Goal: Task Accomplishment & Management: Manage account settings

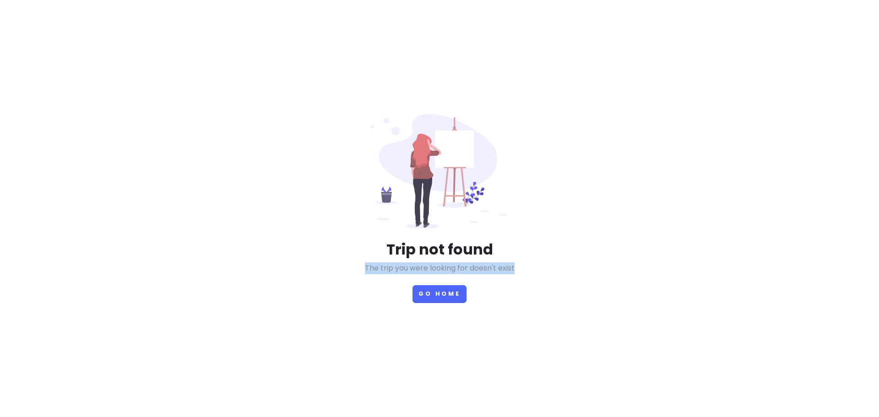
drag, startPoint x: 366, startPoint y: 267, endPoint x: 524, endPoint y: 275, distance: 158.1
click at [524, 275] on div "Trip not found The trip you were looking for doesn't exist Go Home" at bounding box center [439, 208] width 439 height 189
click at [520, 266] on p "The trip you were looking for doesn't exist" at bounding box center [440, 268] width 426 height 12
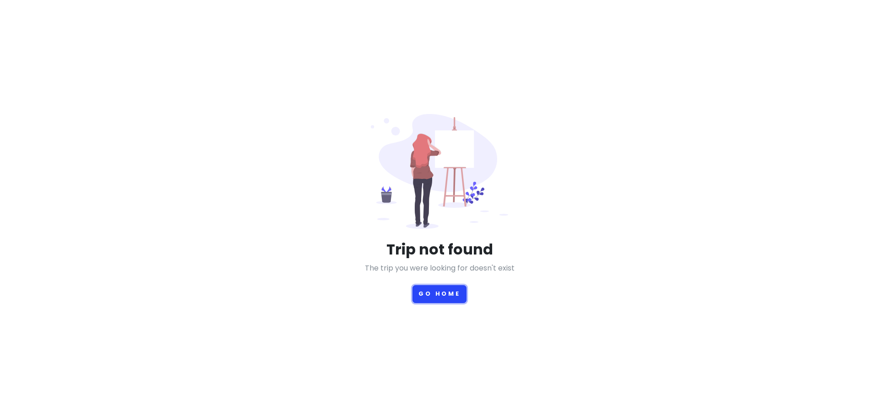
click at [442, 295] on button "Go Home" at bounding box center [439, 294] width 54 height 18
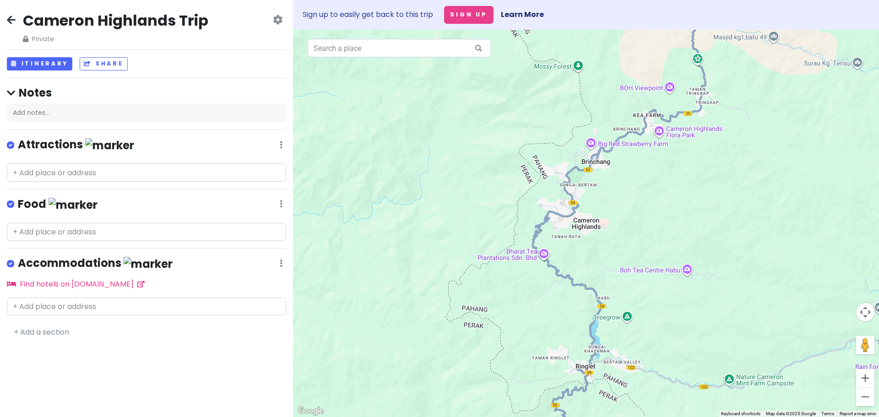
click at [294, 18] on div "Sign up to easily get back to this trip Sign Up Learn More" at bounding box center [586, 15] width 586 height 30
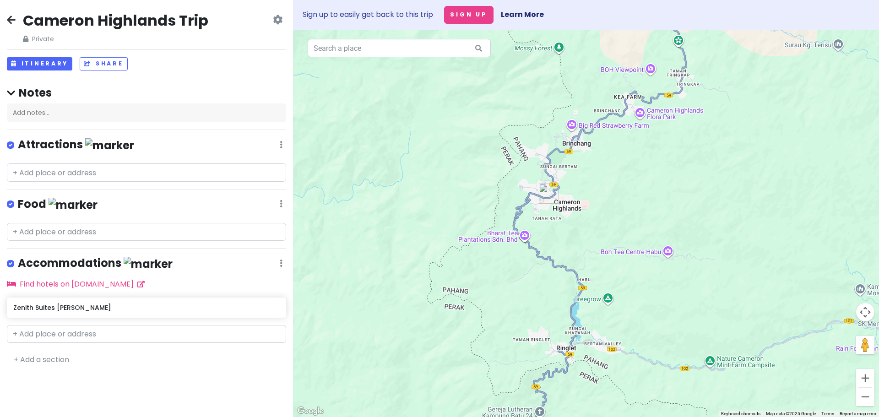
drag, startPoint x: 656, startPoint y: 198, endPoint x: 636, endPoint y: 183, distance: 25.2
click at [636, 183] on div at bounding box center [586, 223] width 586 height 387
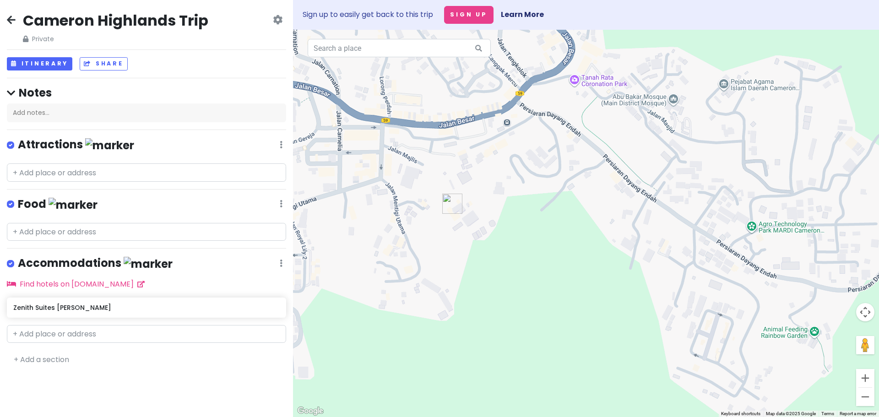
drag, startPoint x: 537, startPoint y: 182, endPoint x: 565, endPoint y: 249, distance: 72.6
click at [565, 249] on div at bounding box center [586, 223] width 586 height 387
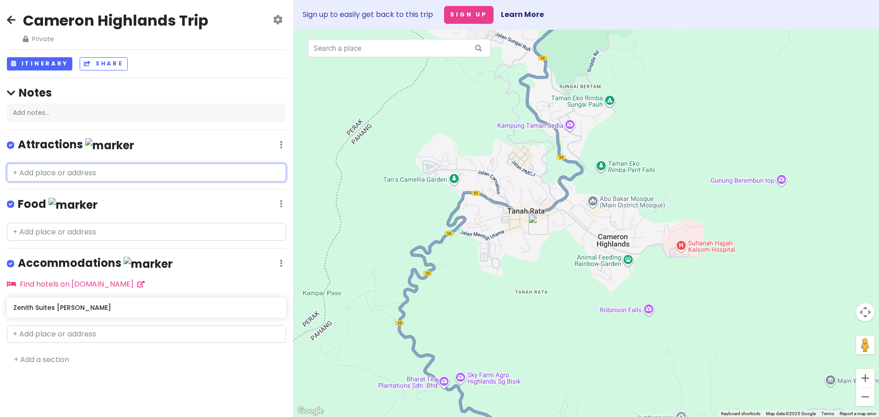
click at [77, 178] on input "text" at bounding box center [146, 172] width 279 height 18
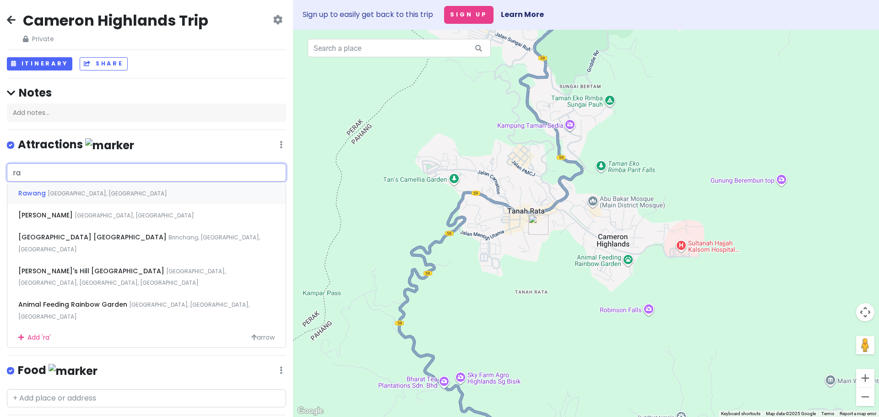
type input "r"
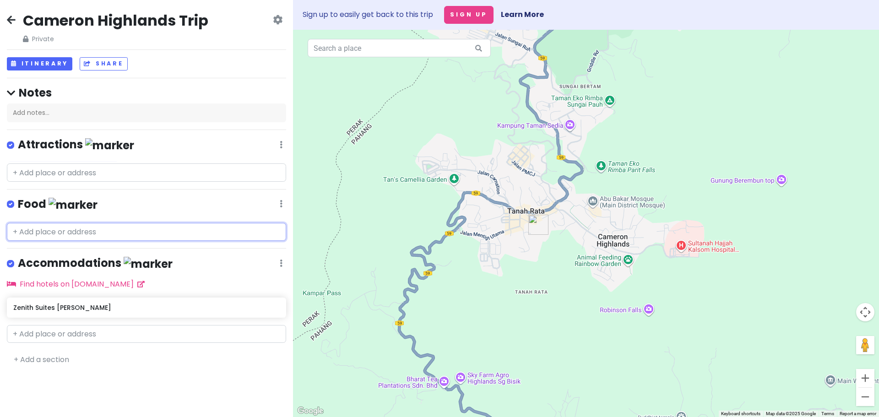
click at [65, 227] on input "text" at bounding box center [146, 232] width 279 height 18
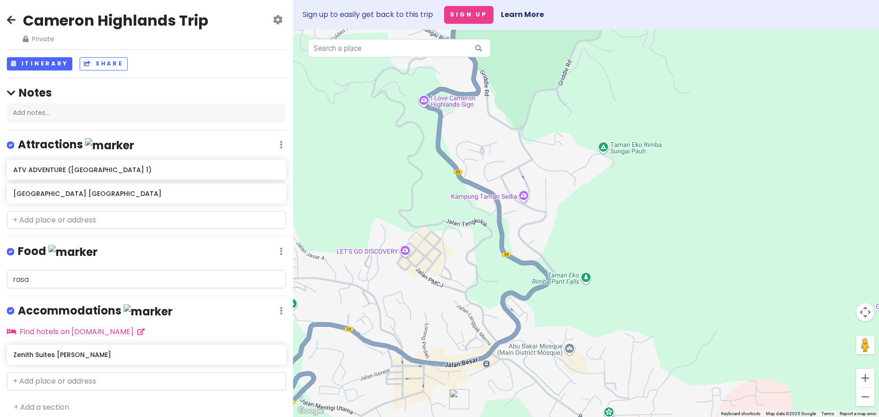
drag, startPoint x: 611, startPoint y: 100, endPoint x: 604, endPoint y: 282, distance: 181.8
click at [604, 282] on div at bounding box center [586, 223] width 586 height 387
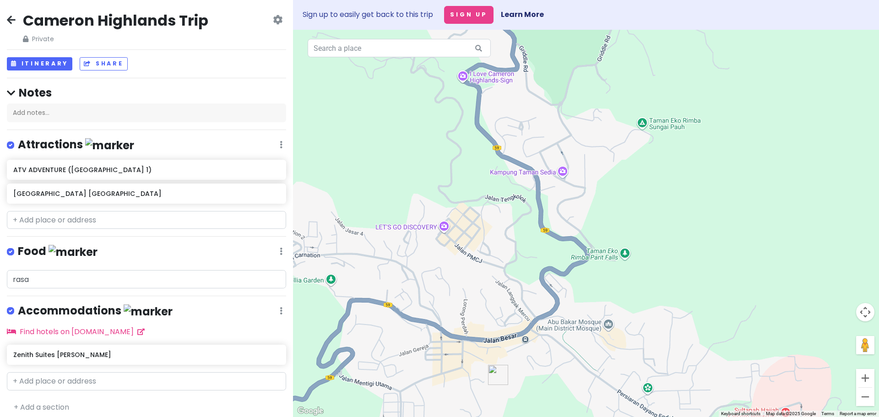
drag, startPoint x: 512, startPoint y: 200, endPoint x: 555, endPoint y: 93, distance: 115.2
click at [555, 93] on div at bounding box center [586, 223] width 586 height 387
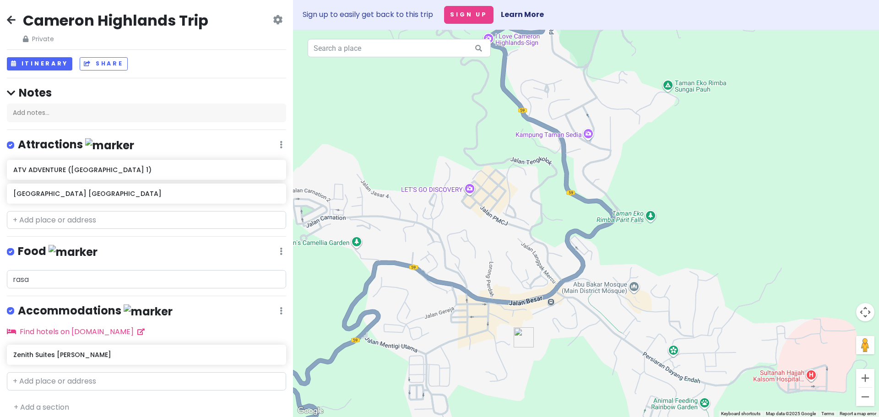
drag, startPoint x: 426, startPoint y: 274, endPoint x: 457, endPoint y: 220, distance: 62.3
click at [457, 220] on div at bounding box center [586, 223] width 586 height 387
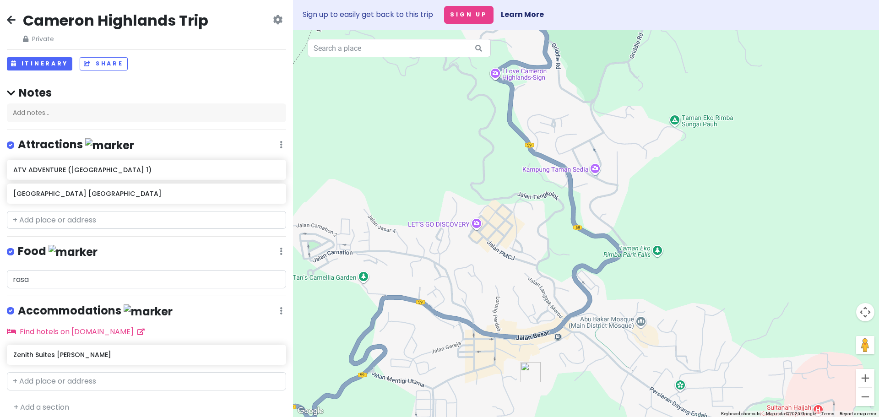
drag, startPoint x: 481, startPoint y: 200, endPoint x: 447, endPoint y: 360, distance: 163.9
click at [447, 359] on div at bounding box center [586, 223] width 586 height 387
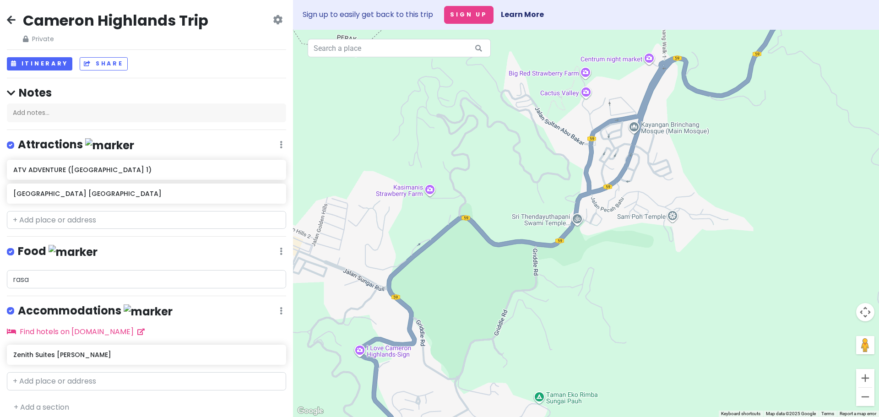
drag, startPoint x: 541, startPoint y: 202, endPoint x: 455, endPoint y: 344, distance: 165.9
click at [455, 344] on div at bounding box center [586, 223] width 586 height 387
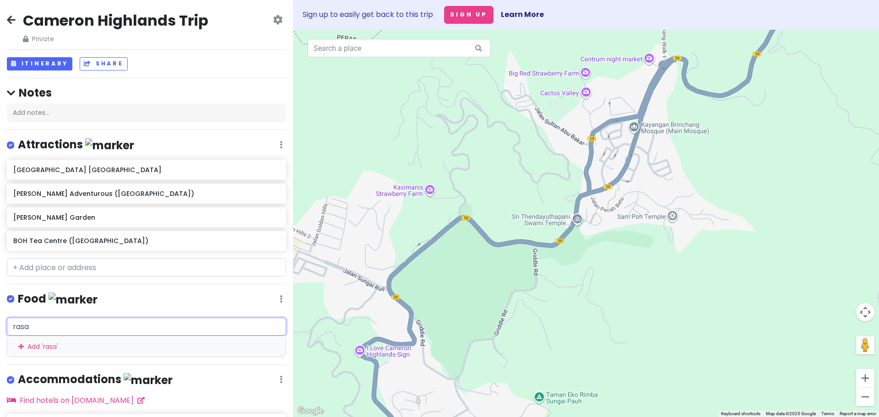
click at [70, 324] on input "rasa" at bounding box center [146, 327] width 279 height 18
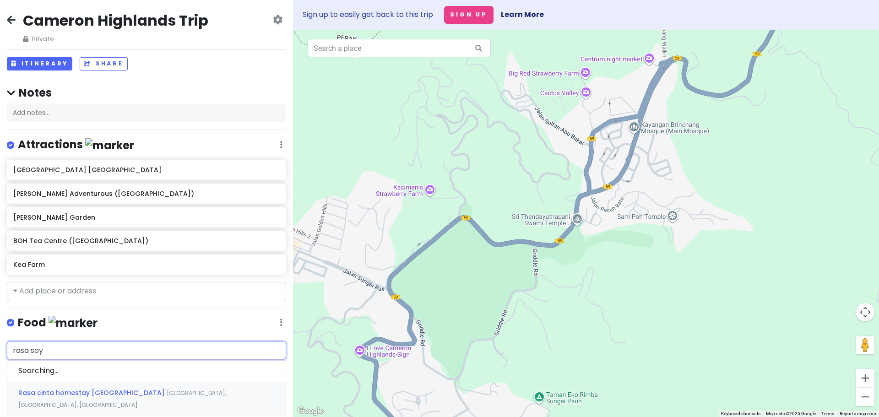
type input "rasa soya"
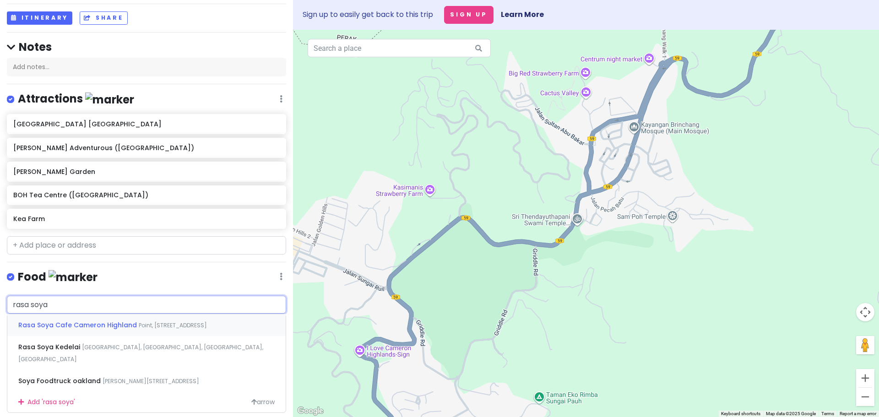
scroll to position [92, 0]
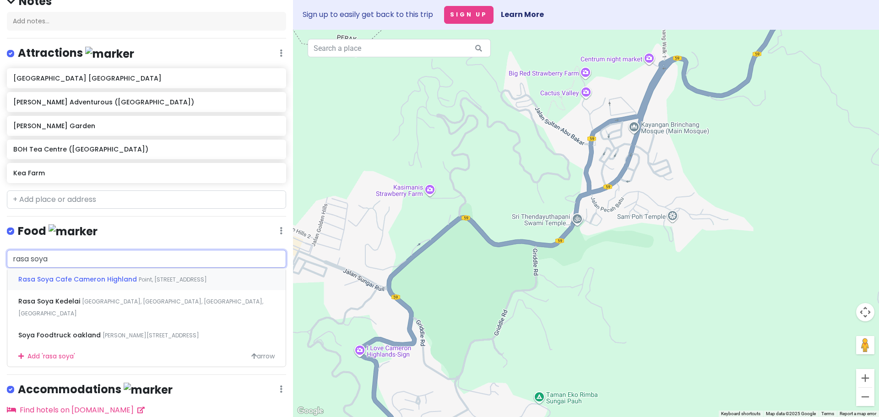
click at [118, 286] on div "Rasa Soya Cafe Cameron Highland Point, Jalan Angsana 3, Brinchang, Pahang, Mala…" at bounding box center [146, 279] width 278 height 22
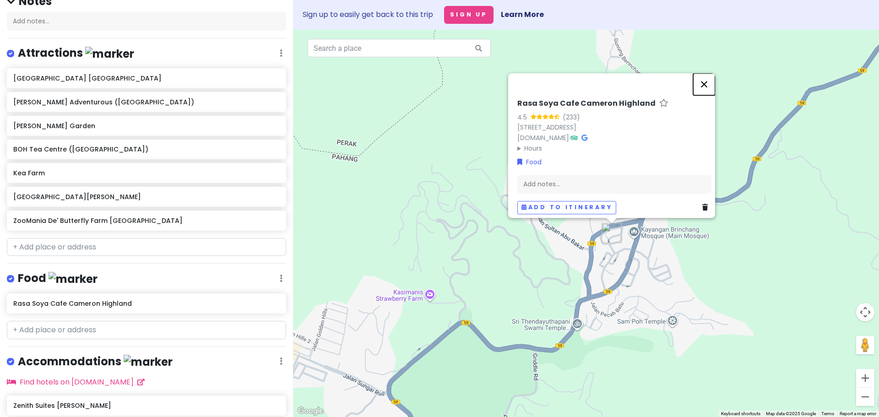
click at [707, 73] on button "Close" at bounding box center [704, 84] width 22 height 22
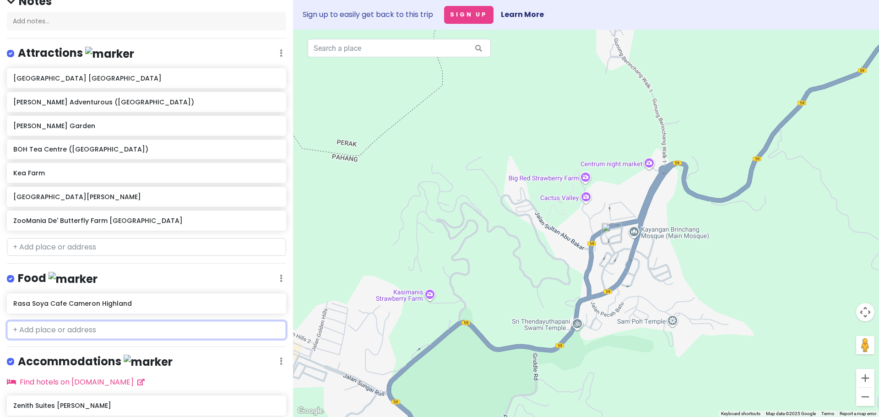
click at [31, 335] on input "text" at bounding box center [146, 330] width 279 height 18
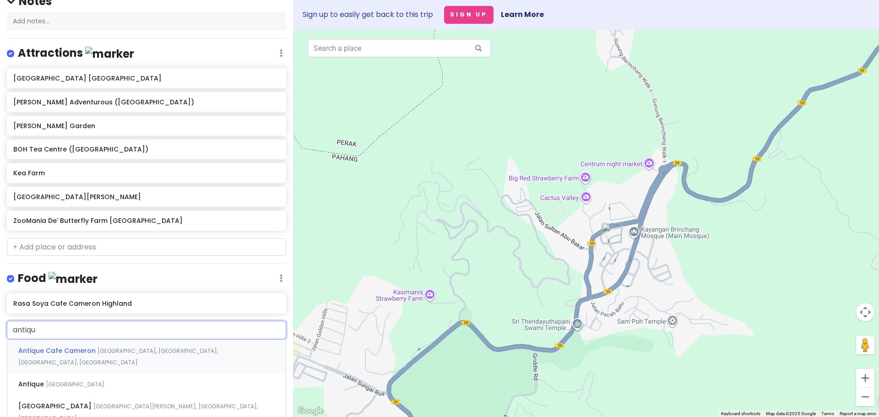
type input "antique"
click at [49, 348] on span "Antique Cafe Cameron" at bounding box center [57, 350] width 79 height 9
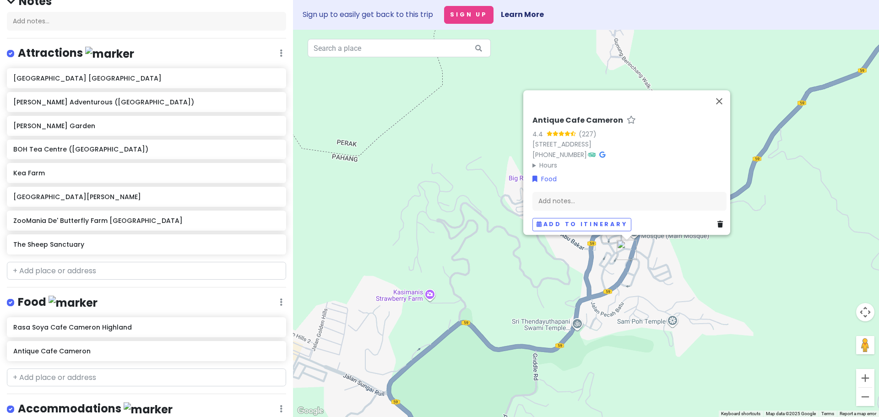
scroll to position [183, 0]
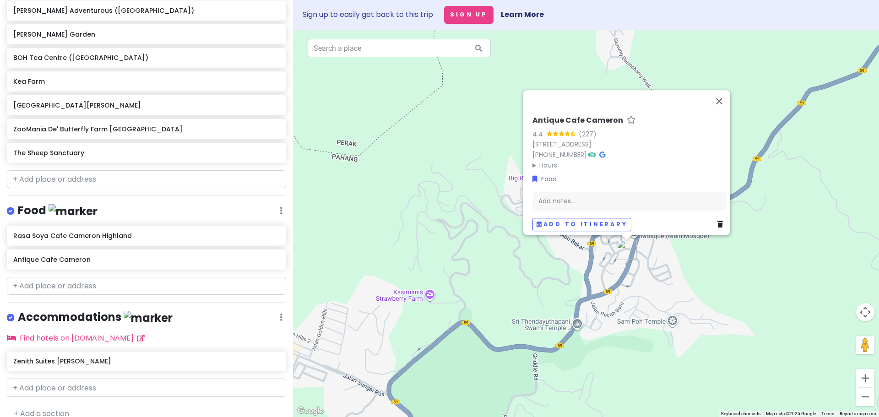
click at [64, 271] on div "Rasa Soya Cafe Cameron Highland Antique Cafe Cameron" at bounding box center [146, 250] width 293 height 48
click at [64, 281] on input "text" at bounding box center [146, 286] width 279 height 18
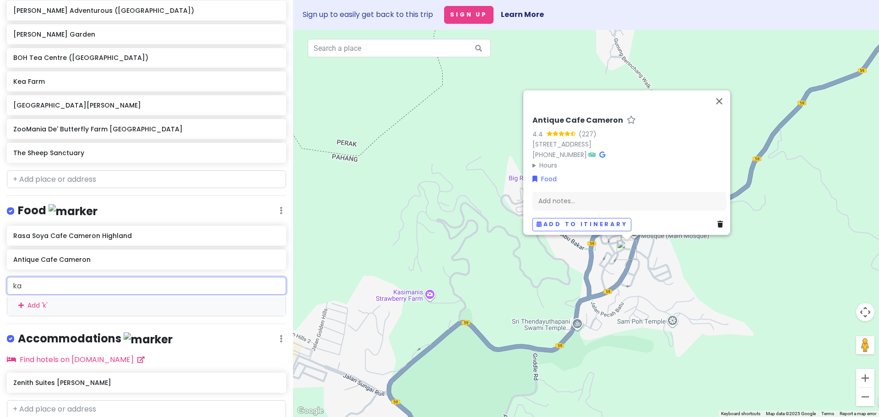
type input "kaw"
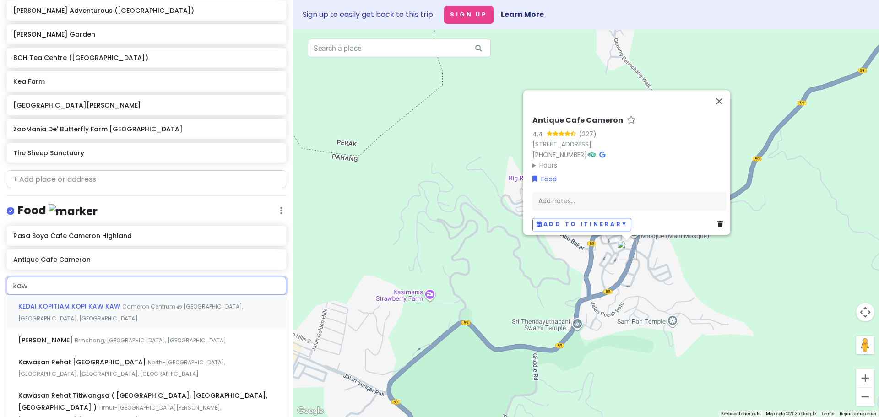
click at [84, 307] on span "KEDAI KOPITIAM KOPI KAW KAW" at bounding box center [70, 306] width 104 height 9
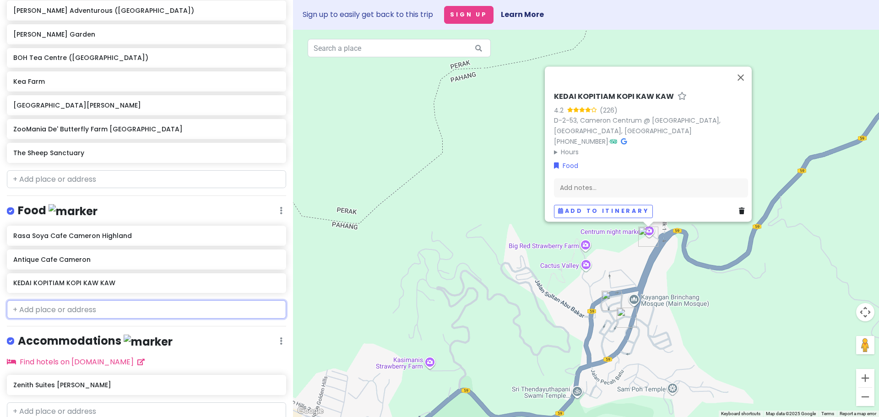
click at [36, 311] on input "text" at bounding box center [146, 309] width 279 height 18
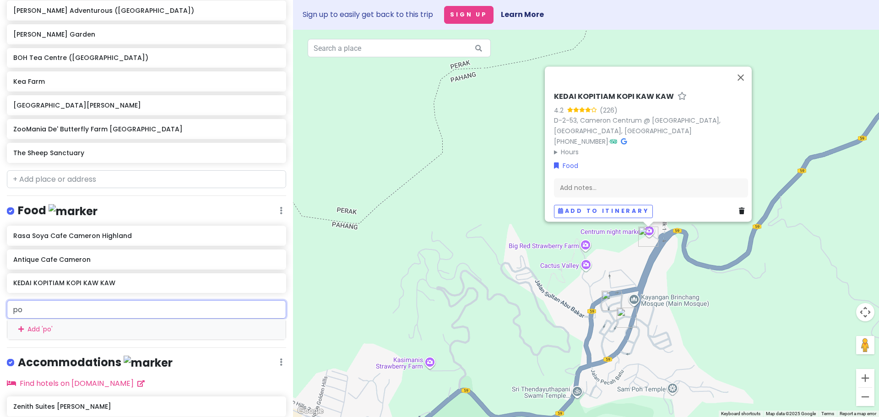
type input "pop"
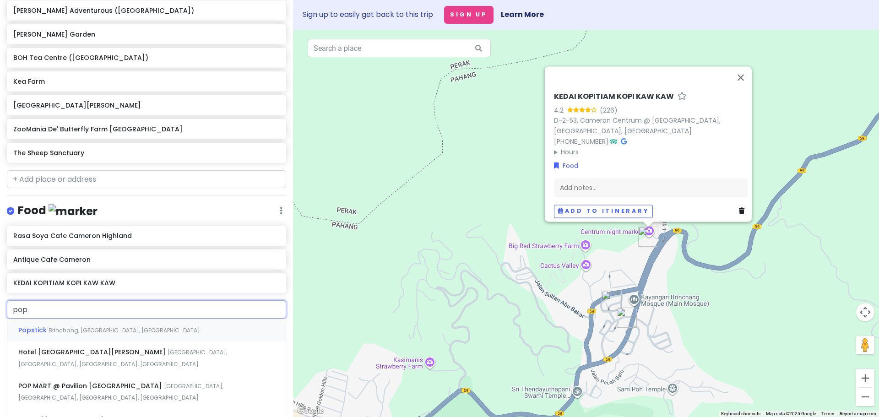
click at [55, 333] on div "Popstick Brinchang, Pahang, Malaysia" at bounding box center [146, 330] width 278 height 22
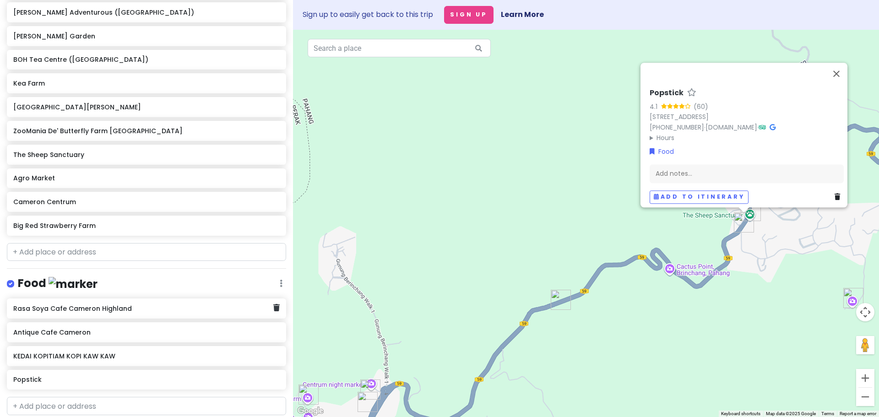
scroll to position [207, 0]
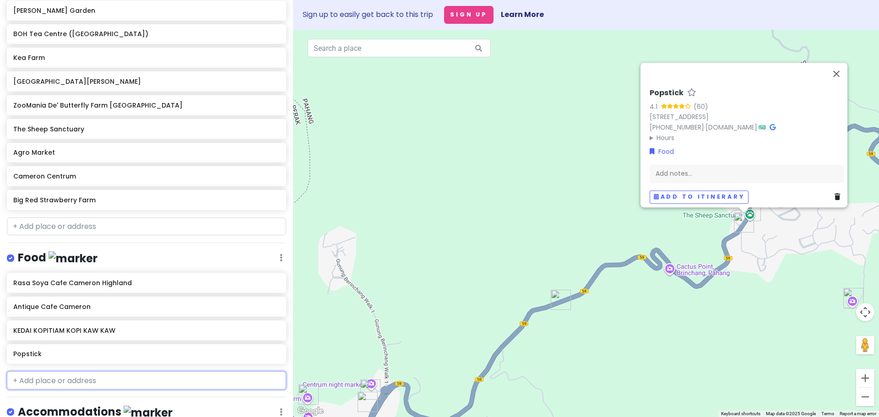
click at [78, 381] on input "text" at bounding box center [146, 380] width 279 height 18
type input "hoki"
click at [84, 401] on span "Malaysia, Pahang, Brinchang, Jalan Sultan Abu Bakar" at bounding box center [126, 407] width 216 height 20
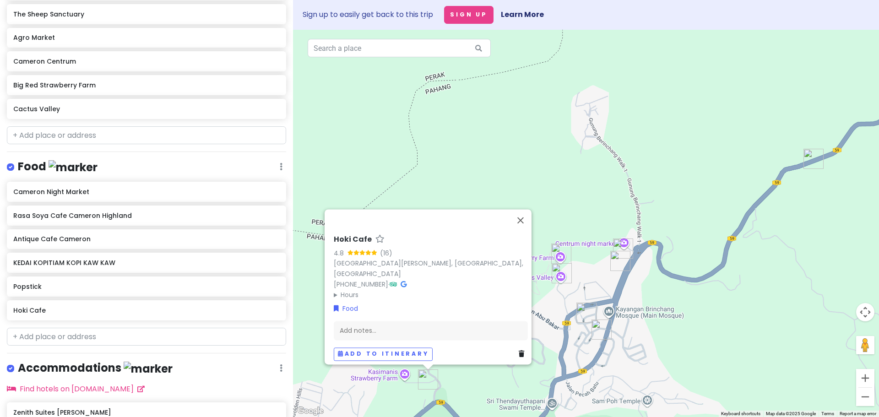
scroll to position [344, 0]
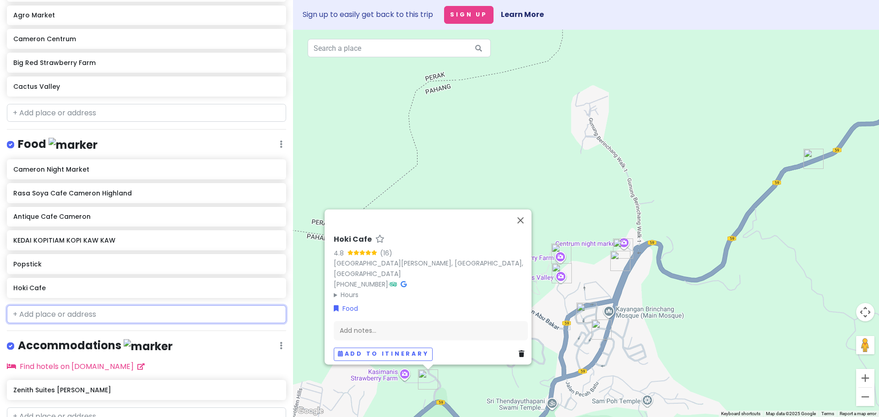
click at [119, 307] on input "text" at bounding box center [146, 314] width 279 height 18
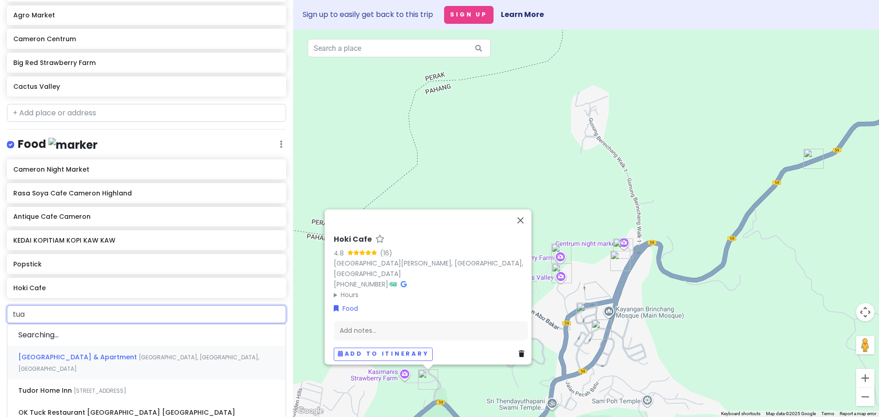
type input "tuan"
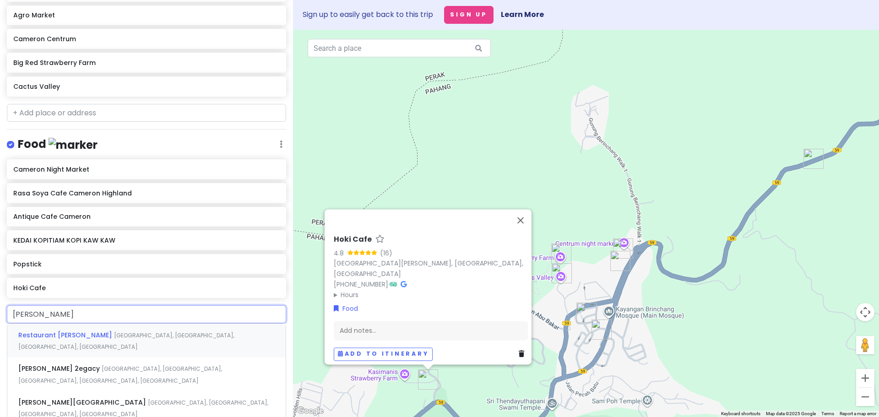
click at [122, 331] on span "Jalan Besar, Brinchang, Pahang, Malaysia" at bounding box center [126, 341] width 216 height 20
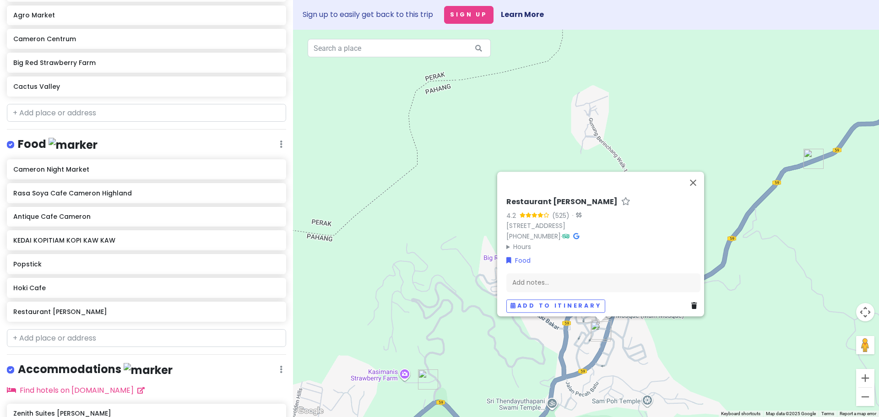
scroll to position [368, 0]
click at [75, 331] on input "text" at bounding box center [146, 338] width 279 height 18
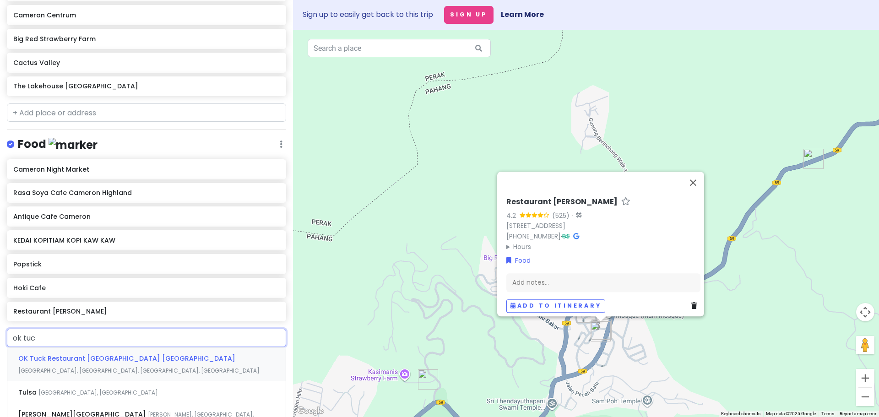
type input "ok tuck"
click at [80, 357] on span "OK Tuck Restaurant [GEOGRAPHIC_DATA] [GEOGRAPHIC_DATA]" at bounding box center [126, 358] width 217 height 9
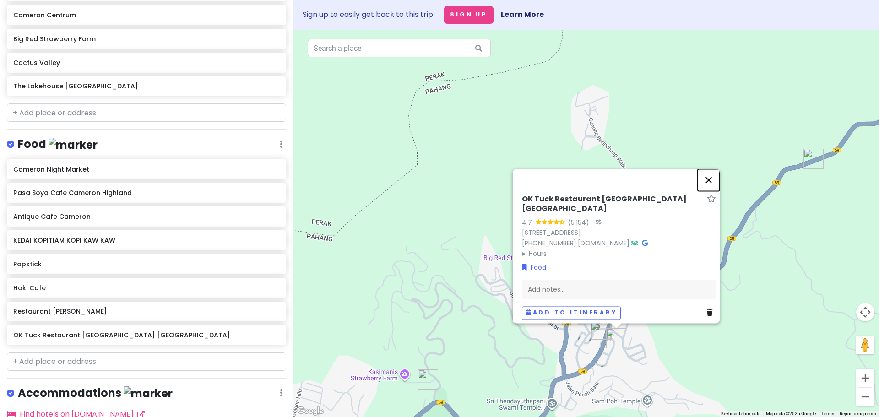
click at [711, 169] on button "Close" at bounding box center [708, 180] width 22 height 22
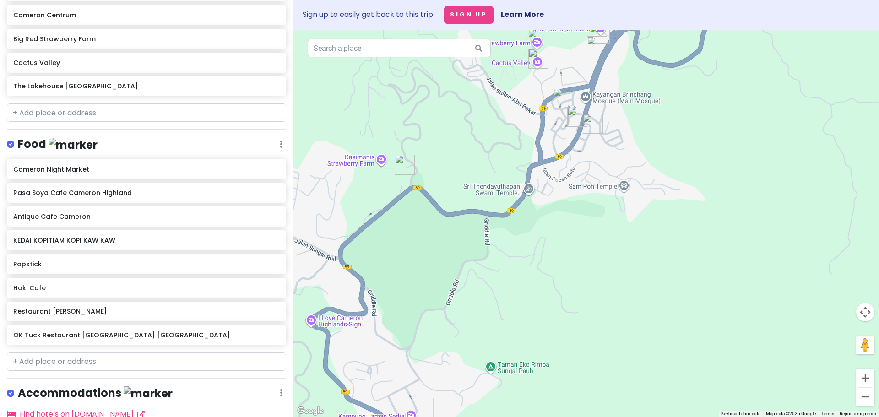
drag, startPoint x: 631, startPoint y: 299, endPoint x: 606, endPoint y: 95, distance: 205.1
click at [606, 95] on div at bounding box center [586, 223] width 586 height 387
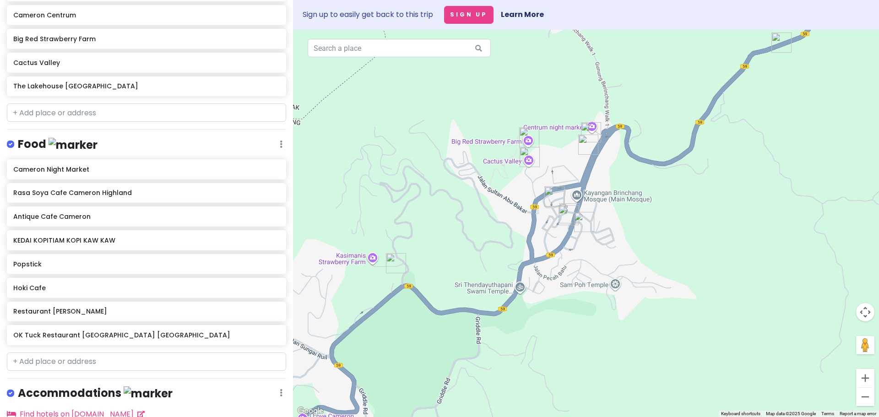
drag, startPoint x: 569, startPoint y: 199, endPoint x: 560, endPoint y: 298, distance: 99.8
click at [560, 298] on div at bounding box center [586, 223] width 586 height 387
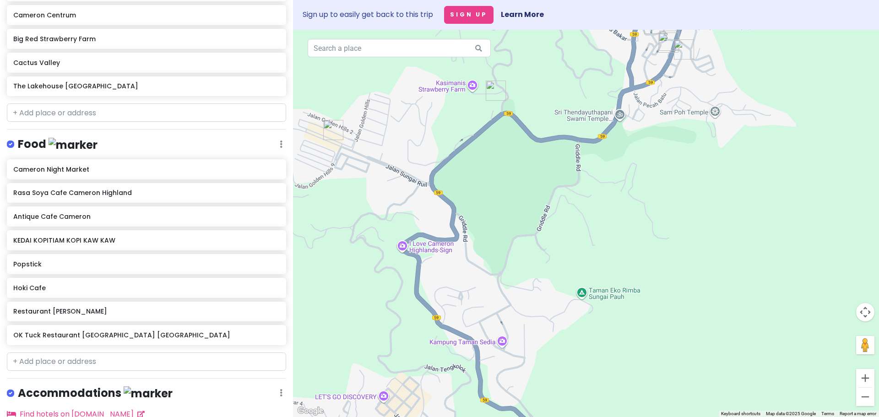
drag, startPoint x: 483, startPoint y: 332, endPoint x: 583, endPoint y: 151, distance: 207.1
click at [583, 151] on div at bounding box center [586, 223] width 586 height 387
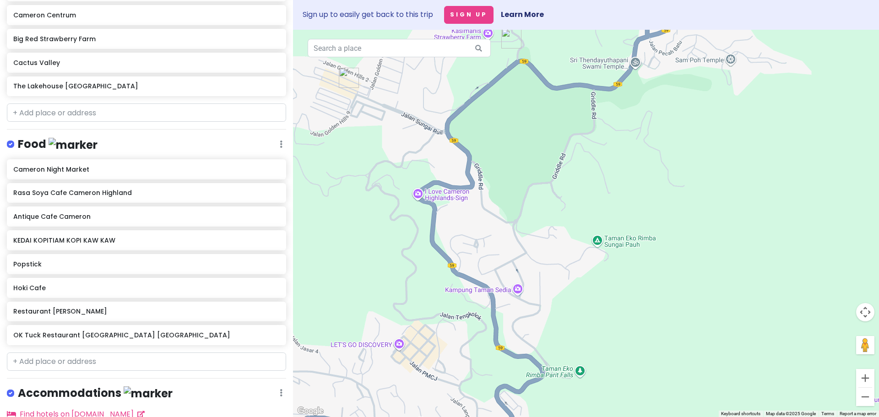
drag, startPoint x: 518, startPoint y: 279, endPoint x: 535, endPoint y: 219, distance: 61.9
click at [535, 219] on div at bounding box center [586, 223] width 586 height 387
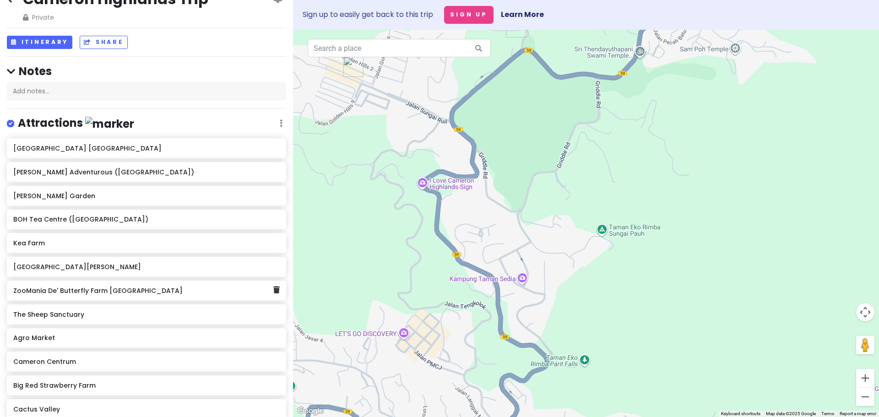
scroll to position [0, 0]
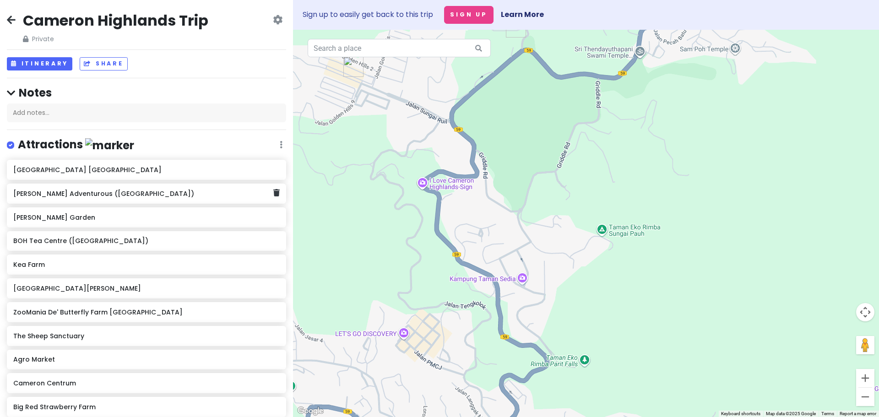
click at [150, 199] on div "[PERSON_NAME] Adventurous ([GEOGRAPHIC_DATA])" at bounding box center [142, 193] width 259 height 13
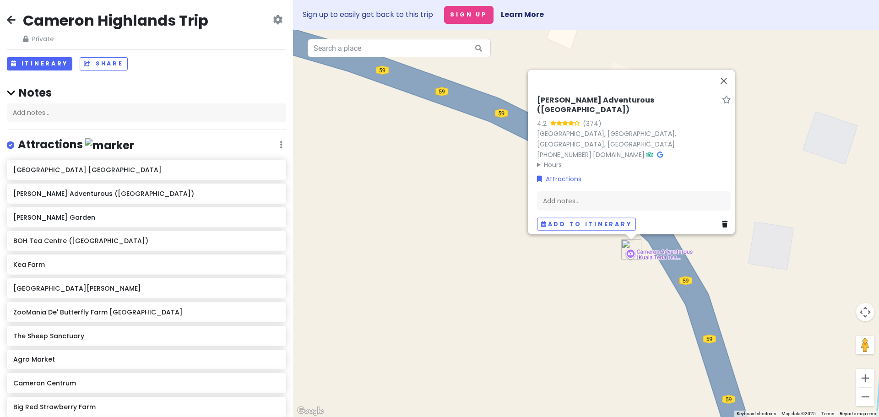
drag, startPoint x: 661, startPoint y: 208, endPoint x: 608, endPoint y: 302, distance: 108.0
click at [608, 302] on div "Cameron Adventurous (Kuala Terla Tea Plantation) 4.2 (374) 39000, Malaysia, Pah…" at bounding box center [586, 223] width 586 height 387
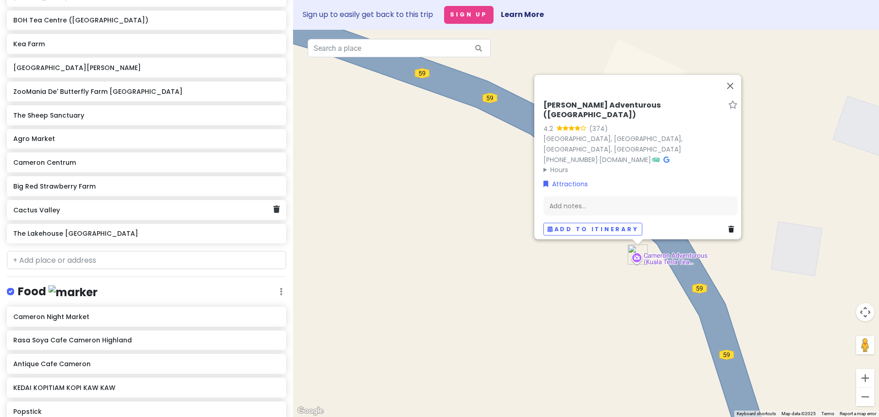
scroll to position [229, 0]
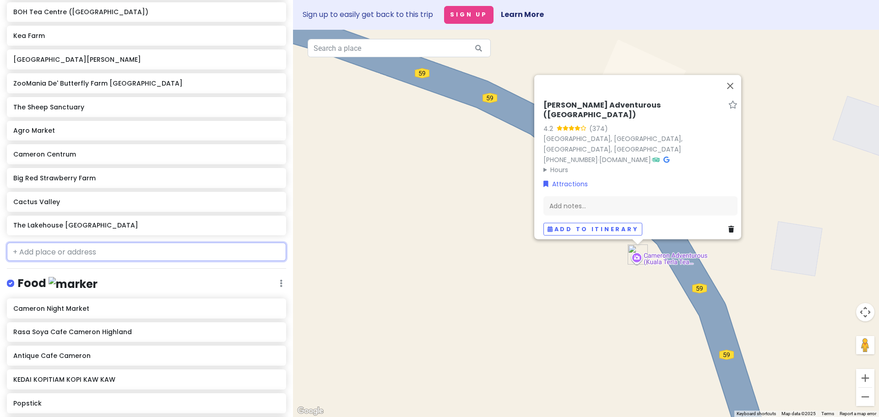
click at [80, 249] on input "text" at bounding box center [146, 252] width 279 height 18
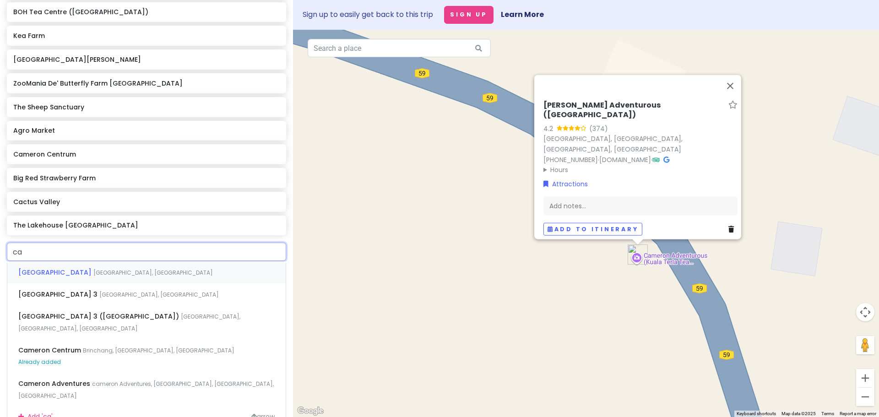
type input "c"
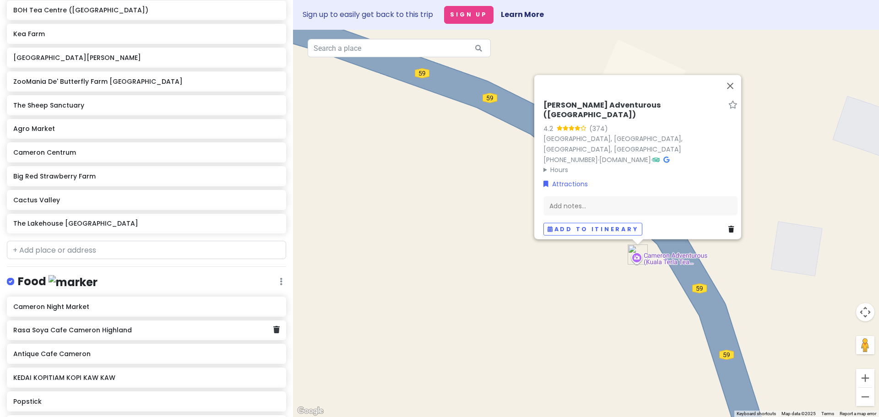
scroll to position [180, 0]
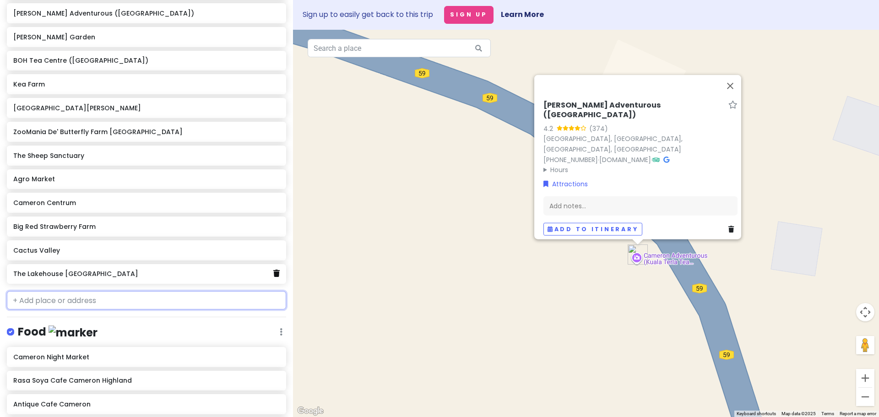
click at [273, 275] on icon at bounding box center [276, 273] width 6 height 7
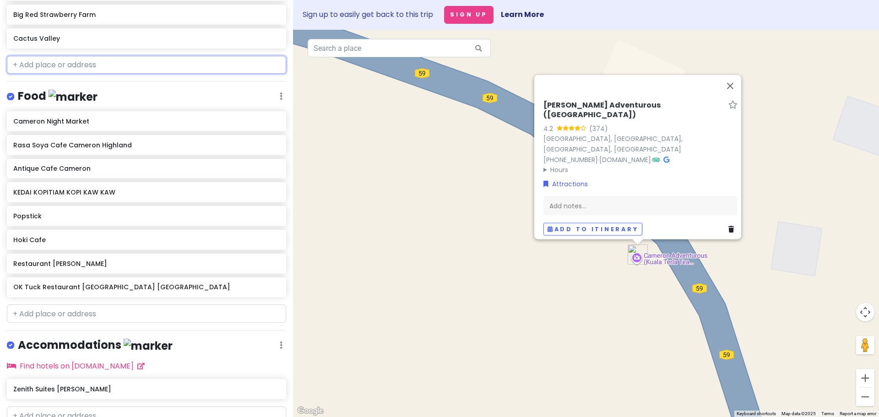
scroll to position [431, 0]
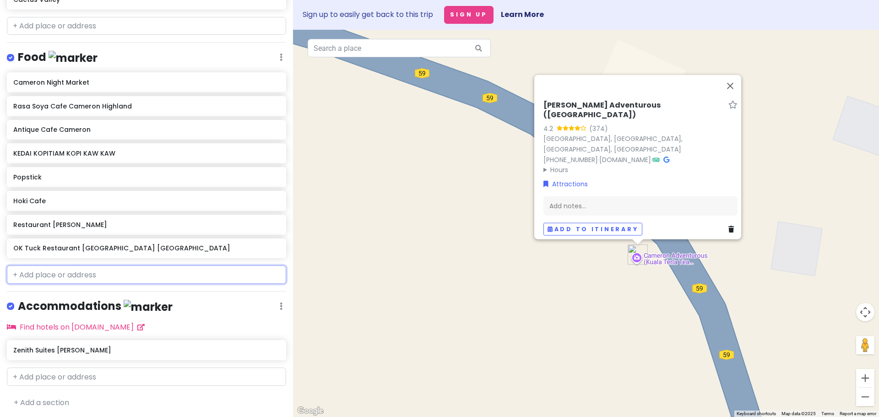
click at [95, 270] on input "text" at bounding box center [146, 274] width 279 height 18
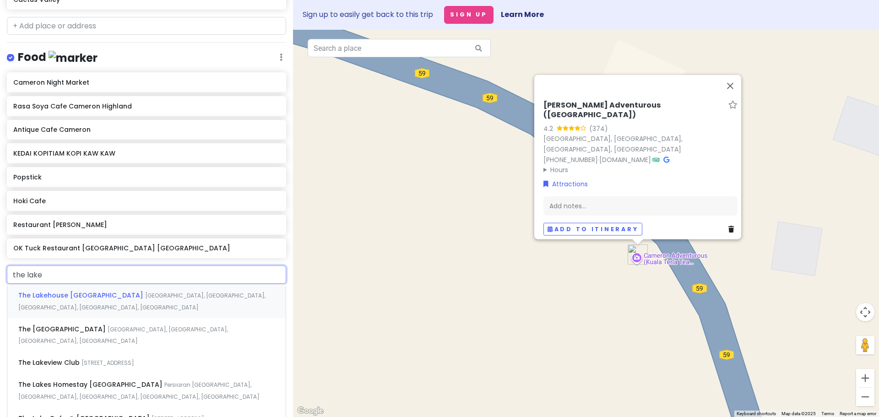
type input "the lakeh"
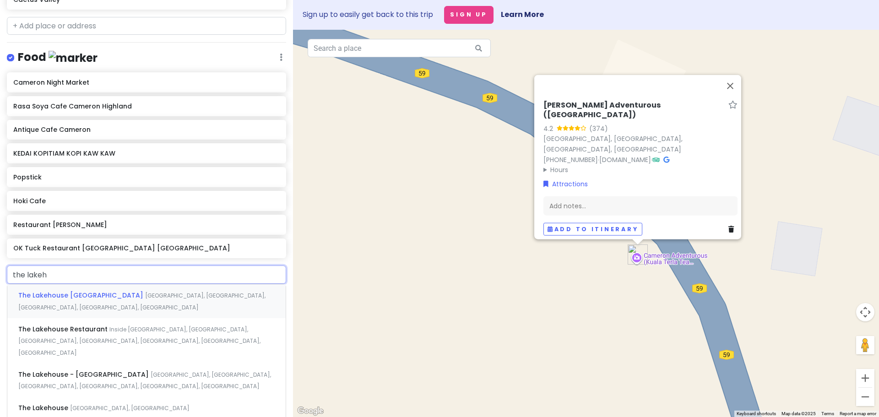
click at [103, 292] on span "The Lakehouse [GEOGRAPHIC_DATA]" at bounding box center [81, 295] width 127 height 9
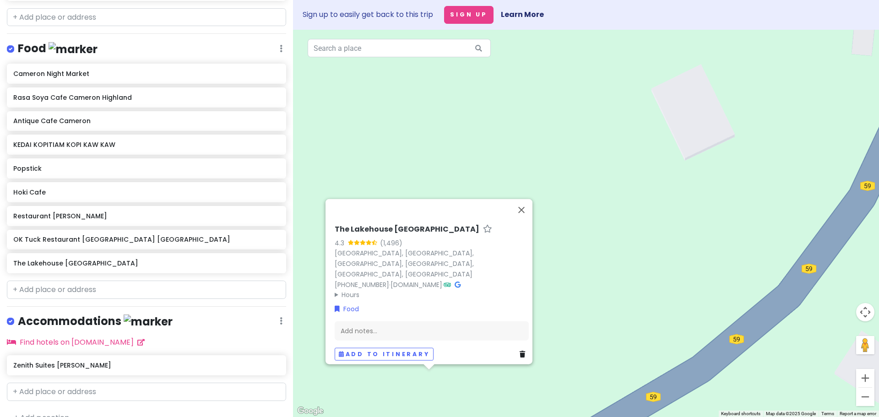
scroll to position [455, 0]
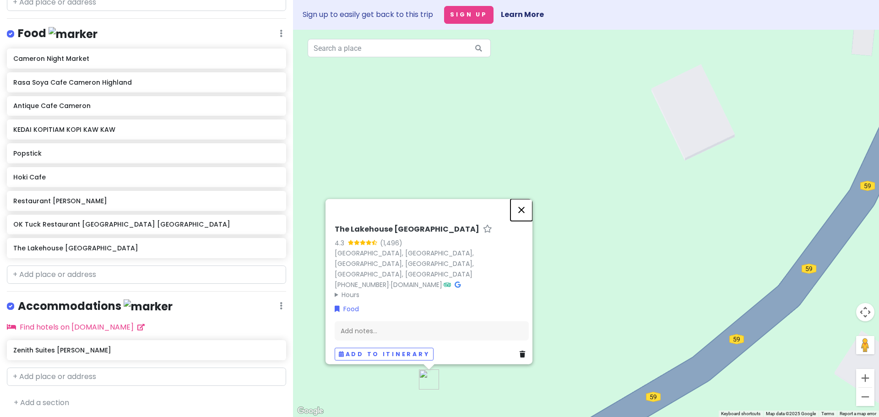
click at [522, 213] on button "Close" at bounding box center [521, 210] width 22 height 22
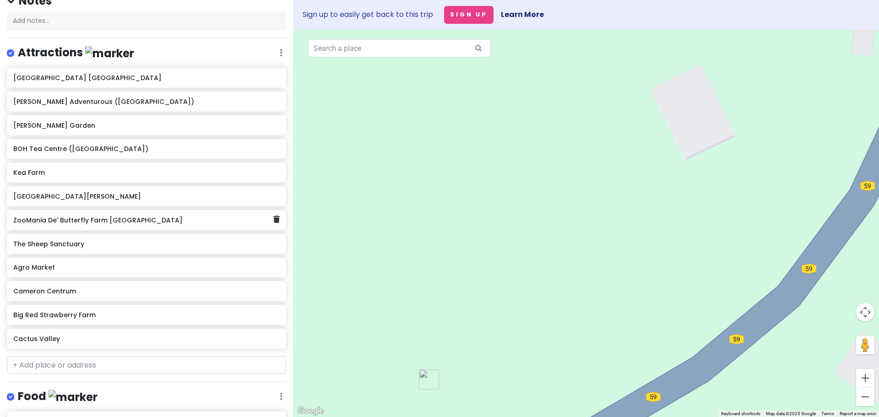
scroll to position [0, 0]
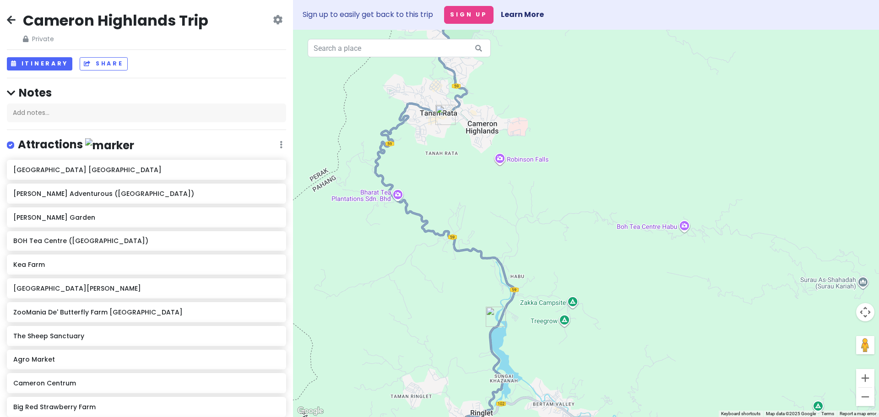
drag, startPoint x: 383, startPoint y: 323, endPoint x: 456, endPoint y: 363, distance: 83.4
click at [456, 363] on div at bounding box center [586, 223] width 586 height 387
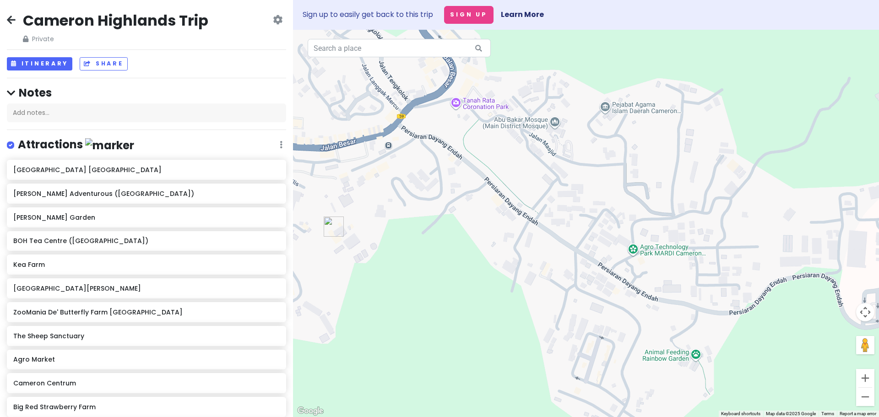
drag, startPoint x: 465, startPoint y: 167, endPoint x: 441, endPoint y: 287, distance: 123.1
click at [441, 287] on div at bounding box center [586, 223] width 586 height 387
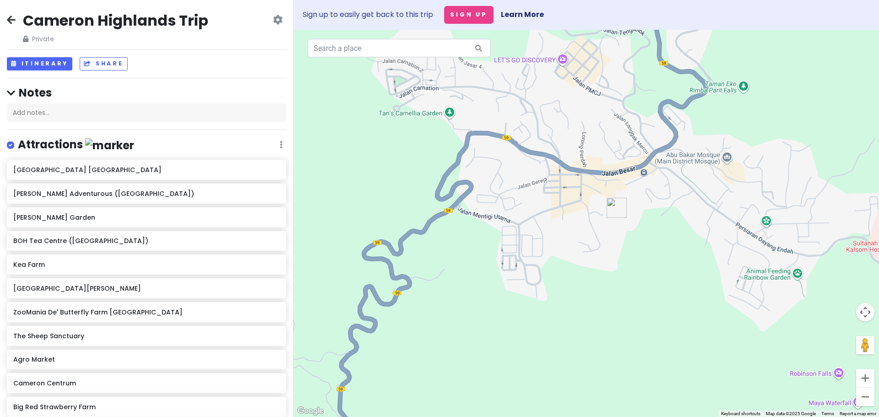
drag, startPoint x: 369, startPoint y: 289, endPoint x: 581, endPoint y: 288, distance: 211.9
click at [581, 288] on div at bounding box center [586, 223] width 586 height 387
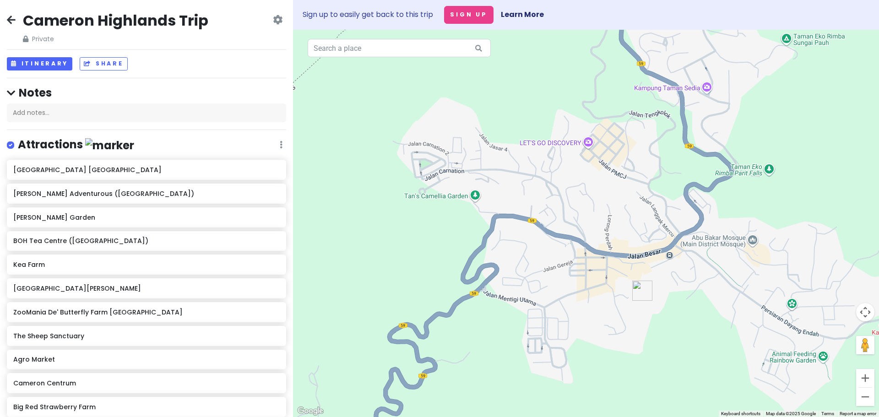
drag, startPoint x: 447, startPoint y: 278, endPoint x: 461, endPoint y: 367, distance: 90.4
click at [461, 367] on div at bounding box center [586, 223] width 586 height 387
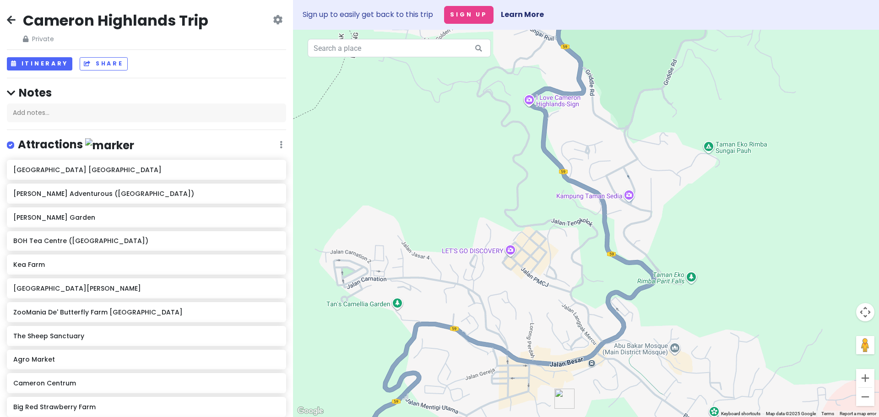
drag, startPoint x: 577, startPoint y: 187, endPoint x: 499, endPoint y: 295, distance: 132.8
click at [499, 295] on div at bounding box center [586, 223] width 586 height 387
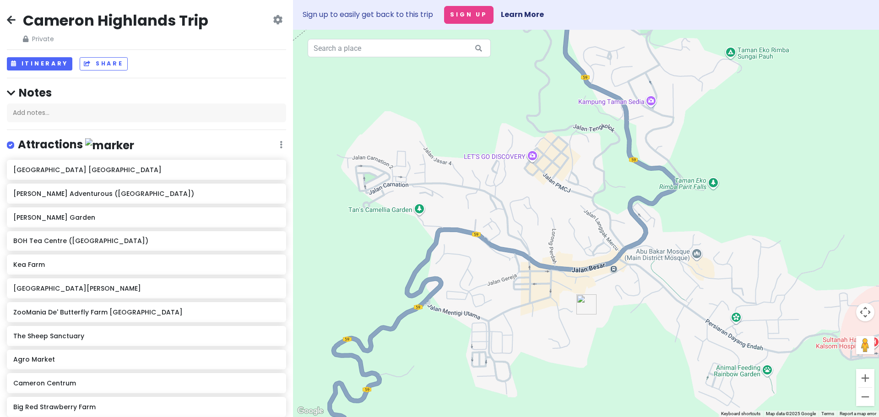
drag, startPoint x: 488, startPoint y: 318, endPoint x: 515, endPoint y: 185, distance: 136.0
click at [517, 184] on div at bounding box center [586, 223] width 586 height 387
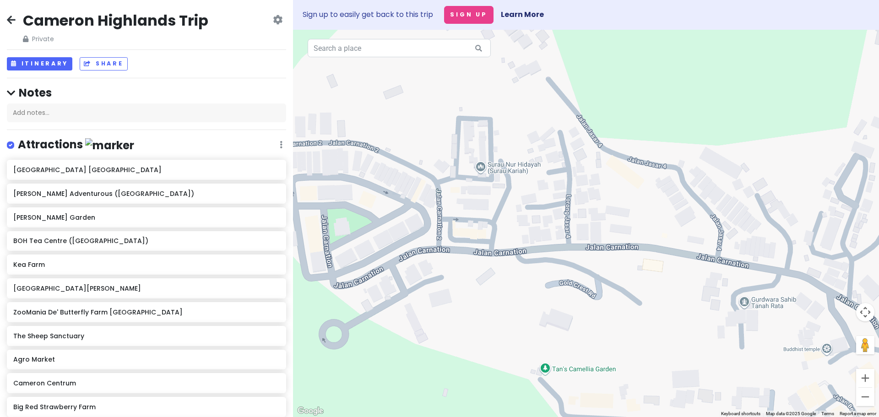
drag, startPoint x: 562, startPoint y: 202, endPoint x: 503, endPoint y: 313, distance: 124.9
click at [503, 313] on div at bounding box center [586, 223] width 586 height 387
drag, startPoint x: 610, startPoint y: 254, endPoint x: 437, endPoint y: 105, distance: 227.7
click at [445, 125] on div at bounding box center [586, 223] width 586 height 387
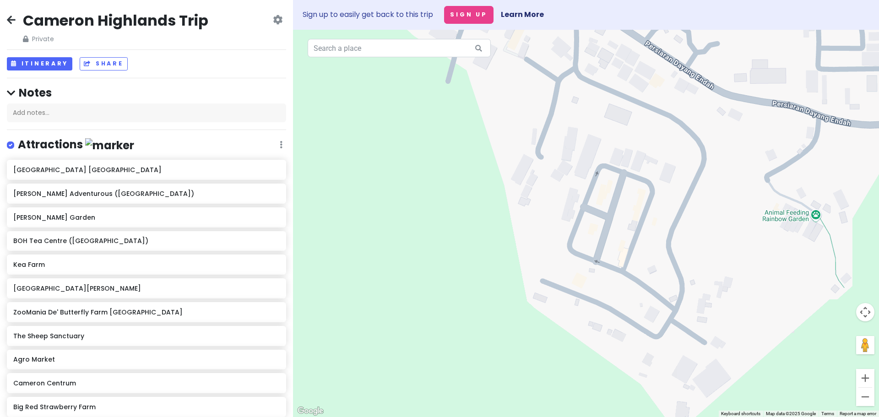
drag, startPoint x: 541, startPoint y: 228, endPoint x: 635, endPoint y: 227, distance: 93.8
click at [634, 227] on div at bounding box center [586, 223] width 586 height 387
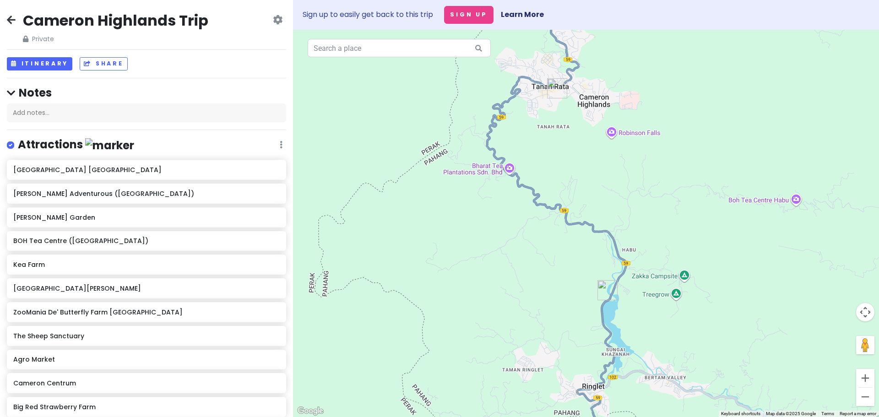
drag, startPoint x: 448, startPoint y: 290, endPoint x: 500, endPoint y: 211, distance: 94.2
click at [500, 211] on div at bounding box center [586, 223] width 586 height 387
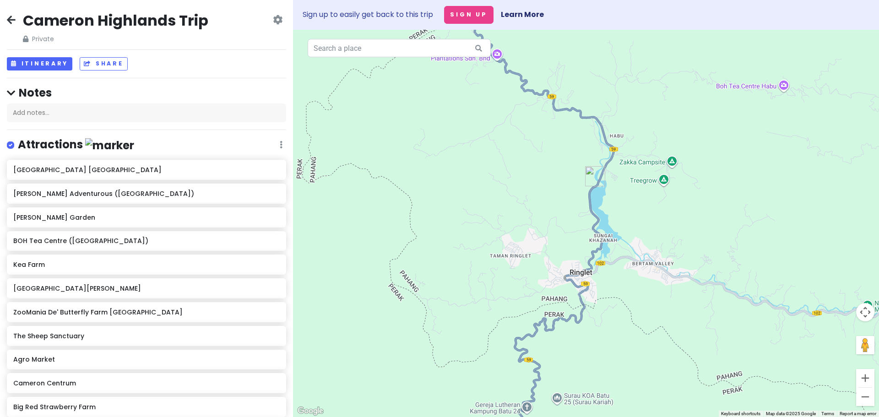
drag, startPoint x: 551, startPoint y: 287, endPoint x: 539, endPoint y: 173, distance: 115.5
click at [539, 173] on div at bounding box center [586, 223] width 586 height 387
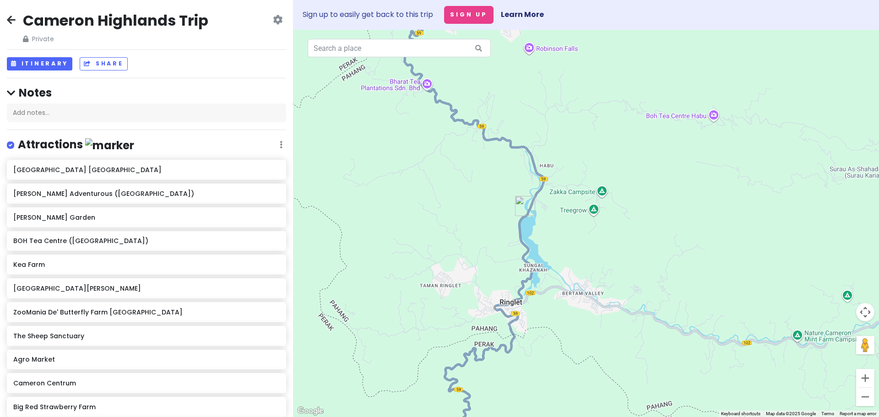
drag, startPoint x: 526, startPoint y: 292, endPoint x: 456, endPoint y: 324, distance: 77.4
click at [456, 324] on div at bounding box center [586, 223] width 586 height 387
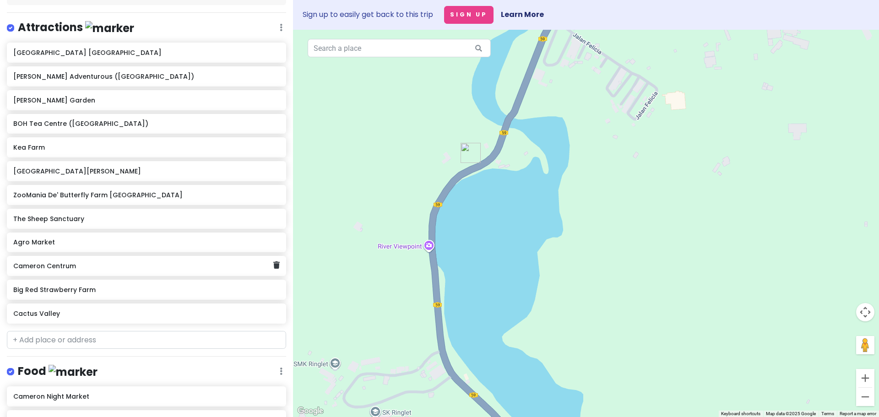
scroll to position [137, 0]
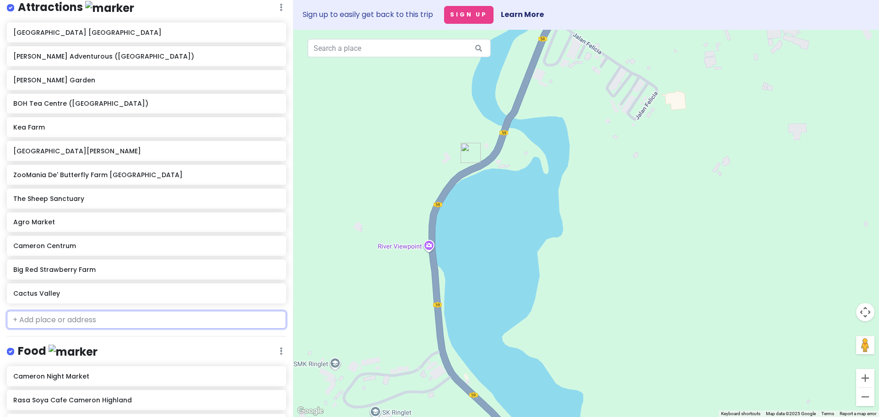
click at [112, 317] on input "text" at bounding box center [146, 320] width 279 height 18
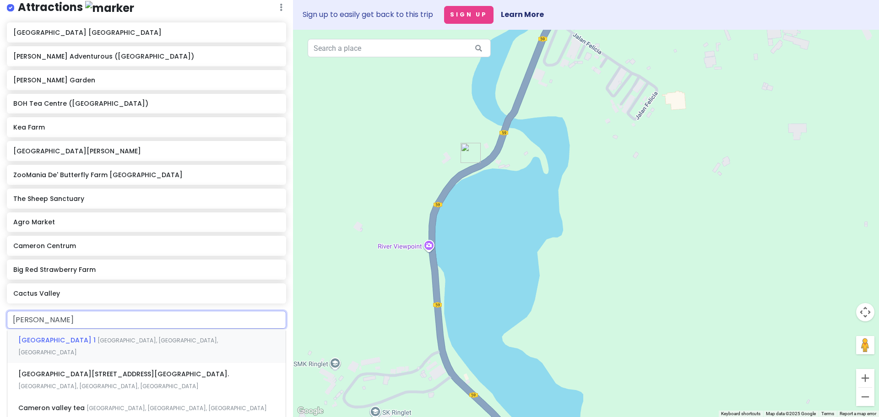
type input "cameron valley"
click at [119, 369] on span "Cameron Valley Tea House 2, Tanah Rata, Pahang." at bounding box center [123, 373] width 211 height 9
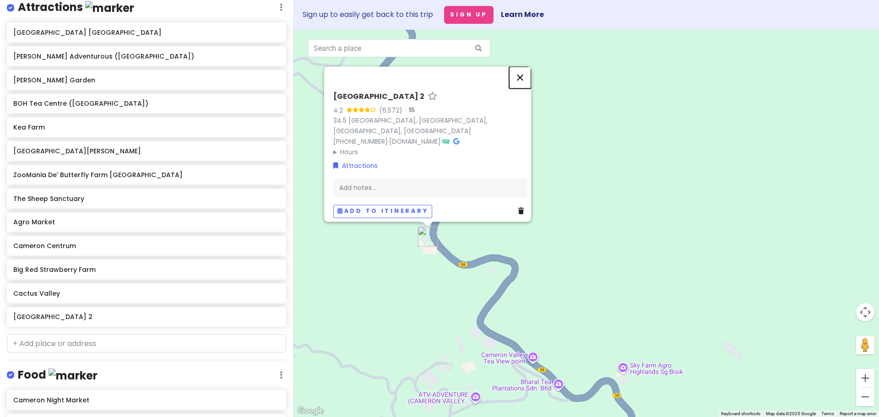
click at [527, 76] on button "Close" at bounding box center [520, 78] width 22 height 22
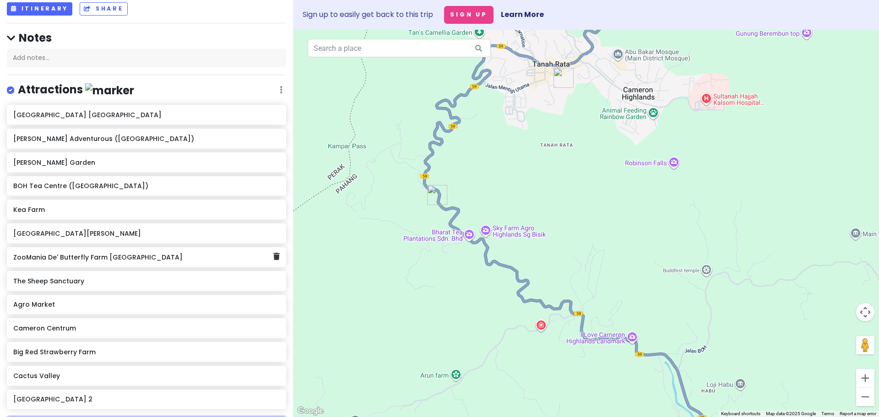
scroll to position [0, 0]
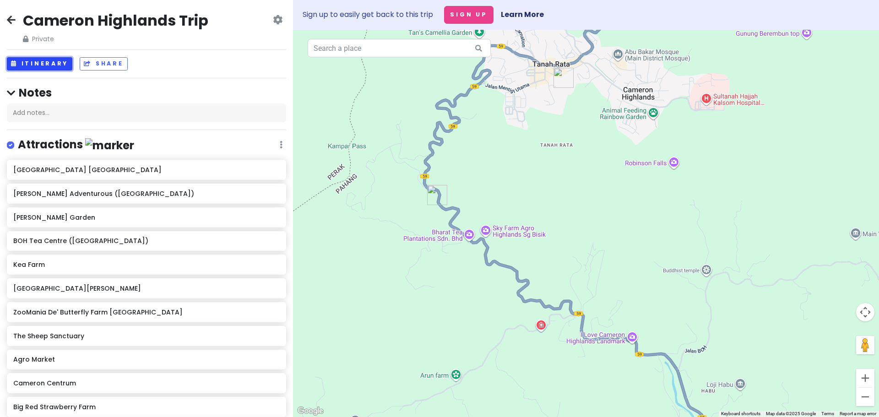
click at [50, 63] on button "Itinerary" at bounding box center [39, 63] width 65 height 13
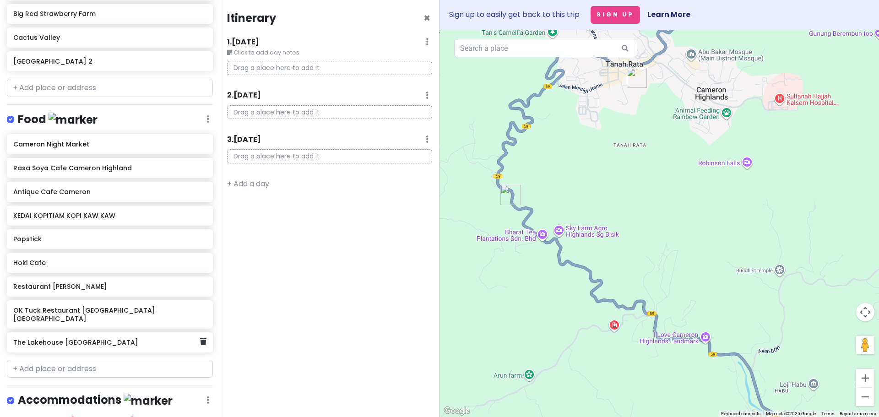
scroll to position [497, 0]
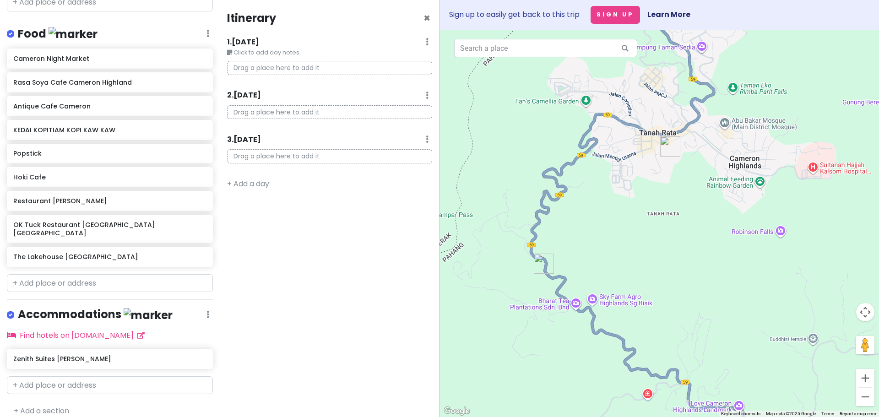
drag, startPoint x: 611, startPoint y: 232, endPoint x: 640, endPoint y: 288, distance: 63.0
click at [640, 288] on div at bounding box center [658, 223] width 439 height 387
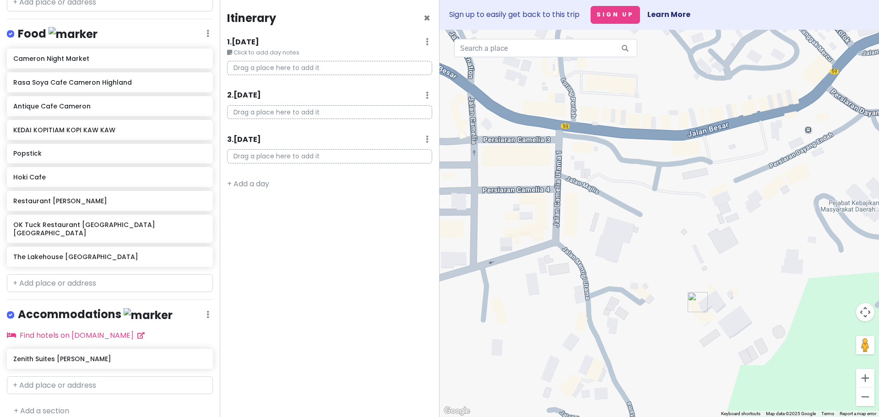
drag, startPoint x: 607, startPoint y: 207, endPoint x: 690, endPoint y: 268, distance: 102.4
click at [681, 266] on div at bounding box center [658, 223] width 439 height 387
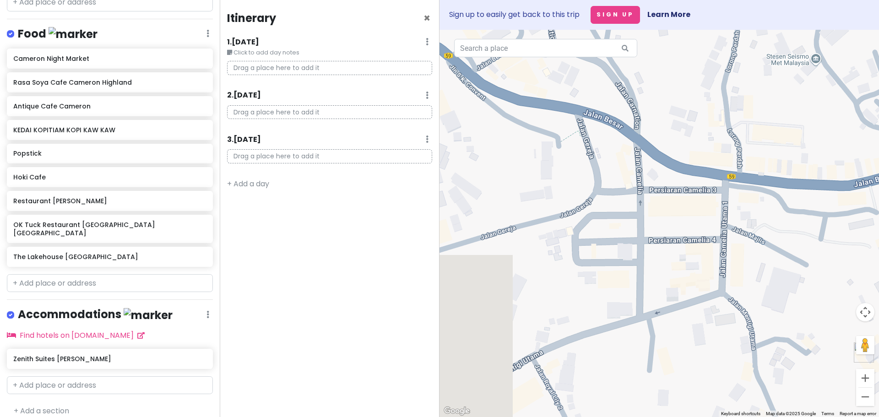
drag, startPoint x: 520, startPoint y: 201, endPoint x: 715, endPoint y: 207, distance: 195.0
click at [720, 207] on div at bounding box center [658, 223] width 439 height 387
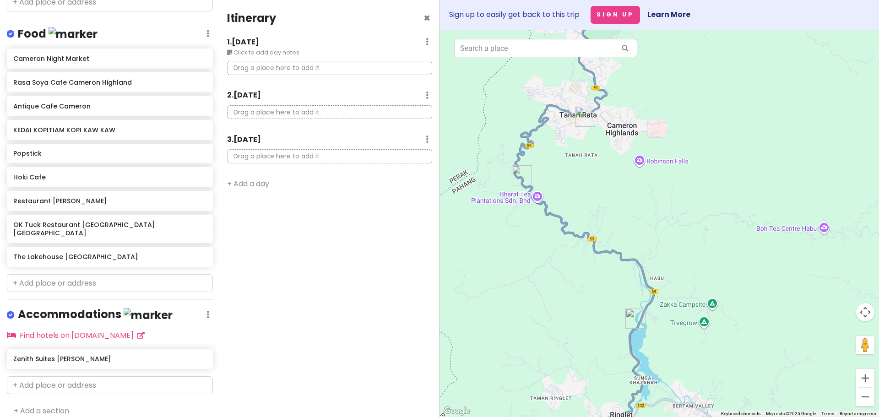
drag, startPoint x: 589, startPoint y: 199, endPoint x: 587, endPoint y: 161, distance: 38.0
click at [587, 161] on div at bounding box center [658, 223] width 439 height 387
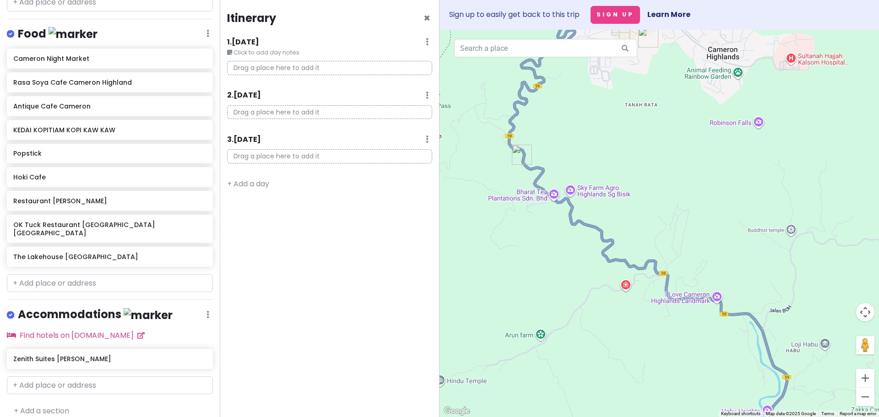
drag, startPoint x: 603, startPoint y: 206, endPoint x: 644, endPoint y: 332, distance: 132.4
click at [644, 332] on div at bounding box center [658, 223] width 439 height 387
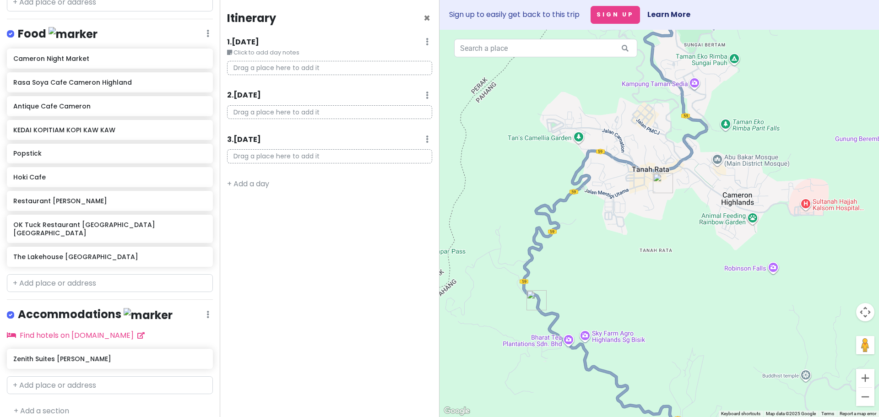
drag, startPoint x: 564, startPoint y: 172, endPoint x: 560, endPoint y: 268, distance: 96.6
click at [560, 268] on div at bounding box center [658, 223] width 439 height 387
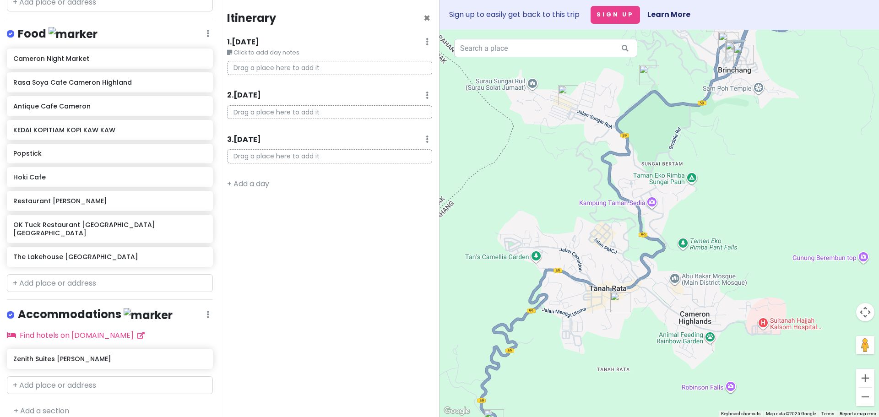
drag, startPoint x: 598, startPoint y: 235, endPoint x: 558, endPoint y: 298, distance: 74.3
click at [556, 329] on div at bounding box center [658, 223] width 439 height 387
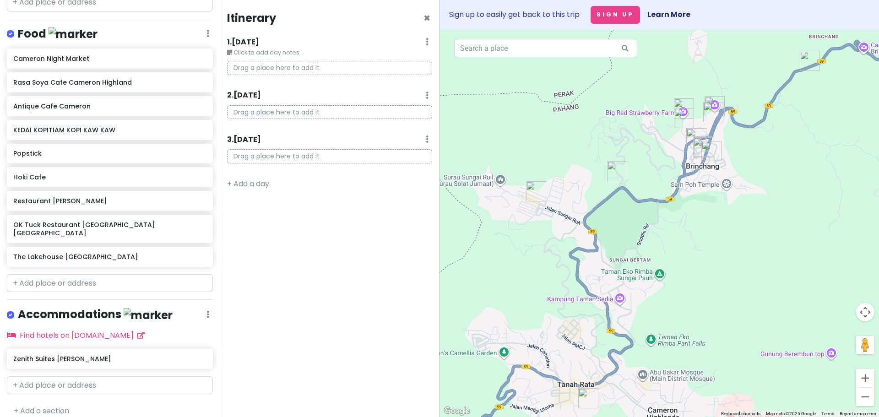
drag, startPoint x: 567, startPoint y: 224, endPoint x: 541, endPoint y: 313, distance: 92.0
click at [541, 313] on div at bounding box center [658, 223] width 439 height 387
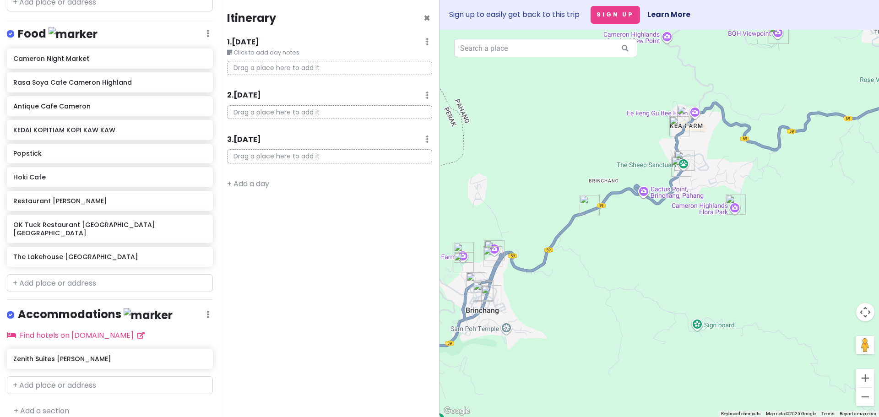
drag, startPoint x: 688, startPoint y: 226, endPoint x: 508, endPoint y: 332, distance: 209.6
click at [508, 332] on div at bounding box center [658, 223] width 439 height 387
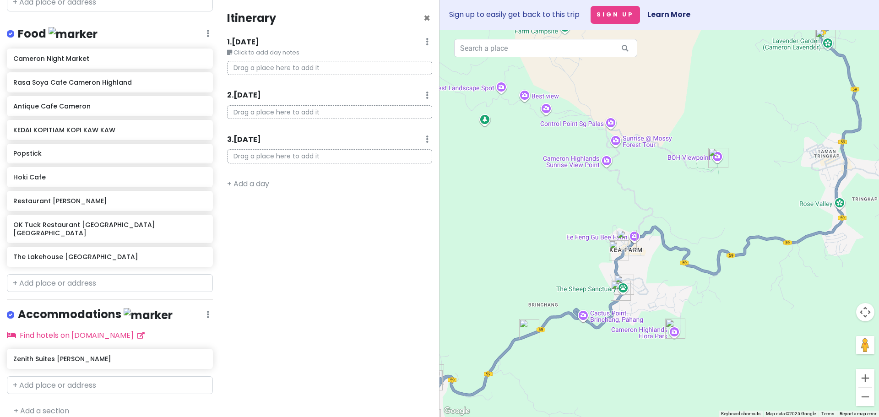
drag, startPoint x: 663, startPoint y: 270, endPoint x: 619, endPoint y: 390, distance: 128.1
click at [619, 390] on div at bounding box center [658, 223] width 439 height 387
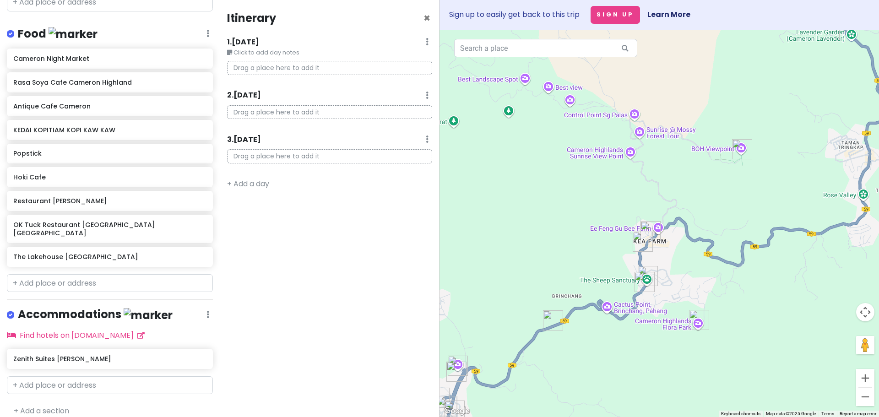
drag, startPoint x: 712, startPoint y: 277, endPoint x: 735, endPoint y: 258, distance: 29.9
click at [737, 261] on div at bounding box center [658, 223] width 439 height 387
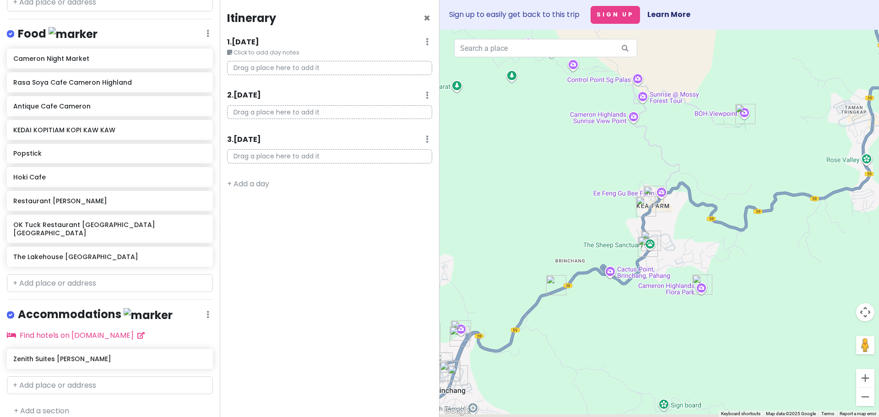
drag, startPoint x: 700, startPoint y: 252, endPoint x: 707, endPoint y: 168, distance: 84.0
click at [707, 168] on div at bounding box center [658, 223] width 439 height 387
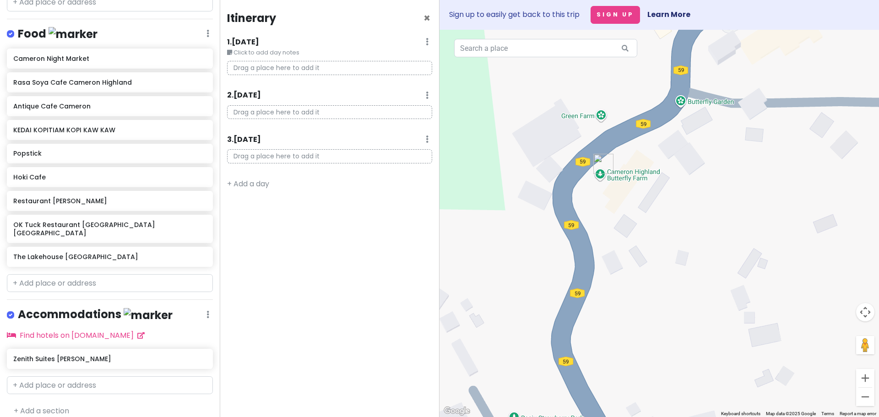
drag, startPoint x: 626, startPoint y: 271, endPoint x: 613, endPoint y: 203, distance: 68.9
click at [613, 203] on div at bounding box center [658, 223] width 439 height 387
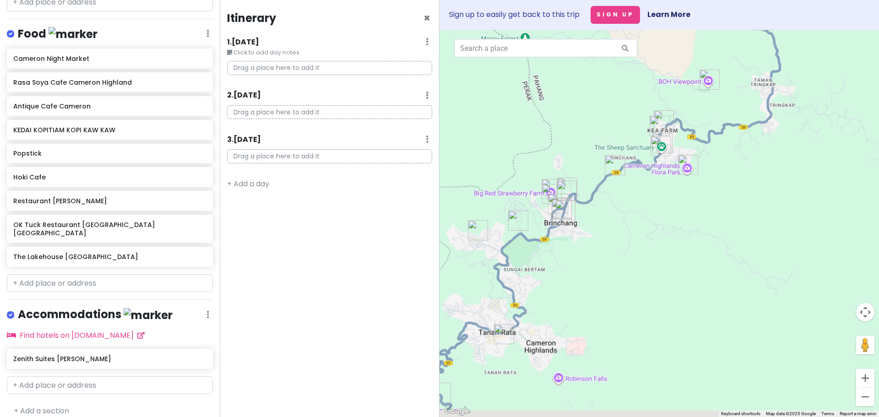
drag, startPoint x: 586, startPoint y: 250, endPoint x: 658, endPoint y: 165, distance: 111.4
click at [658, 165] on div at bounding box center [658, 223] width 439 height 387
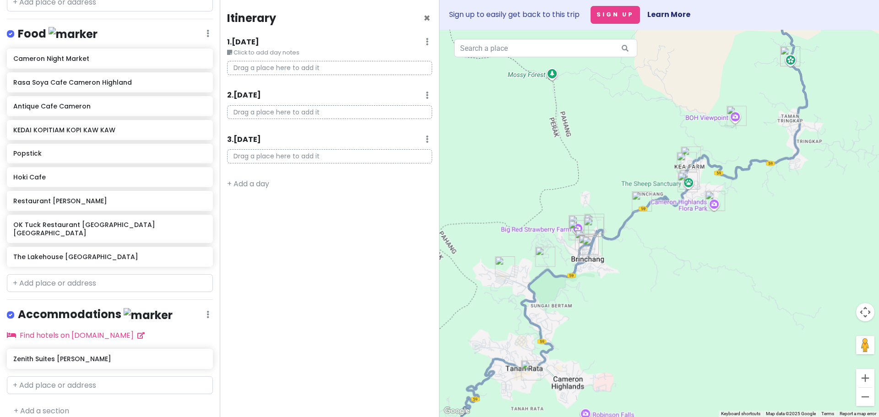
drag, startPoint x: 615, startPoint y: 207, endPoint x: 625, endPoint y: 270, distance: 63.5
click at [625, 270] on div at bounding box center [658, 223] width 439 height 387
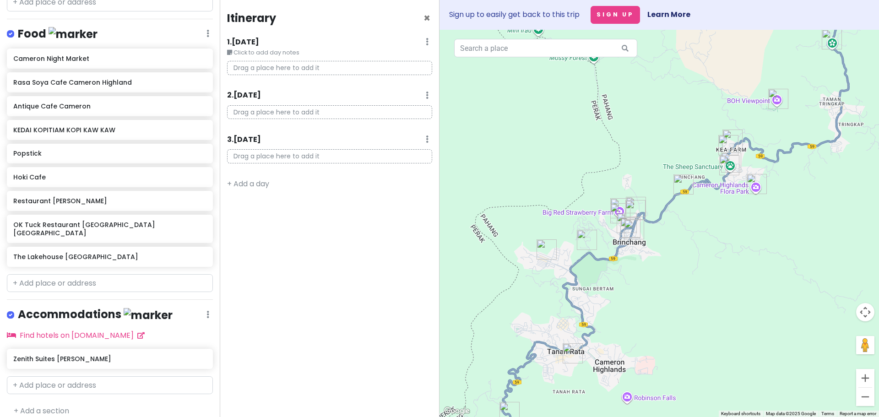
drag, startPoint x: 594, startPoint y: 284, endPoint x: 637, endPoint y: 267, distance: 46.2
click at [637, 267] on div at bounding box center [658, 223] width 439 height 387
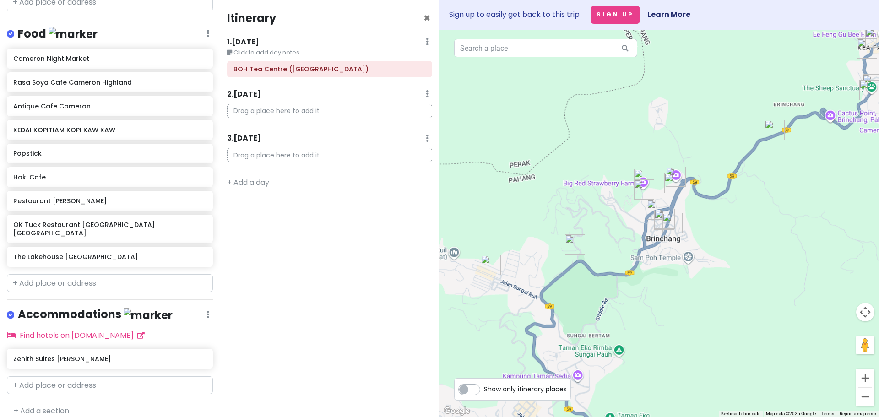
drag, startPoint x: 712, startPoint y: 251, endPoint x: 632, endPoint y: 307, distance: 97.3
click at [637, 314] on div at bounding box center [658, 223] width 439 height 387
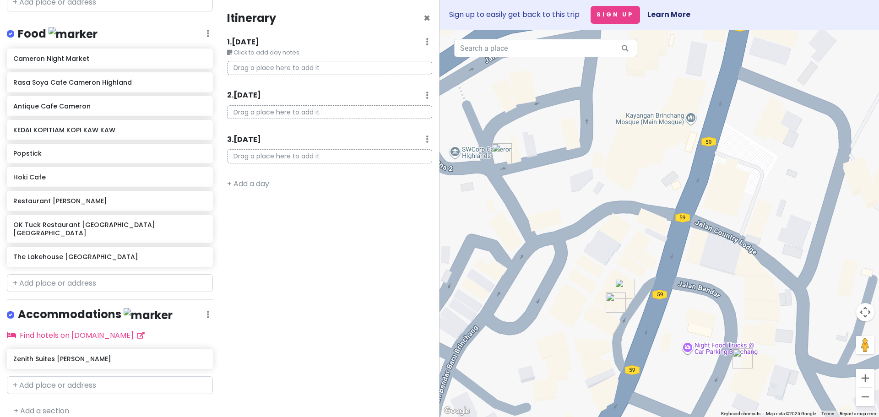
drag, startPoint x: 613, startPoint y: 311, endPoint x: 604, endPoint y: 236, distance: 76.1
click at [604, 236] on div at bounding box center [658, 223] width 439 height 387
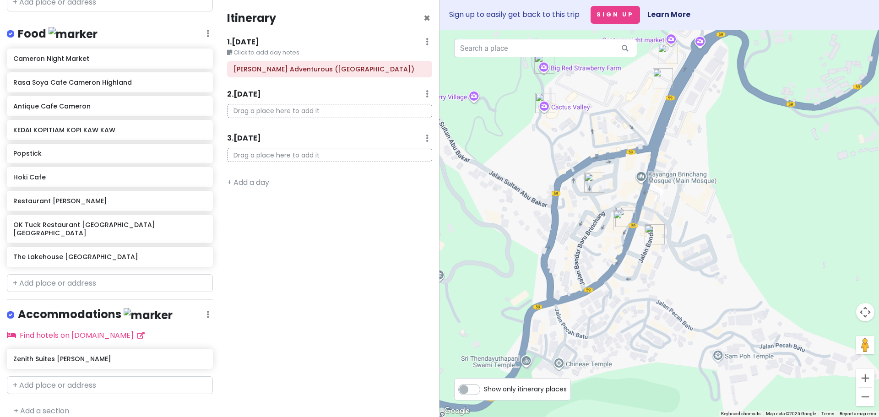
click at [621, 215] on img "Restaurant Tuan Yuan" at bounding box center [623, 220] width 20 height 20
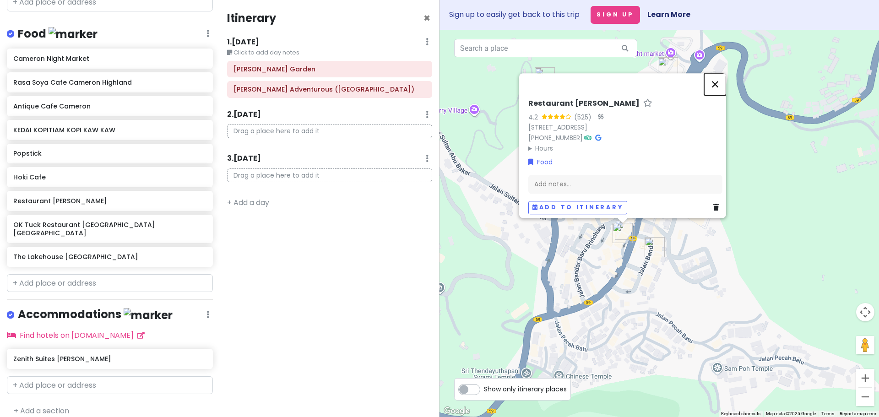
click at [717, 73] on button "Close" at bounding box center [715, 84] width 22 height 22
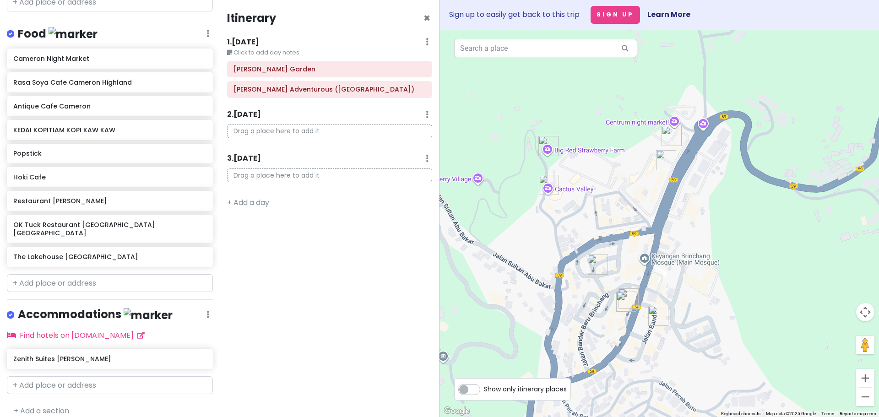
drag, startPoint x: 677, startPoint y: 213, endPoint x: 677, endPoint y: 275, distance: 62.7
click at [677, 275] on div at bounding box center [658, 223] width 439 height 387
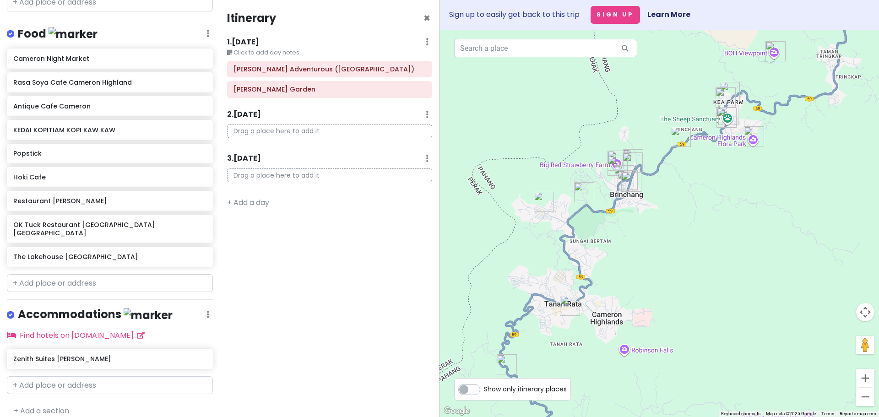
drag, startPoint x: 557, startPoint y: 254, endPoint x: 599, endPoint y: 222, distance: 52.3
click at [599, 222] on div at bounding box center [658, 223] width 439 height 387
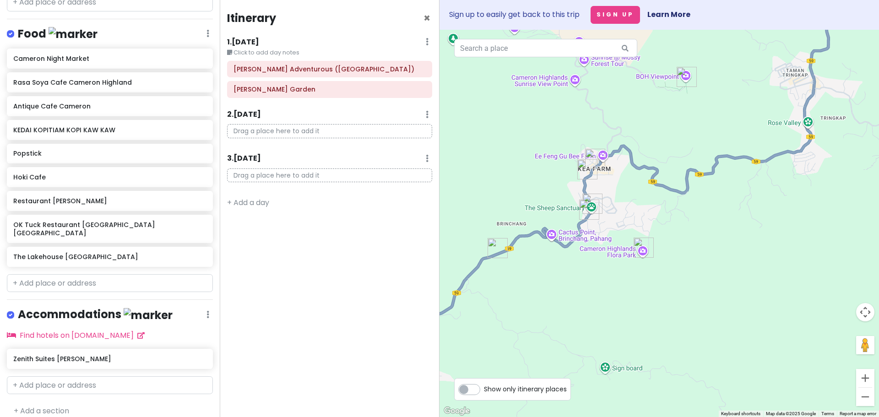
drag, startPoint x: 738, startPoint y: 208, endPoint x: 502, endPoint y: 352, distance: 276.0
click at [502, 352] on div at bounding box center [658, 223] width 439 height 387
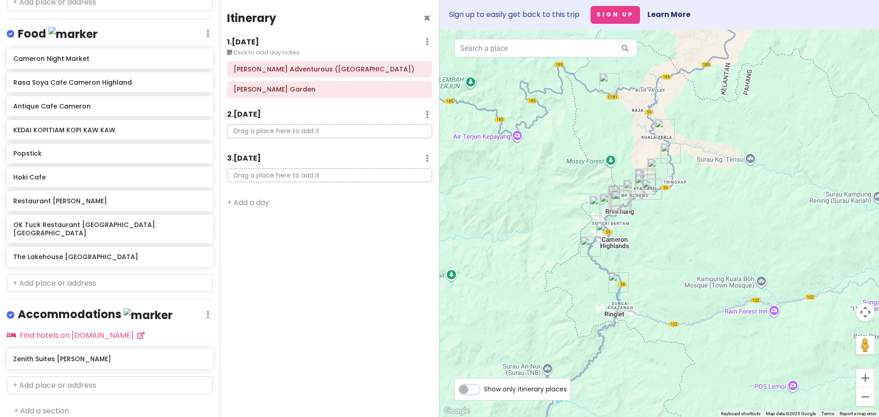
drag, startPoint x: 650, startPoint y: 263, endPoint x: 664, endPoint y: 210, distance: 54.8
click at [664, 210] on div at bounding box center [658, 223] width 439 height 387
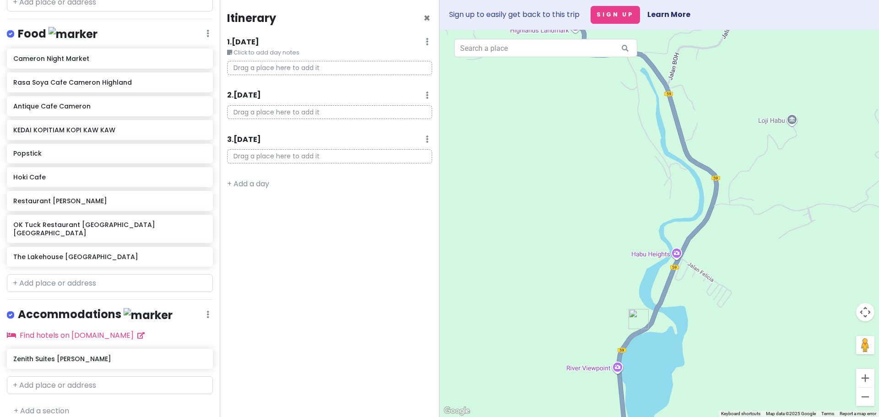
drag, startPoint x: 603, startPoint y: 156, endPoint x: 587, endPoint y: 315, distance: 160.1
click at [589, 313] on div at bounding box center [658, 223] width 439 height 387
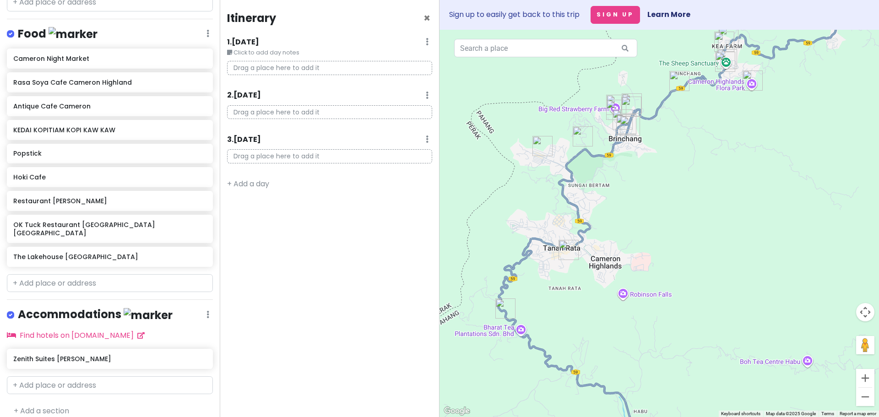
drag, startPoint x: 596, startPoint y: 147, endPoint x: 631, endPoint y: 302, distance: 158.6
click at [631, 302] on div at bounding box center [658, 223] width 439 height 387
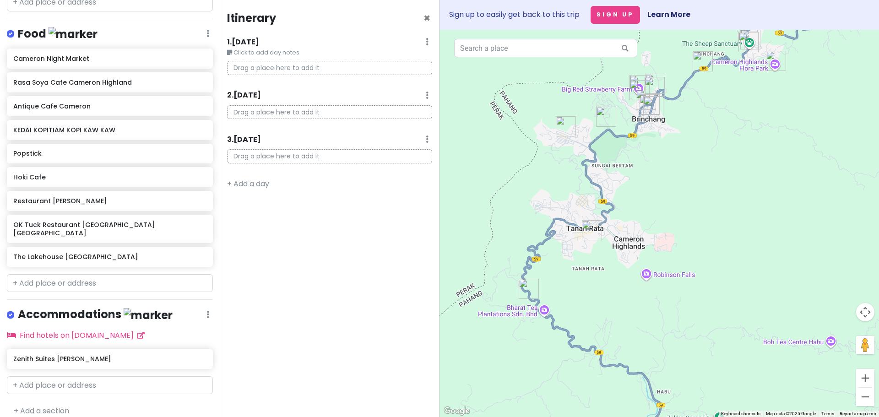
drag, startPoint x: 618, startPoint y: 244, endPoint x: 642, endPoint y: 201, distance: 49.2
click at [642, 201] on div at bounding box center [658, 223] width 439 height 387
click at [332, 210] on div "Itinerary × 1 . Fri 10/17 Edit Day Notes Delete Day Click to add day notes Drag…" at bounding box center [330, 208] width 220 height 417
click at [421, 41] on div "1 . Fri 10/17 Edit Day Notes Delete Day" at bounding box center [329, 44] width 205 height 16
click at [435, 36] on div "Itinerary × 1 . Fri 10/17 Edit Day Notes Delete Day Click to add day notes Drag…" at bounding box center [330, 208] width 220 height 417
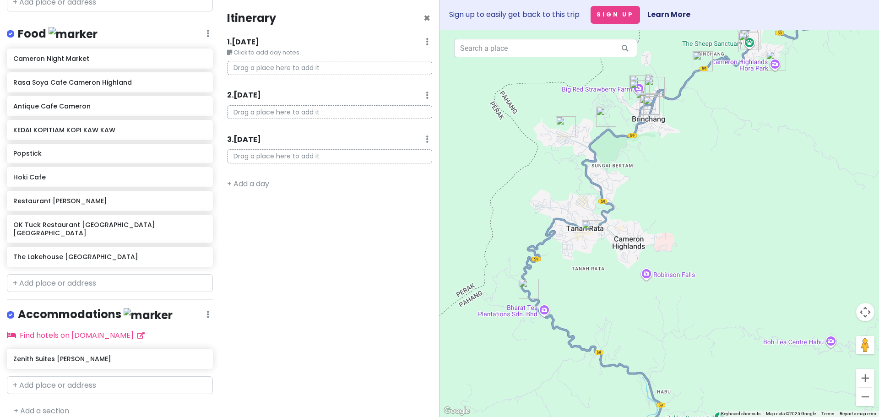
click at [425, 40] on div "1 . Fri 10/17 Edit Day Notes Delete Day" at bounding box center [329, 44] width 205 height 16
click at [429, 39] on div "1 . Fri 10/17 Edit Day Notes Delete Day" at bounding box center [329, 44] width 205 height 16
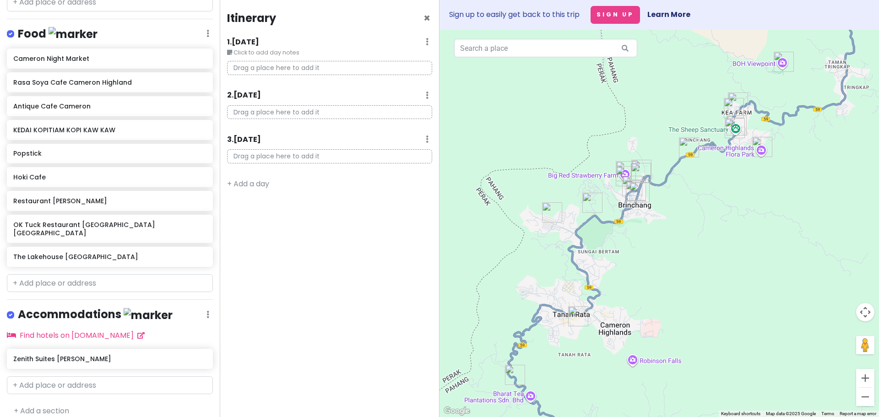
drag, startPoint x: 680, startPoint y: 181, endPoint x: 667, endPoint y: 270, distance: 89.4
click at [667, 270] on div at bounding box center [658, 223] width 439 height 387
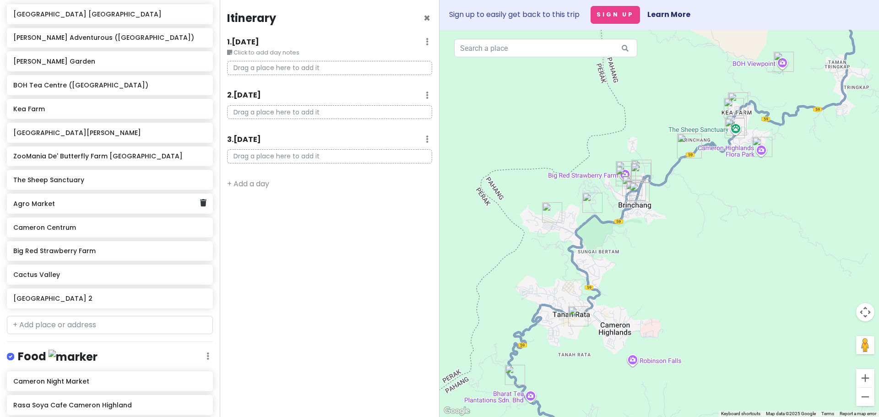
scroll to position [177, 0]
click at [142, 300] on div "[GEOGRAPHIC_DATA] 2" at bounding box center [106, 296] width 186 height 13
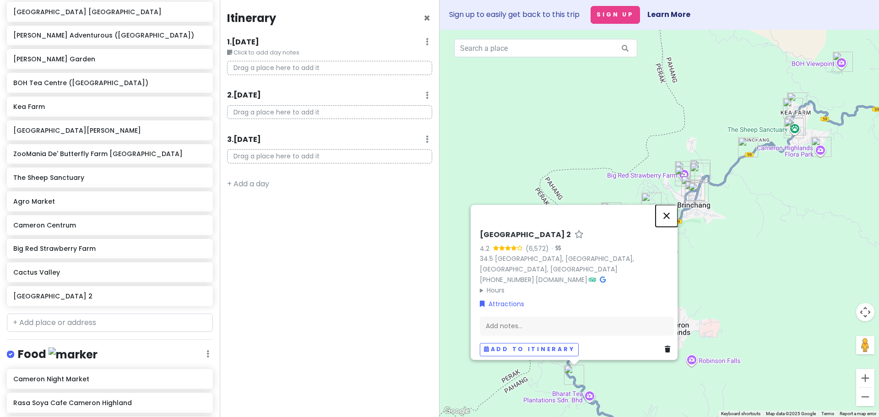
click at [669, 207] on button "Close" at bounding box center [666, 216] width 22 height 22
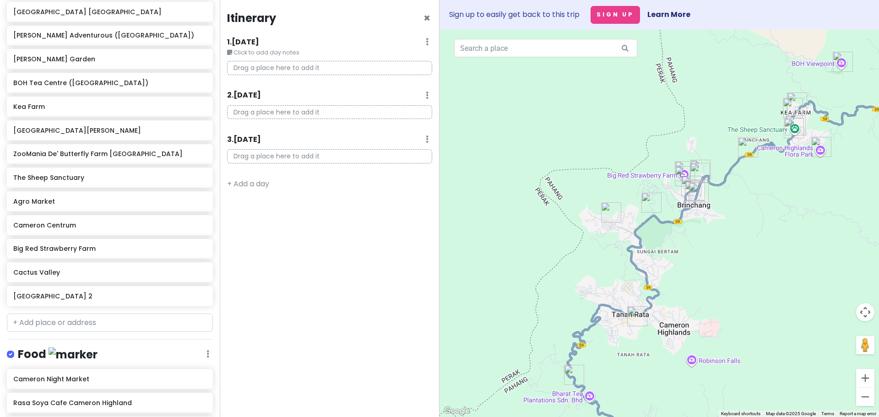
click at [577, 368] on img "Cameron Valley Tea House 2" at bounding box center [574, 375] width 20 height 20
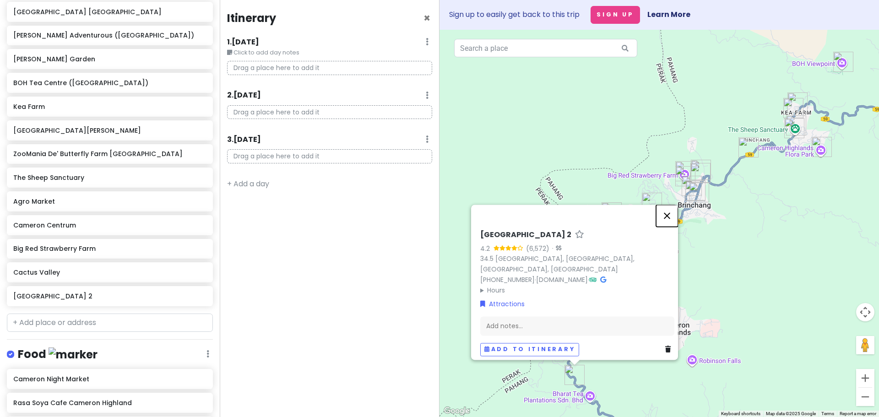
click at [667, 210] on button "Close" at bounding box center [667, 216] width 22 height 22
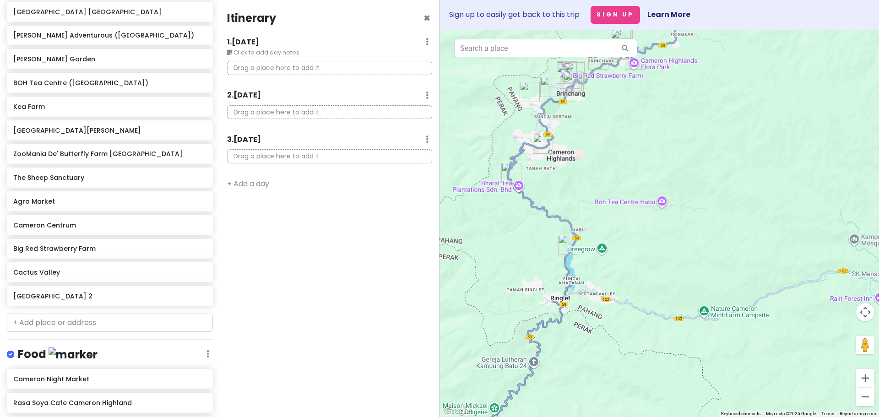
drag, startPoint x: 615, startPoint y: 361, endPoint x: 546, endPoint y: 185, distance: 188.5
click at [546, 185] on div at bounding box center [658, 223] width 439 height 387
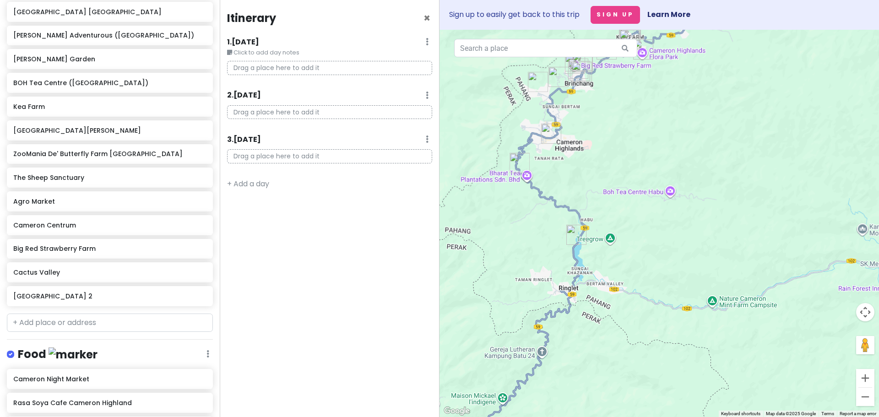
drag, startPoint x: 532, startPoint y: 275, endPoint x: 547, endPoint y: 282, distance: 16.6
click at [547, 282] on div at bounding box center [658, 223] width 439 height 387
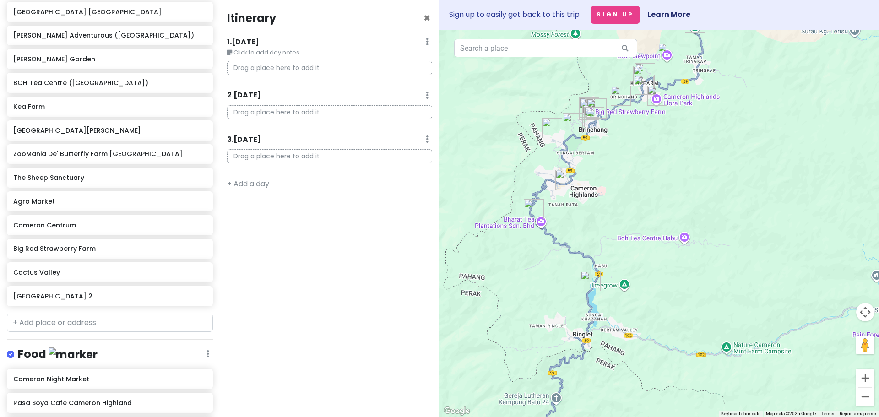
drag, startPoint x: 583, startPoint y: 182, endPoint x: 591, endPoint y: 185, distance: 9.4
click at [591, 185] on div at bounding box center [658, 223] width 439 height 387
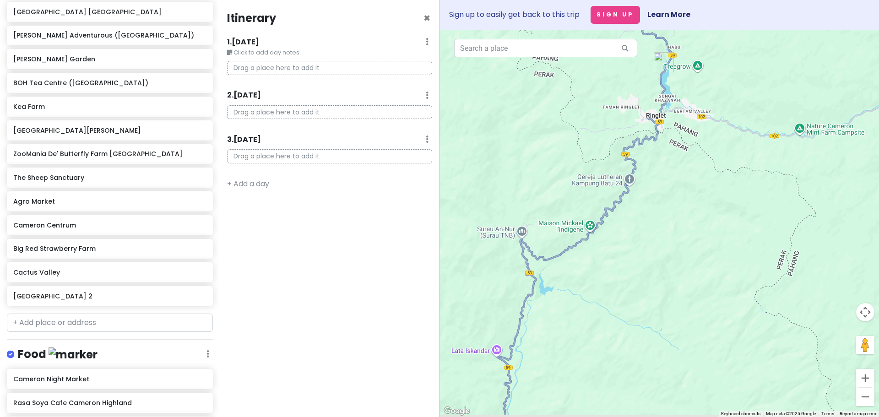
drag, startPoint x: 526, startPoint y: 319, endPoint x: 610, endPoint y: 111, distance: 224.4
click at [610, 111] on div at bounding box center [658, 223] width 439 height 387
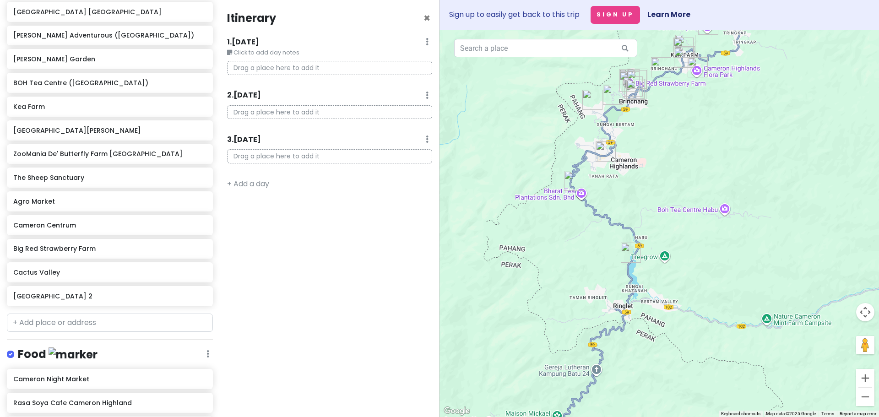
drag, startPoint x: 578, startPoint y: 216, endPoint x: 526, endPoint y: 438, distance: 227.9
click at [526, 416] on html "Cameron Highlands Trip Private Change Dates Make a Copy Delete Trip Go Pro ⚡️ G…" at bounding box center [439, 208] width 879 height 417
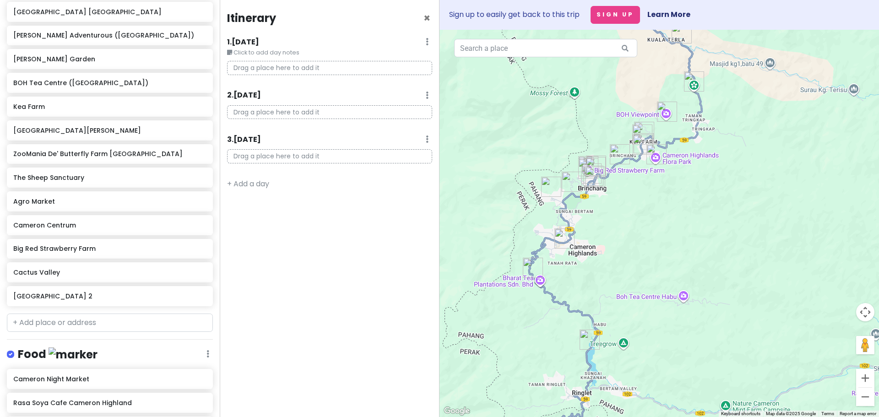
drag, startPoint x: 614, startPoint y: 189, endPoint x: 568, endPoint y: 287, distance: 108.1
click at [568, 287] on div at bounding box center [658, 223] width 439 height 387
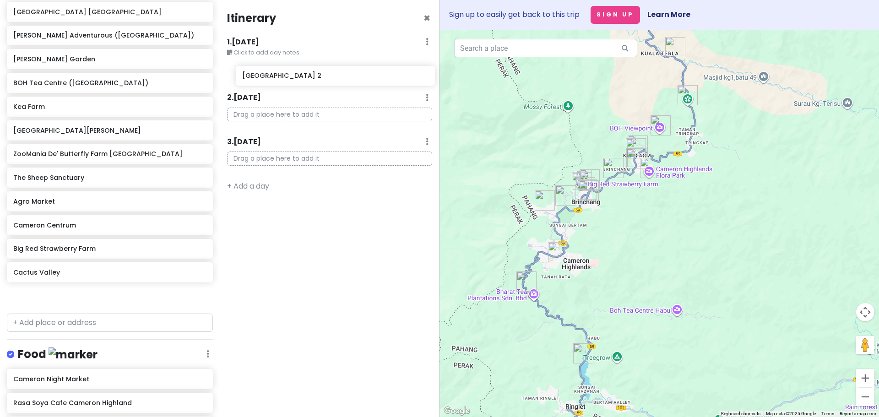
drag, startPoint x: 54, startPoint y: 302, endPoint x: 283, endPoint y: 83, distance: 316.2
click at [283, 83] on div "Cameron Highlands Trip Private Change Dates Make a Copy Delete Trip Go Pro ⚡️ G…" at bounding box center [439, 208] width 879 height 417
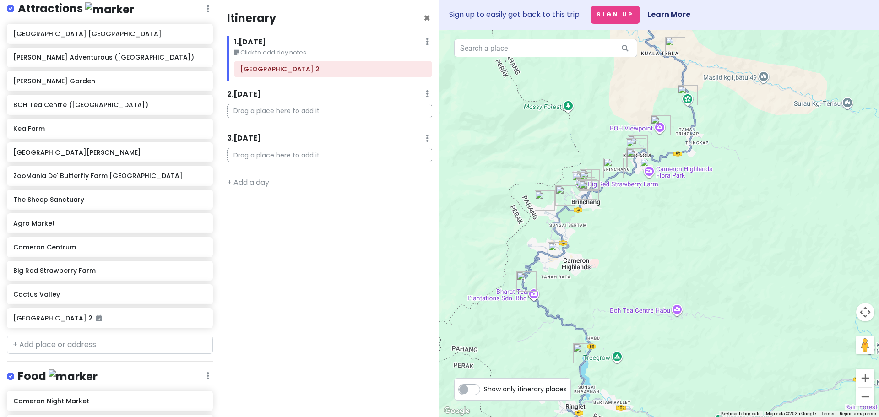
scroll to position [153, 0]
click at [484, 393] on label "Show only itinerary places" at bounding box center [525, 387] width 83 height 11
click at [484, 388] on input "Show only itinerary places" at bounding box center [487, 385] width 6 height 6
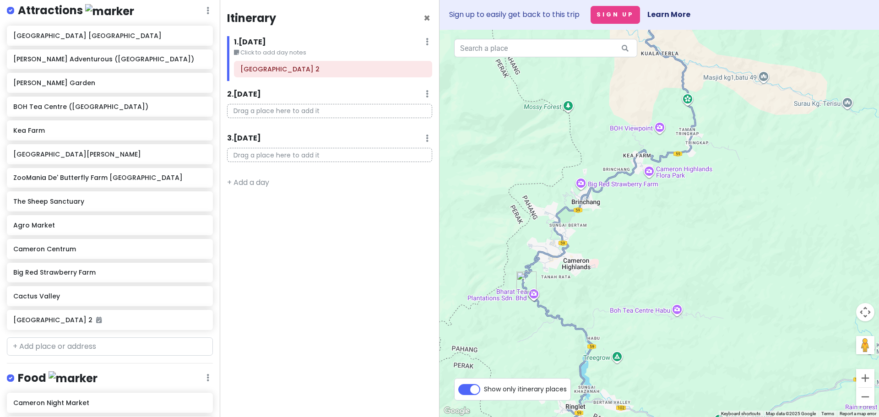
click at [484, 393] on label "Show only itinerary places" at bounding box center [525, 387] width 83 height 11
click at [484, 388] on input "Show only itinerary places" at bounding box center [487, 385] width 6 height 6
click at [484, 393] on label "Show only itinerary places" at bounding box center [525, 387] width 83 height 11
click at [484, 388] on input "Show only itinerary places" at bounding box center [487, 385] width 6 height 6
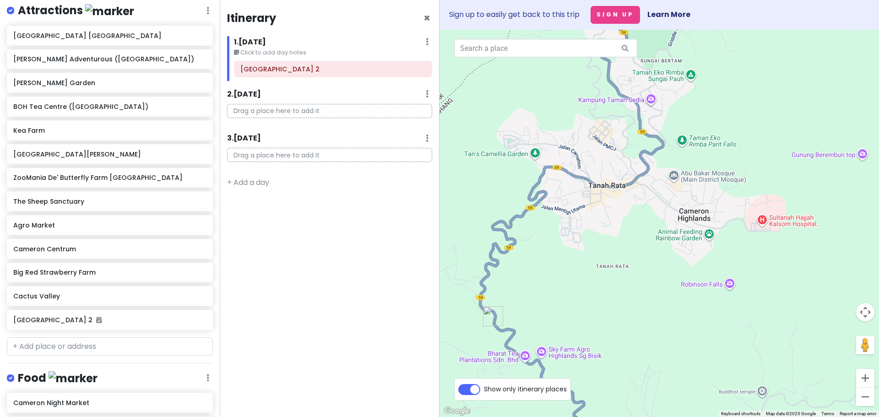
drag, startPoint x: 538, startPoint y: 291, endPoint x: 558, endPoint y: 272, distance: 27.5
click at [558, 272] on div at bounding box center [658, 223] width 439 height 387
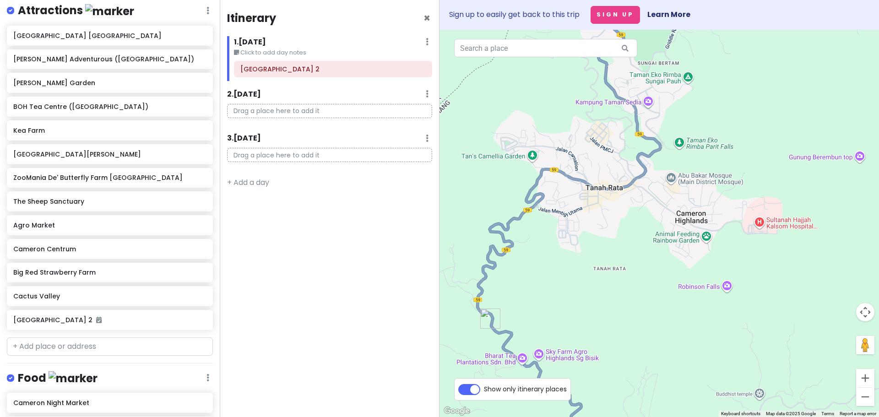
click at [484, 389] on label "Show only itinerary places" at bounding box center [525, 387] width 83 height 11
click at [484, 388] on input "Show only itinerary places" at bounding box center [487, 385] width 6 height 6
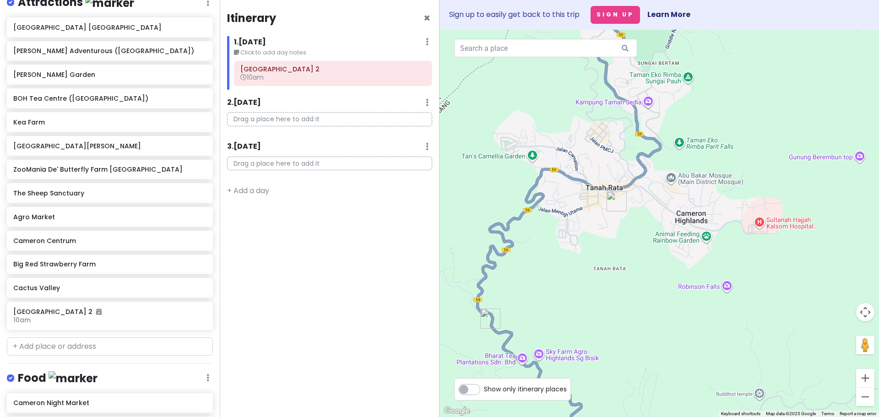
click at [487, 315] on img "Cameron Valley Tea House 2" at bounding box center [490, 318] width 20 height 20
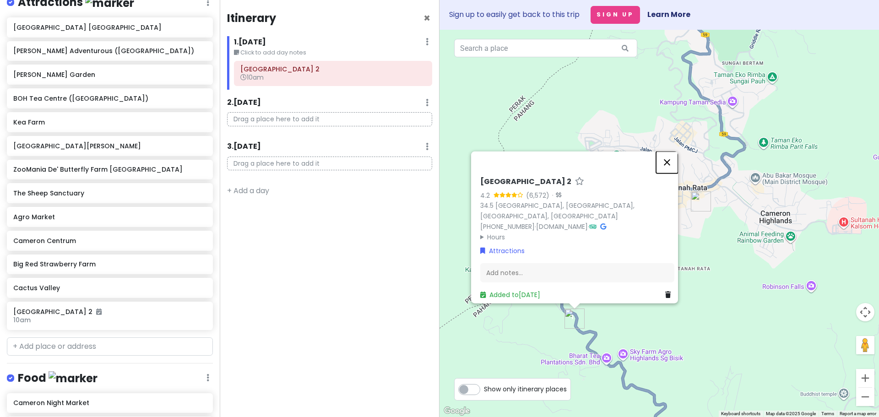
click at [668, 154] on button "Close" at bounding box center [667, 162] width 22 height 22
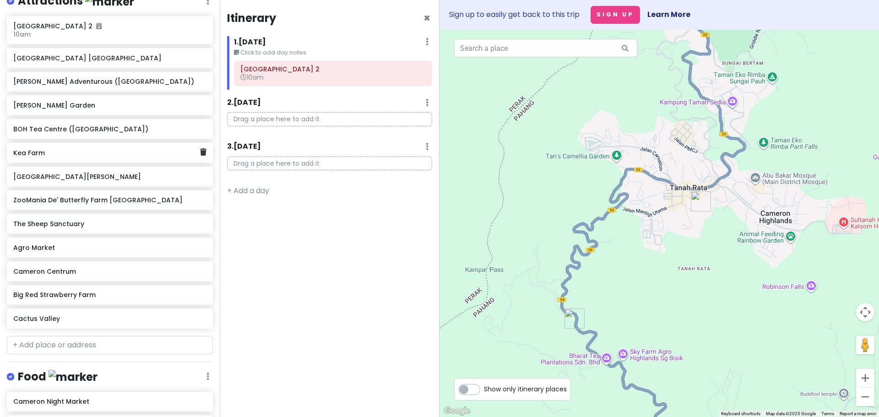
scroll to position [183, 0]
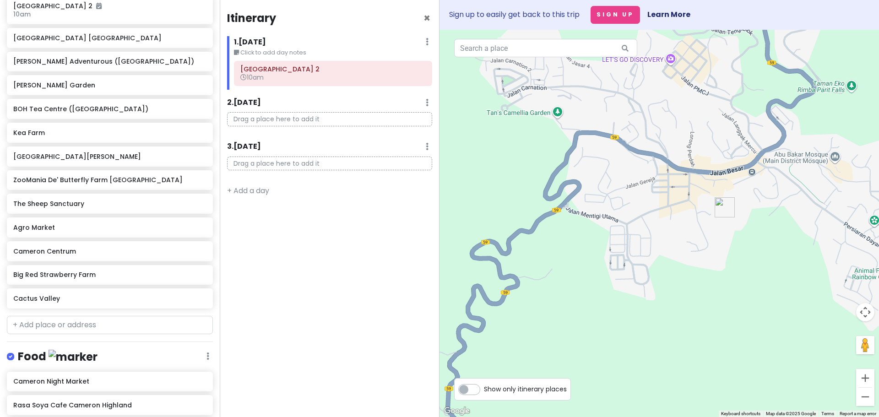
drag, startPoint x: 596, startPoint y: 243, endPoint x: 526, endPoint y: 341, distance: 120.5
click at [526, 341] on div at bounding box center [658, 223] width 439 height 387
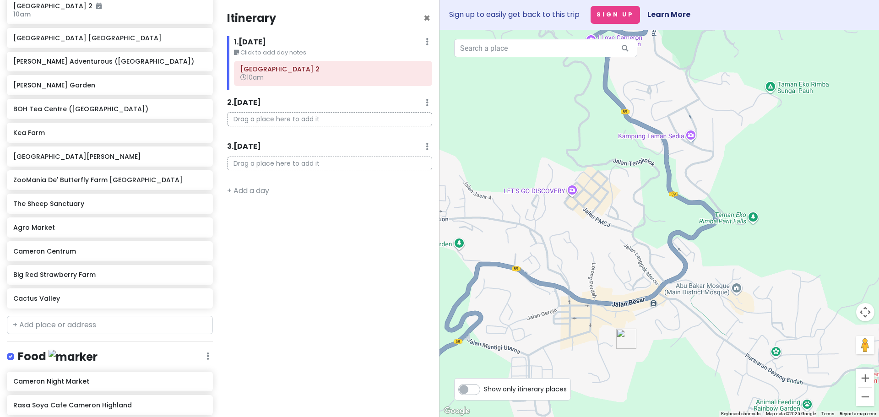
drag, startPoint x: 615, startPoint y: 229, endPoint x: 519, endPoint y: 358, distance: 160.4
click at [520, 358] on div at bounding box center [658, 223] width 439 height 387
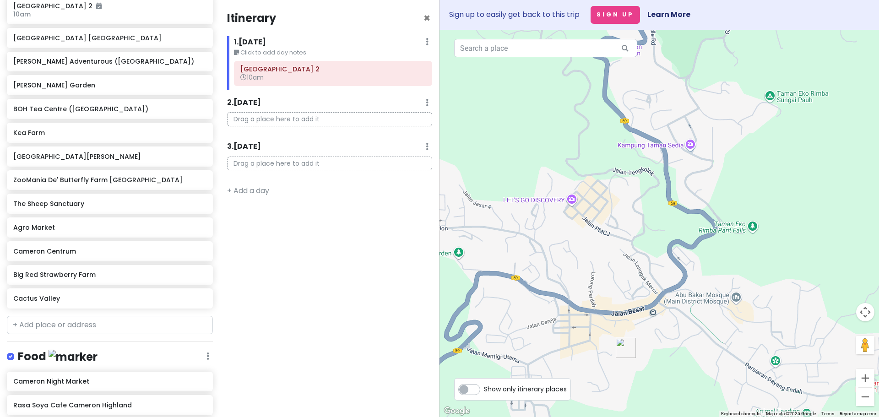
click at [484, 388] on label "Show only itinerary places" at bounding box center [525, 387] width 83 height 11
click at [484, 388] on input "Show only itinerary places" at bounding box center [487, 385] width 6 height 6
checkbox input "true"
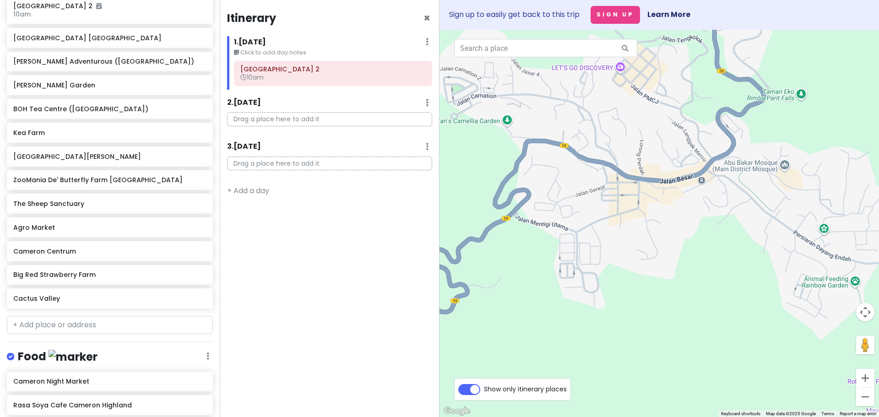
drag, startPoint x: 528, startPoint y: 306, endPoint x: 561, endPoint y: 210, distance: 101.7
click at [561, 210] on div at bounding box center [658, 223] width 439 height 387
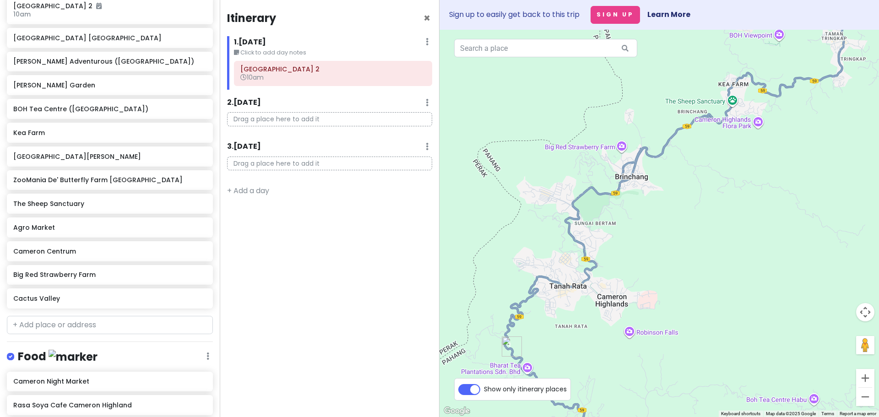
drag, startPoint x: 680, startPoint y: 199, endPoint x: 643, endPoint y: 259, distance: 71.5
click at [643, 259] on div at bounding box center [658, 223] width 439 height 387
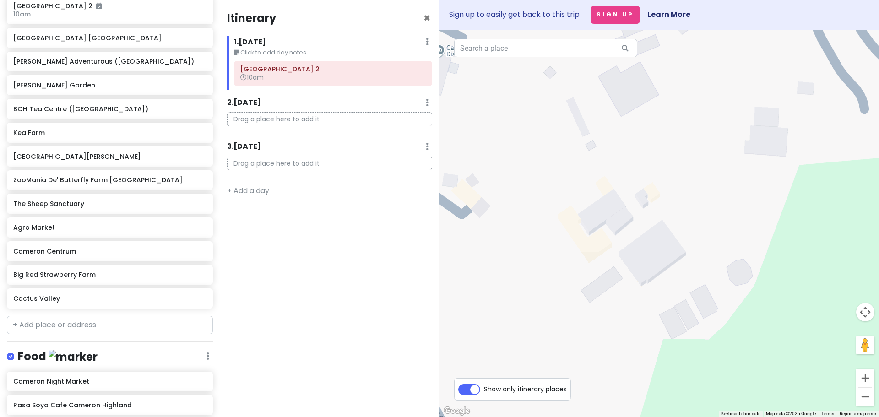
click at [576, 233] on img "Zenith Suites Cameron" at bounding box center [575, 232] width 7 height 7
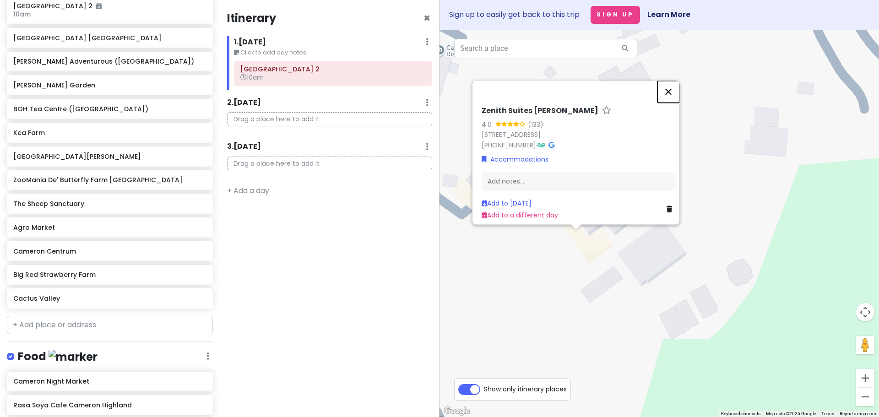
click at [672, 81] on button "Close" at bounding box center [668, 92] width 22 height 22
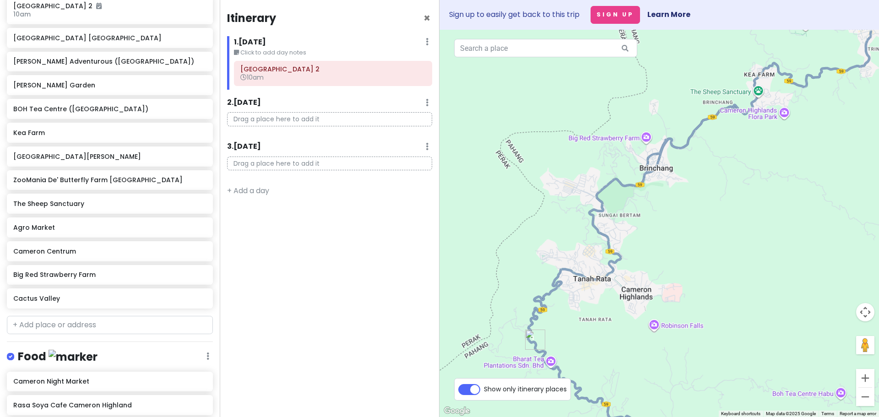
drag, startPoint x: 554, startPoint y: 313, endPoint x: 578, endPoint y: 329, distance: 28.3
click at [578, 329] on div at bounding box center [658, 223] width 439 height 387
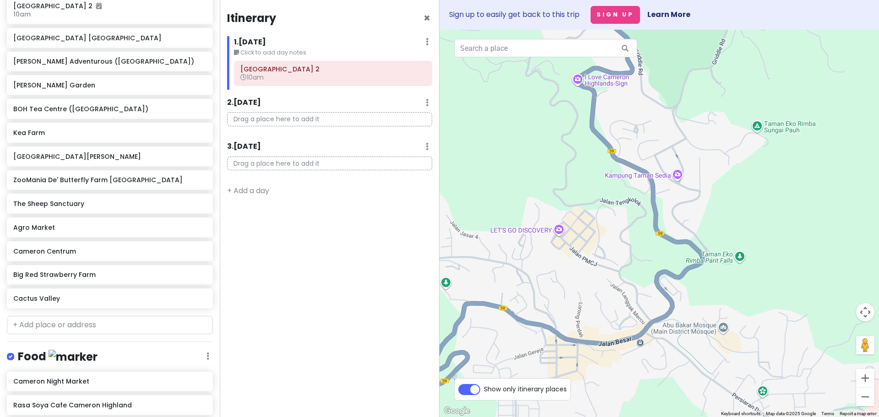
drag, startPoint x: 603, startPoint y: 226, endPoint x: 610, endPoint y: 286, distance: 60.8
click at [610, 286] on div at bounding box center [658, 223] width 439 height 387
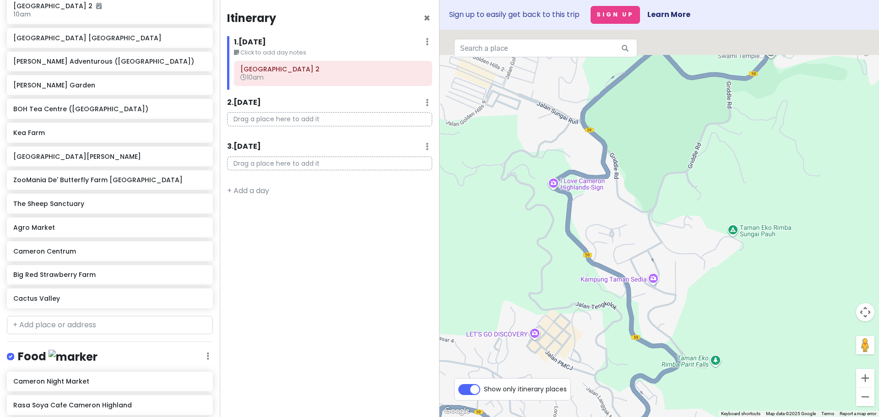
drag, startPoint x: 594, startPoint y: 201, endPoint x: 565, endPoint y: 348, distance: 149.8
click at [565, 348] on div at bounding box center [658, 223] width 439 height 387
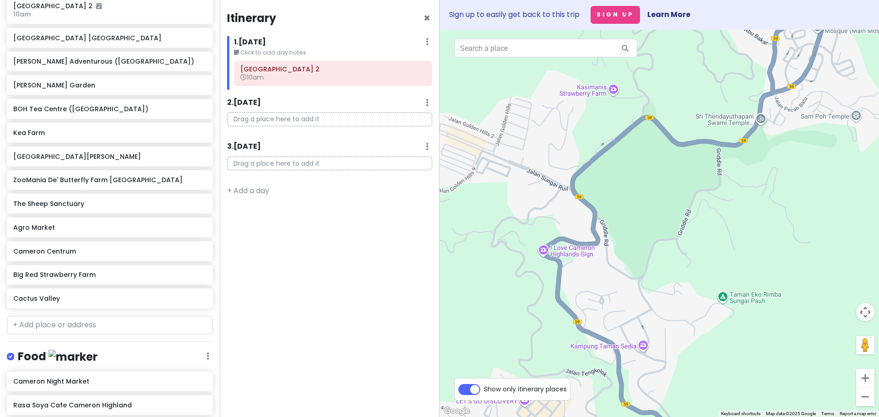
drag, startPoint x: 576, startPoint y: 206, endPoint x: 662, endPoint y: 306, distance: 132.1
click at [662, 306] on div at bounding box center [658, 223] width 439 height 387
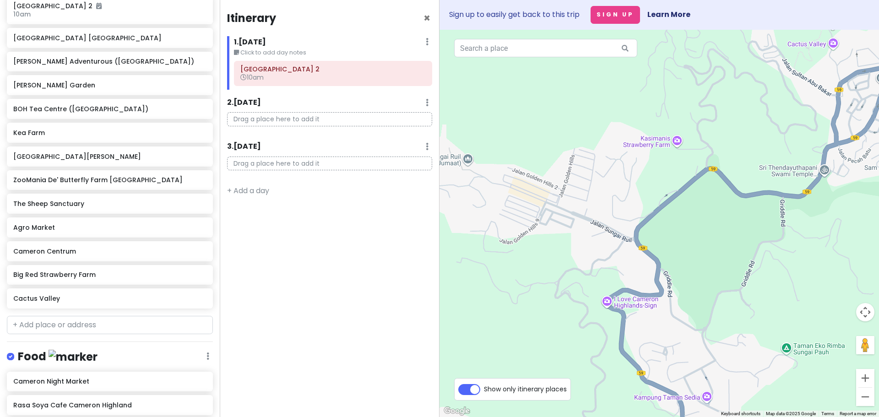
drag, startPoint x: 632, startPoint y: 339, endPoint x: 525, endPoint y: 188, distance: 185.0
click at [525, 188] on div at bounding box center [658, 223] width 439 height 387
click at [536, 196] on img "Cameron Night Market" at bounding box center [536, 195] width 7 height 7
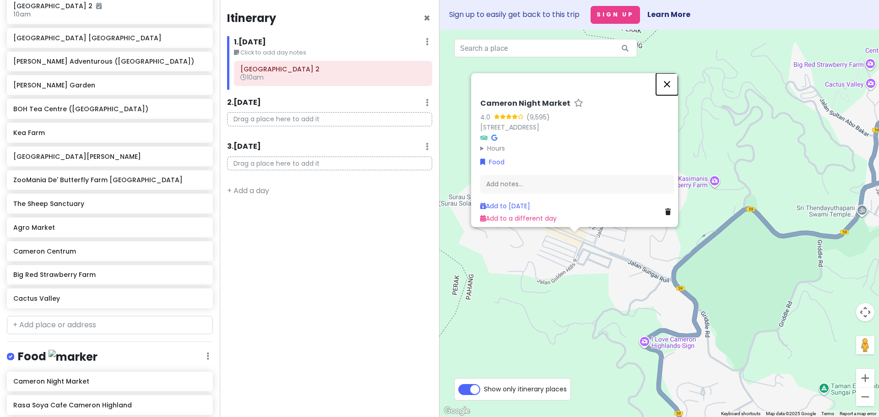
click at [666, 73] on button "Close" at bounding box center [667, 84] width 22 height 22
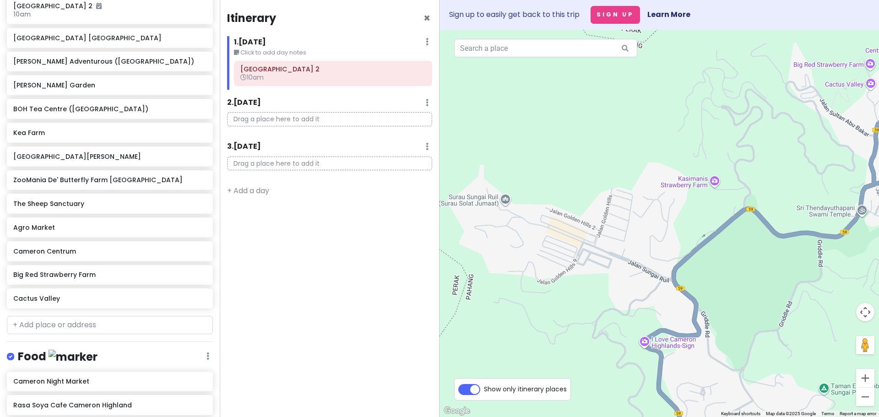
click at [736, 195] on img "Hoki Cafe" at bounding box center [736, 196] width 7 height 7
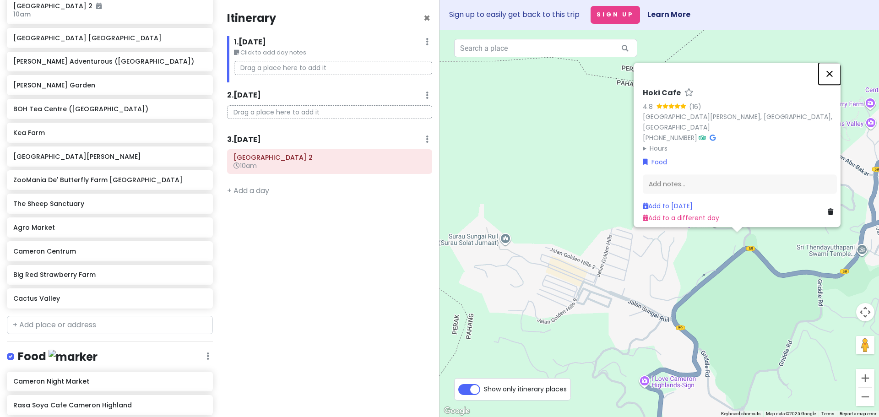
click at [830, 64] on button "Close" at bounding box center [829, 74] width 22 height 22
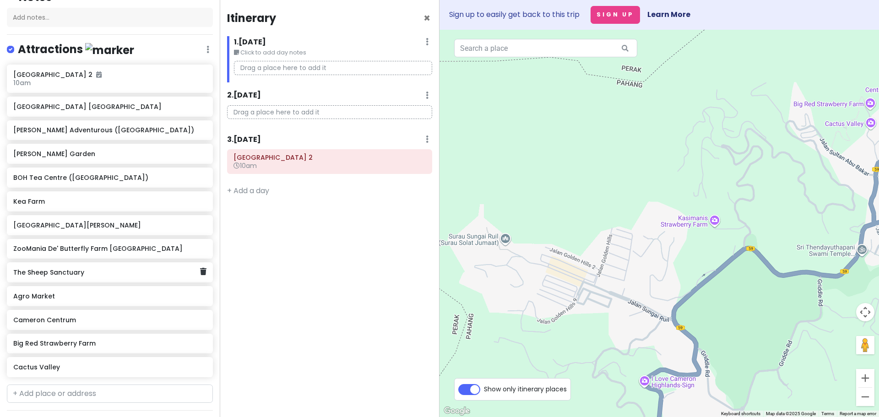
scroll to position [92, 0]
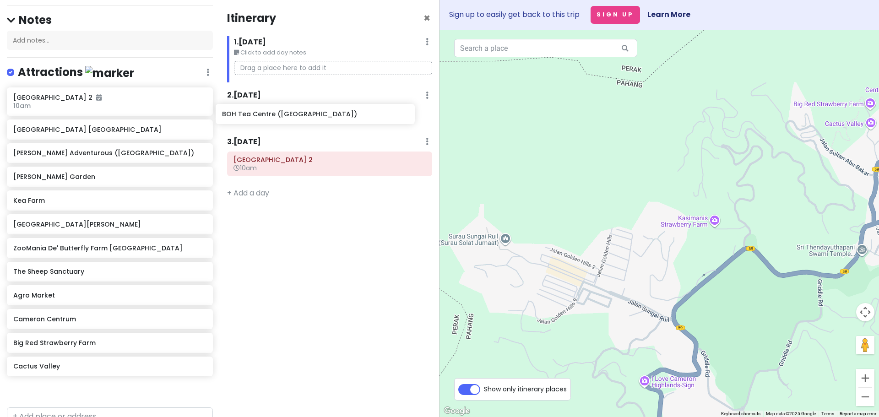
drag, startPoint x: 48, startPoint y: 200, endPoint x: 266, endPoint y: 110, distance: 235.8
click at [266, 110] on div "Cameron Highlands Trip Private Change Dates Make a Copy Delete Trip Go Pro ⚡️ G…" at bounding box center [439, 208] width 879 height 417
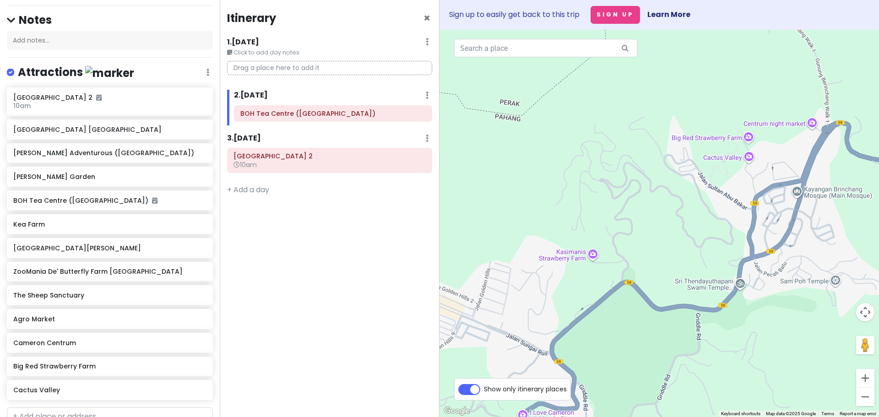
drag, startPoint x: 638, startPoint y: 179, endPoint x: 506, endPoint y: 215, distance: 137.4
click at [506, 215] on div at bounding box center [658, 223] width 439 height 387
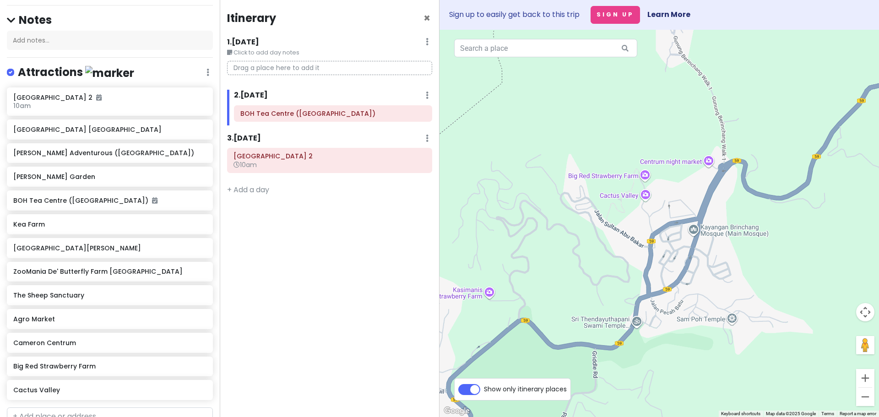
drag, startPoint x: 655, startPoint y: 244, endPoint x: 582, endPoint y: 276, distance: 79.9
click at [582, 276] on div at bounding box center [658, 223] width 439 height 387
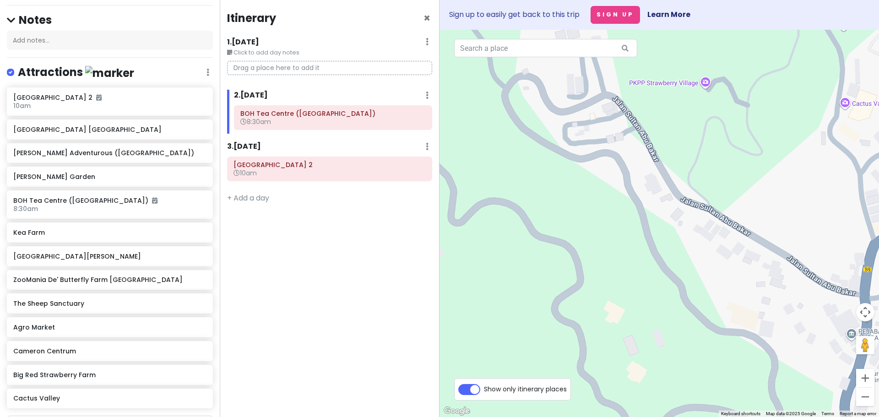
click at [295, 236] on div "Itinerary × 1 . Fri 10/17 Edit Day Notes Delete Day Click to add day notes Drag…" at bounding box center [330, 208] width 220 height 417
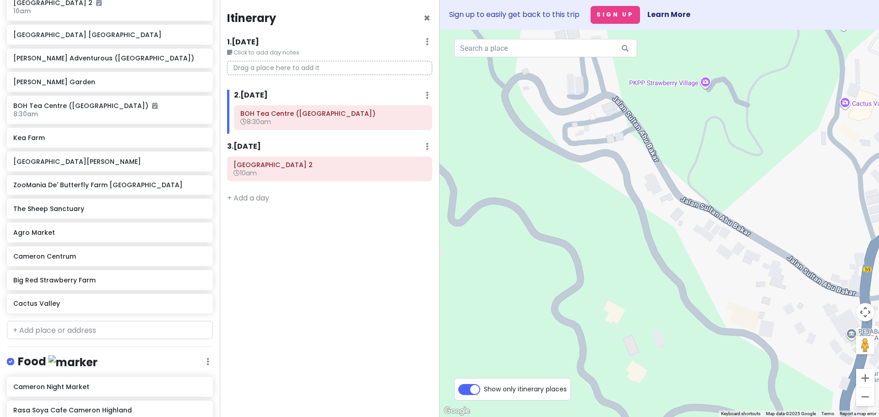
scroll to position [183, 0]
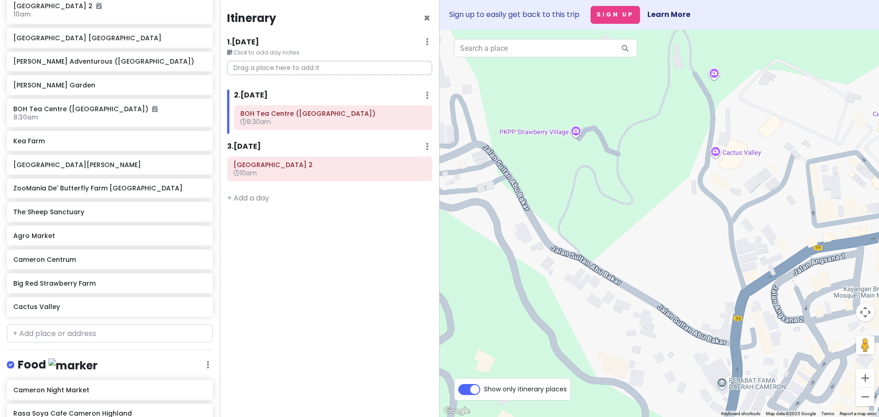
drag, startPoint x: 715, startPoint y: 259, endPoint x: 535, endPoint y: 319, distance: 189.4
click at [535, 319] on div at bounding box center [658, 223] width 439 height 387
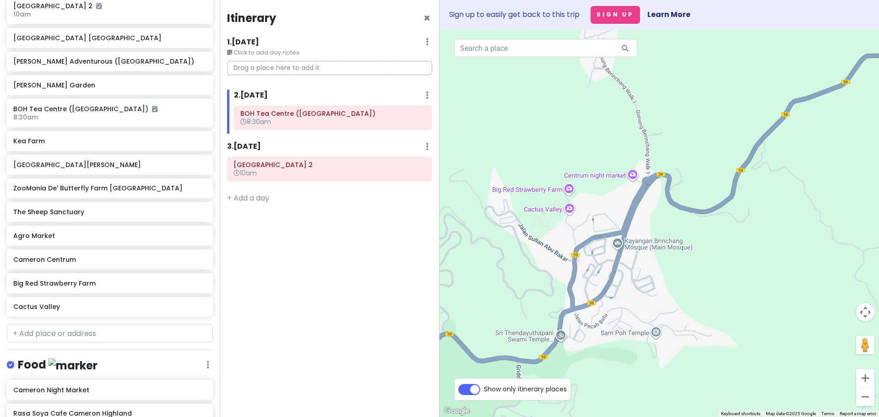
drag, startPoint x: 699, startPoint y: 242, endPoint x: 599, endPoint y: 351, distance: 147.7
click at [599, 350] on div at bounding box center [658, 223] width 439 height 387
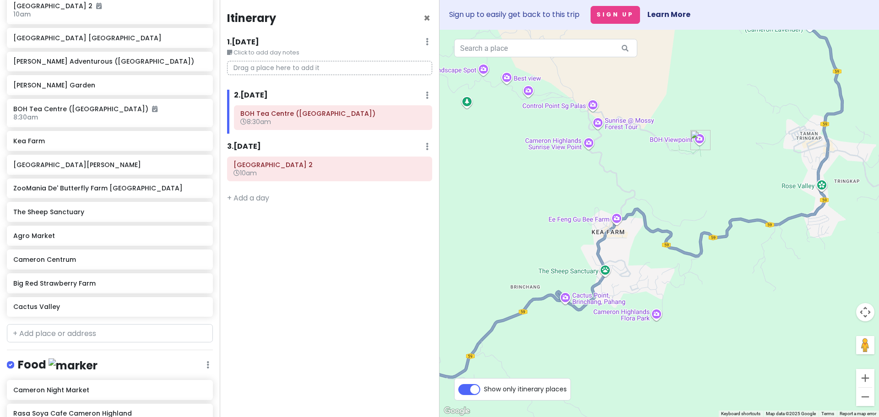
drag, startPoint x: 719, startPoint y: 271, endPoint x: 583, endPoint y: 335, distance: 150.5
click at [583, 335] on div at bounding box center [658, 223] width 439 height 387
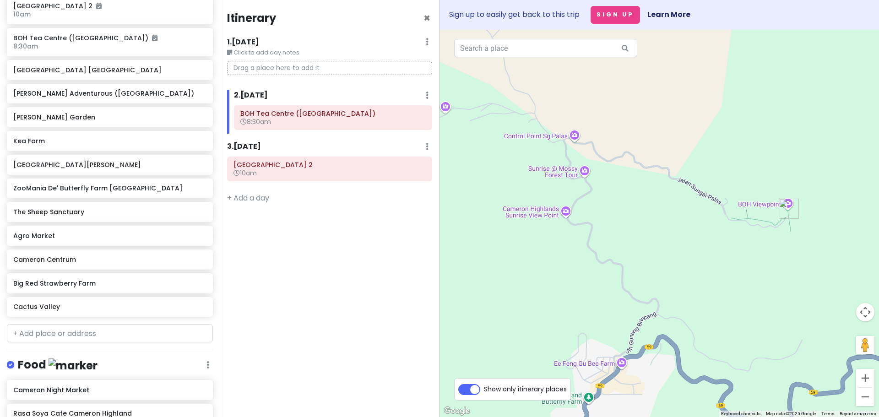
drag, startPoint x: 667, startPoint y: 192, endPoint x: 729, endPoint y: 245, distance: 80.8
click at [729, 245] on div at bounding box center [658, 223] width 439 height 387
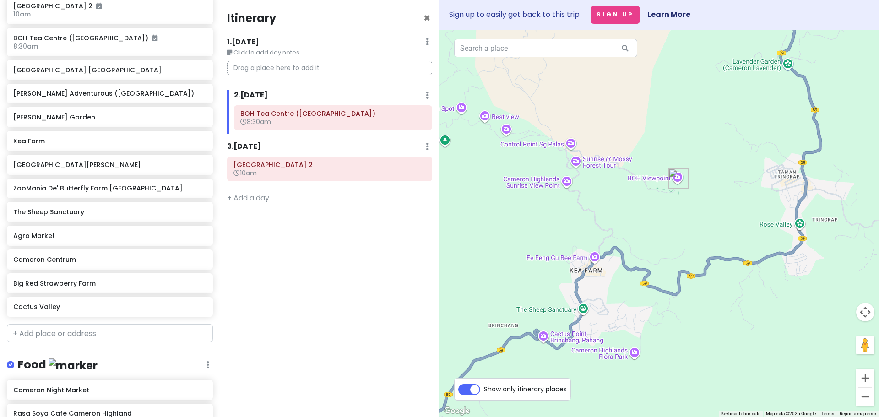
drag, startPoint x: 690, startPoint y: 246, endPoint x: 635, endPoint y: 210, distance: 65.6
click at [635, 210] on div at bounding box center [658, 223] width 439 height 387
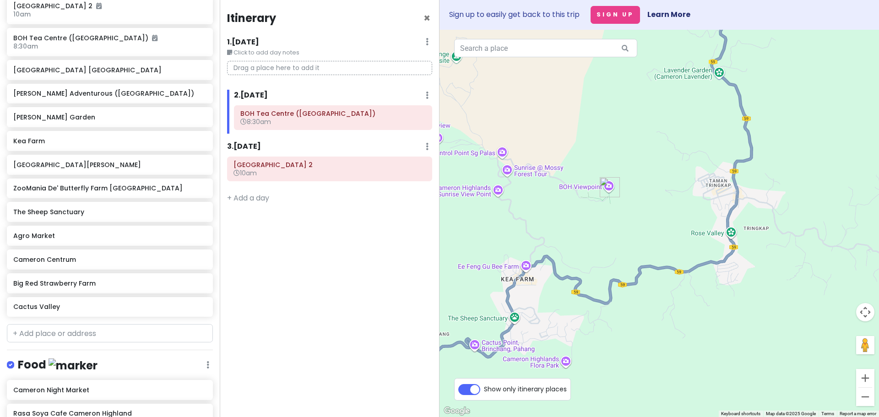
drag, startPoint x: 715, startPoint y: 179, endPoint x: 649, endPoint y: 188, distance: 66.5
click at [649, 188] on div at bounding box center [658, 223] width 439 height 387
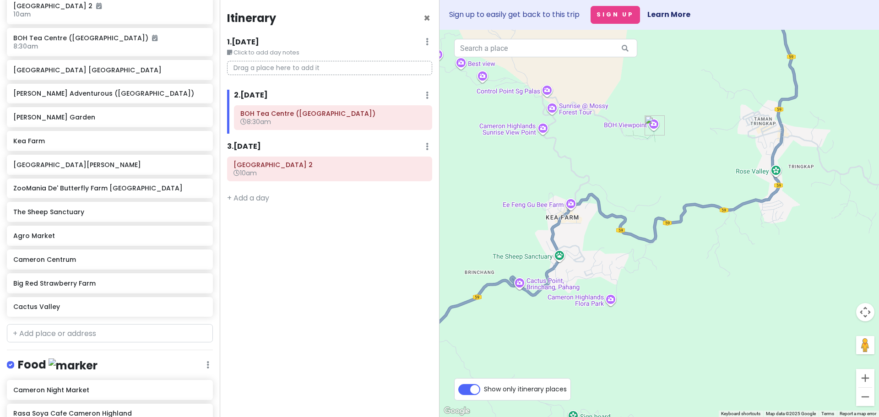
drag, startPoint x: 561, startPoint y: 250, endPoint x: 607, endPoint y: 188, distance: 77.9
click at [607, 188] on div at bounding box center [658, 223] width 439 height 387
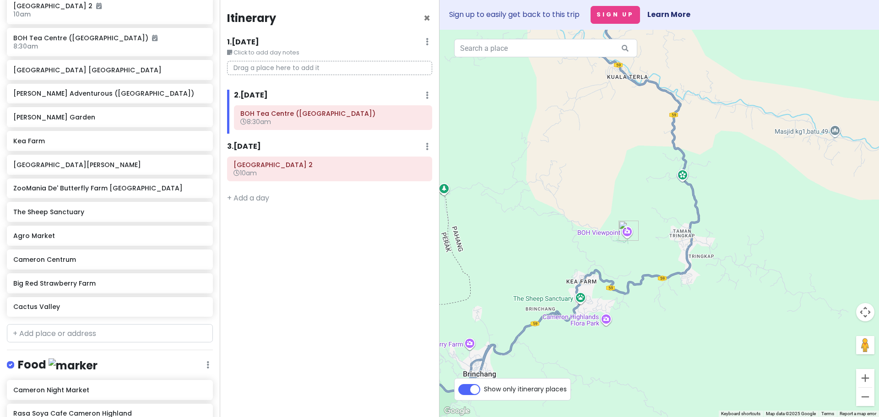
drag, startPoint x: 676, startPoint y: 186, endPoint x: 679, endPoint y: 244, distance: 58.2
click at [679, 244] on div at bounding box center [658, 223] width 439 height 387
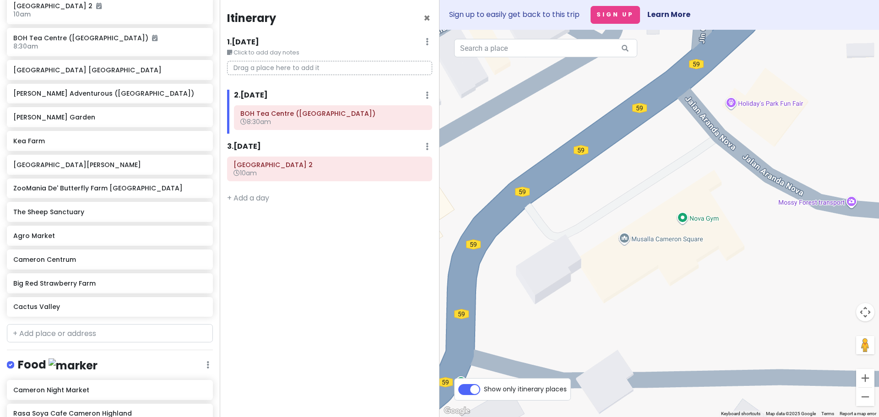
click at [556, 186] on img "Kea Farm" at bounding box center [555, 185] width 7 height 7
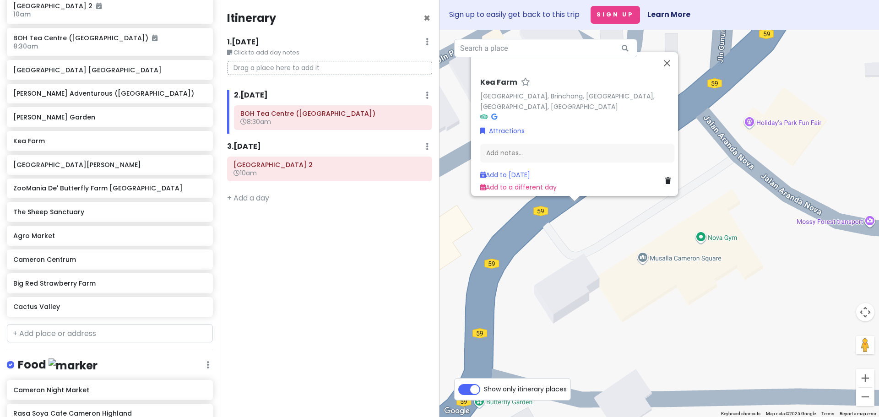
click at [571, 198] on div at bounding box center [574, 198] width 11 height 5
click at [574, 206] on img "Kea Farm" at bounding box center [574, 204] width 7 height 7
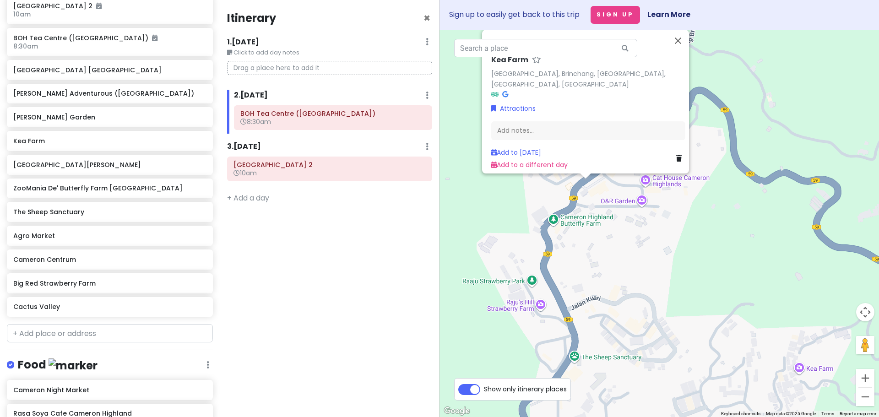
click at [556, 224] on img "ZooMania De' Butterfly Farm Cameron Highlands" at bounding box center [553, 224] width 7 height 7
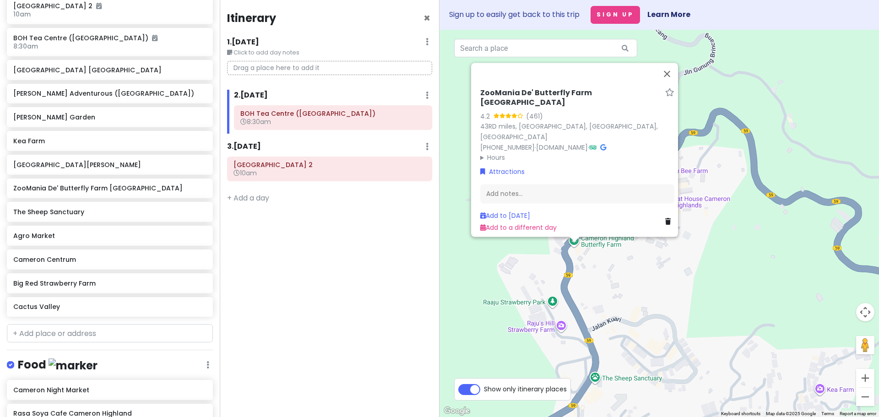
click at [598, 258] on div "ZooMania De' Butterfly Farm Cameron Highlands 4.2 (461) 43RD miles, 39100 Kea F…" at bounding box center [658, 223] width 439 height 387
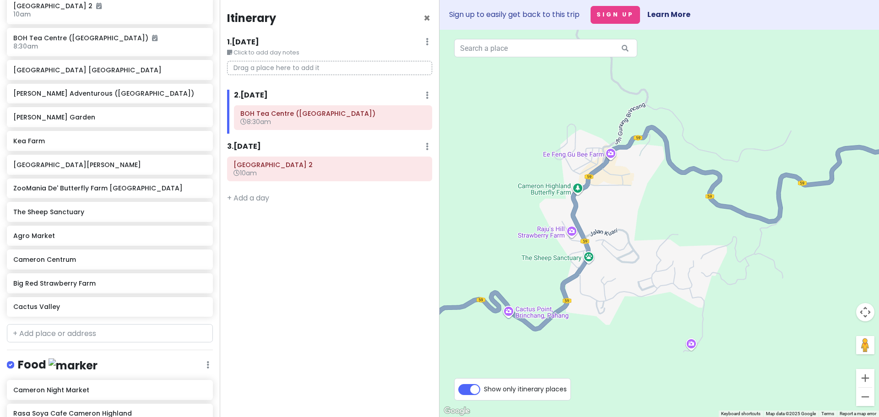
drag, startPoint x: 611, startPoint y: 292, endPoint x: 605, endPoint y: 233, distance: 59.0
click at [605, 233] on div at bounding box center [658, 223] width 439 height 387
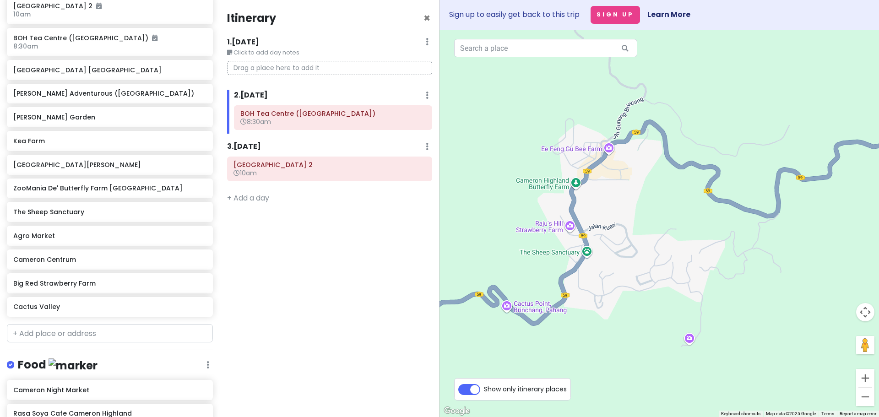
click at [588, 260] on img "The Sheep Sanctuary" at bounding box center [586, 257] width 7 height 7
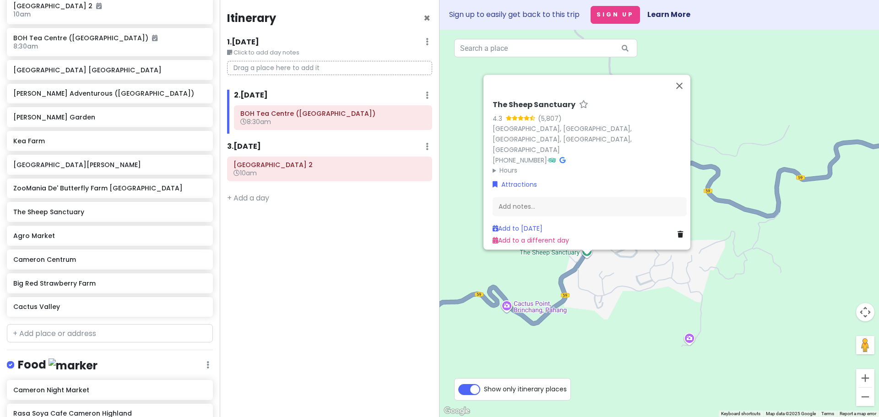
click at [588, 260] on img "The Sheep Sanctuary" at bounding box center [586, 257] width 7 height 7
click at [597, 273] on div "To navigate, press the arrow keys. The Sheep Sanctuary 4.3 (5,807) Pasar Malam …" at bounding box center [658, 223] width 439 height 387
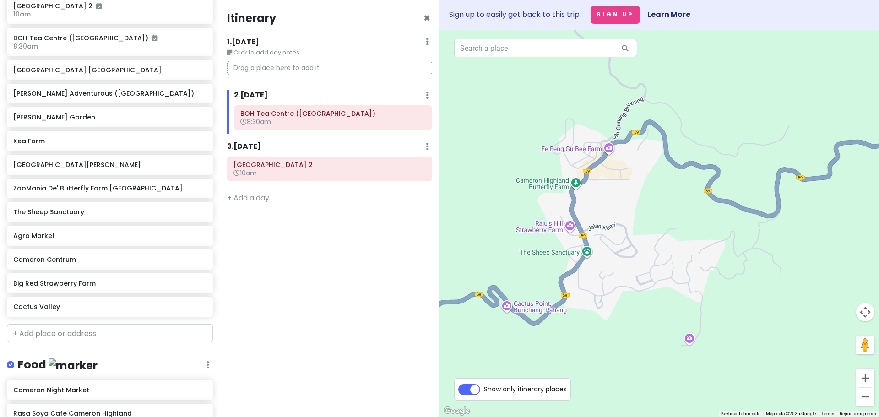
click at [583, 271] on img "Popstick" at bounding box center [579, 269] width 7 height 7
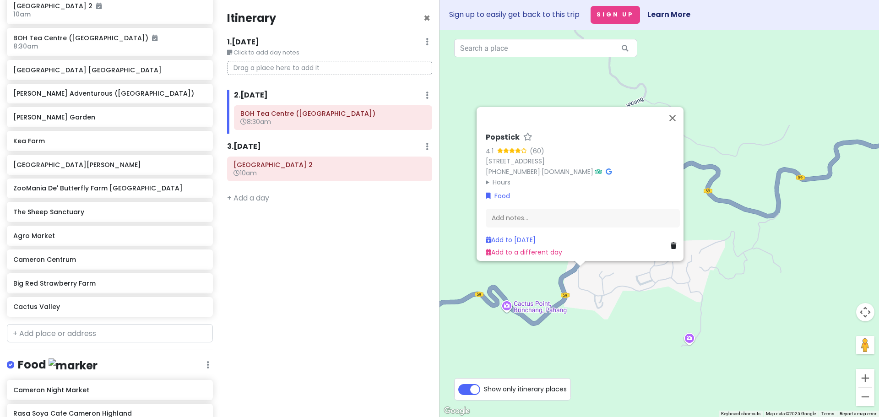
click at [593, 278] on div "Popstick 4.1 (60) 187 Kea Farm, Brinchang, 39100 Brinchang, Pahang, Malaysia +6…" at bounding box center [658, 223] width 439 height 387
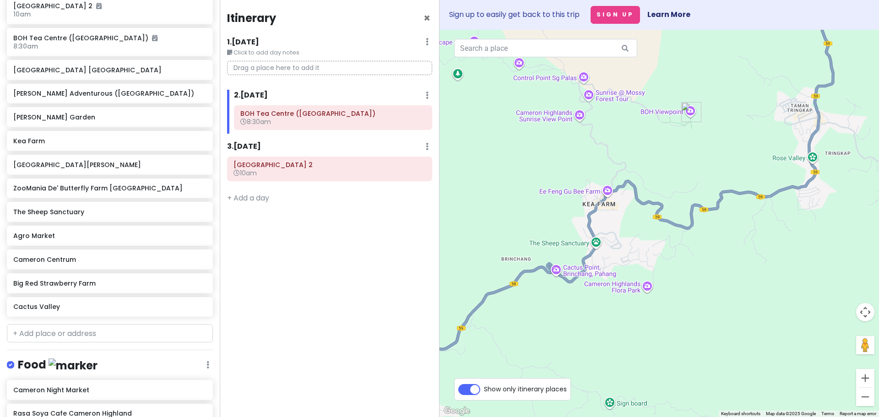
click at [651, 291] on div at bounding box center [658, 223] width 439 height 387
click at [647, 293] on img "Cameron Highlands Flora Park" at bounding box center [646, 292] width 7 height 7
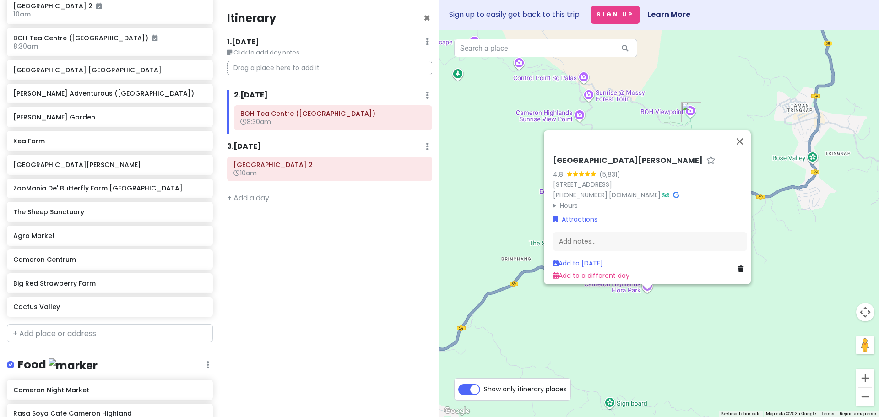
click at [639, 302] on div "Cameron Highlands Flora Park 4.8 (5,831) lot 191, Brinchang, 39010 Brinchang, P…" at bounding box center [658, 223] width 439 height 387
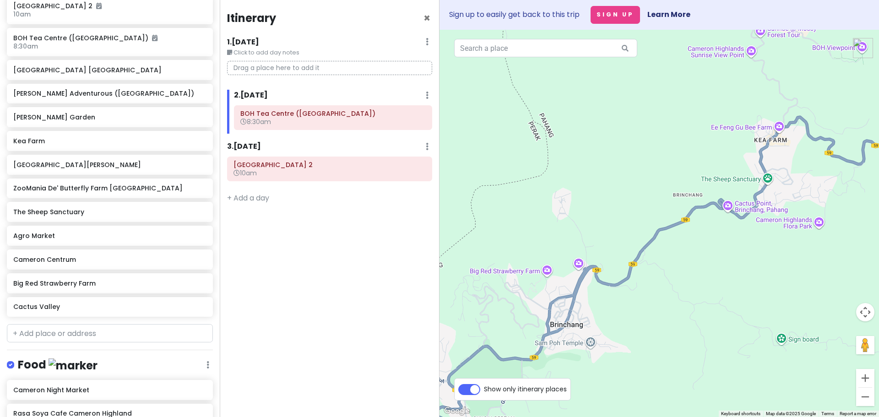
drag, startPoint x: 632, startPoint y: 255, endPoint x: 799, endPoint y: 166, distance: 189.4
click at [799, 166] on div at bounding box center [658, 223] width 439 height 387
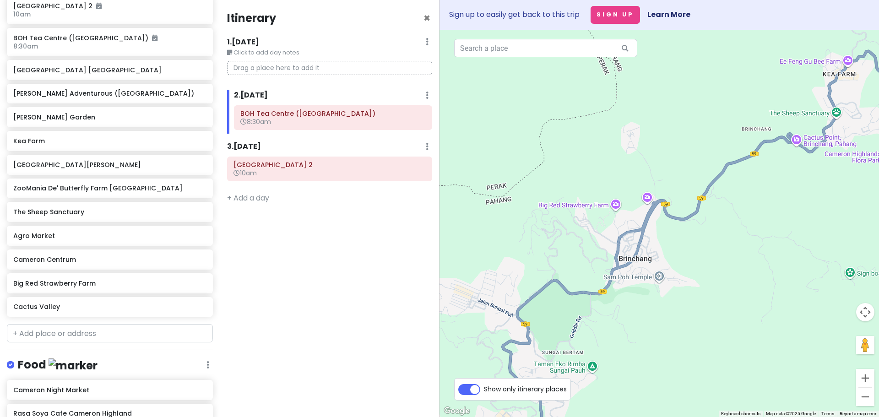
drag, startPoint x: 637, startPoint y: 306, endPoint x: 698, endPoint y: 265, distance: 73.4
click at [698, 264] on div at bounding box center [658, 223] width 439 height 387
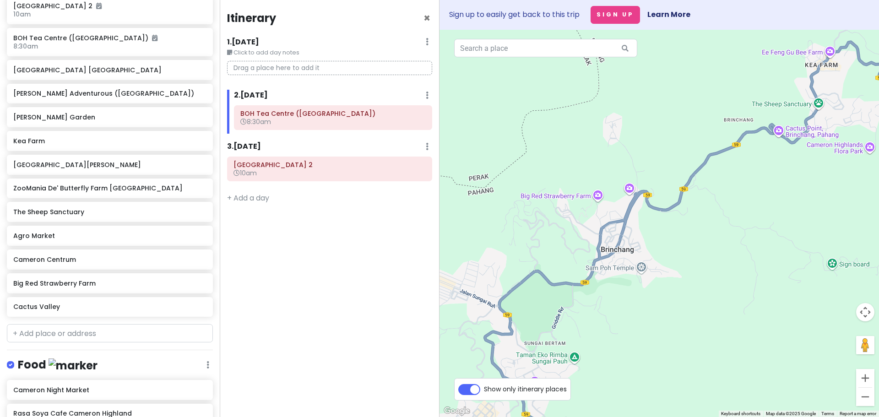
drag, startPoint x: 577, startPoint y: 243, endPoint x: 469, endPoint y: 337, distance: 144.0
click at [469, 337] on div at bounding box center [658, 223] width 439 height 387
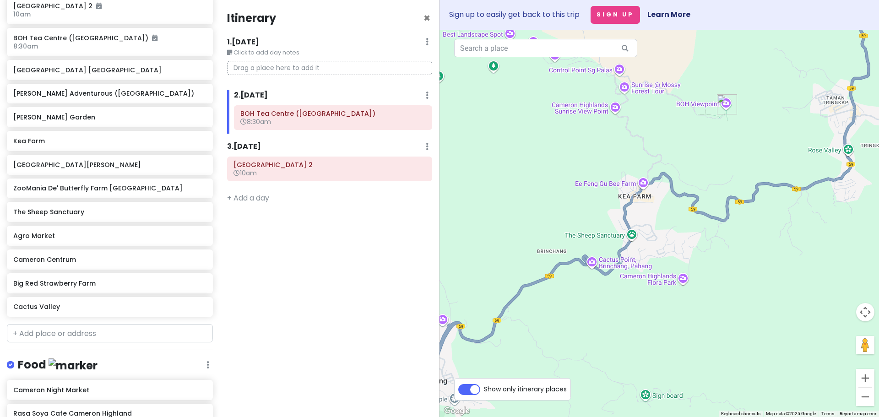
drag, startPoint x: 660, startPoint y: 318, endPoint x: 579, endPoint y: 381, distance: 102.7
click at [579, 381] on div at bounding box center [658, 223] width 439 height 387
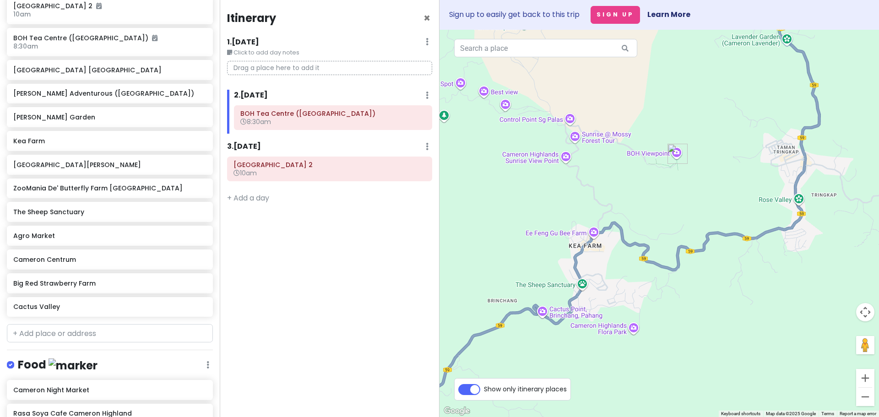
drag, startPoint x: 647, startPoint y: 253, endPoint x: 605, endPoint y: 293, distance: 58.3
click at [605, 293] on div at bounding box center [658, 223] width 439 height 387
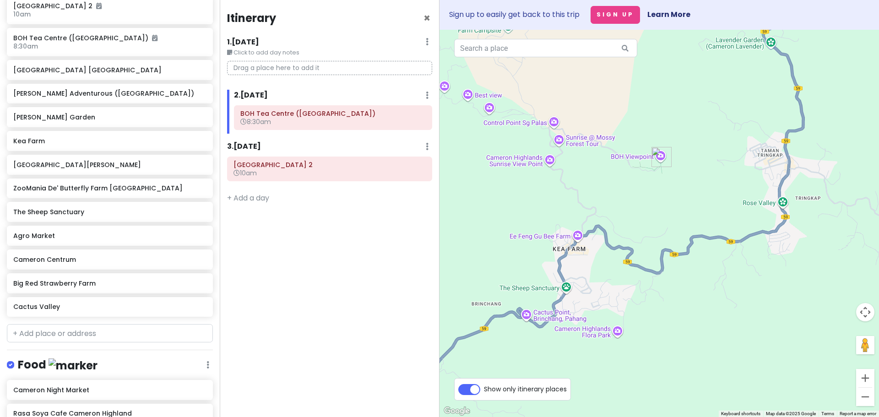
drag, startPoint x: 640, startPoint y: 231, endPoint x: 693, endPoint y: 165, distance: 85.3
click at [691, 165] on div at bounding box center [658, 223] width 439 height 387
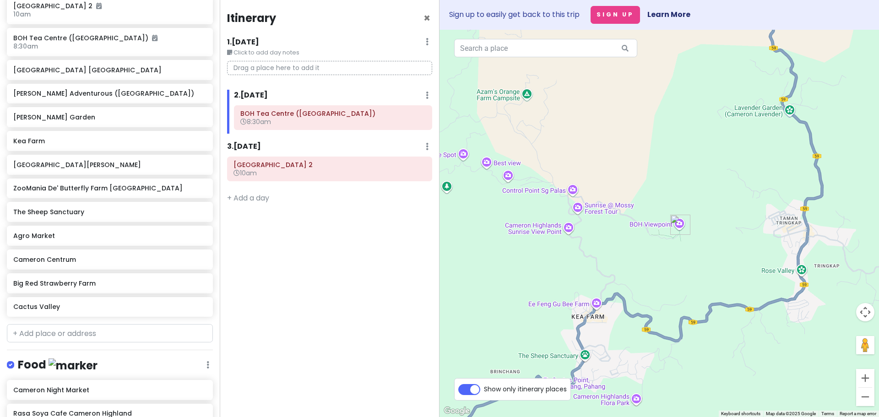
drag, startPoint x: 710, startPoint y: 177, endPoint x: 678, endPoint y: 274, distance: 101.7
click at [678, 274] on div at bounding box center [658, 223] width 439 height 387
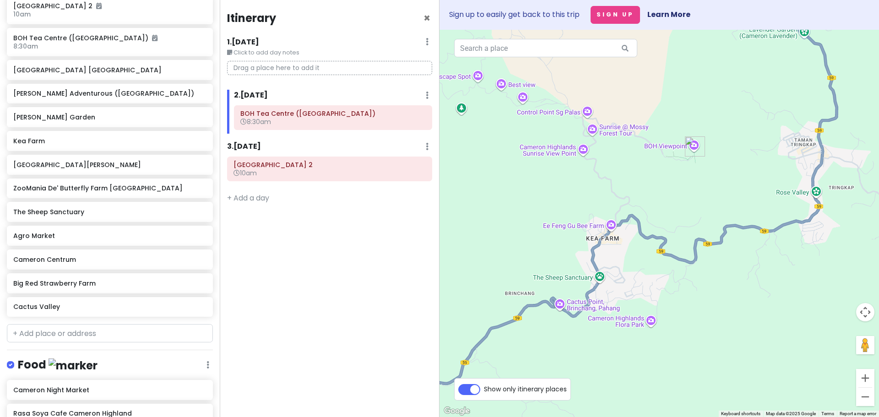
drag, startPoint x: 675, startPoint y: 253, endPoint x: 680, endPoint y: 180, distance: 72.9
click at [680, 180] on div at bounding box center [658, 223] width 439 height 387
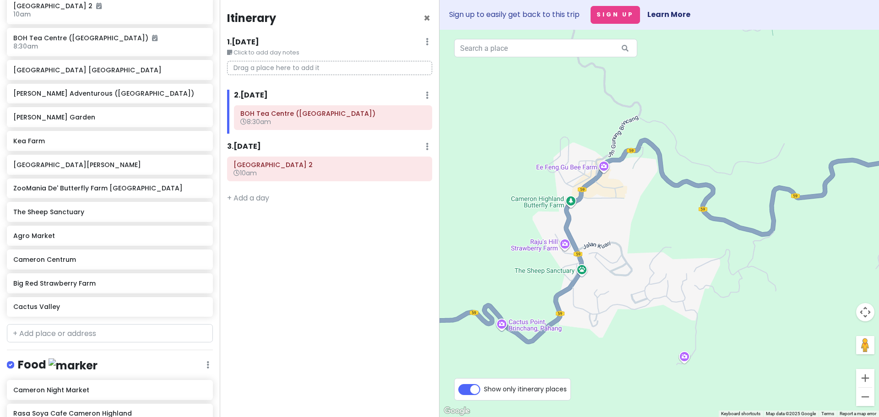
drag, startPoint x: 583, startPoint y: 321, endPoint x: 646, endPoint y: 333, distance: 64.2
click at [632, 333] on div at bounding box center [658, 223] width 439 height 387
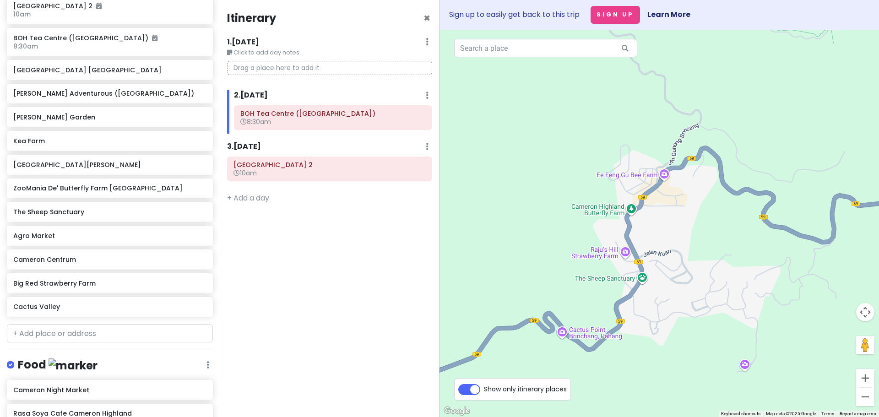
drag, startPoint x: 686, startPoint y: 336, endPoint x: 526, endPoint y: 268, distance: 173.8
click at [526, 268] on div at bounding box center [658, 223] width 439 height 387
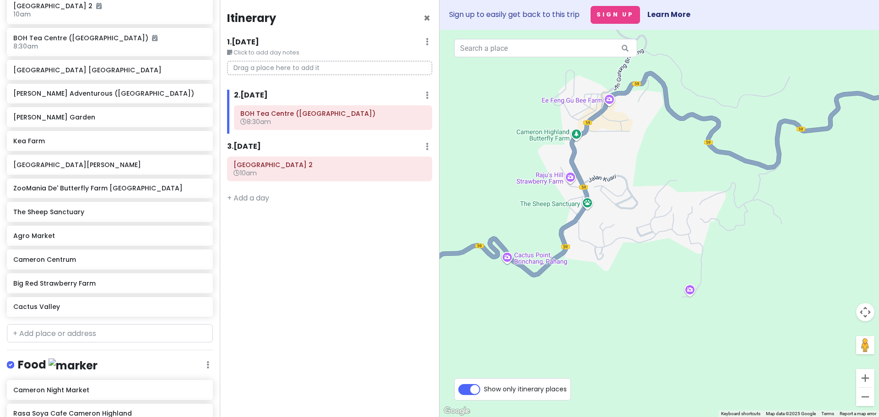
drag, startPoint x: 692, startPoint y: 325, endPoint x: 649, endPoint y: 257, distance: 80.0
click at [649, 257] on div at bounding box center [658, 223] width 439 height 387
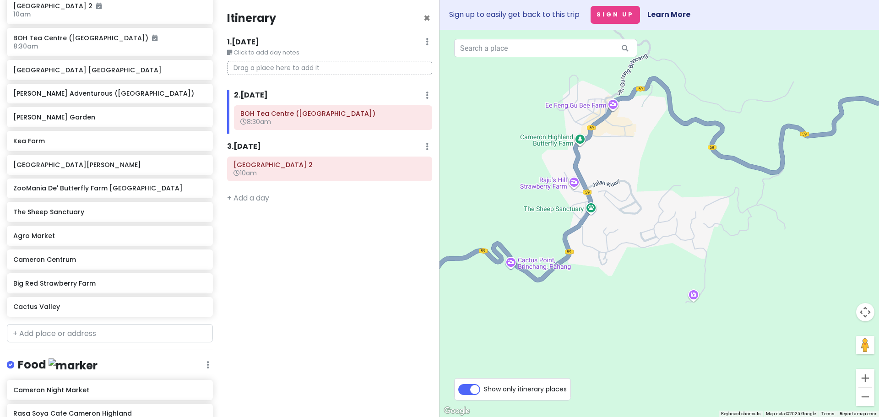
drag, startPoint x: 609, startPoint y: 167, endPoint x: 611, endPoint y: 192, distance: 25.7
click at [611, 192] on div at bounding box center [658, 223] width 439 height 387
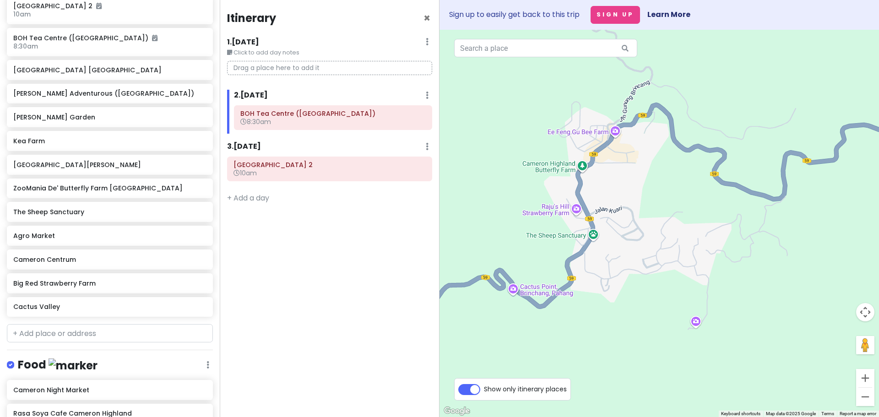
drag, startPoint x: 618, startPoint y: 189, endPoint x: 629, endPoint y: 199, distance: 14.3
click at [630, 198] on div at bounding box center [658, 223] width 439 height 387
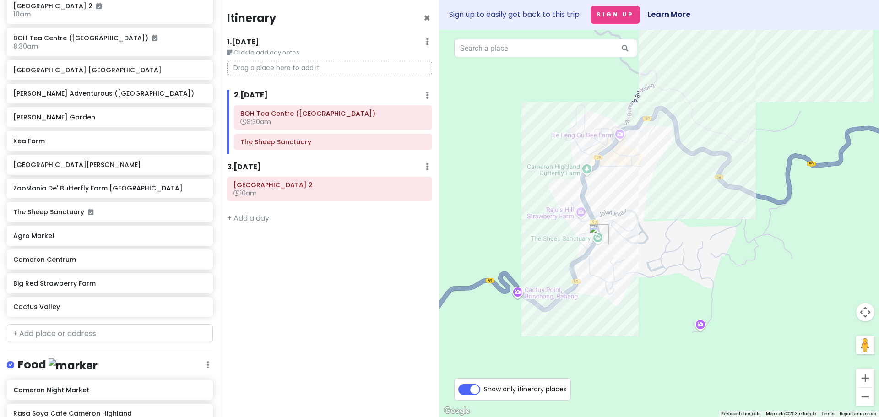
click at [604, 158] on div at bounding box center [658, 223] width 439 height 387
click at [593, 254] on img "Popstick" at bounding box center [590, 255] width 7 height 7
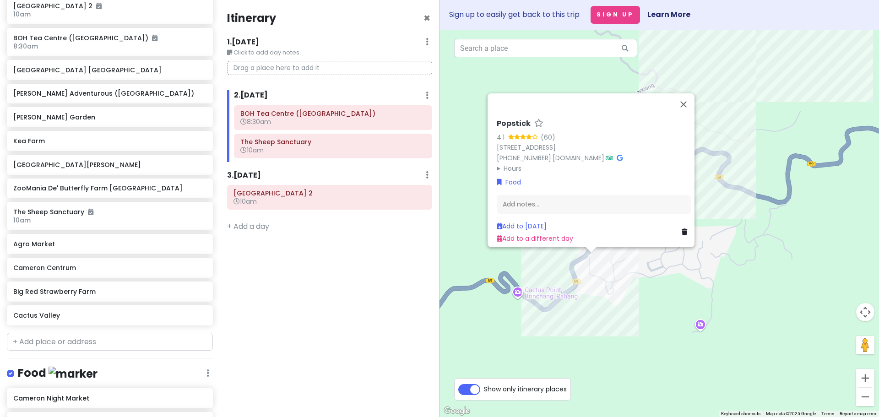
scroll to position [191, 0]
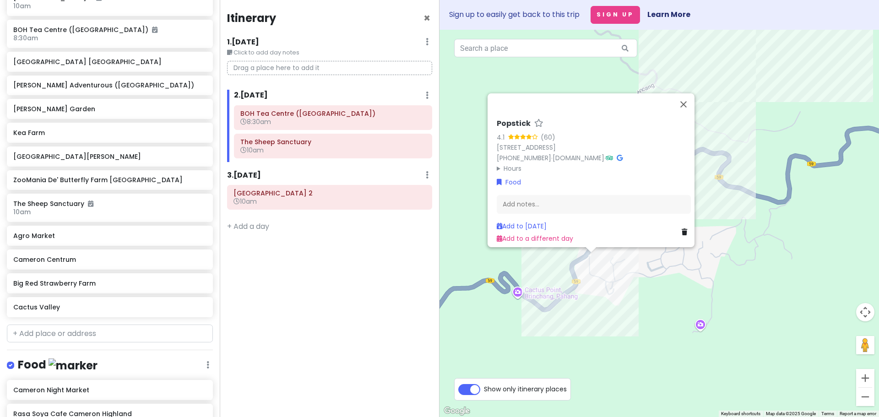
click at [621, 324] on div "Popstick 4.1 (60) 187 Kea Farm, Brinchang, 39100 Brinchang, Pahang, Malaysia +6…" at bounding box center [658, 223] width 439 height 387
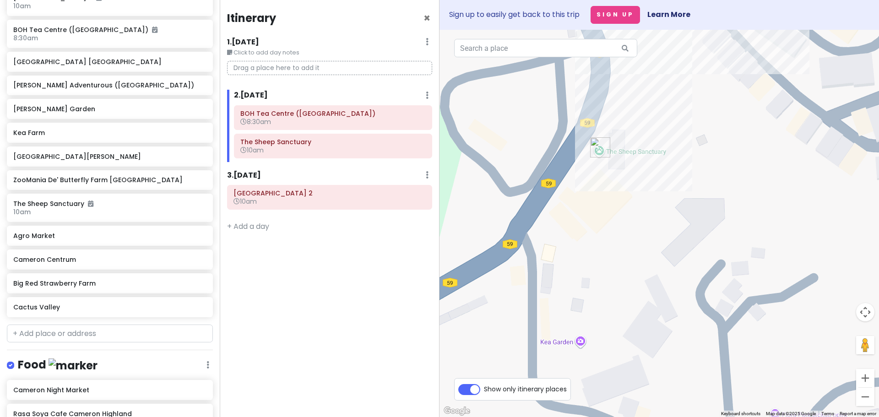
click at [546, 248] on img "Popstick" at bounding box center [544, 248] width 7 height 7
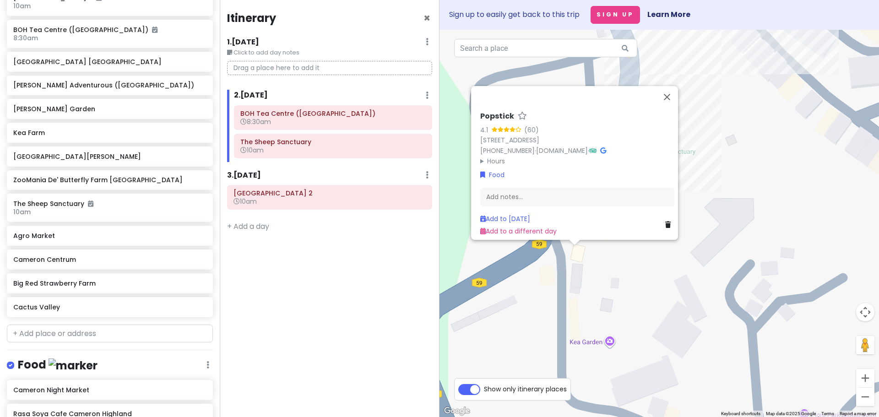
click at [545, 286] on div "Popstick 4.1 (60) 187 Kea Farm, Brinchang, 39100 Brinchang, Pahang, Malaysia +6…" at bounding box center [658, 223] width 439 height 387
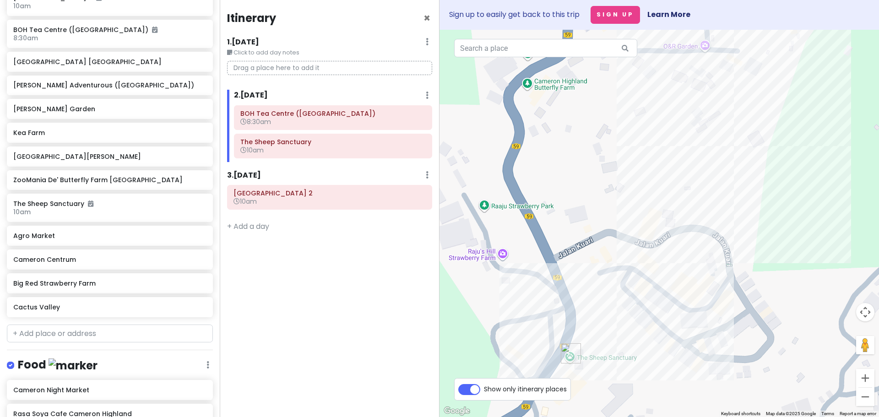
drag, startPoint x: 573, startPoint y: 111, endPoint x: 585, endPoint y: 301, distance: 190.3
click at [585, 300] on div at bounding box center [658, 223] width 439 height 387
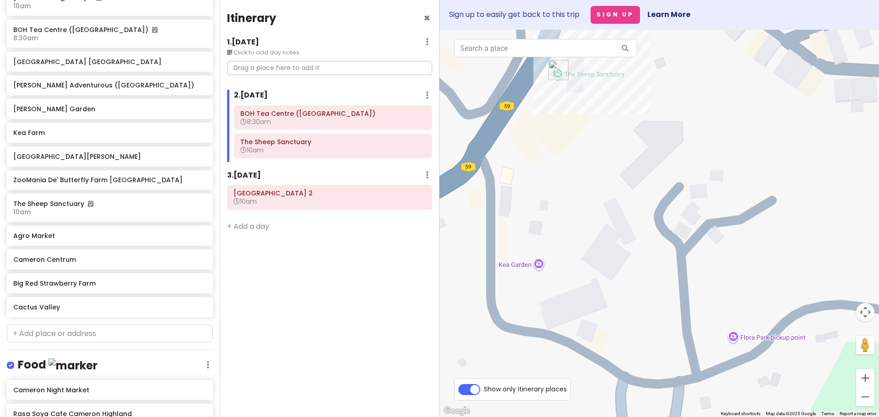
drag, startPoint x: 578, startPoint y: 259, endPoint x: 553, endPoint y: 228, distance: 39.7
click at [553, 228] on div at bounding box center [658, 223] width 439 height 387
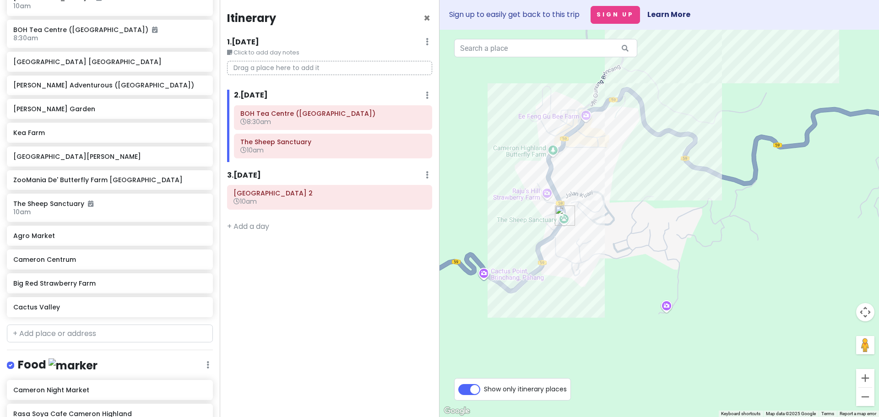
drag, startPoint x: 616, startPoint y: 324, endPoint x: 622, endPoint y: 316, distance: 10.5
click at [622, 316] on div at bounding box center [658, 223] width 439 height 387
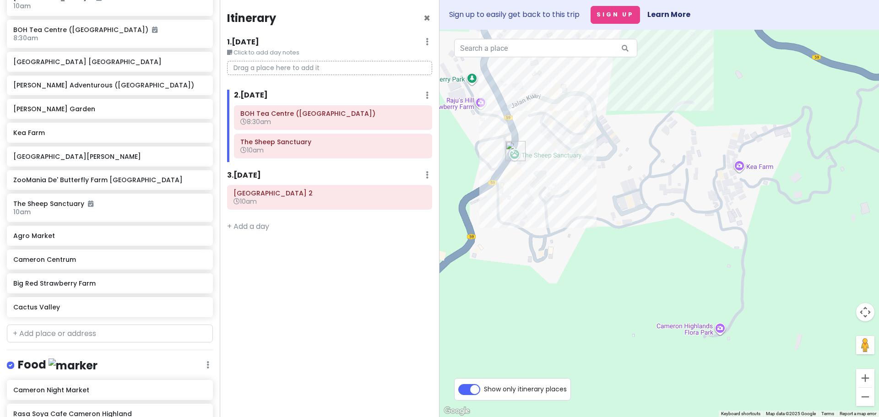
drag, startPoint x: 653, startPoint y: 322, endPoint x: 590, endPoint y: 265, distance: 83.9
click at [590, 265] on div at bounding box center [658, 223] width 439 height 387
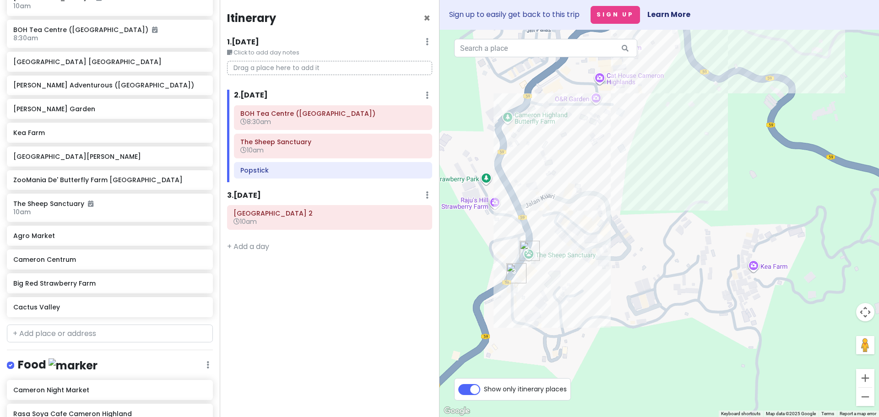
drag, startPoint x: 573, startPoint y: 236, endPoint x: 589, endPoint y: 361, distance: 126.0
click at [589, 359] on div at bounding box center [658, 223] width 439 height 387
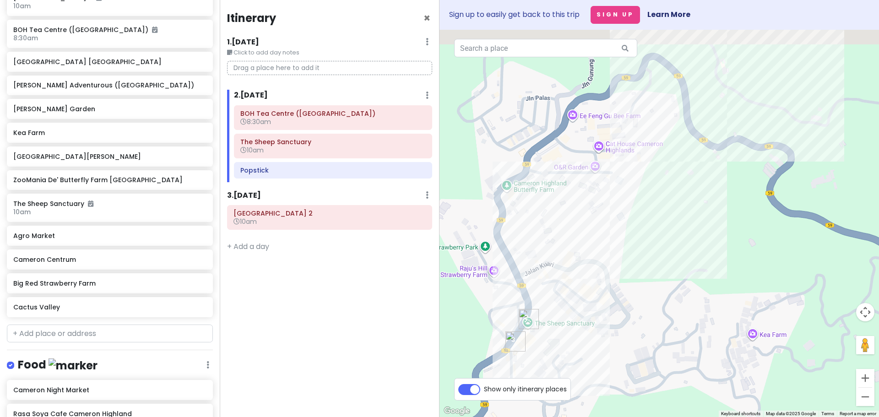
drag, startPoint x: 566, startPoint y: 233, endPoint x: 564, endPoint y: 292, distance: 59.1
click at [564, 292] on div at bounding box center [658, 223] width 439 height 387
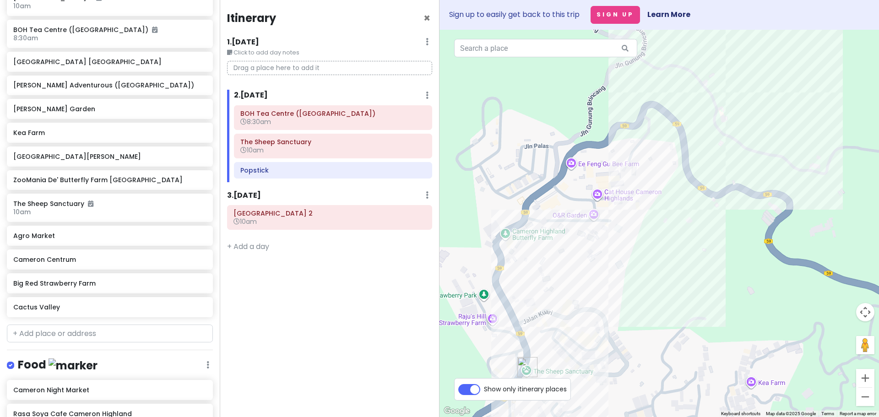
click at [507, 242] on img "ZooMania De' Butterfly Farm Cameron Highlands" at bounding box center [505, 238] width 7 height 7
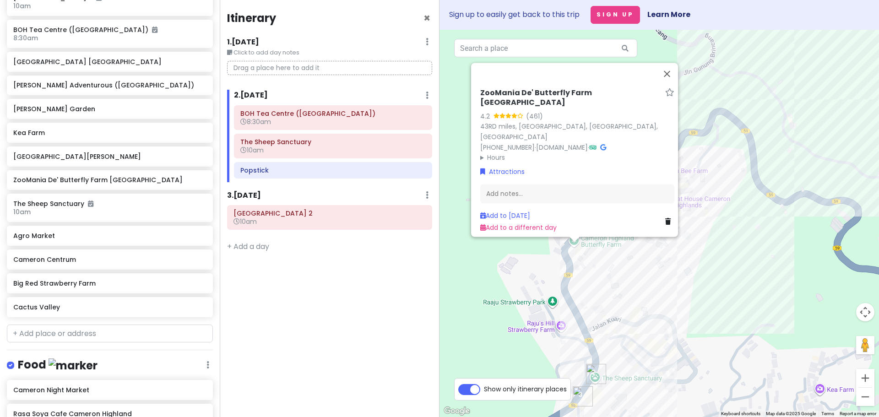
click at [513, 280] on div "ZooMania De' Butterfly Farm Cameron Highlands 4.2 (461) 43RD miles, 39100 Kea F…" at bounding box center [658, 223] width 439 height 387
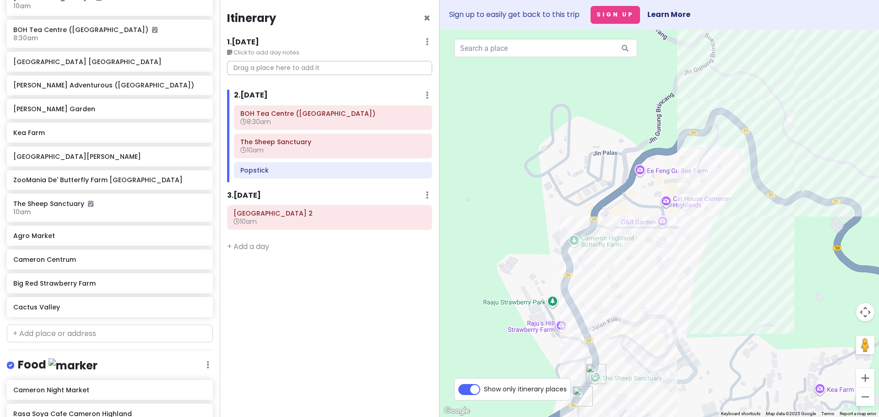
click at [608, 205] on img "Kea Farm" at bounding box center [605, 203] width 7 height 7
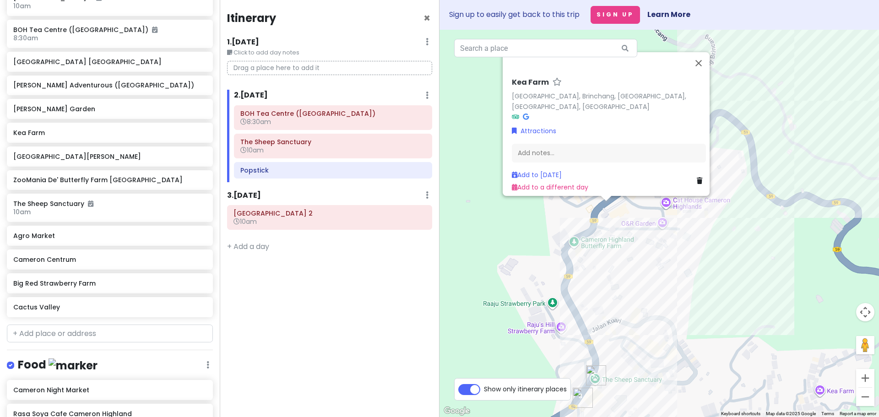
click at [487, 292] on div "Kea Farm Kea Farm, Brinchang, 39000 Brinchang, Pahang, Malaysia Attractions Add…" at bounding box center [658, 223] width 439 height 387
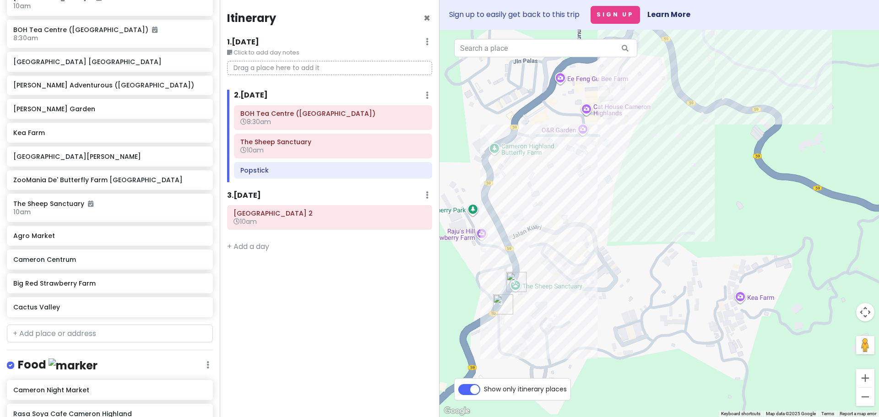
drag, startPoint x: 675, startPoint y: 341, endPoint x: 579, endPoint y: 232, distance: 144.6
click at [590, 241] on div at bounding box center [658, 223] width 439 height 387
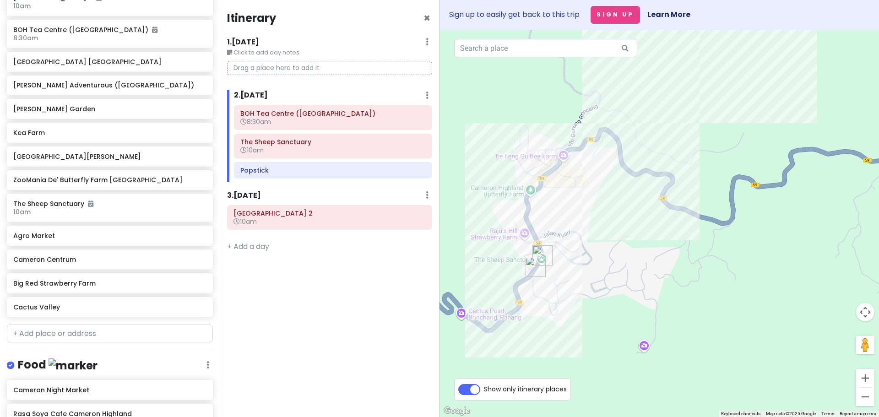
drag, startPoint x: 546, startPoint y: 271, endPoint x: 556, endPoint y: 287, distance: 18.3
click at [556, 287] on div at bounding box center [658, 223] width 439 height 387
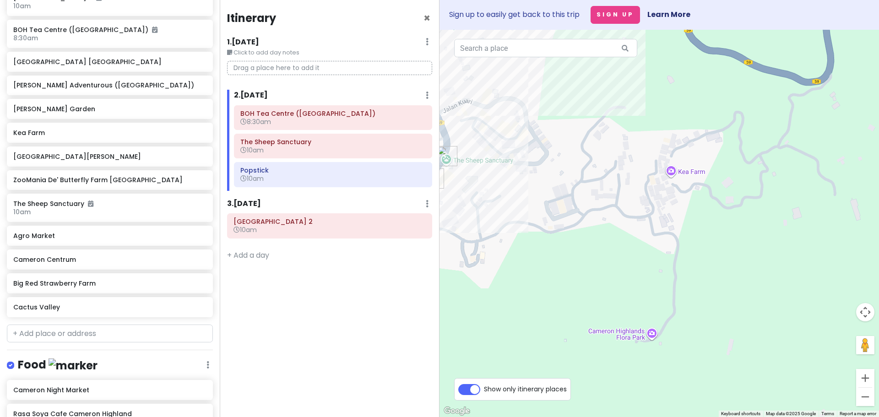
drag, startPoint x: 610, startPoint y: 285, endPoint x: 683, endPoint y: 268, distance: 74.3
click at [683, 268] on div at bounding box center [658, 223] width 439 height 387
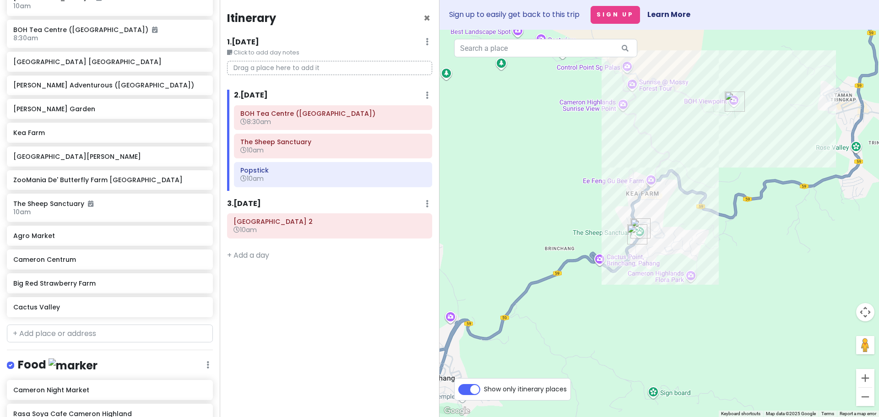
click at [693, 285] on img "Cameron Highlands Flora Park" at bounding box center [690, 282] width 7 height 7
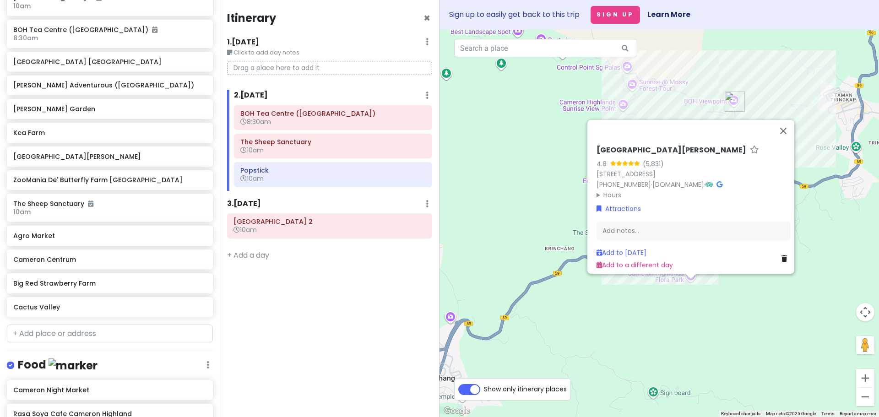
click at [684, 310] on div "Cameron Highlands Flora Park 4.8 (5,831) lot 191, Brinchang, 39010 Brinchang, P…" at bounding box center [658, 223] width 439 height 387
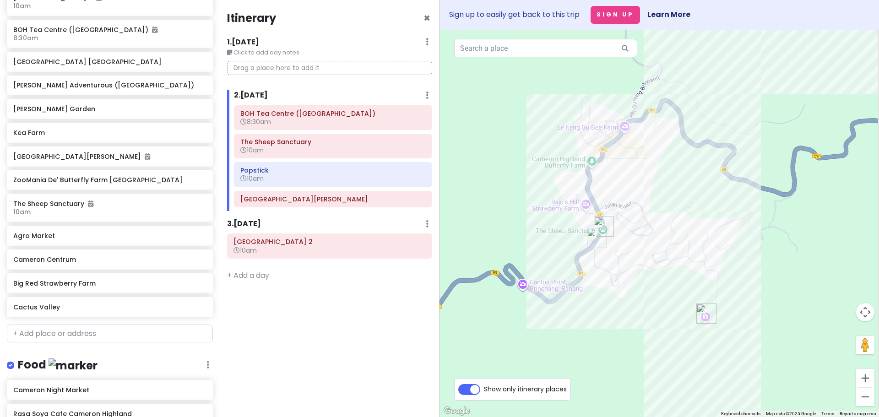
drag, startPoint x: 641, startPoint y: 298, endPoint x: 601, endPoint y: 325, distance: 48.0
click at [601, 325] on div at bounding box center [658, 223] width 439 height 387
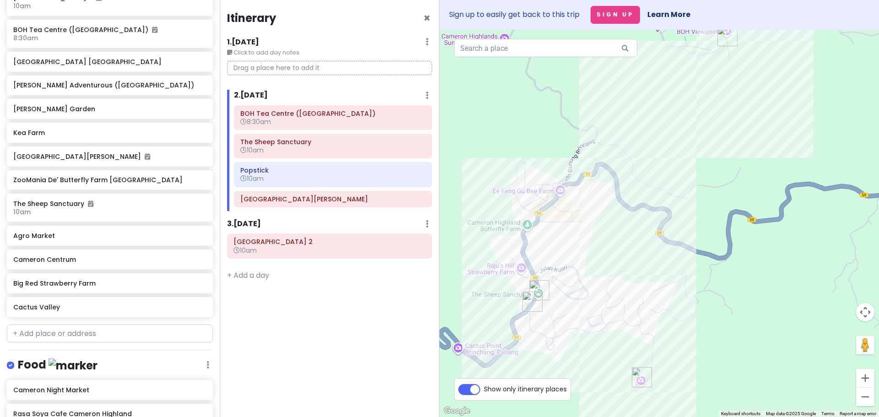
drag, startPoint x: 669, startPoint y: 246, endPoint x: 611, endPoint y: 302, distance: 80.3
click at [611, 302] on div at bounding box center [658, 223] width 439 height 387
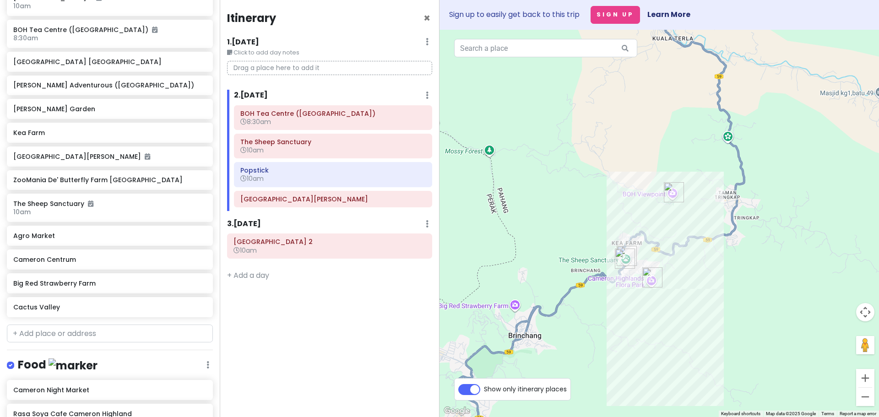
drag, startPoint x: 672, startPoint y: 251, endPoint x: 711, endPoint y: 210, distance: 56.7
click at [711, 210] on div at bounding box center [658, 223] width 439 height 387
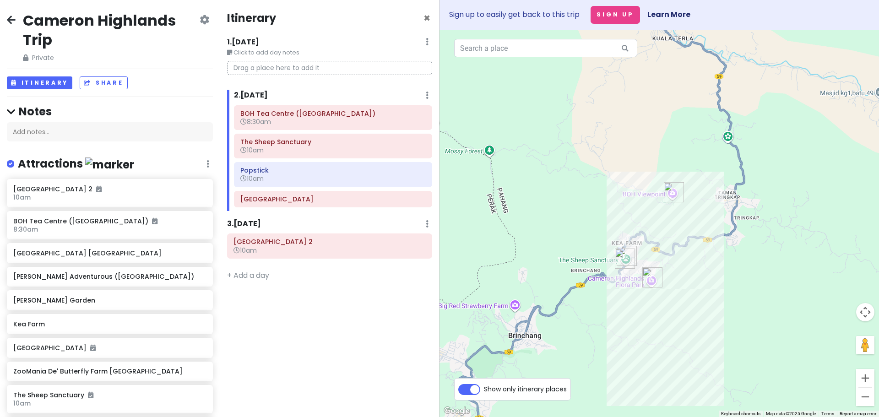
scroll to position [191, 0]
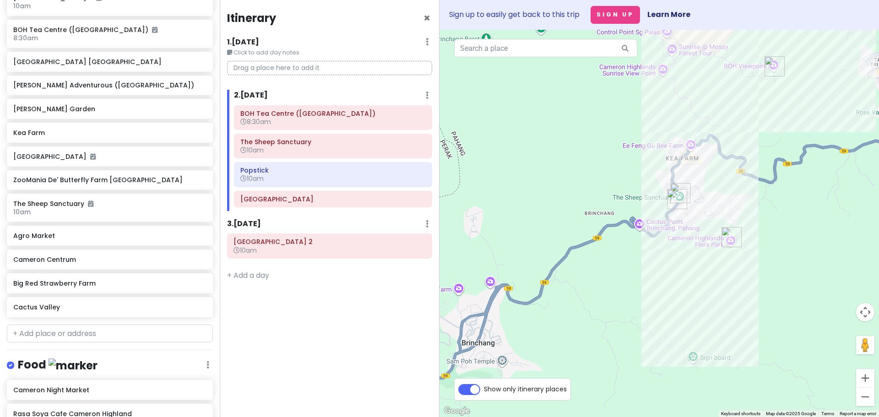
drag, startPoint x: 568, startPoint y: 300, endPoint x: 608, endPoint y: 261, distance: 55.7
click at [608, 261] on div at bounding box center [658, 223] width 439 height 387
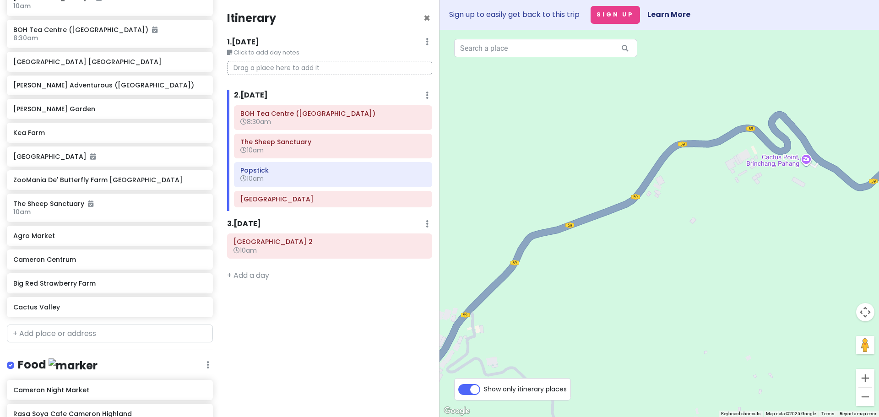
click at [586, 236] on img "Agro Market" at bounding box center [586, 233] width 7 height 7
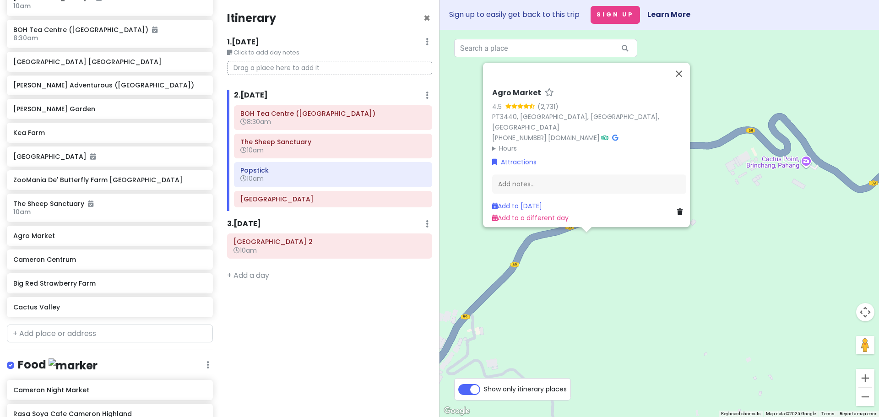
click at [589, 263] on div "Agro Market 4.5 (2,731) PT3440, Jln Gunung Brincang, Sungai Burung, 39100 Brinc…" at bounding box center [658, 223] width 439 height 387
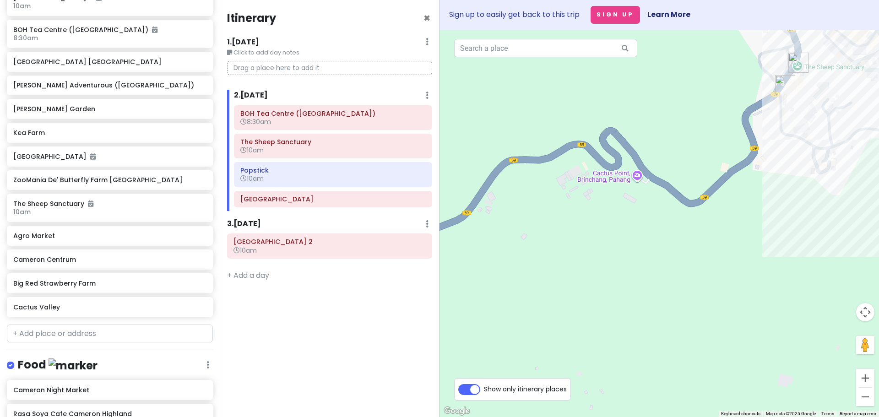
drag, startPoint x: 685, startPoint y: 268, endPoint x: 534, endPoint y: 276, distance: 151.2
click at [534, 276] on div at bounding box center [658, 223] width 439 height 387
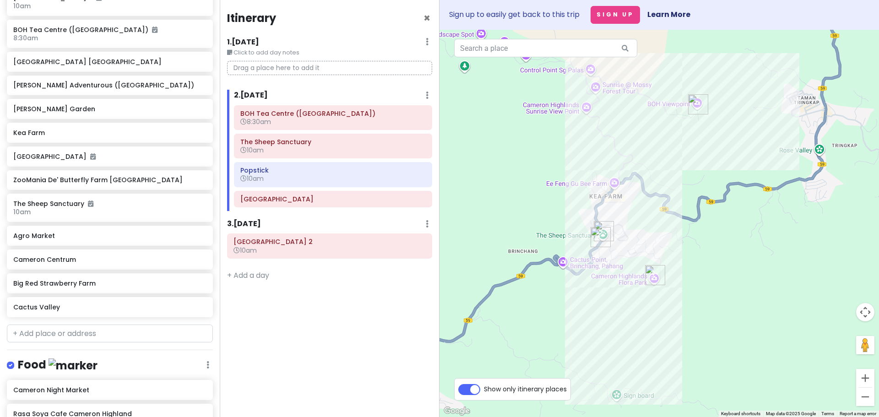
drag, startPoint x: 671, startPoint y: 235, endPoint x: 653, endPoint y: 270, distance: 39.9
click at [653, 270] on div at bounding box center [658, 223] width 439 height 387
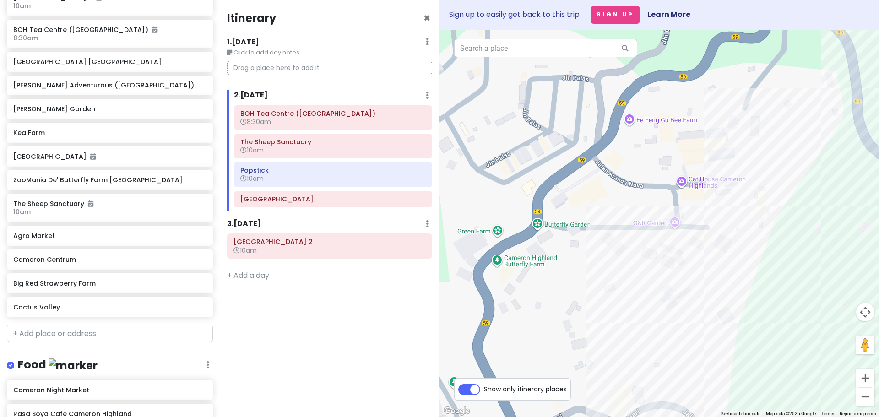
click at [562, 180] on img "Kea Farm" at bounding box center [560, 179] width 7 height 7
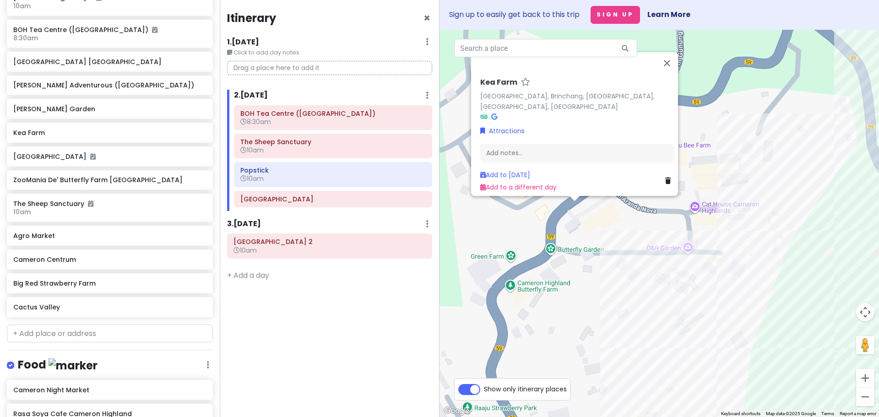
click at [577, 267] on div "Kea Farm Kea Farm, Brinchang, 39000 Brinchang, Pahang, Malaysia Attractions Add…" at bounding box center [658, 223] width 439 height 387
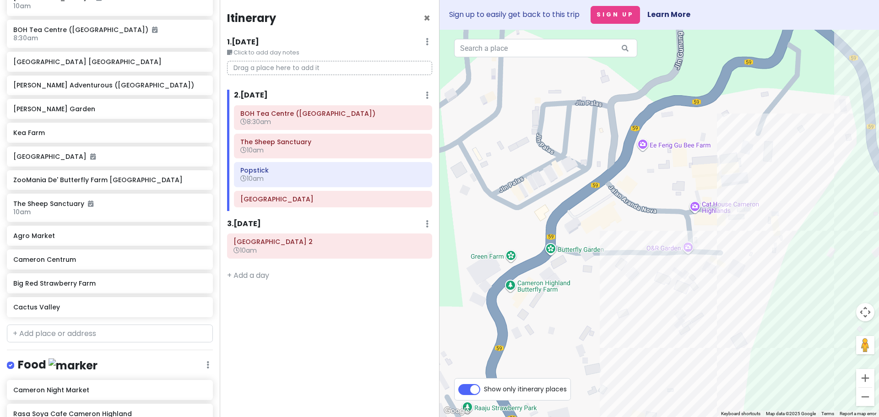
click at [513, 294] on div at bounding box center [658, 223] width 439 height 387
click at [513, 290] on img "ZooMania De' Butterfly Farm Cameron Highlands" at bounding box center [511, 288] width 7 height 7
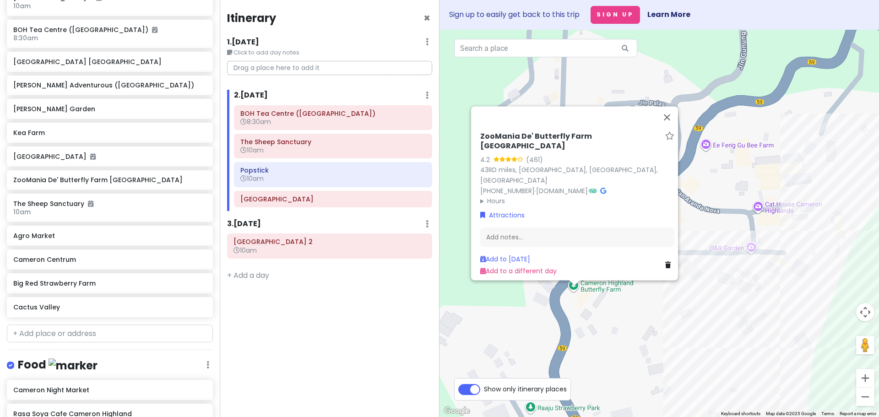
click at [535, 321] on div "ZooMania De' Butterfly Farm Cameron Highlands 4.2 (461) 43RD miles, 39100 Kea F…" at bounding box center [658, 223] width 439 height 387
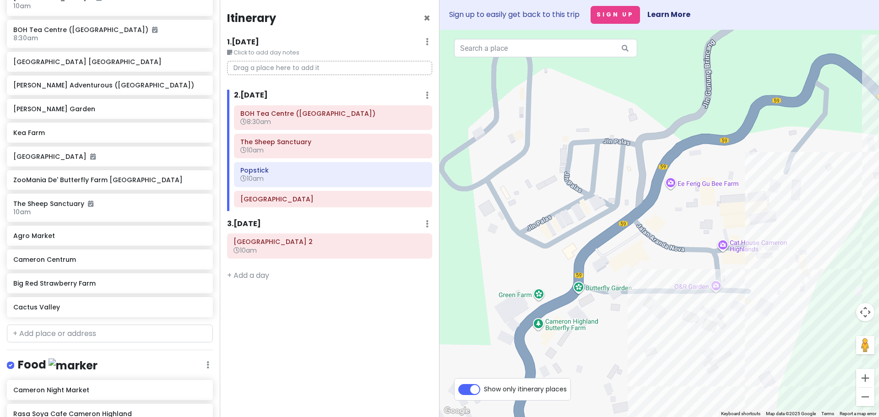
drag, startPoint x: 672, startPoint y: 262, endPoint x: 636, endPoint y: 302, distance: 54.1
click at [636, 302] on div at bounding box center [658, 223] width 439 height 387
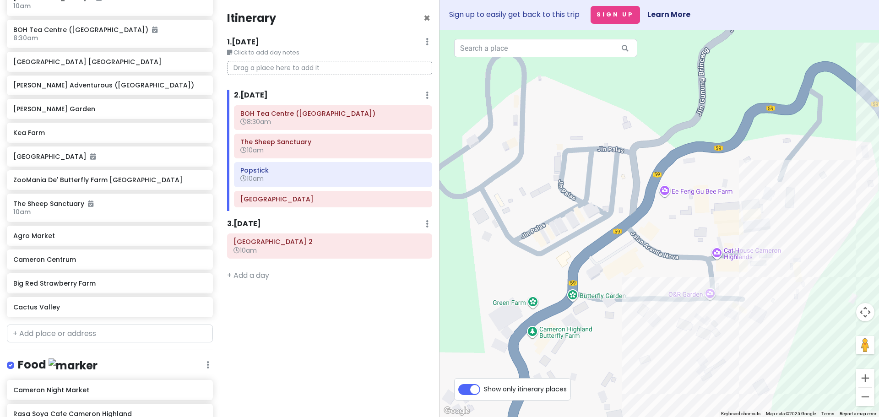
click at [598, 255] on div at bounding box center [658, 223] width 439 height 387
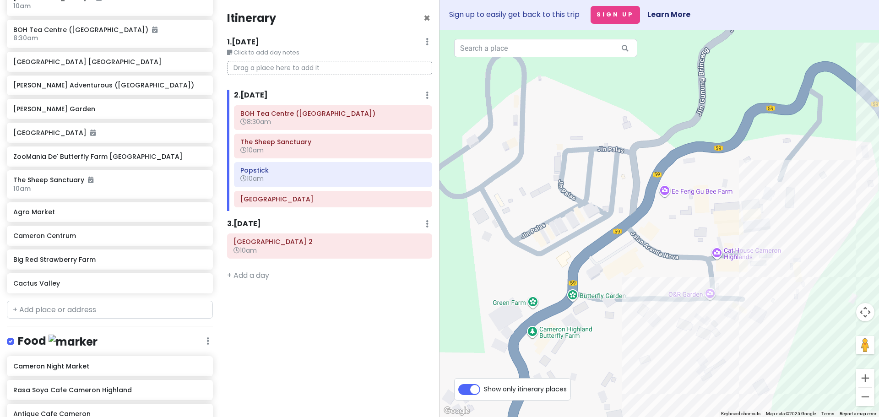
scroll to position [167, 0]
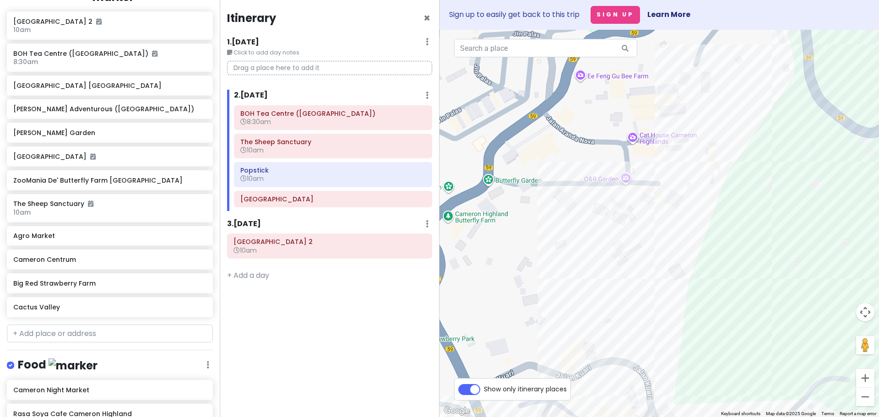
drag, startPoint x: 615, startPoint y: 344, endPoint x: 519, endPoint y: 184, distance: 186.2
click at [519, 195] on div at bounding box center [658, 223] width 439 height 387
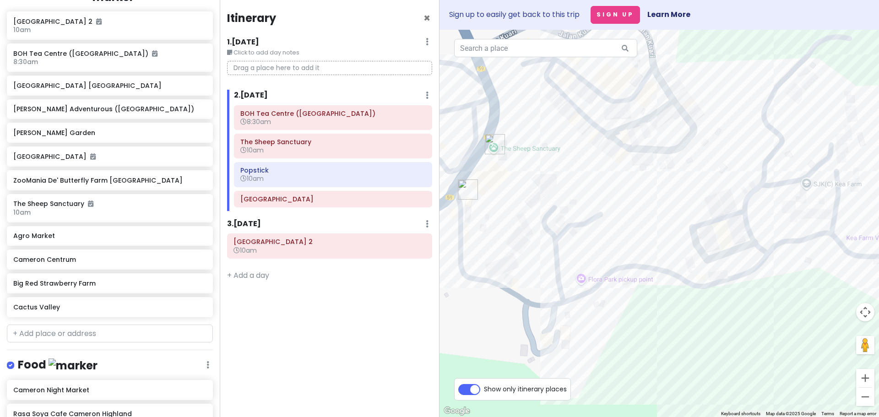
drag, startPoint x: 581, startPoint y: 147, endPoint x: 571, endPoint y: 329, distance: 182.4
click at [574, 320] on div at bounding box center [658, 223] width 439 height 387
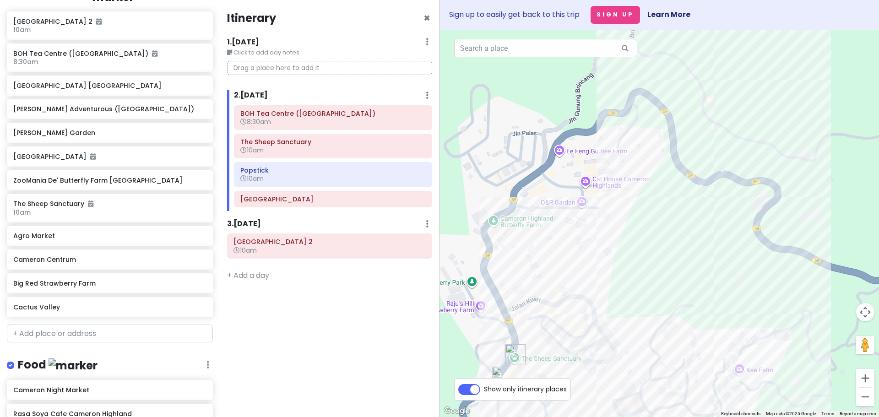
drag, startPoint x: 558, startPoint y: 222, endPoint x: 556, endPoint y: 242, distance: 19.4
click at [556, 242] on div at bounding box center [658, 223] width 439 height 387
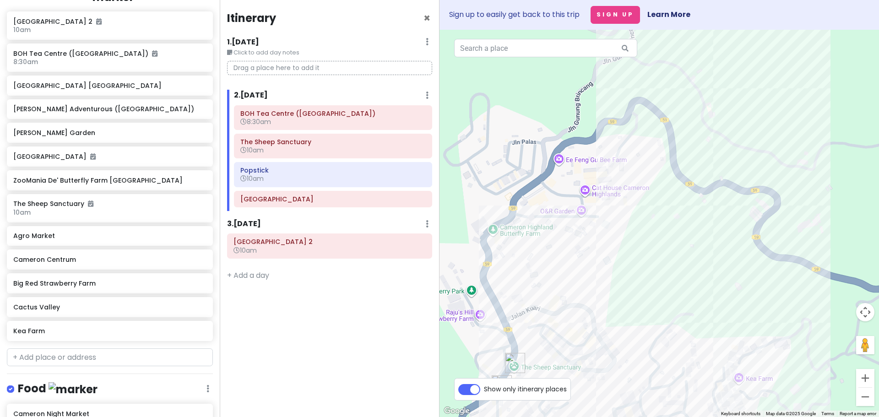
scroll to position [191, 0]
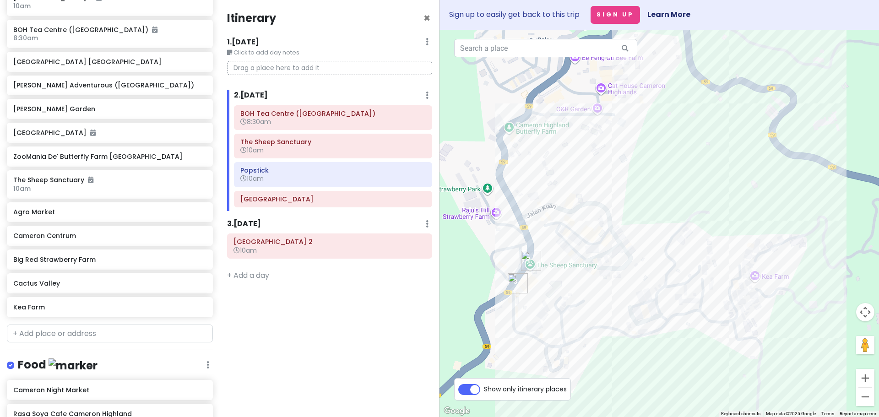
drag, startPoint x: 555, startPoint y: 273, endPoint x: 502, endPoint y: 99, distance: 181.7
click at [502, 100] on div at bounding box center [658, 223] width 439 height 387
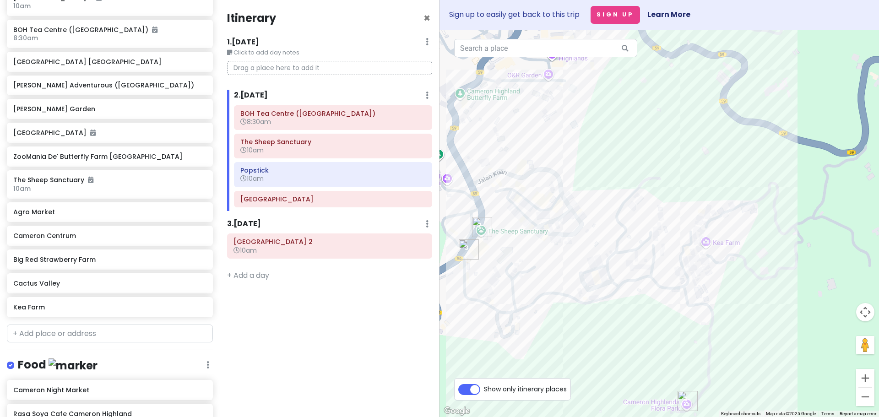
drag, startPoint x: 649, startPoint y: 284, endPoint x: 651, endPoint y: 319, distance: 35.3
click at [651, 319] on div at bounding box center [658, 223] width 439 height 387
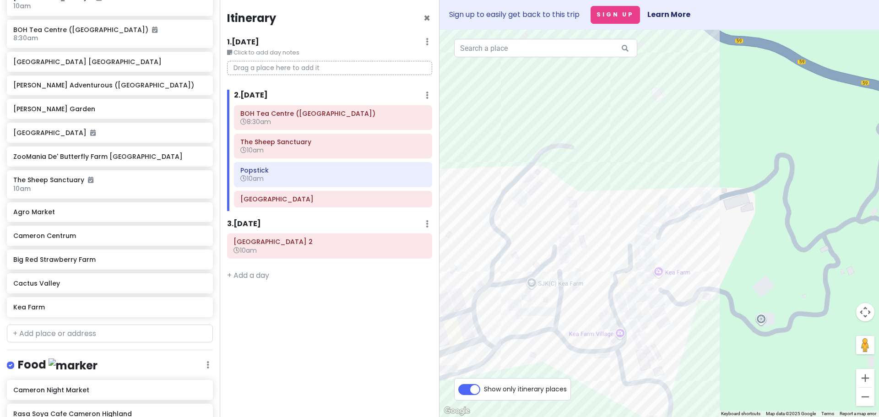
click at [661, 266] on div at bounding box center [658, 223] width 439 height 387
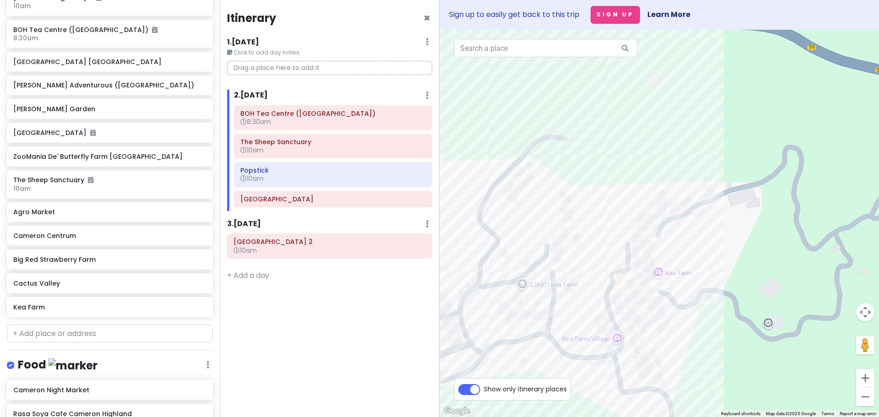
click at [662, 278] on div at bounding box center [658, 223] width 439 height 387
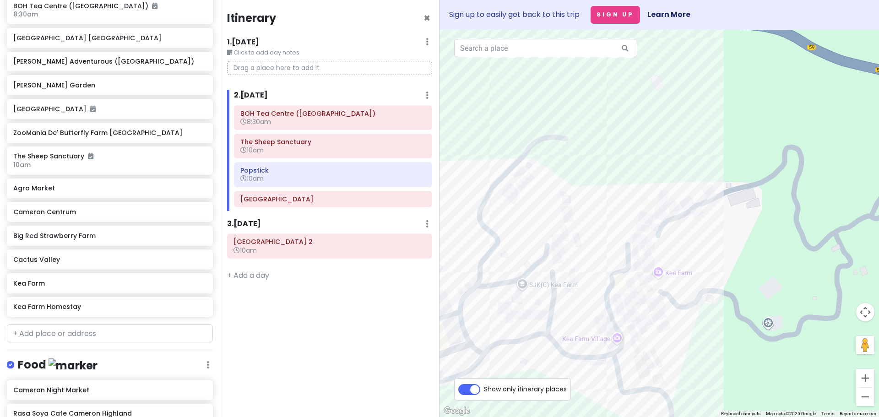
click at [642, 212] on div at bounding box center [658, 223] width 439 height 387
click at [643, 203] on img "Kea Farm Homestay" at bounding box center [641, 205] width 7 height 7
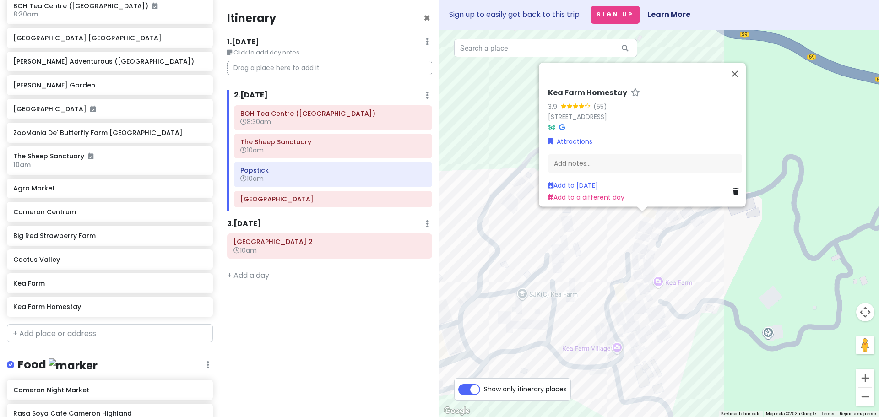
click at [590, 224] on div "Kea Farm Homestay 3.9 (55) 59, Brinchang, 39000 Brinchang, Pahang, Malaysia Att…" at bounding box center [658, 223] width 439 height 387
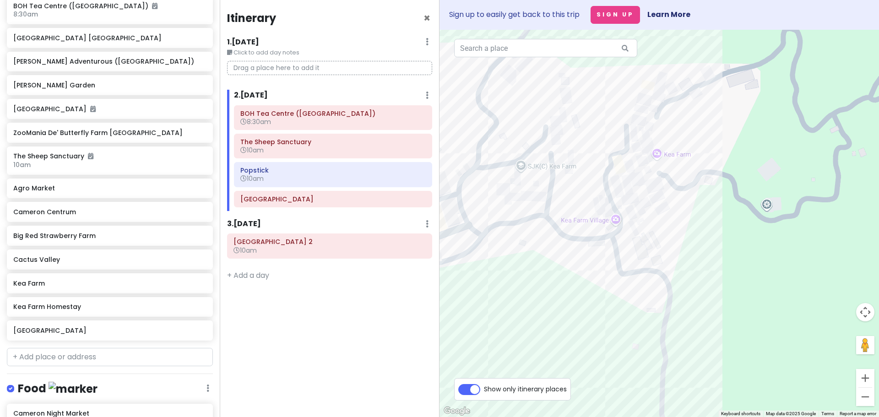
scroll to position [238, 0]
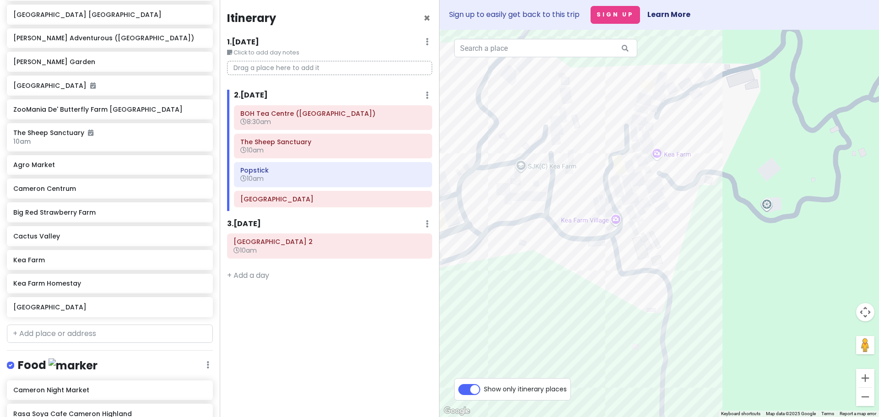
click at [615, 231] on div at bounding box center [658, 223] width 439 height 387
click at [618, 224] on img "Kea Farm Village" at bounding box center [615, 225] width 7 height 7
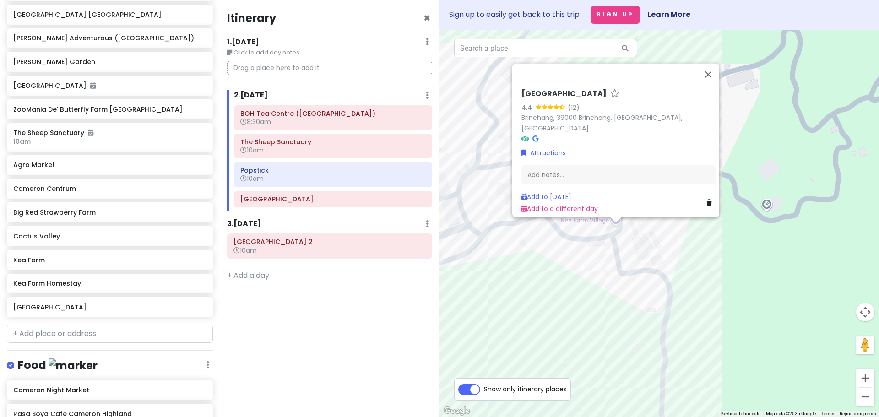
click at [618, 224] on img "Kea Farm Village" at bounding box center [615, 225] width 7 height 7
click at [605, 288] on div "To navigate, press the arrow keys. Kea Farm Village 4.4 (12) Brinchang, 39000 B…" at bounding box center [658, 223] width 439 height 387
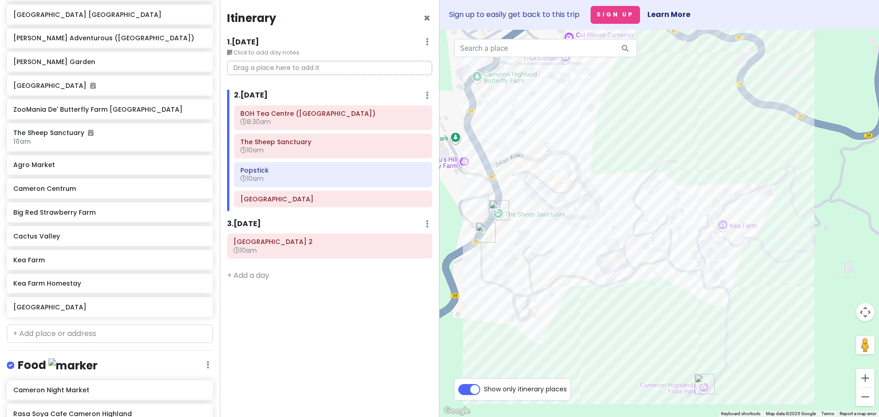
drag, startPoint x: 547, startPoint y: 197, endPoint x: 650, endPoint y: 239, distance: 111.7
click at [650, 239] on div at bounding box center [658, 223] width 439 height 387
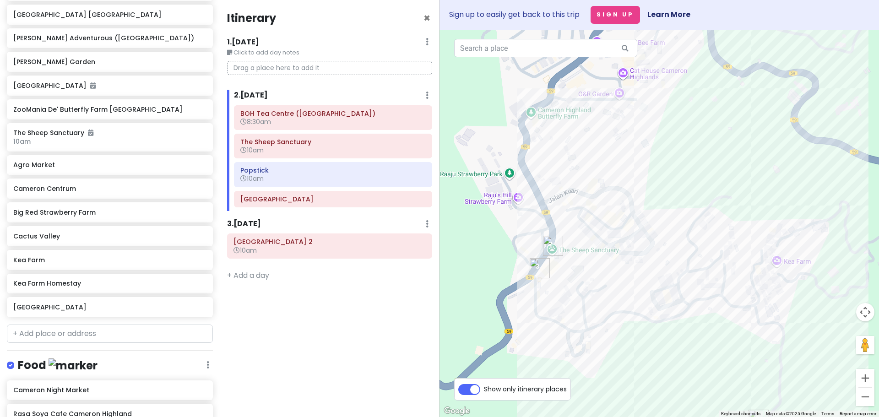
drag, startPoint x: 611, startPoint y: 240, endPoint x: 637, endPoint y: 267, distance: 36.6
click at [637, 267] on div at bounding box center [658, 223] width 439 height 387
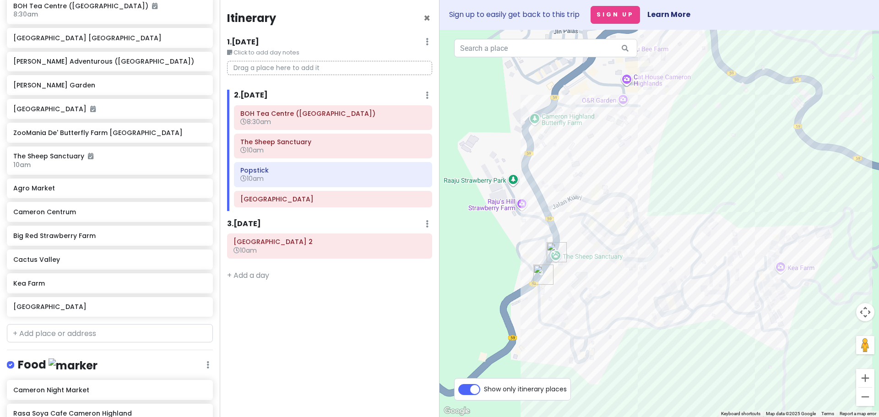
scroll to position [191, 0]
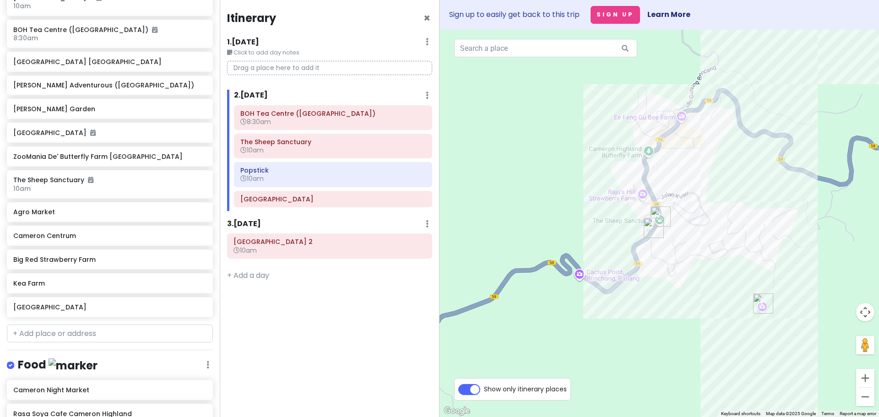
drag, startPoint x: 668, startPoint y: 222, endPoint x: 732, endPoint y: 192, distance: 71.4
click at [731, 193] on div at bounding box center [658, 223] width 439 height 387
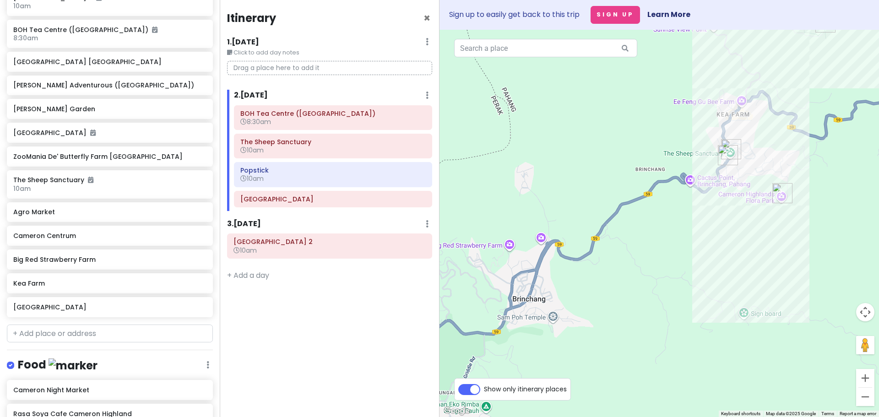
drag, startPoint x: 610, startPoint y: 285, endPoint x: 654, endPoint y: 223, distance: 75.8
click at [654, 223] on div at bounding box center [658, 223] width 439 height 387
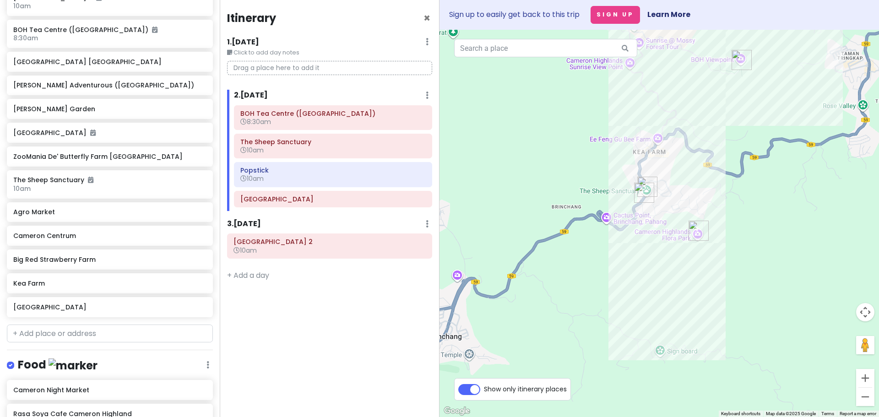
drag, startPoint x: 697, startPoint y: 217, endPoint x: 609, endPoint y: 262, distance: 98.0
click at [609, 262] on div at bounding box center [658, 223] width 439 height 387
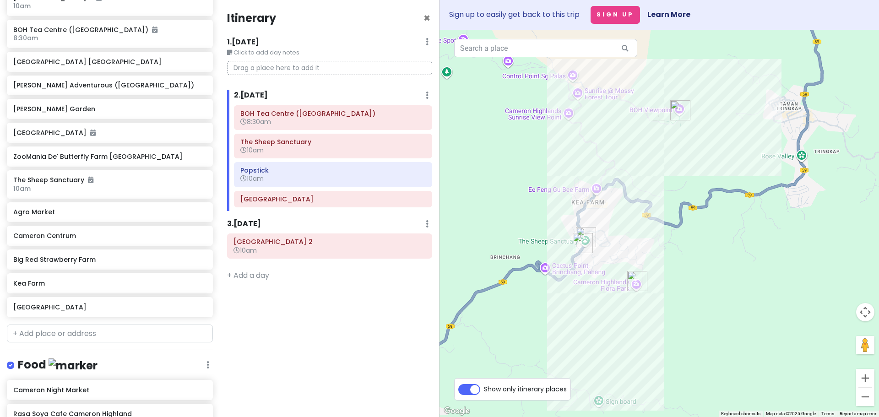
drag, startPoint x: 609, startPoint y: 262, endPoint x: 547, endPoint y: 317, distance: 83.3
click at [547, 317] on div at bounding box center [658, 223] width 439 height 387
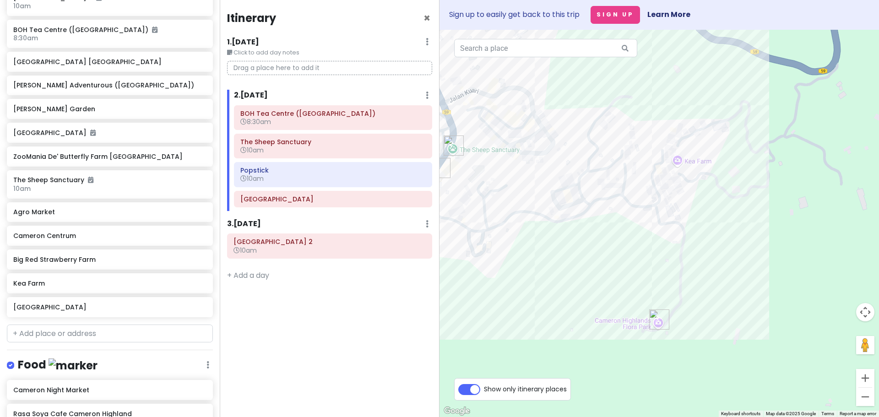
drag, startPoint x: 650, startPoint y: 215, endPoint x: 651, endPoint y: 246, distance: 31.1
click at [651, 247] on div at bounding box center [658, 223] width 439 height 387
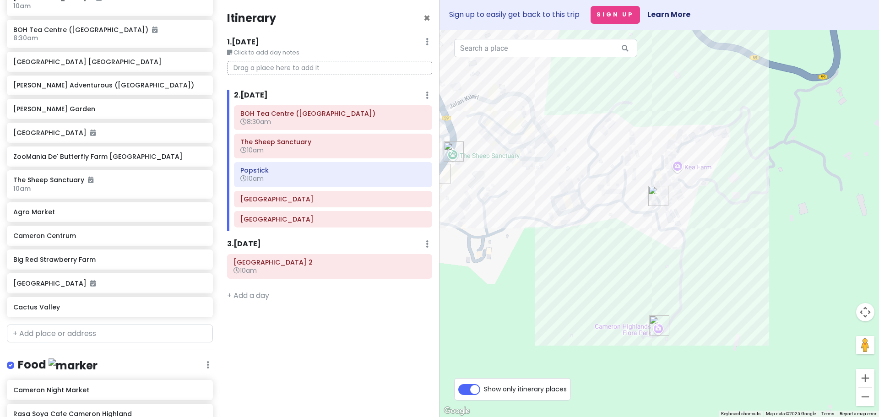
scroll to position [200, 0]
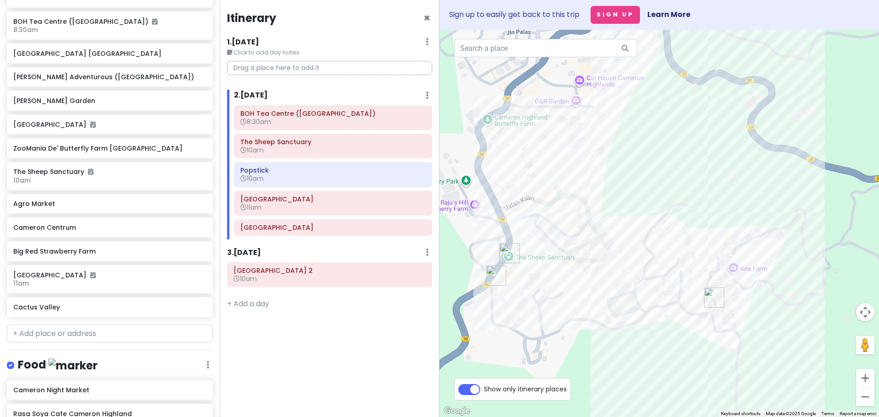
drag, startPoint x: 553, startPoint y: 254, endPoint x: 589, endPoint y: 358, distance: 110.4
click at [590, 361] on div at bounding box center [658, 223] width 439 height 387
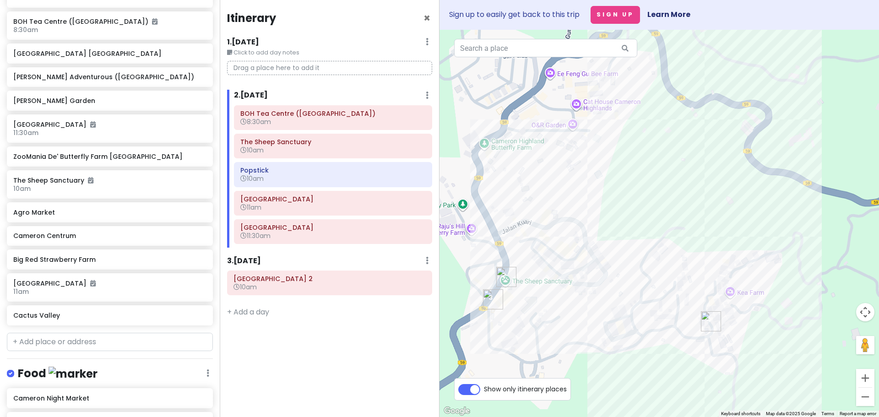
drag, startPoint x: 609, startPoint y: 203, endPoint x: 605, endPoint y: 217, distance: 14.5
click at [605, 217] on div at bounding box center [658, 223] width 439 height 387
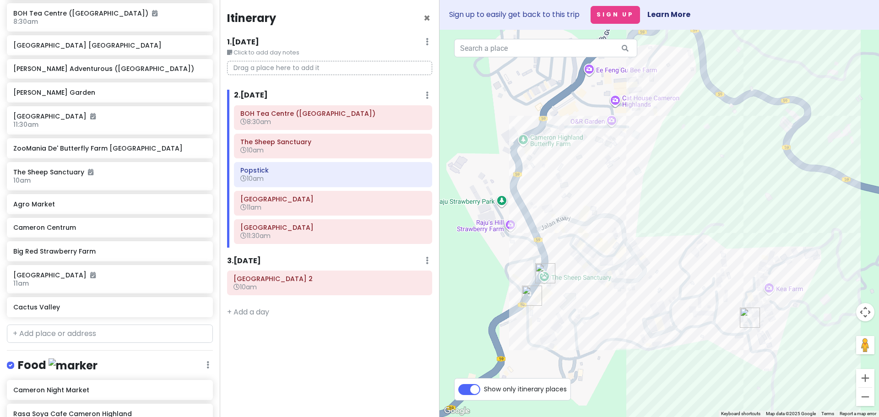
drag, startPoint x: 594, startPoint y: 246, endPoint x: 623, endPoint y: 246, distance: 29.7
click at [623, 246] on div at bounding box center [658, 223] width 439 height 387
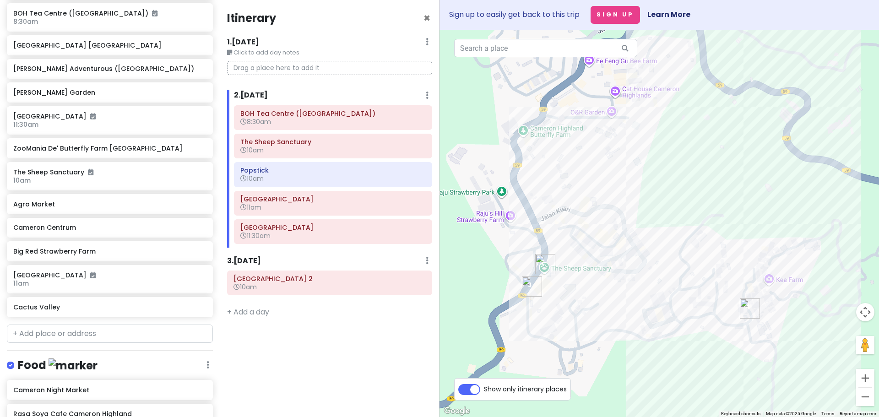
drag, startPoint x: 611, startPoint y: 281, endPoint x: 611, endPoint y: 247, distance: 33.9
click at [611, 247] on div at bounding box center [658, 223] width 439 height 387
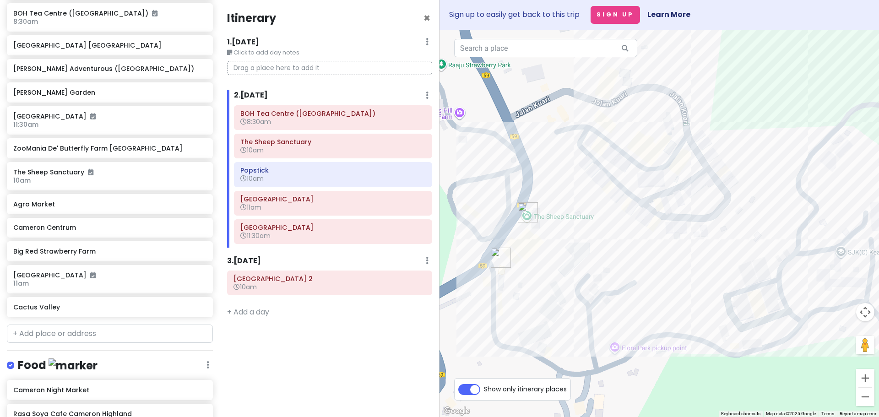
drag, startPoint x: 541, startPoint y: 235, endPoint x: 569, endPoint y: 251, distance: 31.6
click at [570, 249] on div at bounding box center [658, 223] width 439 height 387
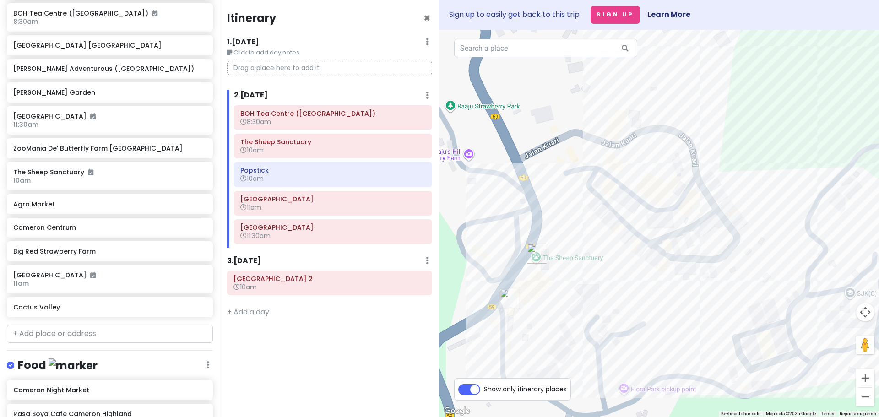
drag, startPoint x: 518, startPoint y: 161, endPoint x: 500, endPoint y: 188, distance: 32.9
click at [502, 186] on div at bounding box center [658, 223] width 439 height 387
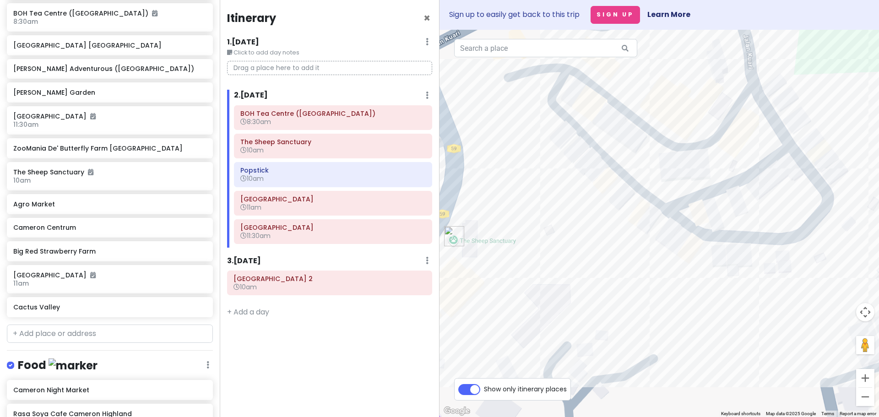
drag, startPoint x: 604, startPoint y: 273, endPoint x: 729, endPoint y: 243, distance: 129.5
click at [728, 239] on div at bounding box center [658, 223] width 439 height 387
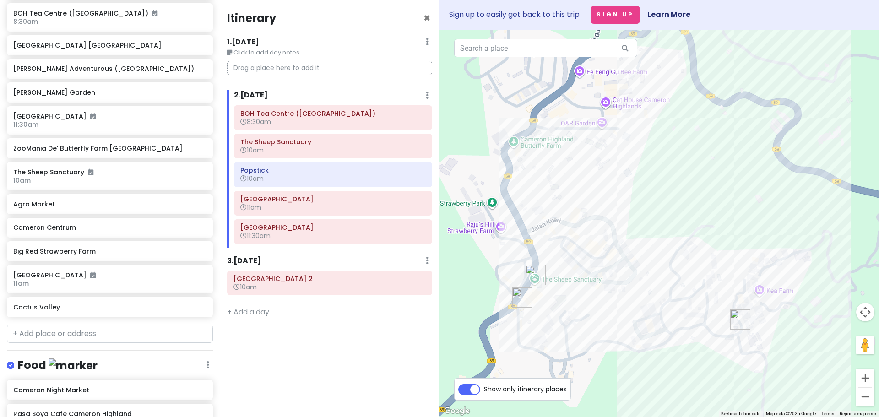
drag, startPoint x: 745, startPoint y: 265, endPoint x: 684, endPoint y: 305, distance: 72.9
click at [684, 304] on div at bounding box center [658, 223] width 439 height 387
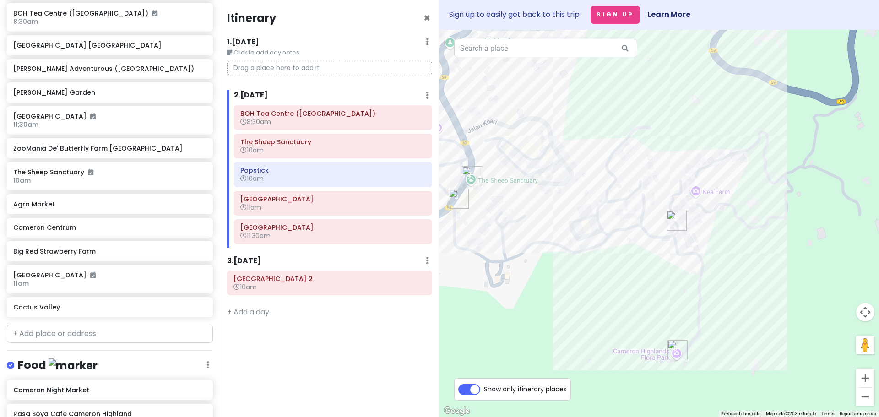
drag, startPoint x: 641, startPoint y: 252, endPoint x: 572, endPoint y: 134, distance: 136.2
click at [572, 134] on div at bounding box center [658, 223] width 439 height 387
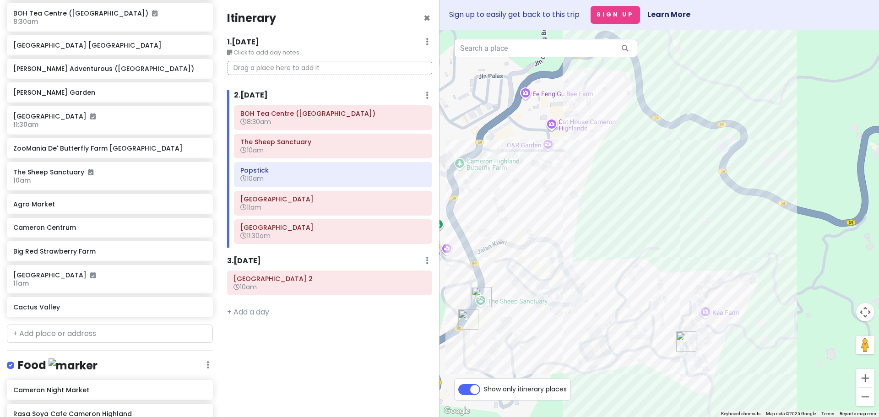
drag, startPoint x: 589, startPoint y: 153, endPoint x: 594, endPoint y: 279, distance: 126.0
click at [597, 279] on div at bounding box center [658, 223] width 439 height 387
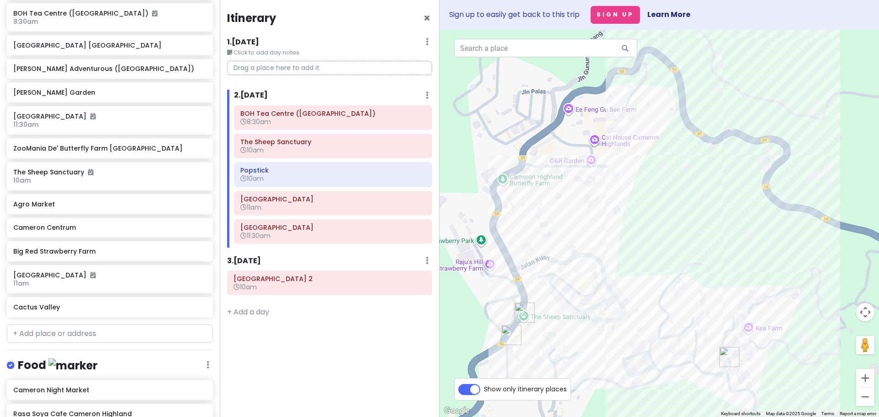
drag, startPoint x: 702, startPoint y: 217, endPoint x: 680, endPoint y: 246, distance: 36.2
click at [686, 248] on div at bounding box center [658, 223] width 439 height 387
click at [503, 191] on div at bounding box center [658, 223] width 439 height 387
click at [503, 181] on div at bounding box center [658, 223] width 439 height 387
drag, startPoint x: 483, startPoint y: 319, endPoint x: 502, endPoint y: 264, distance: 58.5
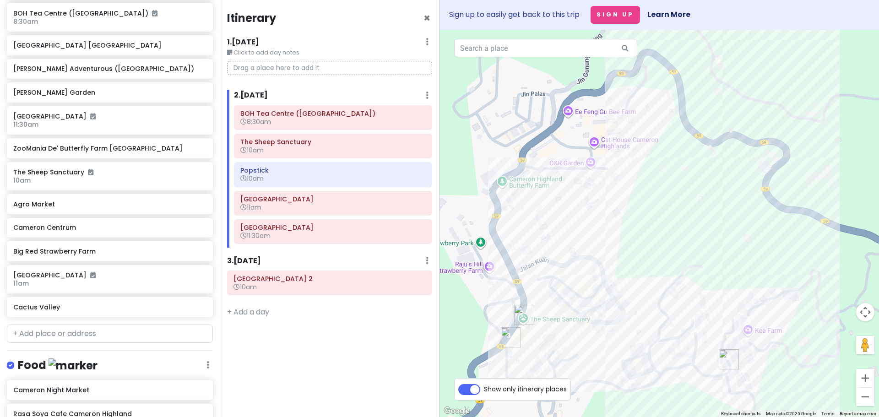
click at [502, 264] on div at bounding box center [658, 223] width 439 height 387
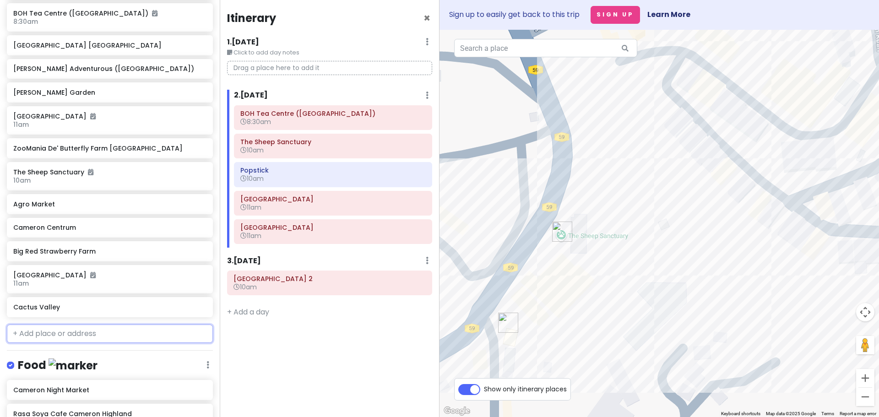
click at [57, 330] on input "text" at bounding box center [110, 333] width 206 height 18
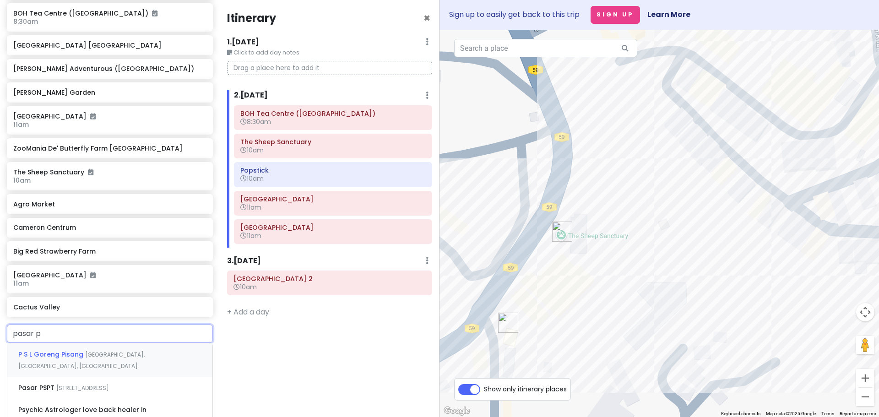
type input "pasar pa"
click at [63, 352] on span "[GEOGRAPHIC_DATA]" at bounding box center [55, 354] width 75 height 9
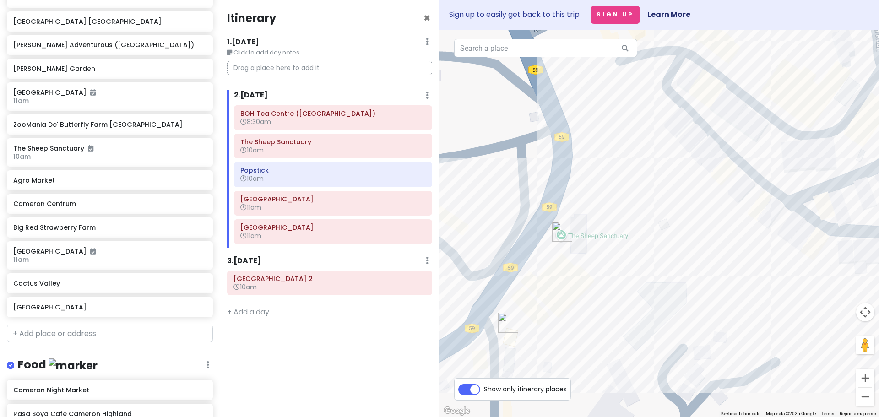
click at [484, 241] on img "Pasar Pagi Kea Farm Market" at bounding box center [483, 238] width 7 height 7
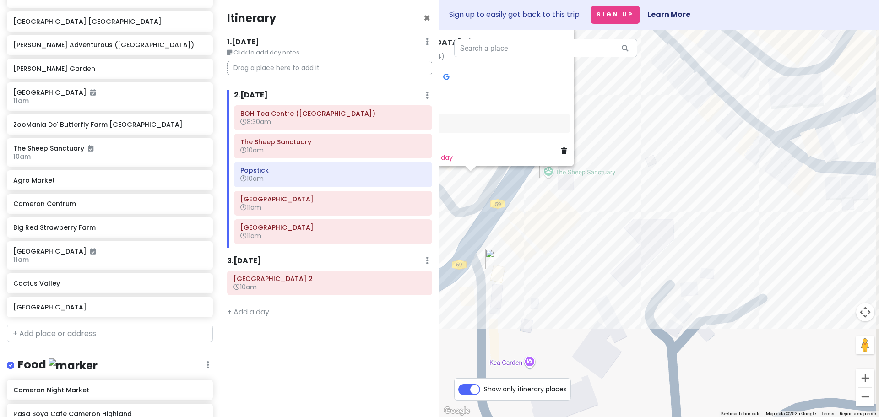
drag, startPoint x: 545, startPoint y: 319, endPoint x: 439, endPoint y: 251, distance: 126.3
click at [439, 252] on div "Cameron Highlands Trip Private Change Dates Make a Copy Delete Trip Go Pro ⚡️ G…" at bounding box center [439, 208] width 879 height 417
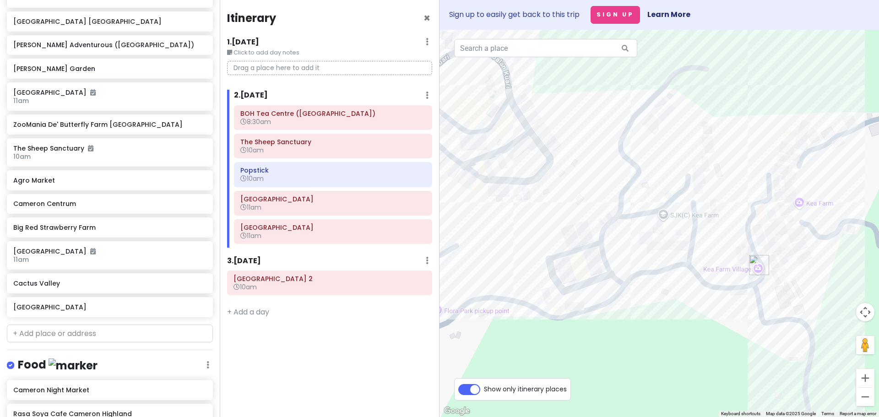
drag, startPoint x: 710, startPoint y: 336, endPoint x: 488, endPoint y: 311, distance: 223.4
click at [488, 311] on div "Pasar Pagi Kea Farm Market 4.1 (2,964) 59, Brinchang, 39000 Tanah Rata, Pahang,…" at bounding box center [658, 223] width 439 height 387
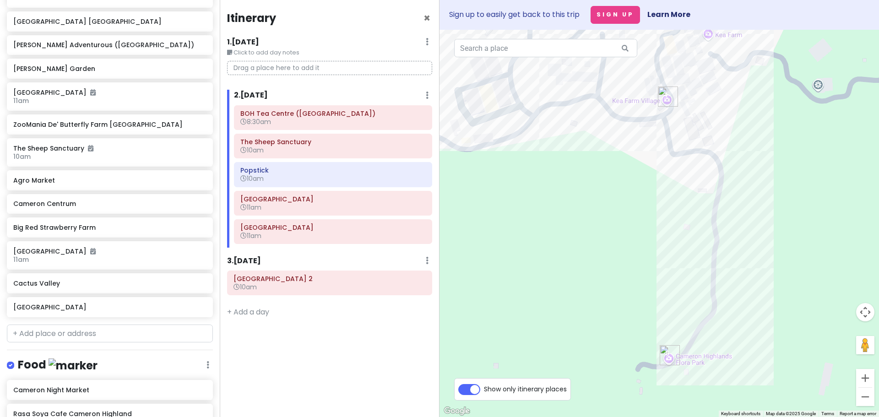
drag, startPoint x: 587, startPoint y: 283, endPoint x: 501, endPoint y: 102, distance: 200.2
click at [508, 108] on div "Pasar Pagi Kea Farm Market 4.1 (2,964) 59, Brinchang, 39000 Tanah Rata, Pahang,…" at bounding box center [658, 223] width 439 height 387
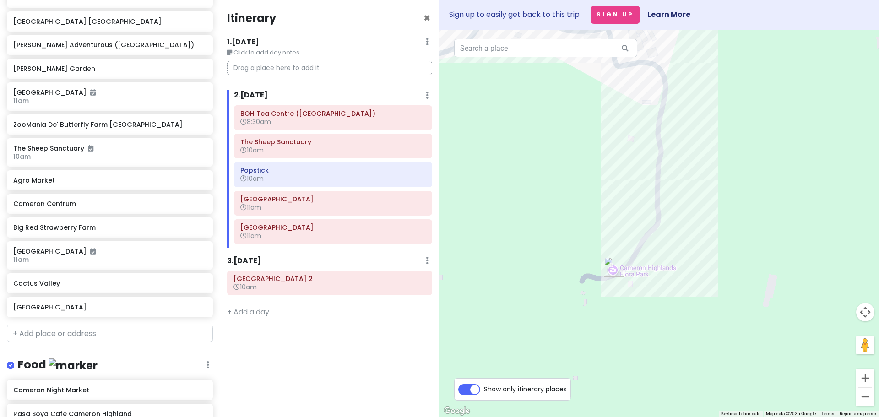
drag, startPoint x: 593, startPoint y: 231, endPoint x: 592, endPoint y: 235, distance: 4.6
click at [592, 235] on div "Pasar Pagi Kea Farm Market 4.1 (2,964) 59, Brinchang, 39000 Tanah Rata, Pahang,…" at bounding box center [658, 223] width 439 height 387
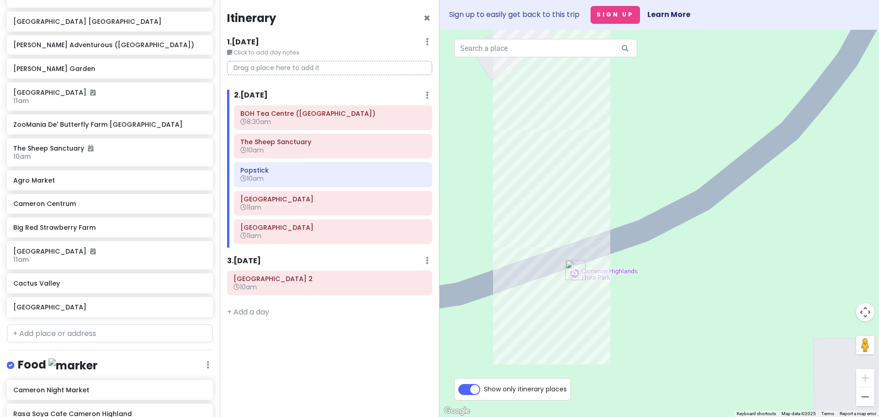
drag, startPoint x: 526, startPoint y: 239, endPoint x: 595, endPoint y: 305, distance: 95.2
click at [595, 305] on div "Pasar Pagi Kea Farm Market 4.1 (2,964) 59, Brinchang, 39000 Tanah Rata, Pahang,…" at bounding box center [658, 223] width 439 height 387
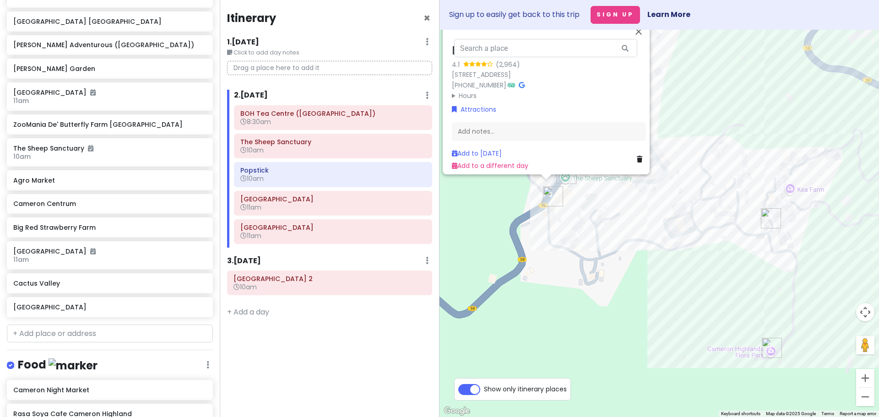
drag, startPoint x: 571, startPoint y: 237, endPoint x: 756, endPoint y: 281, distance: 190.5
click at [756, 281] on div "Pasar Pagi Kea Farm Market 4.1 (2,964) 59, Brinchang, 39000 Tanah Rata, Pahang,…" at bounding box center [658, 223] width 439 height 387
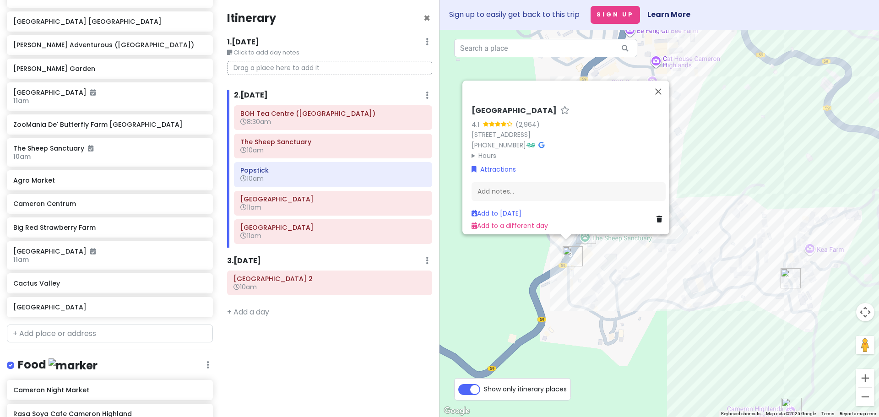
drag, startPoint x: 612, startPoint y: 252, endPoint x: 625, endPoint y: 308, distance: 57.7
click at [625, 308] on div "Pasar Pagi Kea Farm Market 4.1 (2,964) 59, Brinchang, 39000 Tanah Rata, Pahang,…" at bounding box center [658, 223] width 439 height 387
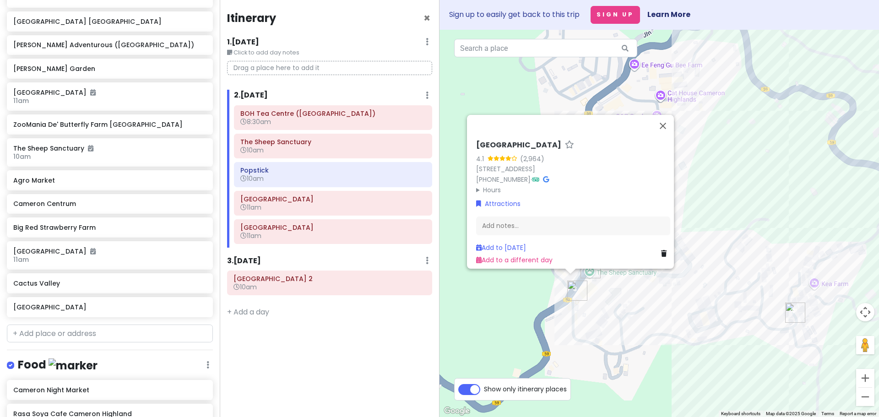
drag, startPoint x: 530, startPoint y: 254, endPoint x: 536, endPoint y: 291, distance: 37.5
click at [536, 291] on div "Pasar Pagi Kea Farm Market 4.1 (2,964) 59, Brinchang, 39000 Tanah Rata, Pahang,…" at bounding box center [658, 223] width 439 height 387
drag, startPoint x: 557, startPoint y: 299, endPoint x: 541, endPoint y: 315, distance: 22.3
click at [541, 315] on div "Pasar Pagi Kea Farm Market 4.1 (2,964) 59, Brinchang, 39000 Tanah Rata, Pahang,…" at bounding box center [658, 223] width 439 height 387
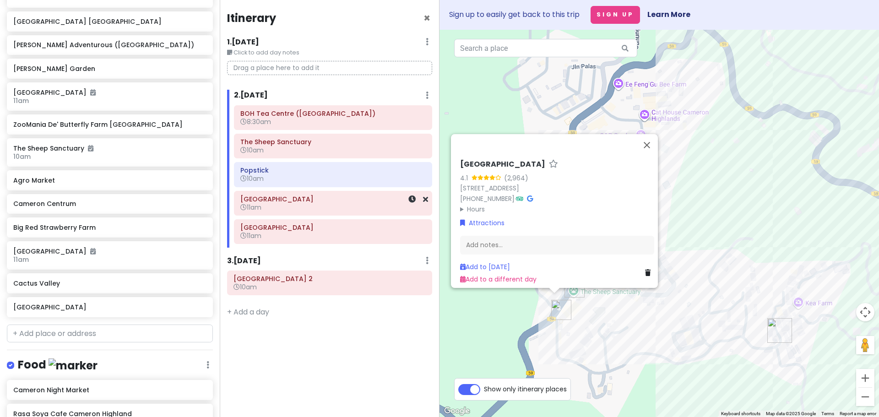
click at [279, 202] on h6 "Kea Farm Village" at bounding box center [332, 199] width 185 height 8
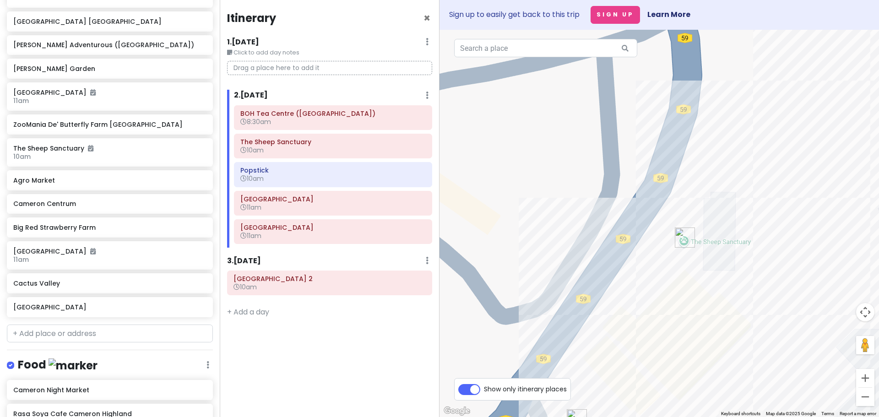
click at [529, 241] on img "Pasar Pagi Kea Farm Market" at bounding box center [527, 240] width 7 height 7
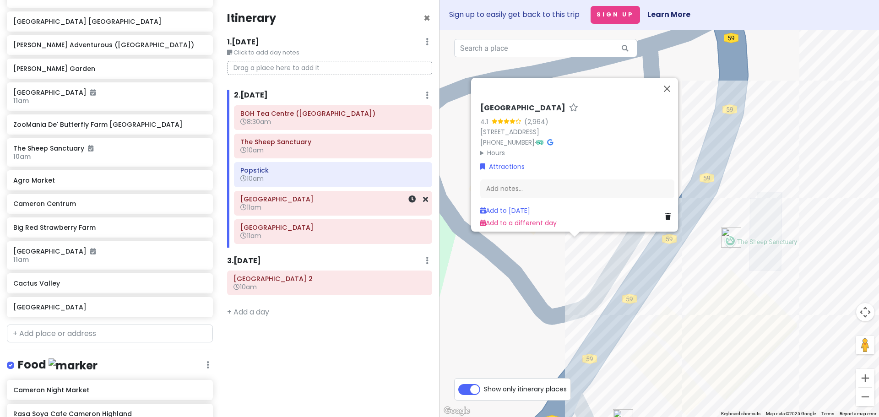
click at [327, 200] on h6 "Kea Farm Village" at bounding box center [332, 199] width 185 height 8
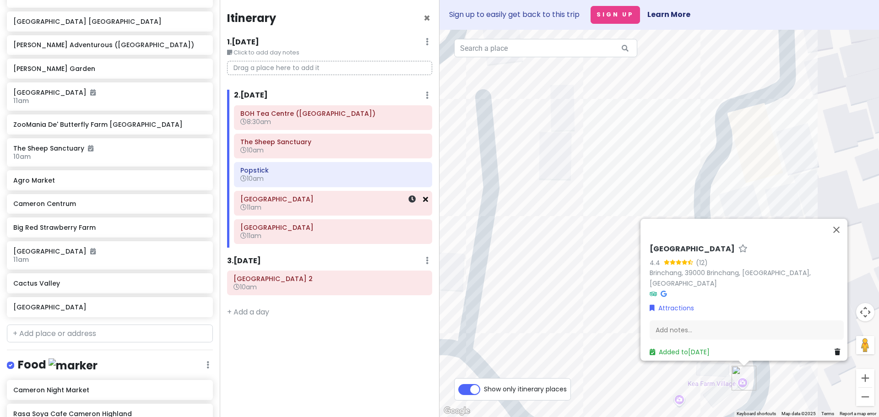
click at [426, 202] on icon at bounding box center [425, 198] width 5 height 7
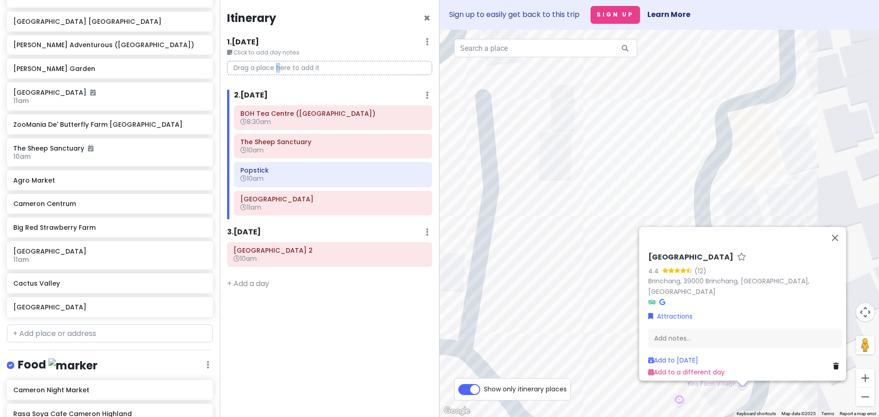
click at [279, 64] on p "Drag a place here to add it" at bounding box center [329, 68] width 205 height 14
click at [283, 64] on p "Drag a place here to add it" at bounding box center [329, 68] width 205 height 14
click at [270, 69] on p "Drag a place here to add it" at bounding box center [329, 68] width 205 height 14
click at [253, 66] on p "Drag a place here to add it" at bounding box center [329, 68] width 205 height 14
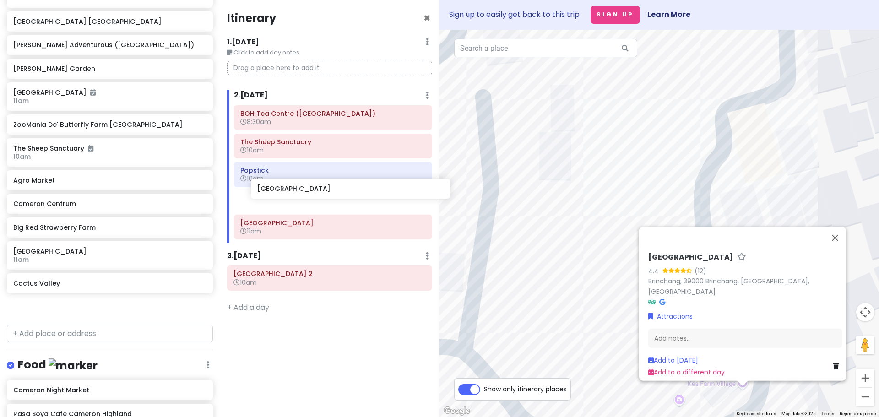
drag, startPoint x: 70, startPoint y: 305, endPoint x: 302, endPoint y: 191, distance: 258.7
click at [302, 191] on div "Cameron Highlands Trip Private Change Dates Make a Copy Delete Trip Go Pro ⚡️ G…" at bounding box center [439, 208] width 879 height 417
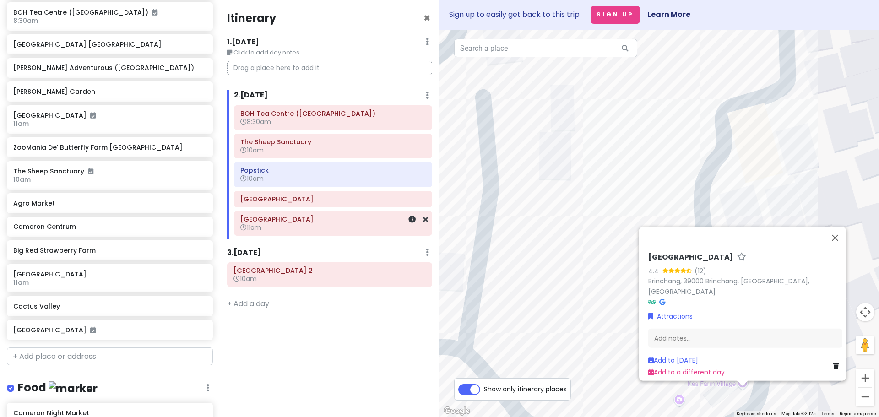
scroll to position [208, 0]
click at [414, 200] on icon at bounding box center [411, 198] width 7 height 7
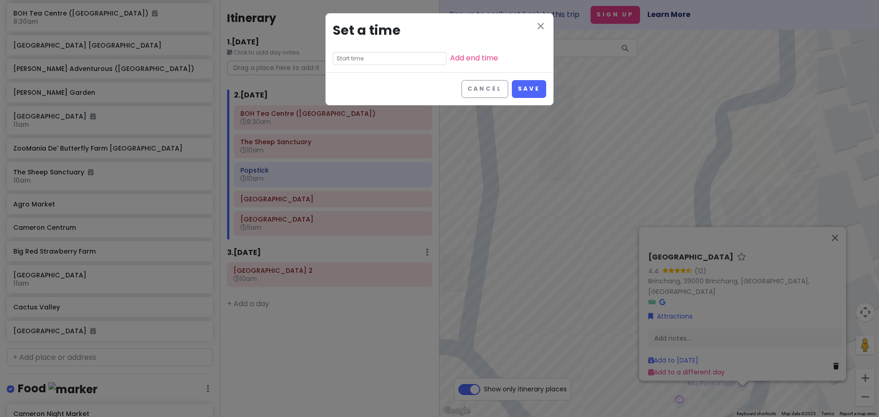
click at [359, 58] on input "text" at bounding box center [389, 58] width 113 height 13
click at [344, 113] on li "10" at bounding box center [345, 115] width 25 height 11
type input "10:20 pm"
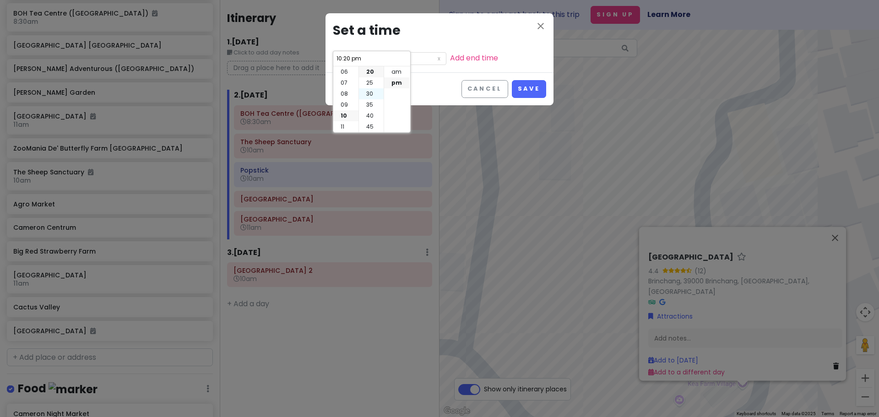
click at [372, 93] on li "30" at bounding box center [371, 93] width 25 height 11
type input "10:30 pm"
click at [397, 71] on li "am" at bounding box center [396, 71] width 25 height 11
type input "10:30 am"
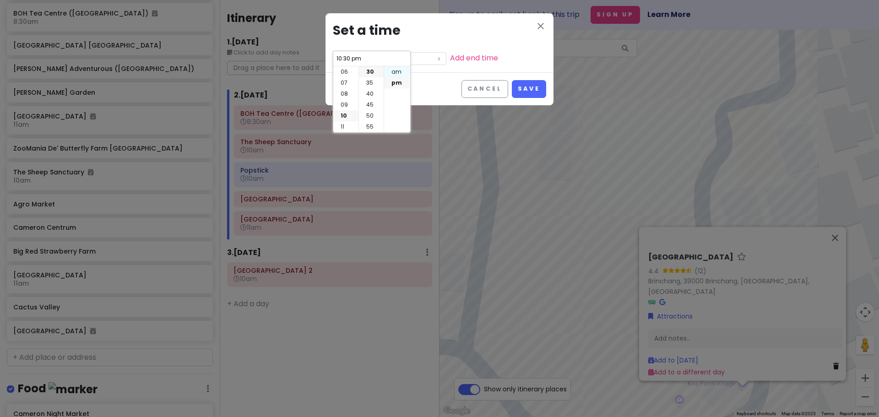
type input "10:30 am"
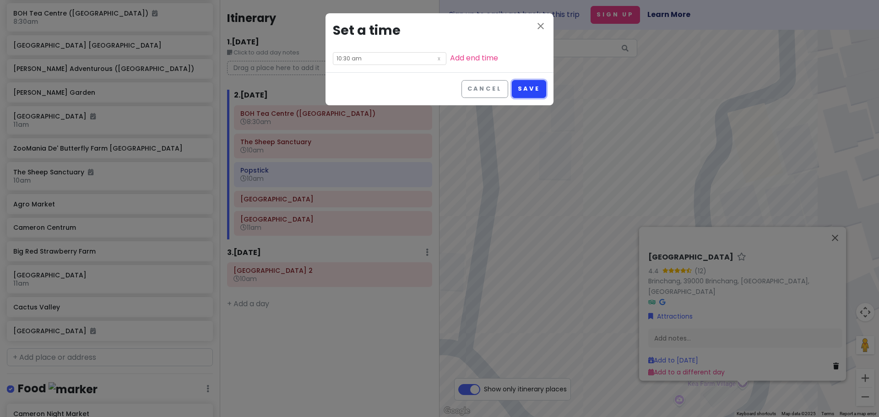
click at [527, 93] on button "Save" at bounding box center [529, 89] width 34 height 18
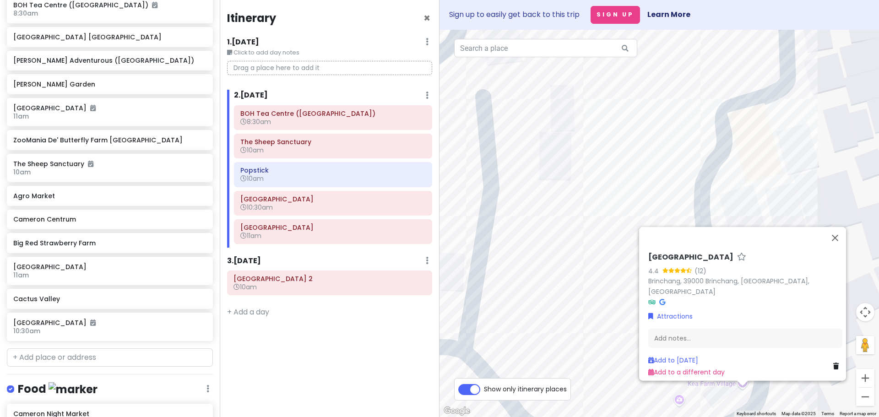
click at [616, 265] on div "Kea Farm Village 4.4 (12) Brinchang, 39000 Brinchang, Pahang, Malaysia Attracti…" at bounding box center [658, 223] width 439 height 387
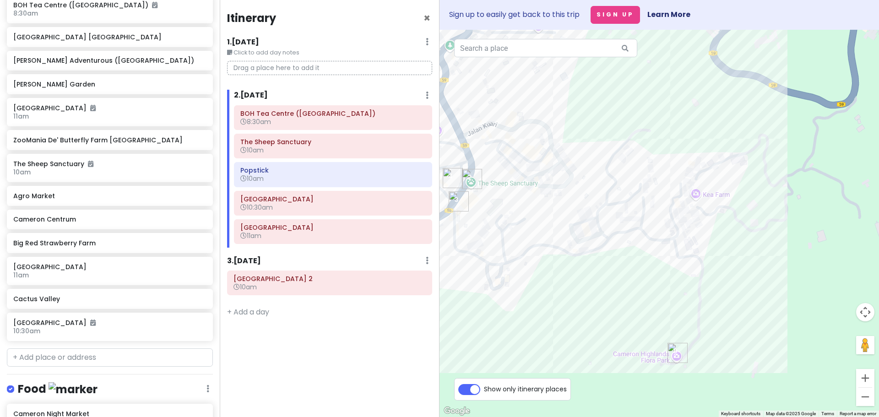
drag, startPoint x: 499, startPoint y: 288, endPoint x: 782, endPoint y: 231, distance: 288.5
click at [781, 233] on div at bounding box center [658, 223] width 439 height 387
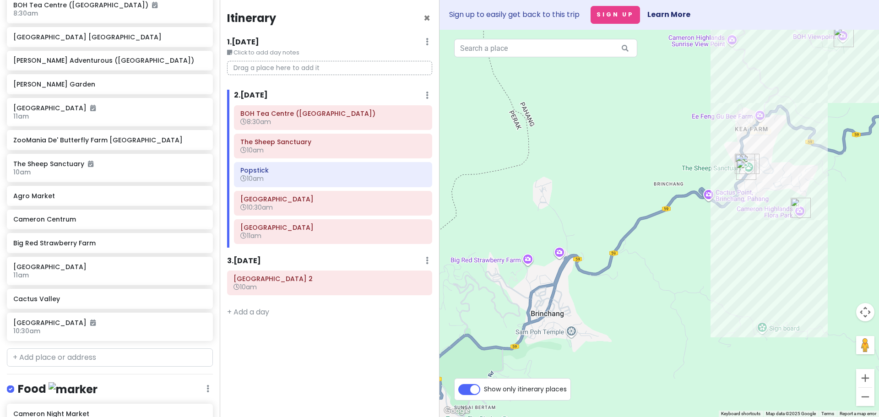
drag, startPoint x: 582, startPoint y: 287, endPoint x: 652, endPoint y: 232, distance: 88.3
click at [652, 232] on div at bounding box center [658, 223] width 439 height 387
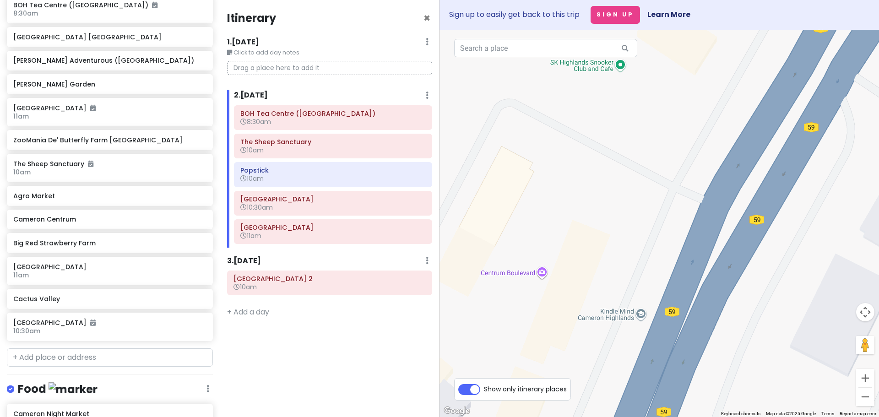
click at [606, 238] on img "Cameron Centrum" at bounding box center [605, 235] width 7 height 7
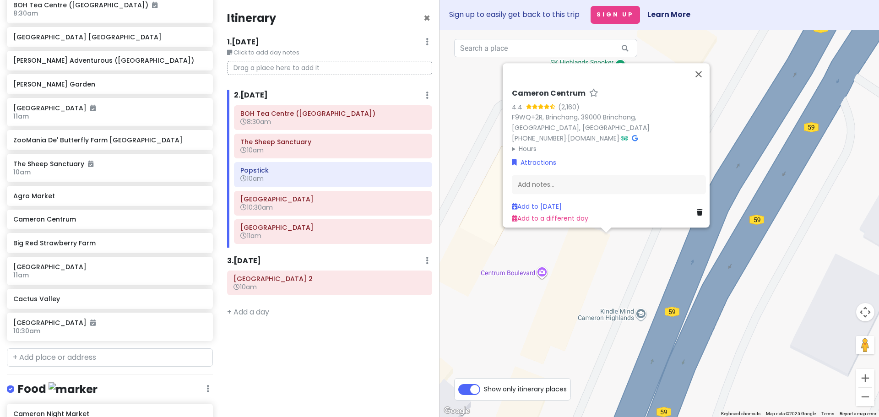
click at [552, 290] on div "Cameron Centrum 4.4 (2,160) F9WQ+2R, Brinchang, 39000 Brinchang, Pahang, Malays…" at bounding box center [658, 223] width 439 height 387
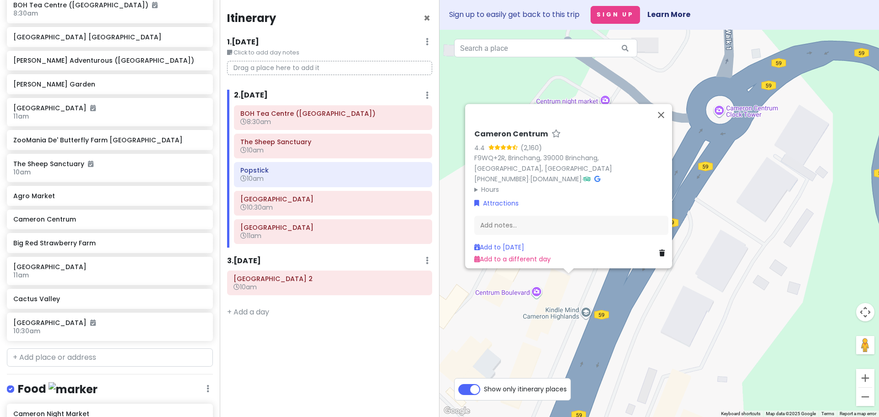
click at [537, 317] on div "Cameron Centrum 4.4 (2,160) F9WQ+2R, Brinchang, 39000 Brinchang, Pahang, Malays…" at bounding box center [658, 223] width 439 height 387
click at [522, 346] on div "Cameron Centrum 4.4 (2,160) F9WQ+2R, Brinchang, 39000 Brinchang, Pahang, Malays…" at bounding box center [658, 223] width 439 height 387
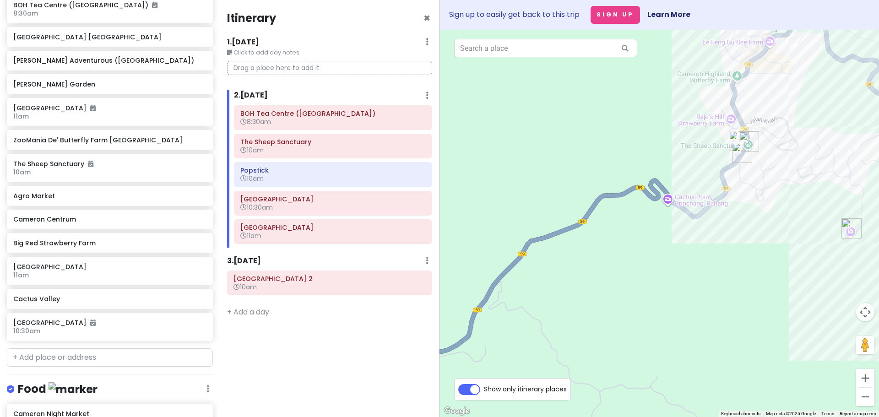
drag, startPoint x: 718, startPoint y: 302, endPoint x: 512, endPoint y: 320, distance: 206.3
click at [513, 320] on div at bounding box center [658, 223] width 439 height 387
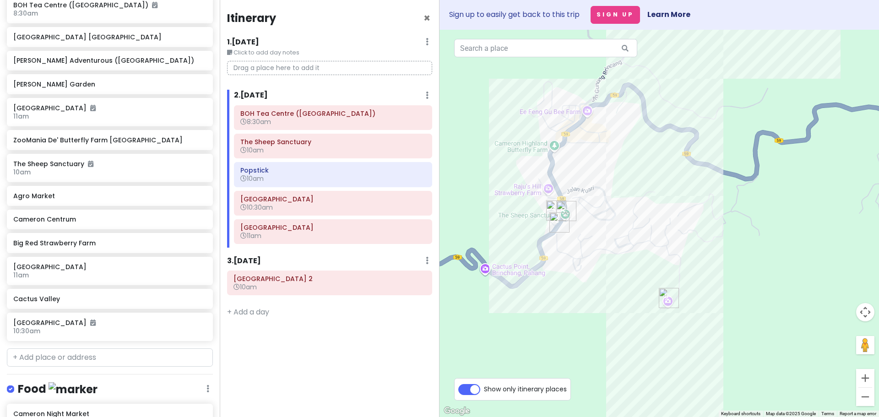
drag, startPoint x: 663, startPoint y: 265, endPoint x: 492, endPoint y: 337, distance: 185.6
click at [492, 337] on div at bounding box center [658, 223] width 439 height 387
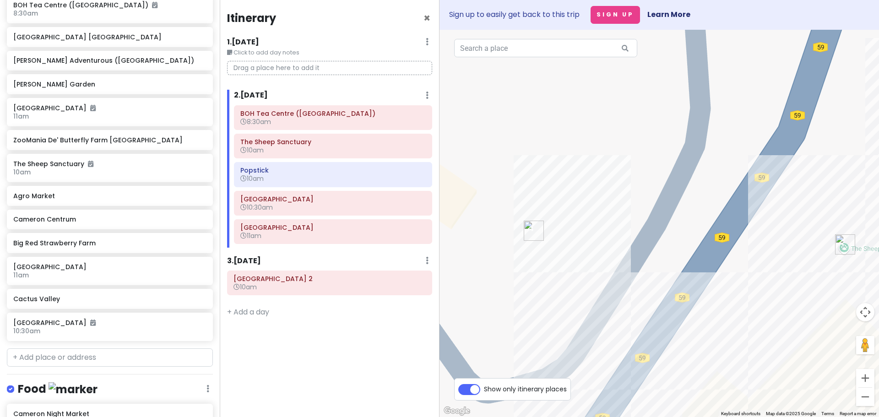
click at [530, 230] on img "Pasar Pagi Kea Farm Market" at bounding box center [534, 231] width 20 height 20
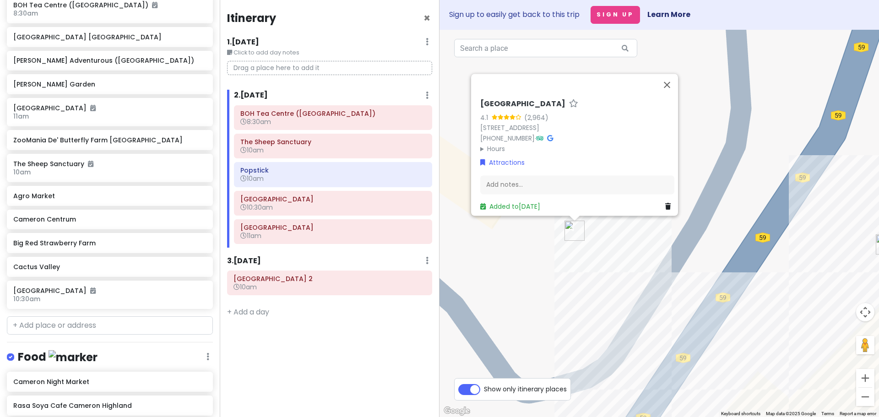
scroll to position [184, 0]
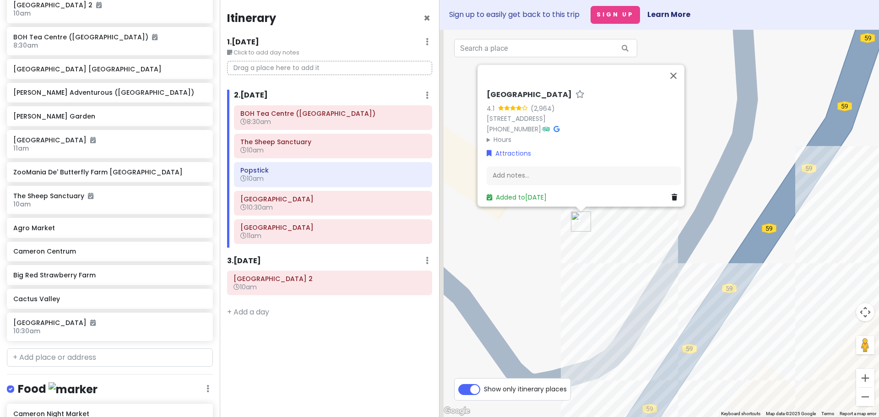
drag, startPoint x: 496, startPoint y: 297, endPoint x: 572, endPoint y: 177, distance: 142.7
click at [572, 177] on div "Pasar Pagi Kea Farm Market 4.1 (2,964) 59, Brinchang, 39000 Tanah Rata, Pahang,…" at bounding box center [658, 223] width 439 height 387
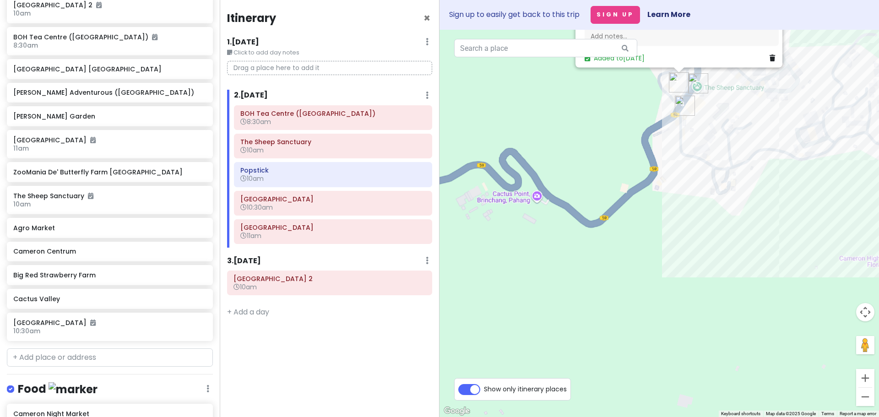
drag, startPoint x: 563, startPoint y: 316, endPoint x: 665, endPoint y: 120, distance: 221.1
click at [665, 120] on div "Pasar Pagi Kea Farm Market 4.1 (2,964) 59, Brinchang, 39000 Tanah Rata, Pahang,…" at bounding box center [658, 223] width 439 height 387
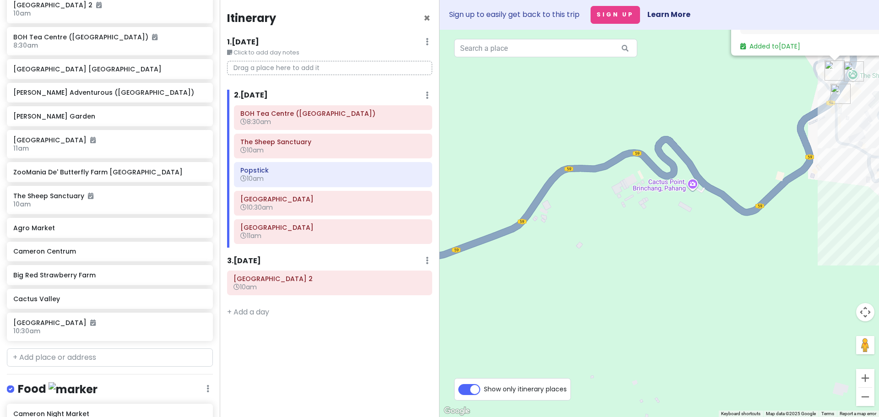
drag, startPoint x: 556, startPoint y: 241, endPoint x: 710, endPoint y: 229, distance: 154.2
click at [710, 229] on div "Pasar Pagi Kea Farm Market 4.1 (2,964) 59, Brinchang, 39000 Tanah Rata, Pahang,…" at bounding box center [658, 223] width 439 height 387
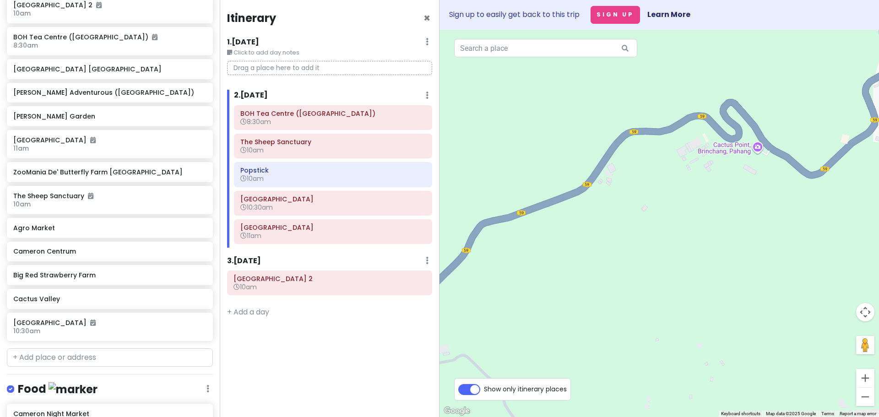
drag, startPoint x: 560, startPoint y: 303, endPoint x: 645, endPoint y: 262, distance: 94.1
click at [645, 262] on div "Pasar Pagi Kea Farm Market 4.1 (2,964) 59, Brinchang, 39000 Tanah Rata, Pahang,…" at bounding box center [658, 223] width 439 height 387
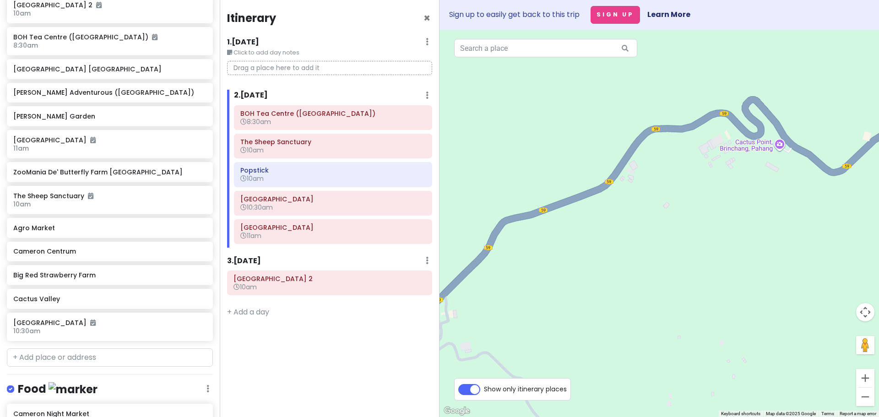
click at [560, 221] on img "Agro Market" at bounding box center [559, 218] width 7 height 7
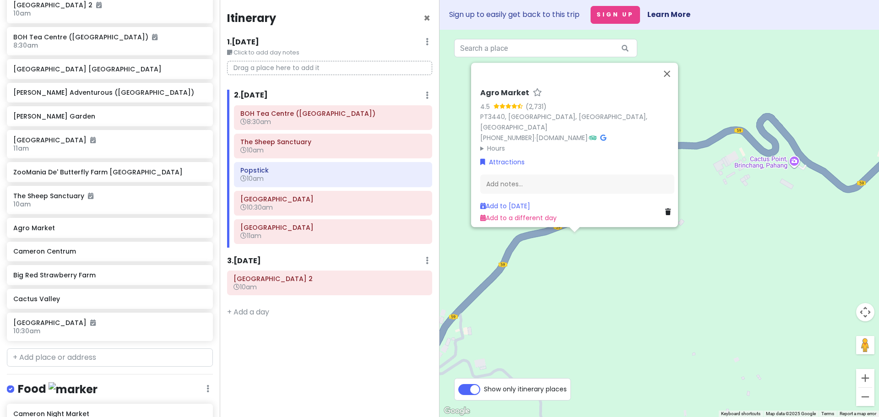
click at [572, 270] on div "Agro Market 4.5 (2,731) PT3440, Jln Gunung Brincang, Sungai Burung, 39100 Brinc…" at bounding box center [658, 223] width 439 height 387
click at [548, 265] on div "Agro Market 4.5 (2,731) PT3440, Jln Gunung Brincang, Sungai Burung, 39100 Brinc…" at bounding box center [658, 223] width 439 height 387
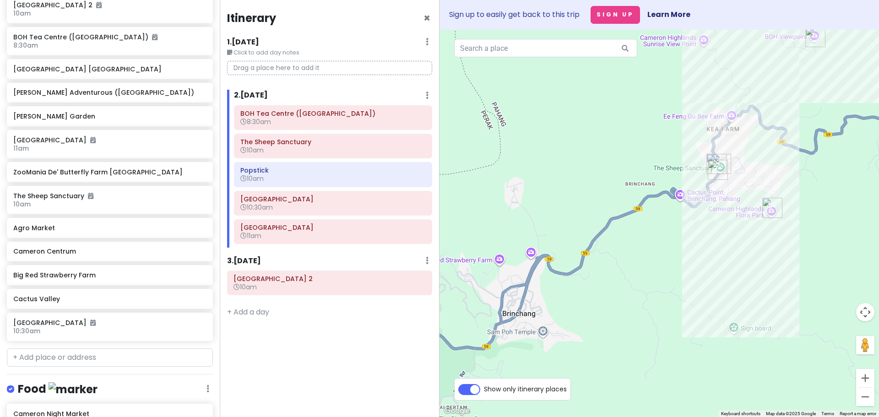
drag, startPoint x: 616, startPoint y: 267, endPoint x: 644, endPoint y: 247, distance: 35.1
click at [644, 247] on div at bounding box center [658, 223] width 439 height 387
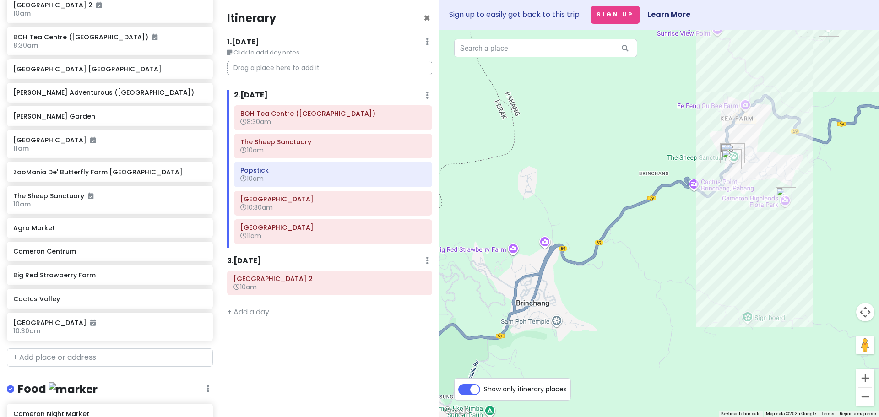
drag, startPoint x: 584, startPoint y: 287, endPoint x: 605, endPoint y: 266, distance: 29.8
click at [605, 266] on div at bounding box center [658, 223] width 439 height 387
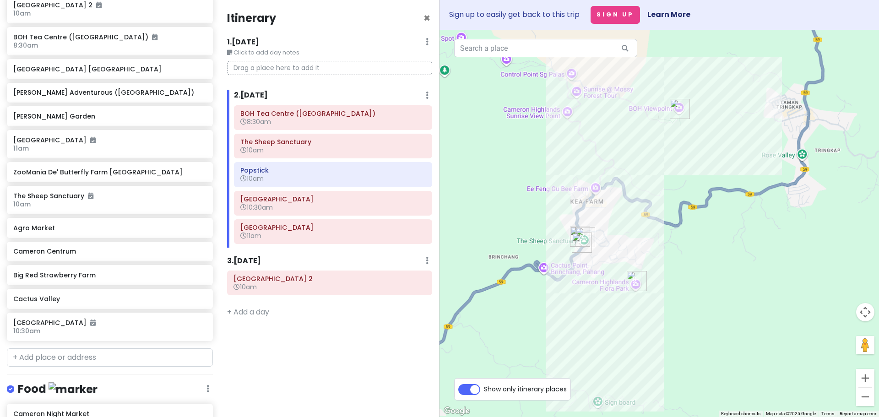
drag, startPoint x: 691, startPoint y: 225, endPoint x: 486, endPoint y: 370, distance: 251.8
click at [486, 370] on div at bounding box center [658, 223] width 439 height 387
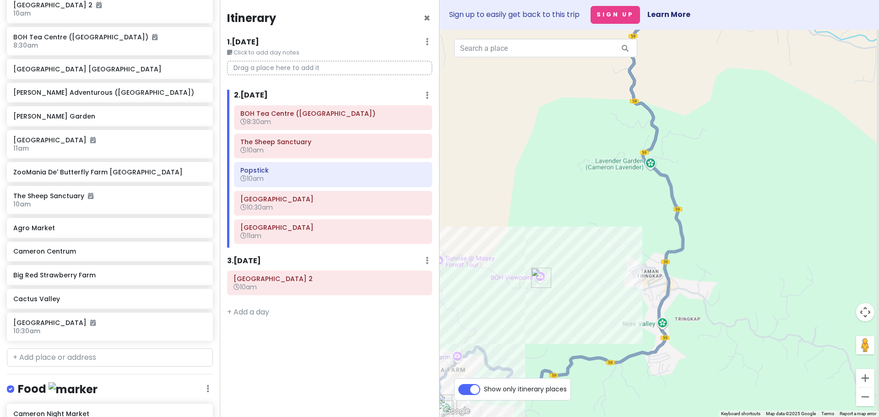
drag, startPoint x: 663, startPoint y: 218, endPoint x: 578, endPoint y: 340, distance: 147.9
click at [578, 340] on div at bounding box center [658, 223] width 439 height 387
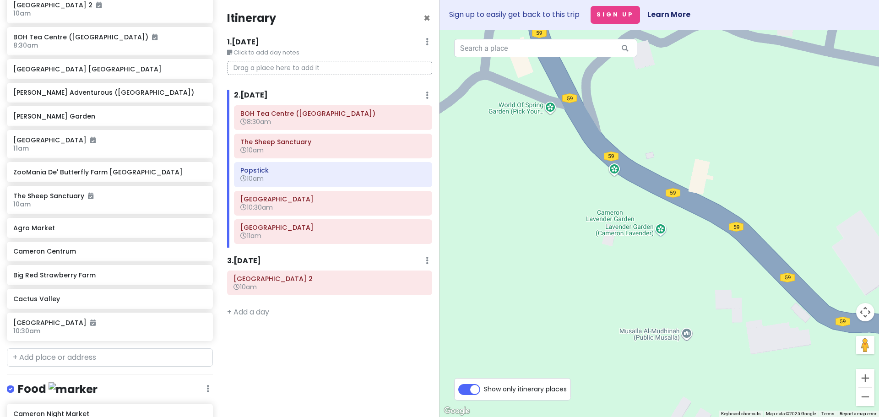
drag, startPoint x: 619, startPoint y: 177, endPoint x: 600, endPoint y: 240, distance: 65.6
click at [600, 240] on div at bounding box center [658, 223] width 439 height 387
click at [610, 222] on img "Cameron Lavender Garden" at bounding box center [609, 221] width 7 height 7
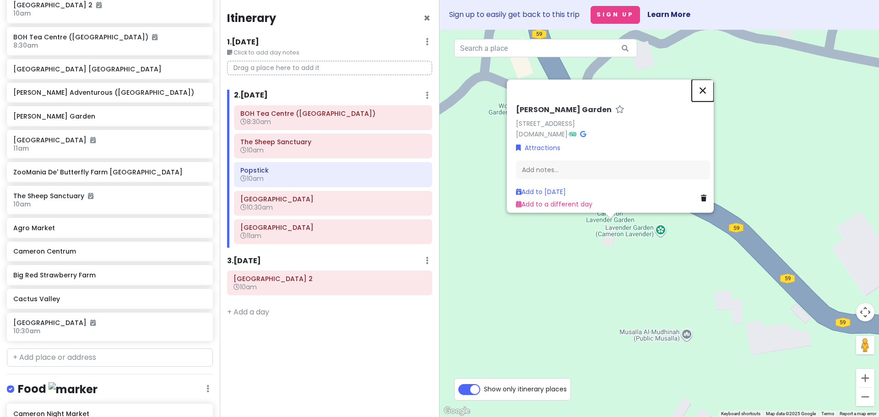
click at [713, 85] on button "Close" at bounding box center [702, 91] width 22 height 22
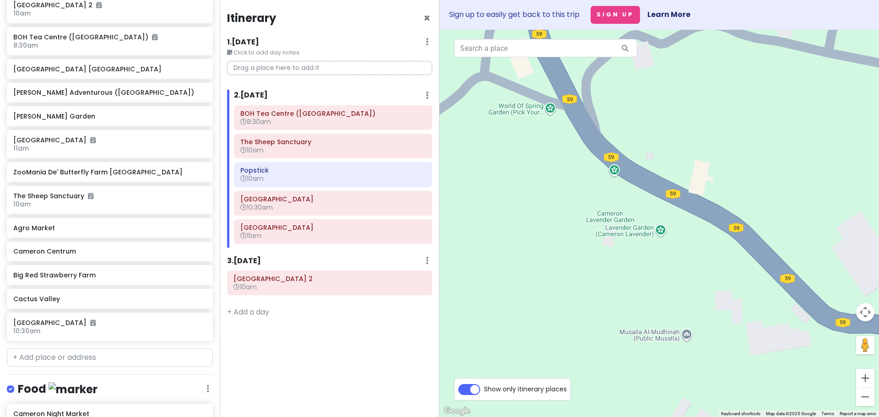
click at [612, 222] on img "Cameron Lavender Garden" at bounding box center [609, 221] width 7 height 7
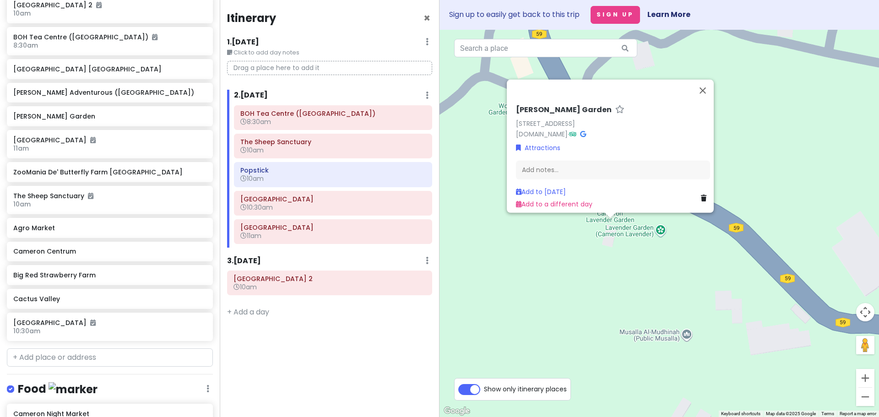
click at [599, 257] on div "Cameron Lavender Garden 59, Brinchang, 39100 Brinchang, Pahang, Malaysia camero…" at bounding box center [658, 223] width 439 height 387
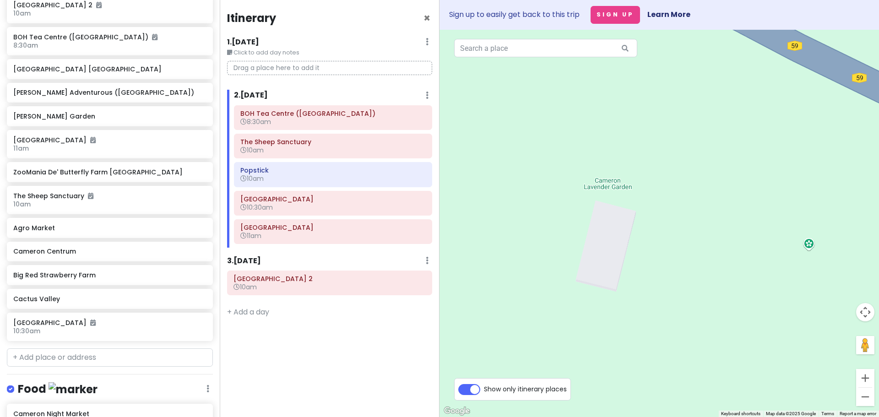
click at [601, 189] on div at bounding box center [658, 223] width 439 height 387
click at [608, 186] on img "Cameron Lavender Garden" at bounding box center [607, 188] width 7 height 7
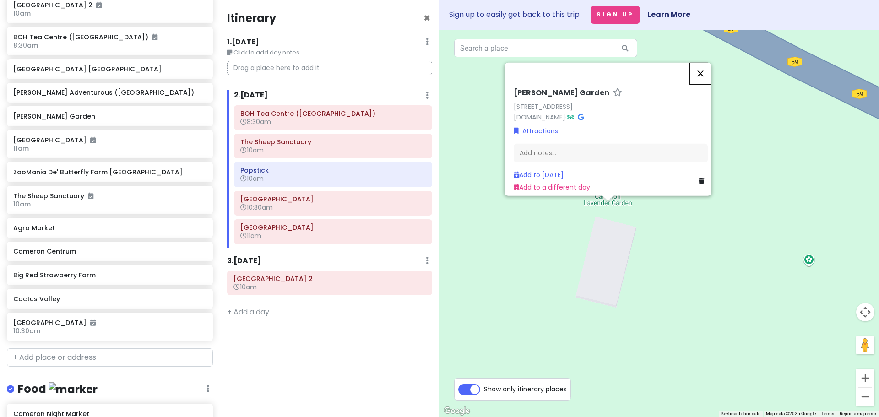
click at [699, 66] on button "Close" at bounding box center [700, 74] width 22 height 22
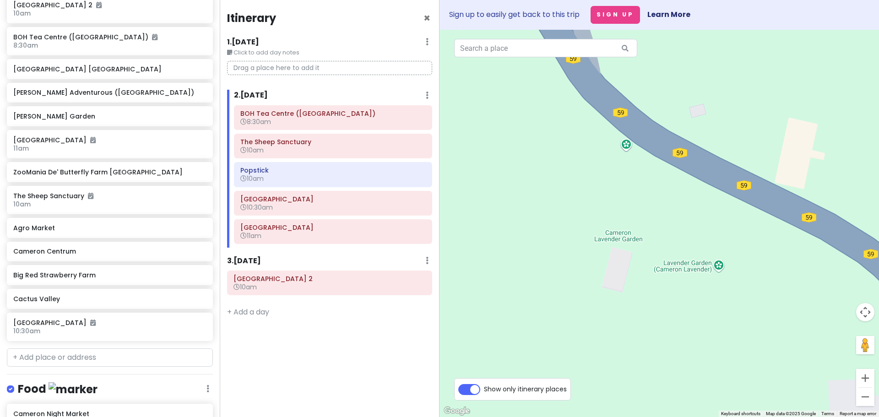
click at [618, 242] on img "Cameron Lavender Garden" at bounding box center [617, 240] width 7 height 7
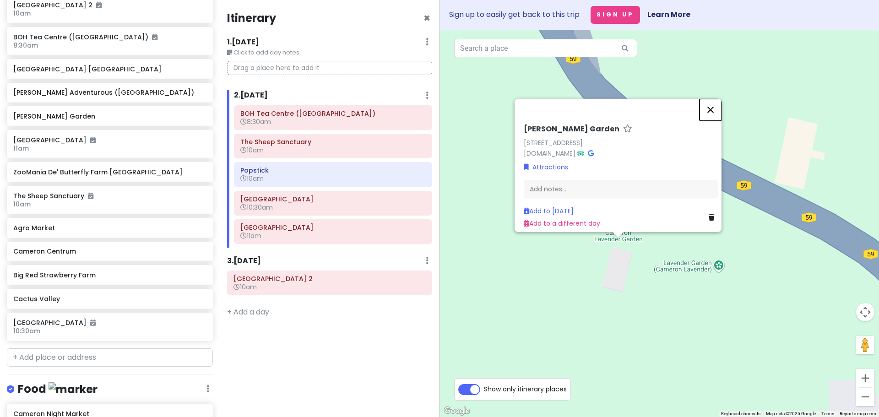
click at [711, 102] on button "Close" at bounding box center [710, 110] width 22 height 22
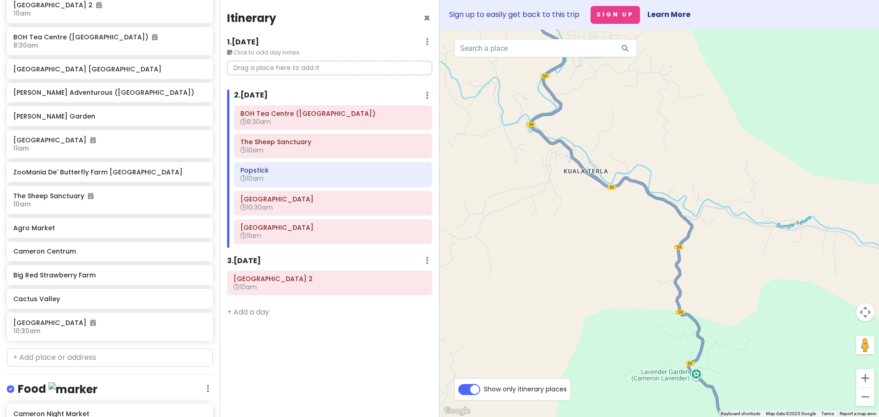
drag, startPoint x: 598, startPoint y: 198, endPoint x: 698, endPoint y: 360, distance: 190.5
click at [703, 356] on div at bounding box center [658, 223] width 439 height 387
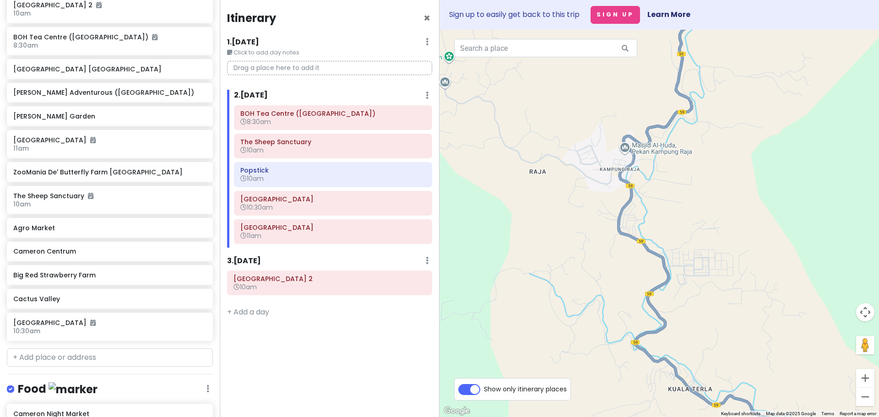
drag, startPoint x: 614, startPoint y: 272, endPoint x: 543, endPoint y: 173, distance: 121.9
click at [543, 173] on div at bounding box center [658, 223] width 439 height 387
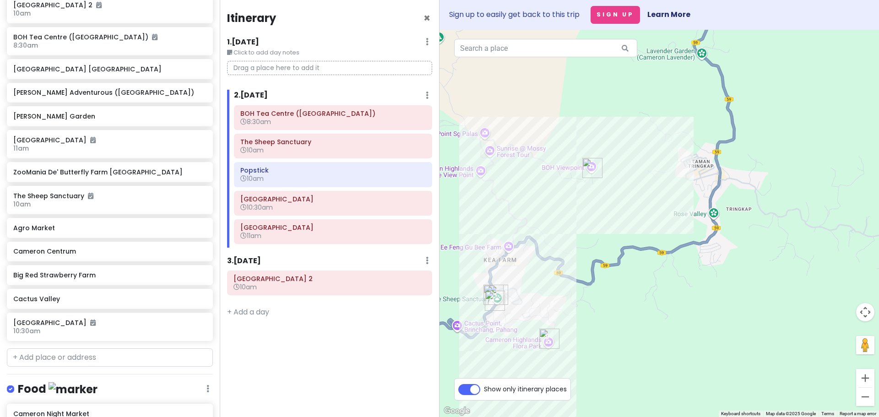
drag, startPoint x: 583, startPoint y: 273, endPoint x: 709, endPoint y: 224, distance: 135.2
click at [709, 224] on div at bounding box center [658, 223] width 439 height 387
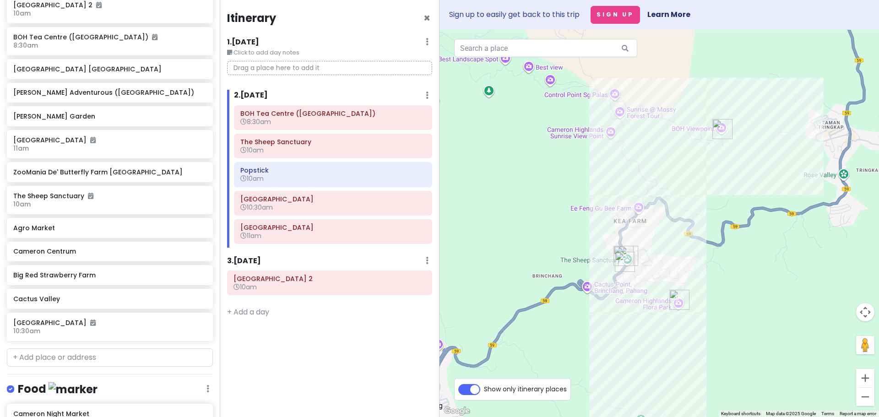
drag, startPoint x: 612, startPoint y: 231, endPoint x: 742, endPoint y: 192, distance: 135.7
click at [742, 192] on div at bounding box center [658, 223] width 439 height 387
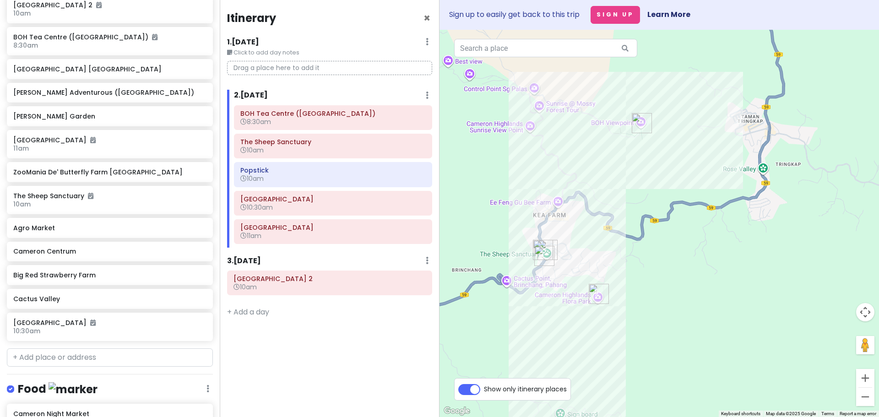
drag, startPoint x: 565, startPoint y: 335, endPoint x: 483, endPoint y: 329, distance: 81.6
click at [483, 329] on div at bounding box center [658, 223] width 439 height 387
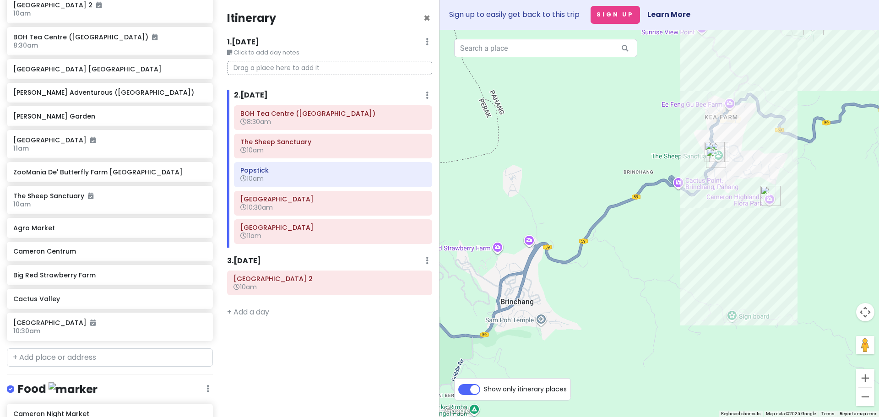
drag, startPoint x: 532, startPoint y: 313, endPoint x: 707, endPoint y: 213, distance: 201.3
click at [707, 213] on div at bounding box center [658, 223] width 439 height 387
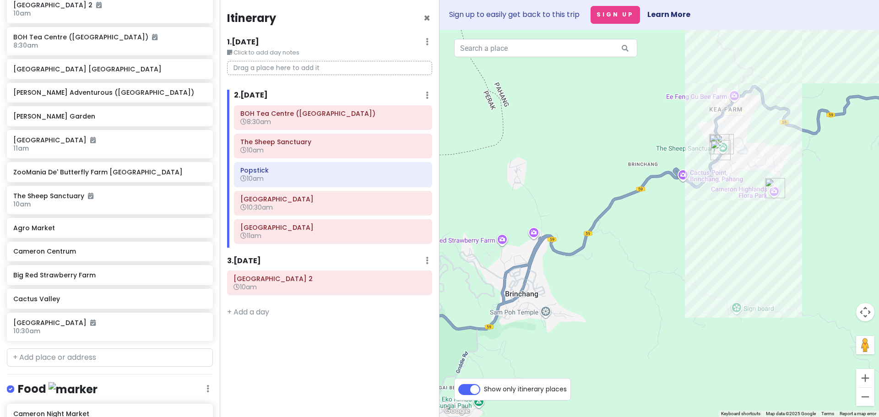
drag, startPoint x: 632, startPoint y: 266, endPoint x: 659, endPoint y: 238, distance: 39.2
click at [659, 238] on div at bounding box center [658, 223] width 439 height 387
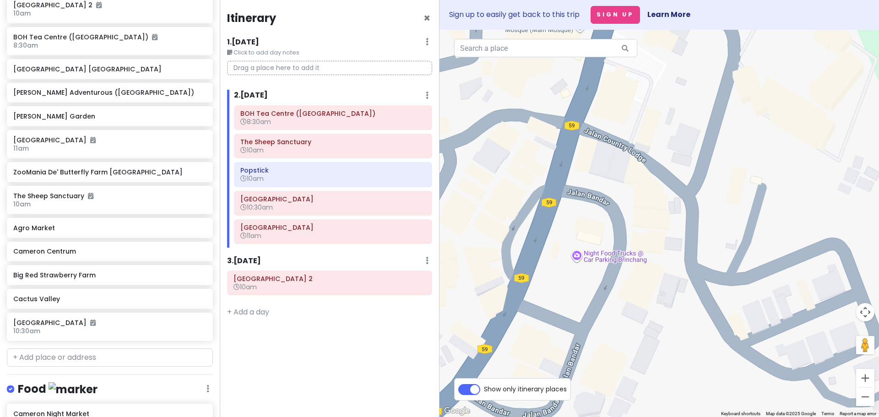
drag, startPoint x: 522, startPoint y: 323, endPoint x: 613, endPoint y: 211, distance: 144.1
click at [613, 211] on div at bounding box center [658, 223] width 439 height 387
click at [632, 279] on img "OK Tuck Restaurant Brinchang Cameron Highlands" at bounding box center [630, 276] width 7 height 7
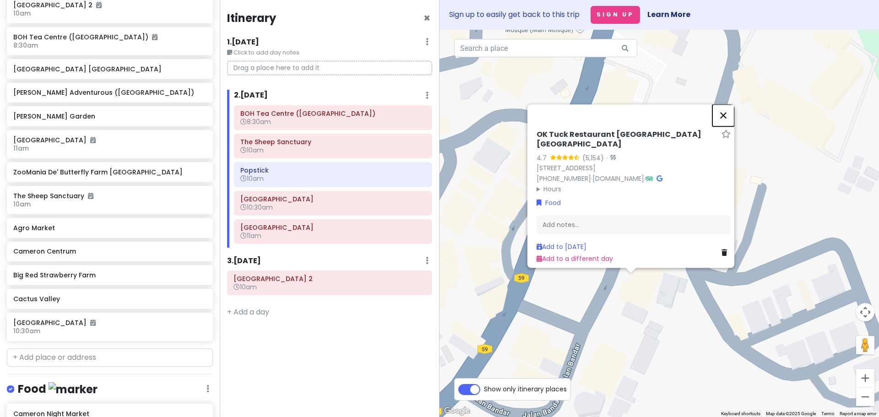
click at [731, 104] on button "Close" at bounding box center [723, 115] width 22 height 22
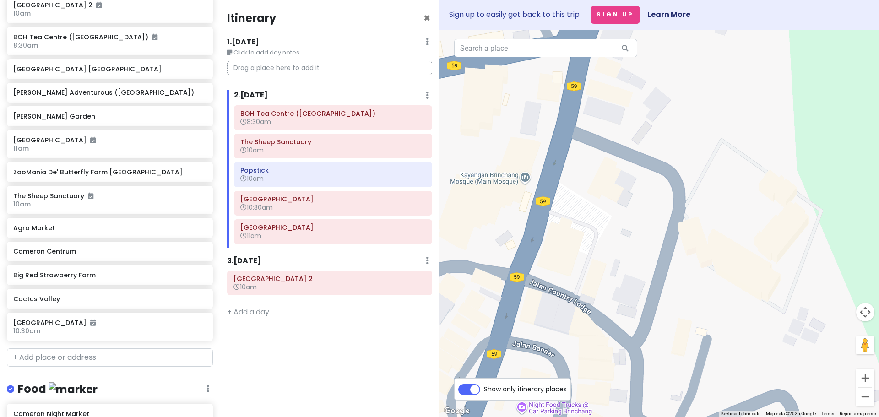
drag, startPoint x: 637, startPoint y: 129, endPoint x: 568, endPoint y: 296, distance: 180.8
click at [577, 291] on div at bounding box center [658, 223] width 439 height 387
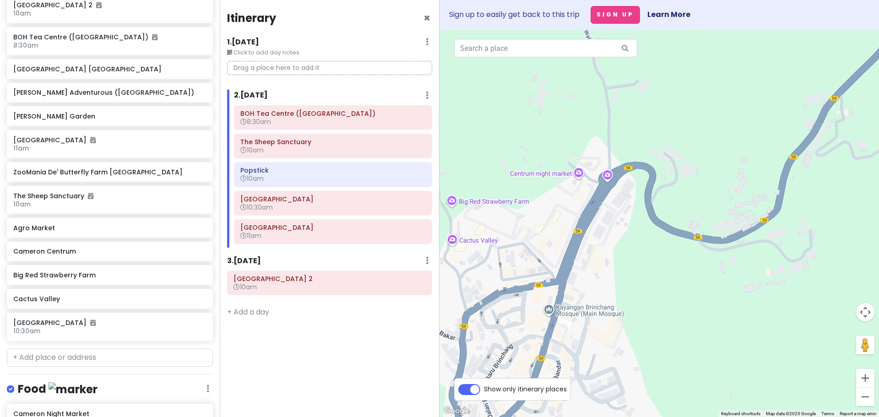
drag, startPoint x: 601, startPoint y: 222, endPoint x: 600, endPoint y: 251, distance: 28.8
click at [600, 251] on div at bounding box center [658, 223] width 439 height 387
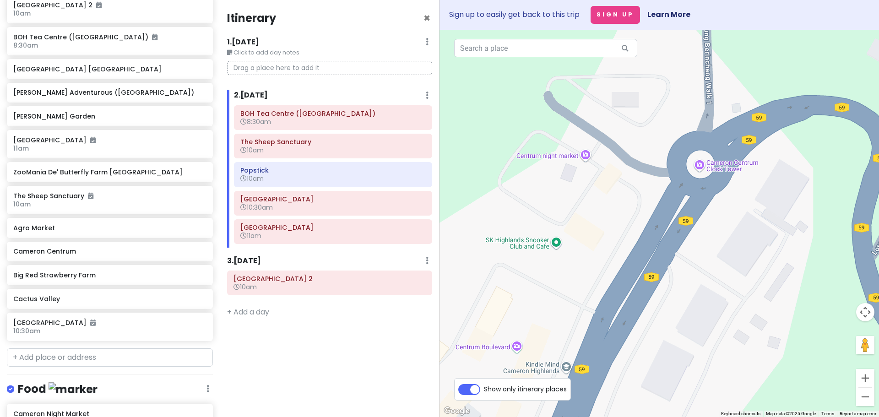
click at [570, 236] on img "KEDAI KOPITIAM KOPI KAW KAW" at bounding box center [569, 233] width 7 height 7
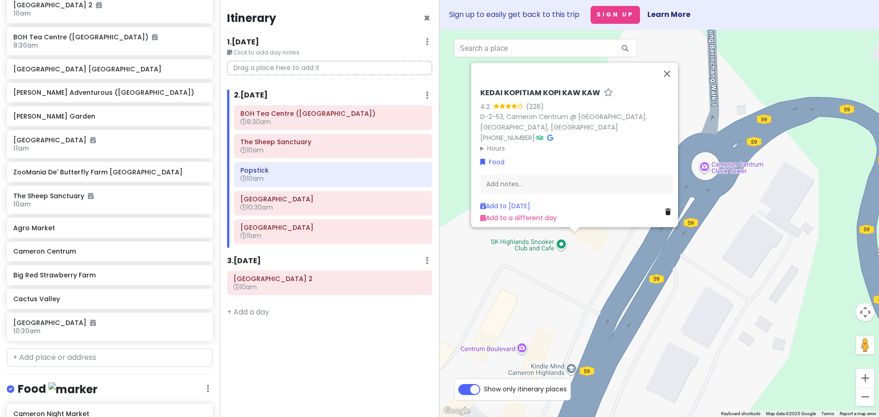
click at [571, 270] on div "KEDAI KOPITIAM KOPI KAW KAW 4.2 (226) D-2-53, Cameron Centrum @ Level 2, Brinch…" at bounding box center [658, 223] width 439 height 387
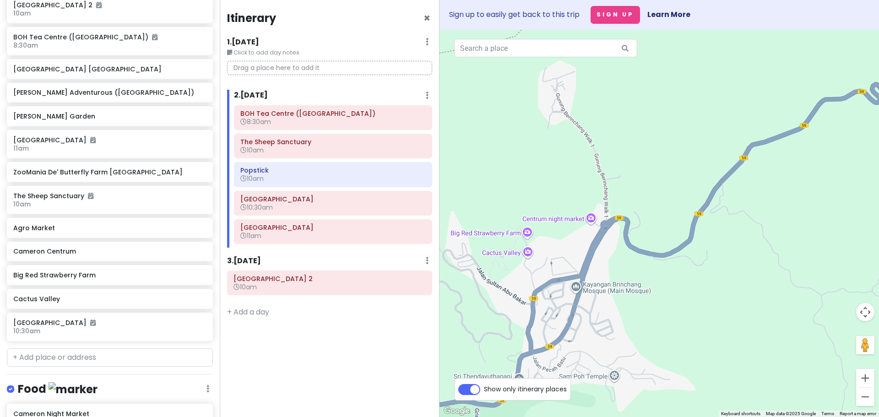
drag, startPoint x: 590, startPoint y: 313, endPoint x: 612, endPoint y: 258, distance: 58.7
click at [612, 259] on div at bounding box center [658, 223] width 439 height 387
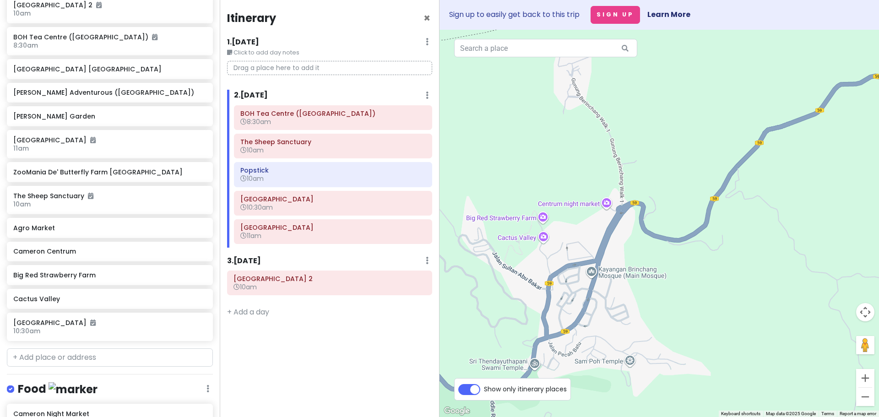
click at [542, 227] on div at bounding box center [658, 223] width 439 height 387
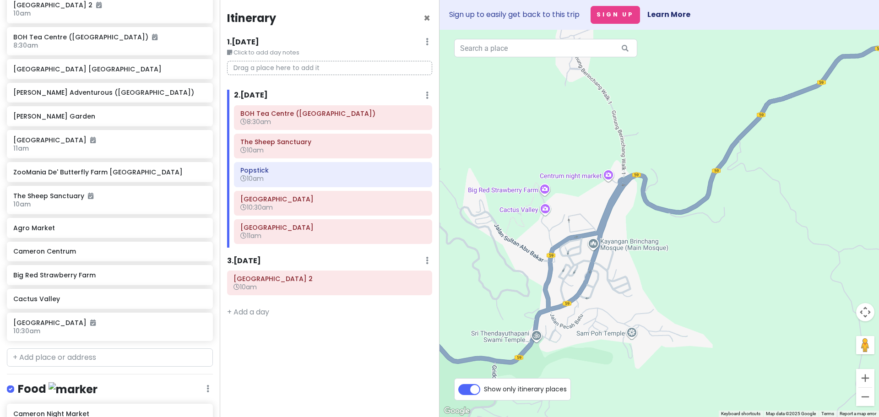
drag, startPoint x: 618, startPoint y: 285, endPoint x: 465, endPoint y: 310, distance: 154.9
click at [470, 309] on div at bounding box center [658, 223] width 439 height 387
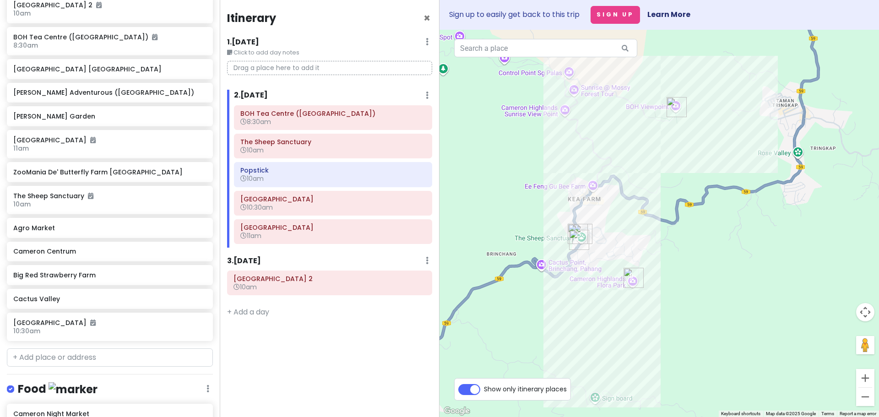
drag, startPoint x: 613, startPoint y: 251, endPoint x: 595, endPoint y: 297, distance: 49.7
click at [595, 297] on div at bounding box center [658, 223] width 439 height 387
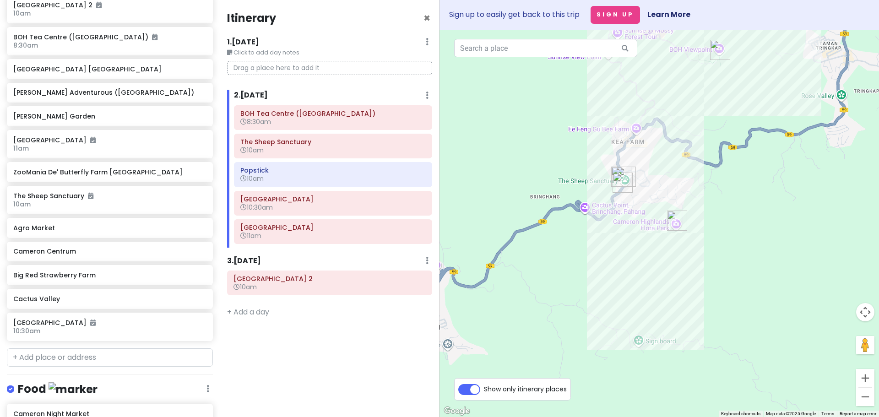
drag, startPoint x: 534, startPoint y: 328, endPoint x: 580, endPoint y: 269, distance: 74.6
click at [580, 269] on div at bounding box center [658, 223] width 439 height 387
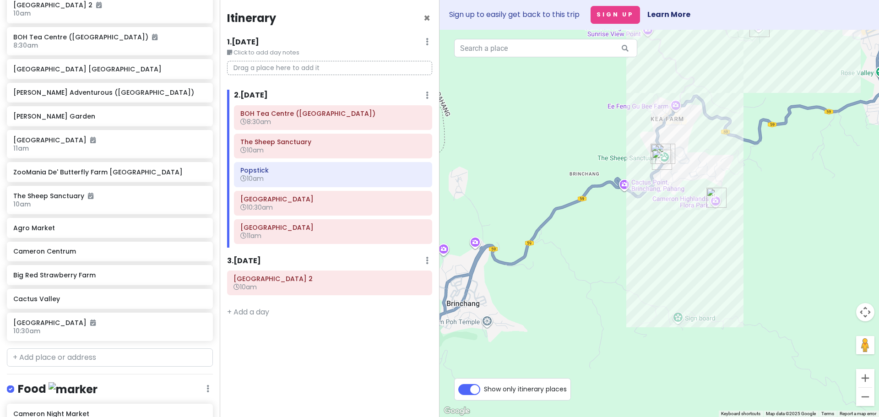
drag, startPoint x: 556, startPoint y: 262, endPoint x: 602, endPoint y: 237, distance: 53.0
click at [602, 237] on div at bounding box center [658, 223] width 439 height 387
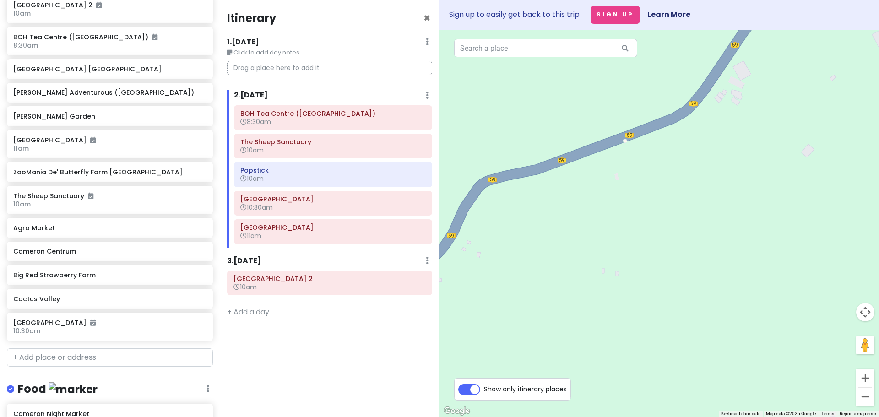
click at [597, 182] on div at bounding box center [658, 223] width 439 height 387
click at [594, 179] on img "Agro Market" at bounding box center [594, 177] width 7 height 7
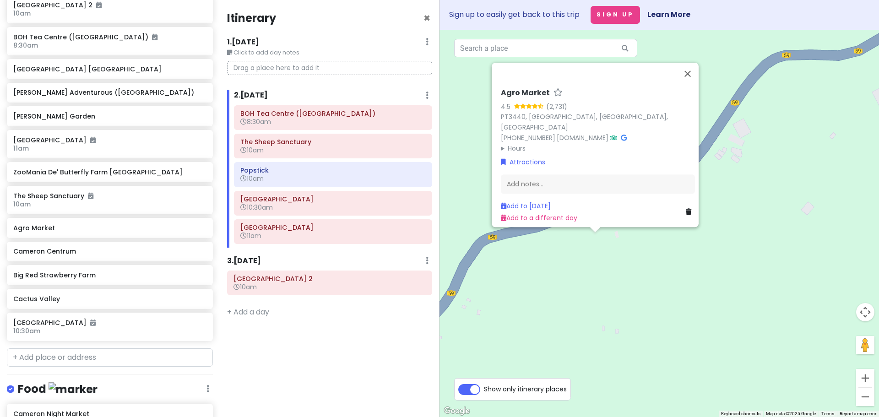
click at [585, 265] on div "Agro Market 4.5 (2,731) PT3440, Jln Gunung Brincang, Sungai Burung, 39100 Brinc…" at bounding box center [658, 223] width 439 height 387
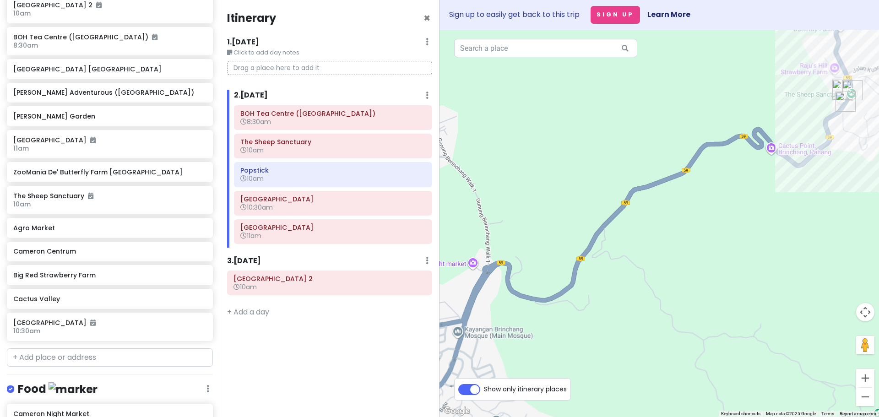
drag, startPoint x: 556, startPoint y: 313, endPoint x: 712, endPoint y: 237, distance: 173.4
click at [712, 237] on div at bounding box center [658, 223] width 439 height 387
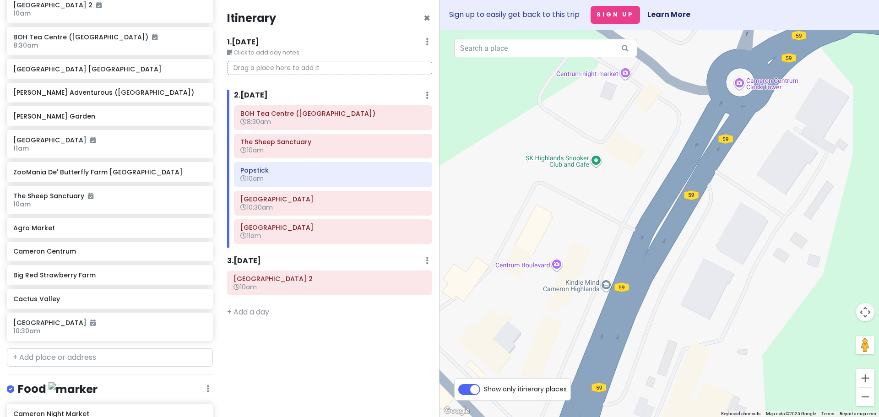
drag, startPoint x: 571, startPoint y: 332, endPoint x: 622, endPoint y: 238, distance: 106.7
click at [621, 239] on div at bounding box center [658, 223] width 439 height 387
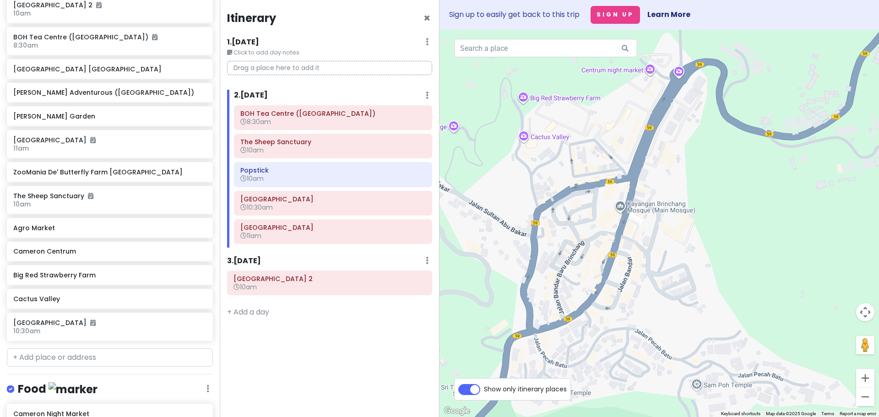
drag, startPoint x: 577, startPoint y: 320, endPoint x: 587, endPoint y: 208, distance: 112.6
click at [589, 207] on div at bounding box center [658, 223] width 439 height 387
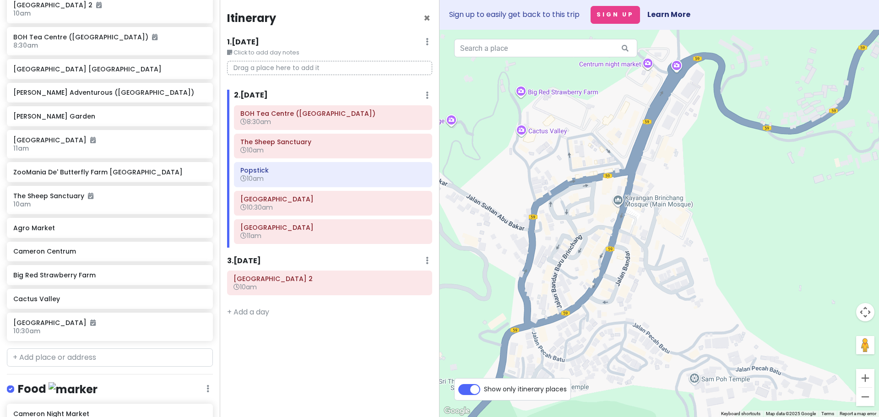
drag, startPoint x: 578, startPoint y: 290, endPoint x: 539, endPoint y: 379, distance: 97.5
click at [539, 379] on div "← Move left → Move right ↑ Move up ↓ Move down + Zoom in - Zoom out Home Jump l…" at bounding box center [658, 223] width 439 height 387
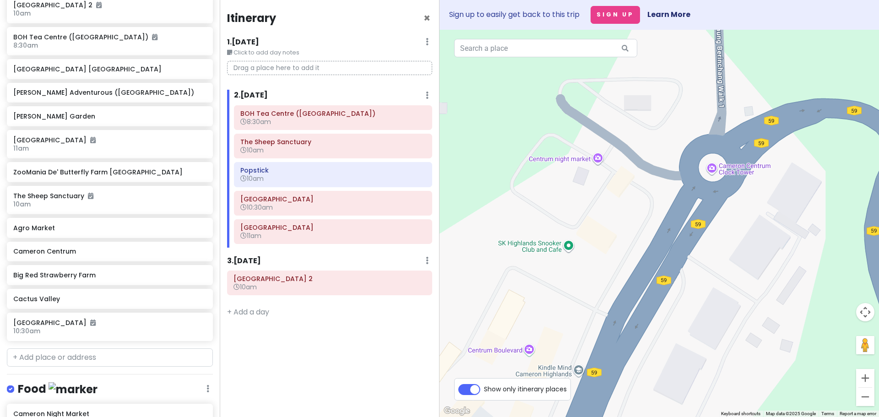
drag, startPoint x: 595, startPoint y: 200, endPoint x: 580, endPoint y: 297, distance: 97.4
click at [580, 297] on div at bounding box center [658, 223] width 439 height 387
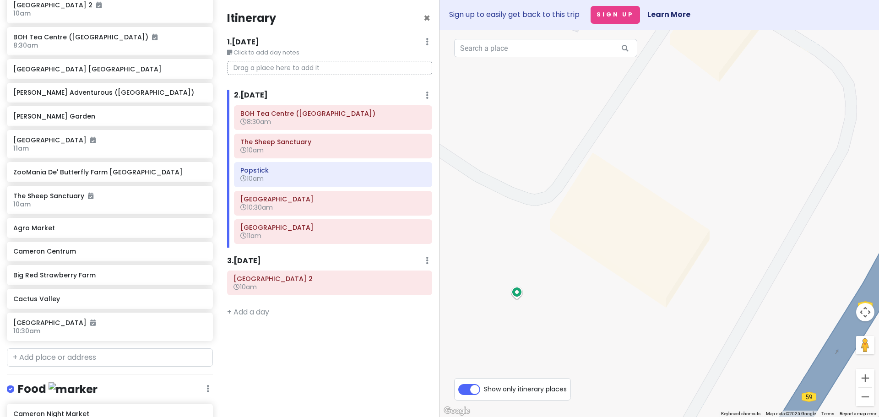
click at [571, 238] on img "KEDAI KOPITIAM KOPI KAW KAW" at bounding box center [570, 238] width 7 height 7
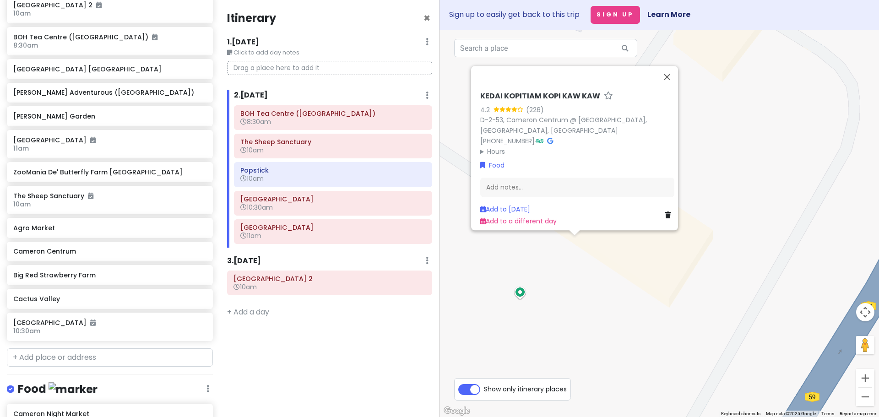
click at [575, 282] on div "KEDAI KOPITIAM KOPI KAW KAW 4.2 (226) D-2-53, Cameron Centrum @ Level 2, Brinch…" at bounding box center [658, 223] width 439 height 387
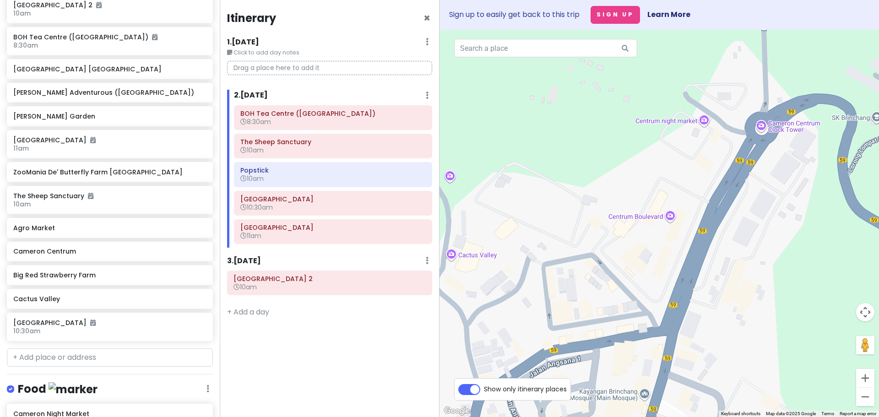
drag, startPoint x: 561, startPoint y: 271, endPoint x: 702, endPoint y: 213, distance: 152.9
click at [702, 213] on div at bounding box center [658, 223] width 439 height 387
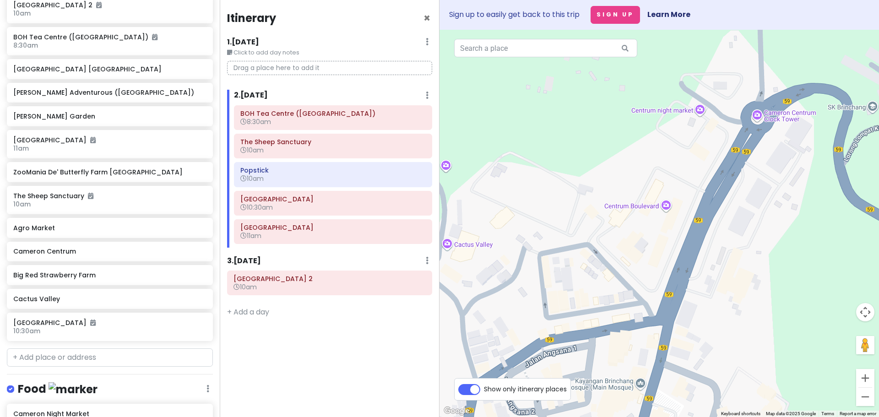
drag, startPoint x: 553, startPoint y: 268, endPoint x: 526, endPoint y: 263, distance: 27.6
click at [526, 263] on div at bounding box center [658, 223] width 439 height 387
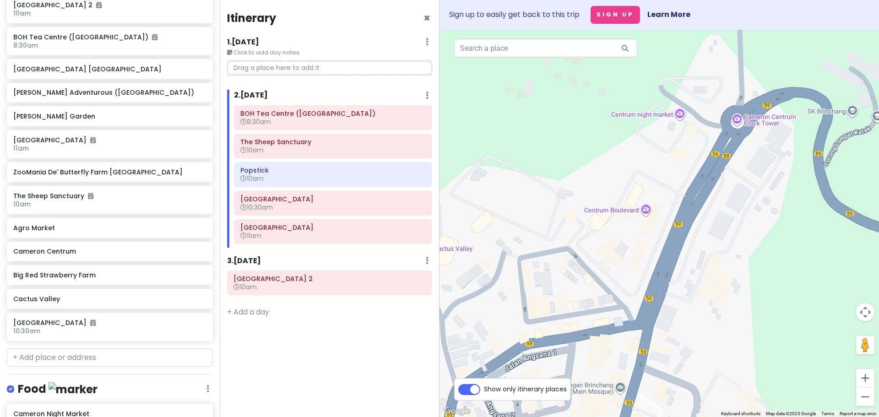
click at [664, 208] on img "Cameron Centrum" at bounding box center [661, 205] width 7 height 7
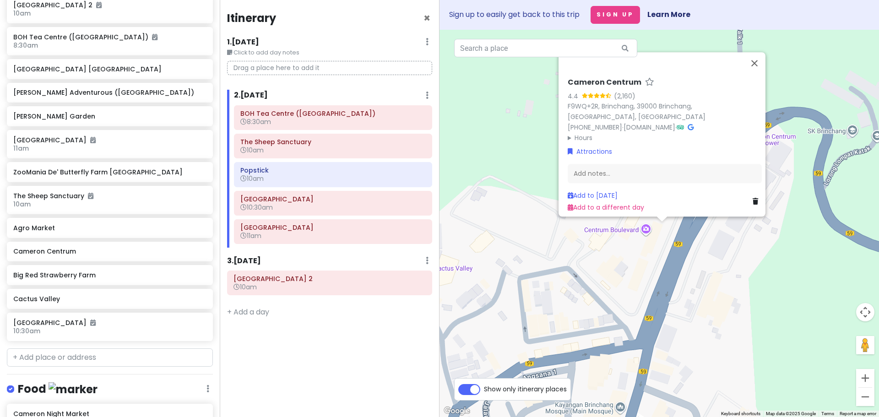
click at [646, 266] on div "Cameron Centrum 4.4 (2,160) F9WQ+2R, Brinchang, 39000 Brinchang, Pahang, Malays…" at bounding box center [658, 223] width 439 height 387
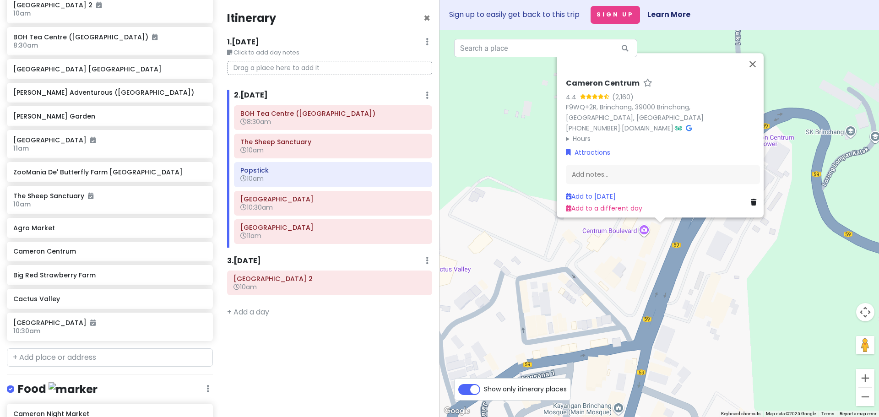
click at [628, 266] on div "Cameron Centrum 4.4 (2,160) F9WQ+2R, Brinchang, 39000 Brinchang, Pahang, Malays…" at bounding box center [658, 223] width 439 height 387
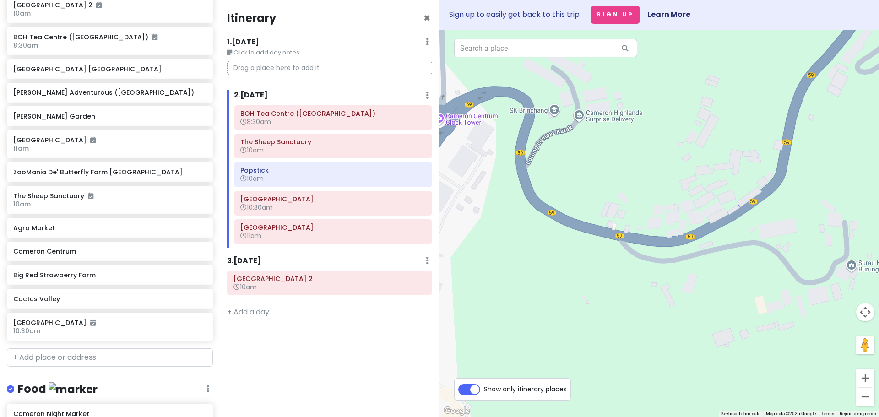
drag, startPoint x: 723, startPoint y: 270, endPoint x: 421, endPoint y: 249, distance: 302.8
click at [421, 249] on div "Cameron Highlands Trip Private Change Dates Make a Copy Delete Trip Go Pro ⚡️ G…" at bounding box center [439, 208] width 879 height 417
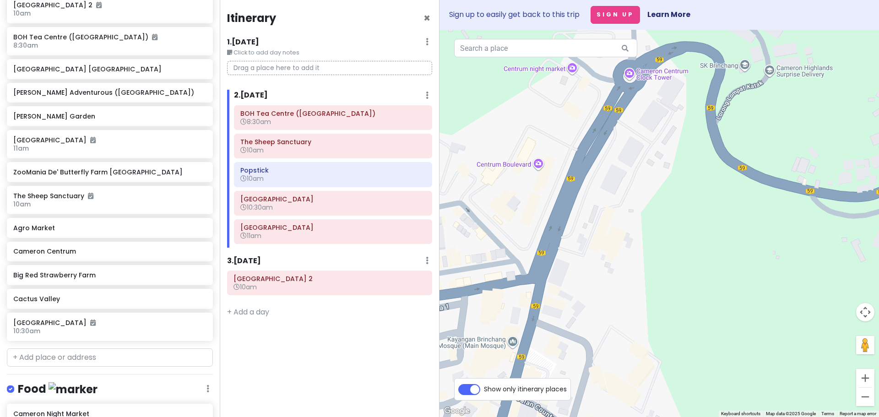
drag, startPoint x: 608, startPoint y: 287, endPoint x: 797, endPoint y: 243, distance: 193.7
click at [798, 243] on div at bounding box center [658, 223] width 439 height 387
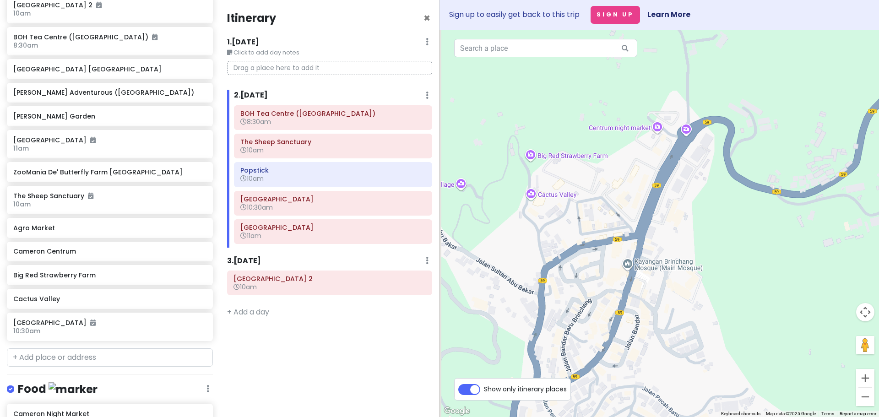
drag, startPoint x: 669, startPoint y: 243, endPoint x: 662, endPoint y: 175, distance: 68.5
click at [662, 175] on div at bounding box center [658, 223] width 439 height 387
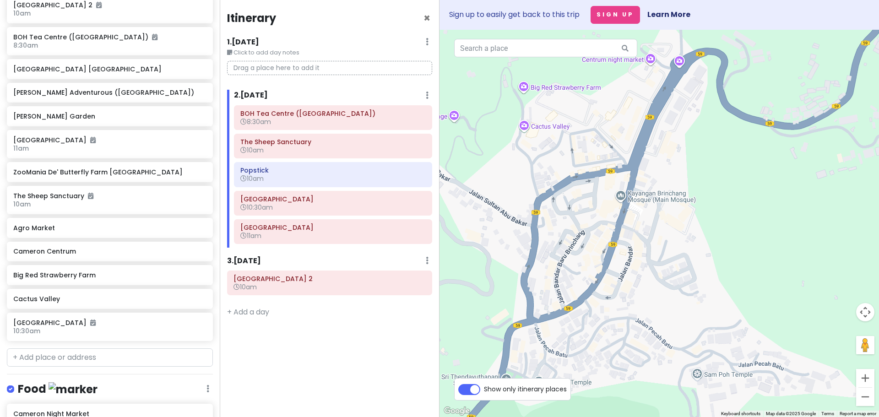
click at [633, 259] on img "OK Tuck Restaurant Brinchang Cameron Highlands" at bounding box center [633, 262] width 7 height 7
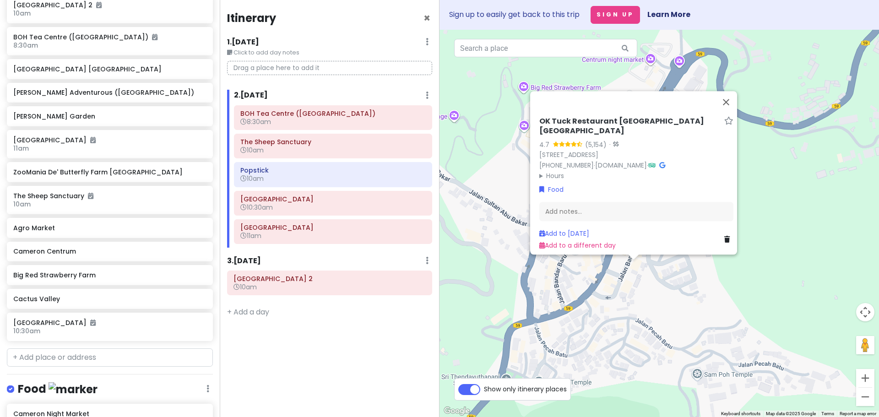
click at [790, 209] on div "OK Tuck Restaurant [GEOGRAPHIC_DATA] 4.7 (5,154) · [STREET_ADDRESS] [PHONE_NUMB…" at bounding box center [658, 223] width 439 height 387
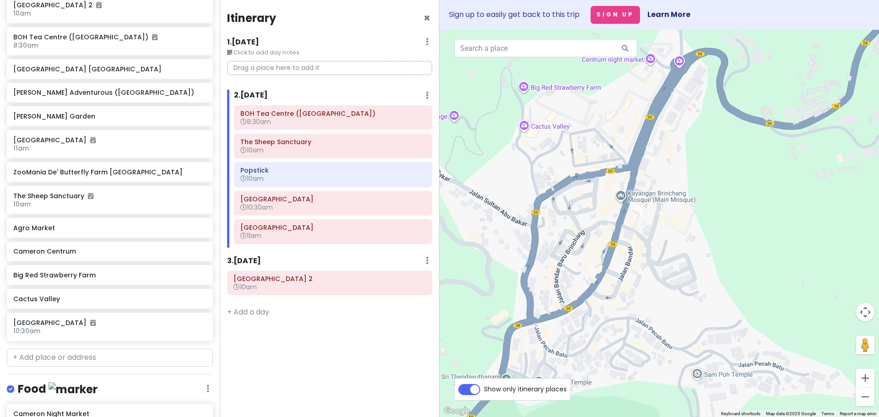
click at [640, 106] on img "Cameron Centrum" at bounding box center [640, 107] width 7 height 7
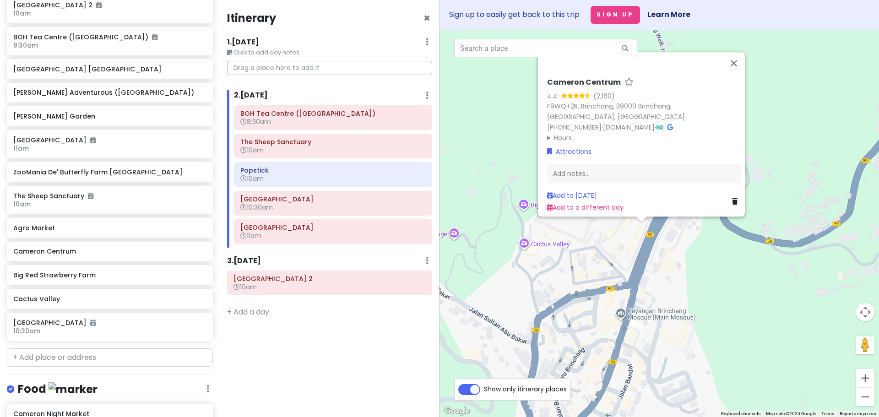
click at [707, 262] on div "Cameron Centrum 4.4 (2,160) F9WQ+2R, Brinchang, 39000 Brinchang, Pahang, Malays…" at bounding box center [658, 223] width 439 height 387
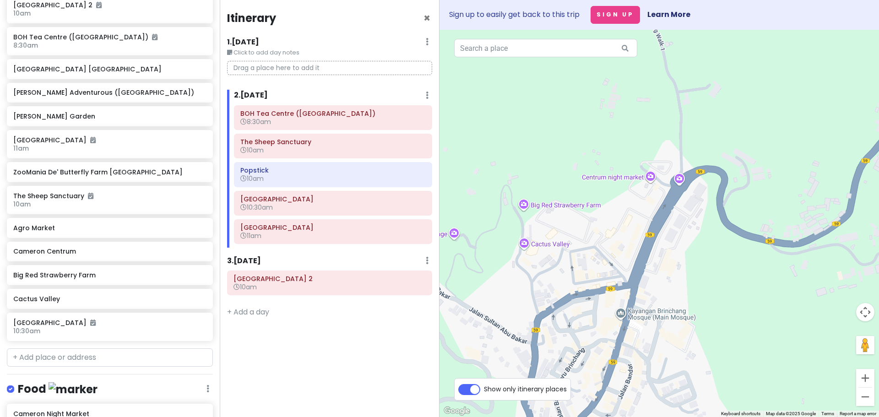
click at [647, 200] on img "KEDAI KOPITIAM KOPI KAW KAW" at bounding box center [646, 200] width 7 height 7
click at [645, 201] on img "KEDAI KOPITIAM KOPI KAW KAW" at bounding box center [646, 200] width 7 height 7
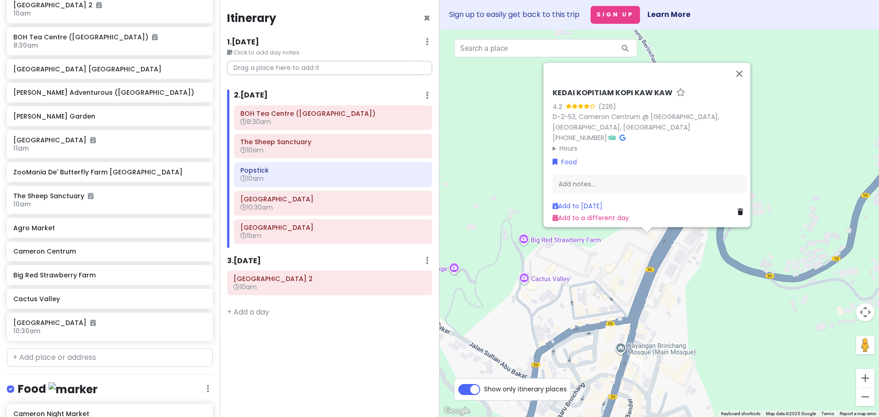
click at [709, 294] on div "KEDAI KOPITIAM KOPI KAW KAW 4.2 (226) D-2-53, Cameron Centrum @ Level 2, Brinch…" at bounding box center [658, 223] width 439 height 387
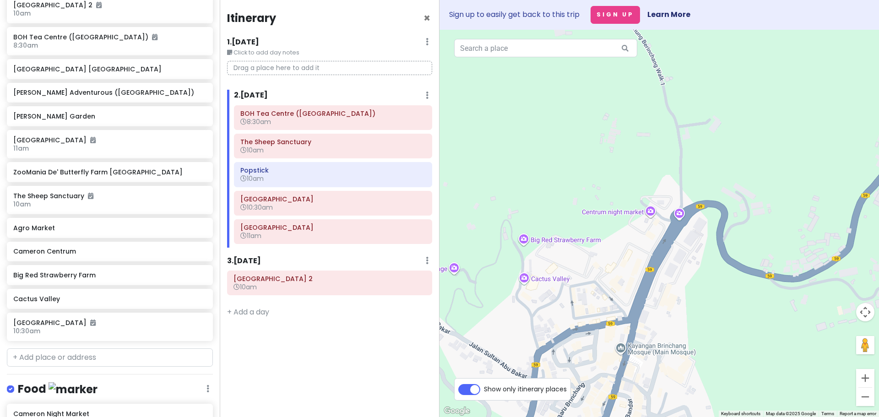
click at [644, 237] on img "KEDAI KOPITIAM KOPI KAW KAW" at bounding box center [646, 235] width 7 height 7
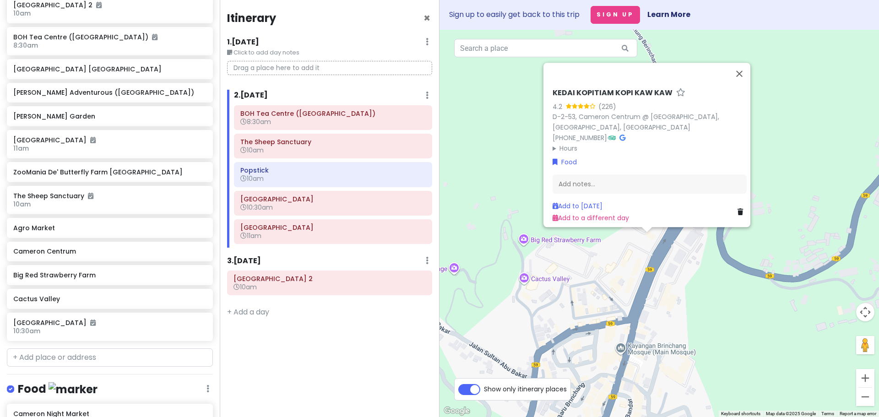
click at [737, 302] on div "KEDAI KOPITIAM KOPI KAW KAW 4.2 (226) D-2-53, Cameron Centrum @ Level 2, Brinch…" at bounding box center [658, 223] width 439 height 387
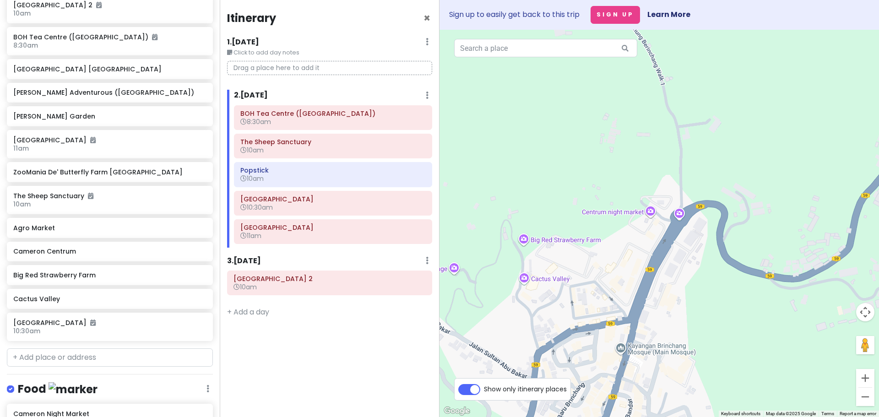
click at [650, 239] on div at bounding box center [658, 223] width 439 height 387
click at [647, 240] on div at bounding box center [658, 223] width 439 height 387
click at [650, 238] on img "KEDAI KOPITIAM KOPI KAW KAW" at bounding box center [646, 235] width 7 height 7
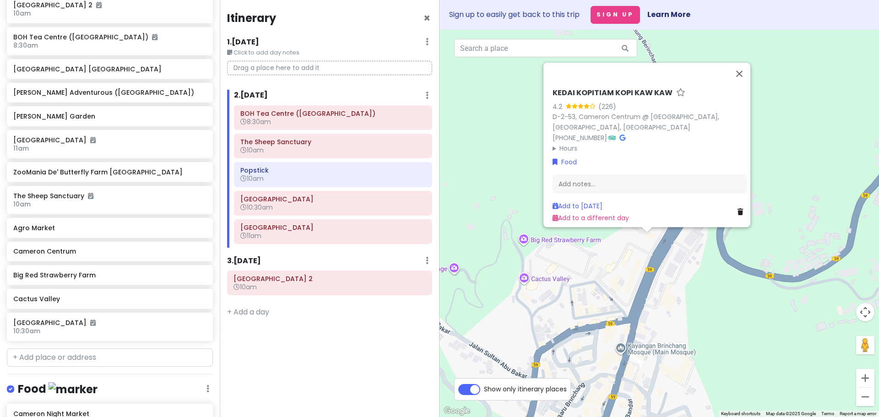
click at [714, 284] on div "KEDAI KOPITIAM KOPI KAW KAW 4.2 (226) D-2-53, Cameron Centrum @ Level 2, Brinch…" at bounding box center [658, 223] width 439 height 387
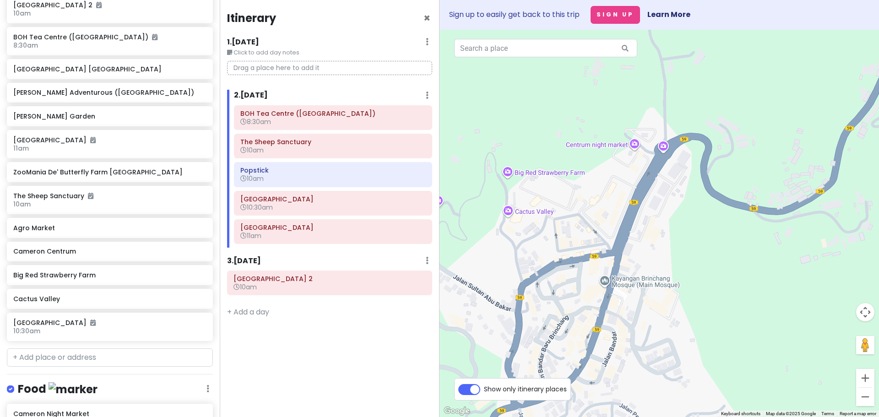
drag, startPoint x: 518, startPoint y: 247, endPoint x: 505, endPoint y: 216, distance: 34.3
click at [505, 216] on div at bounding box center [658, 223] width 439 height 387
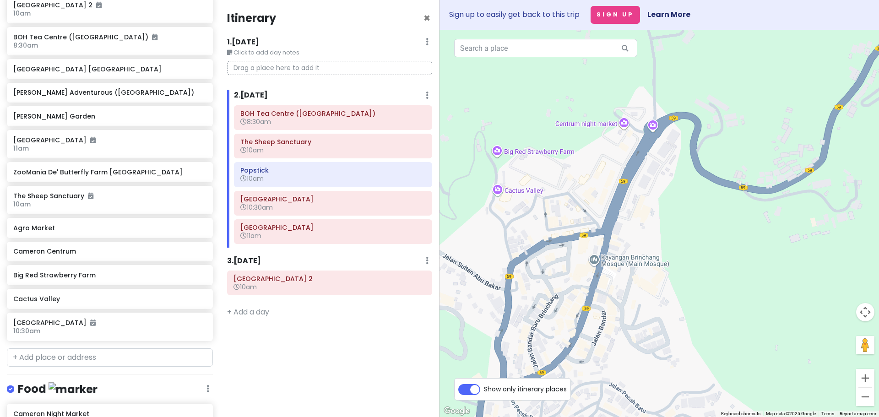
click at [546, 279] on img "Rasa Soya Cafe Cameron Highland" at bounding box center [546, 275] width 7 height 7
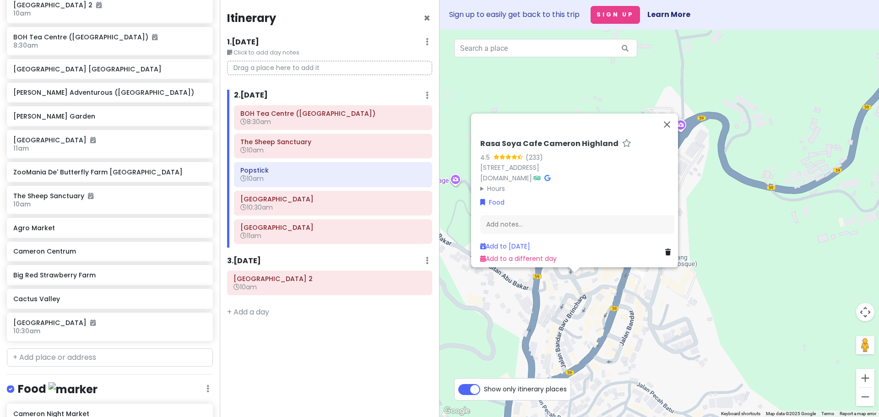
click at [601, 313] on img "Restaurant Tuan Yuan" at bounding box center [602, 312] width 7 height 7
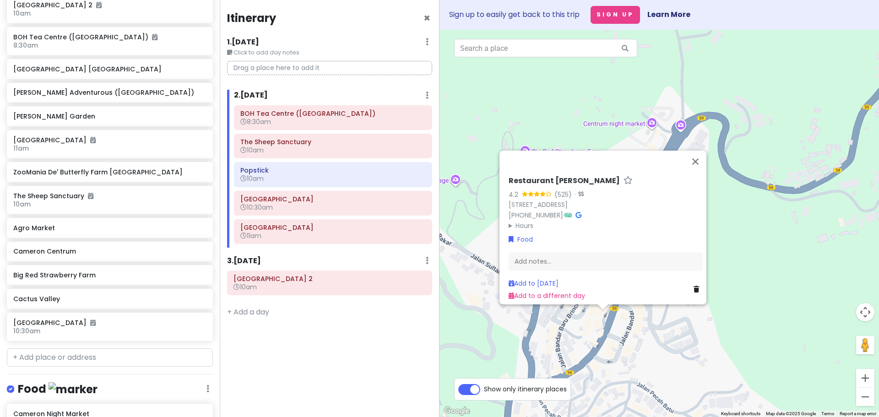
click at [637, 327] on img "OK Tuck Restaurant Brinchang Cameron Highlands" at bounding box center [634, 327] width 7 height 7
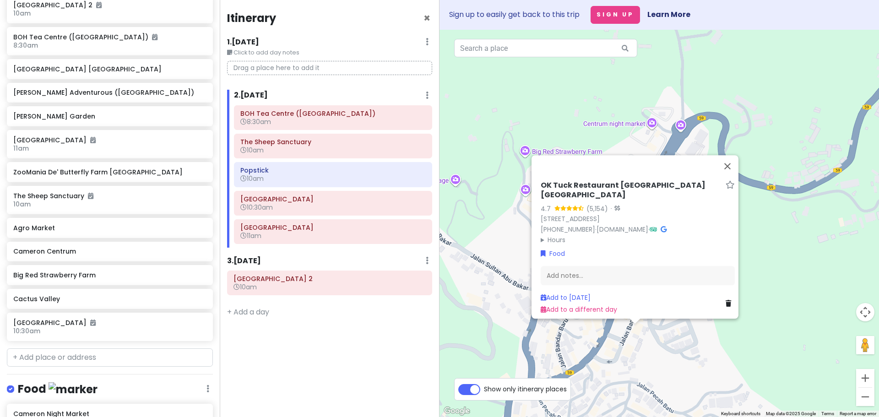
click at [624, 338] on div "OK Tuck Restaurant [GEOGRAPHIC_DATA] 4.7 (5,154) · [STREET_ADDRESS] [PHONE_NUMB…" at bounding box center [658, 223] width 439 height 387
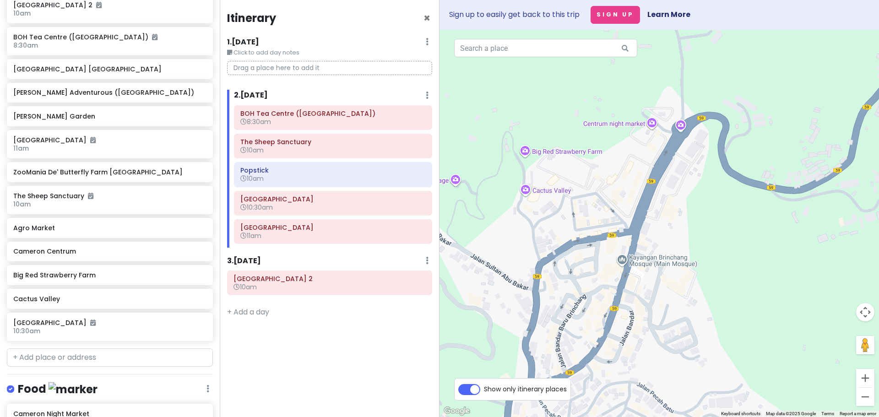
click at [647, 150] on img "KEDAI KOPITIAM KOPI KAW KAW" at bounding box center [647, 147] width 7 height 7
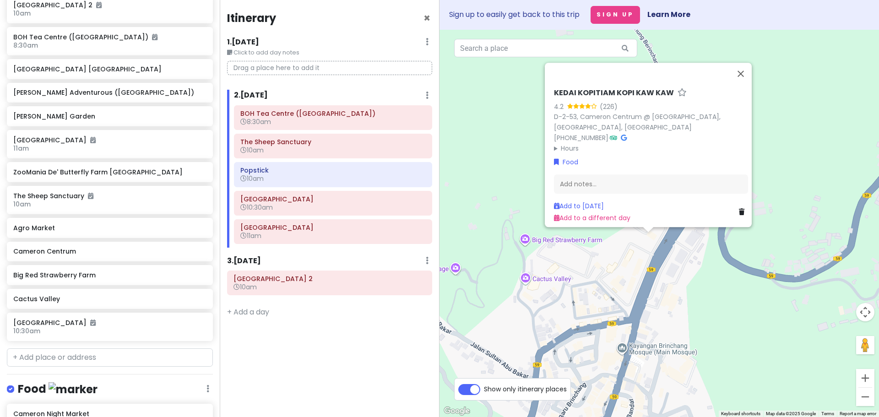
click at [542, 306] on div "KEDAI KOPITIAM KOPI KAW KAW 4.2 (226) D-2-53, Cameron Centrum @ Level 2, Brinch…" at bounding box center [658, 223] width 439 height 387
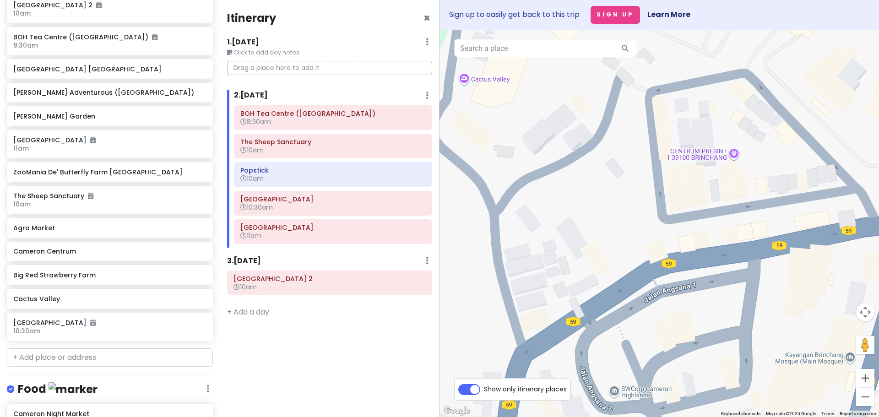
drag, startPoint x: 506, startPoint y: 323, endPoint x: 501, endPoint y: 163, distance: 160.2
click at [501, 163] on div at bounding box center [658, 223] width 439 height 387
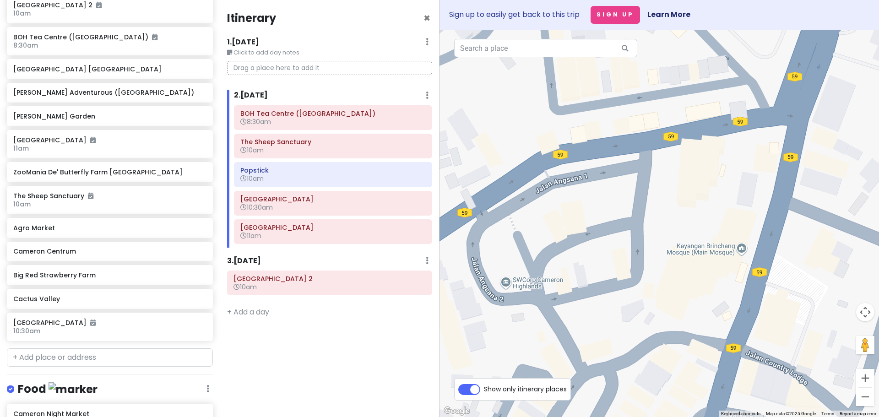
drag, startPoint x: 581, startPoint y: 240, endPoint x: 493, endPoint y: 153, distance: 123.3
click at [493, 153] on div at bounding box center [658, 223] width 439 height 387
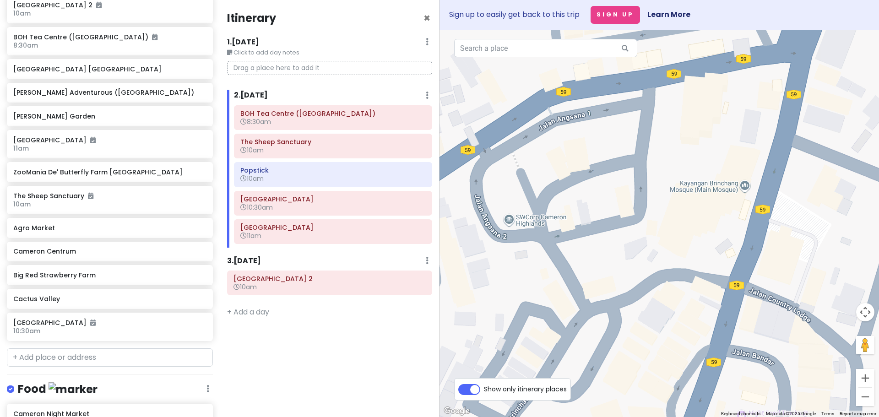
drag, startPoint x: 577, startPoint y: 262, endPoint x: 589, endPoint y: 346, distance: 85.6
click at [589, 344] on div at bounding box center [658, 223] width 439 height 387
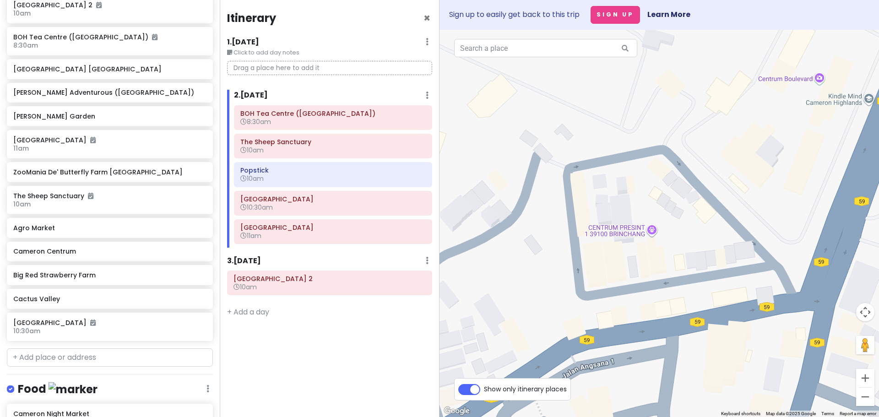
drag, startPoint x: 549, startPoint y: 245, endPoint x: 558, endPoint y: 288, distance: 44.0
click at [558, 288] on div at bounding box center [658, 223] width 439 height 387
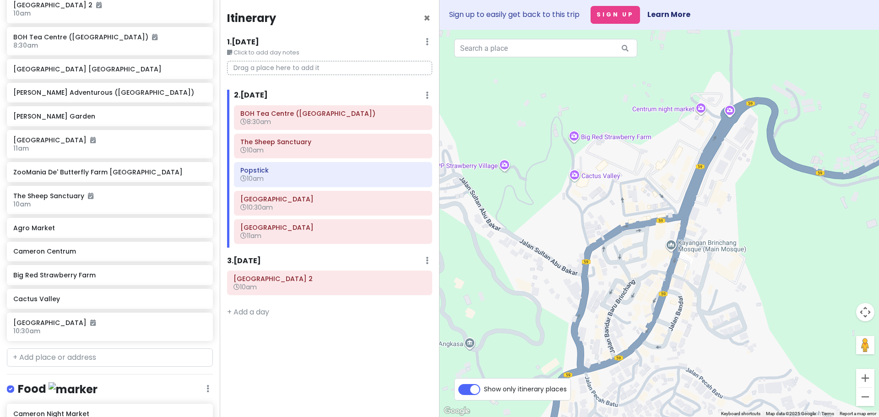
drag, startPoint x: 541, startPoint y: 212, endPoint x: 599, endPoint y: 154, distance: 82.2
click at [599, 154] on div at bounding box center [658, 223] width 439 height 387
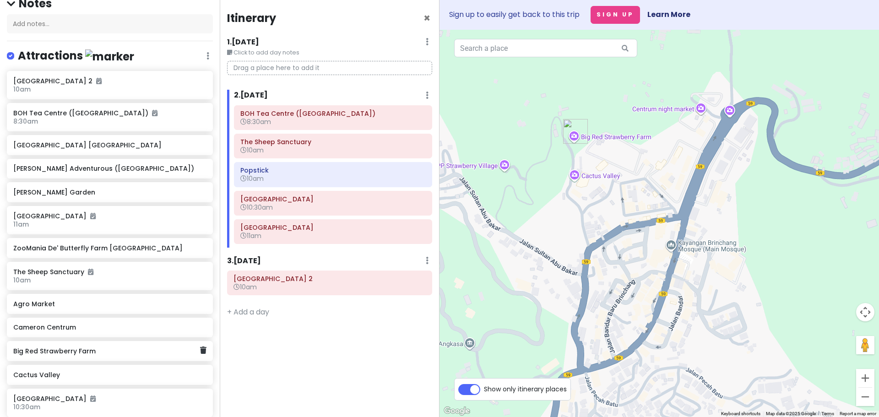
scroll to position [47, 0]
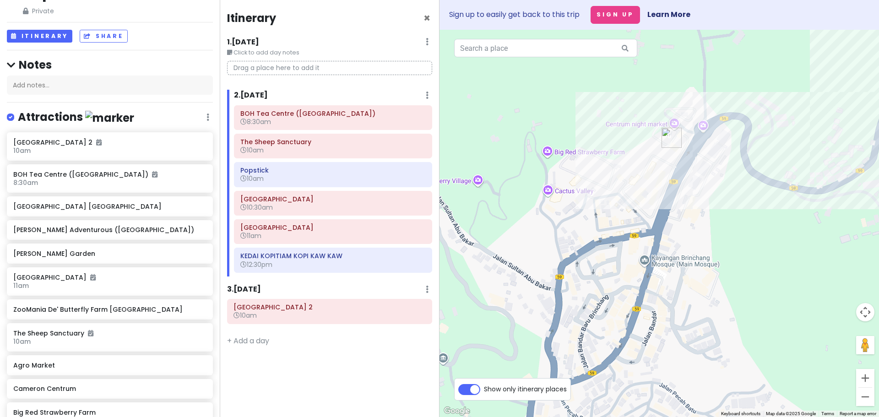
drag, startPoint x: 573, startPoint y: 245, endPoint x: 593, endPoint y: 199, distance: 50.2
click at [546, 260] on div at bounding box center [658, 223] width 439 height 387
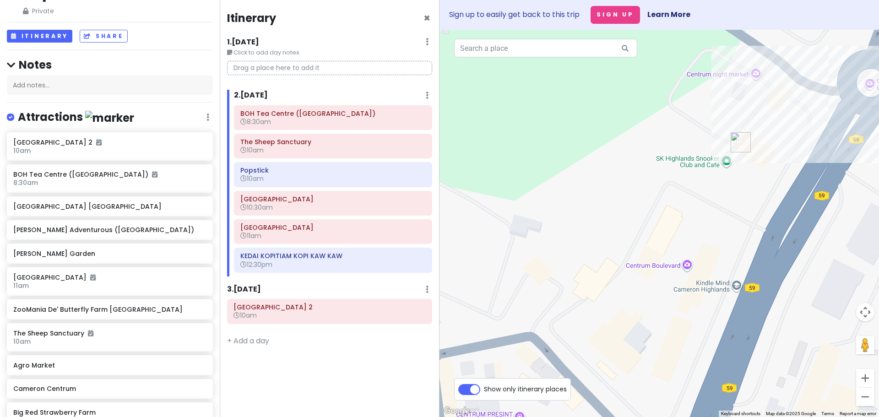
drag, startPoint x: 653, startPoint y: 195, endPoint x: 697, endPoint y: 223, distance: 52.1
click at [697, 223] on div at bounding box center [658, 223] width 439 height 387
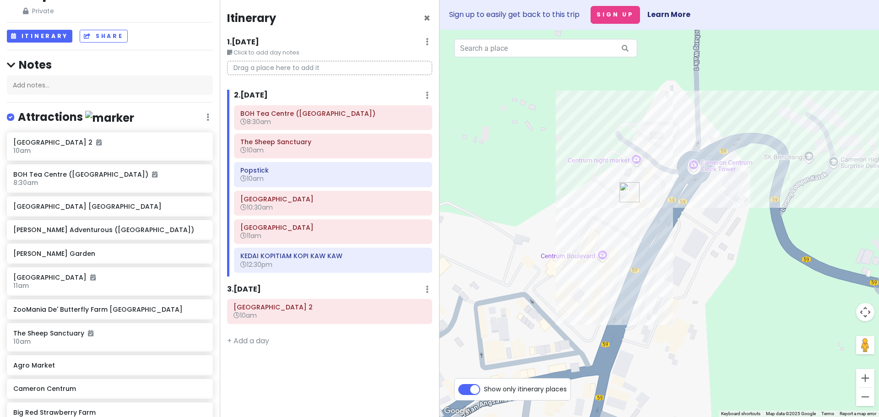
drag, startPoint x: 732, startPoint y: 227, endPoint x: 638, endPoint y: 244, distance: 95.9
click at [638, 244] on div at bounding box center [658, 223] width 439 height 387
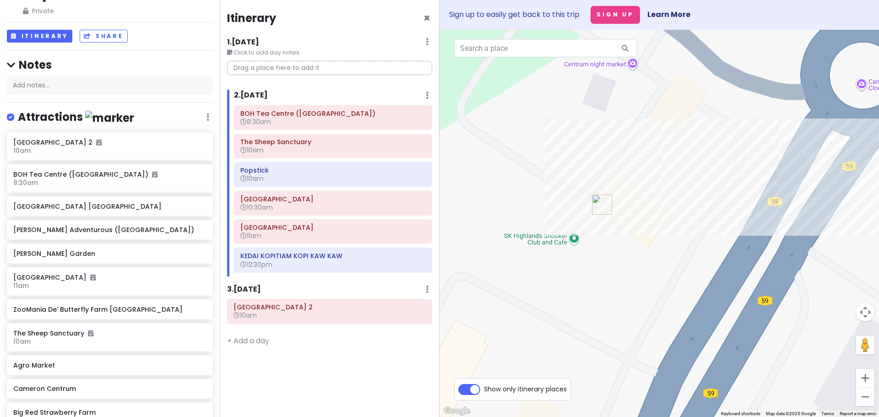
drag, startPoint x: 625, startPoint y: 238, endPoint x: 631, endPoint y: 162, distance: 76.2
click at [631, 162] on div at bounding box center [658, 223] width 439 height 387
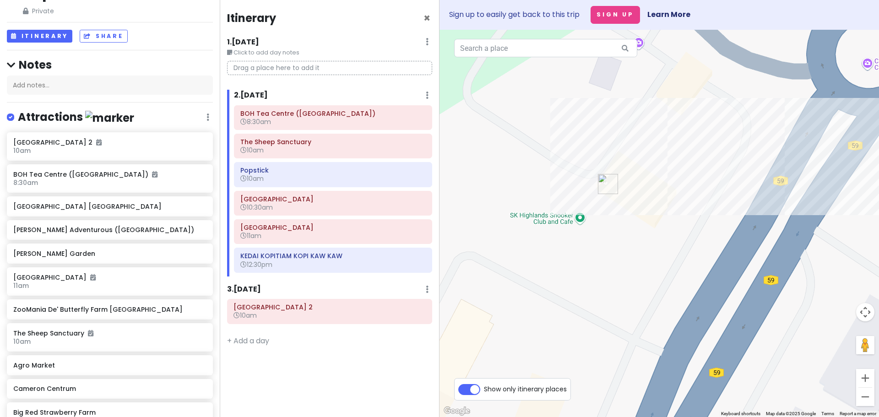
drag, startPoint x: 600, startPoint y: 287, endPoint x: 644, endPoint y: 200, distance: 97.8
click at [644, 200] on div at bounding box center [658, 223] width 439 height 387
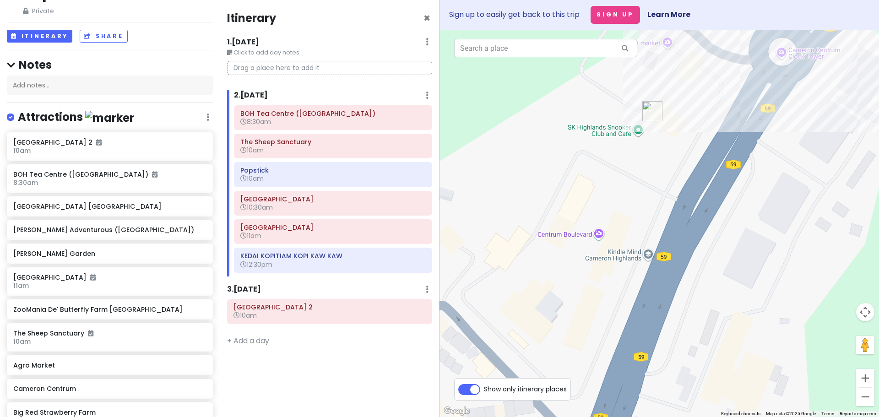
drag, startPoint x: 559, startPoint y: 292, endPoint x: 567, endPoint y: 248, distance: 44.8
click at [567, 248] on div at bounding box center [658, 223] width 439 height 387
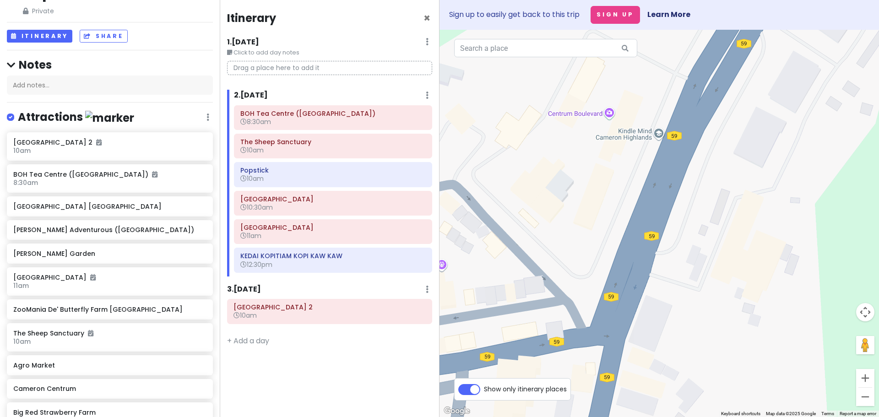
drag, startPoint x: 583, startPoint y: 300, endPoint x: 590, endPoint y: 173, distance: 127.9
click at [590, 173] on div at bounding box center [658, 223] width 439 height 387
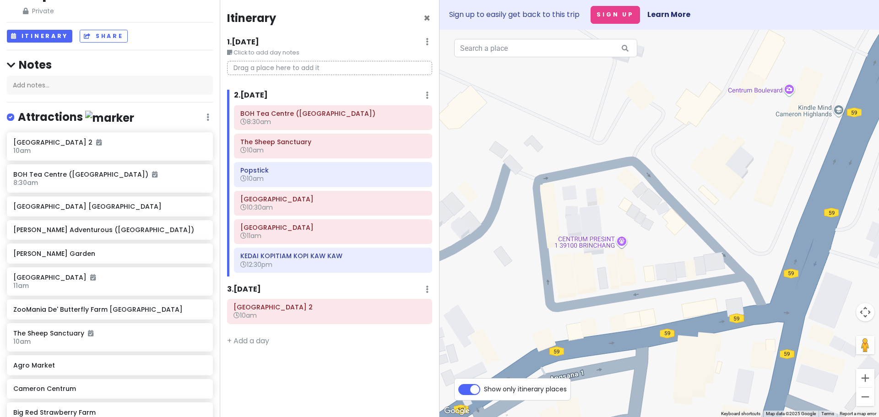
drag, startPoint x: 734, startPoint y: 225, endPoint x: 741, endPoint y: 205, distance: 21.3
click at [741, 205] on div at bounding box center [658, 223] width 439 height 387
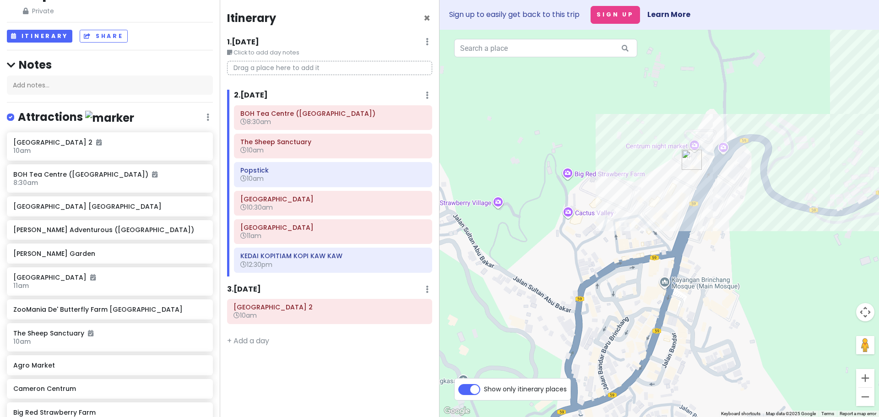
click at [615, 300] on img "Rasa Soya Cafe Cameron Highland" at bounding box center [616, 298] width 7 height 7
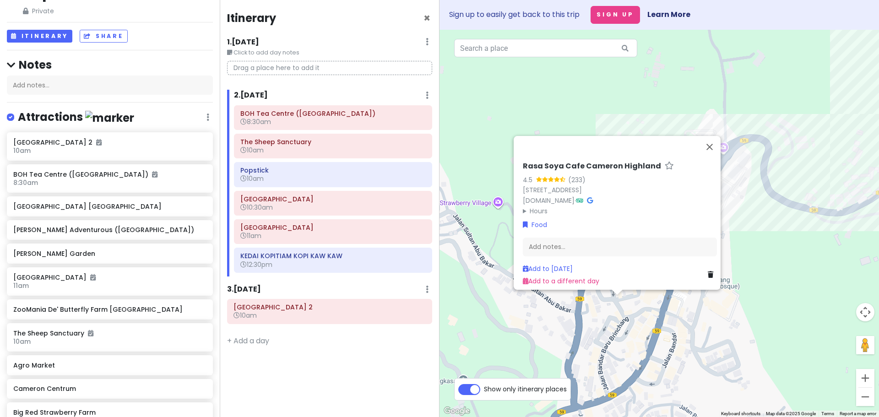
click at [605, 321] on div "Rasa Soya Cafe Cameron Highland 4.5 (233) No 8A Bawah, Point, Jalan Angsana 3, …" at bounding box center [658, 223] width 439 height 387
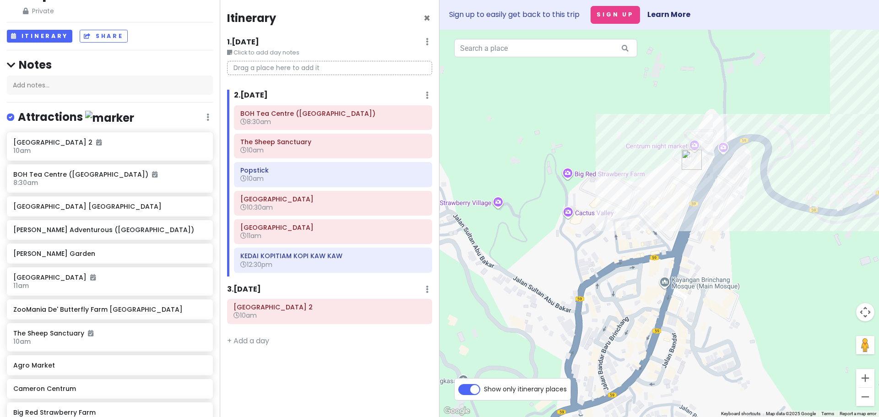
click at [648, 339] on div at bounding box center [658, 223] width 439 height 387
click at [647, 338] on img "Restaurant Tuan Yuan" at bounding box center [645, 335] width 7 height 7
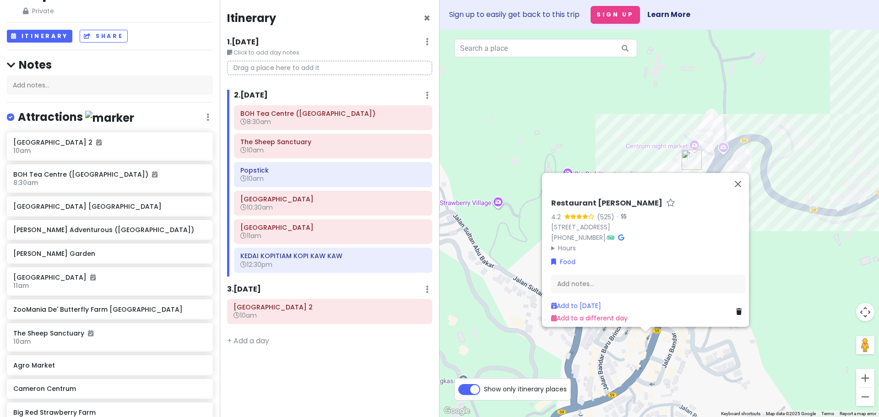
click at [622, 346] on div "Restaurant Tuan Yuan 4.2 (525) · 6, Jalan Besar, Brinchang, 39100 Brinchang, Pa…" at bounding box center [658, 223] width 439 height 387
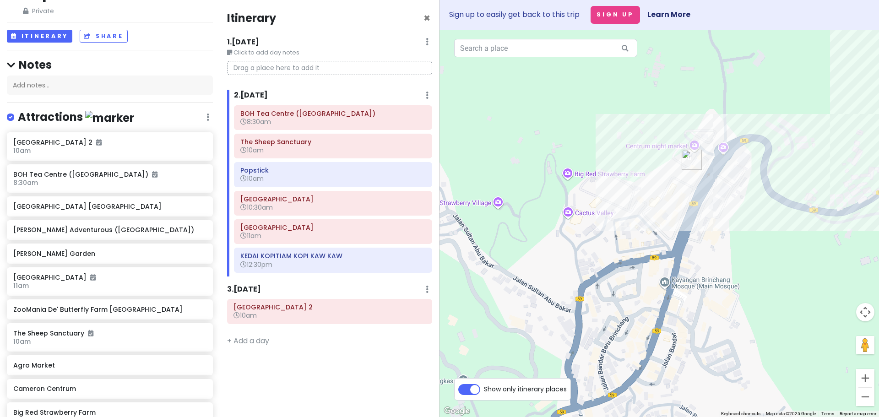
click at [570, 218] on img "Cactus Valley" at bounding box center [567, 218] width 7 height 7
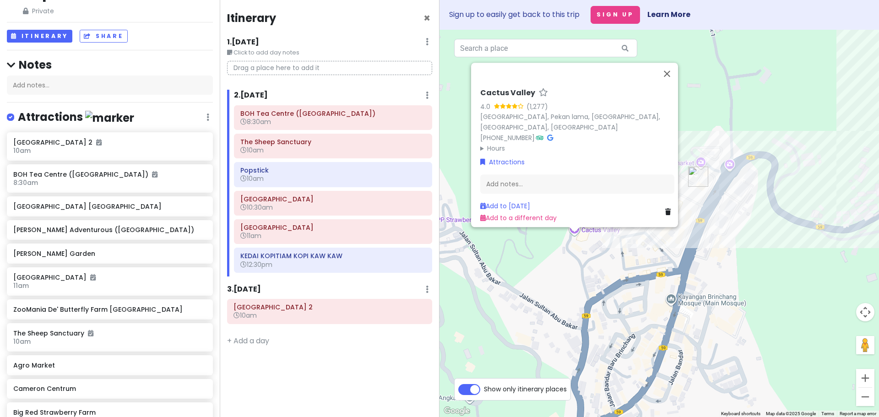
click at [560, 252] on div "Cactus Valley 4.0 (1,277) Cactus Valley, Pekan lama, 39100 Brinchang, Pahang, M…" at bounding box center [658, 223] width 439 height 387
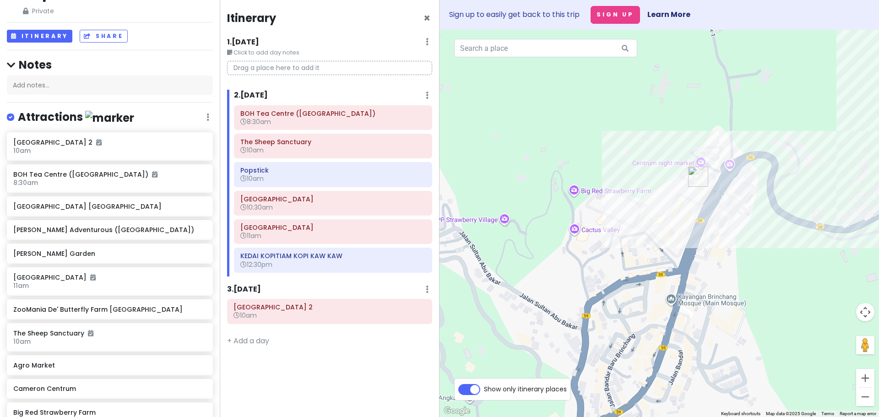
click at [577, 197] on img "Big Red Strawberry Farm" at bounding box center [573, 196] width 7 height 7
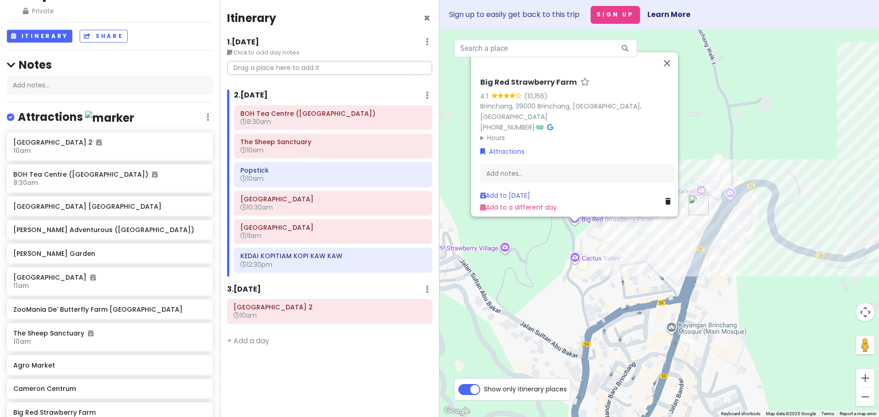
click at [563, 241] on div "Big Red Strawberry Farm 4.1 (10,156) Brinchang, 39000 Brinchang, Pahang, Malays…" at bounding box center [658, 223] width 439 height 387
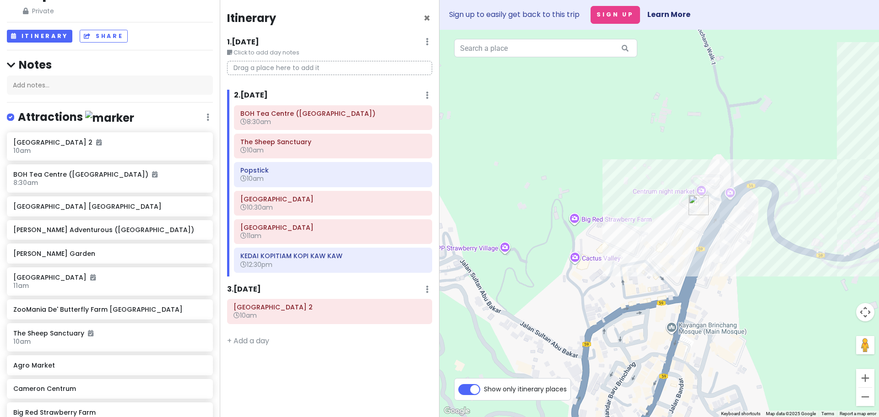
click at [576, 224] on img "Big Red Strawberry Farm" at bounding box center [574, 224] width 7 height 7
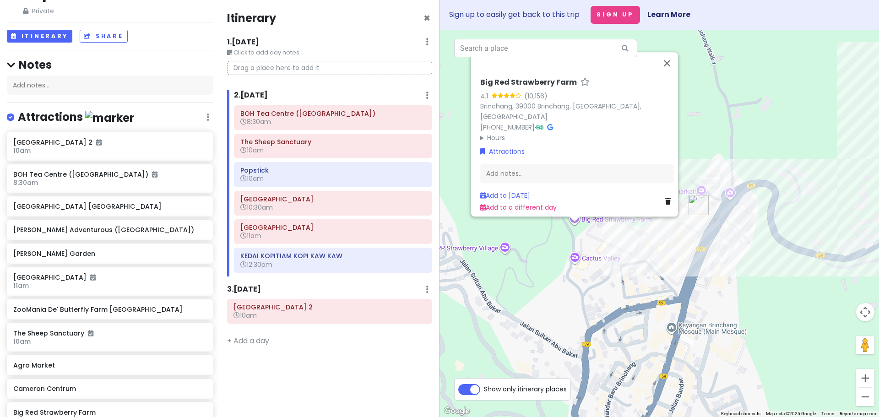
click at [696, 280] on div "Big Red Strawberry Farm 4.1 (10,156) Brinchang, 39000 Brinchang, Pahang, Malays…" at bounding box center [658, 223] width 439 height 387
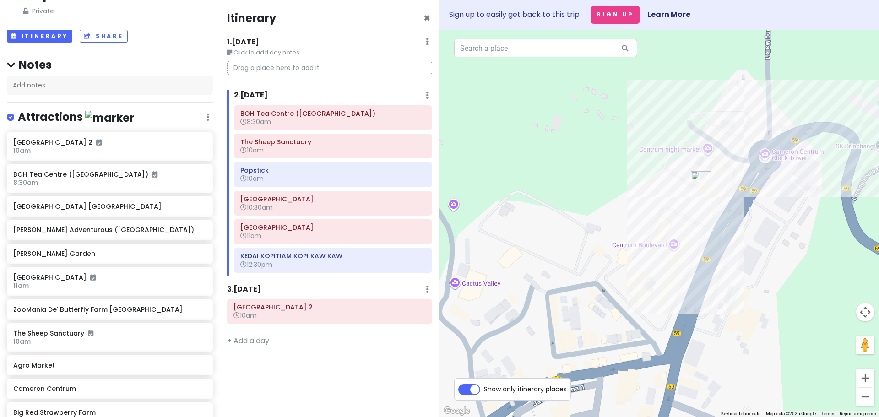
click at [690, 243] on img "Cameron Centrum" at bounding box center [689, 240] width 7 height 7
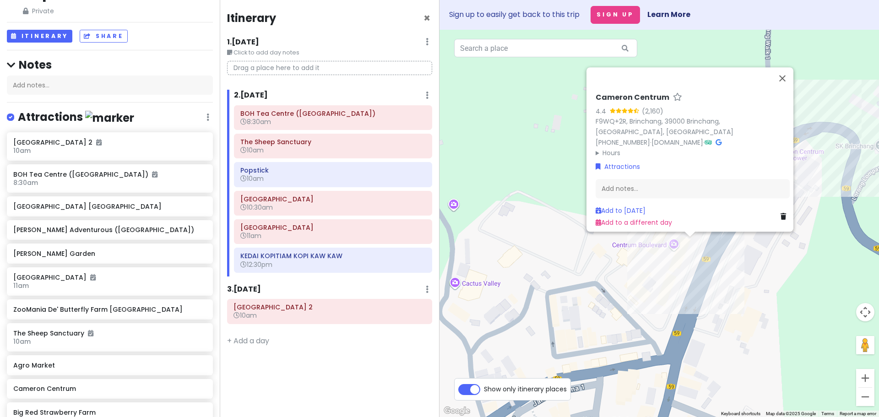
click at [690, 243] on img "Cameron Centrum" at bounding box center [689, 240] width 7 height 7
click at [776, 267] on div "To navigate, press the arrow keys. Cameron Centrum 4.4 (2,160) F9WQ+2R, Brincha…" at bounding box center [658, 223] width 439 height 387
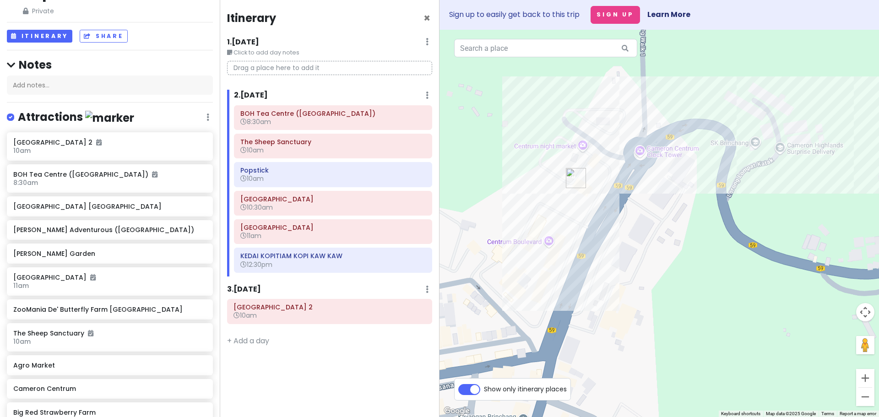
drag, startPoint x: 775, startPoint y: 280, endPoint x: 666, endPoint y: 282, distance: 109.4
click at [666, 282] on div at bounding box center [658, 223] width 439 height 387
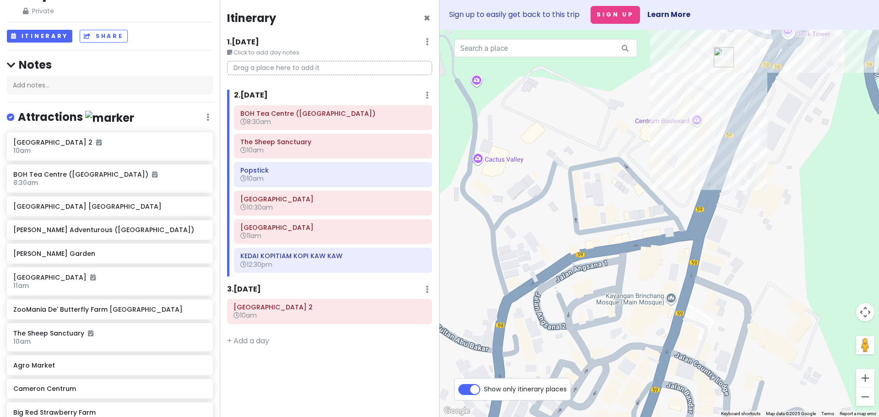
drag, startPoint x: 610, startPoint y: 286, endPoint x: 657, endPoint y: 162, distance: 133.4
click at [657, 162] on div at bounding box center [658, 223] width 439 height 387
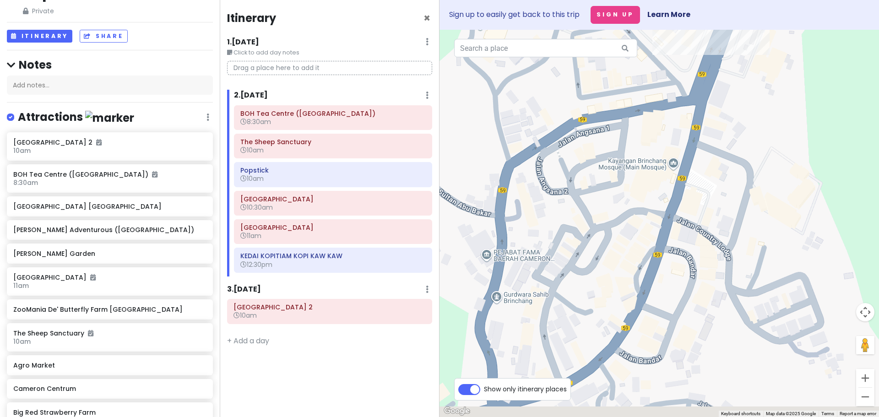
drag, startPoint x: 625, startPoint y: 293, endPoint x: 626, endPoint y: 135, distance: 158.3
click at [628, 133] on div at bounding box center [658, 223] width 439 height 387
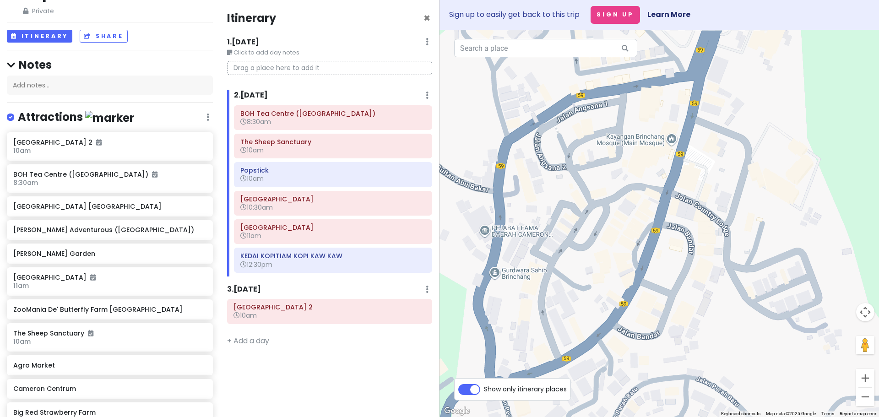
click at [697, 269] on img "OK Tuck Restaurant Brinchang Cameron Highlands" at bounding box center [696, 267] width 7 height 7
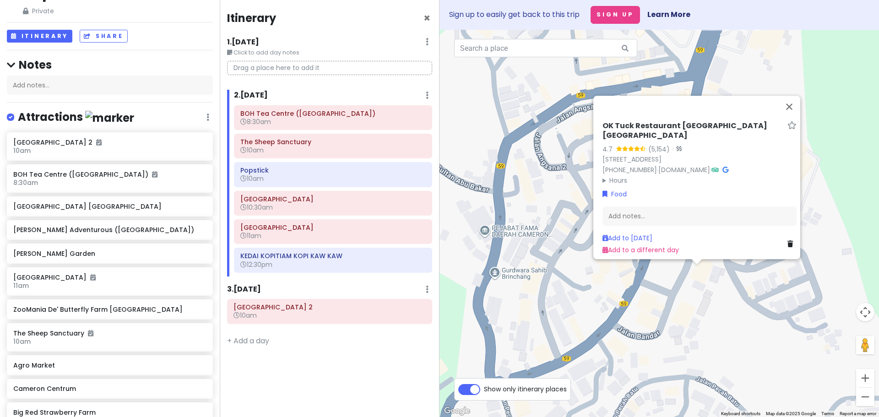
click at [681, 293] on div "OK Tuck Restaurant [GEOGRAPHIC_DATA] 4.7 (5,154) · [STREET_ADDRESS] [PHONE_NUMB…" at bounding box center [658, 223] width 439 height 387
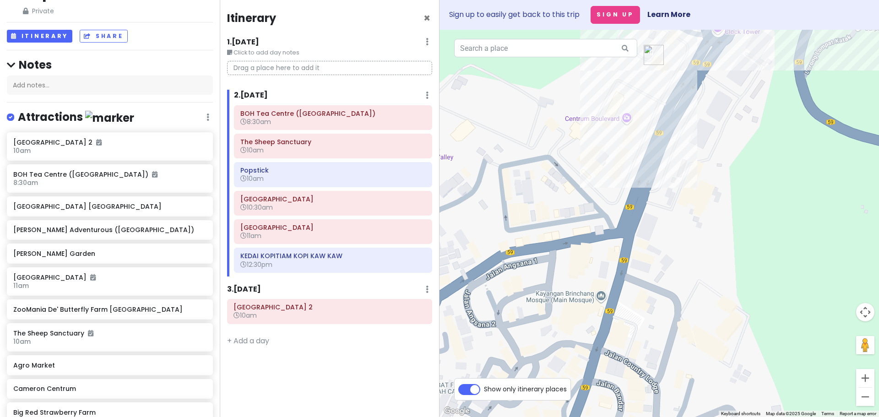
drag, startPoint x: 622, startPoint y: 146, endPoint x: 582, endPoint y: 274, distance: 134.3
click at [567, 324] on div at bounding box center [658, 223] width 439 height 387
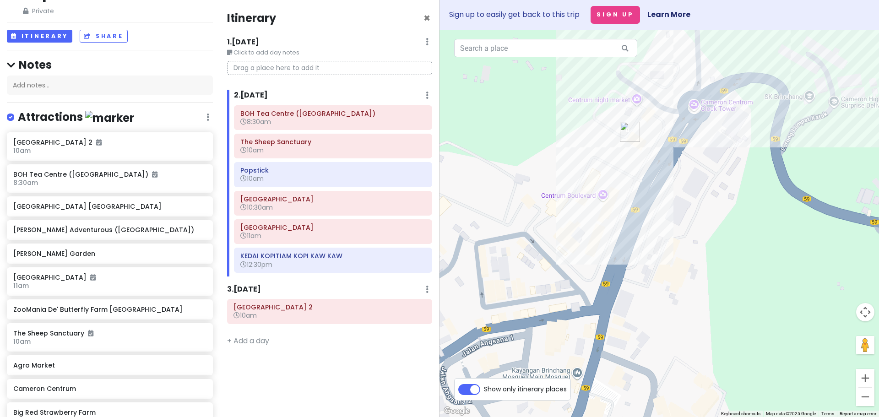
drag, startPoint x: 610, startPoint y: 254, endPoint x: 580, endPoint y: 303, distance: 57.3
click at [580, 303] on div at bounding box center [658, 223] width 439 height 387
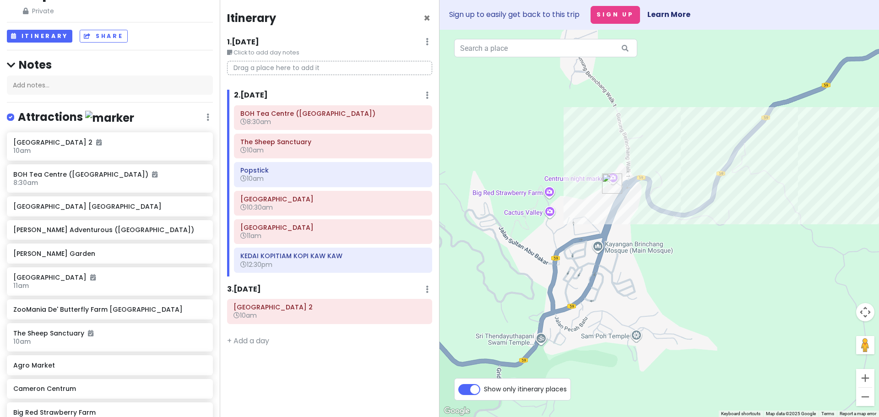
drag, startPoint x: 578, startPoint y: 253, endPoint x: 591, endPoint y: 238, distance: 19.8
click at [591, 238] on div at bounding box center [658, 223] width 439 height 387
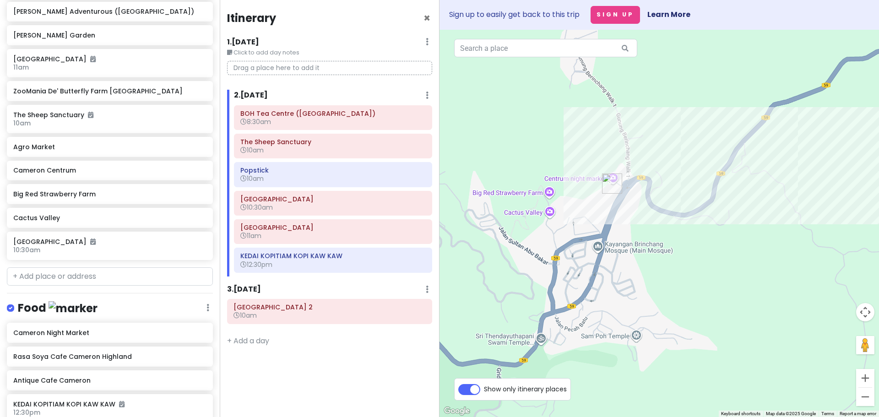
scroll to position [275, 0]
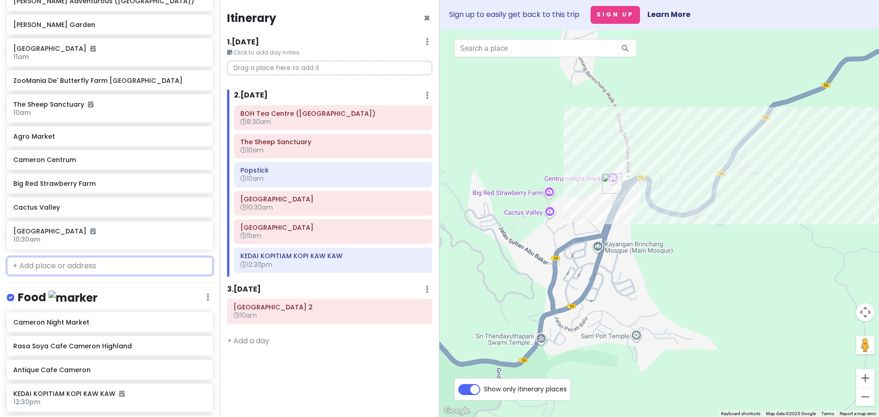
click at [78, 259] on input "text" at bounding box center [110, 266] width 206 height 18
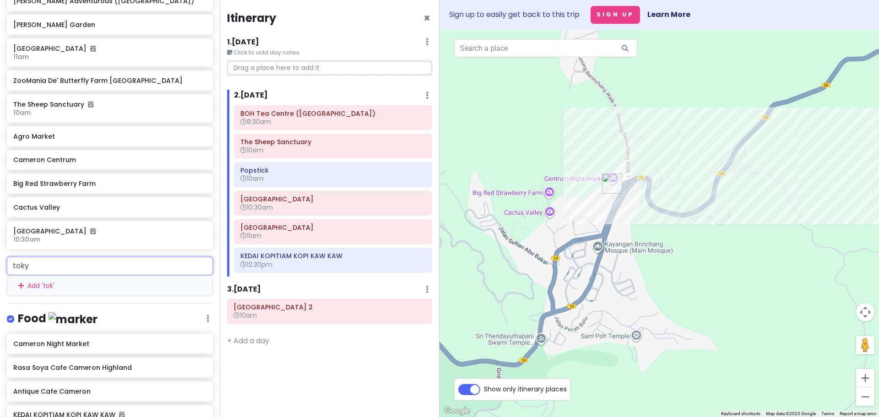
type input "tokyo"
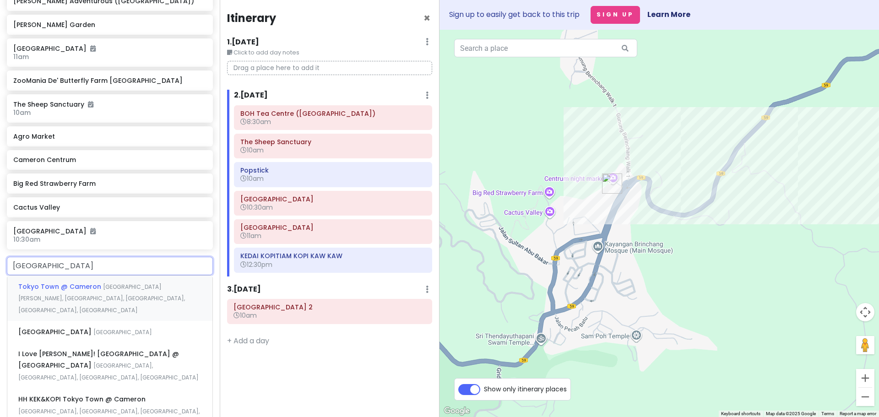
click at [80, 287] on span "Tokyo Town @ Cameron" at bounding box center [60, 286] width 85 height 9
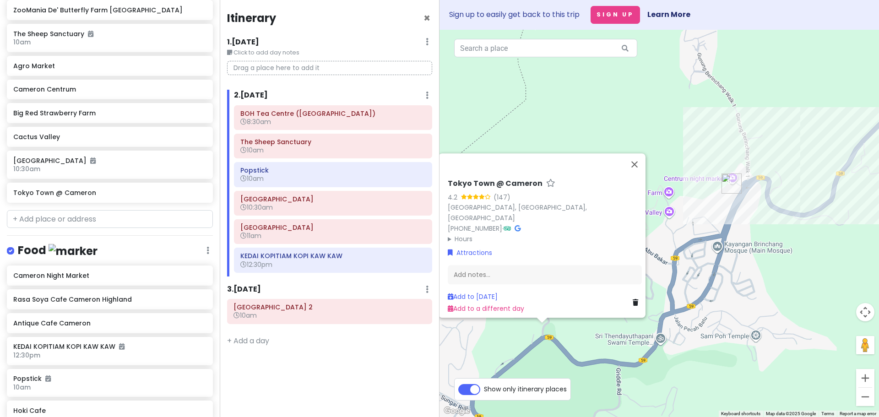
scroll to position [391, 0]
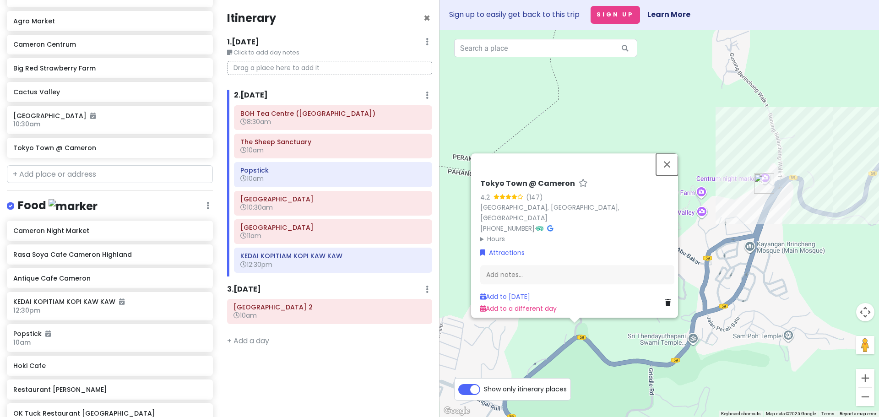
click at [671, 154] on button "Close" at bounding box center [667, 164] width 22 height 22
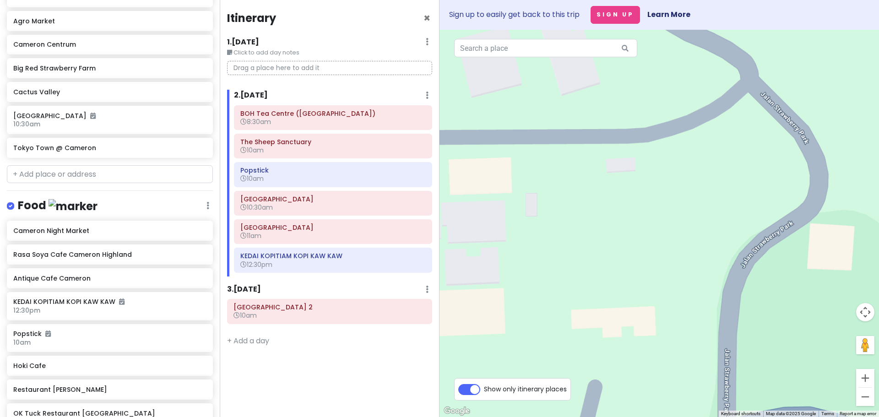
drag, startPoint x: 547, startPoint y: 306, endPoint x: 648, endPoint y: 307, distance: 100.2
click at [648, 307] on div at bounding box center [658, 223] width 439 height 387
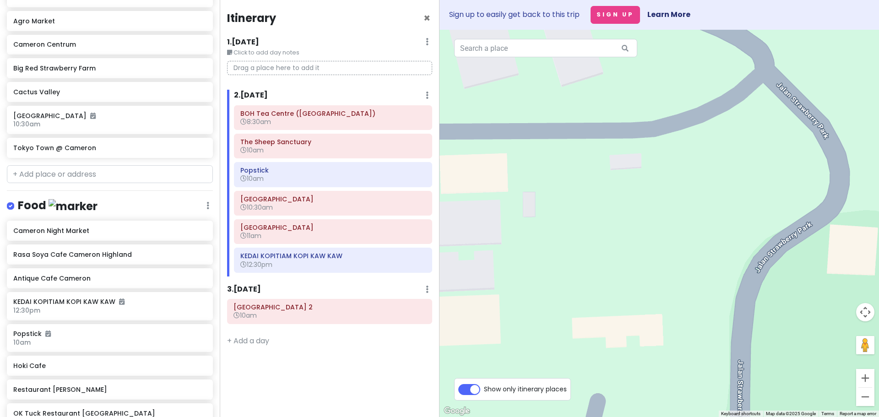
click at [623, 242] on img "Hoki Cafe" at bounding box center [623, 239] width 7 height 7
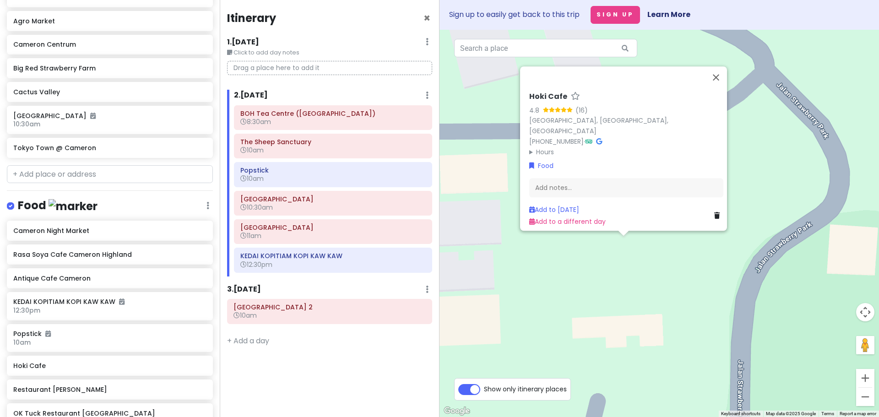
click at [734, 275] on img "Tokyo Town @ Cameron" at bounding box center [731, 271] width 7 height 7
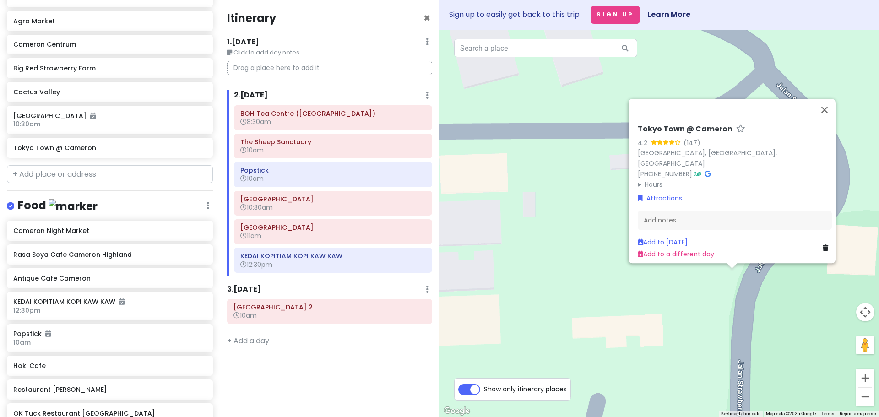
click at [621, 242] on img "Hoki Cafe" at bounding box center [623, 239] width 7 height 7
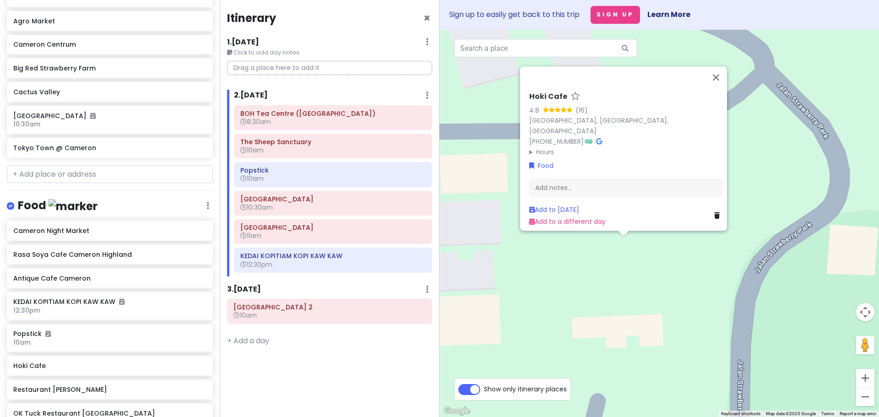
click at [616, 253] on div "Hoki Cafe 4.8 (16) Jalan Sultan Abu Bakar, Brinchang, 39000 Brinchang, Pahang, …" at bounding box center [658, 223] width 439 height 387
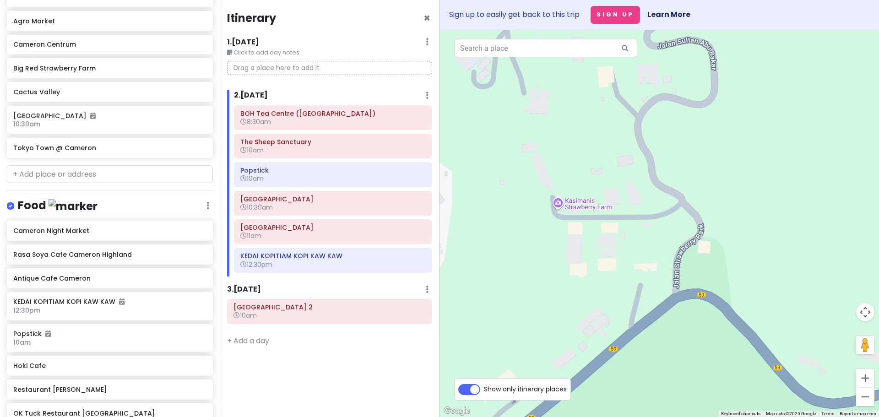
drag, startPoint x: 655, startPoint y: 267, endPoint x: 616, endPoint y: 296, distance: 47.8
click at [616, 296] on div at bounding box center [658, 223] width 439 height 387
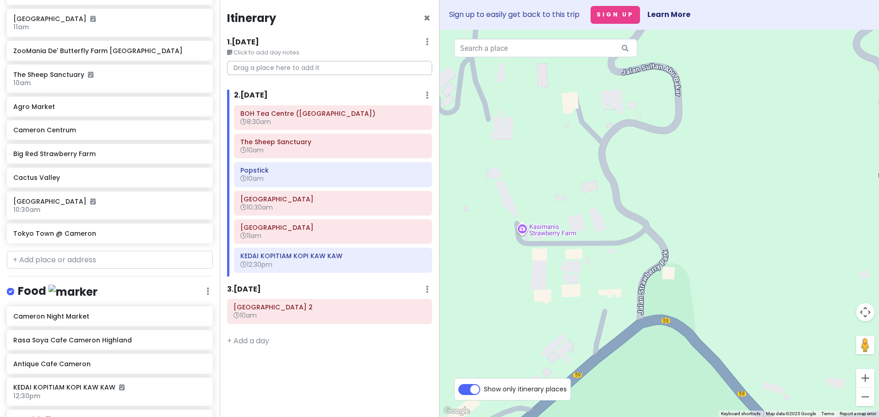
scroll to position [259, 0]
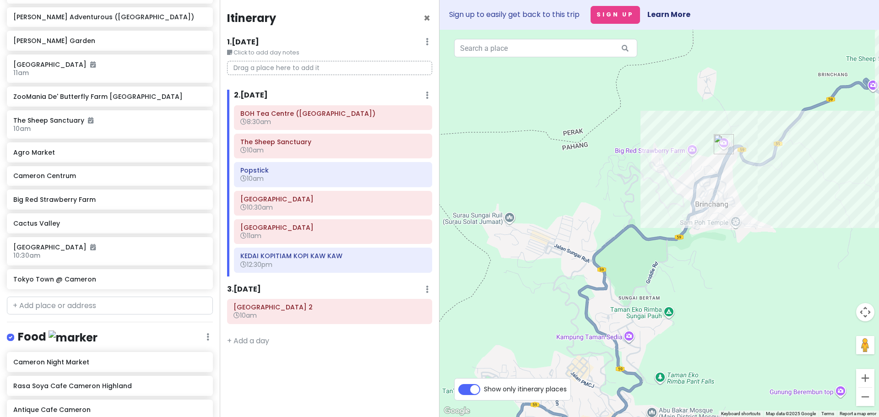
drag, startPoint x: 513, startPoint y: 269, endPoint x: 575, endPoint y: 237, distance: 69.6
click at [575, 237] on div at bounding box center [658, 223] width 439 height 387
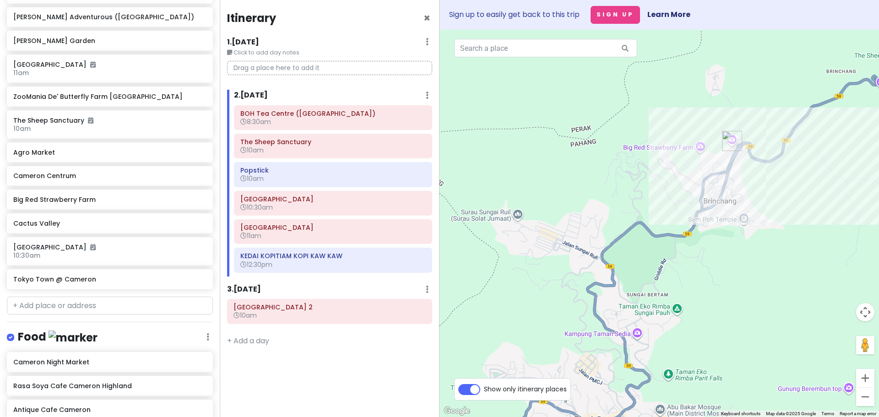
click at [552, 234] on img "Cameron Night Market" at bounding box center [552, 235] width 7 height 7
click at [557, 237] on div "To navigate, press the arrow keys." at bounding box center [658, 223] width 439 height 387
click at [555, 237] on img "Cameron Night Market" at bounding box center [552, 235] width 7 height 7
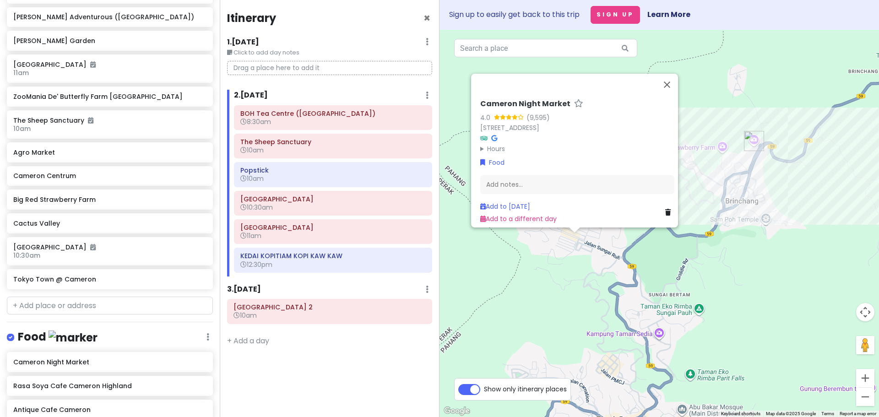
click at [560, 289] on div "Cameron Night Market 4.0 (9,595) 25, Jln Golden Hills 7, Brinchang, 39000 Brinc…" at bounding box center [658, 223] width 439 height 387
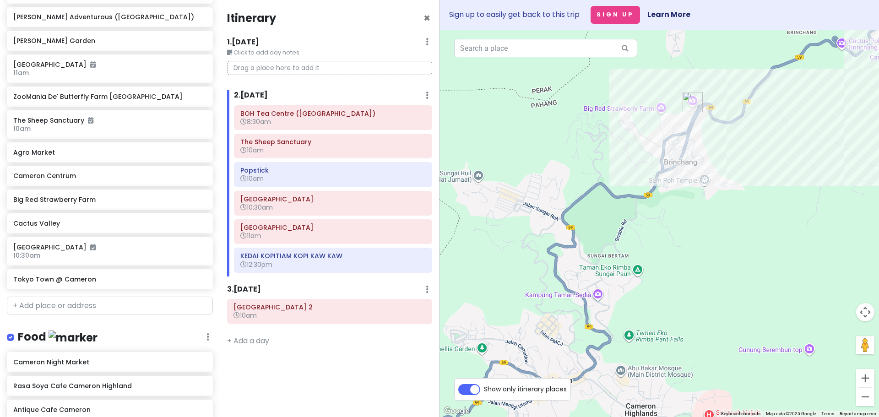
drag, startPoint x: 606, startPoint y: 299, endPoint x: 545, endPoint y: 258, distance: 72.9
click at [545, 258] on div at bounding box center [658, 223] width 439 height 387
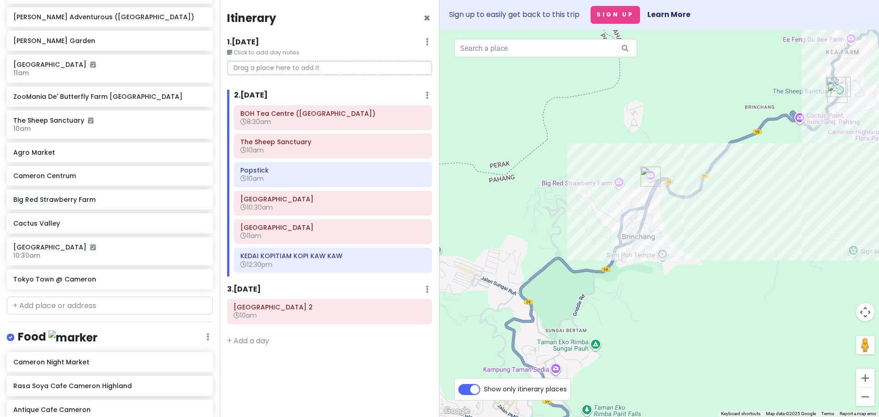
drag, startPoint x: 630, startPoint y: 207, endPoint x: 589, endPoint y: 279, distance: 82.2
click at [589, 279] on div at bounding box center [658, 223] width 439 height 387
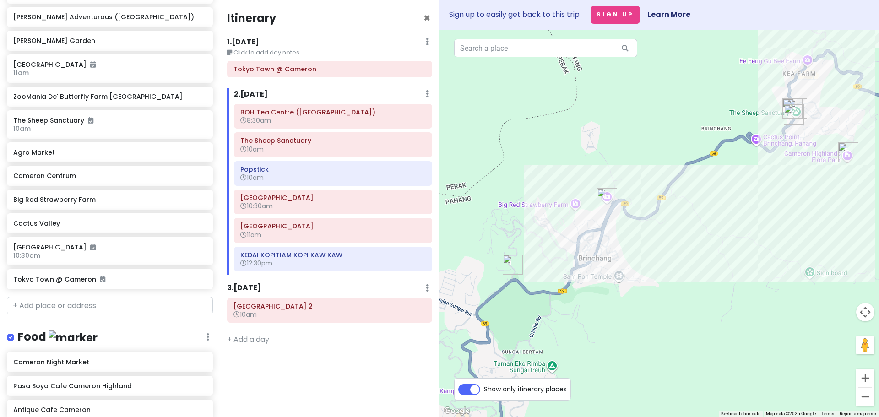
drag, startPoint x: 712, startPoint y: 234, endPoint x: 653, endPoint y: 256, distance: 62.3
click at [655, 256] on div at bounding box center [658, 223] width 439 height 387
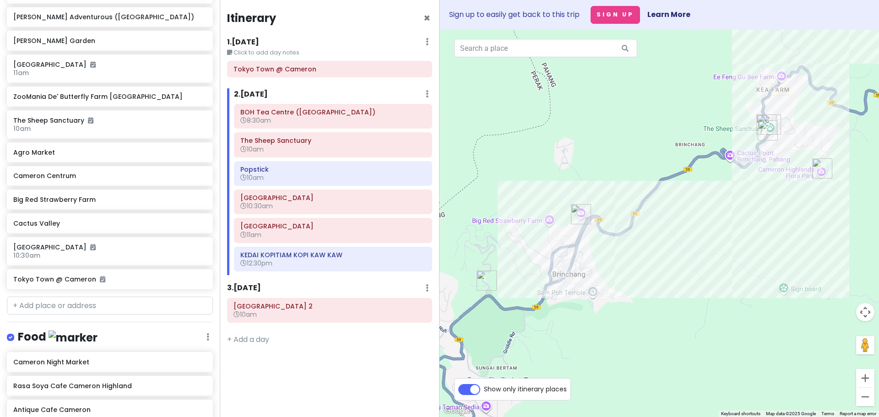
drag, startPoint x: 631, startPoint y: 247, endPoint x: 619, endPoint y: 264, distance: 20.6
click at [619, 264] on div at bounding box center [658, 223] width 439 height 387
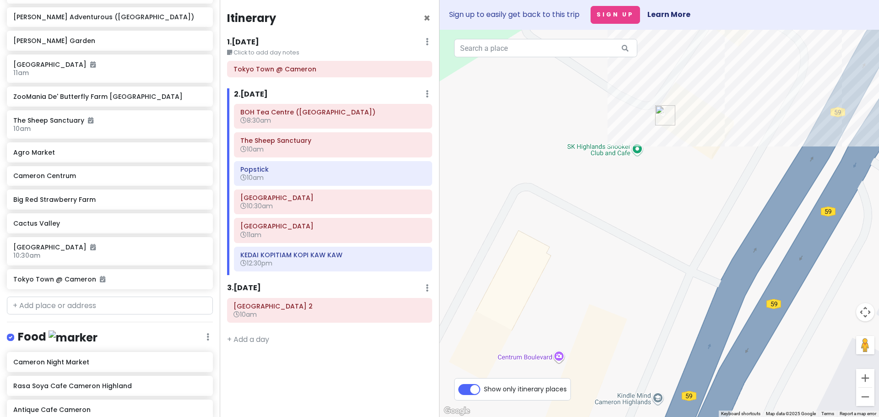
drag, startPoint x: 589, startPoint y: 195, endPoint x: 632, endPoint y: 219, distance: 48.4
click at [632, 219] on div at bounding box center [658, 223] width 439 height 387
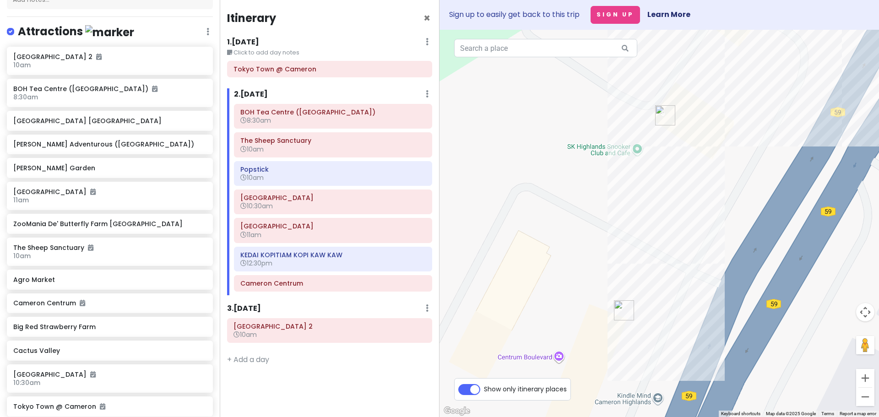
scroll to position [122, 0]
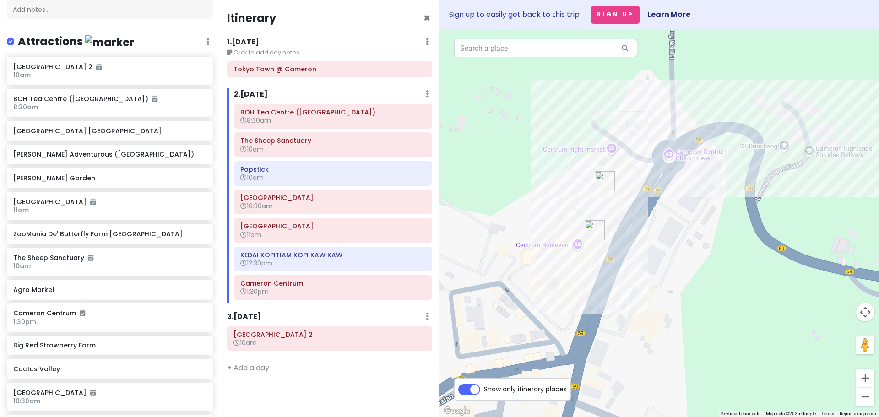
drag, startPoint x: 692, startPoint y: 225, endPoint x: 616, endPoint y: 227, distance: 75.5
click at [616, 227] on div at bounding box center [658, 223] width 439 height 387
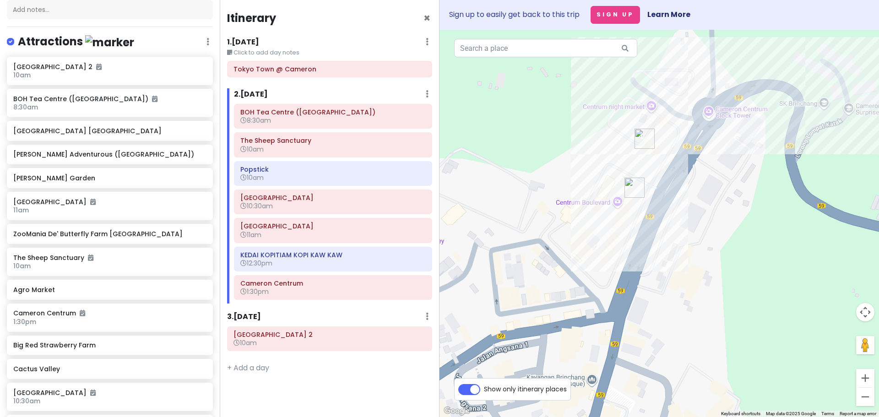
drag, startPoint x: 605, startPoint y: 242, endPoint x: 674, endPoint y: 144, distance: 119.2
click at [674, 144] on div at bounding box center [658, 223] width 439 height 387
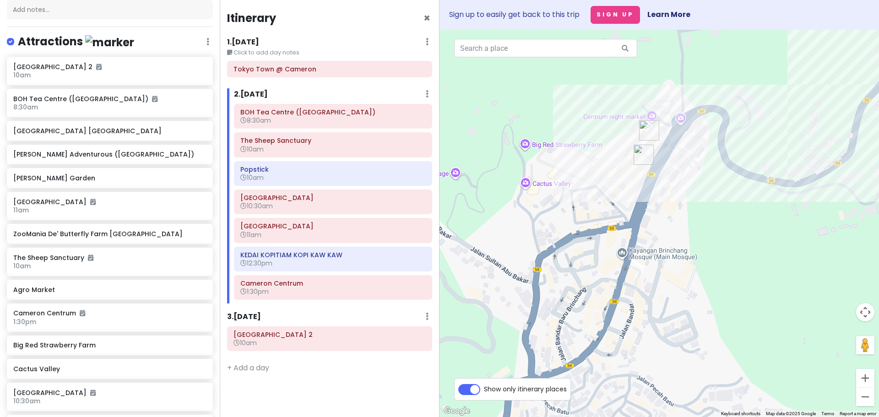
click at [576, 270] on img "Rasa Soya Cafe Cameron Highland" at bounding box center [574, 268] width 7 height 7
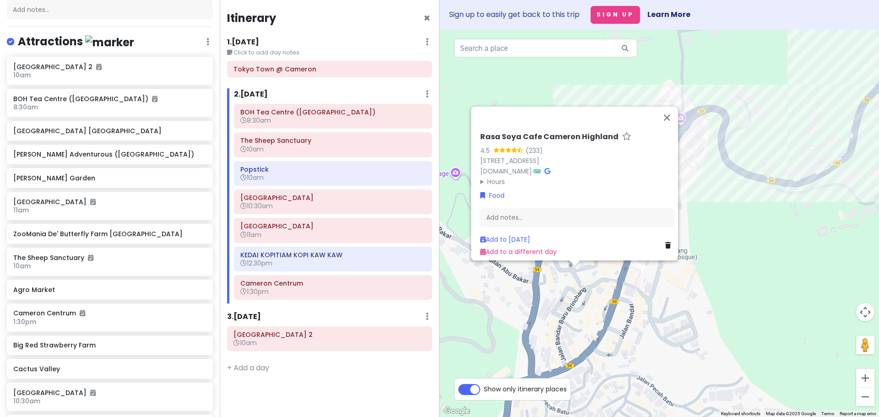
click at [670, 309] on div "Rasa Soya Cafe Cameron Highland 4.5 (233) No 8A Bawah, Point, Jalan Angsana 3, …" at bounding box center [658, 223] width 439 height 387
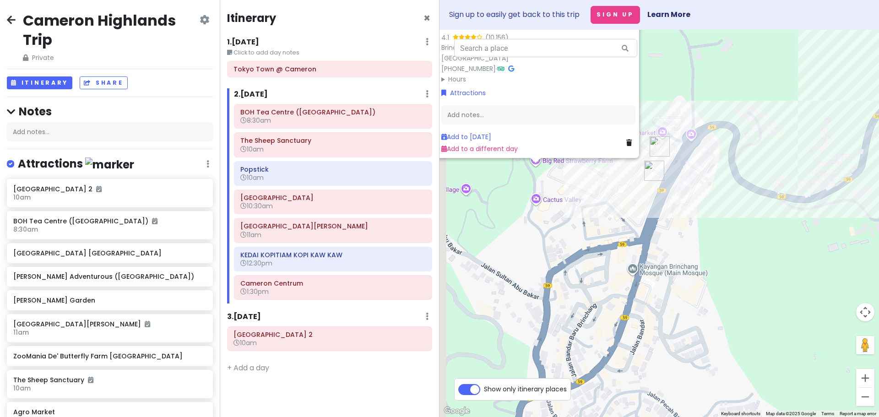
scroll to position [122, 0]
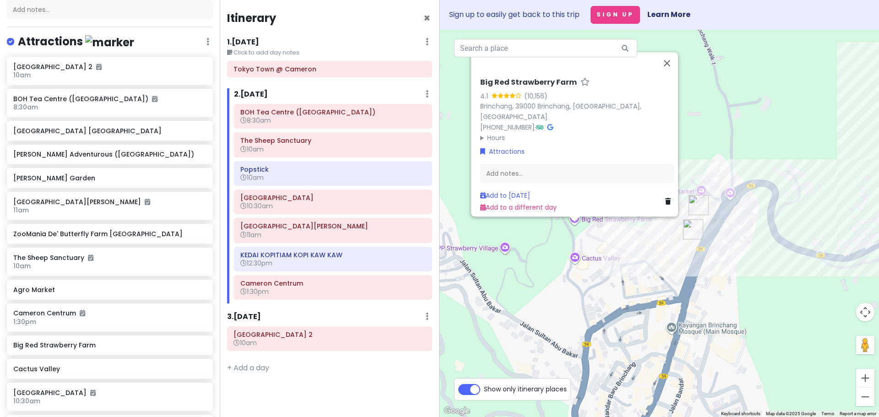
click at [576, 261] on img "Cactus Valley" at bounding box center [574, 263] width 7 height 7
click at [573, 267] on img "Cactus Valley" at bounding box center [574, 263] width 7 height 7
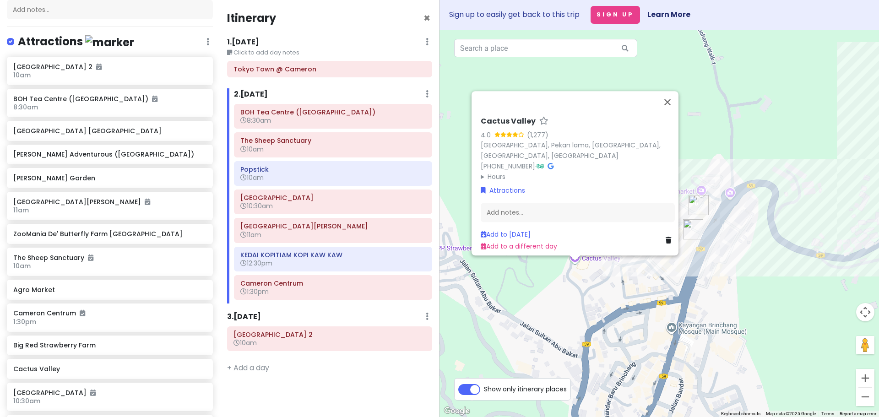
click at [557, 290] on div "Cactus Valley 4.0 (1,277) [GEOGRAPHIC_DATA] [PHONE_NUMBER] · Hours [DATE] 8:00 …" at bounding box center [658, 223] width 439 height 387
click at [540, 281] on div "Cactus Valley 4.0 (1,277) Cactus Valley, Pekan lama, 39100 Brinchang, Pahang, M…" at bounding box center [658, 223] width 439 height 387
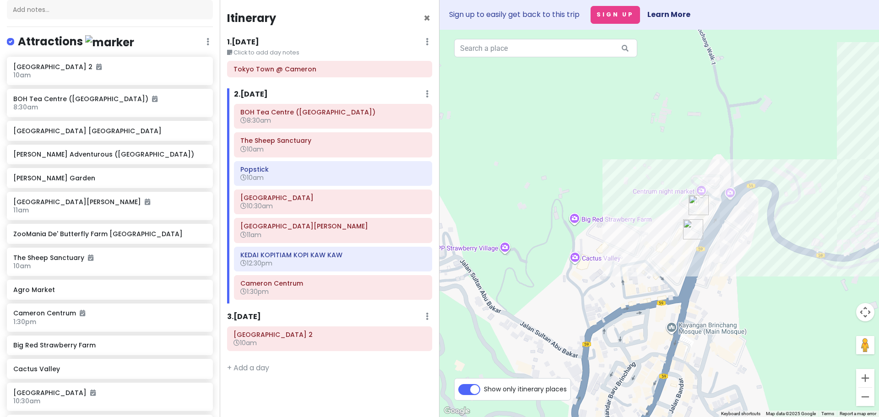
drag, startPoint x: 632, startPoint y: 333, endPoint x: 570, endPoint y: 226, distance: 123.6
click at [570, 226] on div at bounding box center [658, 223] width 439 height 387
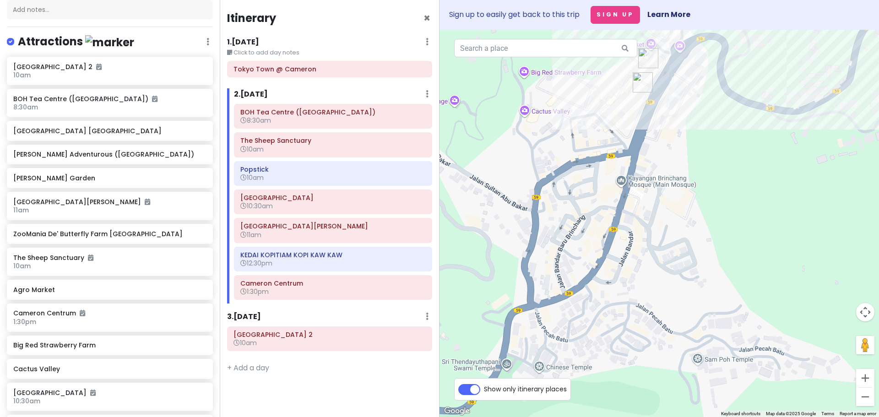
drag, startPoint x: 622, startPoint y: 313, endPoint x: 567, endPoint y: 172, distance: 151.5
click at [568, 171] on div at bounding box center [658, 223] width 439 height 387
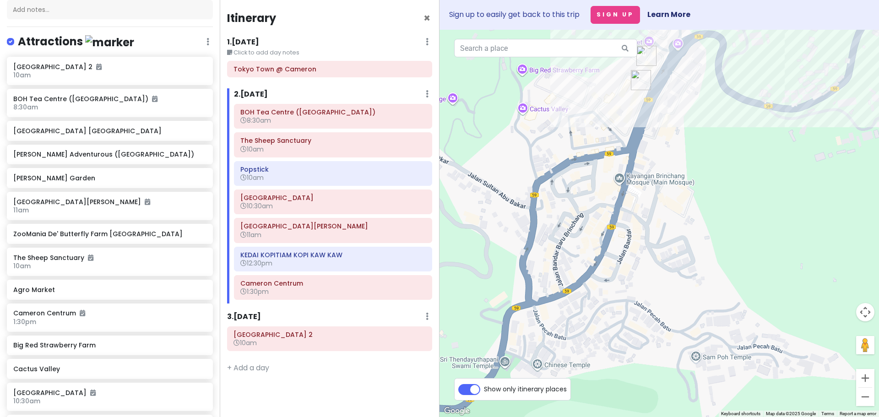
click at [602, 232] on img "Restaurant Tuan Yuan" at bounding box center [599, 231] width 7 height 7
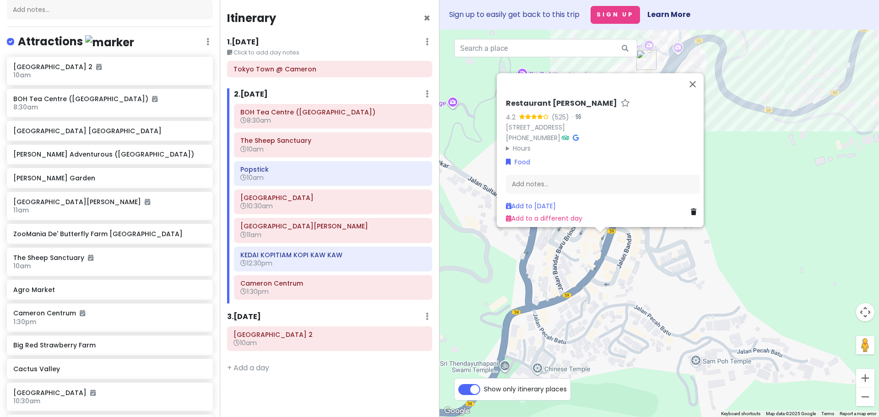
click at [619, 280] on div "Restaurant [PERSON_NAME] 4.2 (525) · [GEOGRAPHIC_DATA] [PHONE_NUMBER] · Hours […" at bounding box center [658, 223] width 439 height 387
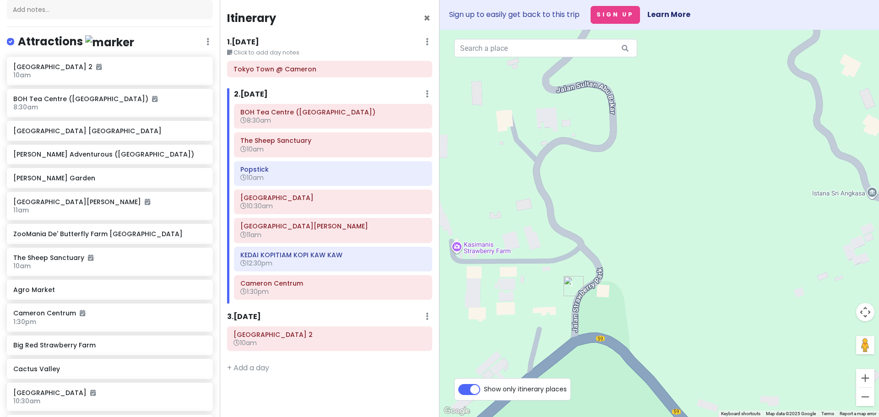
click at [546, 289] on img "Hoki Cafe" at bounding box center [545, 288] width 7 height 7
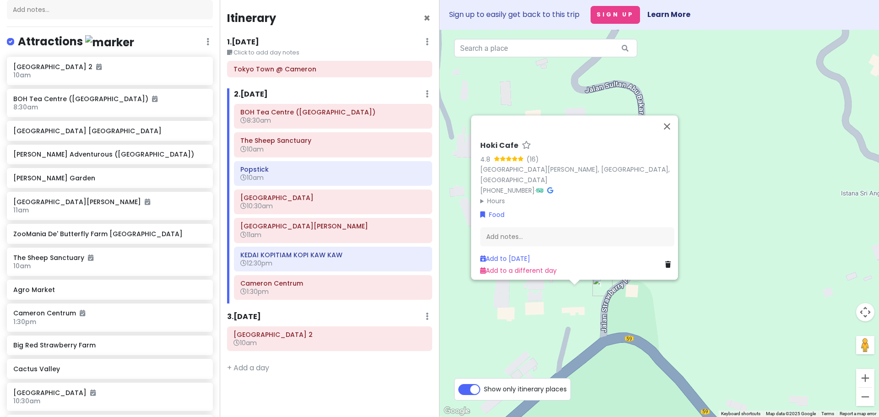
click at [545, 314] on div "Hoki Cafe 4.8 (16) Jalan Sultan Abu Bakar, Brinchang, 39000 Brinchang, Pahang, …" at bounding box center [658, 223] width 439 height 387
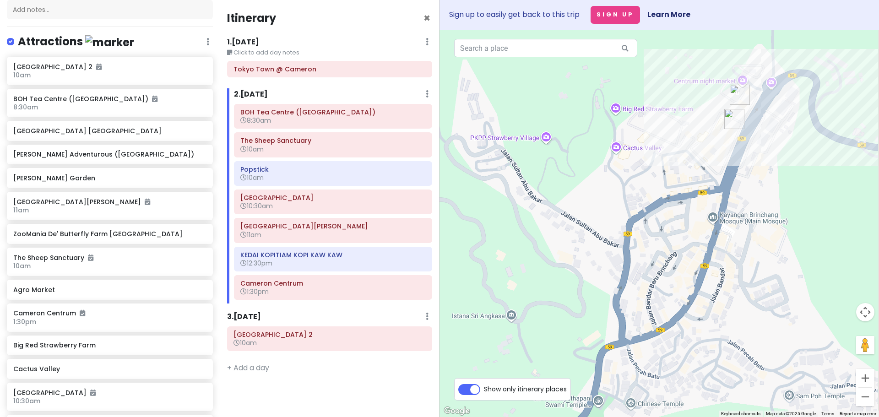
drag, startPoint x: 665, startPoint y: 268, endPoint x: 472, endPoint y: 348, distance: 208.9
click at [473, 348] on div at bounding box center [658, 223] width 439 height 387
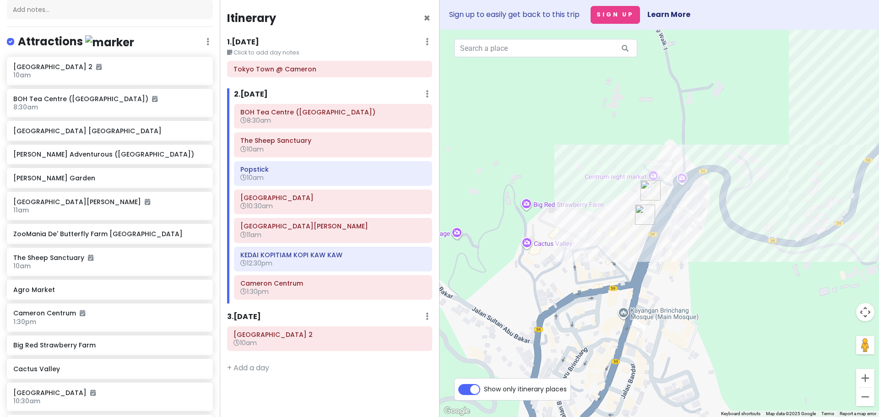
drag, startPoint x: 560, startPoint y: 293, endPoint x: 525, endPoint y: 373, distance: 86.7
click at [525, 371] on div at bounding box center [658, 223] width 439 height 387
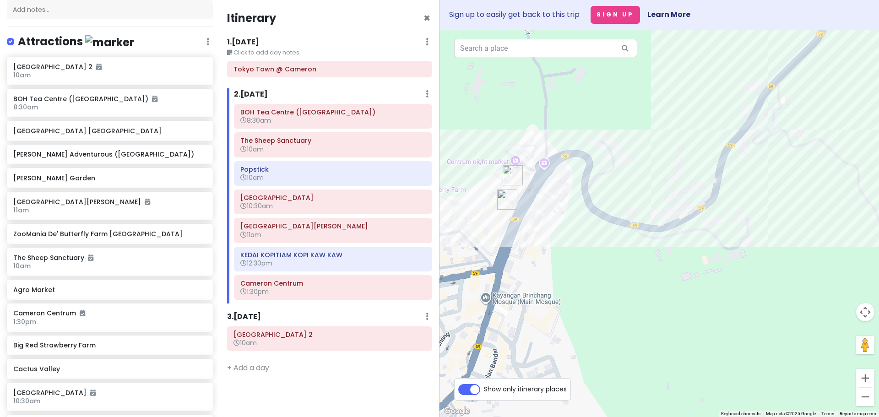
drag, startPoint x: 706, startPoint y: 329, endPoint x: 533, endPoint y: 294, distance: 176.6
click at [538, 297] on div at bounding box center [658, 223] width 439 height 387
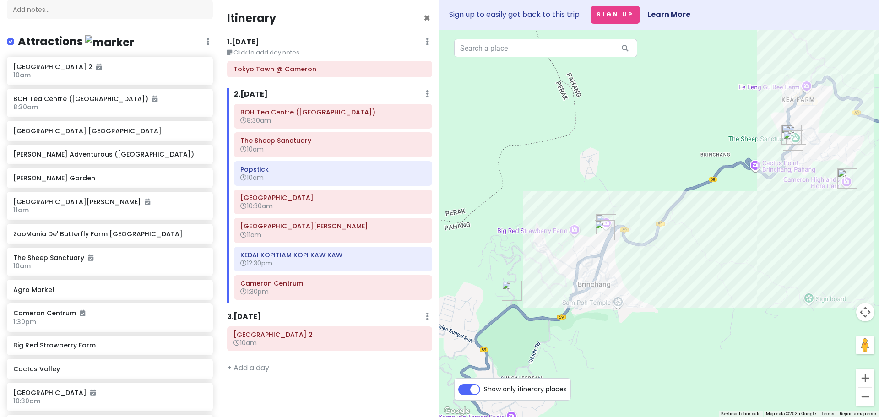
drag, startPoint x: 585, startPoint y: 271, endPoint x: 677, endPoint y: 261, distance: 92.5
click at [677, 261] on div at bounding box center [658, 223] width 439 height 387
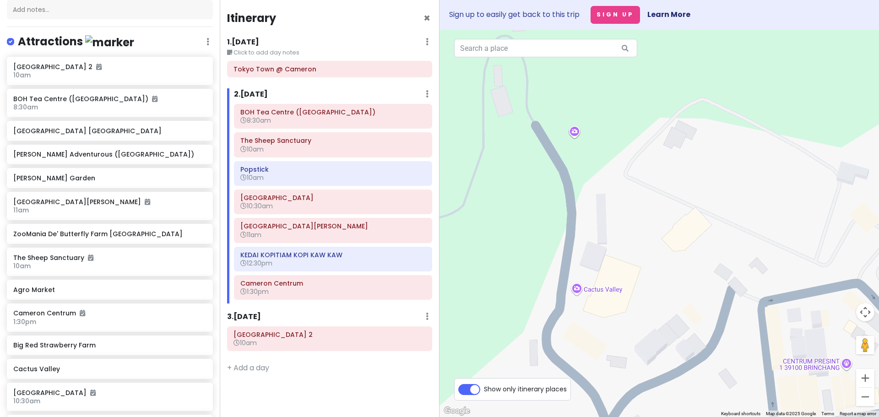
drag, startPoint x: 521, startPoint y: 188, endPoint x: 524, endPoint y: 232, distance: 44.0
click at [524, 232] on div at bounding box center [658, 223] width 439 height 387
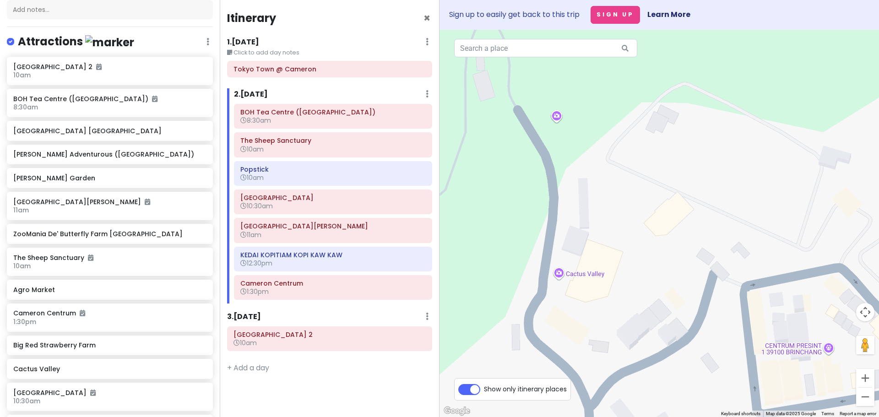
drag, startPoint x: 567, startPoint y: 245, endPoint x: 547, endPoint y: 229, distance: 26.1
click at [547, 229] on div at bounding box center [658, 223] width 439 height 387
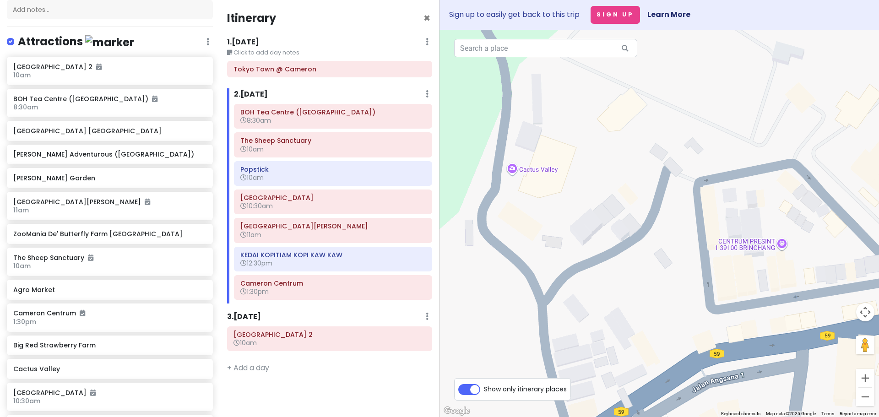
drag, startPoint x: 530, startPoint y: 311, endPoint x: 477, endPoint y: 167, distance: 153.2
click at [477, 167] on div at bounding box center [658, 223] width 439 height 387
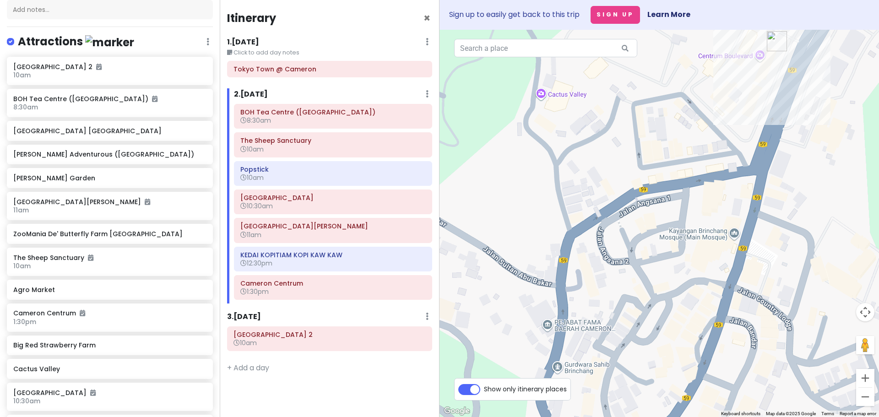
drag, startPoint x: 567, startPoint y: 262, endPoint x: 585, endPoint y: 197, distance: 67.4
click at [585, 197] on div at bounding box center [658, 223] width 439 height 387
click at [638, 259] on img "Rasa Soya Cafe Cameron Highland" at bounding box center [638, 258] width 7 height 7
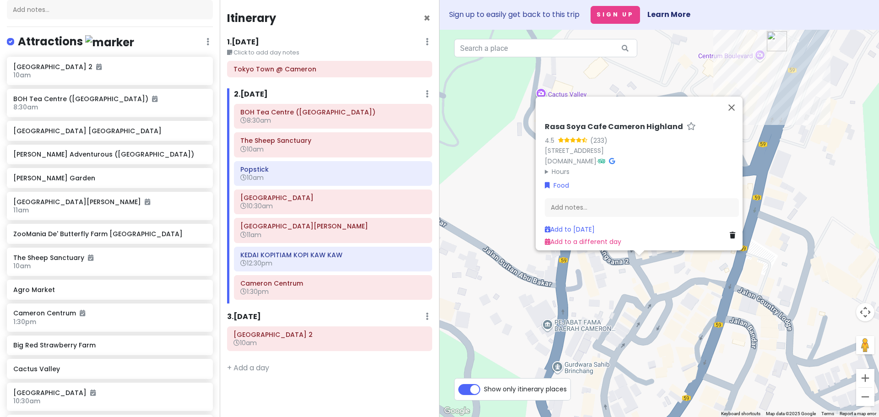
click at [490, 194] on div "Rasa Soya Cafe Cameron Highland 4.5 (233) No 8A Bawah, Point, Jalan Angsana 3, …" at bounding box center [658, 223] width 439 height 387
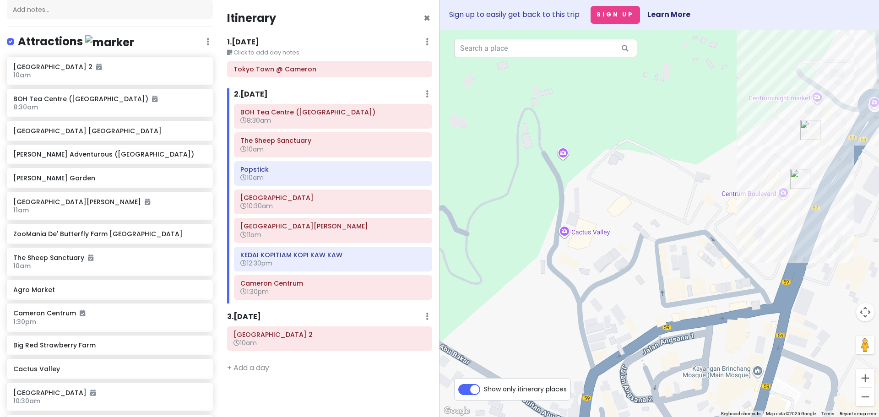
drag, startPoint x: 497, startPoint y: 156, endPoint x: 522, endPoint y: 297, distance: 143.0
click at [522, 296] on div at bounding box center [658, 223] width 439 height 387
click at [563, 160] on img "Big Red Strawberry Farm" at bounding box center [562, 159] width 7 height 7
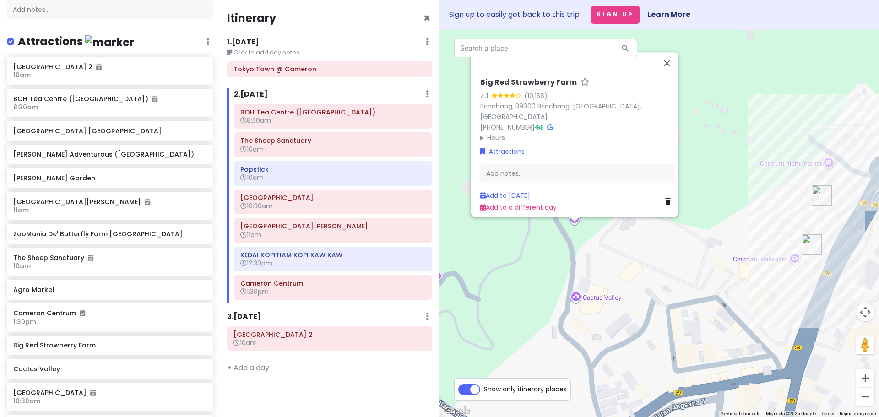
click at [551, 253] on div "Big Red Strawberry Farm 4.1 (10,156) Brinchang, 39000 Brinchang, Pahang, Malays…" at bounding box center [658, 223] width 439 height 387
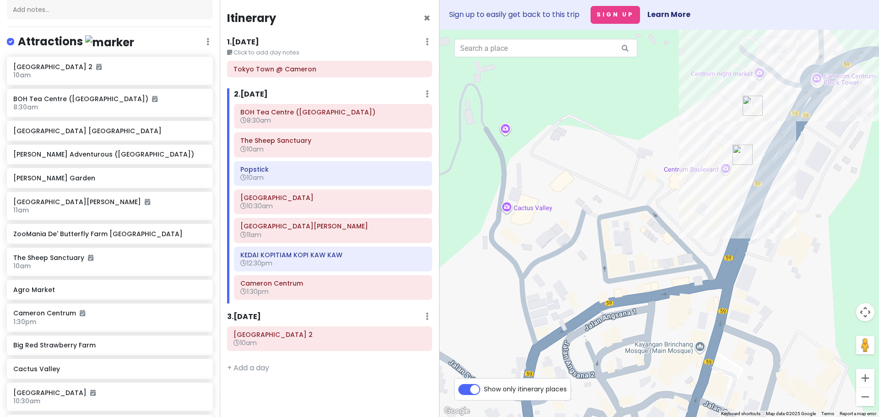
drag, startPoint x: 589, startPoint y: 276, endPoint x: 522, endPoint y: 174, distance: 122.5
click at [522, 174] on div at bounding box center [658, 223] width 439 height 387
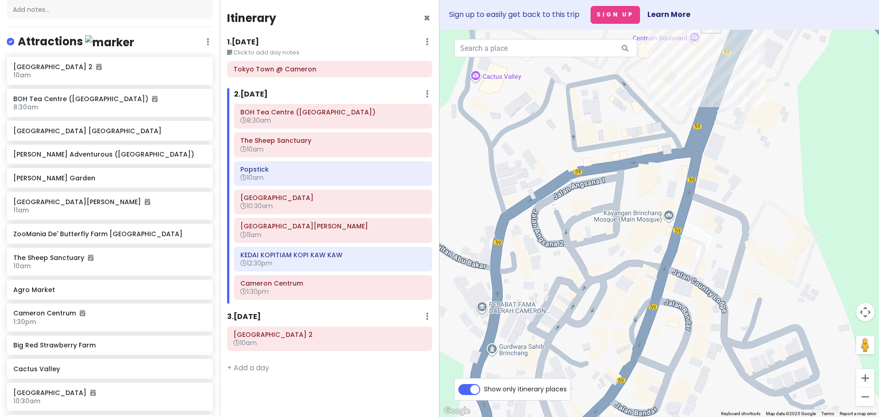
drag, startPoint x: 556, startPoint y: 299, endPoint x: 520, endPoint y: 176, distance: 128.9
click at [520, 176] on div at bounding box center [658, 223] width 439 height 387
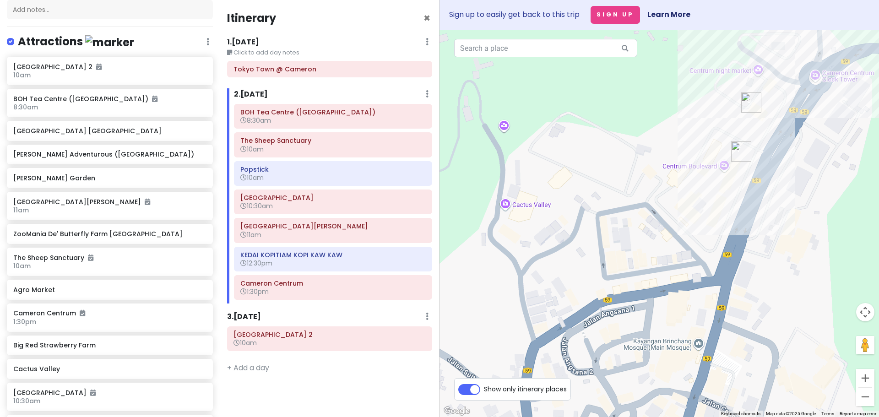
drag, startPoint x: 506, startPoint y: 172, endPoint x: 535, endPoint y: 302, distance: 133.8
click at [535, 302] on div at bounding box center [658, 223] width 439 height 387
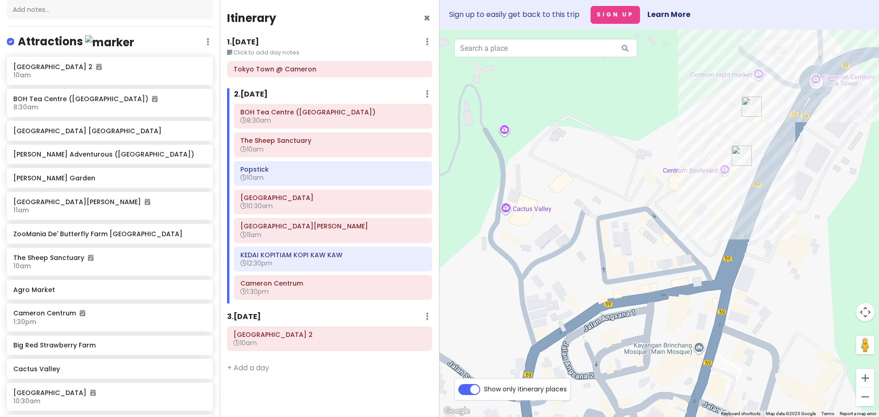
click at [505, 138] on img "Big Red Strawberry Farm" at bounding box center [504, 136] width 7 height 7
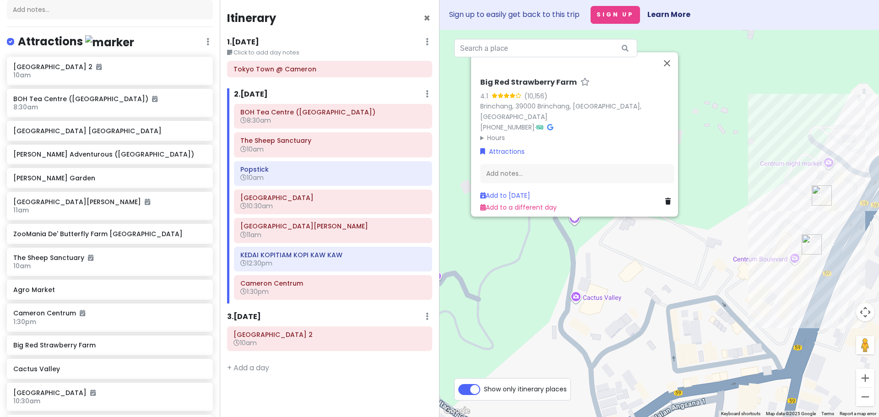
click at [532, 263] on div "Big Red Strawberry Farm 4.1 (10,156) Brinchang, 39000 Brinchang, Pahang, Malays…" at bounding box center [658, 223] width 439 height 387
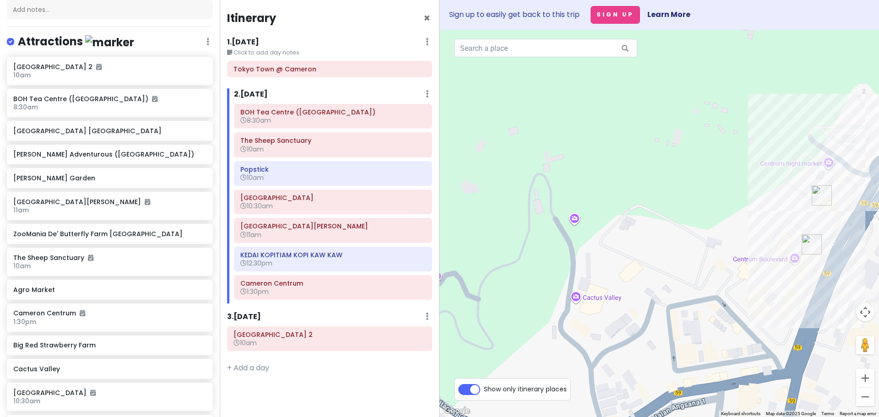
click at [574, 223] on img "Big Red Strawberry Farm" at bounding box center [574, 224] width 7 height 7
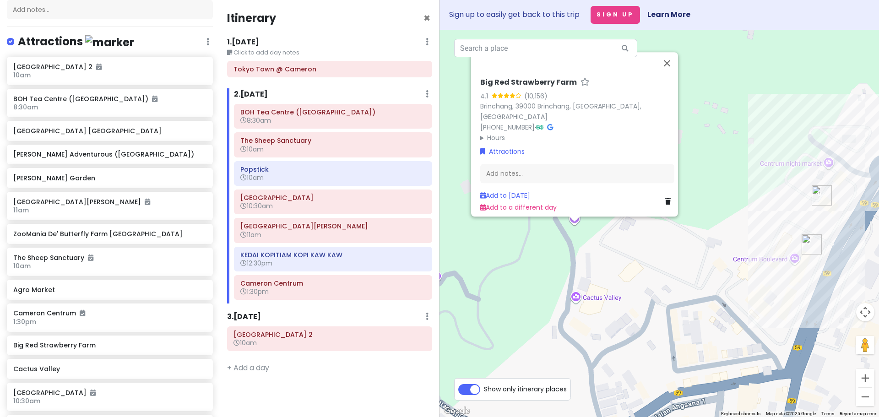
click at [560, 240] on div "Big Red Strawberry Farm 4.1 (10,156) Brinchang, 39000 Brinchang, Pahang, Malays…" at bounding box center [658, 223] width 439 height 387
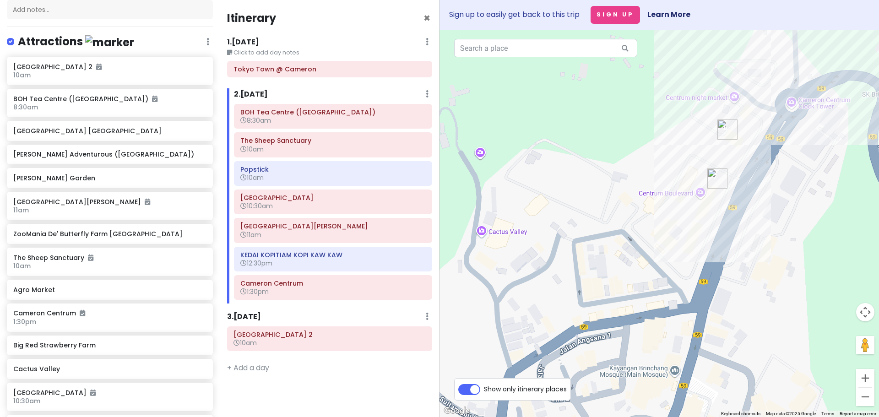
drag, startPoint x: 655, startPoint y: 259, endPoint x: 559, endPoint y: 191, distance: 117.3
click at [559, 191] on div at bounding box center [658, 223] width 439 height 387
drag, startPoint x: 594, startPoint y: 259, endPoint x: 471, endPoint y: 269, distance: 122.6
click at [471, 269] on div at bounding box center [658, 223] width 439 height 387
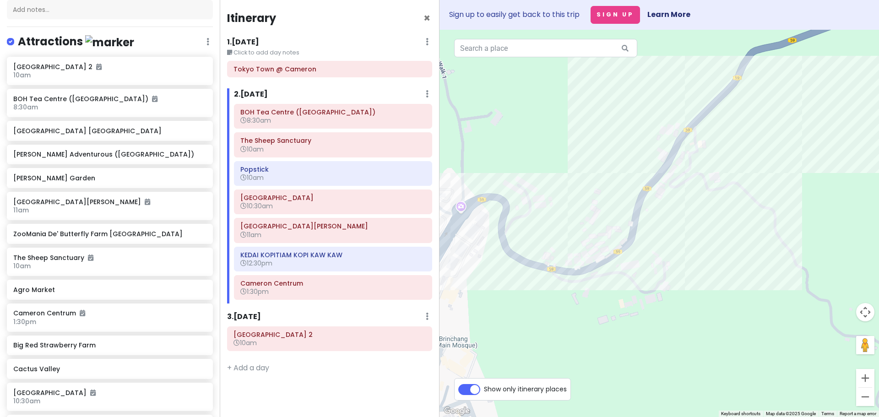
drag, startPoint x: 665, startPoint y: 298, endPoint x: 557, endPoint y: 303, distance: 108.1
click at [557, 303] on div at bounding box center [658, 223] width 439 height 387
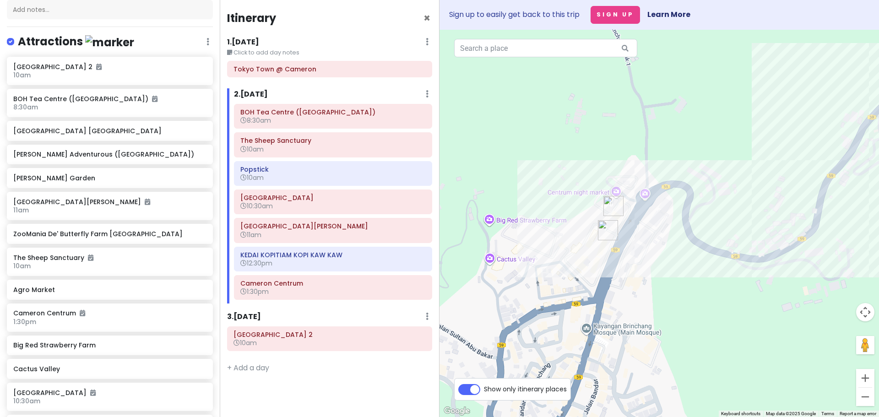
drag, startPoint x: 491, startPoint y: 300, endPoint x: 713, endPoint y: 284, distance: 222.5
click at [713, 284] on div at bounding box center [658, 223] width 439 height 387
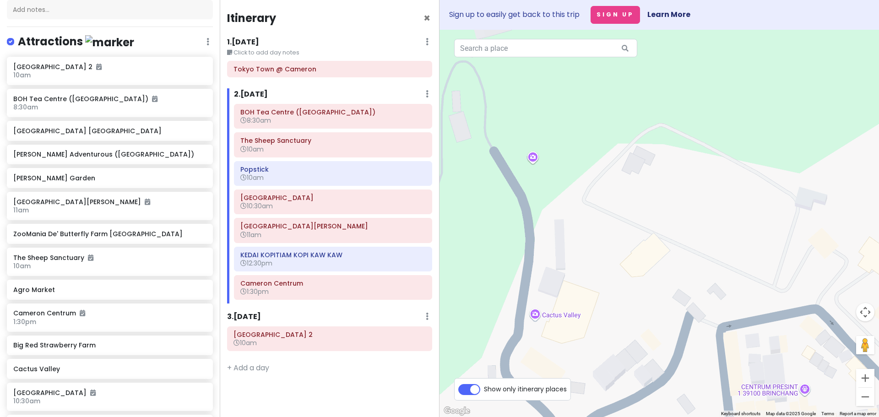
drag, startPoint x: 578, startPoint y: 245, endPoint x: 535, endPoint y: 198, distance: 63.8
click at [535, 198] on div at bounding box center [658, 223] width 439 height 387
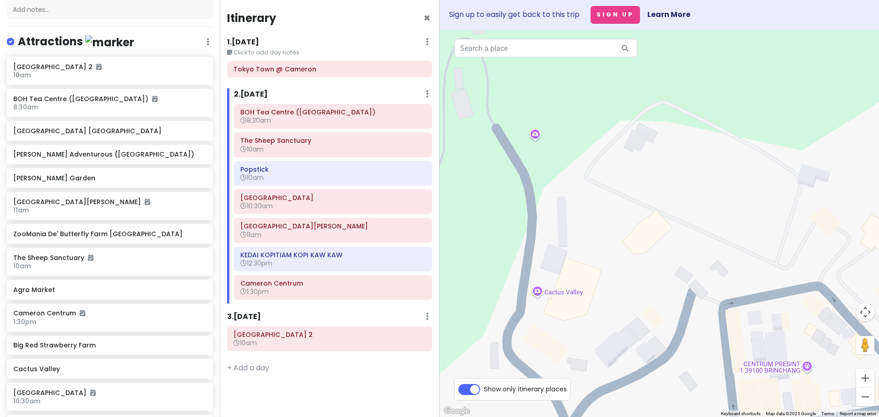
drag, startPoint x: 542, startPoint y: 203, endPoint x: 557, endPoint y: 183, distance: 25.3
click at [557, 183] on div at bounding box center [658, 223] width 439 height 387
click at [536, 140] on img "Big Red Strawberry Farm" at bounding box center [534, 139] width 7 height 7
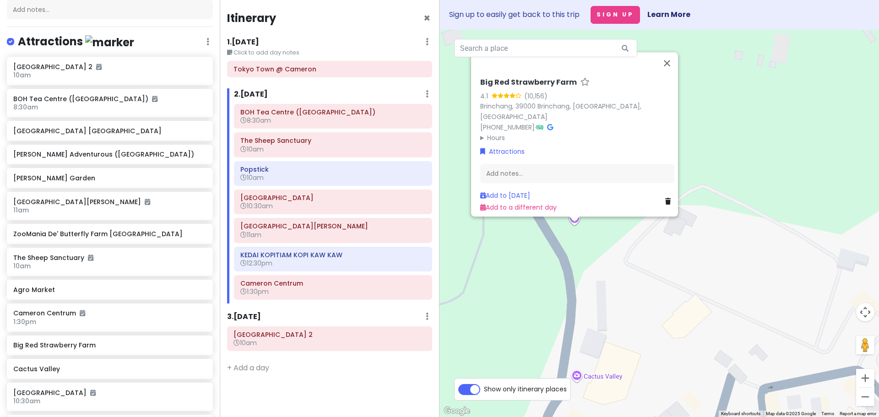
click at [531, 243] on div "Big Red Strawberry Farm 4.1 (10,156) Brinchang, 39000 Brinchang, Pahang, Malays…" at bounding box center [658, 223] width 439 height 387
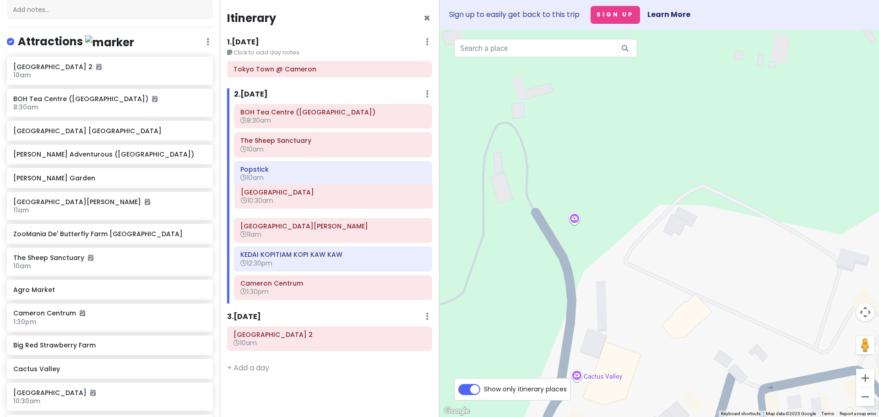
drag, startPoint x: 229, startPoint y: 190, endPoint x: 229, endPoint y: 185, distance: 5.5
click at [229, 185] on div "BOH Tea Centre (Sungei Palas Garden) 8:30am The Sheep Sanctuary 10am Popstick 1…" at bounding box center [333, 204] width 212 height 200
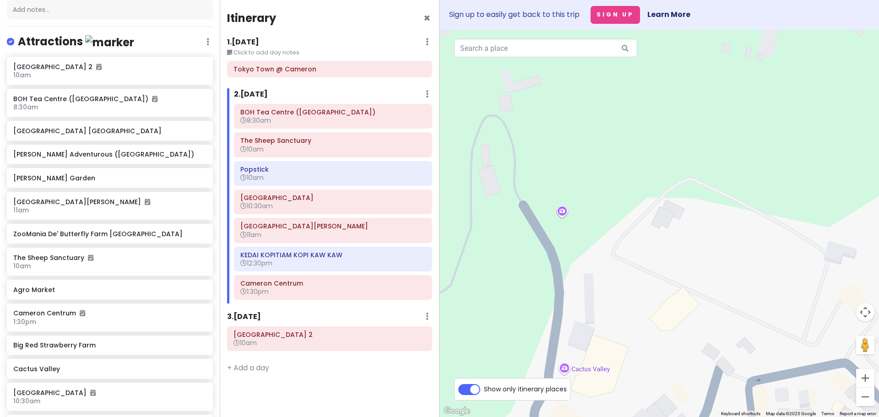
drag, startPoint x: 642, startPoint y: 259, endPoint x: 446, endPoint y: 151, distance: 223.8
click at [446, 151] on div at bounding box center [658, 223] width 439 height 387
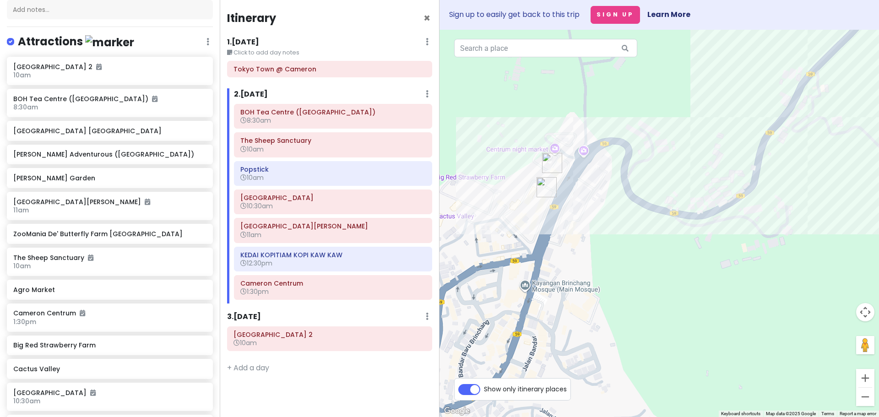
drag, startPoint x: 641, startPoint y: 184, endPoint x: 505, endPoint y: 259, distance: 155.7
click at [511, 256] on div at bounding box center [658, 223] width 439 height 387
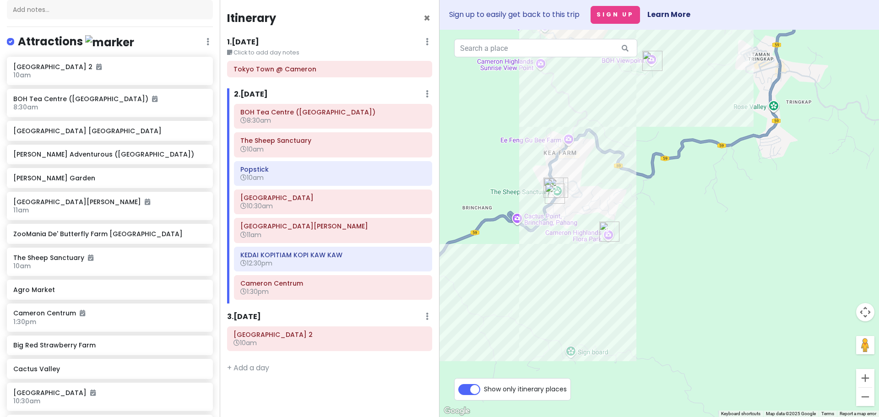
drag, startPoint x: 727, startPoint y: 236, endPoint x: 547, endPoint y: 322, distance: 200.0
click at [547, 322] on div at bounding box center [658, 223] width 439 height 387
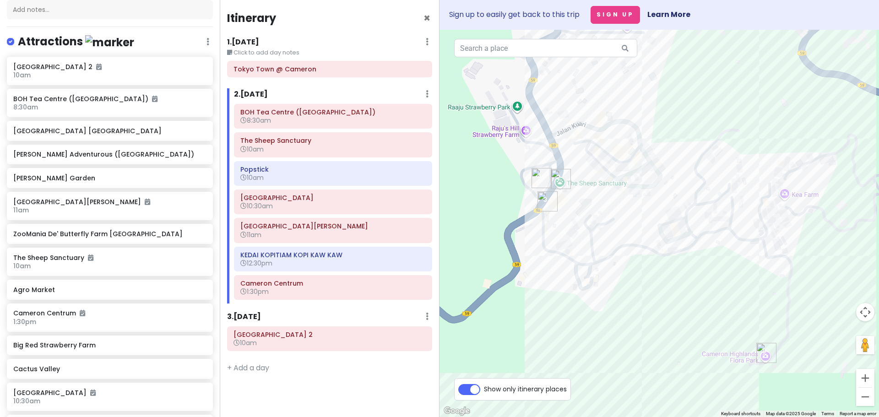
drag, startPoint x: 510, startPoint y: 260, endPoint x: 643, endPoint y: 336, distance: 153.3
click at [643, 335] on div at bounding box center [658, 223] width 439 height 387
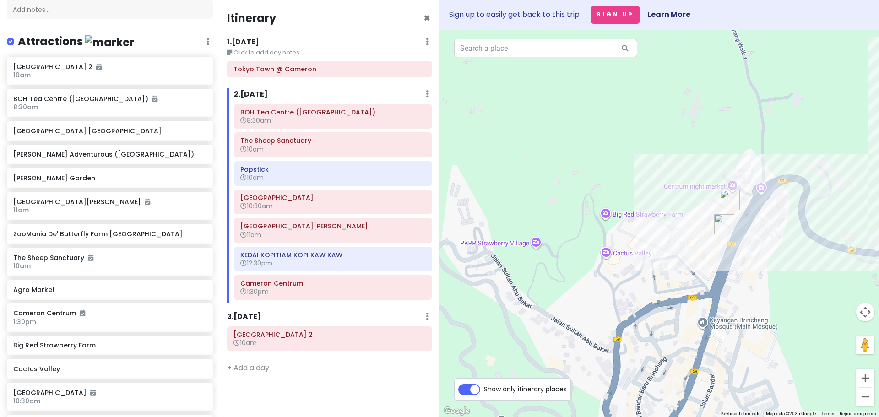
drag, startPoint x: 506, startPoint y: 287, endPoint x: 646, endPoint y: 267, distance: 141.9
click at [646, 267] on div at bounding box center [658, 223] width 439 height 387
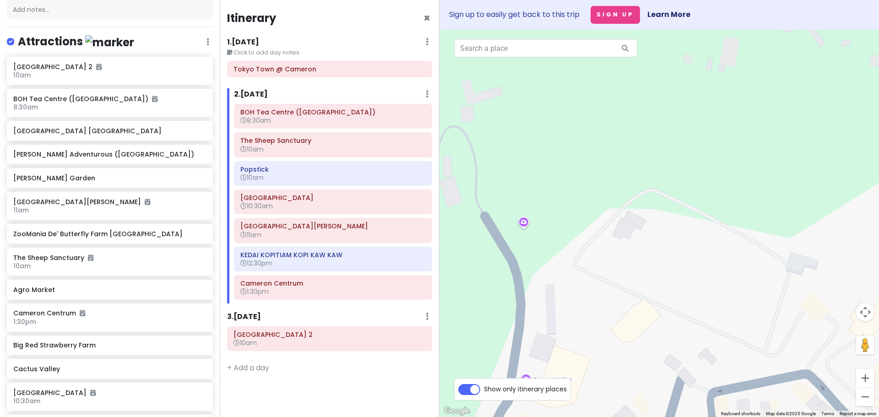
drag, startPoint x: 628, startPoint y: 253, endPoint x: 568, endPoint y: 253, distance: 59.9
click at [568, 253] on div at bounding box center [658, 223] width 439 height 387
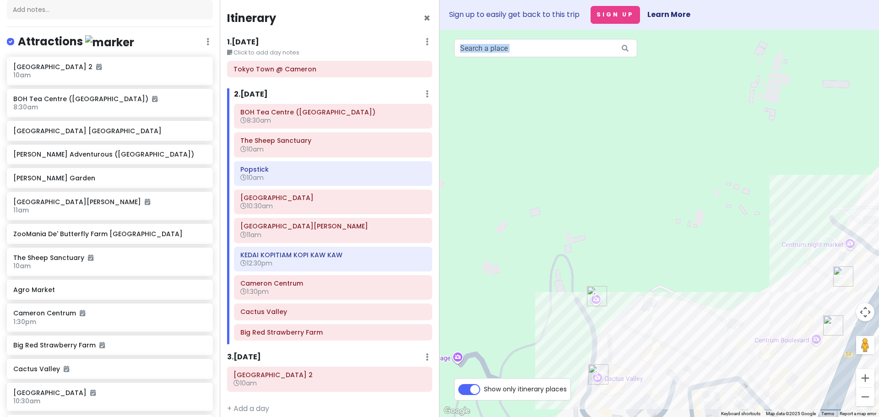
drag, startPoint x: 564, startPoint y: 396, endPoint x: 522, endPoint y: 217, distance: 183.8
click at [522, 217] on div "← Move left → Move right ↑ Move up ↓ Move down + Zoom in - Zoom out Home Jump l…" at bounding box center [658, 223] width 439 height 387
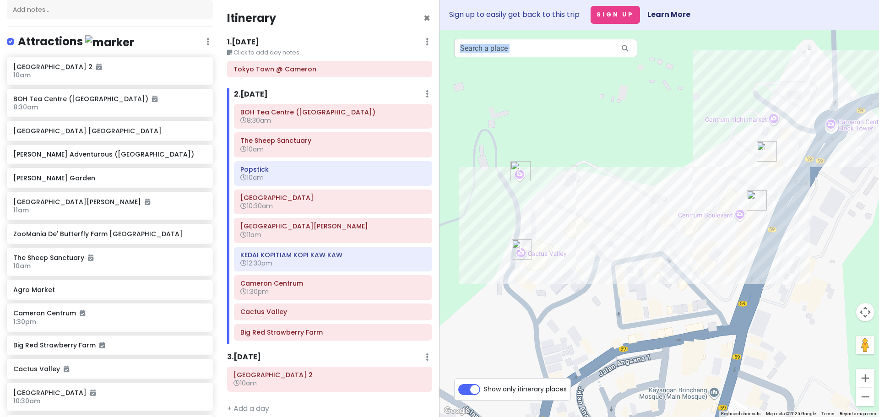
drag, startPoint x: 583, startPoint y: 317, endPoint x: 511, endPoint y: 199, distance: 139.1
click at [511, 199] on div at bounding box center [658, 223] width 439 height 387
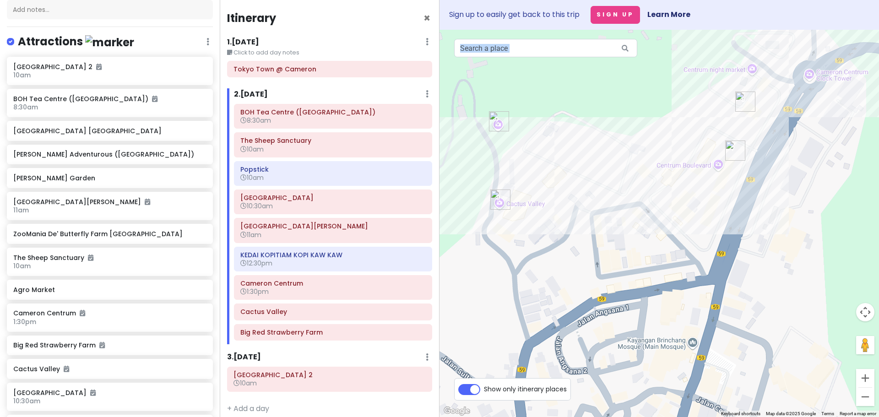
drag, startPoint x: 594, startPoint y: 316, endPoint x: 563, endPoint y: 207, distance: 113.4
click at [563, 207] on div at bounding box center [658, 223] width 439 height 387
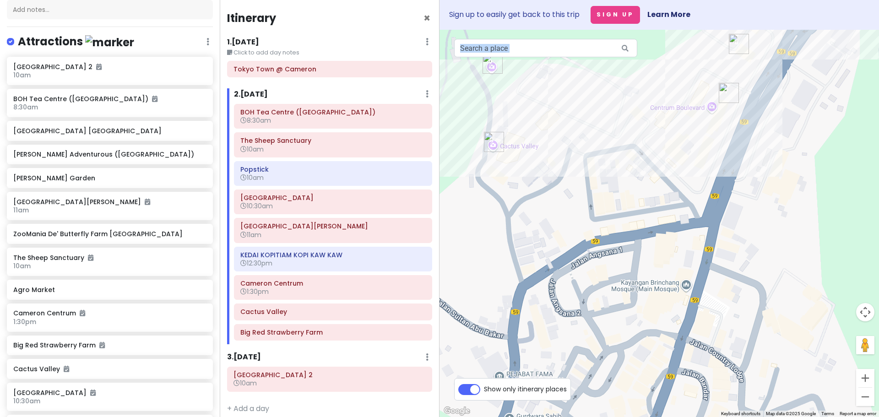
click at [593, 311] on img "Rasa Soya Cafe Cameron Highland" at bounding box center [590, 310] width 7 height 7
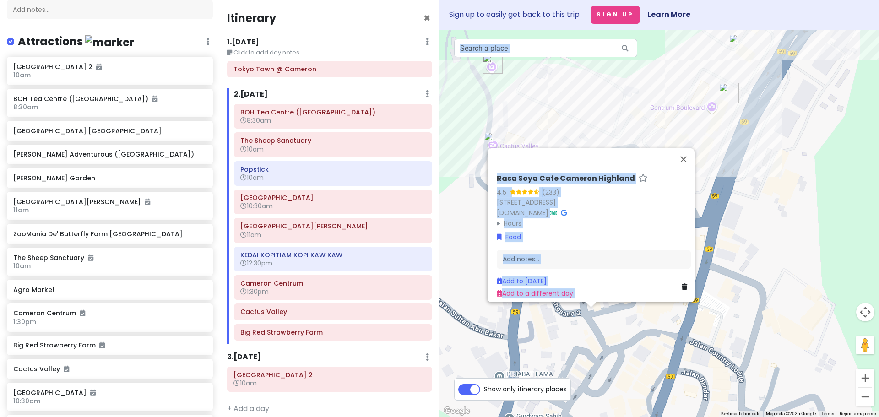
click at [584, 324] on div "Rasa Soya Cafe Cameron Highland 4.5 (233) No 8A Bawah, Point, Jalan Angsana 3, …" at bounding box center [658, 223] width 439 height 387
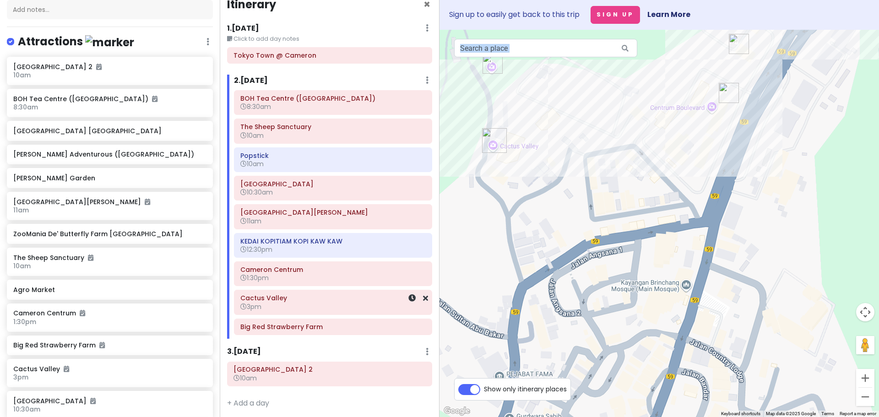
scroll to position [16, 0]
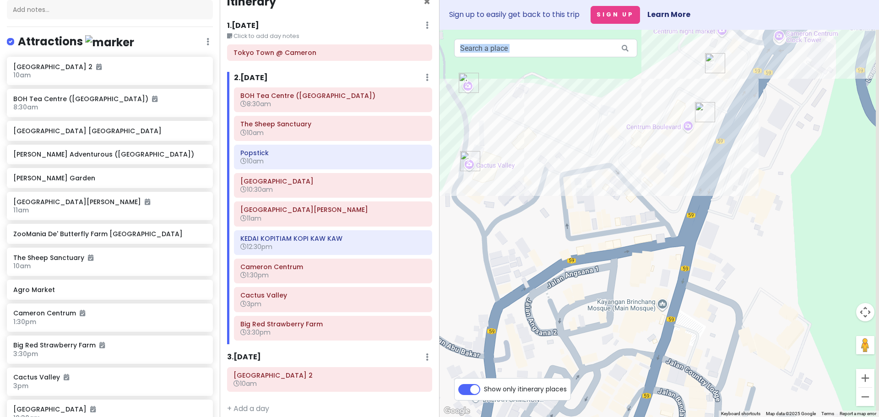
drag, startPoint x: 618, startPoint y: 244, endPoint x: 560, endPoint y: 286, distance: 72.0
click at [560, 286] on div at bounding box center [658, 223] width 439 height 387
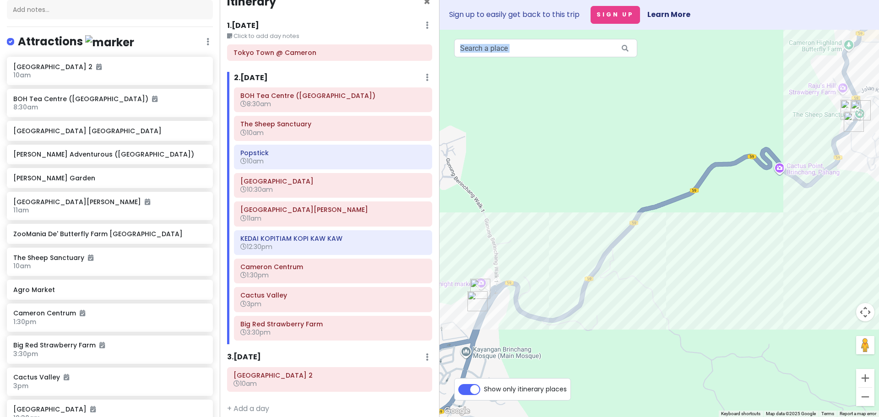
drag, startPoint x: 796, startPoint y: 266, endPoint x: 665, endPoint y: 324, distance: 142.8
click at [665, 324] on div at bounding box center [658, 223] width 439 height 387
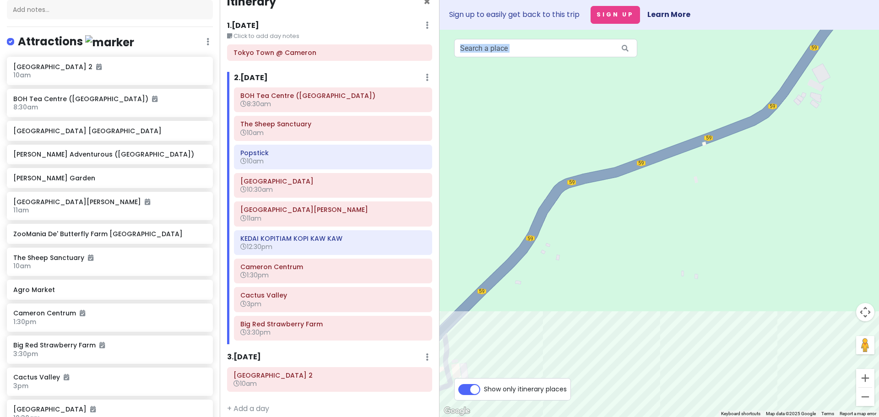
click at [675, 181] on img "Agro Market" at bounding box center [673, 180] width 7 height 7
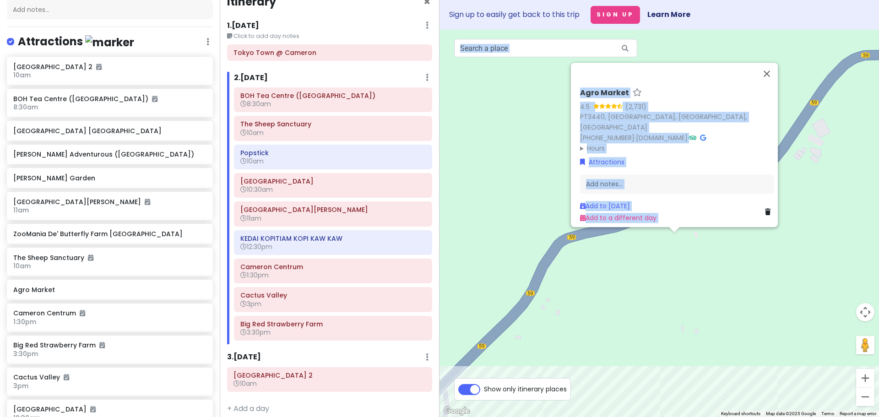
click at [670, 295] on div "Agro Market 4.5 (2,731) PT3440, Jln Gunung Brincang, Sungai Burung, 39100 Brinc…" at bounding box center [658, 223] width 439 height 387
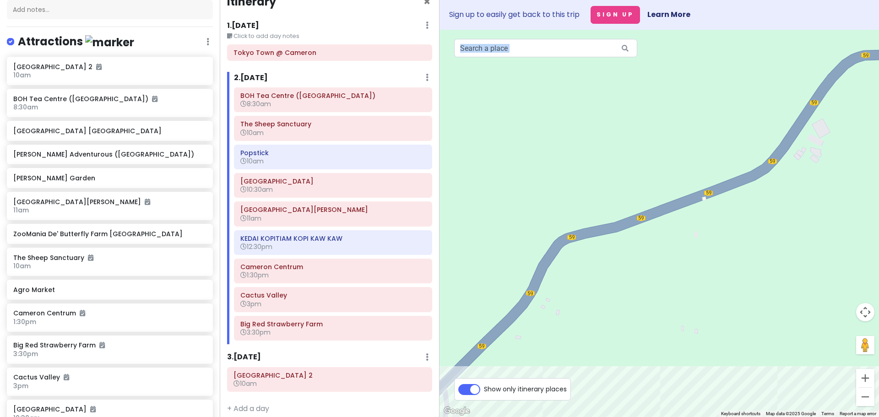
click at [675, 237] on img "Agro Market" at bounding box center [673, 235] width 7 height 7
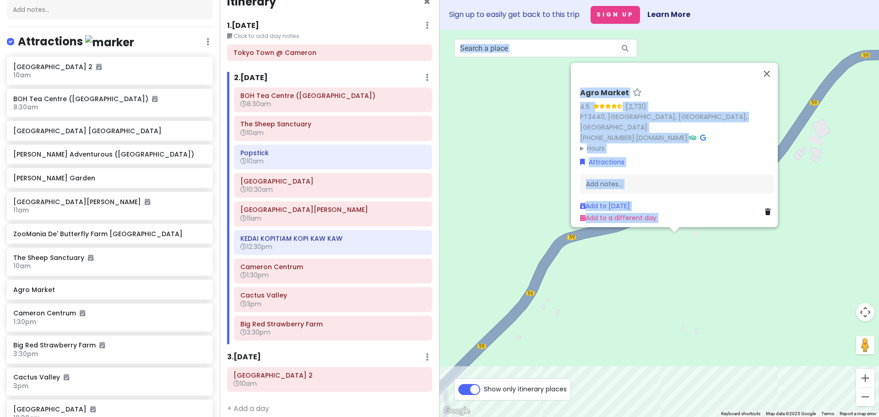
click at [680, 68] on div at bounding box center [665, 74] width 179 height 22
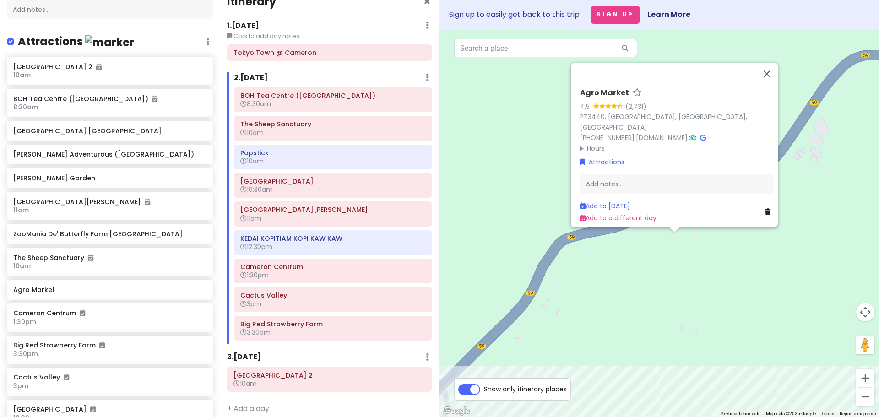
click at [664, 303] on div "Agro Market 4.5 (2,731) PT3440, Jln Gunung Brincang, Sungai Burung, 39100 Brinc…" at bounding box center [658, 223] width 439 height 387
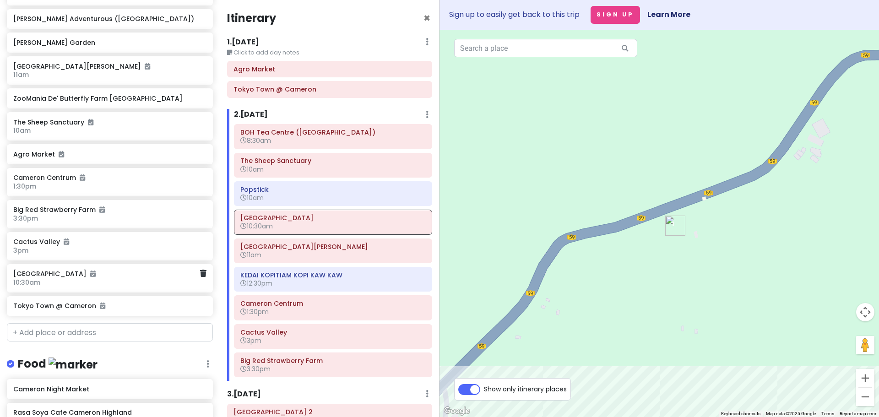
scroll to position [259, 0]
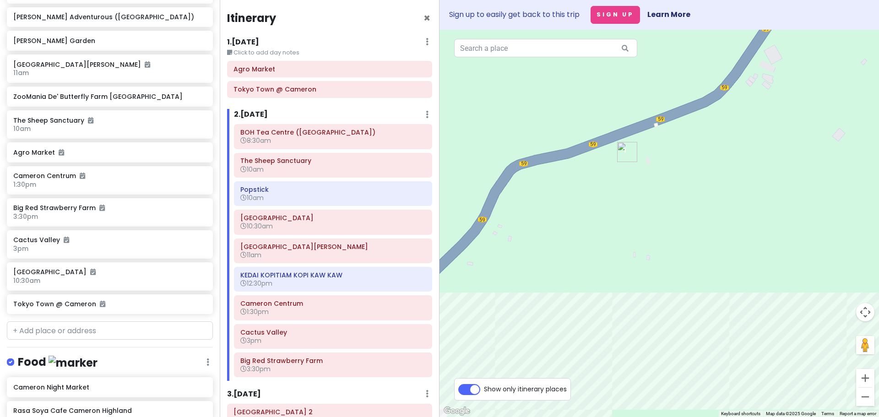
drag, startPoint x: 686, startPoint y: 328, endPoint x: 633, endPoint y: 246, distance: 97.0
click at [633, 246] on div at bounding box center [658, 223] width 439 height 387
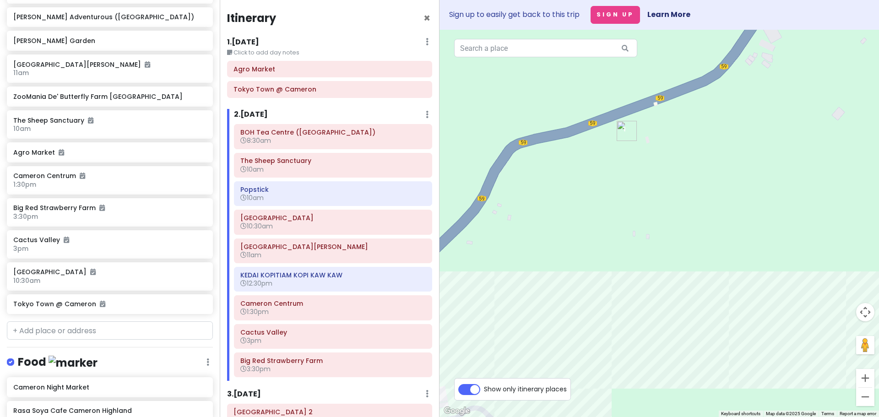
drag, startPoint x: 575, startPoint y: 289, endPoint x: 476, endPoint y: 266, distance: 101.6
click at [583, 268] on div at bounding box center [658, 223] width 439 height 387
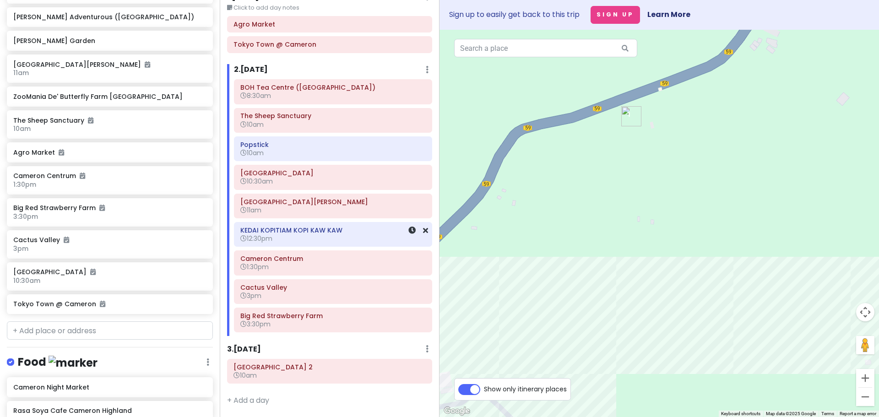
scroll to position [45, 0]
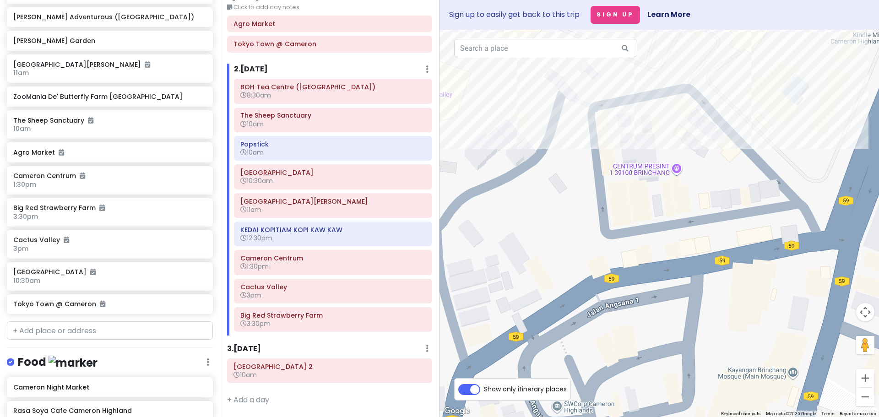
drag, startPoint x: 642, startPoint y: 266, endPoint x: 480, endPoint y: 221, distance: 168.2
click at [480, 221] on div at bounding box center [658, 223] width 439 height 387
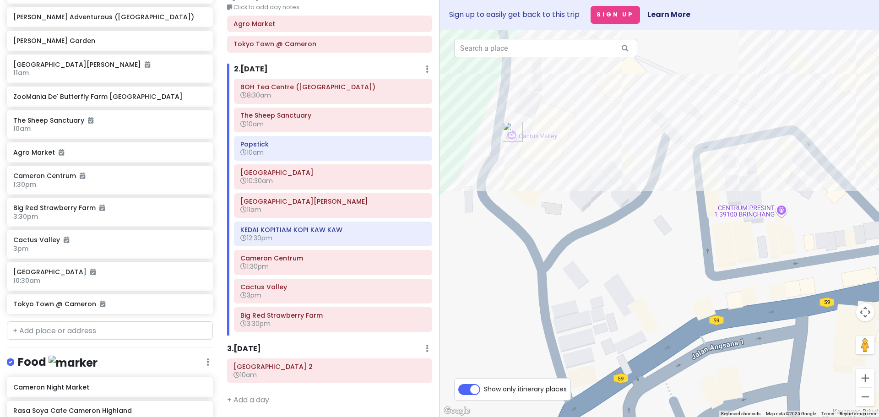
drag, startPoint x: 524, startPoint y: 255, endPoint x: 620, endPoint y: 319, distance: 114.2
click at [621, 315] on div at bounding box center [658, 223] width 439 height 387
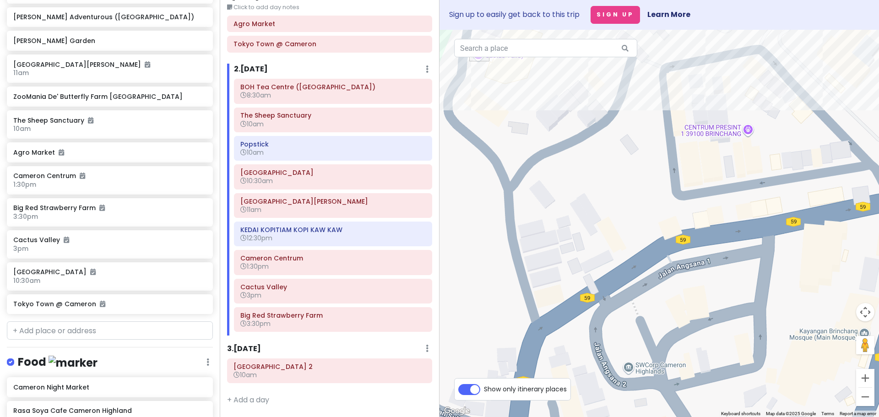
drag, startPoint x: 539, startPoint y: 314, endPoint x: 502, endPoint y: 113, distance: 205.1
click at [502, 113] on div at bounding box center [658, 223] width 439 height 387
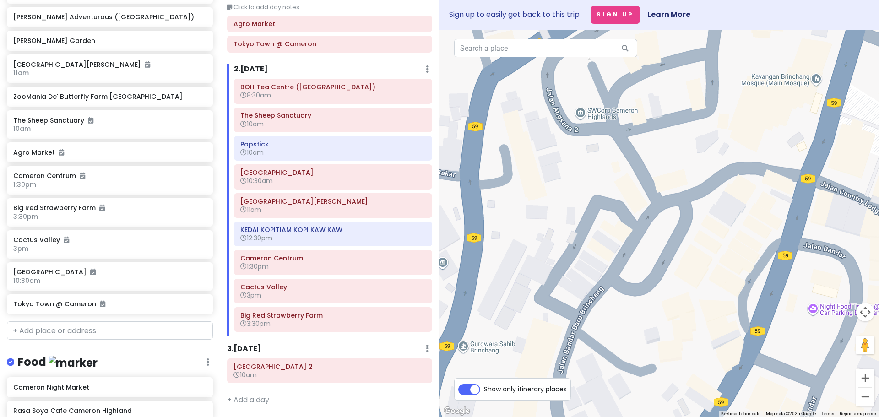
drag, startPoint x: 523, startPoint y: 219, endPoint x: 484, endPoint y: 281, distance: 73.4
click at [484, 281] on div at bounding box center [658, 223] width 439 height 387
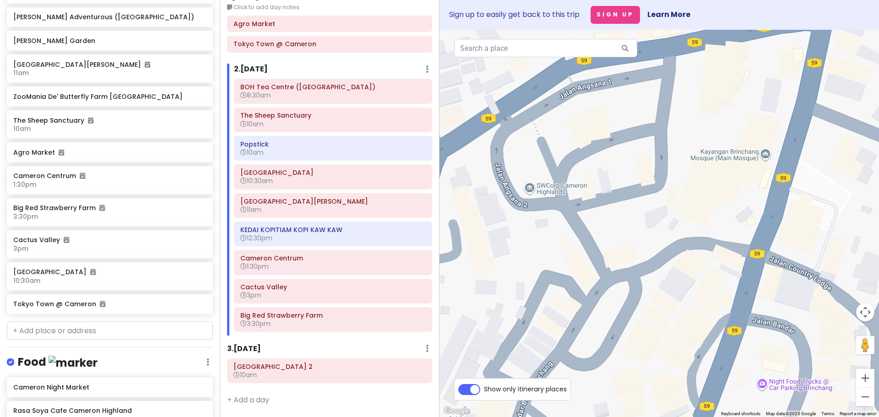
click at [574, 201] on img "Rasa Soya Cafe Cameron Highland" at bounding box center [575, 199] width 7 height 7
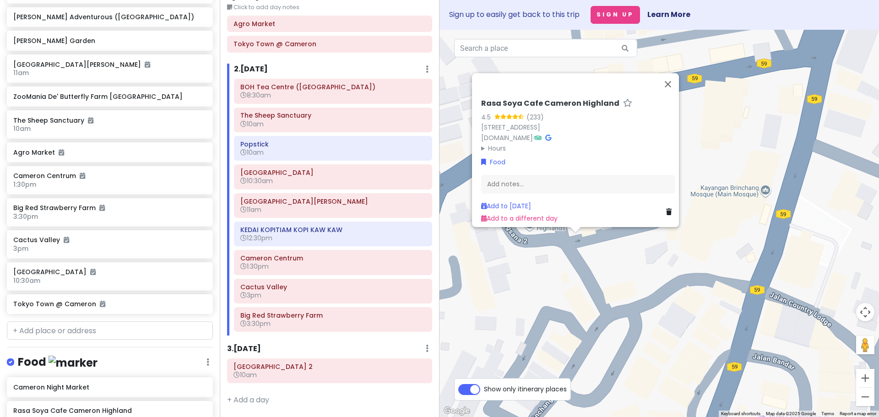
click at [538, 295] on div "Rasa Soya Cafe Cameron Highland 4.5 (233) No 8A Bawah, Point, Jalan Angsana 3, …" at bounding box center [658, 223] width 439 height 387
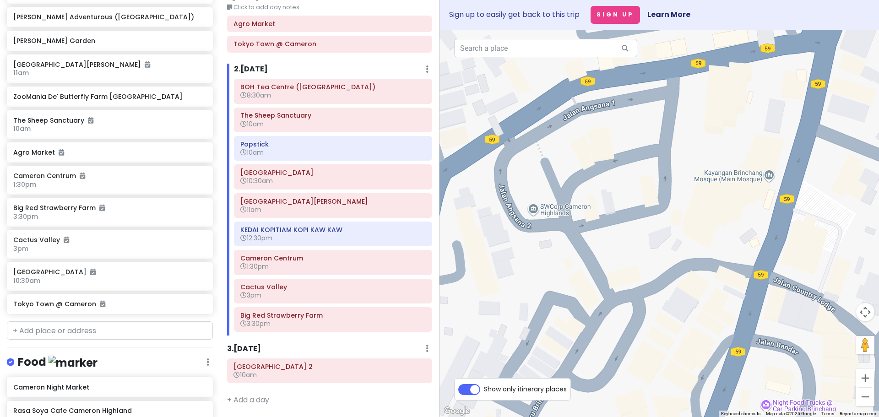
drag, startPoint x: 551, startPoint y: 294, endPoint x: 555, endPoint y: 278, distance: 16.4
click at [555, 278] on div at bounding box center [658, 223] width 439 height 387
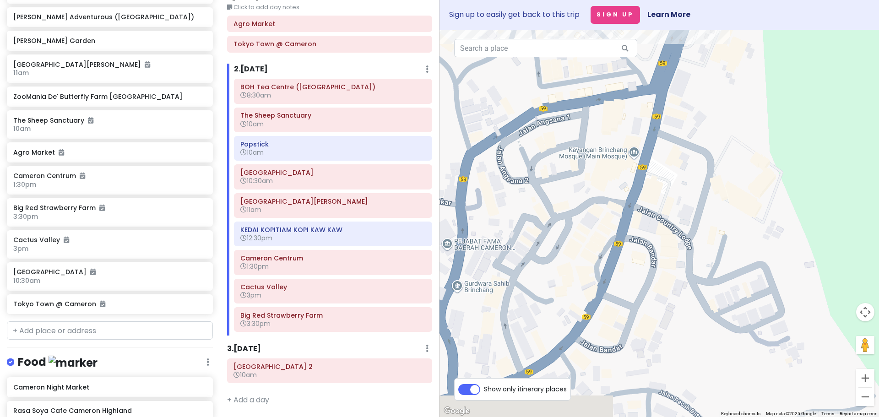
drag, startPoint x: 572, startPoint y: 298, endPoint x: 576, endPoint y: 277, distance: 21.0
click at [576, 278] on div at bounding box center [658, 223] width 439 height 387
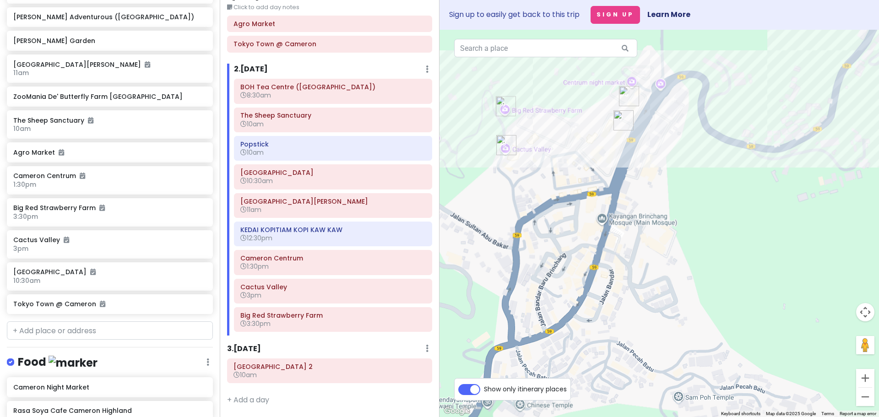
drag, startPoint x: 574, startPoint y: 355, endPoint x: 600, endPoint y: 243, distance: 115.7
click at [600, 243] on div at bounding box center [658, 223] width 439 height 387
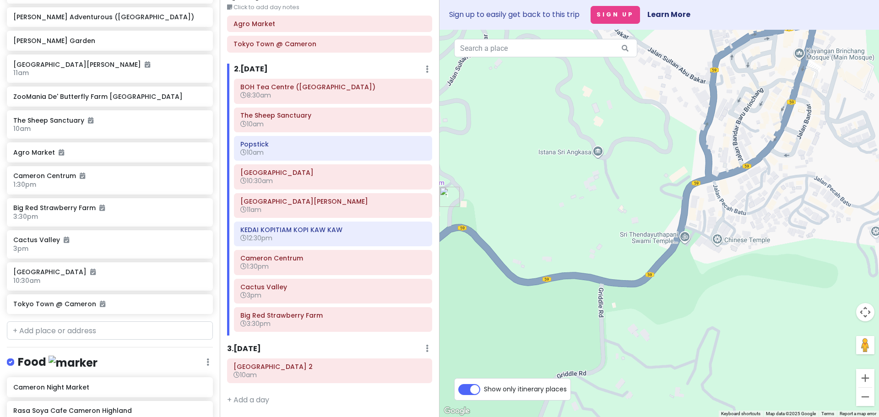
drag, startPoint x: 608, startPoint y: 283, endPoint x: 735, endPoint y: 271, distance: 128.2
click at [735, 271] on div at bounding box center [658, 223] width 439 height 387
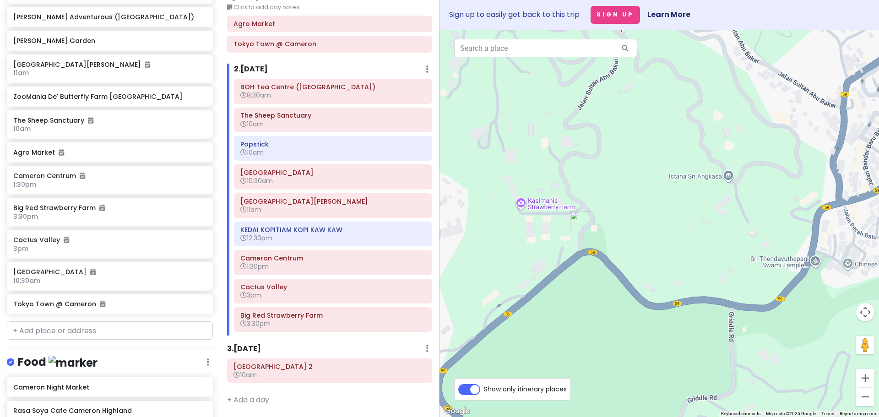
drag, startPoint x: 616, startPoint y: 299, endPoint x: 615, endPoint y: 273, distance: 26.1
click at [616, 273] on div at bounding box center [658, 223] width 439 height 387
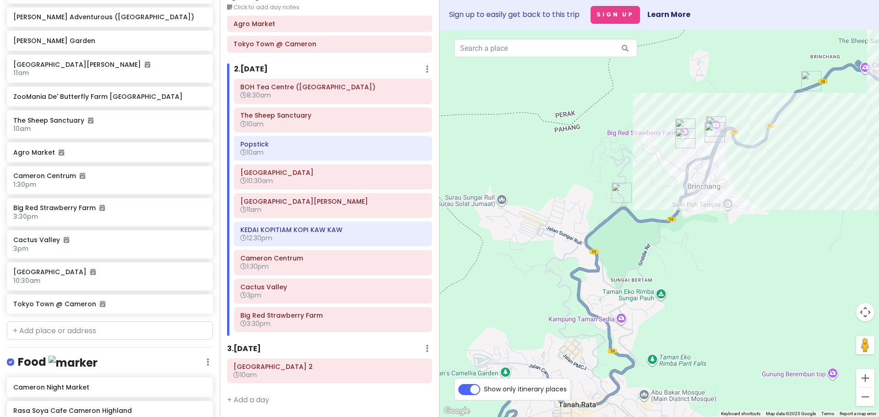
click at [536, 221] on img "Cameron Night Market" at bounding box center [536, 221] width 7 height 7
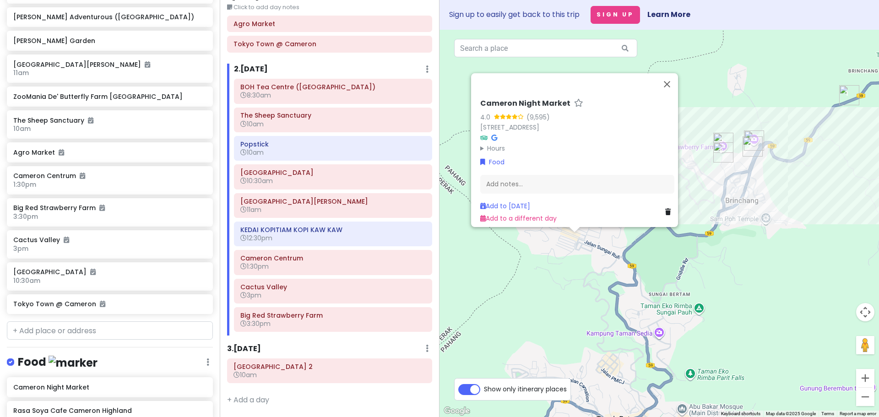
click at [540, 297] on div "Cameron Night Market 4.0 (9,595) [GEOGRAPHIC_DATA][STREET_ADDRESS] Hours [DATE]…" at bounding box center [658, 223] width 439 height 387
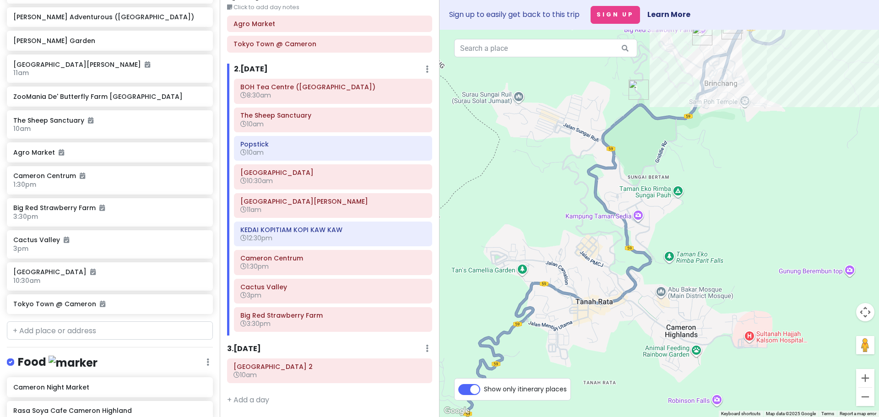
drag, startPoint x: 595, startPoint y: 396, endPoint x: 573, endPoint y: 283, distance: 115.6
click at [573, 283] on div at bounding box center [658, 223] width 439 height 387
click at [606, 326] on img "Zenith Suites Cameron" at bounding box center [604, 323] width 7 height 7
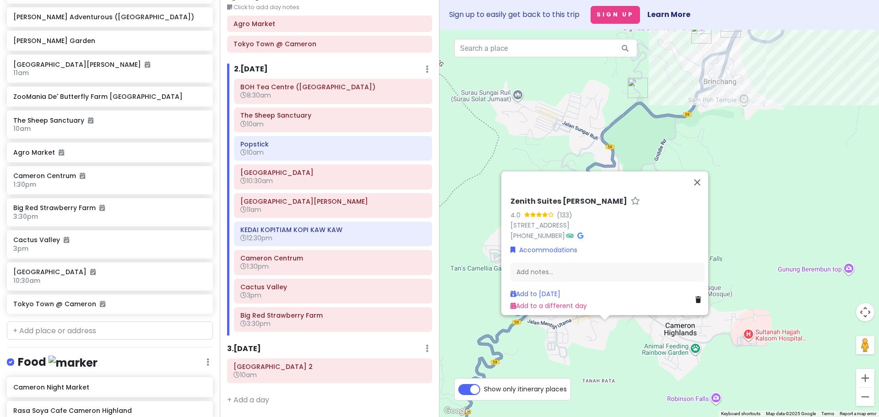
click at [623, 340] on div "Zenith Suites Cameron 4.0 (133) 2, Jalan Majlis, Tanah Rata, 39000 Tanah Rata, …" at bounding box center [658, 223] width 439 height 387
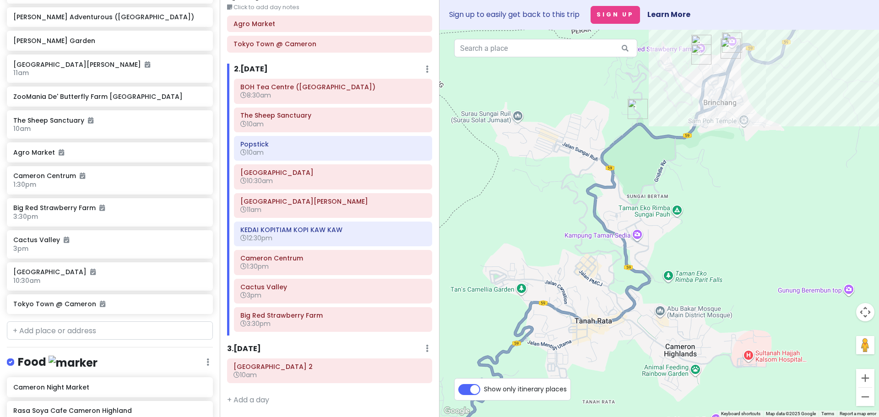
drag, startPoint x: 665, startPoint y: 144, endPoint x: 651, endPoint y: 239, distance: 96.2
click at [651, 239] on div at bounding box center [658, 223] width 439 height 387
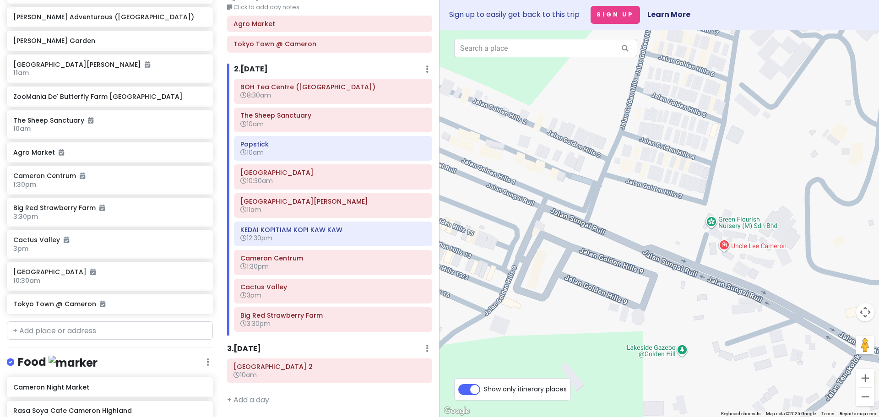
click at [508, 181] on img "Cameron Night Market" at bounding box center [507, 181] width 7 height 7
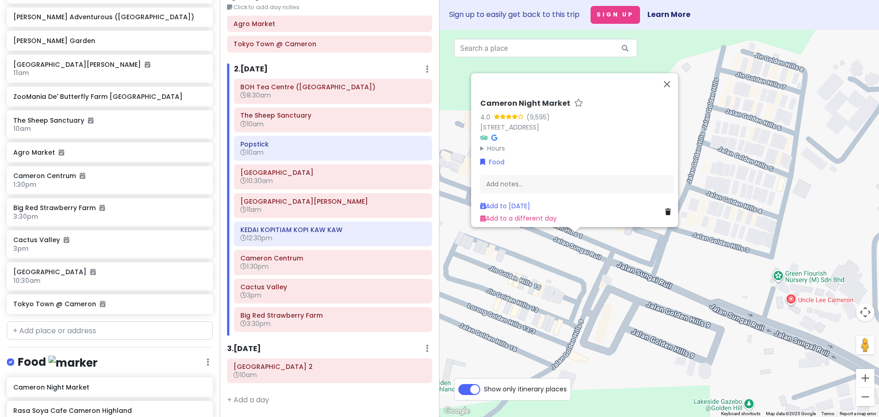
drag, startPoint x: 509, startPoint y: 264, endPoint x: 504, endPoint y: 259, distance: 6.8
click at [508, 262] on div "Cameron Night Market 4.0 (9,595) [GEOGRAPHIC_DATA][STREET_ADDRESS] Hours [DATE]…" at bounding box center [658, 223] width 439 height 387
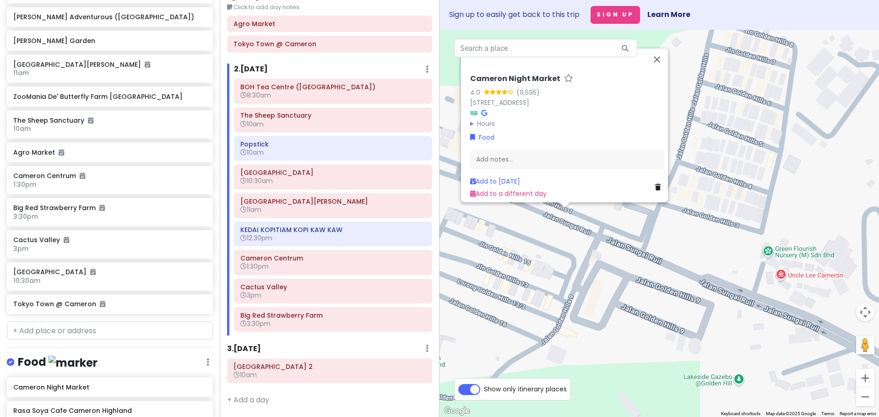
click at [578, 256] on div "Cameron Night Market 4.0 (9,595) [GEOGRAPHIC_DATA][STREET_ADDRESS] Hours [DATE]…" at bounding box center [658, 223] width 439 height 387
click at [553, 237] on div "Cameron Night Market 4.0 (9,595) [GEOGRAPHIC_DATA][STREET_ADDRESS] Hours [DATE]…" at bounding box center [658, 223] width 439 height 387
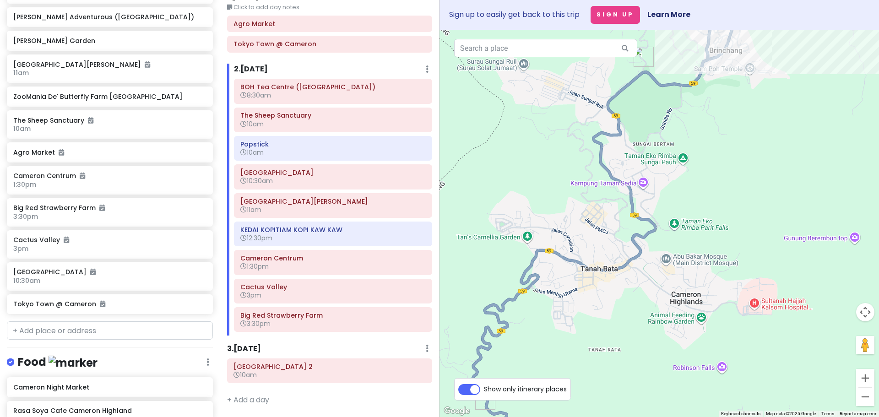
drag, startPoint x: 610, startPoint y: 317, endPoint x: 586, endPoint y: 153, distance: 165.2
click at [586, 153] on div at bounding box center [658, 223] width 439 height 387
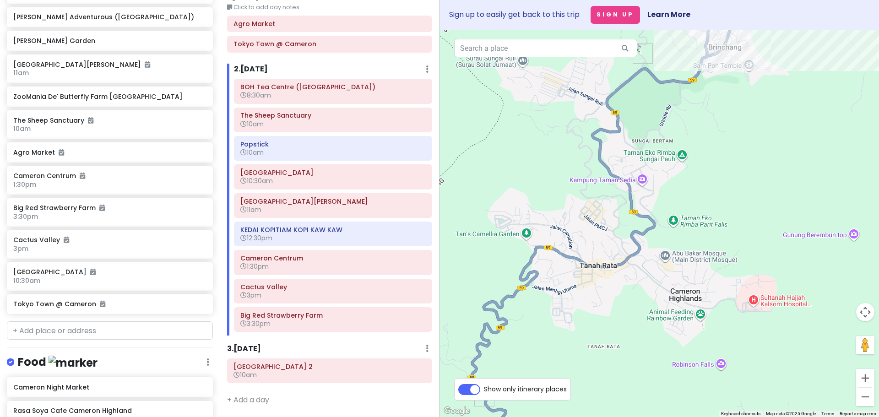
click at [610, 293] on div at bounding box center [658, 223] width 439 height 387
click at [612, 289] on img "Zenith Suites Cameron" at bounding box center [609, 289] width 7 height 7
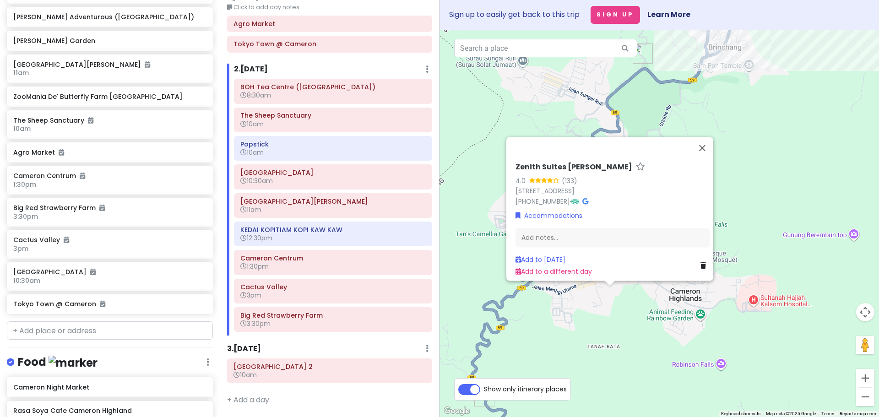
click at [602, 332] on div "Zenith Suites Cameron 4.0 (133) 2, Jalan Majlis, Tanah Rata, 39000 Tanah Rata, …" at bounding box center [658, 223] width 439 height 387
drag, startPoint x: 556, startPoint y: 350, endPoint x: 576, endPoint y: 308, distance: 46.7
click at [576, 307] on div "Zenith Suites Cameron 4.0 (133) 2, Jalan Majlis, Tanah Rata, 39000 Tanah Rata, …" at bounding box center [658, 223] width 439 height 387
click at [561, 316] on div "Zenith Suites Cameron 4.0 (133) 2, Jalan Majlis, Tanah Rata, 39000 Tanah Rata, …" at bounding box center [658, 223] width 439 height 387
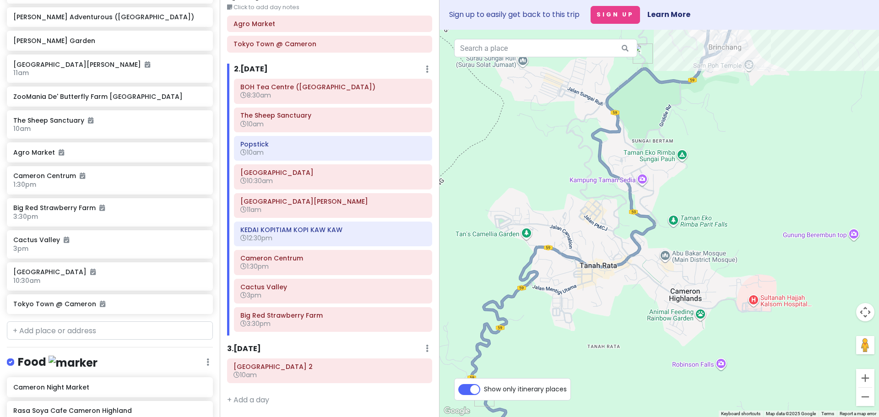
drag, startPoint x: 765, startPoint y: 148, endPoint x: 677, endPoint y: 327, distance: 198.9
click at [677, 327] on div at bounding box center [658, 223] width 439 height 387
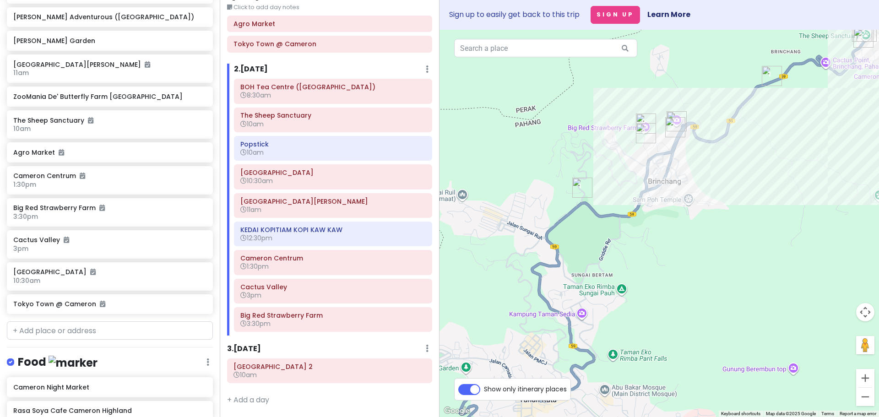
drag, startPoint x: 715, startPoint y: 141, endPoint x: 644, endPoint y: 306, distance: 179.2
click at [644, 306] on div at bounding box center [658, 223] width 439 height 387
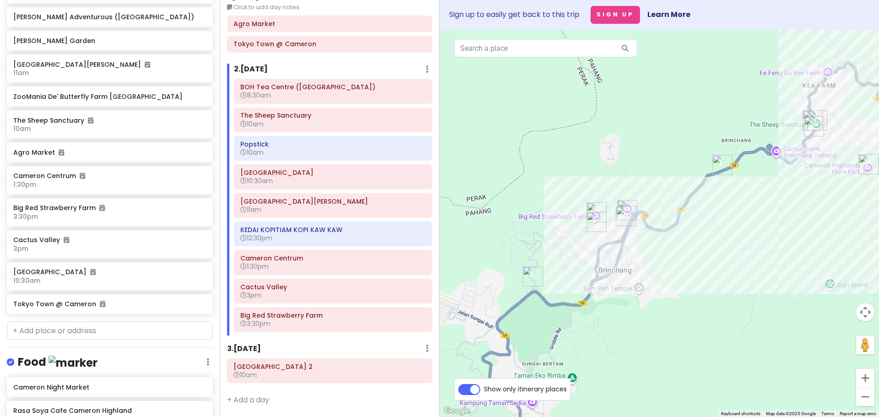
drag, startPoint x: 732, startPoint y: 225, endPoint x: 695, endPoint y: 279, distance: 65.5
click at [695, 279] on div at bounding box center [658, 223] width 439 height 387
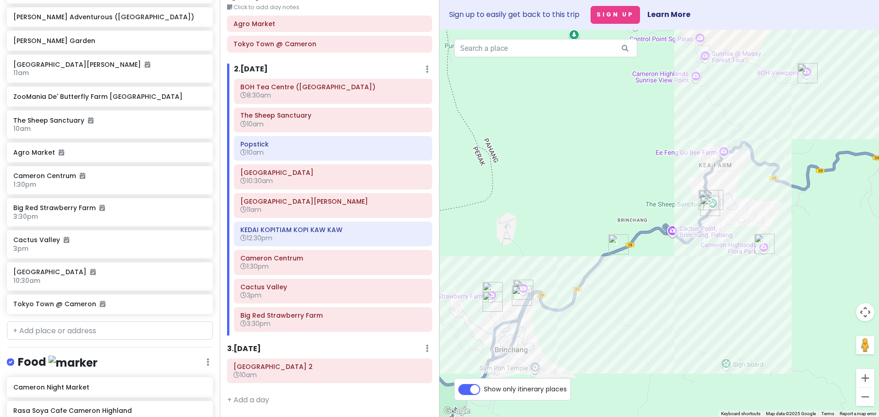
drag, startPoint x: 745, startPoint y: 250, endPoint x: 639, endPoint y: 331, distance: 133.5
click at [639, 331] on div at bounding box center [658, 223] width 439 height 387
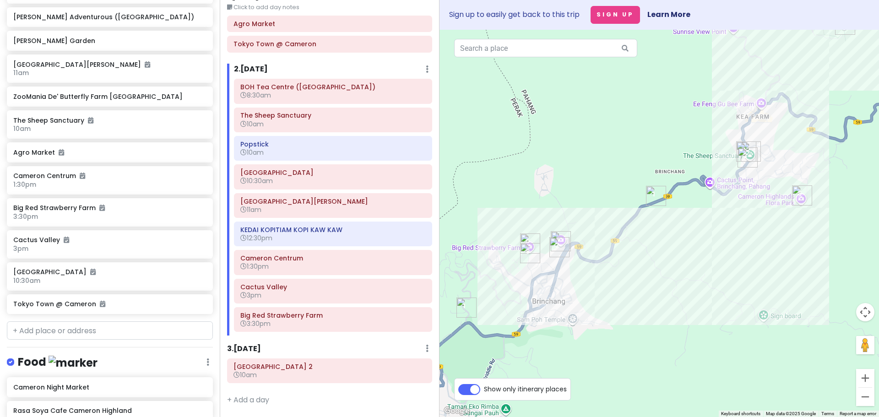
drag, startPoint x: 635, startPoint y: 324, endPoint x: 680, endPoint y: 266, distance: 73.3
click at [680, 266] on div at bounding box center [658, 223] width 439 height 387
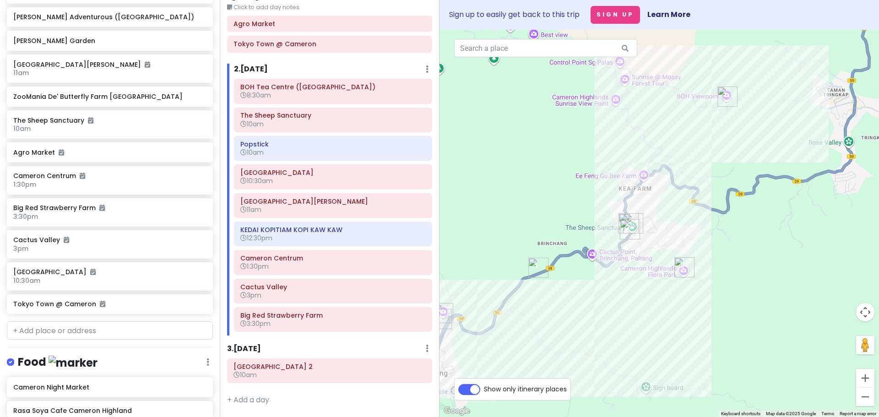
drag, startPoint x: 722, startPoint y: 260, endPoint x: 585, endPoint y: 346, distance: 162.3
click at [585, 346] on div at bounding box center [658, 223] width 439 height 387
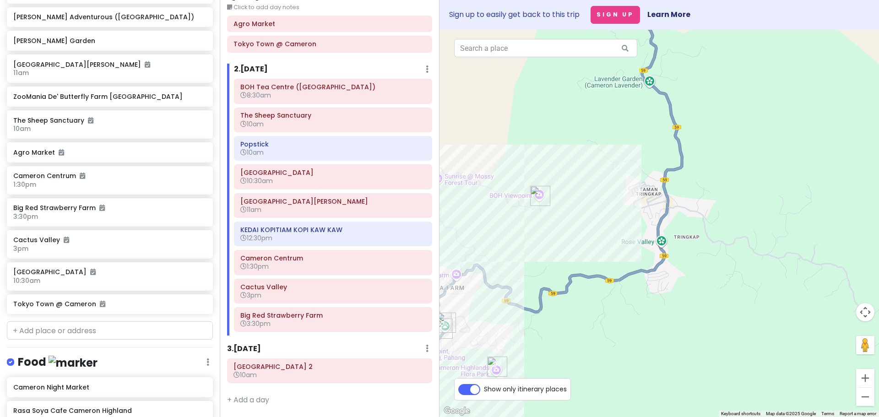
drag, startPoint x: 783, startPoint y: 276, endPoint x: 653, endPoint y: 348, distance: 149.5
click at [653, 348] on div at bounding box center [658, 223] width 439 height 387
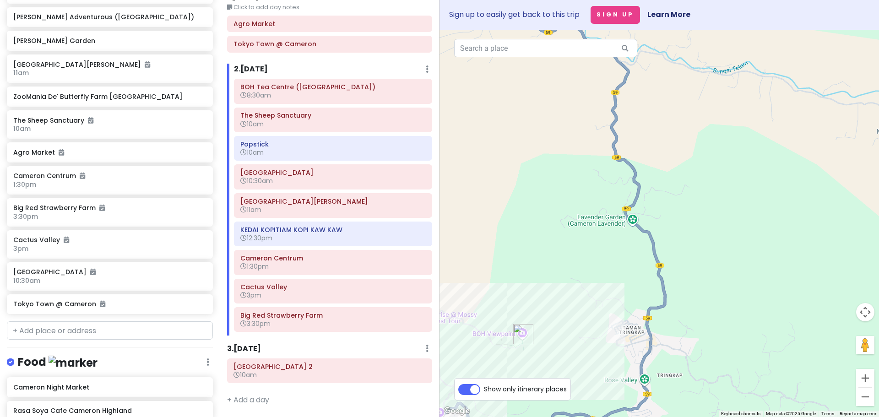
drag, startPoint x: 647, startPoint y: 201, endPoint x: 634, endPoint y: 333, distance: 132.4
click at [634, 333] on div at bounding box center [658, 223] width 439 height 387
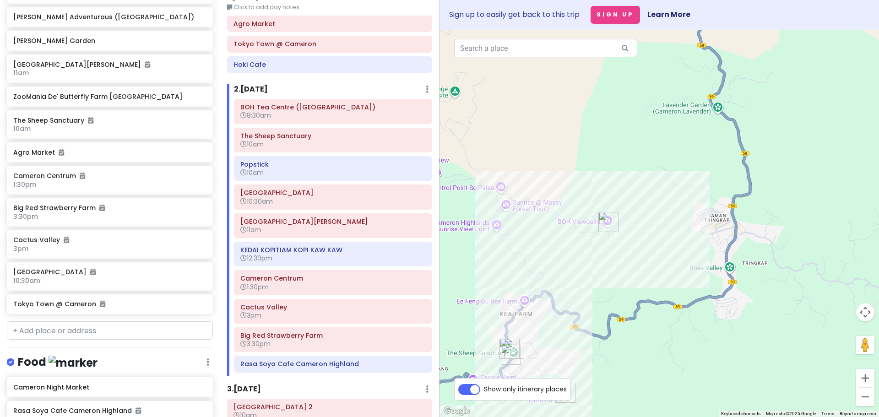
drag, startPoint x: 538, startPoint y: 305, endPoint x: 631, endPoint y: 175, distance: 159.8
click at [631, 175] on div at bounding box center [658, 223] width 439 height 387
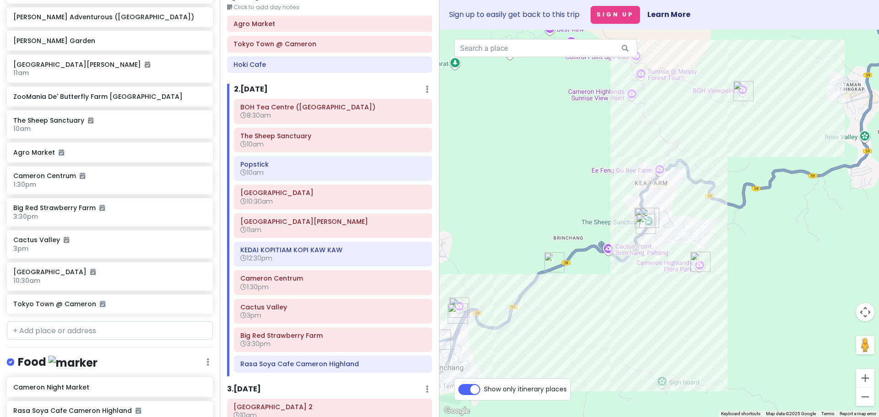
drag, startPoint x: 464, startPoint y: 299, endPoint x: 577, endPoint y: 199, distance: 151.0
click at [577, 199] on div at bounding box center [658, 223] width 439 height 387
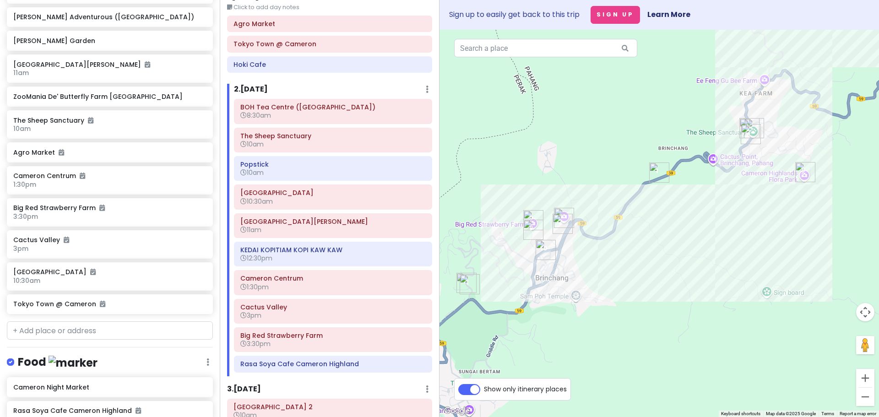
drag, startPoint x: 534, startPoint y: 265, endPoint x: 627, endPoint y: 192, distance: 118.1
click at [626, 193] on div at bounding box center [658, 223] width 439 height 387
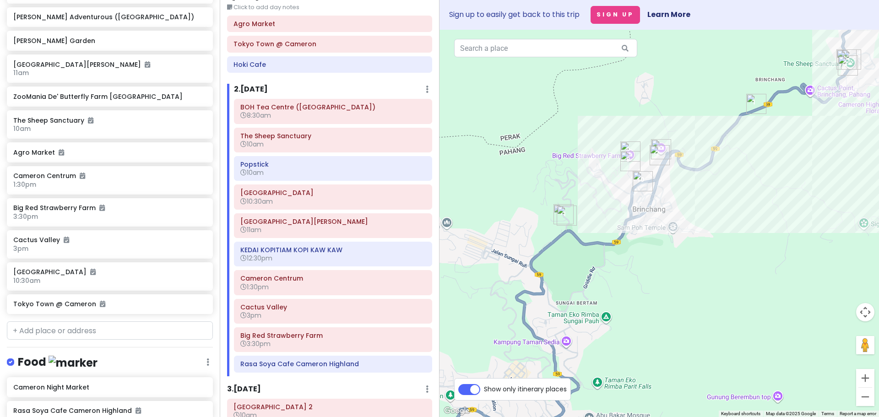
drag, startPoint x: 561, startPoint y: 329, endPoint x: 613, endPoint y: 279, distance: 72.5
click at [613, 279] on div at bounding box center [658, 223] width 439 height 387
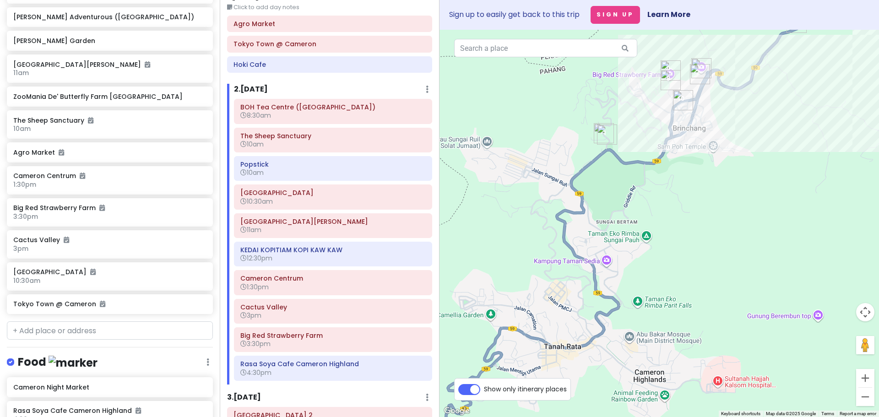
drag, startPoint x: 621, startPoint y: 297, endPoint x: 653, endPoint y: 200, distance: 102.3
click at [653, 200] on div at bounding box center [658, 223] width 439 height 387
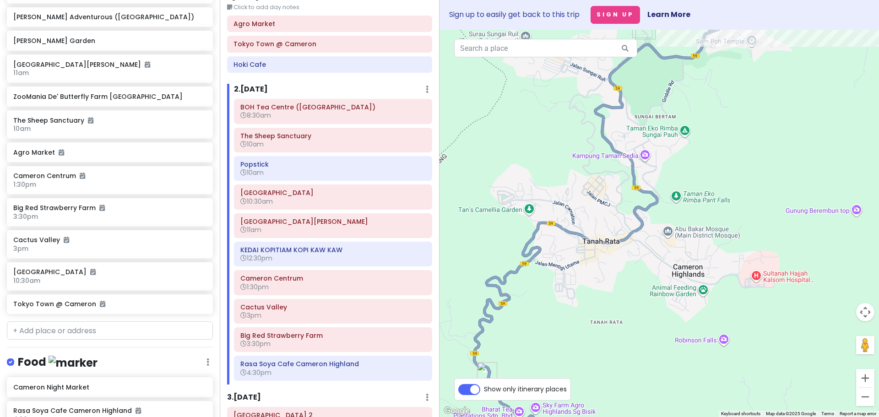
drag, startPoint x: 635, startPoint y: 271, endPoint x: 663, endPoint y: 202, distance: 74.5
click at [663, 202] on div at bounding box center [658, 223] width 439 height 387
click at [614, 265] on img "Zenith Suites Cameron" at bounding box center [612, 263] width 7 height 7
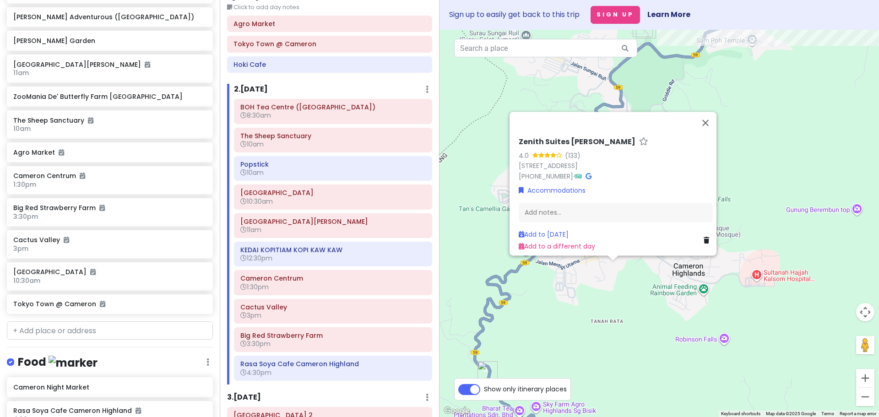
click at [613, 301] on div "Zenith Suites Cameron 4.0 (133) 2, Jalan Majlis, Tanah Rata, 39000 Tanah Rata, …" at bounding box center [658, 223] width 439 height 387
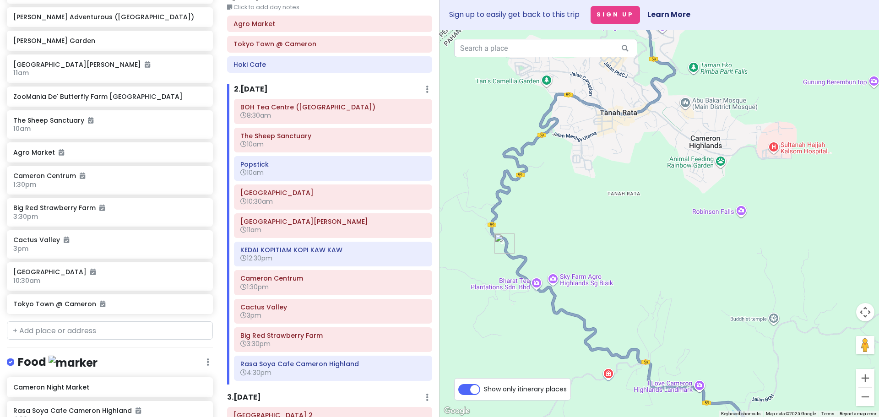
drag, startPoint x: 613, startPoint y: 307, endPoint x: 632, endPoint y: 178, distance: 129.9
click at [632, 178] on div at bounding box center [658, 223] width 439 height 387
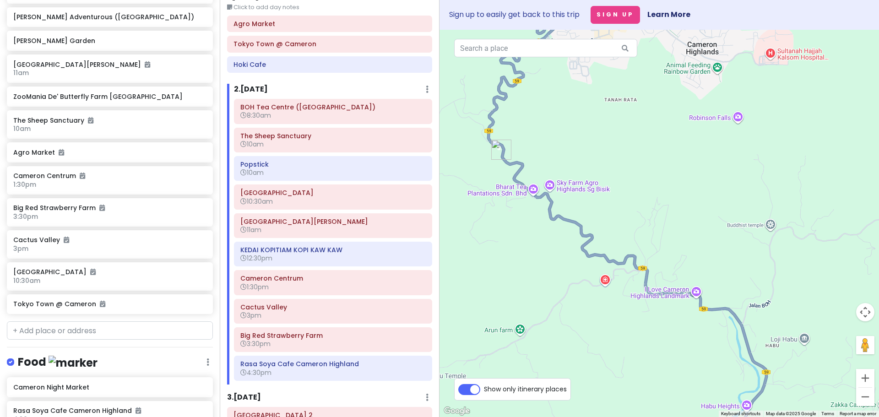
drag, startPoint x: 611, startPoint y: 213, endPoint x: 610, endPoint y: 154, distance: 58.6
click at [610, 154] on div at bounding box center [658, 223] width 439 height 387
click at [605, 283] on div at bounding box center [658, 223] width 439 height 387
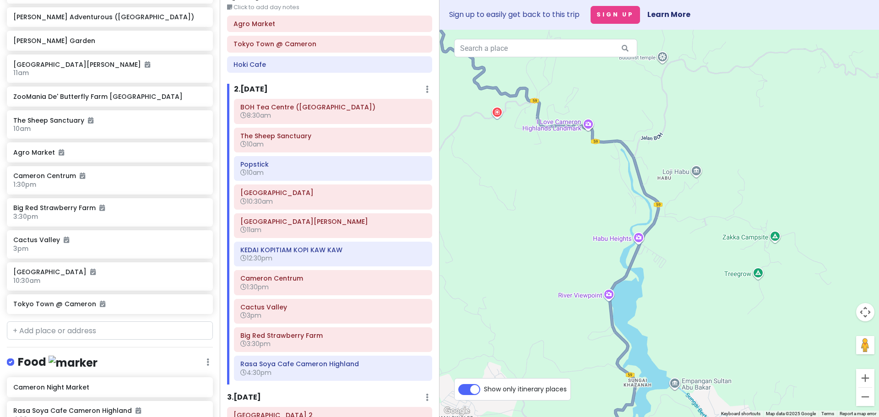
drag, startPoint x: 666, startPoint y: 246, endPoint x: 555, endPoint y: 81, distance: 198.4
click at [555, 81] on div at bounding box center [658, 223] width 439 height 387
click at [622, 278] on img "The Lakehouse Cameron Highlands" at bounding box center [619, 278] width 7 height 7
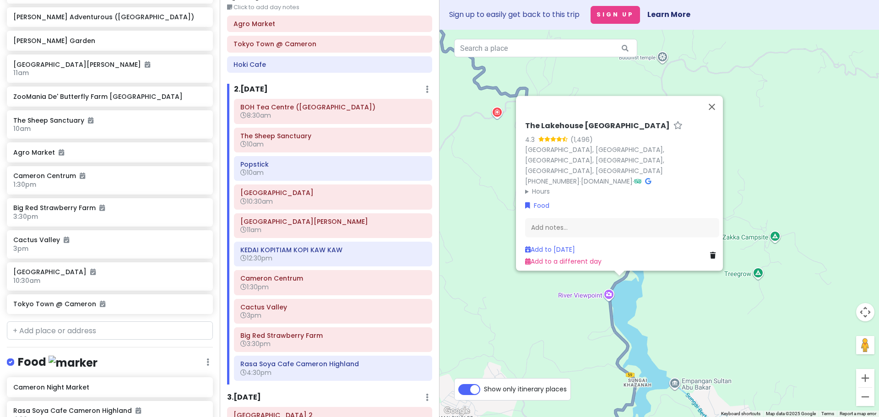
click at [664, 297] on div "The Lakehouse Cameron Highlands 4.3 (1,496) 30th Mile, Jalan Ringlet - Sungai K…" at bounding box center [658, 223] width 439 height 387
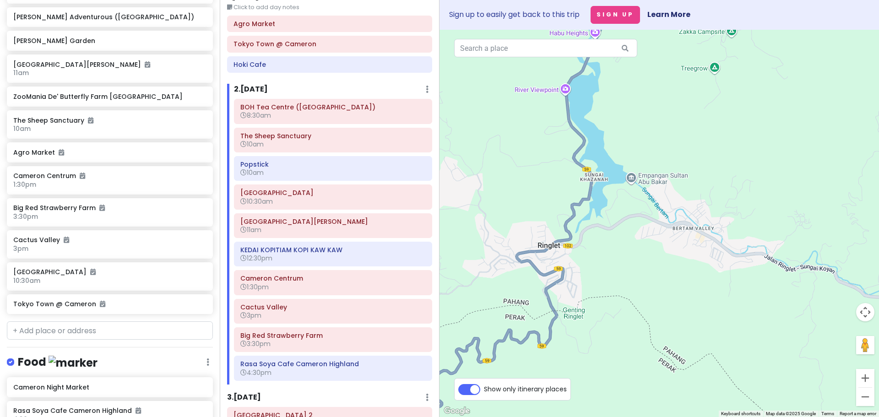
drag, startPoint x: 664, startPoint y: 337, endPoint x: 612, endPoint y: 297, distance: 65.5
click at [612, 297] on div at bounding box center [658, 223] width 439 height 387
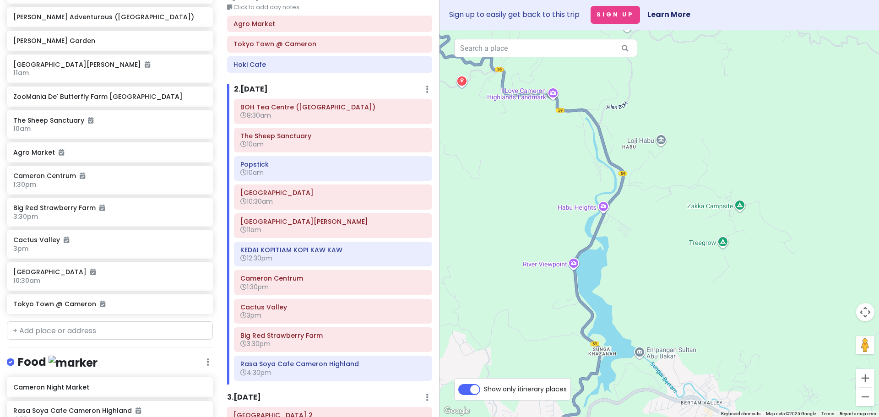
drag, startPoint x: 591, startPoint y: 349, endPoint x: 601, endPoint y: 355, distance: 11.3
click at [601, 354] on div at bounding box center [658, 223] width 439 height 387
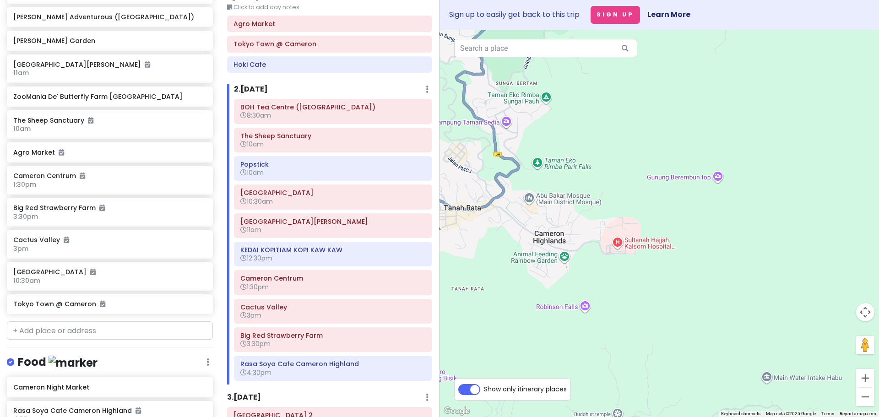
drag, startPoint x: 561, startPoint y: 221, endPoint x: 628, endPoint y: 322, distance: 122.1
click at [629, 321] on div at bounding box center [658, 223] width 439 height 387
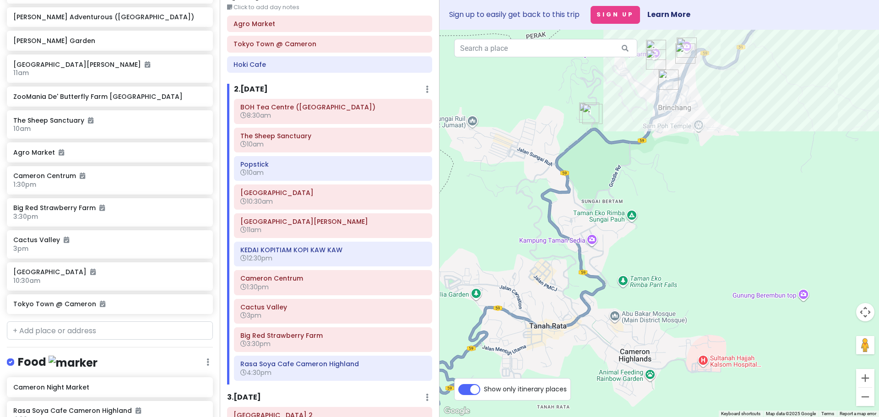
drag, startPoint x: 632, startPoint y: 246, endPoint x: 681, endPoint y: 342, distance: 108.1
click at [681, 342] on div at bounding box center [658, 223] width 439 height 387
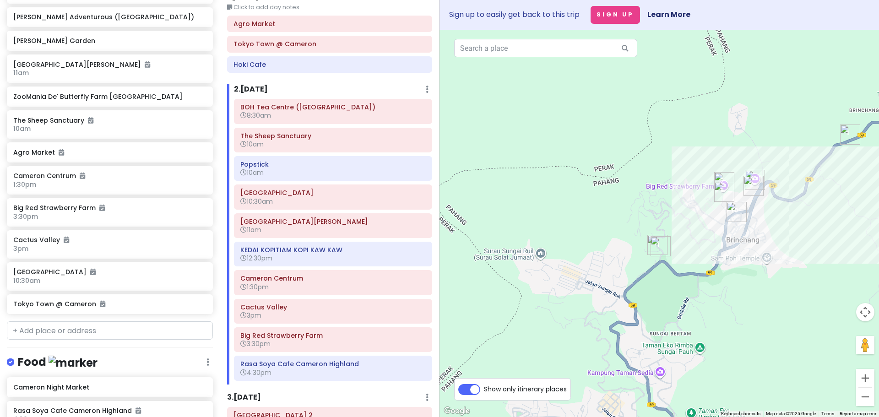
click at [576, 273] on img "Cameron Night Market" at bounding box center [575, 274] width 7 height 7
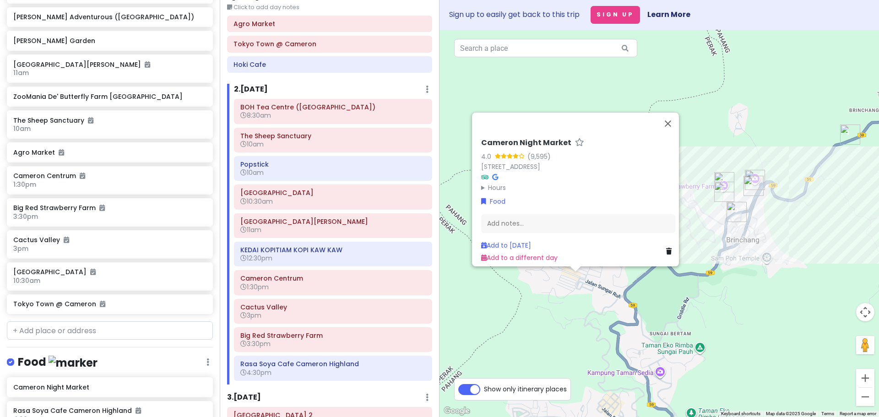
click at [556, 310] on div "Cameron Night Market 4.0 (9,595) [GEOGRAPHIC_DATA][STREET_ADDRESS] Hours [DATE]…" at bounding box center [658, 223] width 439 height 387
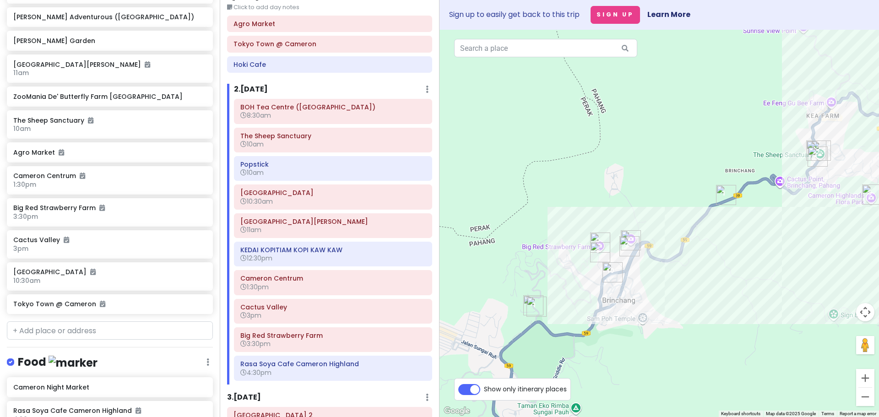
drag, startPoint x: 618, startPoint y: 220, endPoint x: 498, endPoint y: 274, distance: 131.7
click at [498, 274] on div at bounding box center [658, 223] width 439 height 387
drag, startPoint x: 703, startPoint y: 299, endPoint x: 550, endPoint y: 345, distance: 160.1
click at [551, 345] on div at bounding box center [658, 223] width 439 height 387
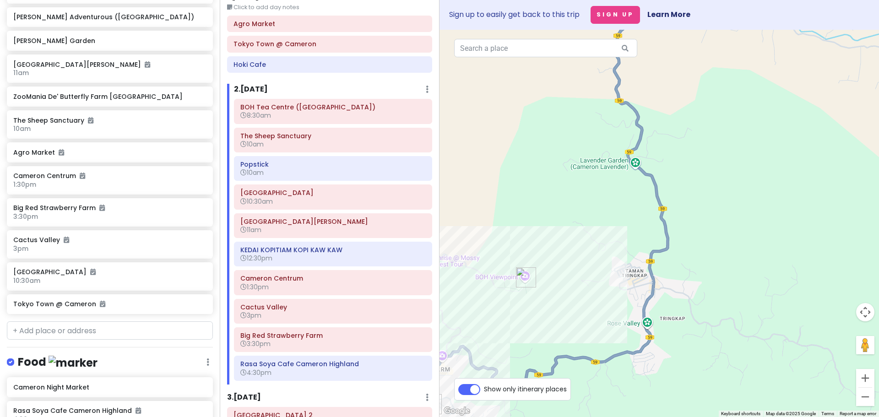
drag, startPoint x: 646, startPoint y: 212, endPoint x: 649, endPoint y: 368, distance: 155.6
click at [651, 364] on div at bounding box center [658, 223] width 439 height 387
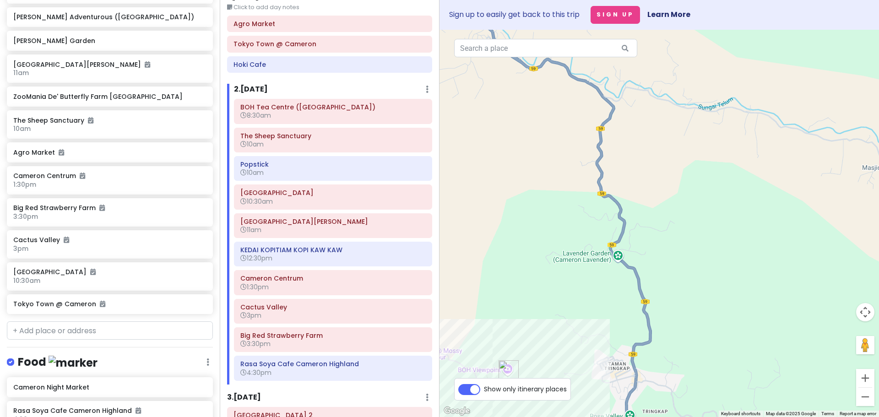
drag, startPoint x: 600, startPoint y: 249, endPoint x: 602, endPoint y: 302, distance: 53.6
click at [602, 302] on div at bounding box center [658, 223] width 439 height 387
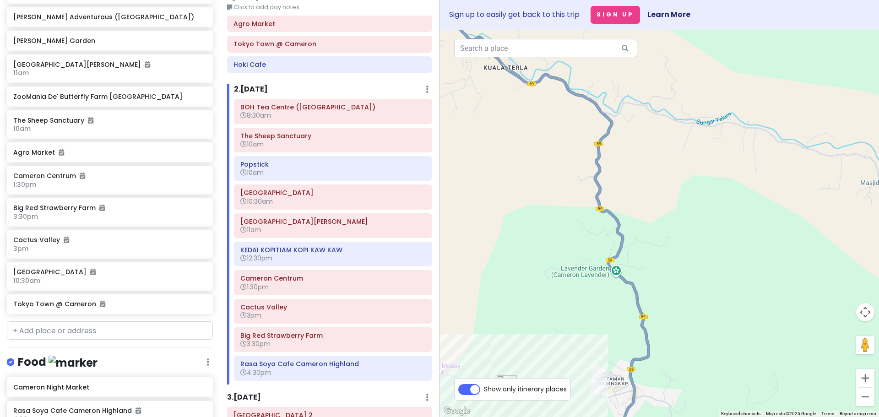
click at [611, 276] on img "Cameron Lavender Garden" at bounding box center [612, 276] width 7 height 7
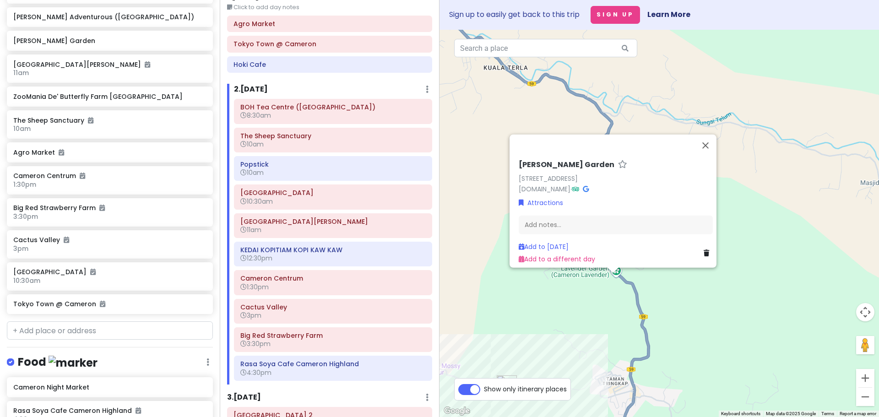
click at [616, 334] on div "Cameron Lavender Garden 59, Brinchang, 39100 Brinchang, Pahang, Malaysia camero…" at bounding box center [658, 223] width 439 height 387
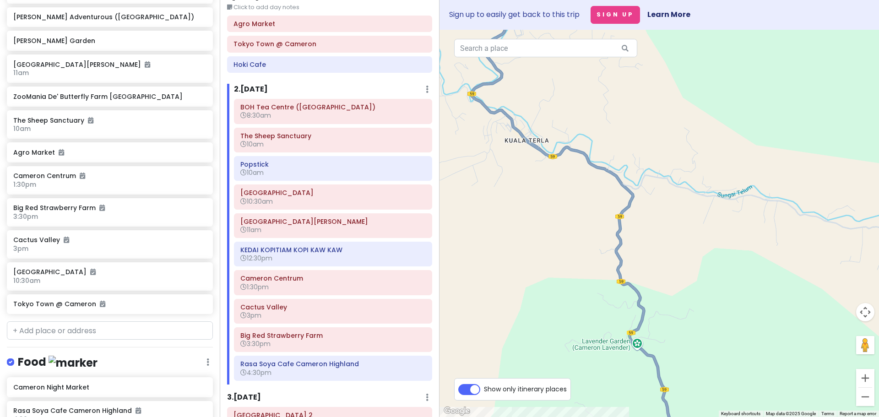
drag, startPoint x: 567, startPoint y: 209, endPoint x: 583, endPoint y: 277, distance: 69.6
click at [583, 277] on div at bounding box center [658, 223] width 439 height 387
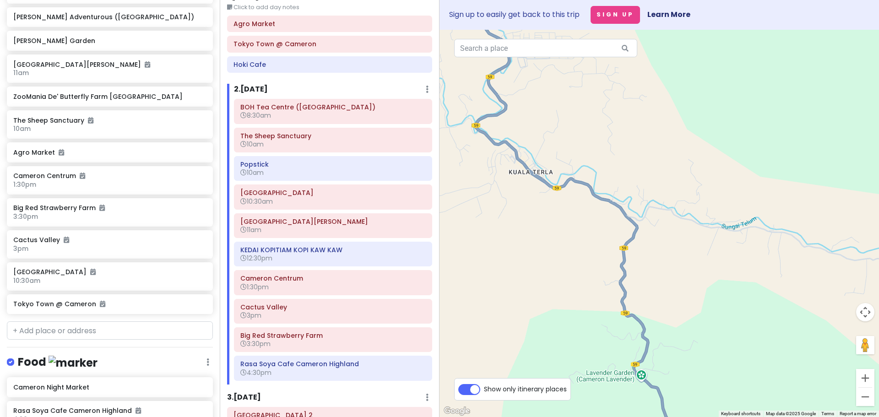
click at [591, 183] on div at bounding box center [658, 223] width 439 height 387
click at [589, 184] on img "Cameron Adventurous (Kuala Terla Tea Plantation)" at bounding box center [588, 187] width 7 height 7
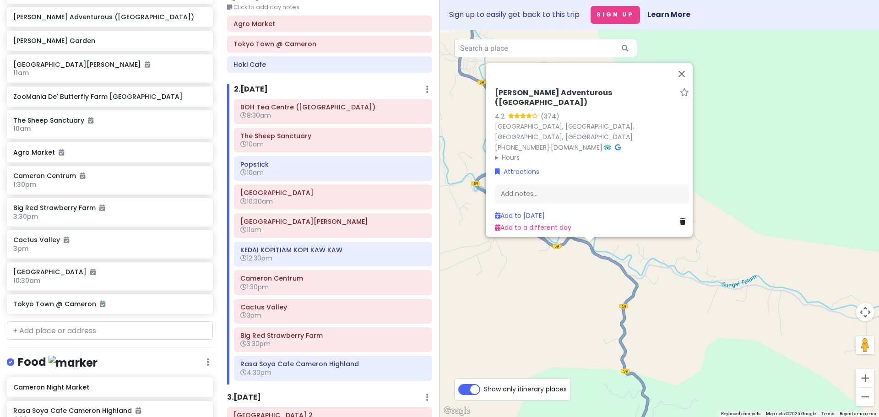
click at [570, 290] on div "[PERSON_NAME] Adventurous ([GEOGRAPHIC_DATA]) 4.2 (374) [GEOGRAPHIC_DATA], [GEO…" at bounding box center [658, 223] width 439 height 387
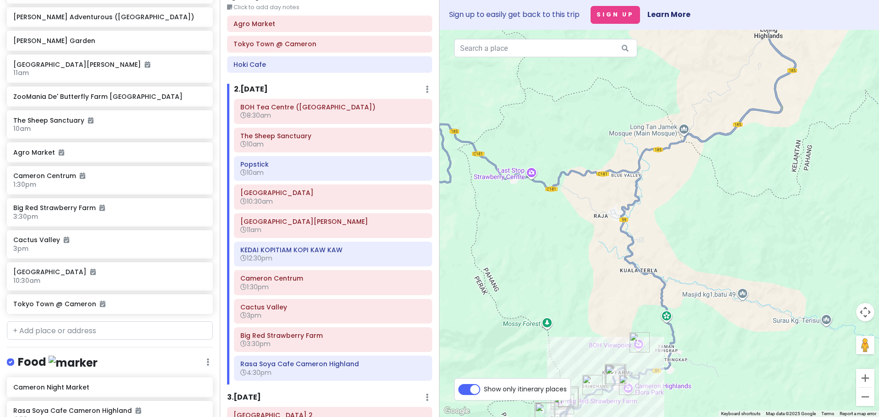
drag, startPoint x: 574, startPoint y: 296, endPoint x: 638, endPoint y: 310, distance: 65.1
click at [638, 310] on div at bounding box center [658, 223] width 439 height 387
click at [540, 184] on img "Green View Garden Cameron Highlands" at bounding box center [542, 182] width 7 height 7
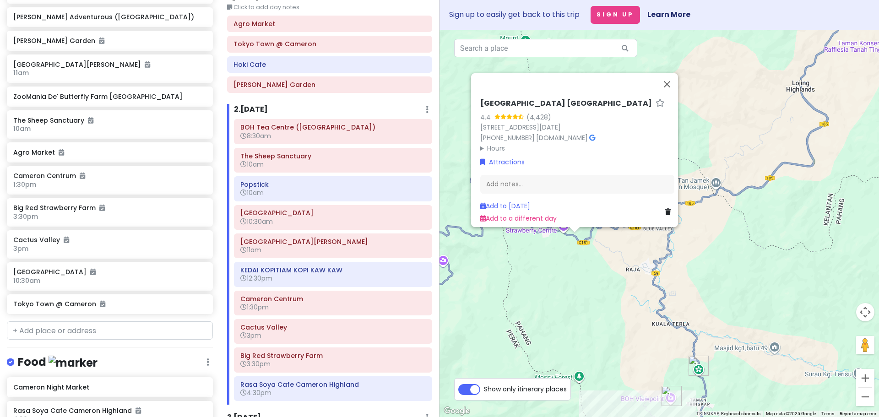
click at [578, 259] on div "[GEOGRAPHIC_DATA] [GEOGRAPHIC_DATA] 4.4 (4,428) 609, [GEOGRAPHIC_DATA]/[GEOGRAP…" at bounding box center [658, 223] width 439 height 387
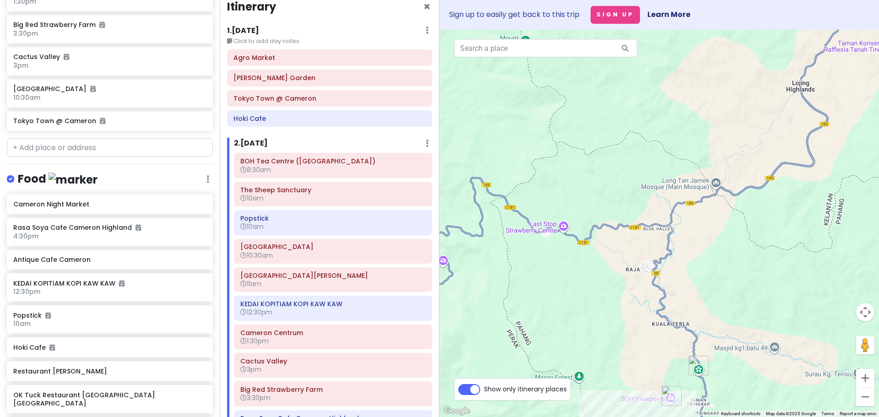
scroll to position [0, 0]
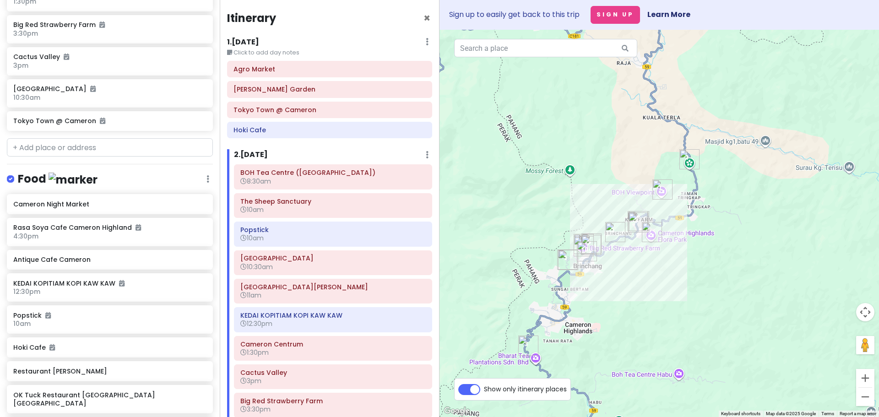
drag, startPoint x: 566, startPoint y: 356, endPoint x: 557, endPoint y: 147, distance: 208.9
click at [557, 147] on div at bounding box center [658, 223] width 439 height 387
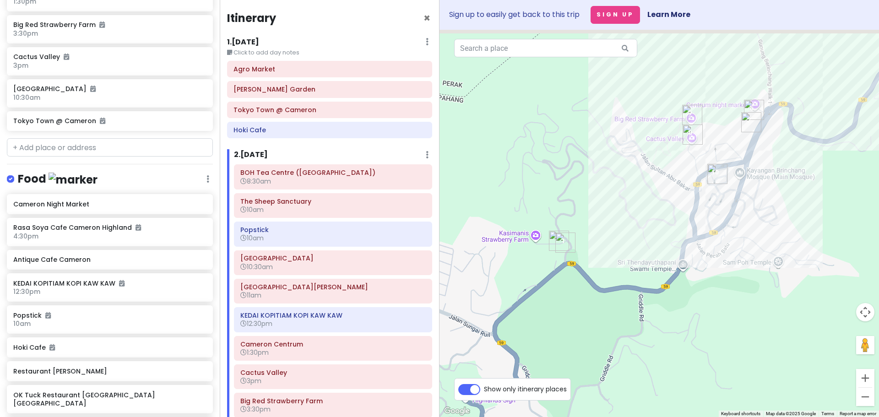
drag, startPoint x: 670, startPoint y: 209, endPoint x: 614, endPoint y: 244, distance: 66.2
click at [614, 244] on div at bounding box center [658, 223] width 439 height 387
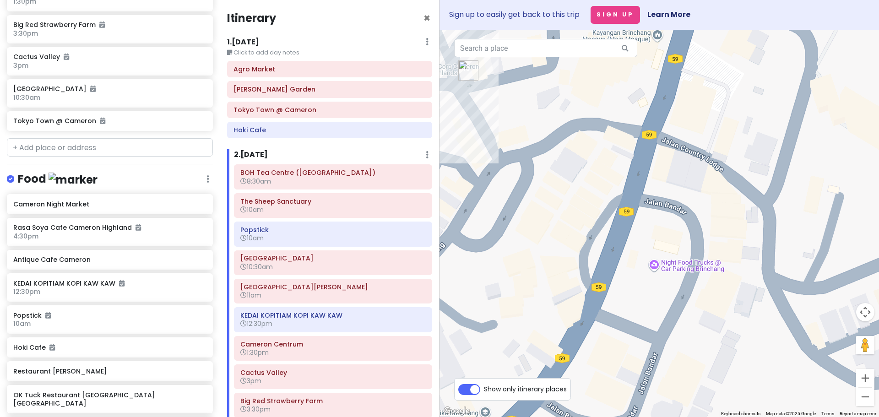
click at [590, 217] on img "Antique Cafe Cameron" at bounding box center [590, 215] width 7 height 7
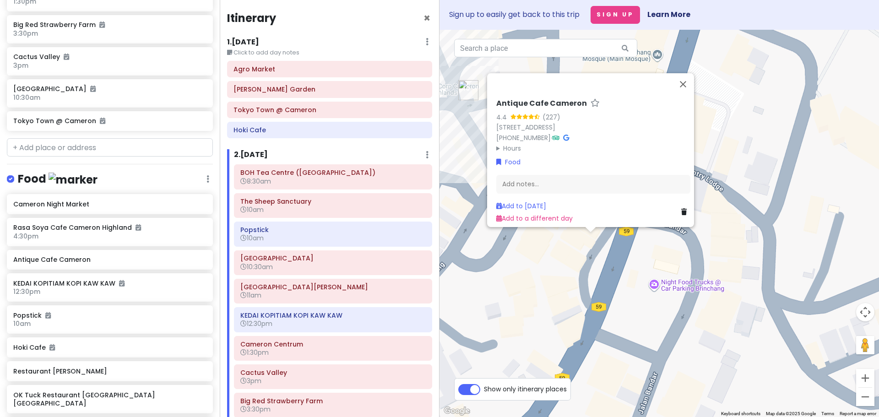
click at [568, 282] on div "Antique Cafe Cameron 4.4 (227) 7C-G, Jalan Besar, Brinchang, 39100 Brinchang, P…" at bounding box center [658, 223] width 439 height 387
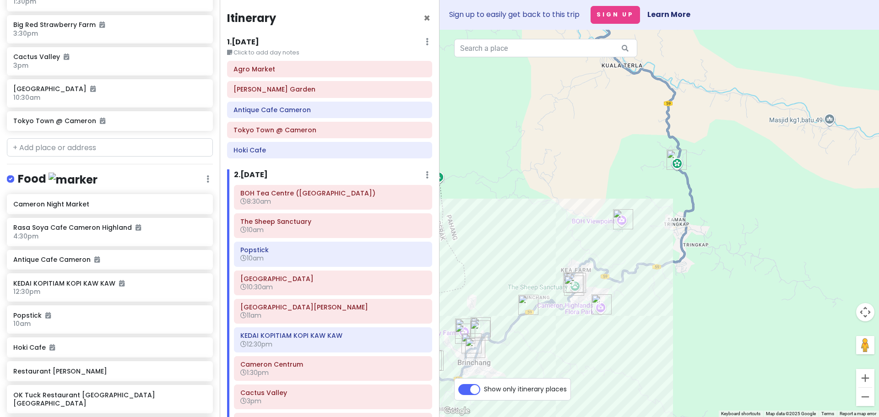
drag, startPoint x: 649, startPoint y: 269, endPoint x: 584, endPoint y: 358, distance: 110.7
click at [584, 358] on div at bounding box center [658, 223] width 439 height 387
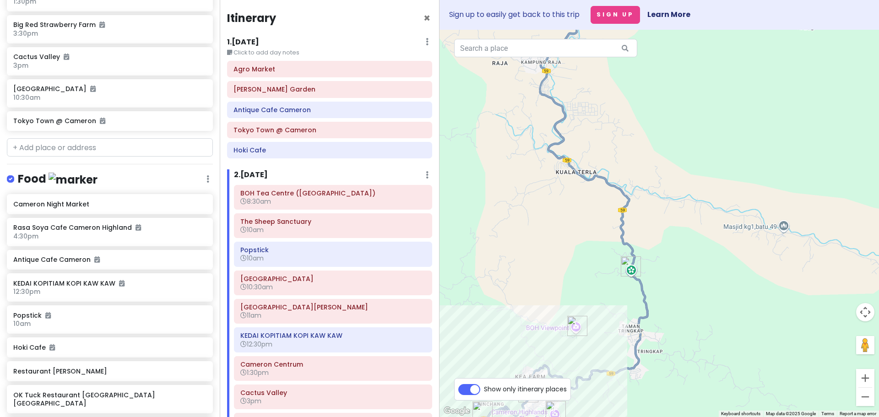
drag, startPoint x: 675, startPoint y: 207, endPoint x: 644, endPoint y: 297, distance: 95.1
click at [644, 297] on div at bounding box center [658, 223] width 439 height 387
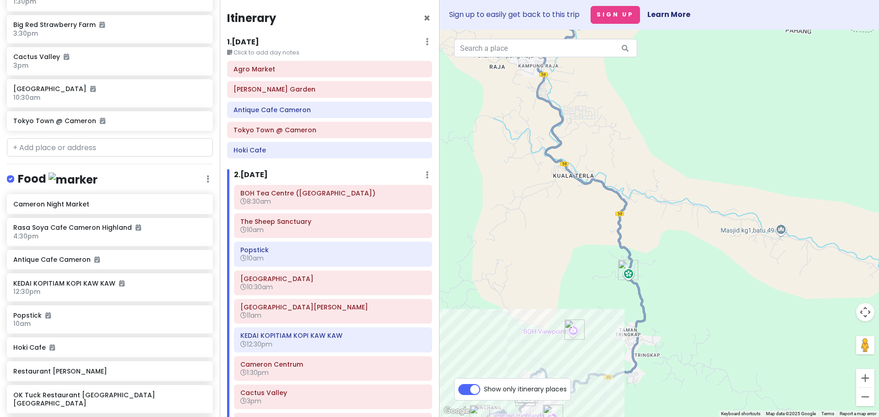
click at [601, 184] on img "Cameron Adventurous (Kuala Terla Tea Plantation)" at bounding box center [602, 182] width 7 height 7
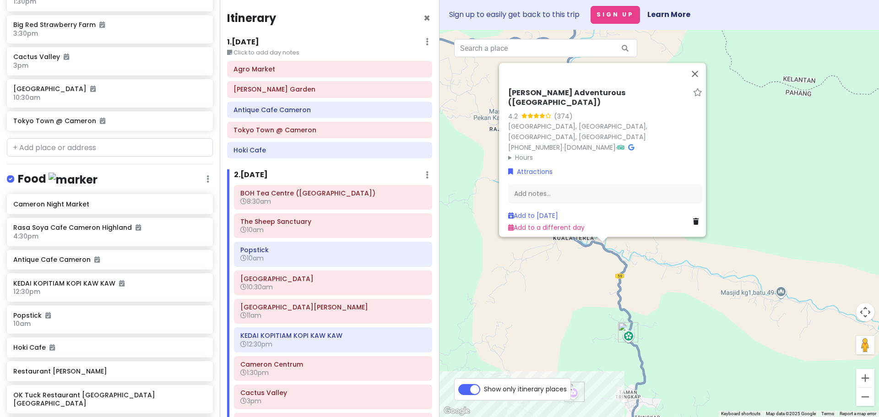
click at [585, 278] on div "[PERSON_NAME] Adventurous ([GEOGRAPHIC_DATA]) 4.2 (374) [GEOGRAPHIC_DATA], [GEO…" at bounding box center [658, 223] width 439 height 387
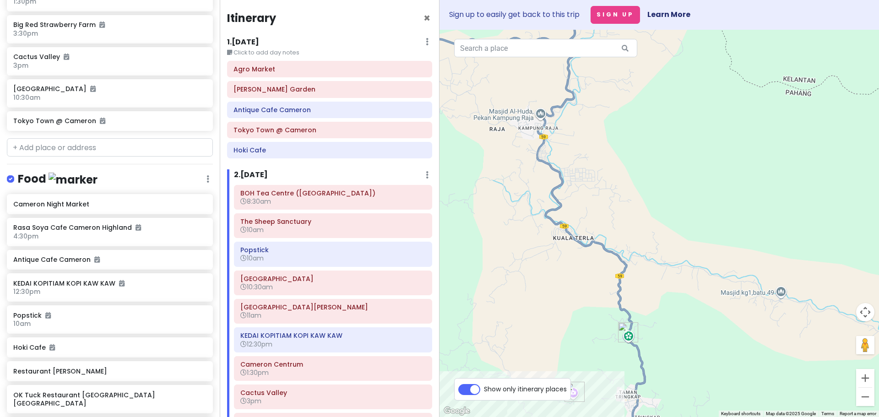
click at [601, 245] on img "Cameron Adventurous (Kuala Terla Tea Plantation)" at bounding box center [602, 245] width 7 height 7
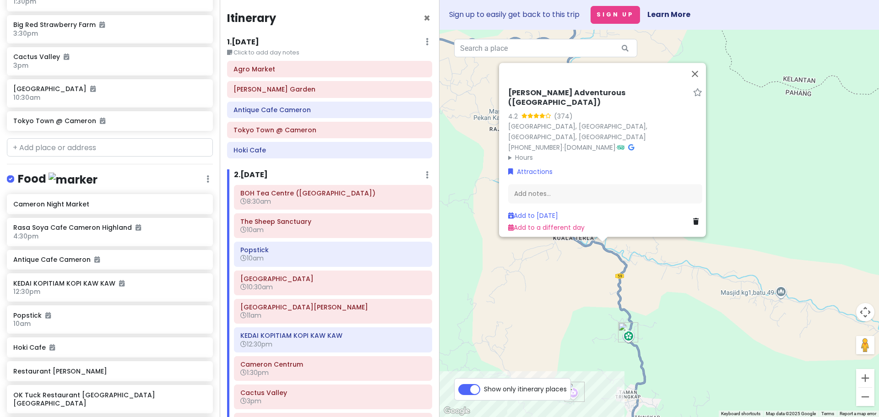
click at [606, 285] on div "[PERSON_NAME] Adventurous ([GEOGRAPHIC_DATA]) 4.2 (374) [GEOGRAPHIC_DATA], [GEO…" at bounding box center [658, 223] width 439 height 387
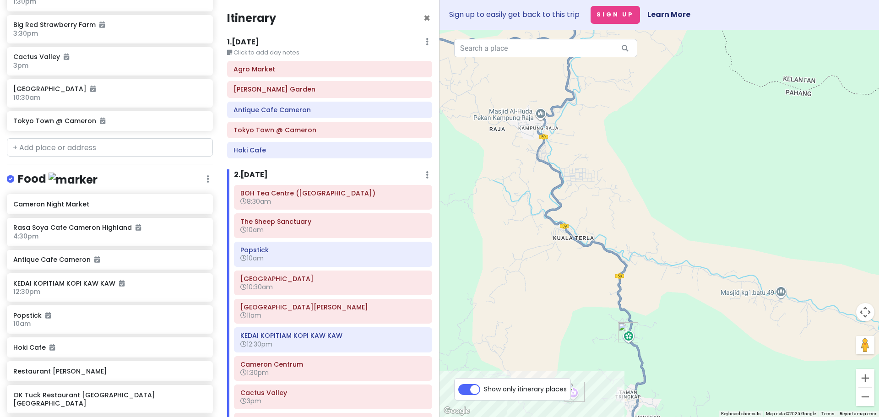
click at [603, 246] on img "Cameron Adventurous (Kuala Terla Tea Plantation)" at bounding box center [602, 245] width 7 height 7
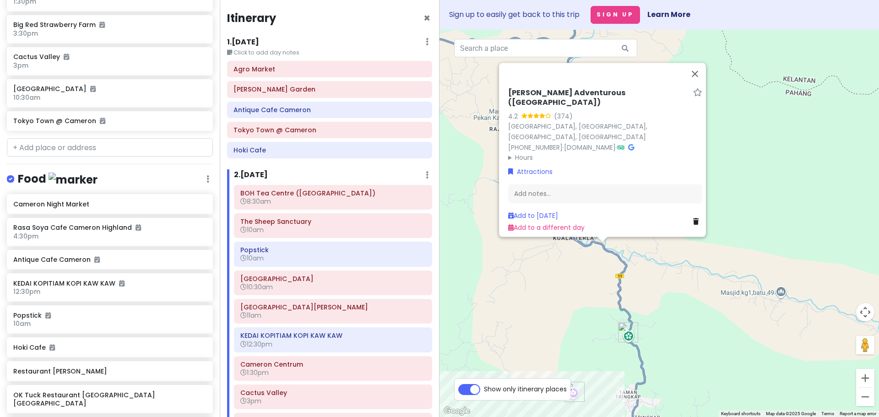
click at [600, 278] on div "[PERSON_NAME] Adventurous ([GEOGRAPHIC_DATA]) 4.2 (374) [GEOGRAPHIC_DATA], [GEO…" at bounding box center [658, 223] width 439 height 387
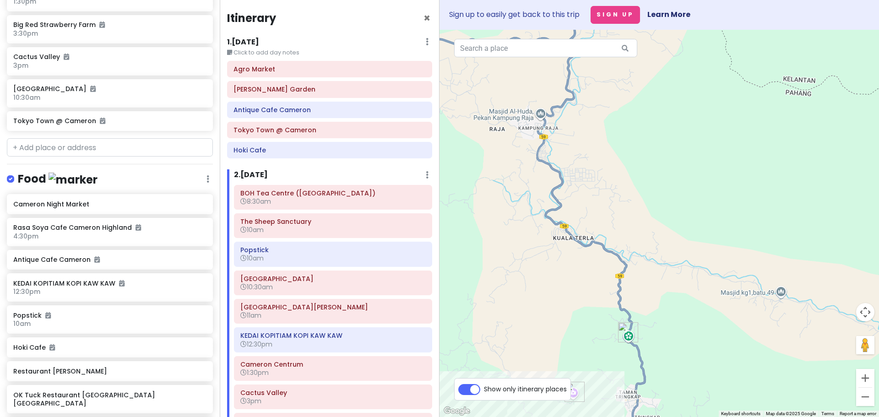
click at [602, 245] on img "Cameron Adventurous (Kuala Terla Tea Plantation)" at bounding box center [602, 245] width 7 height 7
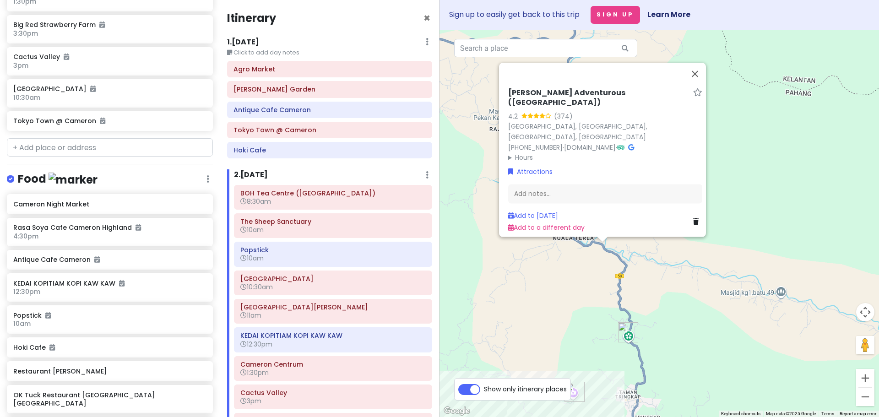
click at [596, 269] on div "[PERSON_NAME] Adventurous ([GEOGRAPHIC_DATA]) 4.2 (374) [GEOGRAPHIC_DATA], [GEO…" at bounding box center [658, 223] width 439 height 387
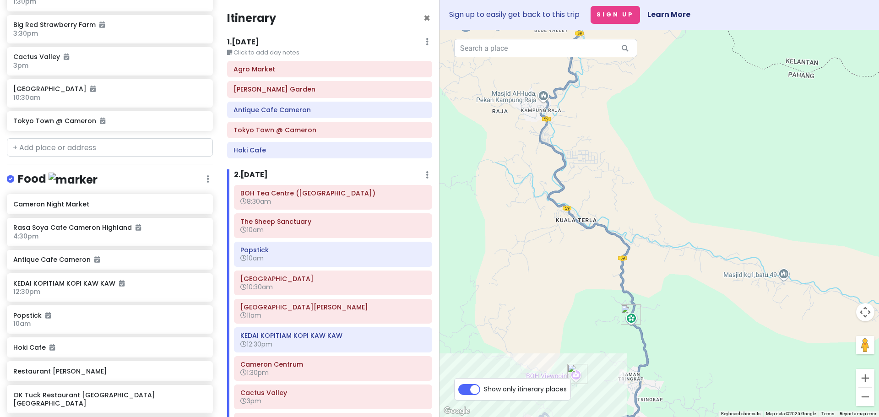
drag, startPoint x: 518, startPoint y: 296, endPoint x: 533, endPoint y: 216, distance: 81.1
click at [533, 216] on div at bounding box center [658, 223] width 439 height 387
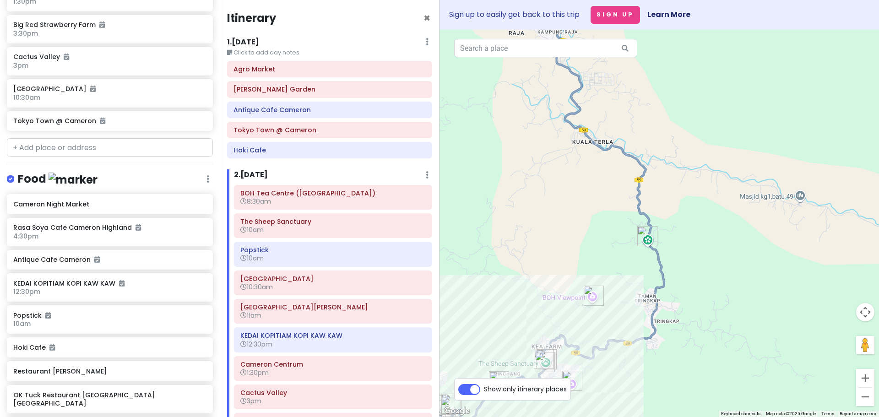
drag, startPoint x: 568, startPoint y: 215, endPoint x: 604, endPoint y: 191, distance: 43.0
click at [604, 191] on div at bounding box center [658, 223] width 439 height 387
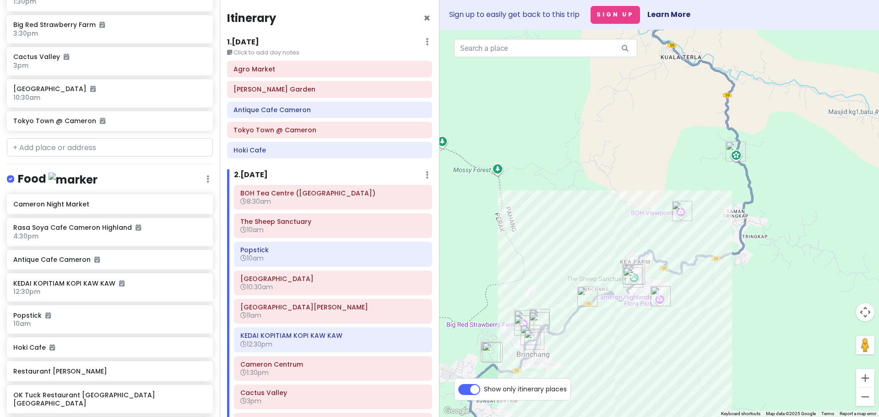
drag, startPoint x: 554, startPoint y: 256, endPoint x: 611, endPoint y: 172, distance: 101.4
click at [611, 172] on div at bounding box center [658, 223] width 439 height 387
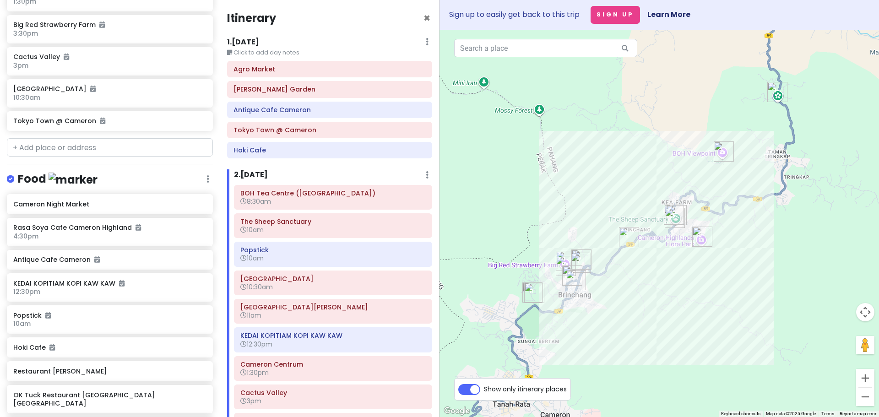
drag, startPoint x: 551, startPoint y: 235, endPoint x: 601, endPoint y: 170, distance: 81.6
click at [601, 170] on div at bounding box center [658, 223] width 439 height 387
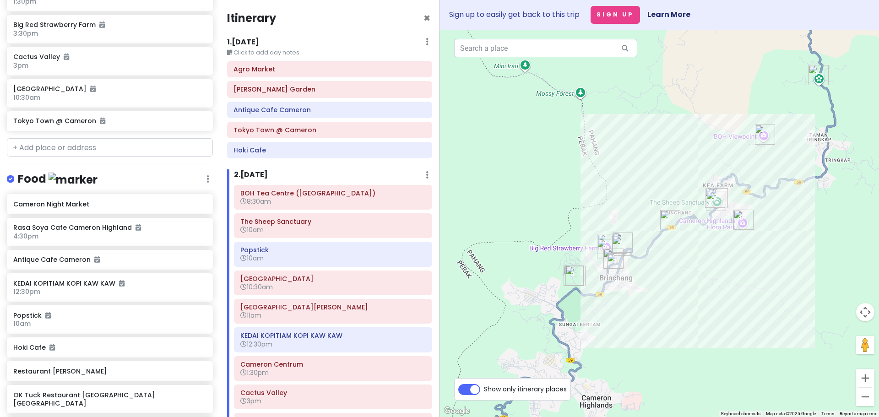
drag, startPoint x: 502, startPoint y: 250, endPoint x: 494, endPoint y: 320, distance: 70.1
click at [494, 320] on div at bounding box center [658, 223] width 439 height 387
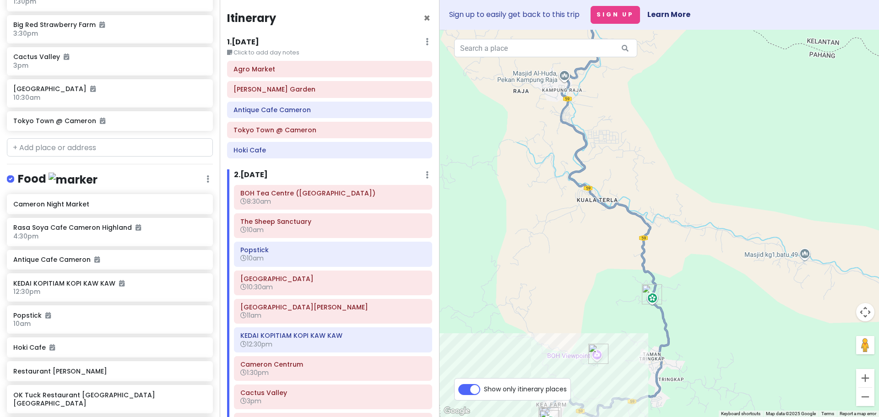
drag, startPoint x: 669, startPoint y: 156, endPoint x: 536, endPoint y: 327, distance: 216.2
click at [536, 327] on div at bounding box center [658, 223] width 439 height 387
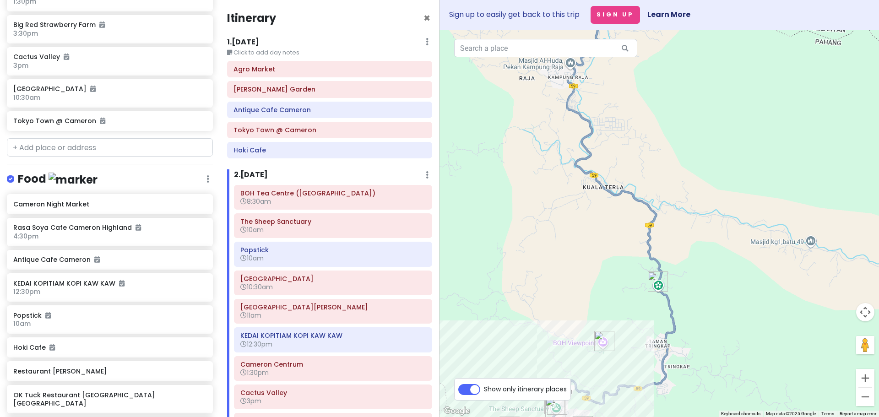
drag, startPoint x: 494, startPoint y: 310, endPoint x: 581, endPoint y: 173, distance: 162.1
click at [577, 180] on div at bounding box center [658, 223] width 439 height 387
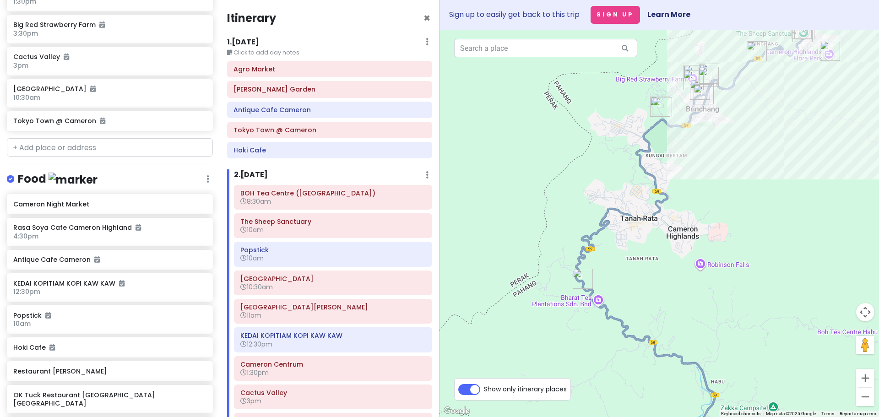
drag, startPoint x: 546, startPoint y: 285, endPoint x: 500, endPoint y: 89, distance: 200.9
click at [504, 111] on div at bounding box center [658, 223] width 439 height 387
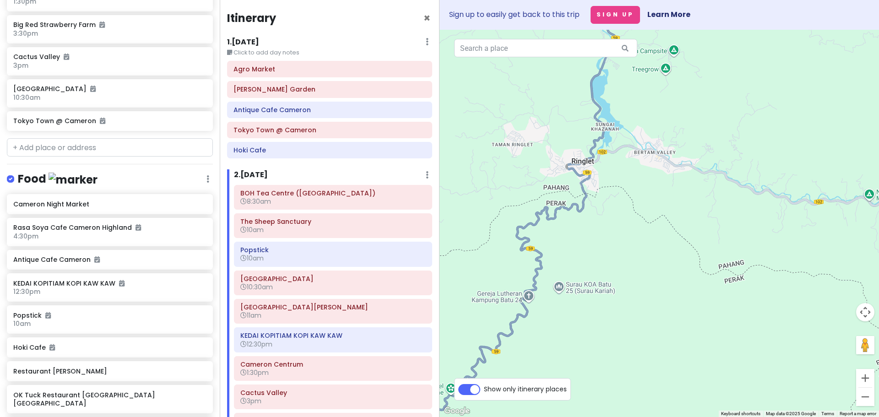
drag, startPoint x: 538, startPoint y: 215, endPoint x: 545, endPoint y: 355, distance: 140.7
click at [545, 353] on div at bounding box center [658, 223] width 439 height 387
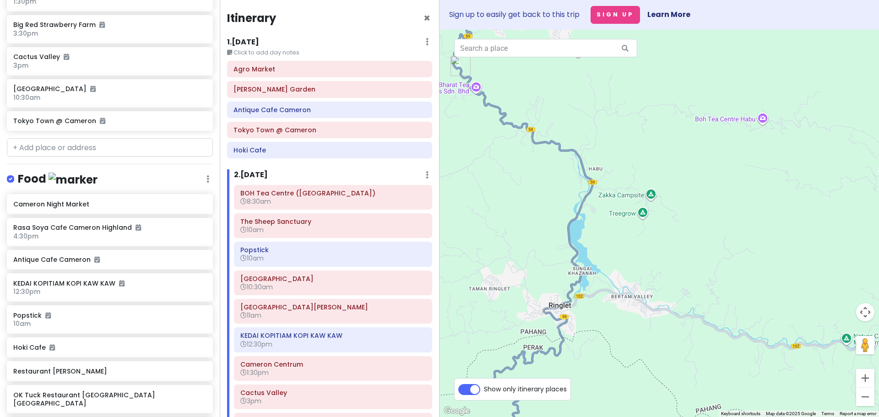
drag, startPoint x: 597, startPoint y: 240, endPoint x: 574, endPoint y: 333, distance: 95.7
click at [574, 333] on div at bounding box center [658, 223] width 439 height 387
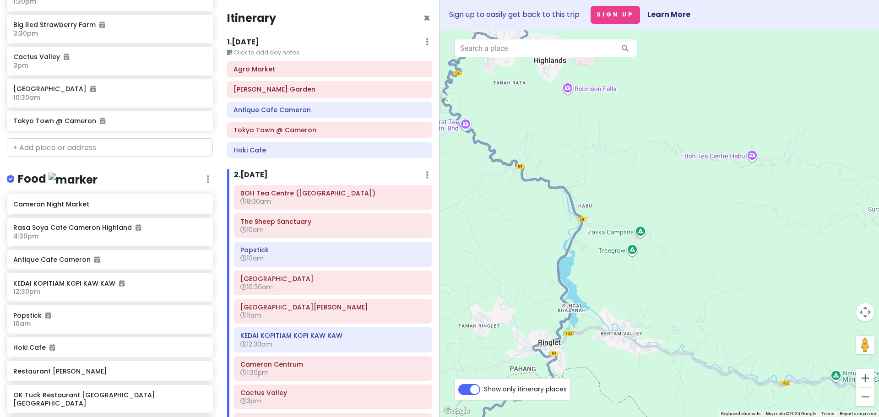
click at [565, 260] on div at bounding box center [658, 223] width 439 height 387
click at [563, 254] on img "The Lakehouse Cameron Highlands" at bounding box center [562, 256] width 7 height 7
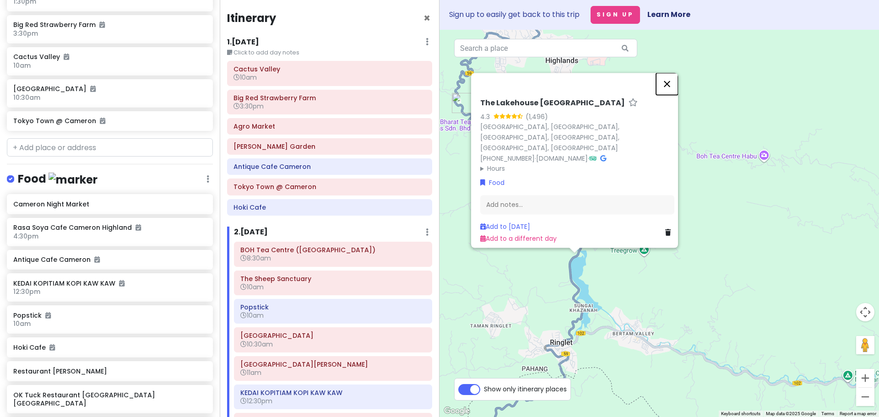
click at [669, 92] on button "Close" at bounding box center [667, 84] width 22 height 22
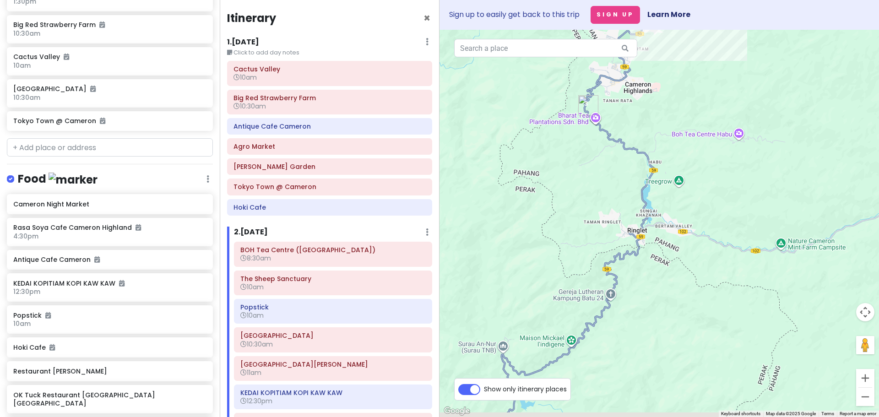
drag, startPoint x: 540, startPoint y: 297, endPoint x: 598, endPoint y: 178, distance: 132.4
click at [598, 178] on div at bounding box center [658, 223] width 439 height 387
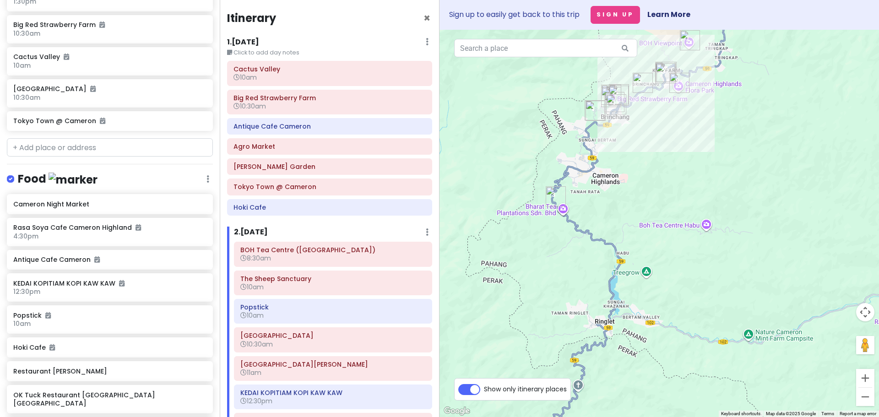
drag, startPoint x: 599, startPoint y: 220, endPoint x: 577, endPoint y: 285, distance: 68.7
click at [577, 285] on div at bounding box center [658, 223] width 439 height 387
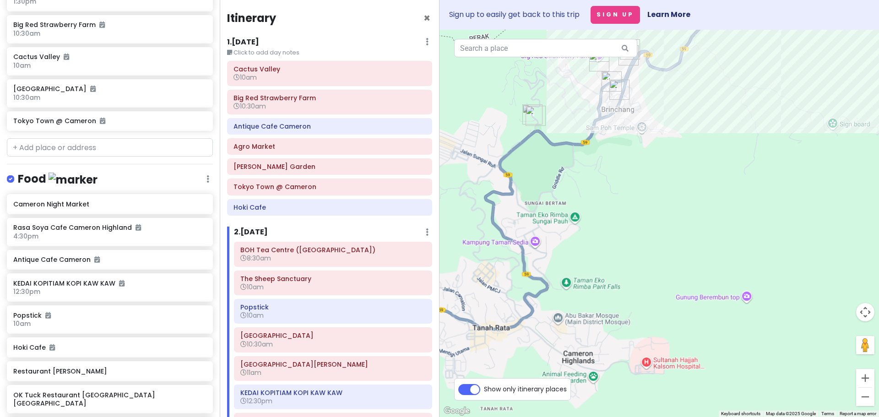
drag, startPoint x: 591, startPoint y: 197, endPoint x: 551, endPoint y: 322, distance: 131.0
click at [552, 322] on div at bounding box center [658, 223] width 439 height 387
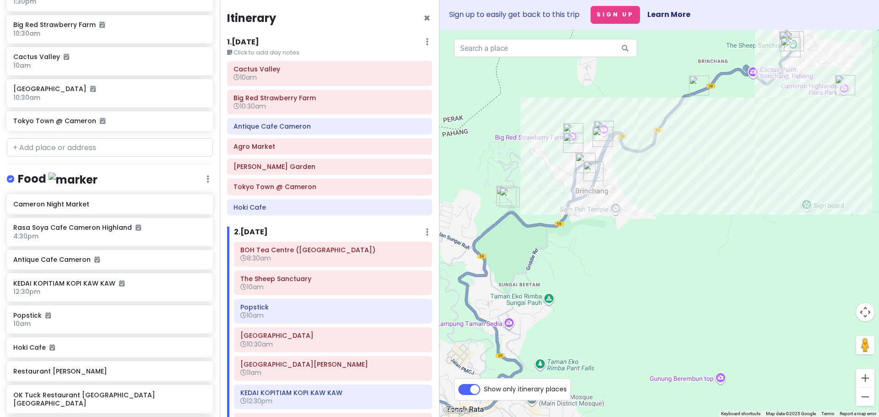
drag, startPoint x: 602, startPoint y: 249, endPoint x: 572, endPoint y: 328, distance: 84.3
click at [572, 328] on div at bounding box center [658, 223] width 439 height 387
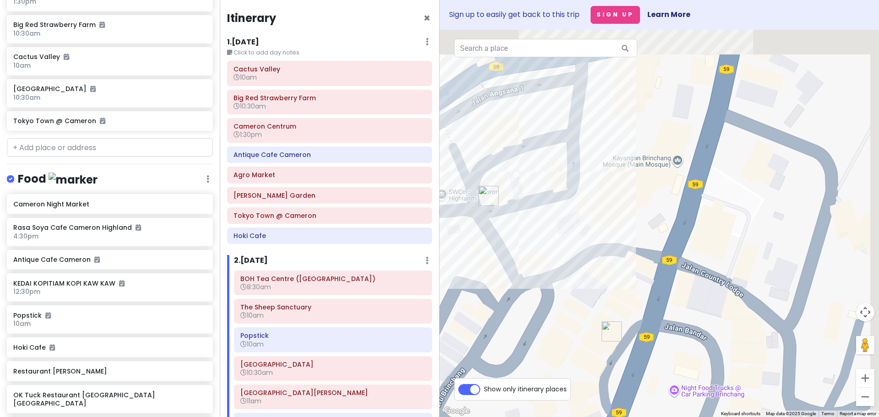
drag, startPoint x: 594, startPoint y: 204, endPoint x: 536, endPoint y: 420, distance: 223.8
click at [536, 416] on html "Cameron Highlands Trip Private Change Dates Make a Copy Delete Trip Go Pro ⚡️ G…" at bounding box center [439, 208] width 879 height 417
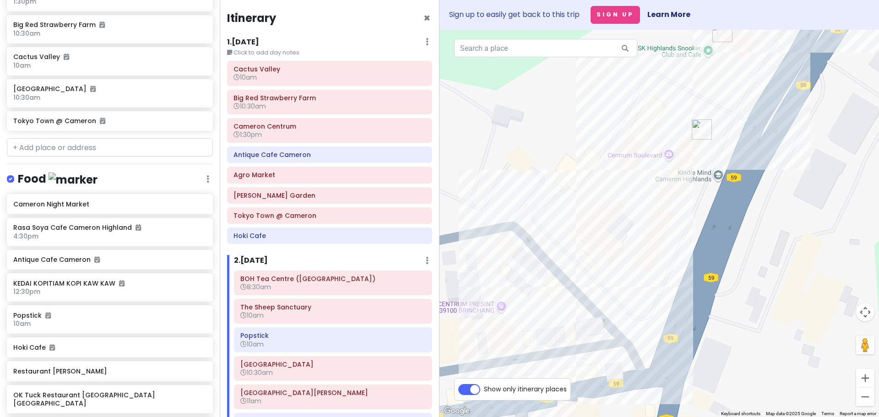
drag, startPoint x: 576, startPoint y: 255, endPoint x: 614, endPoint y: 308, distance: 65.9
click at [610, 311] on div at bounding box center [658, 223] width 439 height 387
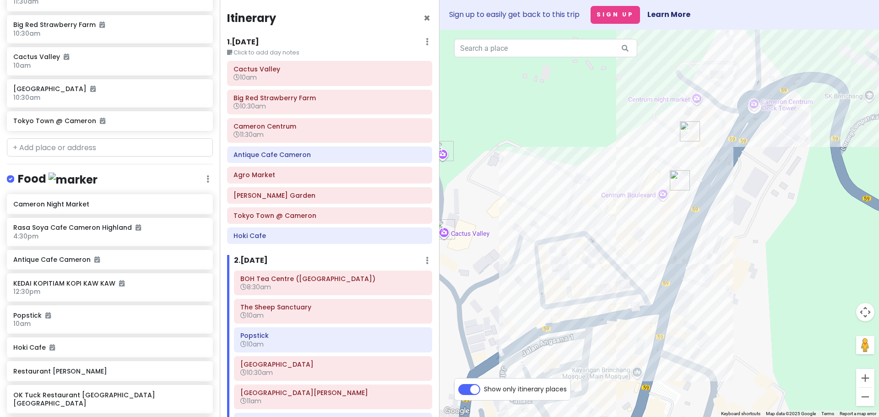
drag, startPoint x: 645, startPoint y: 291, endPoint x: 660, endPoint y: 234, distance: 58.8
click at [660, 234] on div at bounding box center [658, 223] width 439 height 387
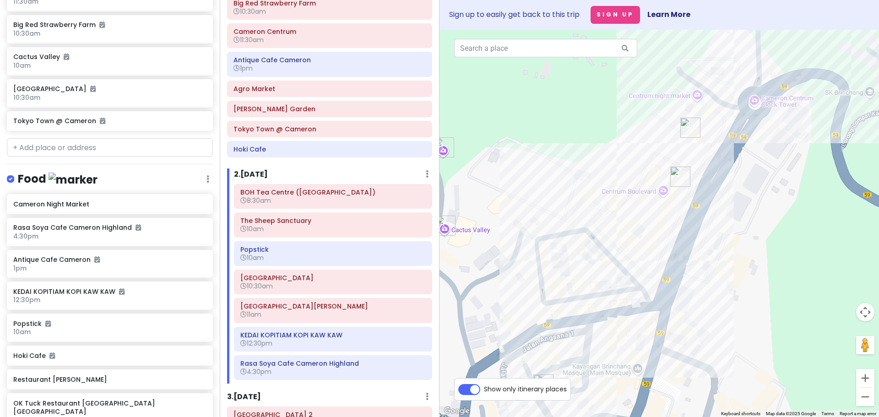
scroll to position [143, 0]
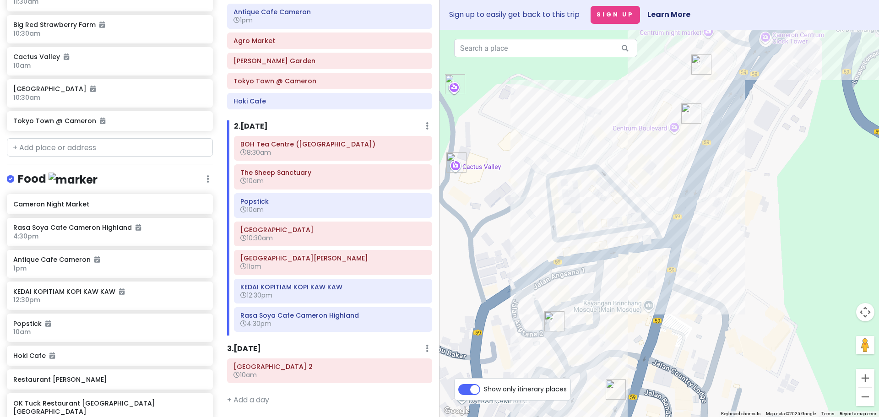
drag, startPoint x: 564, startPoint y: 241, endPoint x: 585, endPoint y: 198, distance: 47.5
click at [585, 200] on div at bounding box center [658, 223] width 439 height 387
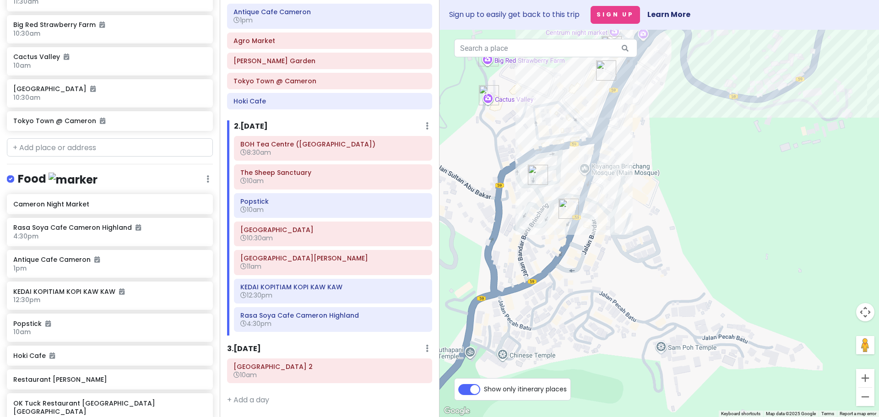
drag, startPoint x: 540, startPoint y: 319, endPoint x: 517, endPoint y: 233, distance: 89.7
click at [517, 233] on div at bounding box center [658, 223] width 439 height 387
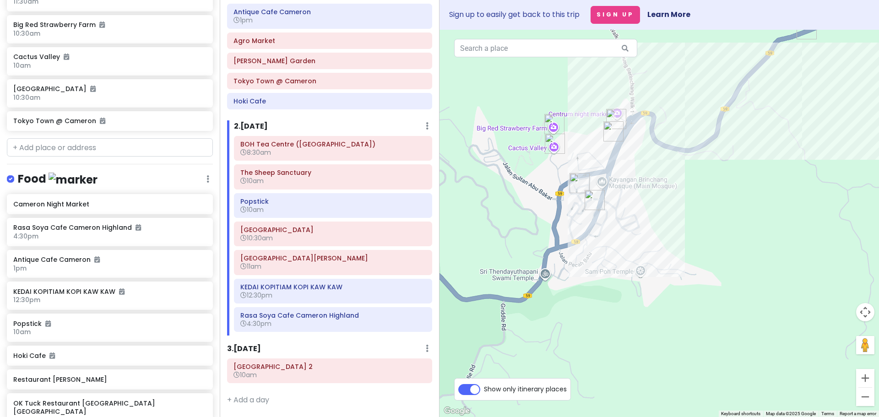
drag, startPoint x: 580, startPoint y: 270, endPoint x: 597, endPoint y: 255, distance: 22.7
click at [597, 255] on div at bounding box center [658, 223] width 439 height 387
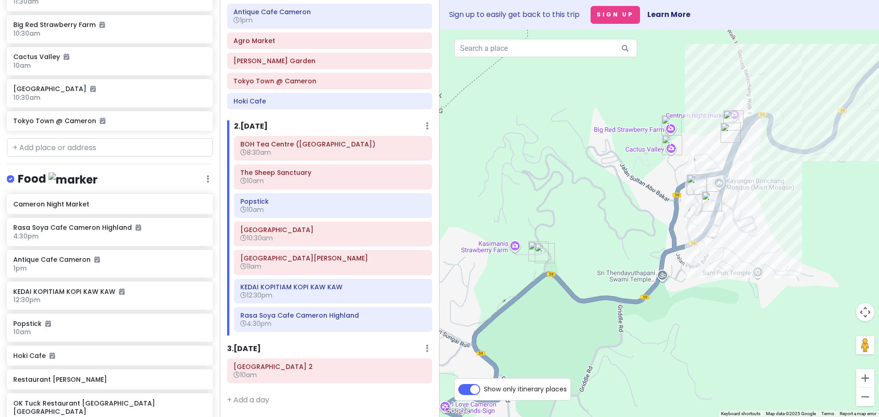
drag, startPoint x: 591, startPoint y: 251, endPoint x: 718, endPoint y: 233, distance: 128.0
click at [718, 233] on div at bounding box center [658, 223] width 439 height 387
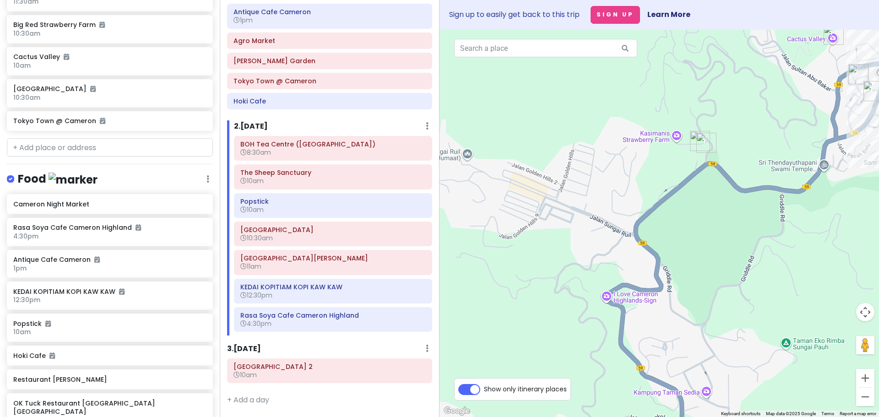
drag, startPoint x: 599, startPoint y: 294, endPoint x: 748, endPoint y: 192, distance: 180.0
click at [748, 192] on div at bounding box center [658, 223] width 439 height 387
click at [540, 191] on img "Cameron Night Market" at bounding box center [537, 189] width 7 height 7
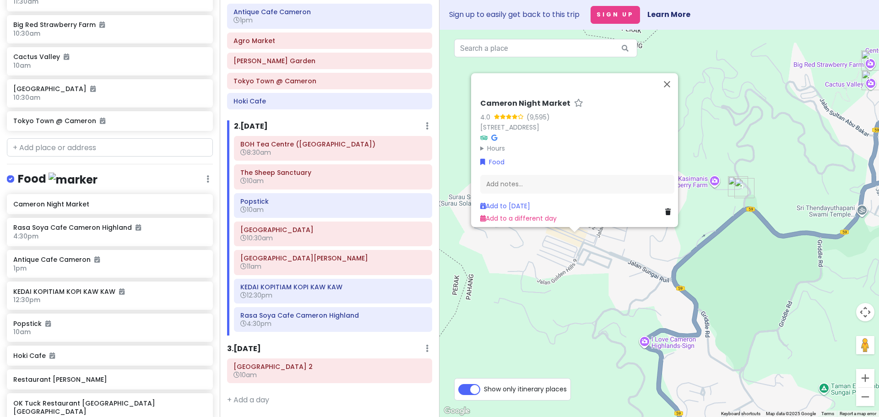
click at [548, 319] on div "Cameron Night Market 4.0 (9,595) [GEOGRAPHIC_DATA][STREET_ADDRESS] Hours [DATE]…" at bounding box center [658, 223] width 439 height 387
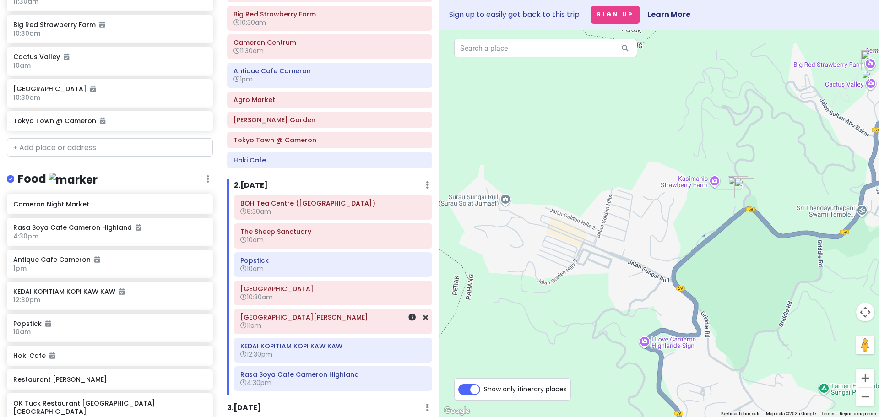
scroll to position [0, 0]
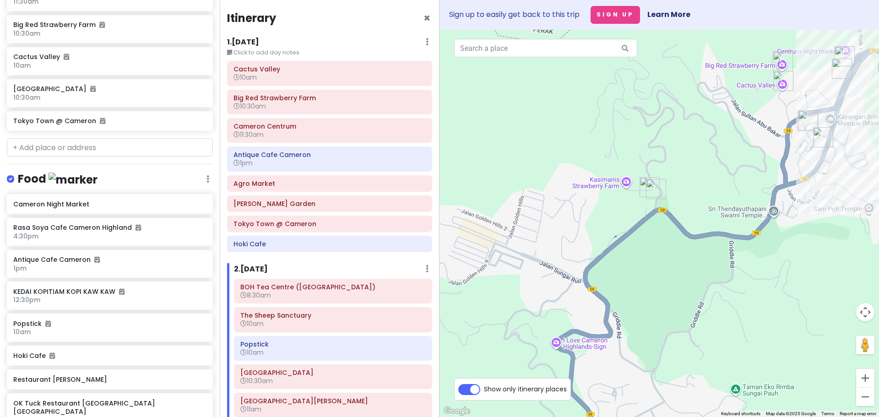
drag, startPoint x: 601, startPoint y: 300, endPoint x: 508, endPoint y: 301, distance: 93.8
click at [508, 301] on div at bounding box center [658, 223] width 439 height 387
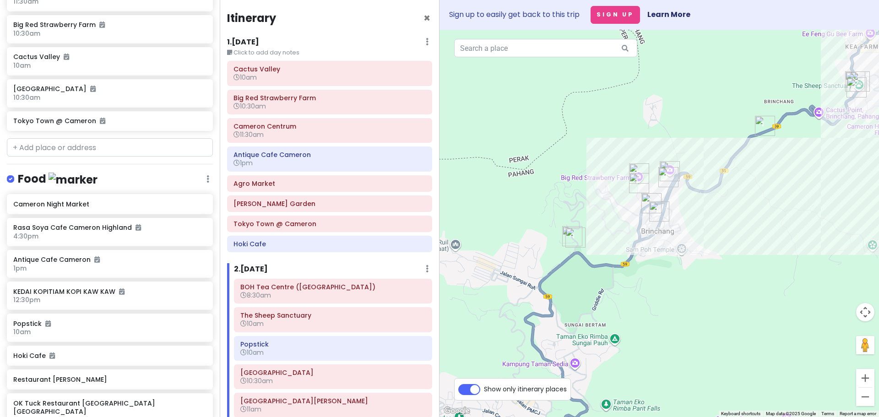
drag, startPoint x: 704, startPoint y: 240, endPoint x: 667, endPoint y: 284, distance: 57.5
click at [668, 284] on div at bounding box center [658, 223] width 439 height 387
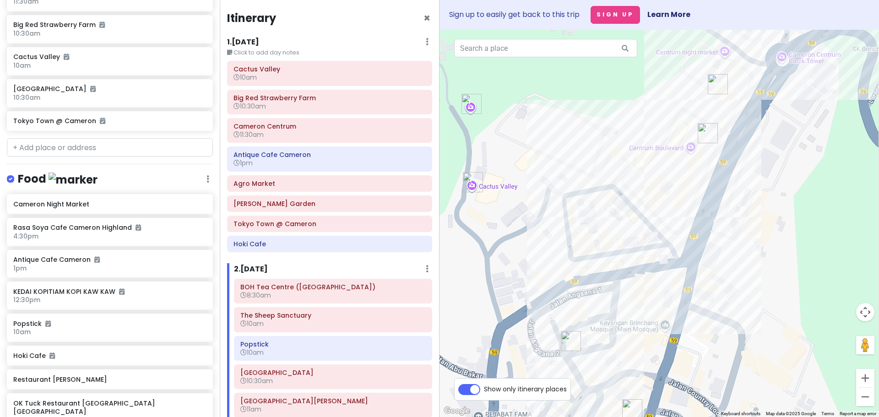
drag, startPoint x: 572, startPoint y: 193, endPoint x: 556, endPoint y: 250, distance: 60.0
click at [556, 250] on div at bounding box center [658, 223] width 439 height 387
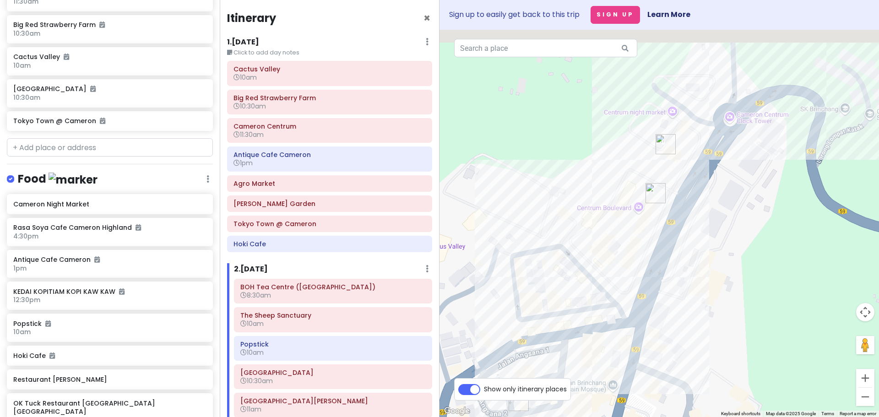
drag, startPoint x: 583, startPoint y: 183, endPoint x: 518, endPoint y: 237, distance: 84.8
click at [518, 237] on div at bounding box center [658, 223] width 439 height 387
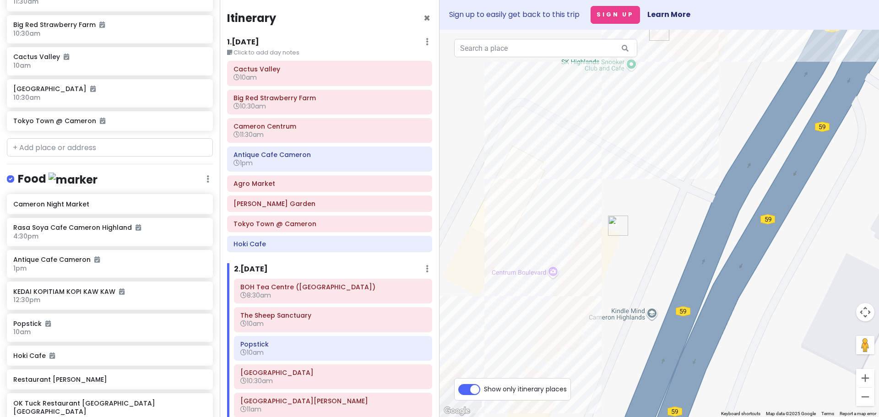
drag, startPoint x: 676, startPoint y: 227, endPoint x: 589, endPoint y: 268, distance: 95.8
click at [589, 268] on div at bounding box center [658, 223] width 439 height 387
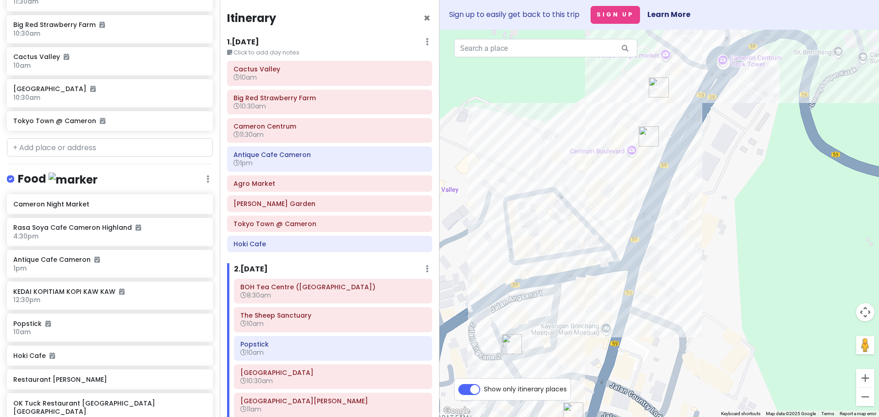
drag, startPoint x: 573, startPoint y: 324, endPoint x: 624, endPoint y: 211, distance: 124.5
click at [624, 211] on div at bounding box center [658, 223] width 439 height 387
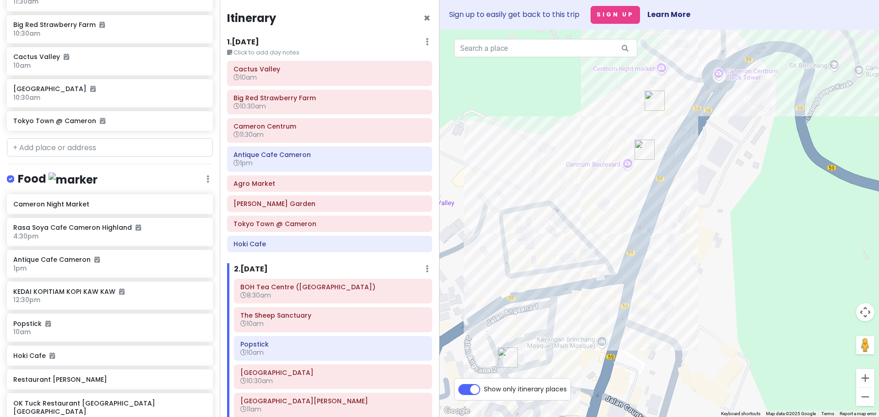
drag, startPoint x: 624, startPoint y: 197, endPoint x: 609, endPoint y: 244, distance: 49.5
click at [609, 244] on div at bounding box center [658, 223] width 439 height 387
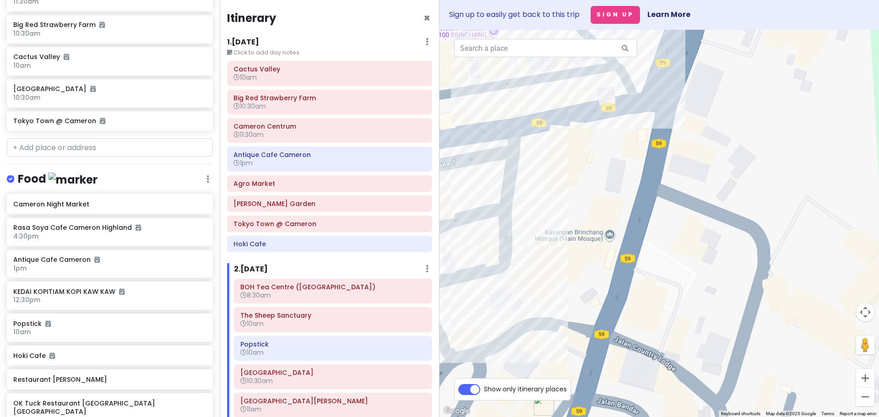
drag, startPoint x: 621, startPoint y: 110, endPoint x: 596, endPoint y: 325, distance: 216.6
click at [596, 325] on div at bounding box center [658, 223] width 439 height 387
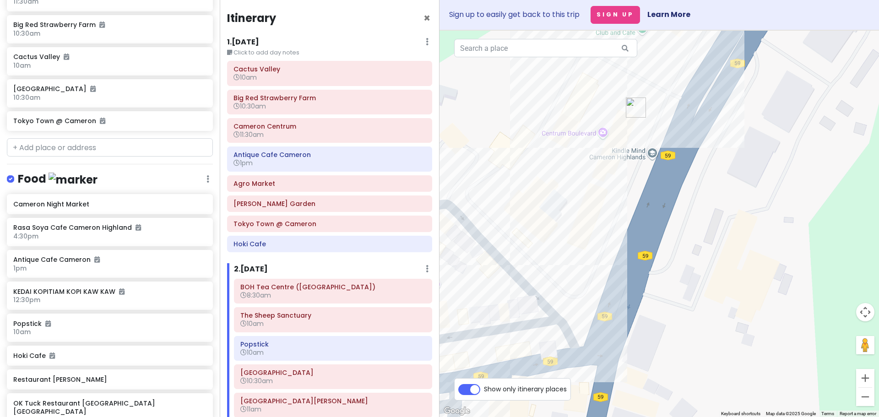
drag, startPoint x: 608, startPoint y: 140, endPoint x: 556, endPoint y: 362, distance: 227.3
click at [556, 362] on div at bounding box center [658, 223] width 439 height 387
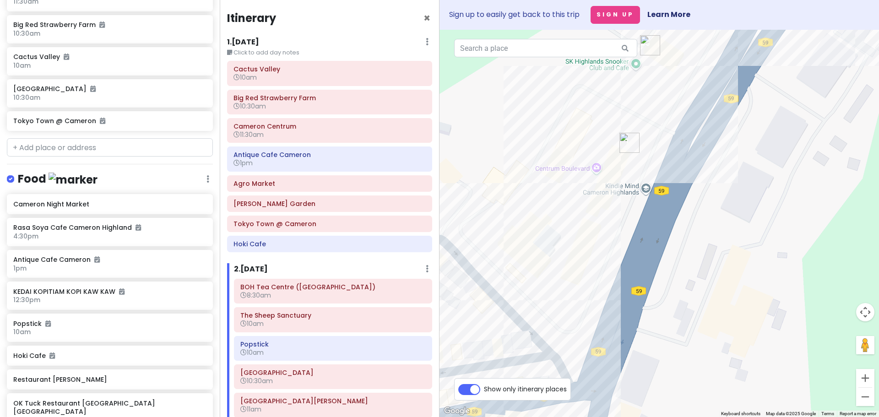
drag, startPoint x: 615, startPoint y: 231, endPoint x: 589, endPoint y: 301, distance: 74.6
click at [589, 301] on div at bounding box center [658, 223] width 439 height 387
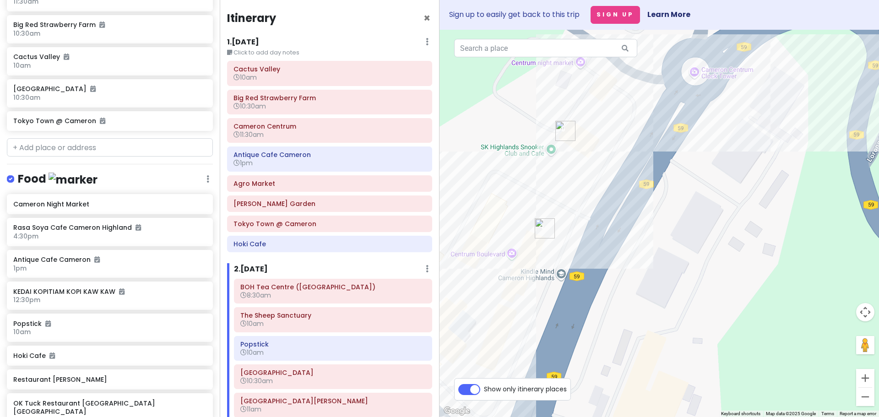
drag, startPoint x: 638, startPoint y: 163, endPoint x: 577, endPoint y: 189, distance: 66.8
click at [577, 189] on div at bounding box center [658, 223] width 439 height 387
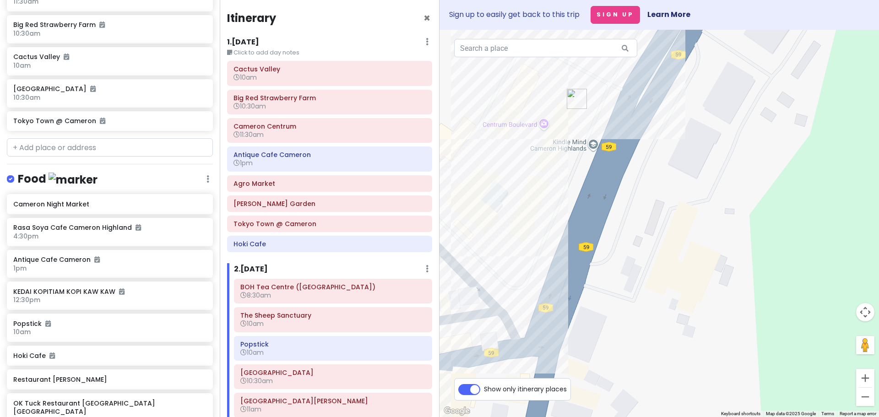
drag, startPoint x: 586, startPoint y: 277, endPoint x: 618, endPoint y: 144, distance: 137.5
click at [618, 144] on div at bounding box center [658, 223] width 439 height 387
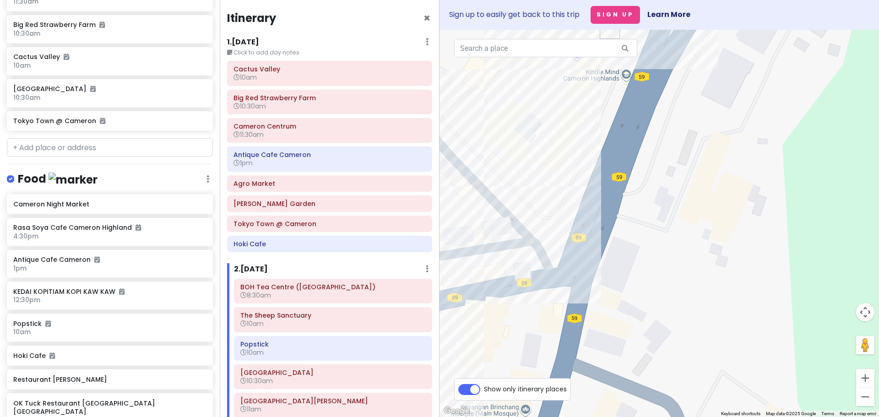
drag, startPoint x: 594, startPoint y: 272, endPoint x: 660, endPoint y: 165, distance: 126.0
click at [660, 165] on div at bounding box center [658, 223] width 439 height 387
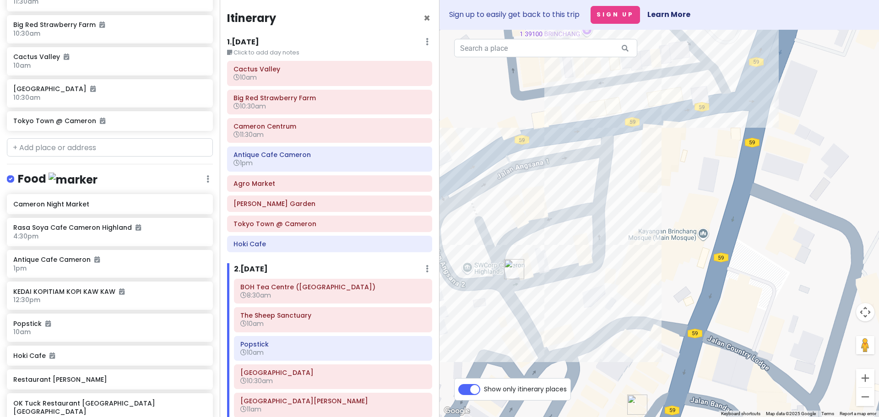
drag, startPoint x: 599, startPoint y: 263, endPoint x: 734, endPoint y: 150, distance: 176.4
click at [734, 150] on div at bounding box center [658, 223] width 439 height 387
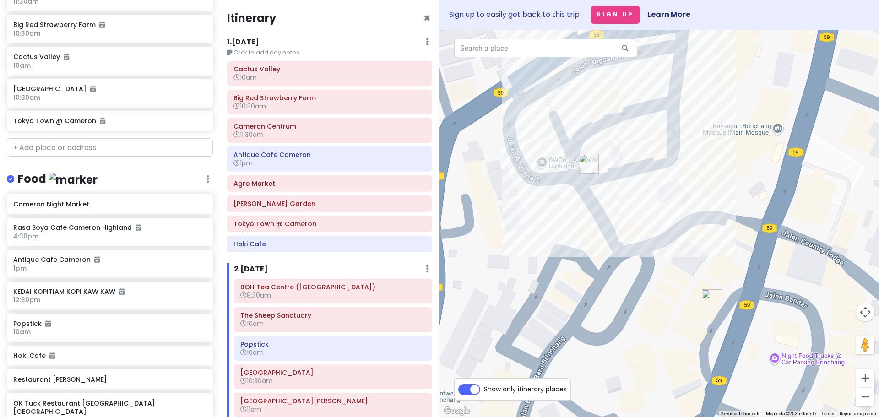
drag, startPoint x: 637, startPoint y: 250, endPoint x: 640, endPoint y: 200, distance: 50.0
click at [640, 200] on div at bounding box center [658, 223] width 439 height 387
click at [583, 162] on img "Rasa Soya Cafe Cameron Highland" at bounding box center [588, 164] width 20 height 20
drag, startPoint x: 632, startPoint y: 239, endPoint x: 602, endPoint y: 158, distance: 87.0
click at [602, 158] on div at bounding box center [658, 223] width 439 height 387
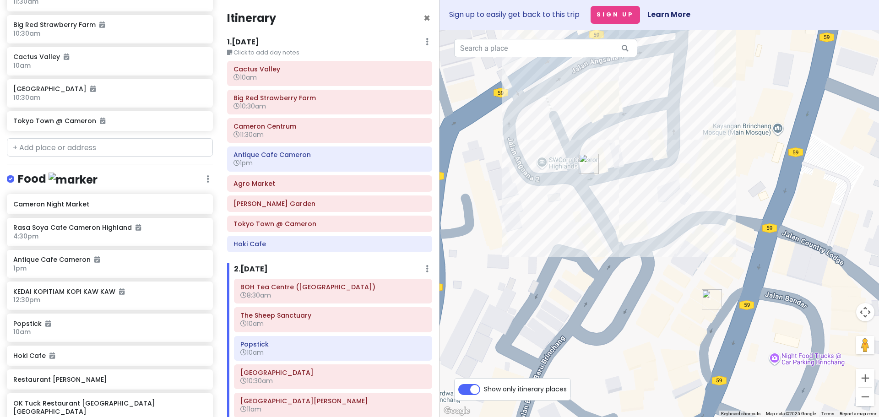
click at [574, 219] on div at bounding box center [658, 223] width 439 height 387
drag, startPoint x: 669, startPoint y: 183, endPoint x: 550, endPoint y: 291, distance: 160.4
click at [550, 291] on div at bounding box center [658, 223] width 439 height 387
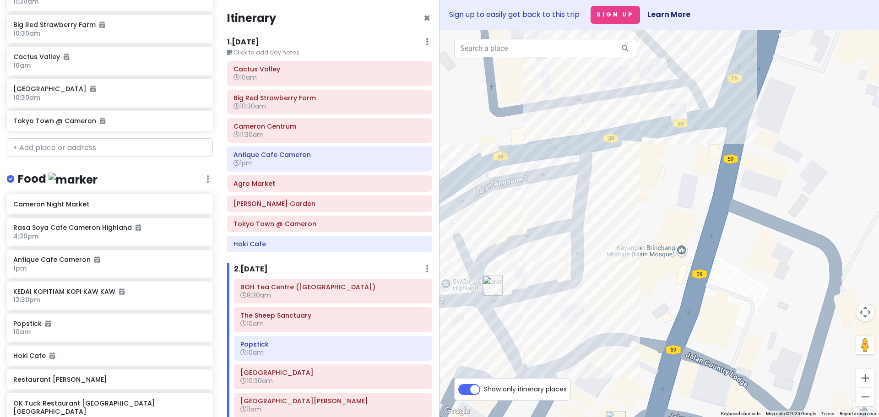
drag, startPoint x: 642, startPoint y: 204, endPoint x: 541, endPoint y: 327, distance: 159.0
click at [543, 326] on div at bounding box center [658, 223] width 439 height 387
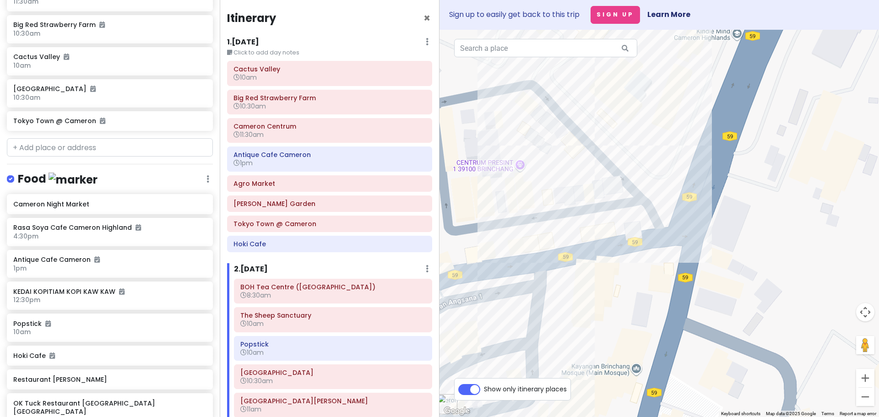
drag, startPoint x: 616, startPoint y: 259, endPoint x: 605, endPoint y: 292, distance: 35.2
click at [605, 292] on div at bounding box center [658, 223] width 439 height 387
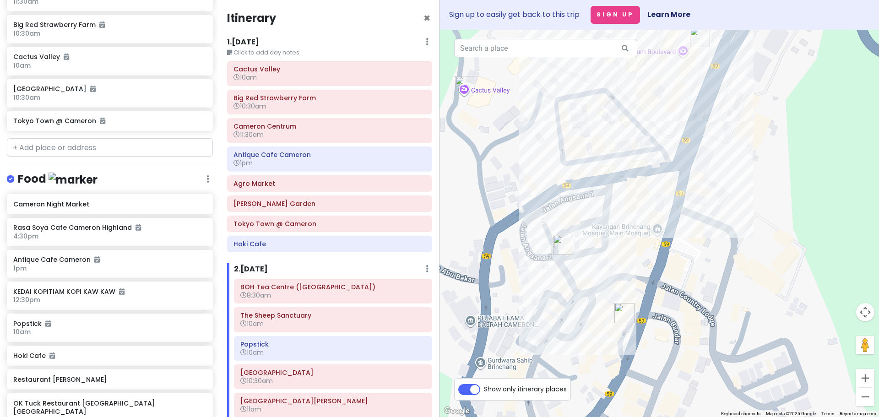
drag, startPoint x: 628, startPoint y: 304, endPoint x: 654, endPoint y: 215, distance: 92.5
click at [654, 199] on div at bounding box center [658, 223] width 439 height 387
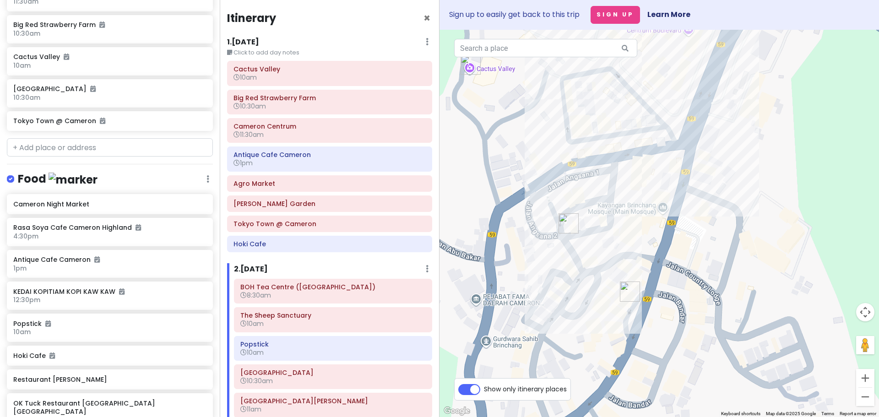
drag, startPoint x: 642, startPoint y: 269, endPoint x: 646, endPoint y: 228, distance: 40.9
click at [646, 228] on div at bounding box center [658, 223] width 439 height 387
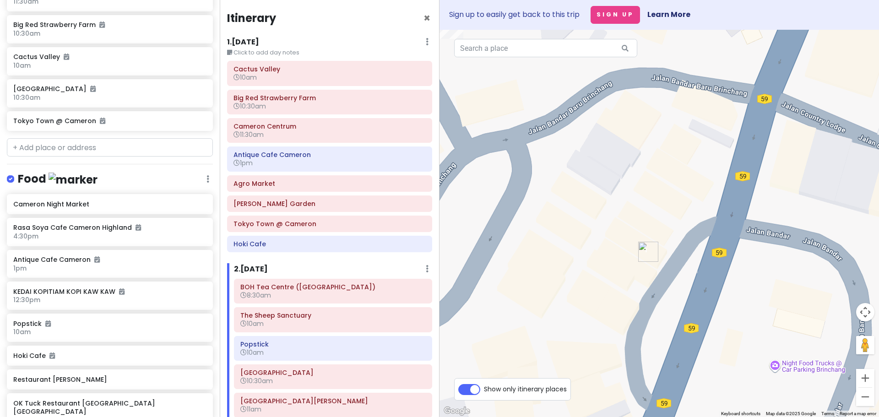
click at [630, 288] on img "Restaurant Tuan Yuan" at bounding box center [628, 288] width 7 height 7
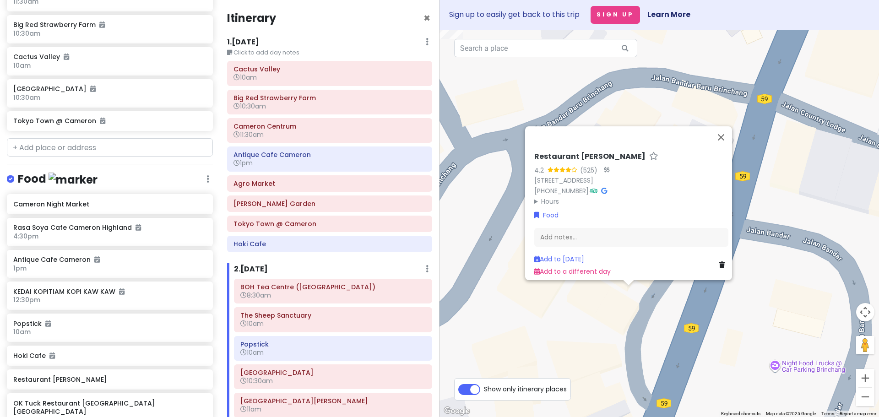
click at [582, 315] on div "Restaurant Tuan Yuan 4.2 (525) · 6, Jalan Besar, Brinchang, 39100 Brinchang, Pa…" at bounding box center [658, 223] width 439 height 387
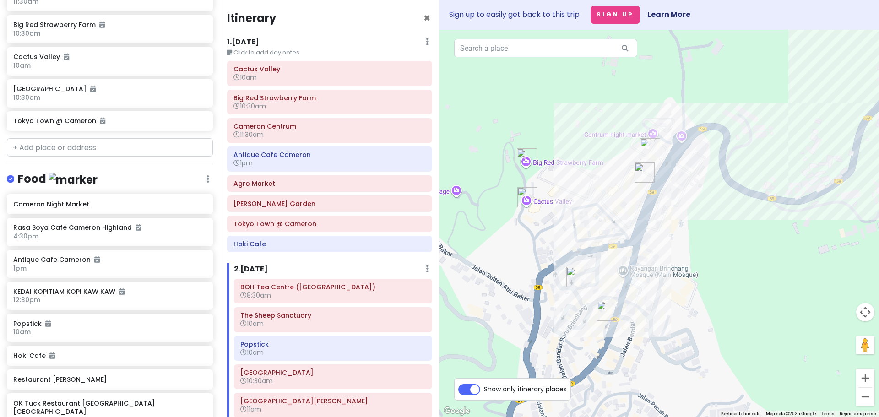
drag, startPoint x: 667, startPoint y: 244, endPoint x: 643, endPoint y: 286, distance: 49.0
click at [643, 286] on div at bounding box center [658, 223] width 439 height 387
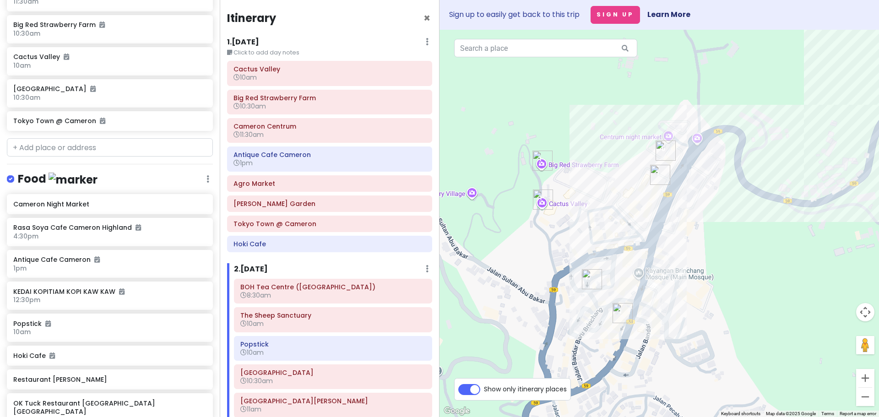
drag, startPoint x: 655, startPoint y: 225, endPoint x: 674, endPoint y: 221, distance: 19.0
click at [674, 221] on div at bounding box center [658, 223] width 439 height 387
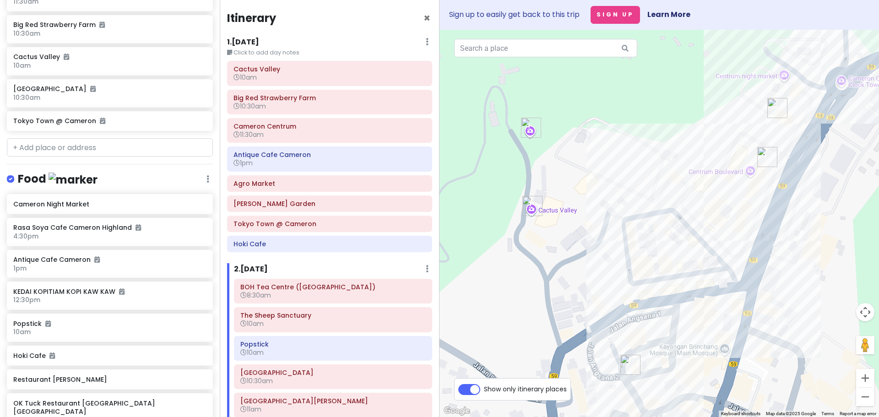
drag, startPoint x: 537, startPoint y: 186, endPoint x: 584, endPoint y: 251, distance: 79.9
click at [584, 251] on div at bounding box center [658, 223] width 439 height 387
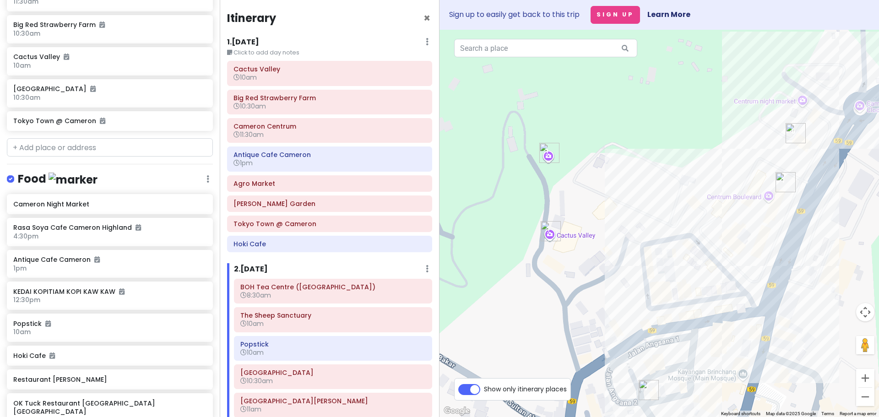
drag, startPoint x: 585, startPoint y: 164, endPoint x: 603, endPoint y: 189, distance: 30.4
click at [603, 189] on div at bounding box center [658, 223] width 439 height 387
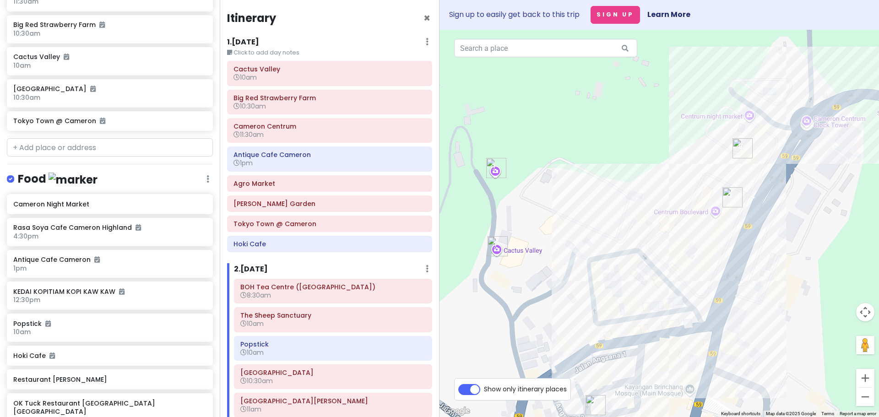
drag, startPoint x: 653, startPoint y: 204, endPoint x: 599, endPoint y: 219, distance: 55.2
click at [599, 219] on div at bounding box center [658, 223] width 439 height 387
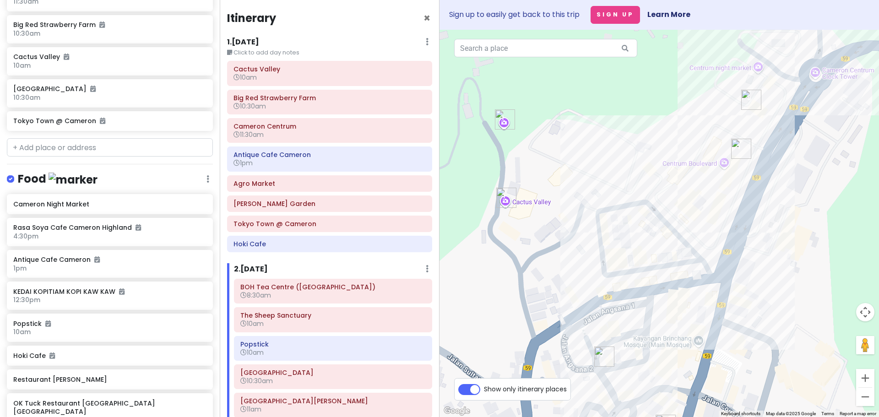
drag, startPoint x: 557, startPoint y: 252, endPoint x: 567, endPoint y: 201, distance: 52.1
click at [567, 201] on div at bounding box center [658, 223] width 439 height 387
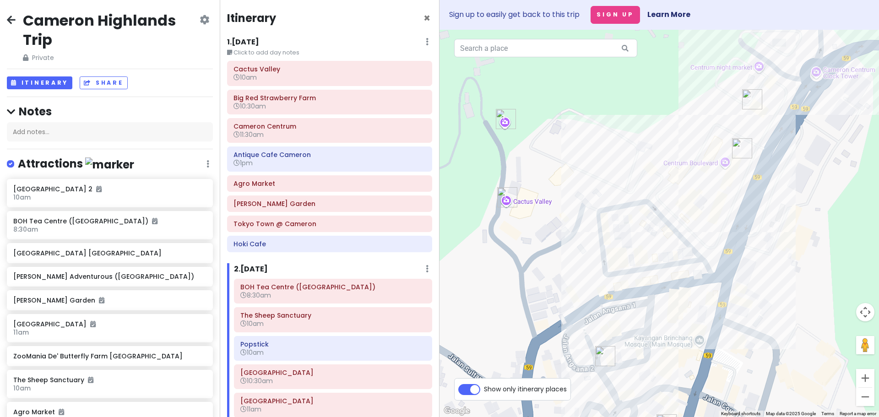
scroll to position [443, 0]
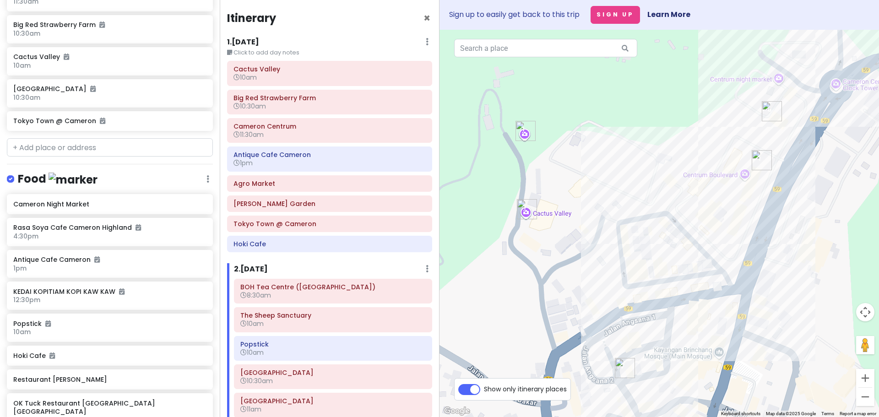
drag, startPoint x: 576, startPoint y: 193, endPoint x: 598, endPoint y: 208, distance: 26.7
click at [598, 208] on div at bounding box center [658, 223] width 439 height 387
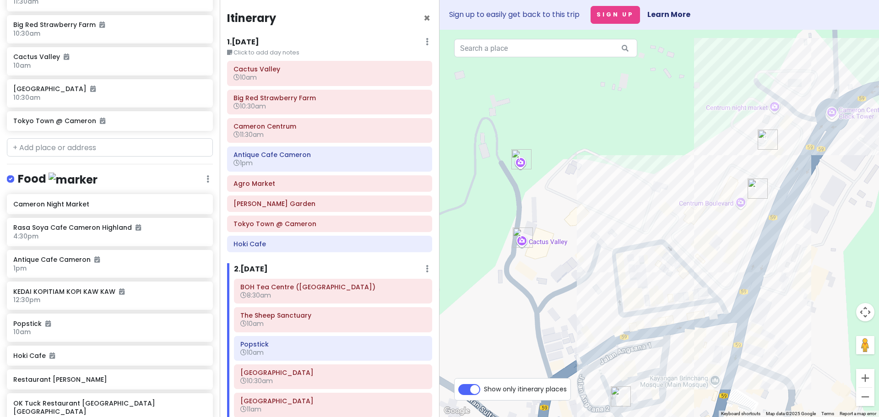
drag, startPoint x: 591, startPoint y: 216, endPoint x: 585, endPoint y: 240, distance: 24.5
click at [585, 240] on div at bounding box center [658, 223] width 439 height 387
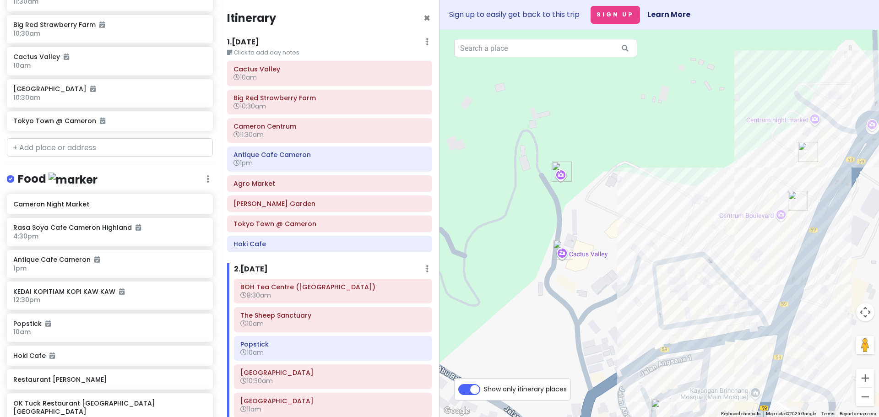
drag, startPoint x: 583, startPoint y: 222, endPoint x: 627, endPoint y: 237, distance: 47.0
click at [627, 237] on div at bounding box center [658, 223] width 439 height 387
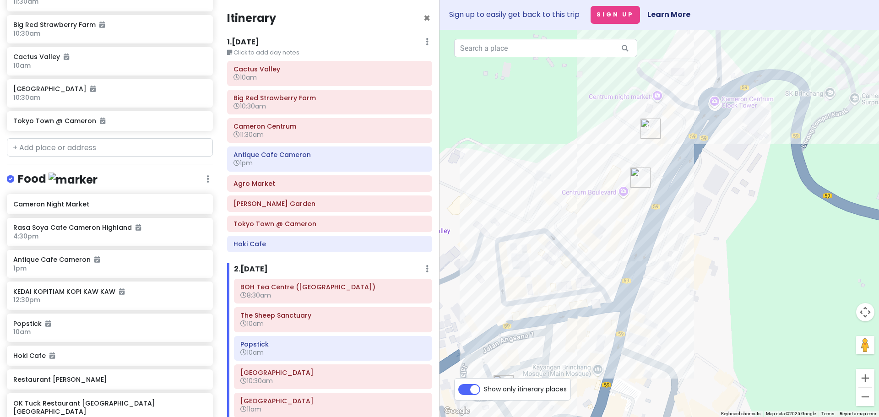
drag, startPoint x: 679, startPoint y: 230, endPoint x: 516, endPoint y: 205, distance: 164.8
click at [516, 205] on div at bounding box center [658, 223] width 439 height 387
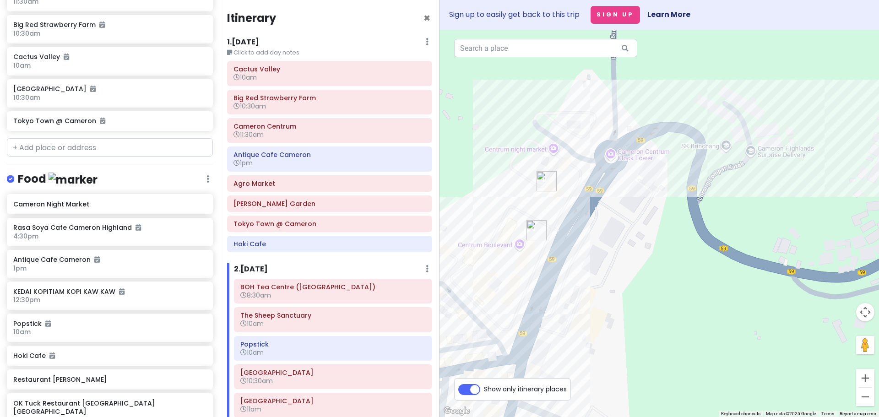
drag, startPoint x: 707, startPoint y: 214, endPoint x: 662, endPoint y: 223, distance: 45.8
click at [639, 243] on div at bounding box center [658, 223] width 439 height 387
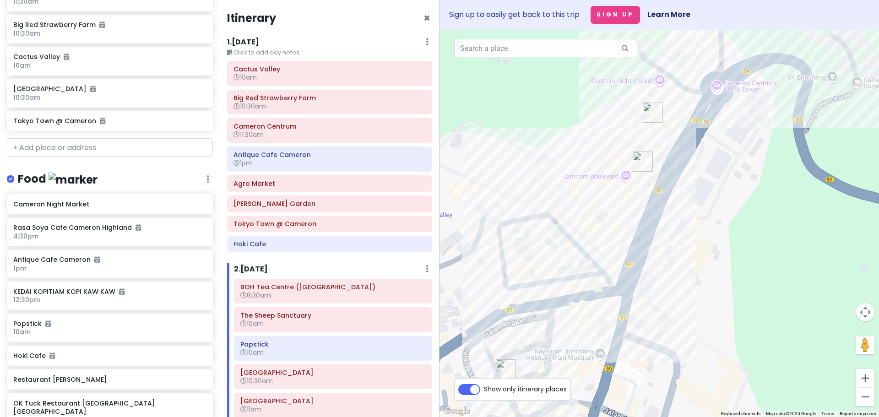
drag, startPoint x: 641, startPoint y: 310, endPoint x: 688, endPoint y: 150, distance: 166.5
click at [688, 150] on div at bounding box center [658, 223] width 439 height 387
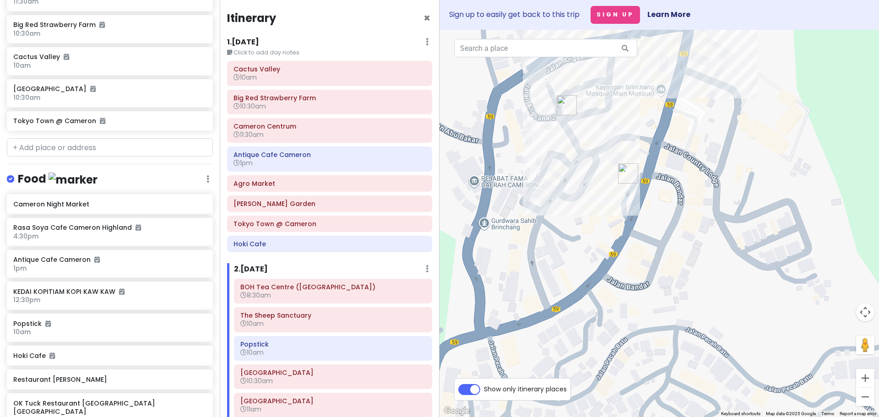
drag, startPoint x: 663, startPoint y: 258, endPoint x: 663, endPoint y: 185, distance: 73.2
click at [663, 185] on div at bounding box center [658, 223] width 439 height 387
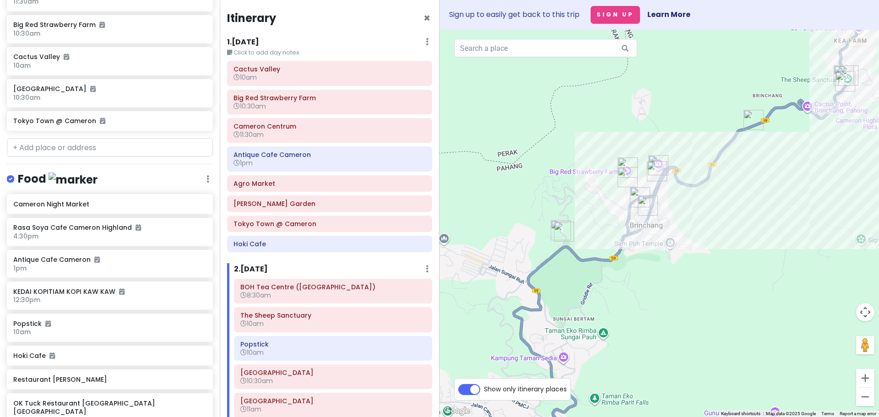
click at [562, 228] on img "Tokyo Town @ Cameron" at bounding box center [564, 231] width 20 height 20
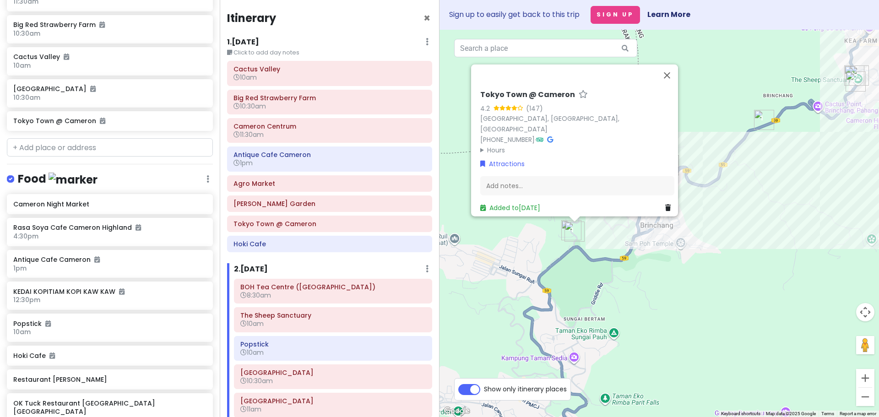
click at [581, 273] on div "[GEOGRAPHIC_DATA] @ Cameron 4.2 ([GEOGRAPHIC_DATA][PERSON_NAME] [PHONE_NUMBER] …" at bounding box center [658, 223] width 439 height 387
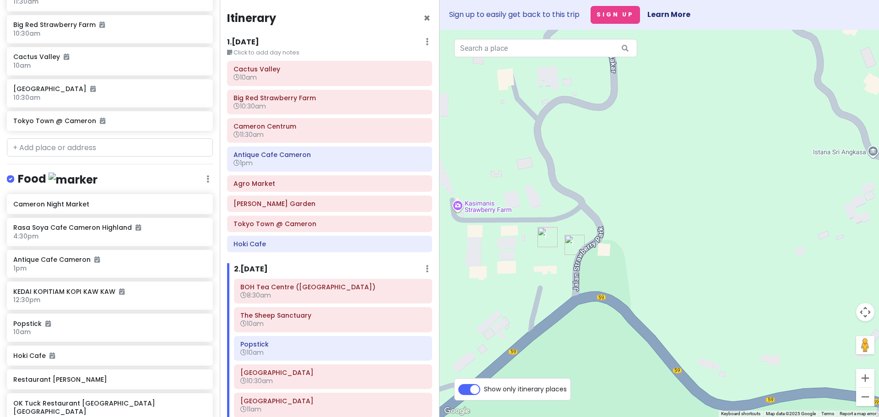
click at [572, 247] on img "Tokyo Town @ Cameron" at bounding box center [574, 245] width 20 height 20
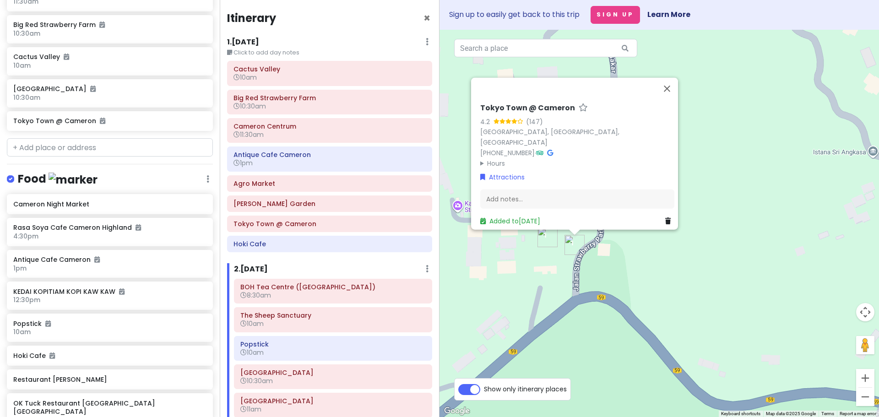
click at [556, 265] on div "[GEOGRAPHIC_DATA] @ Cameron 4.2 ([GEOGRAPHIC_DATA][PERSON_NAME] [PHONE_NUMBER] …" at bounding box center [658, 223] width 439 height 387
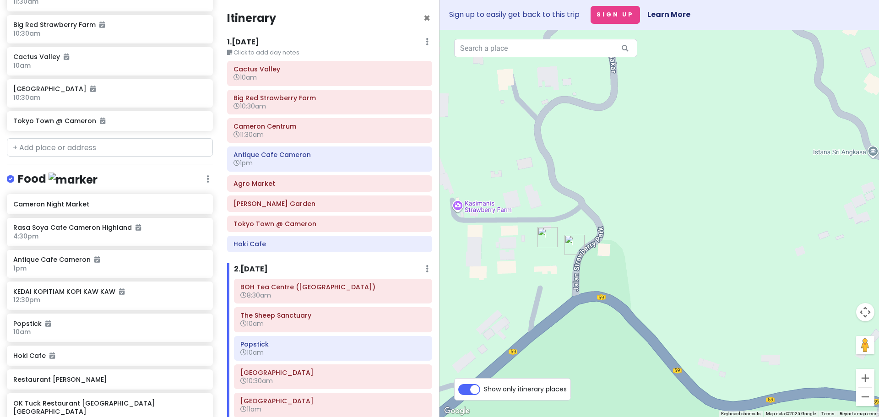
click at [542, 238] on img "Hoki Cafe" at bounding box center [547, 237] width 20 height 20
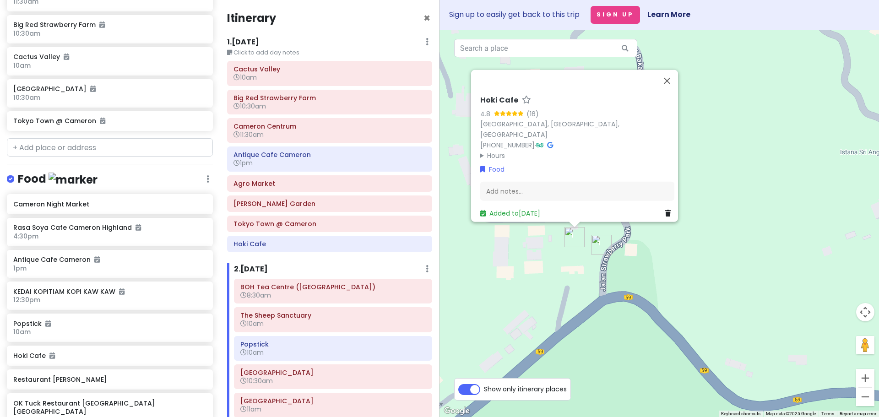
click at [534, 265] on div "[GEOGRAPHIC_DATA] 4.8 ([GEOGRAPHIC_DATA][PERSON_NAME] [PHONE_NUMBER] · Hours [D…" at bounding box center [658, 223] width 439 height 387
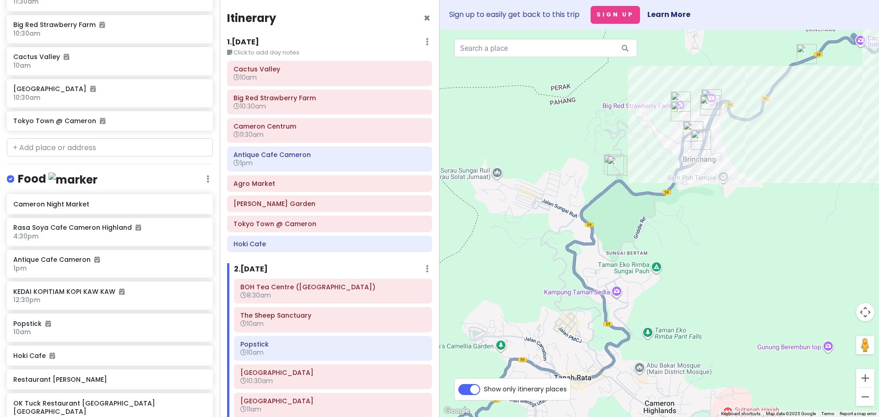
drag, startPoint x: 552, startPoint y: 312, endPoint x: 603, endPoint y: 220, distance: 104.5
click at [603, 220] on div at bounding box center [658, 223] width 439 height 387
click at [534, 191] on img "Cameron Night Market" at bounding box center [533, 192] width 7 height 7
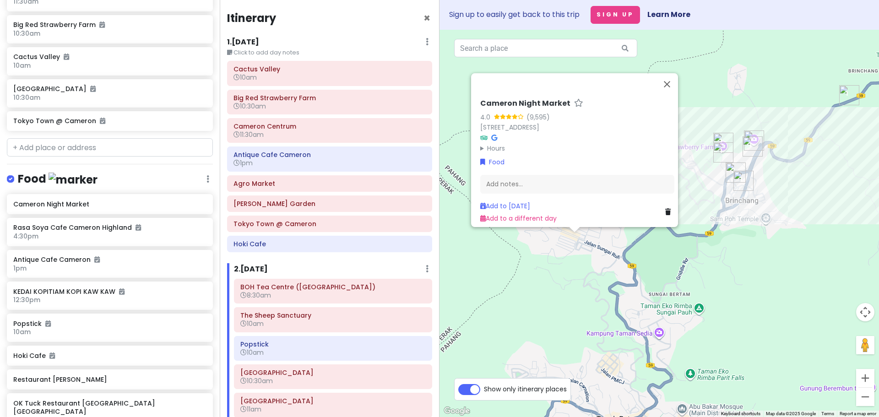
click at [557, 289] on div "Cameron Night Market 4.0 (9,595) [GEOGRAPHIC_DATA][STREET_ADDRESS] Hours [DATE]…" at bounding box center [658, 223] width 439 height 387
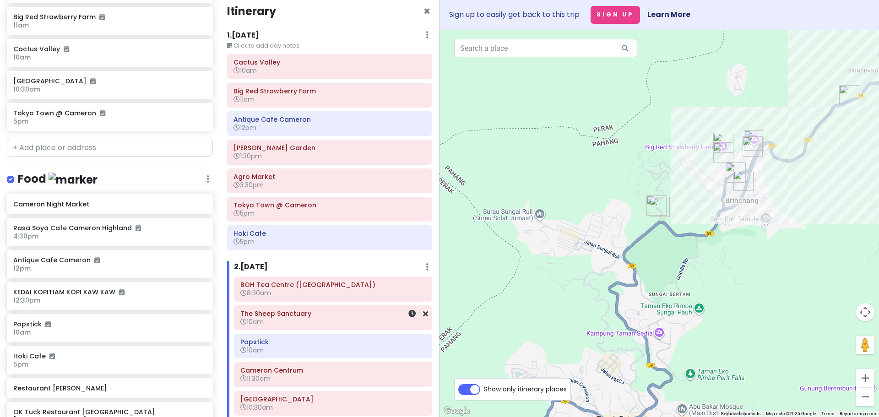
scroll to position [0, 0]
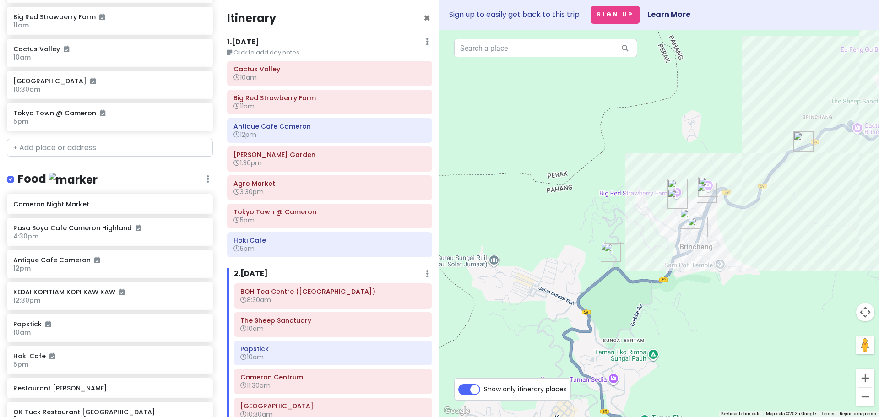
drag, startPoint x: 611, startPoint y: 215, endPoint x: 518, endPoint y: 286, distance: 118.2
click at [518, 288] on div at bounding box center [658, 223] width 439 height 387
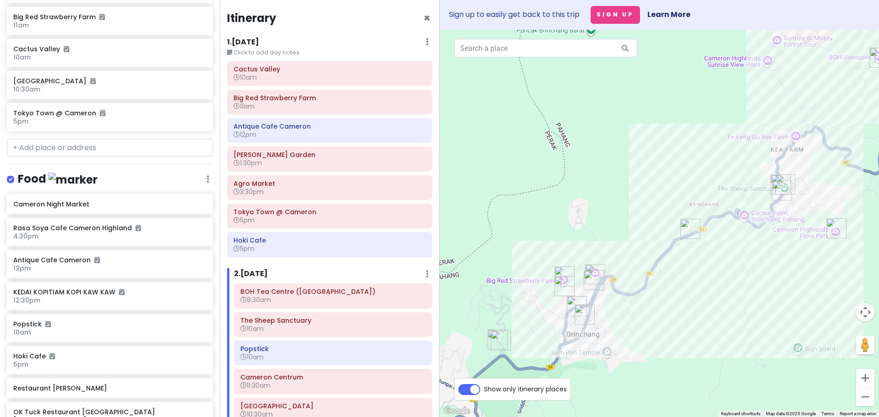
drag, startPoint x: 637, startPoint y: 311, endPoint x: 605, endPoint y: 328, distance: 36.0
click at [605, 328] on div at bounding box center [658, 223] width 439 height 387
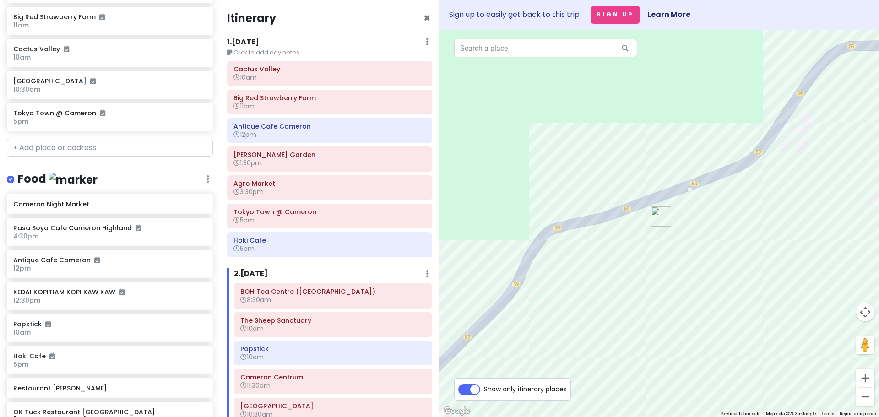
drag, startPoint x: 666, startPoint y: 268, endPoint x: 578, endPoint y: 245, distance: 91.2
click at [587, 253] on div at bounding box center [658, 223] width 439 height 387
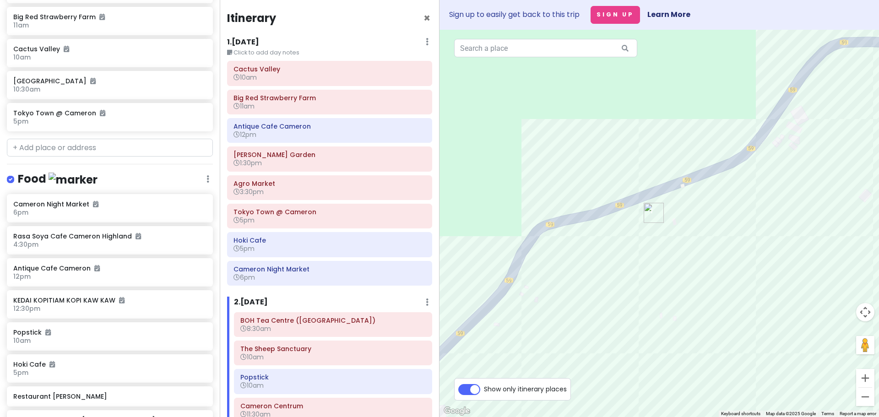
drag, startPoint x: 654, startPoint y: 288, endPoint x: 697, endPoint y: 182, distance: 114.6
click at [699, 182] on div at bounding box center [658, 223] width 439 height 387
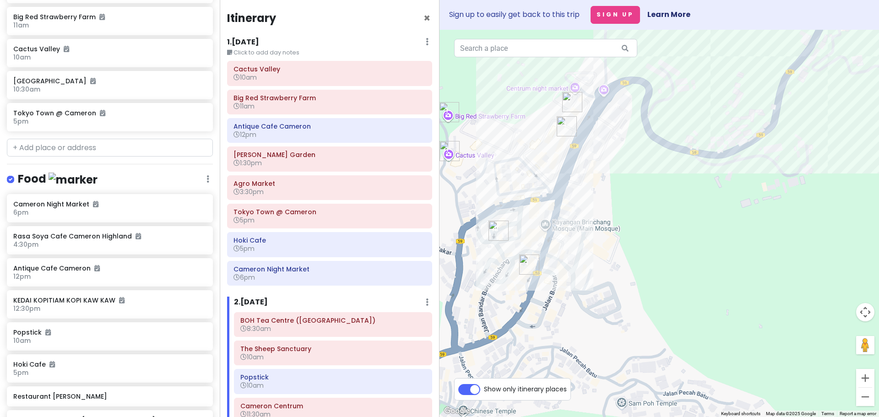
drag, startPoint x: 517, startPoint y: 343, endPoint x: 550, endPoint y: 247, distance: 102.0
click at [550, 244] on div at bounding box center [658, 223] width 439 height 387
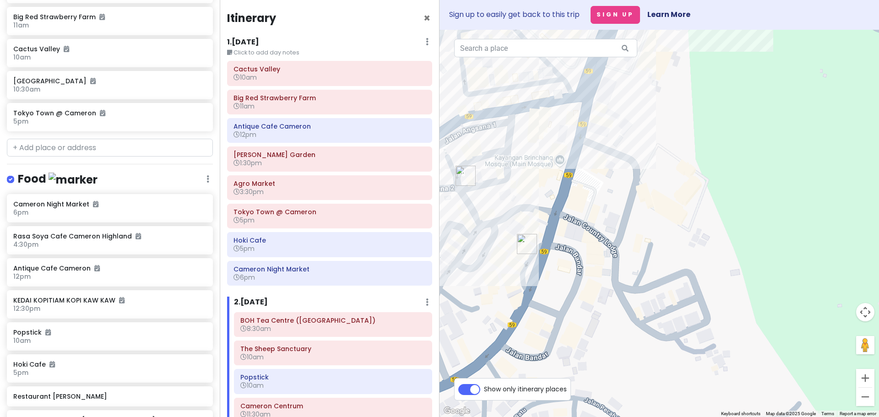
click at [521, 260] on img "Restaurant Tuan Yuan" at bounding box center [521, 260] width 7 height 7
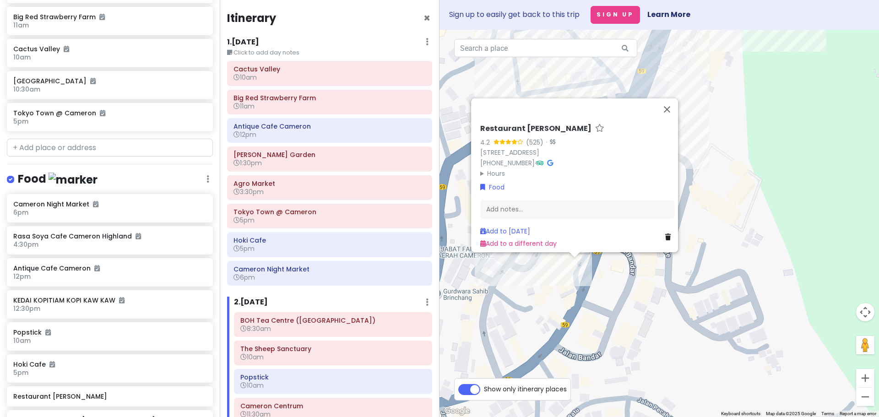
click at [637, 289] on img "OK Tuck Restaurant Brinchang Cameron Highlands" at bounding box center [637, 288] width 7 height 7
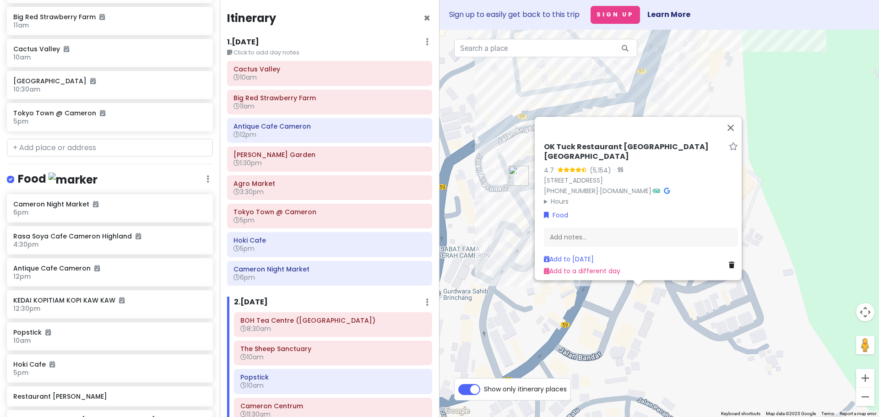
click at [567, 293] on div "OK Tuck Restaurant [GEOGRAPHIC_DATA] 4.7 (5,154) · [STREET_ADDRESS] [PHONE_NUMB…" at bounding box center [658, 223] width 439 height 387
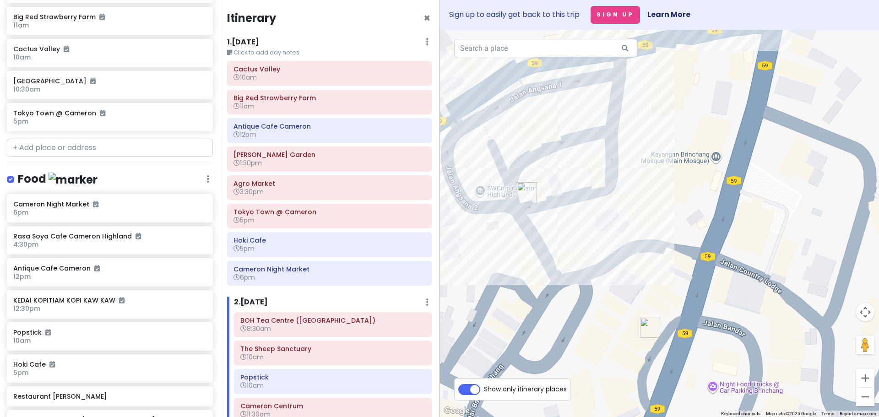
drag, startPoint x: 543, startPoint y: 201, endPoint x: 596, endPoint y: 253, distance: 74.1
click at [597, 252] on div at bounding box center [658, 223] width 439 height 387
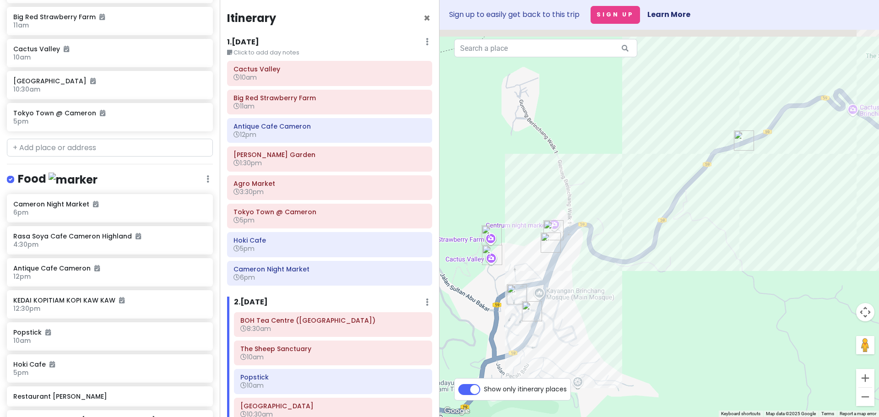
drag, startPoint x: 722, startPoint y: 249, endPoint x: 524, endPoint y: 357, distance: 225.1
click at [572, 353] on div at bounding box center [658, 223] width 439 height 387
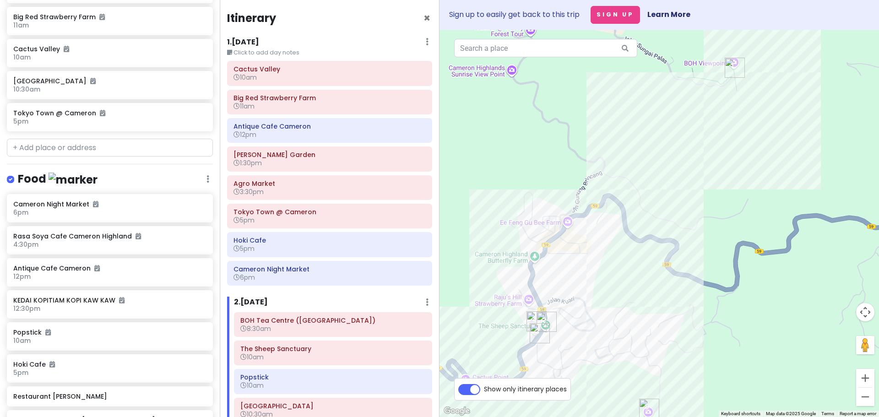
drag, startPoint x: 692, startPoint y: 241, endPoint x: 576, endPoint y: 346, distance: 157.2
click at [601, 343] on div at bounding box center [658, 223] width 439 height 387
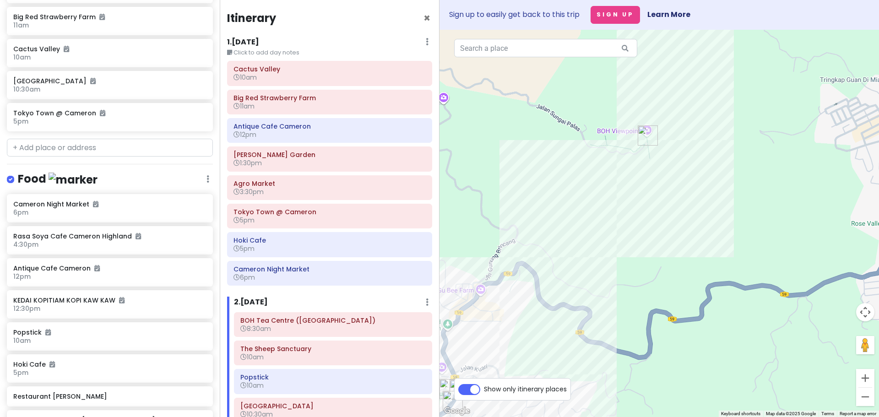
drag, startPoint x: 583, startPoint y: 305, endPoint x: 715, endPoint y: 160, distance: 196.6
click at [714, 160] on div at bounding box center [658, 223] width 439 height 387
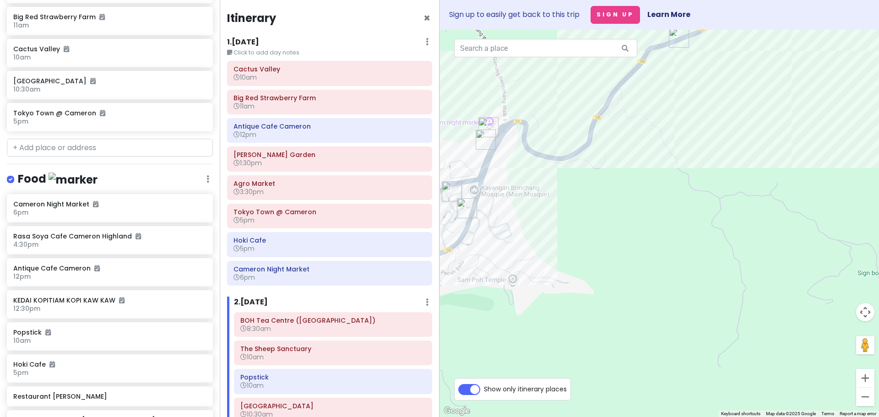
drag, startPoint x: 569, startPoint y: 248, endPoint x: 640, endPoint y: 243, distance: 71.6
click at [640, 243] on div at bounding box center [658, 223] width 439 height 387
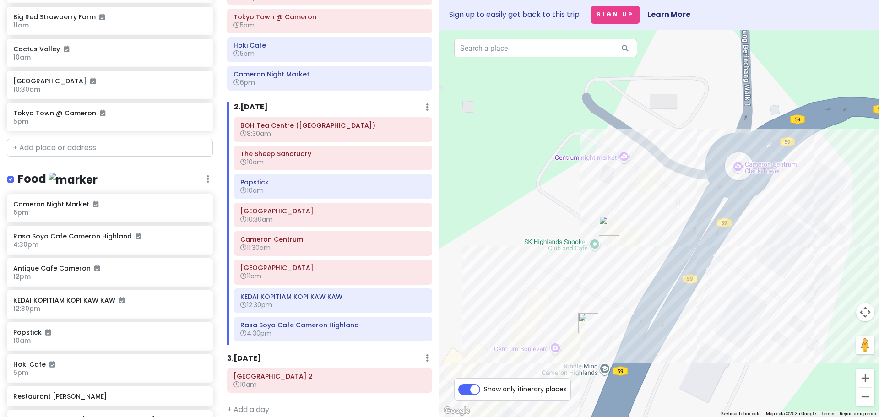
scroll to position [205, 0]
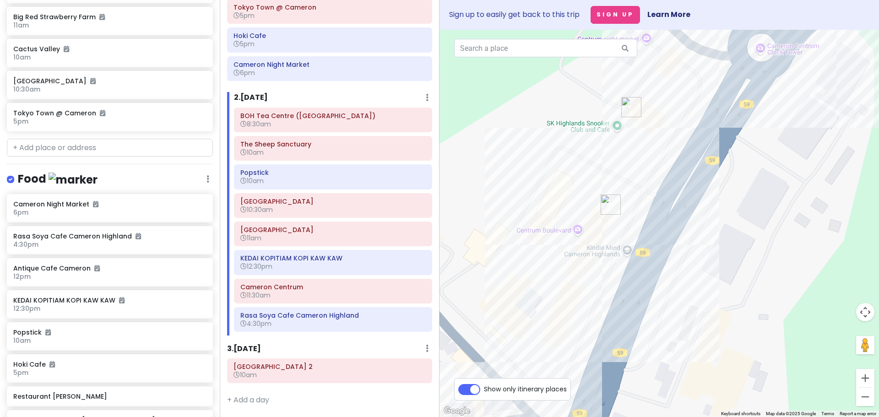
drag, startPoint x: 486, startPoint y: 309, endPoint x: 509, endPoint y: 190, distance: 121.5
click at [509, 190] on div at bounding box center [658, 223] width 439 height 387
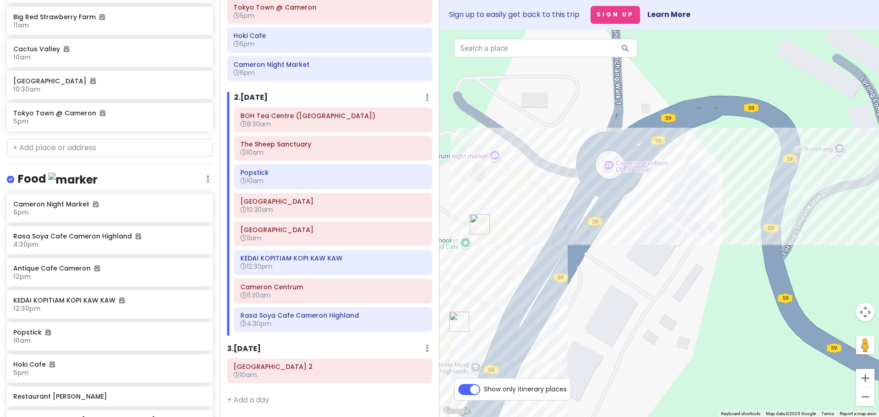
drag, startPoint x: 719, startPoint y: 186, endPoint x: 480, endPoint y: 335, distance: 281.8
click at [498, 331] on div at bounding box center [658, 223] width 439 height 387
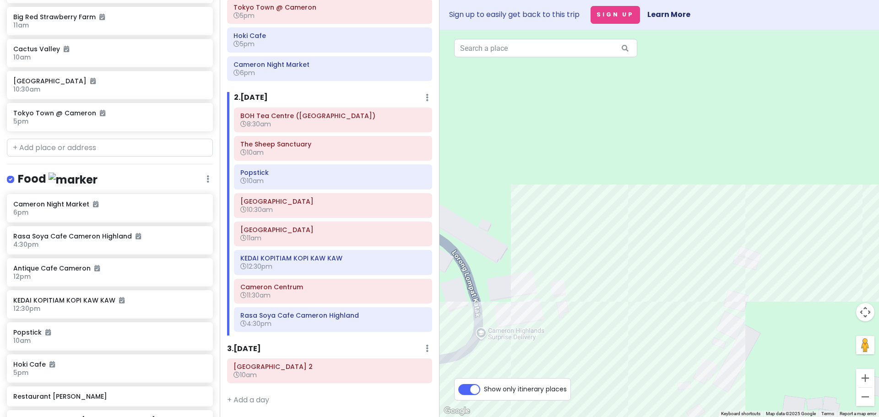
drag, startPoint x: 631, startPoint y: 232, endPoint x: 538, endPoint y: 265, distance: 98.3
click at [586, 270] on div at bounding box center [658, 223] width 439 height 387
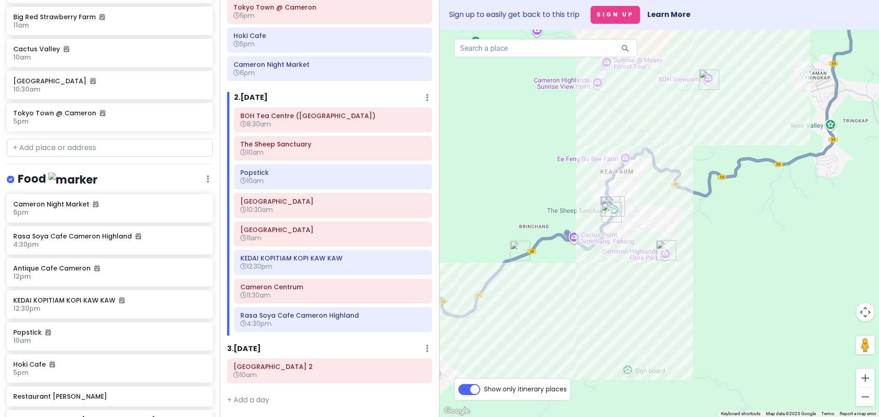
drag, startPoint x: 674, startPoint y: 237, endPoint x: 596, endPoint y: 267, distance: 83.5
click at [596, 267] on div at bounding box center [658, 223] width 439 height 387
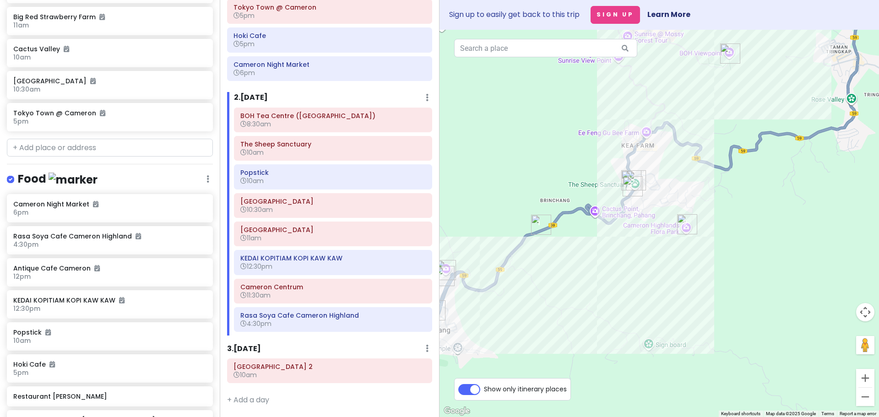
drag, startPoint x: 494, startPoint y: 343, endPoint x: 519, endPoint y: 312, distance: 39.7
click at [519, 312] on div at bounding box center [658, 223] width 439 height 387
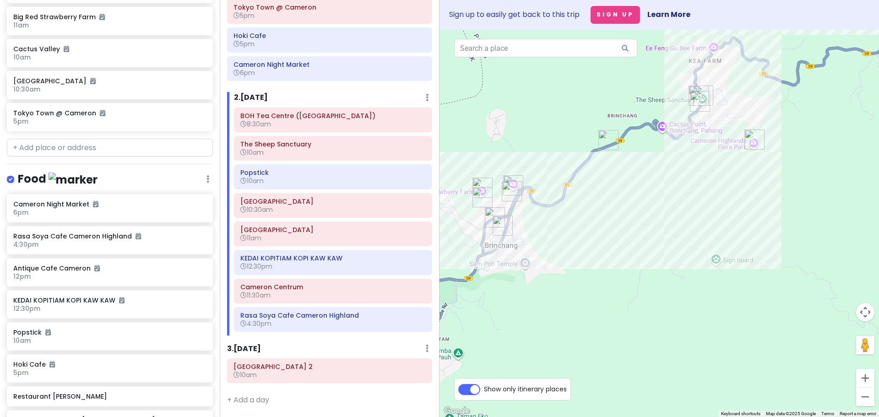
drag, startPoint x: 541, startPoint y: 346, endPoint x: 597, endPoint y: 275, distance: 90.6
click at [597, 275] on div at bounding box center [658, 223] width 439 height 387
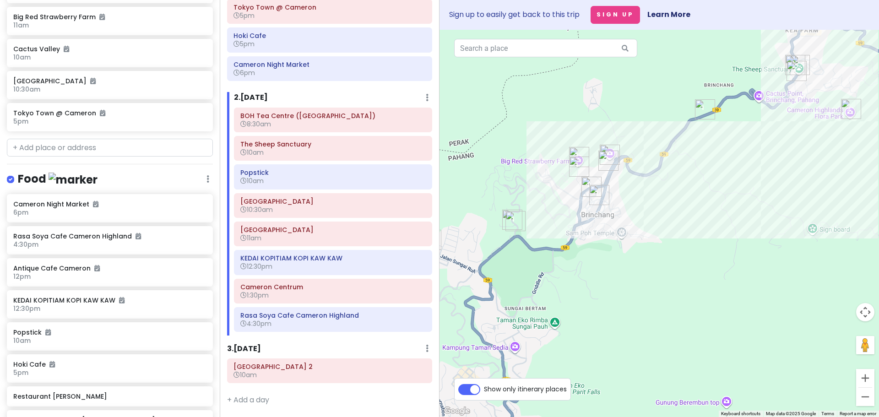
drag, startPoint x: 521, startPoint y: 270, endPoint x: 609, endPoint y: 246, distance: 90.6
click at [609, 245] on div at bounding box center [658, 223] width 439 height 387
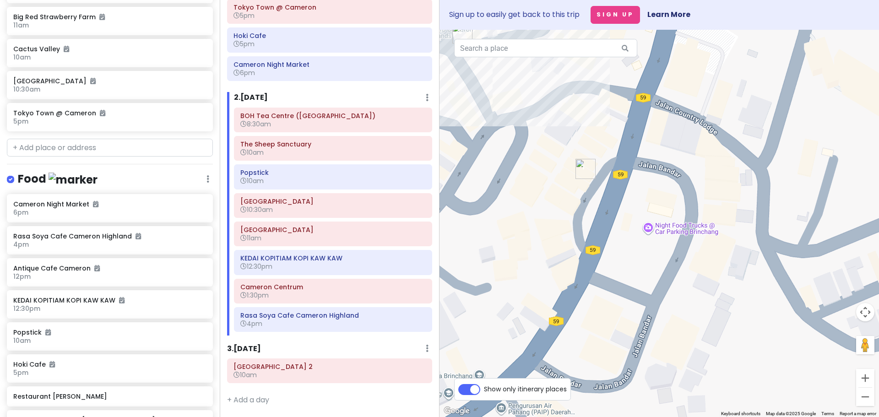
click at [575, 194] on img "Restaurant Tuan Yuan" at bounding box center [575, 192] width 7 height 7
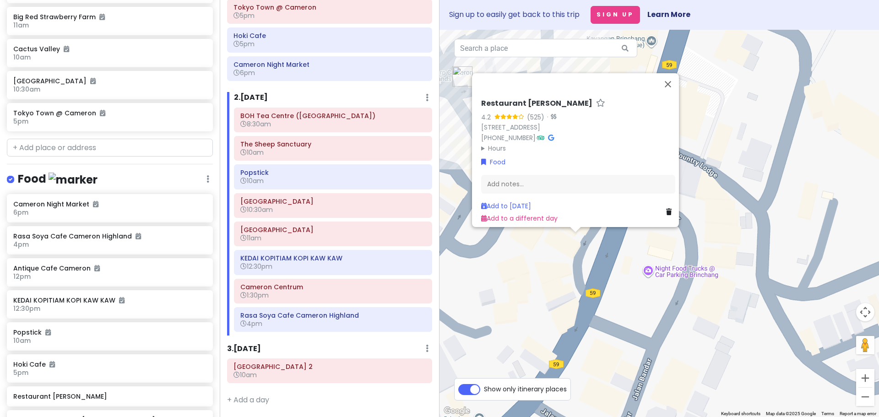
click at [572, 265] on div "Restaurant [PERSON_NAME] 4.2 (525) · [GEOGRAPHIC_DATA] [PHONE_NUMBER] · Hours […" at bounding box center [658, 223] width 439 height 387
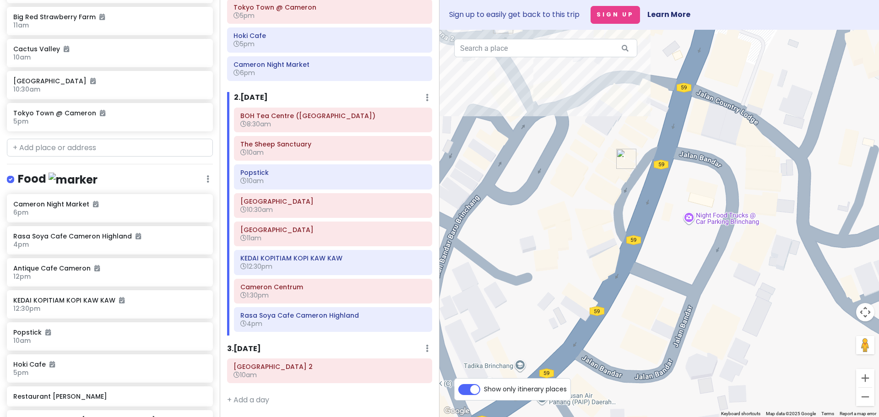
drag, startPoint x: 555, startPoint y: 270, endPoint x: 582, endPoint y: 253, distance: 32.1
click at [582, 253] on div at bounding box center [658, 223] width 439 height 387
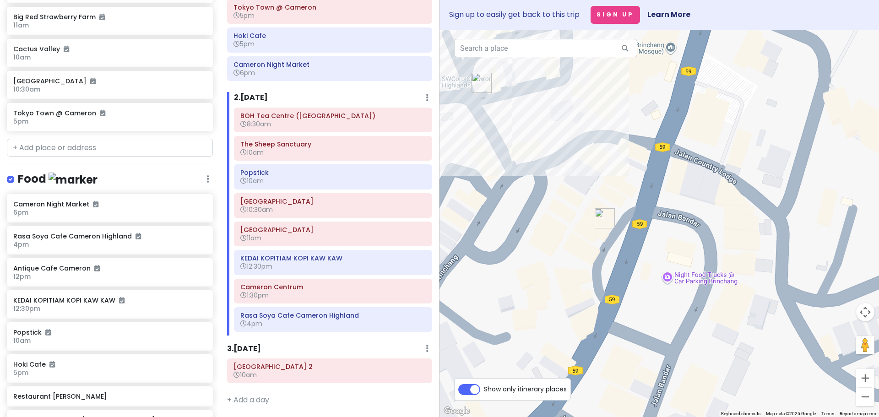
click at [722, 296] on img "OK Tuck Restaurant Brinchang Cameron Highlands" at bounding box center [721, 297] width 7 height 7
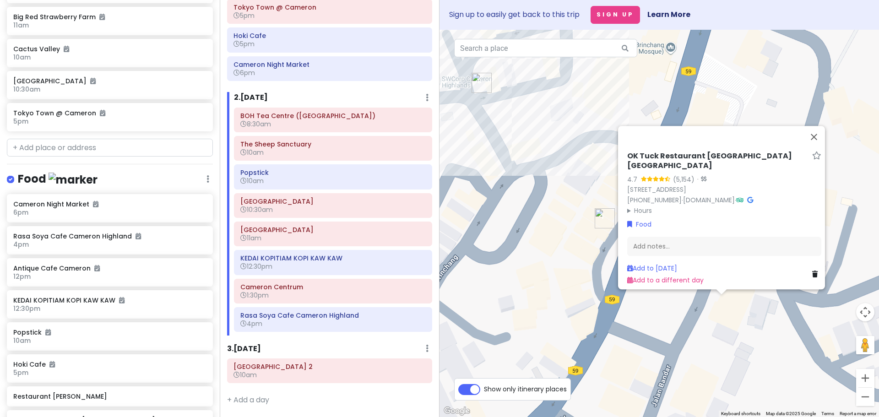
click at [708, 316] on div "OK Tuck Restaurant [GEOGRAPHIC_DATA] 4.7 (5,154) · [STREET_ADDRESS] [PHONE_NUMB…" at bounding box center [658, 223] width 439 height 387
click at [583, 305] on div "OK Tuck Restaurant [GEOGRAPHIC_DATA] 4.7 (5,154) · [STREET_ADDRESS] [PHONE_NUMB…" at bounding box center [658, 223] width 439 height 387
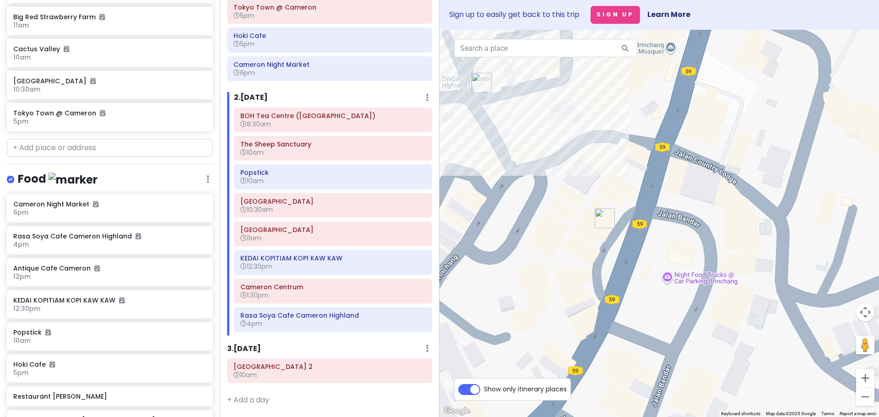
click at [594, 245] on img "Restaurant Tuan Yuan" at bounding box center [594, 241] width 7 height 7
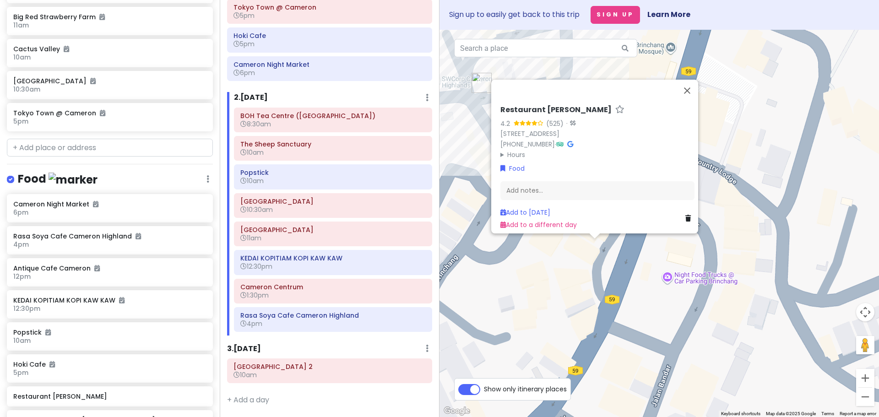
click at [572, 281] on div "Restaurant [PERSON_NAME] 4.2 (525) · [GEOGRAPHIC_DATA] [PHONE_NUMBER] · Hours […" at bounding box center [658, 223] width 439 height 387
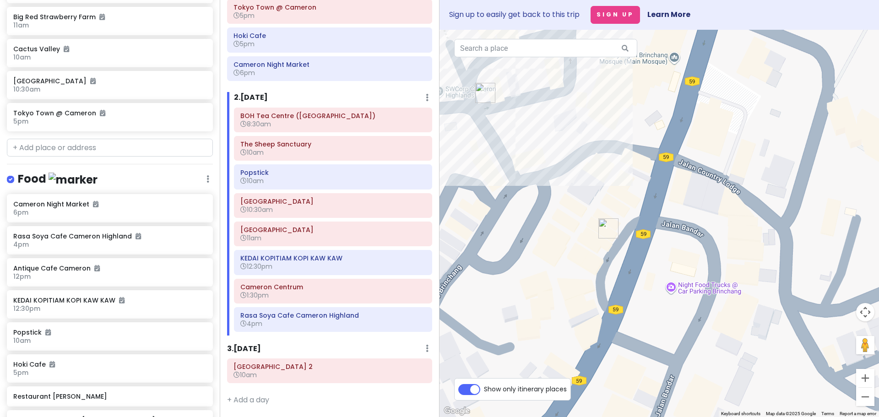
drag, startPoint x: 589, startPoint y: 261, endPoint x: 588, endPoint y: 287, distance: 26.1
click at [588, 287] on div at bounding box center [658, 223] width 439 height 387
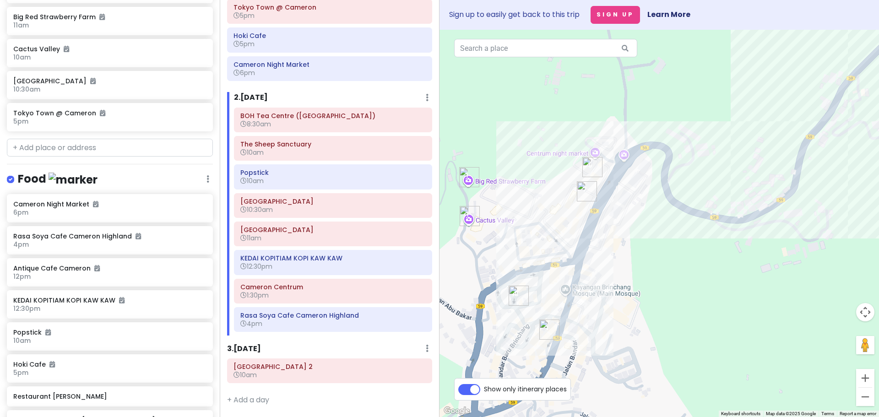
drag, startPoint x: 675, startPoint y: 179, endPoint x: 567, endPoint y: 295, distance: 158.0
click at [570, 293] on div at bounding box center [658, 223] width 439 height 387
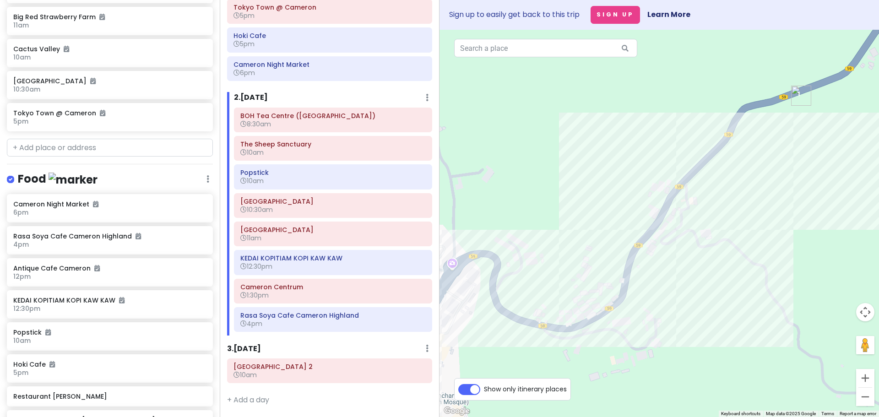
drag, startPoint x: 717, startPoint y: 300, endPoint x: 540, endPoint y: 359, distance: 185.7
click at [542, 359] on div at bounding box center [658, 223] width 439 height 387
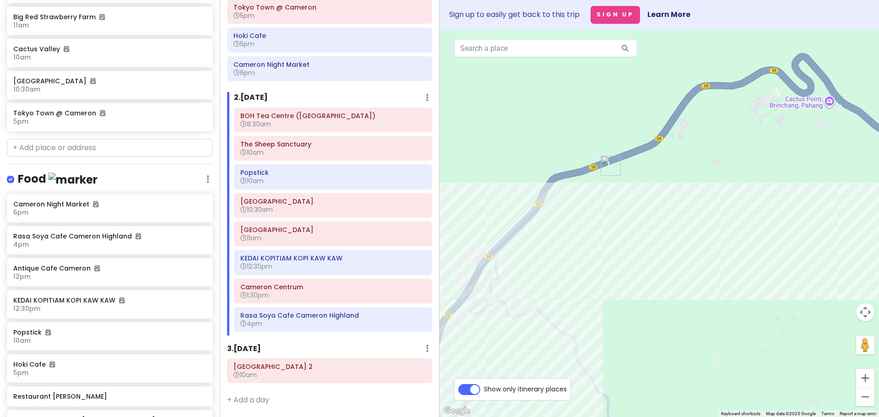
drag, startPoint x: 685, startPoint y: 179, endPoint x: 616, endPoint y: 266, distance: 110.8
click at [616, 266] on div at bounding box center [658, 223] width 439 height 387
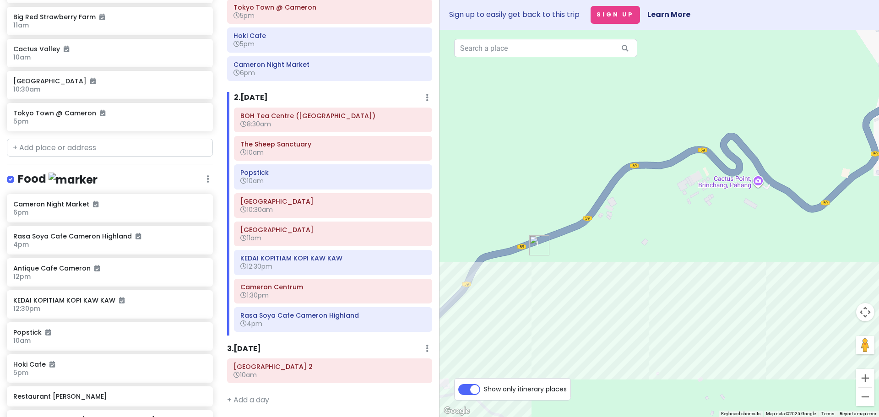
click at [537, 248] on img "Agro Market" at bounding box center [539, 245] width 20 height 20
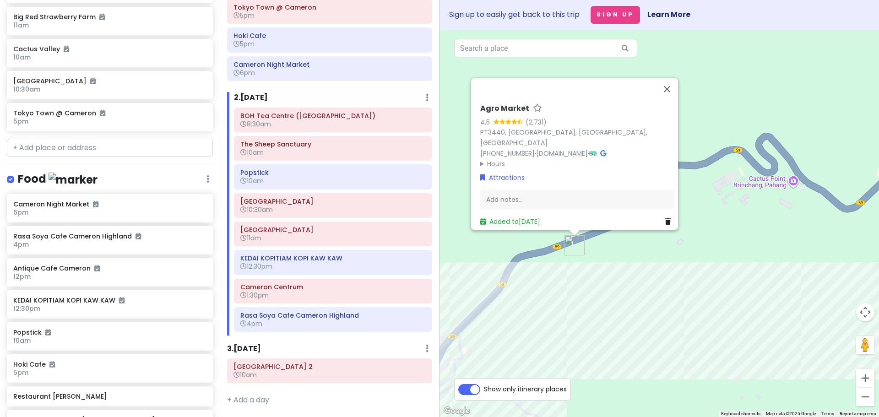
click at [535, 284] on div "Agro Market 4.5 (2,731) PT3440, [GEOGRAPHIC_DATA] [PHONE_NUMBER] · [DOMAIN_NAME…" at bounding box center [658, 223] width 439 height 387
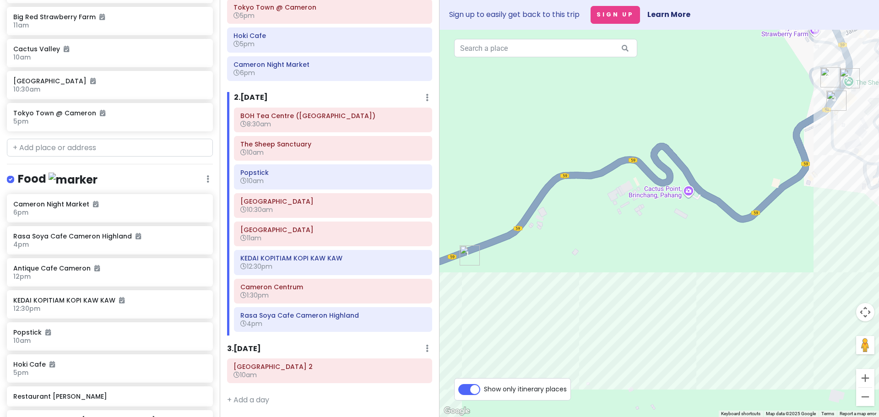
drag, startPoint x: 631, startPoint y: 292, endPoint x: 505, endPoint y: 275, distance: 126.6
click at [516, 281] on div at bounding box center [658, 223] width 439 height 387
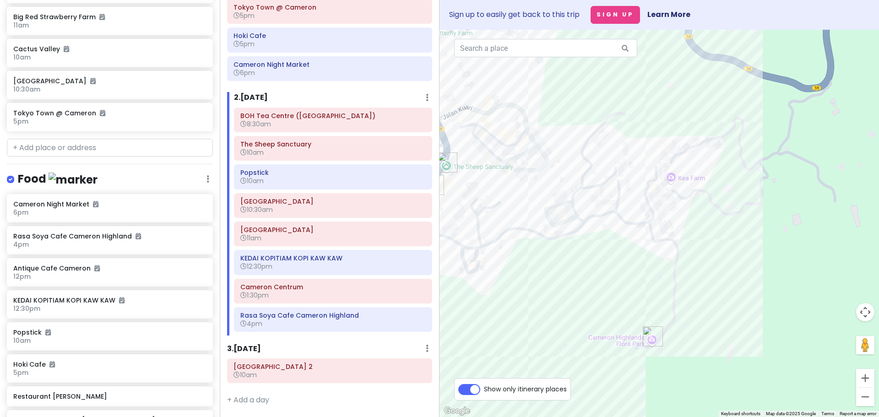
drag, startPoint x: 587, startPoint y: 327, endPoint x: 667, endPoint y: 406, distance: 112.9
click at [656, 402] on div at bounding box center [658, 223] width 439 height 387
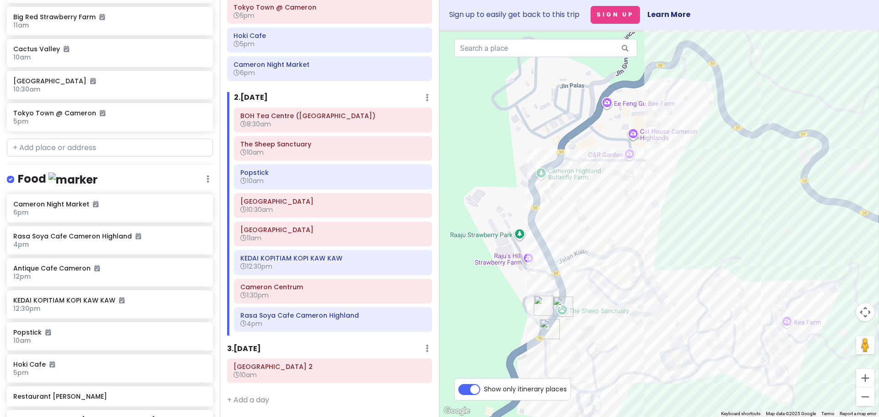
drag, startPoint x: 638, startPoint y: 283, endPoint x: 650, endPoint y: 356, distance: 74.6
click at [650, 356] on div at bounding box center [658, 223] width 439 height 387
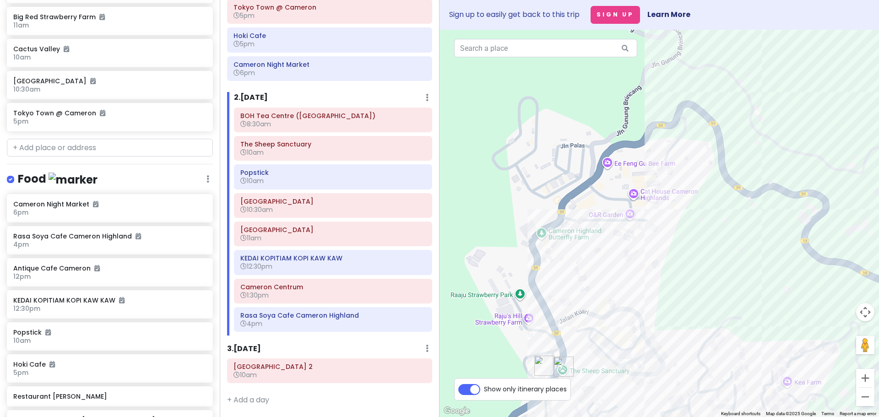
drag, startPoint x: 651, startPoint y: 288, endPoint x: 658, endPoint y: 324, distance: 37.2
click at [658, 324] on div at bounding box center [658, 223] width 439 height 387
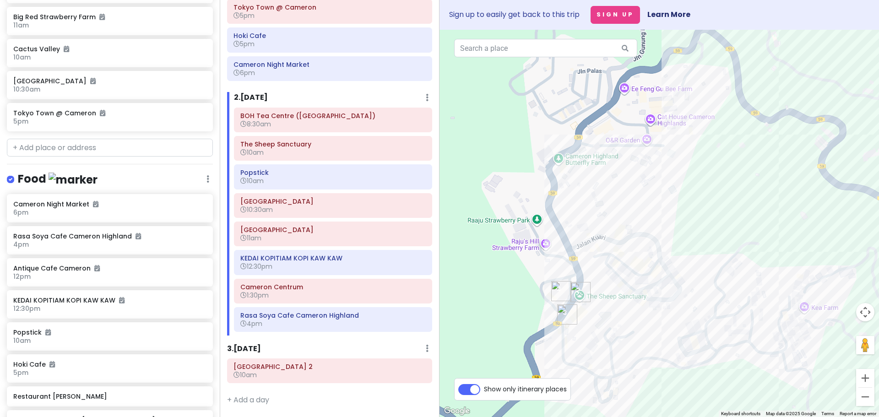
drag, startPoint x: 580, startPoint y: 282, endPoint x: 583, endPoint y: 230, distance: 51.8
click at [583, 230] on div at bounding box center [658, 223] width 439 height 387
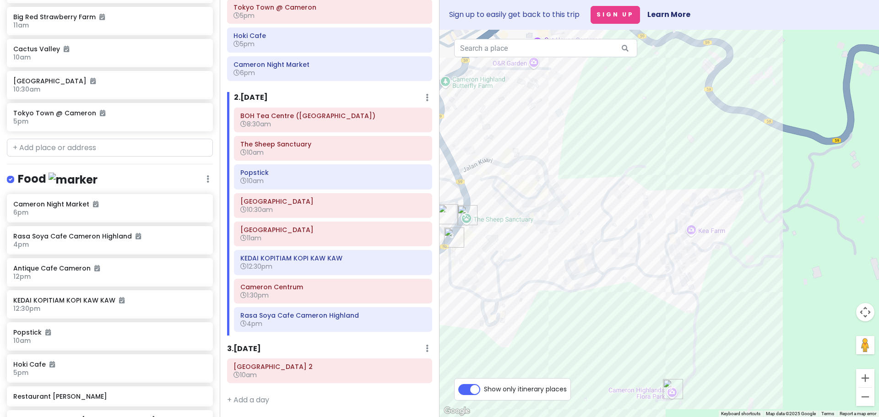
drag, startPoint x: 745, startPoint y: 352, endPoint x: 599, endPoint y: 268, distance: 168.5
click at [599, 268] on div at bounding box center [658, 223] width 439 height 387
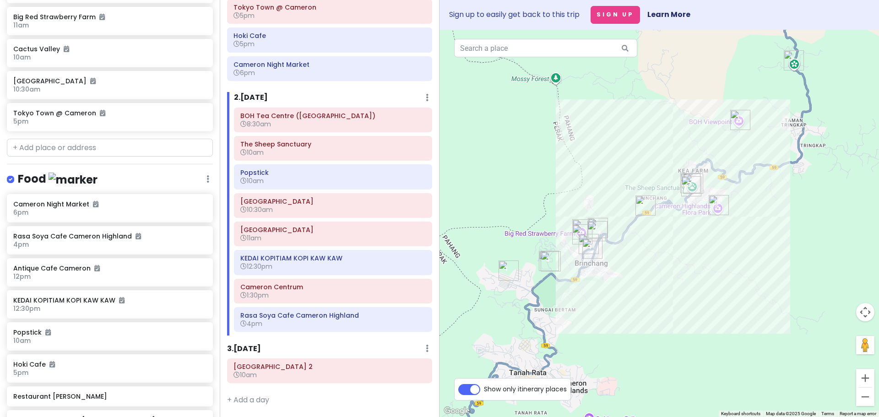
drag, startPoint x: 544, startPoint y: 276, endPoint x: 657, endPoint y: 154, distance: 166.8
click at [657, 154] on div at bounding box center [658, 223] width 439 height 387
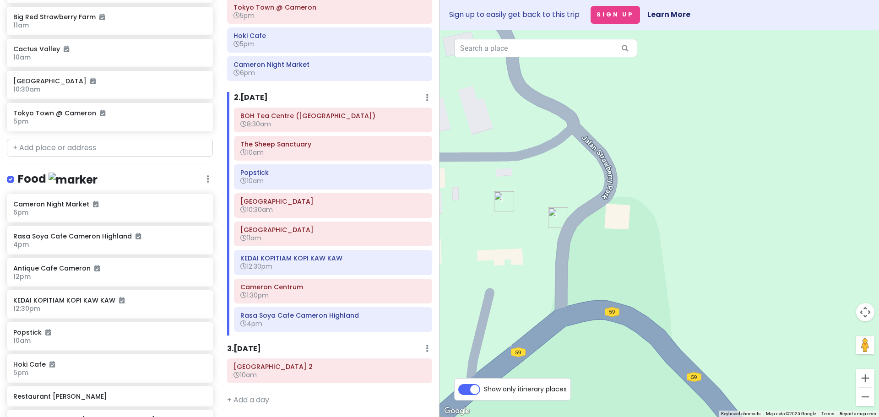
click at [498, 204] on img "Hoki Cafe" at bounding box center [504, 201] width 20 height 20
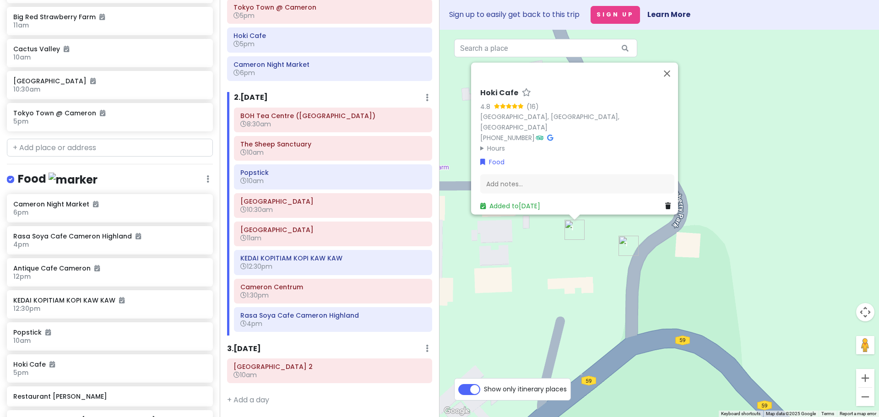
click at [629, 248] on img "Tokyo Town @ Cameron" at bounding box center [628, 246] width 20 height 20
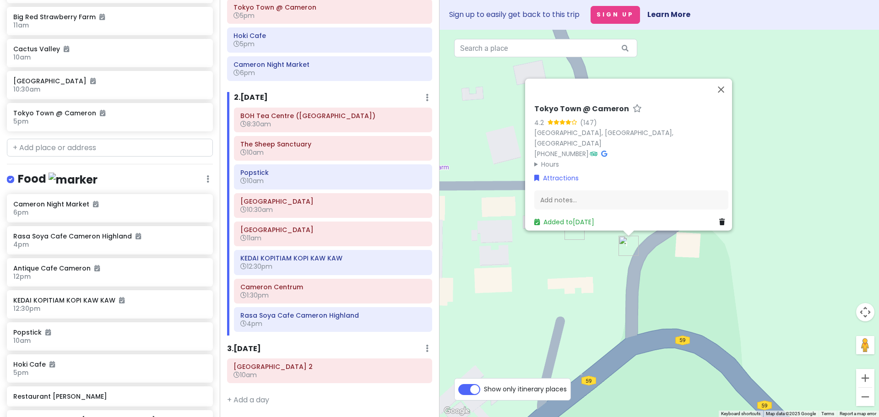
click at [582, 289] on div "[GEOGRAPHIC_DATA] @ Cameron 4.2 ([GEOGRAPHIC_DATA][PERSON_NAME] [PHONE_NUMBER] …" at bounding box center [658, 223] width 439 height 387
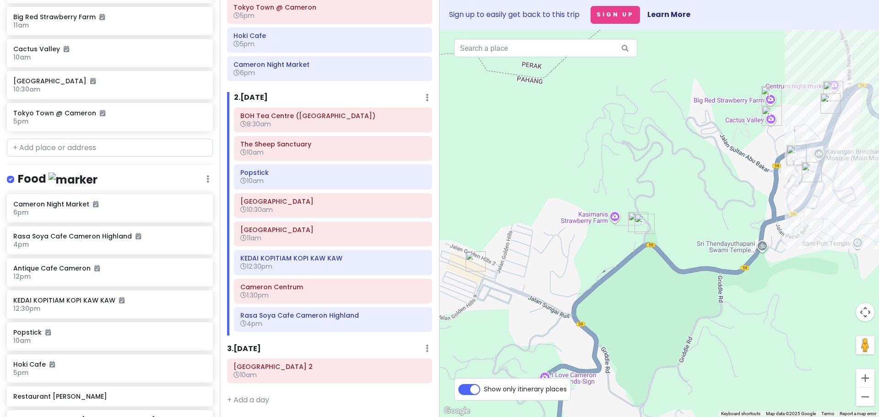
drag, startPoint x: 586, startPoint y: 364, endPoint x: 643, endPoint y: 310, distance: 78.0
click at [643, 310] on div at bounding box center [658, 223] width 439 height 387
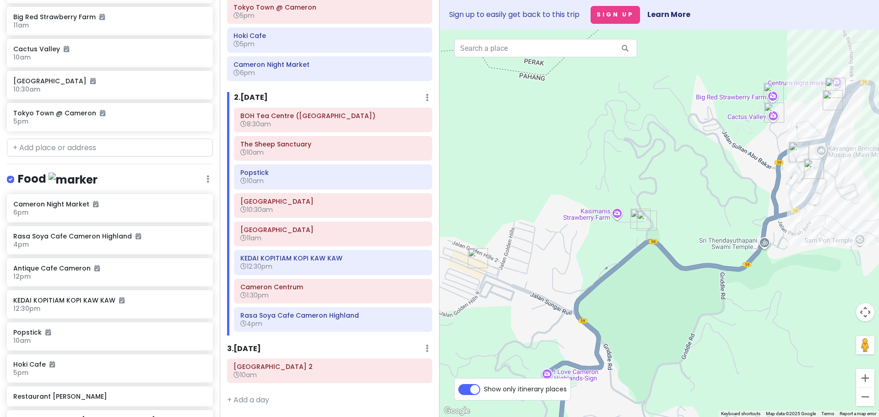
click at [475, 257] on img "Cameron Night Market" at bounding box center [478, 258] width 20 height 20
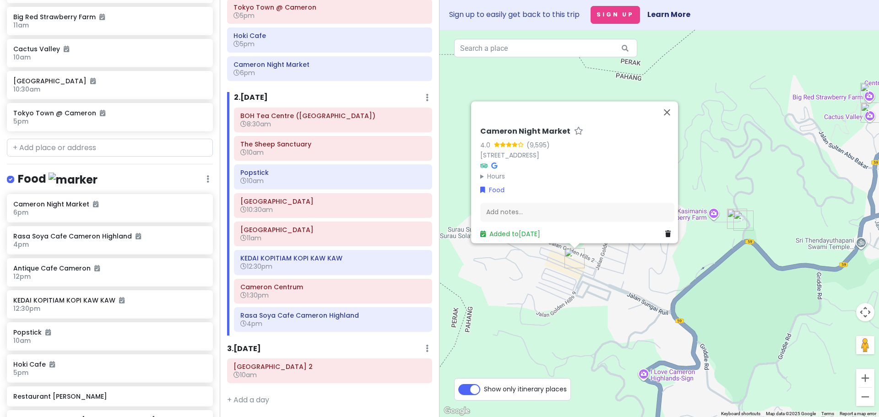
click at [513, 327] on div "Cameron Night Market 4.0 (9,595) [GEOGRAPHIC_DATA][STREET_ADDRESS] Hours [DATE]…" at bounding box center [658, 223] width 439 height 387
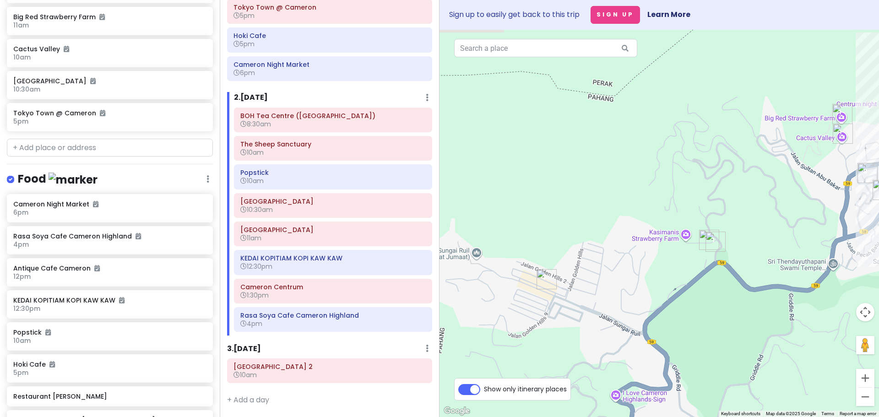
drag, startPoint x: 671, startPoint y: 252, endPoint x: 496, endPoint y: 315, distance: 185.7
click at [519, 312] on div at bounding box center [658, 223] width 439 height 387
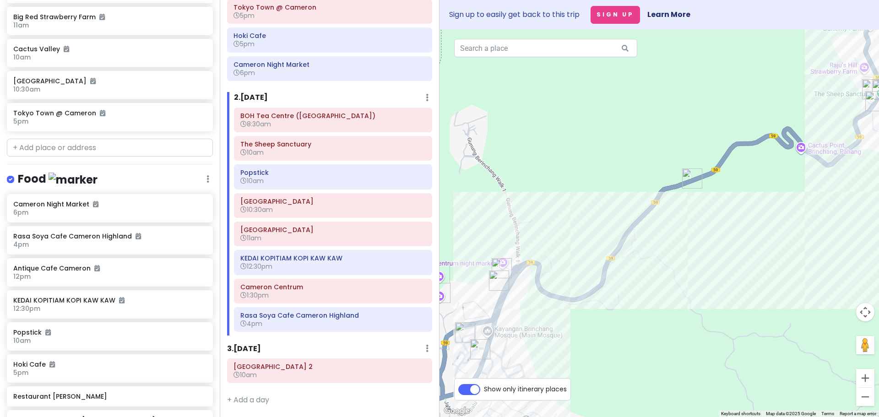
drag, startPoint x: 685, startPoint y: 247, endPoint x: 537, endPoint y: 357, distance: 184.2
click at [551, 356] on div at bounding box center [658, 223] width 439 height 387
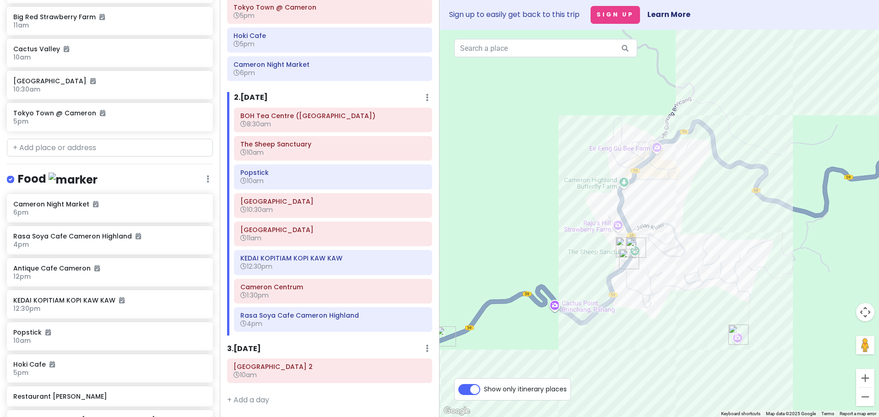
drag, startPoint x: 607, startPoint y: 318, endPoint x: 676, endPoint y: 266, distance: 86.7
click at [676, 266] on div at bounding box center [658, 223] width 439 height 387
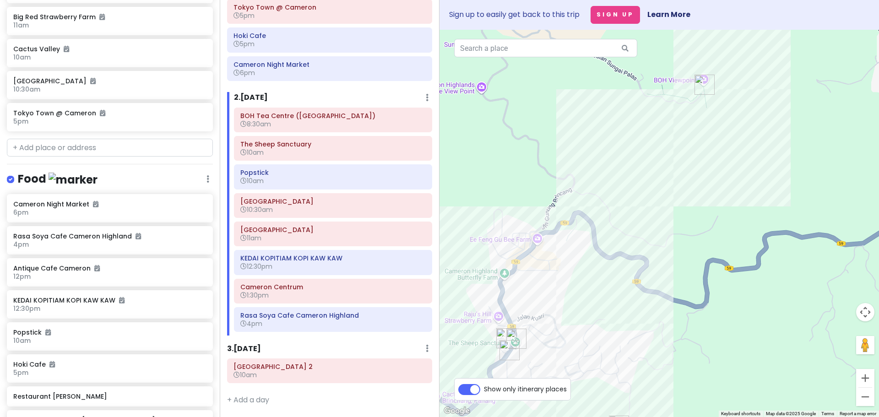
drag, startPoint x: 561, startPoint y: 233, endPoint x: 421, endPoint y: 321, distance: 164.5
click at [443, 313] on div at bounding box center [658, 223] width 439 height 387
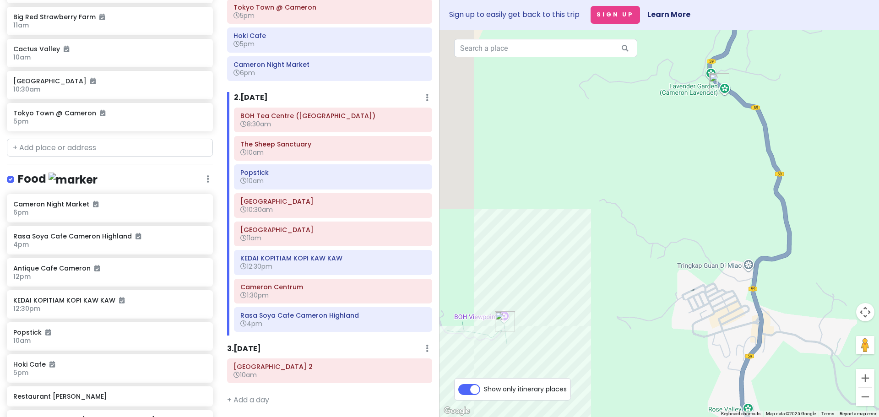
drag, startPoint x: 579, startPoint y: 250, endPoint x: 662, endPoint y: 335, distance: 118.1
click at [666, 332] on div at bounding box center [658, 223] width 439 height 387
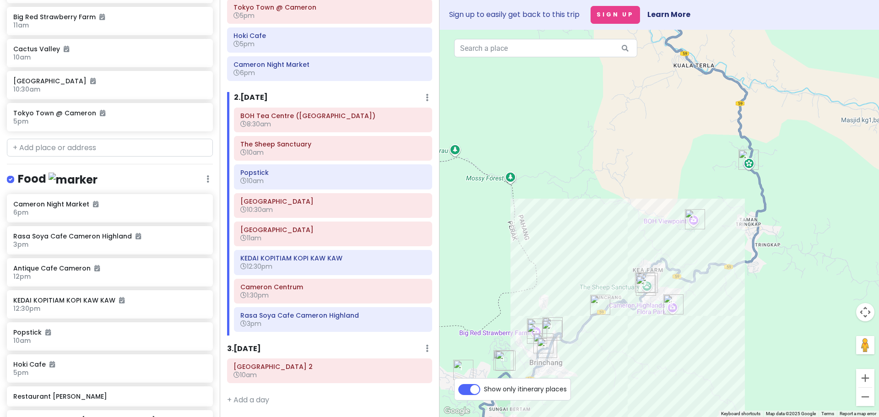
drag, startPoint x: 624, startPoint y: 312, endPoint x: 641, endPoint y: 237, distance: 76.8
click at [641, 237] on div at bounding box center [658, 223] width 439 height 387
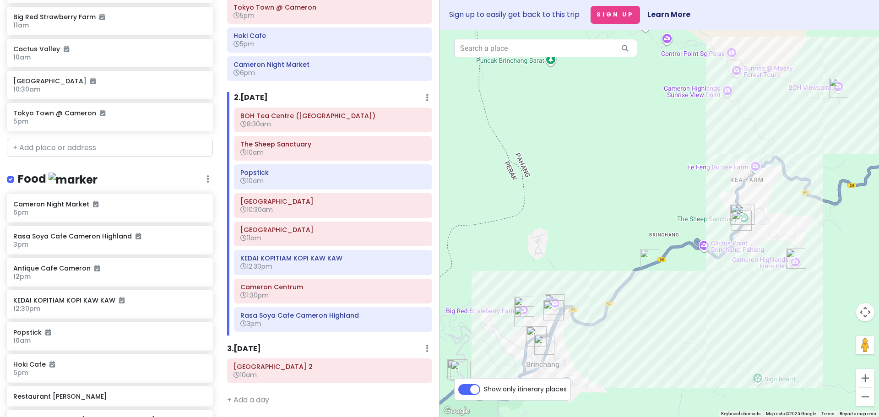
drag, startPoint x: 579, startPoint y: 313, endPoint x: 649, endPoint y: 238, distance: 102.3
click at [648, 239] on div at bounding box center [658, 223] width 439 height 387
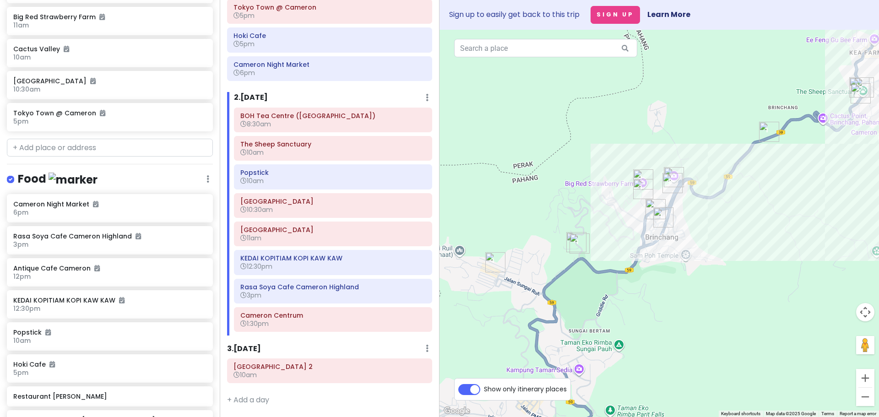
drag, startPoint x: 653, startPoint y: 325, endPoint x: 665, endPoint y: 307, distance: 21.7
click at [665, 307] on div at bounding box center [658, 223] width 439 height 387
drag, startPoint x: 688, startPoint y: 286, endPoint x: 597, endPoint y: 354, distance: 113.5
click at [610, 349] on div at bounding box center [658, 223] width 439 height 387
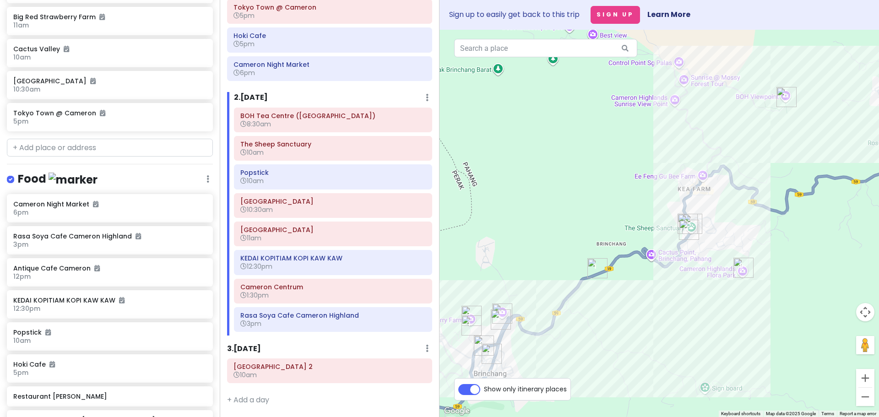
drag, startPoint x: 638, startPoint y: 331, endPoint x: 563, endPoint y: 391, distance: 95.8
click at [569, 389] on div "← Move left → Move right ↑ Move up ↓ Move down + Zoom in - Zoom out Home Jump l…" at bounding box center [658, 223] width 439 height 387
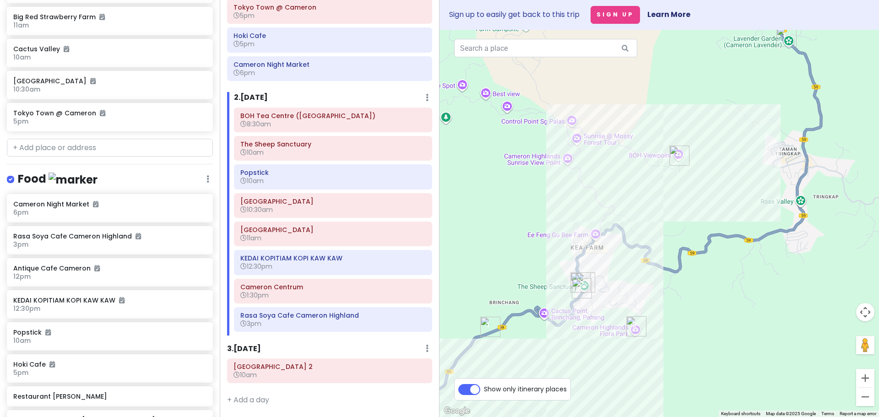
drag, startPoint x: 625, startPoint y: 347, endPoint x: 692, endPoint y: 246, distance: 121.7
click at [692, 246] on div at bounding box center [658, 223] width 439 height 387
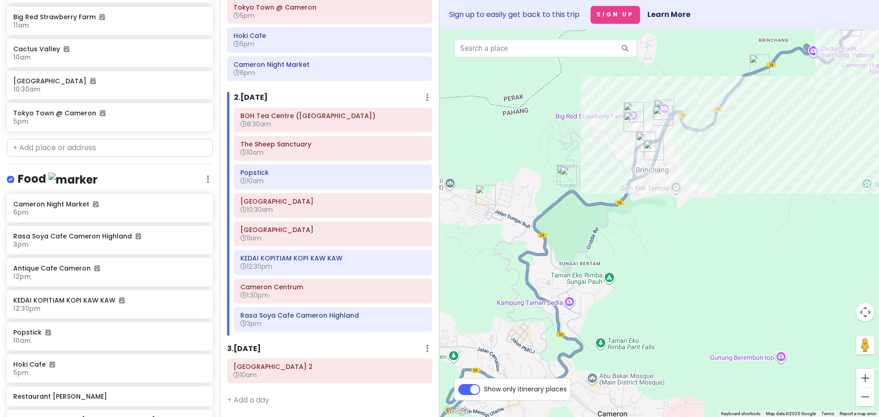
drag, startPoint x: 619, startPoint y: 280, endPoint x: 671, endPoint y: 340, distance: 79.8
click at [672, 339] on div at bounding box center [658, 223] width 439 height 387
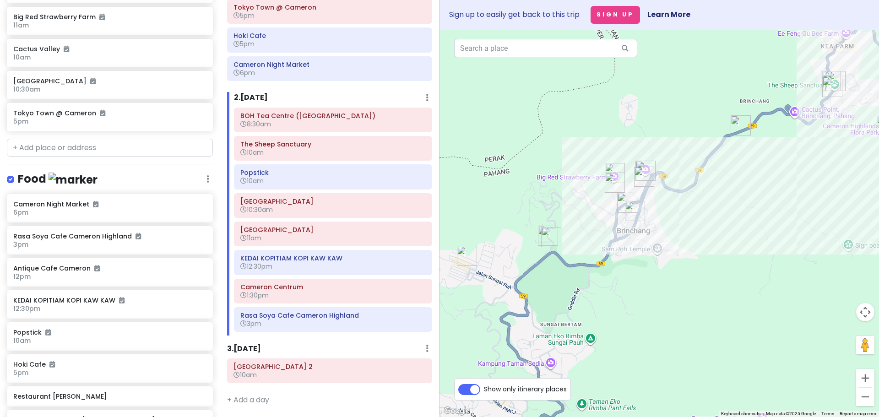
drag, startPoint x: 685, startPoint y: 272, endPoint x: 654, endPoint y: 311, distance: 49.5
click at [656, 310] on div at bounding box center [658, 223] width 439 height 387
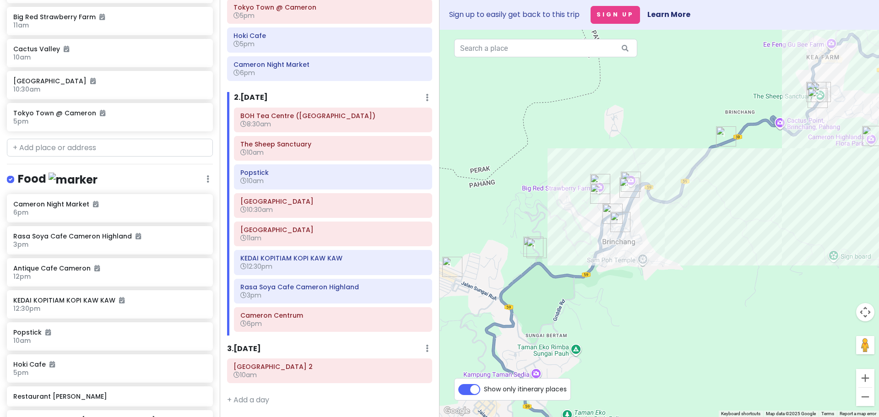
click at [651, 308] on div at bounding box center [658, 223] width 439 height 387
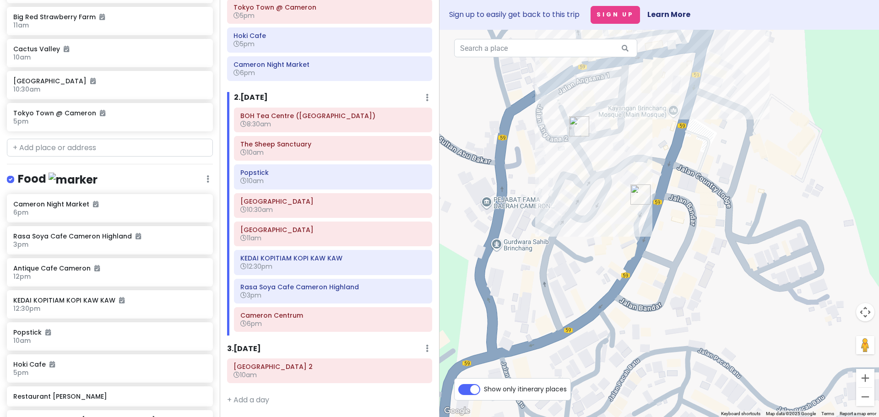
click at [636, 213] on img "Restaurant Tuan Yuan" at bounding box center [634, 211] width 7 height 7
drag, startPoint x: 557, startPoint y: 329, endPoint x: 600, endPoint y: 260, distance: 81.4
click at [600, 260] on div at bounding box center [658, 223] width 439 height 387
click at [700, 240] on img "OK Tuck Restaurant Brinchang Cameron Highlands" at bounding box center [698, 239] width 7 height 7
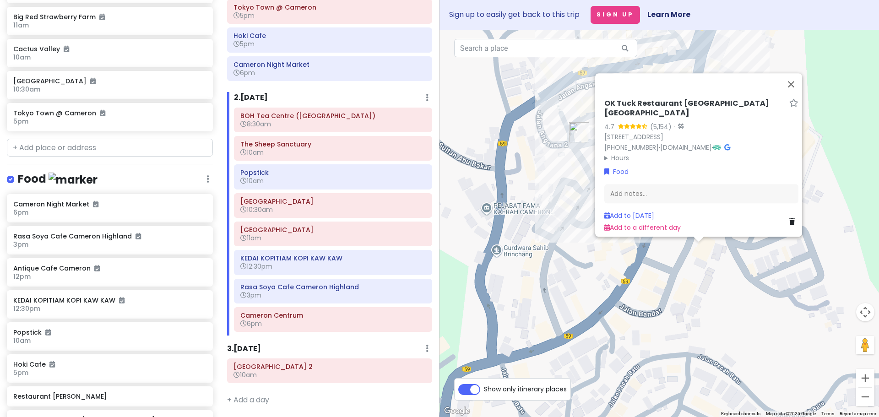
click at [687, 265] on div "OK Tuck Restaurant [GEOGRAPHIC_DATA] 4.7 (5,154) · [STREET_ADDRESS] [PHONE_NUMB…" at bounding box center [658, 223] width 439 height 387
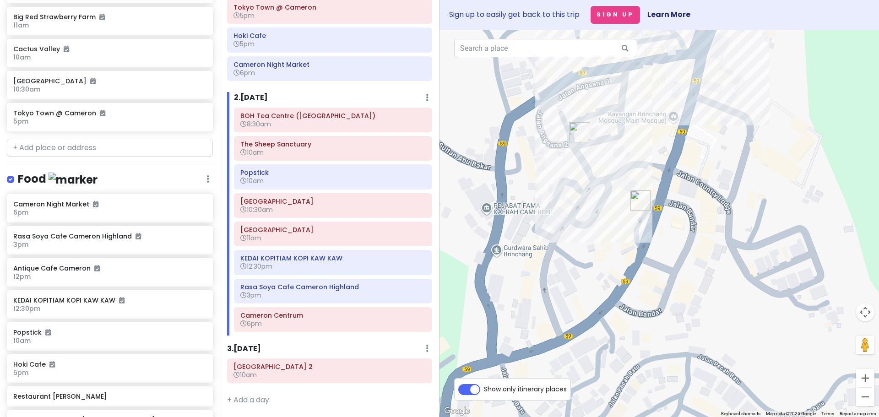
click at [636, 221] on div at bounding box center [658, 223] width 439 height 387
click at [635, 216] on img "Restaurant Tuan Yuan" at bounding box center [634, 217] width 7 height 7
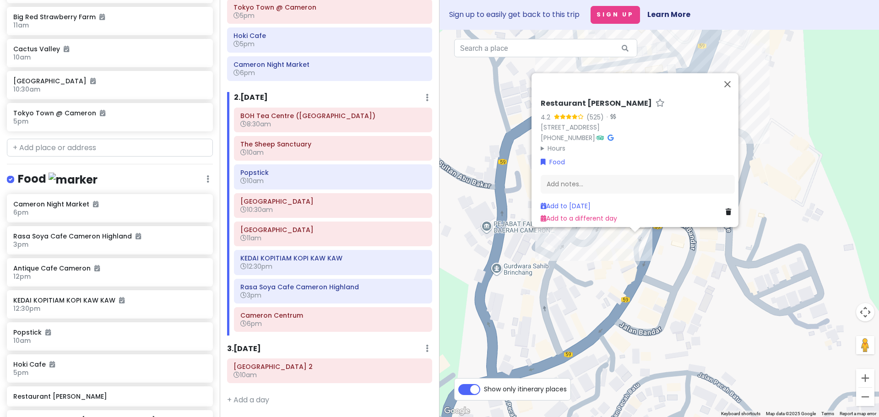
click at [617, 256] on div "Restaurant [PERSON_NAME] 4.2 (525) · [GEOGRAPHIC_DATA] [PHONE_NUMBER] · Hours […" at bounding box center [658, 223] width 439 height 387
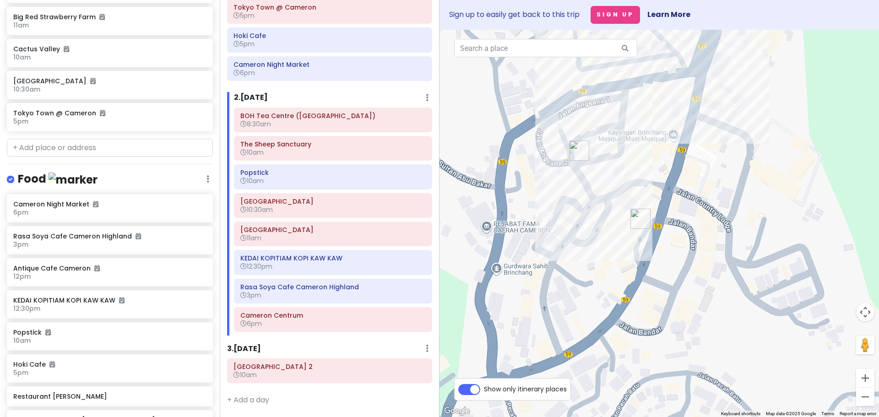
click at [697, 263] on img "OK Tuck Restaurant Brinchang Cameron Highlands" at bounding box center [698, 263] width 7 height 7
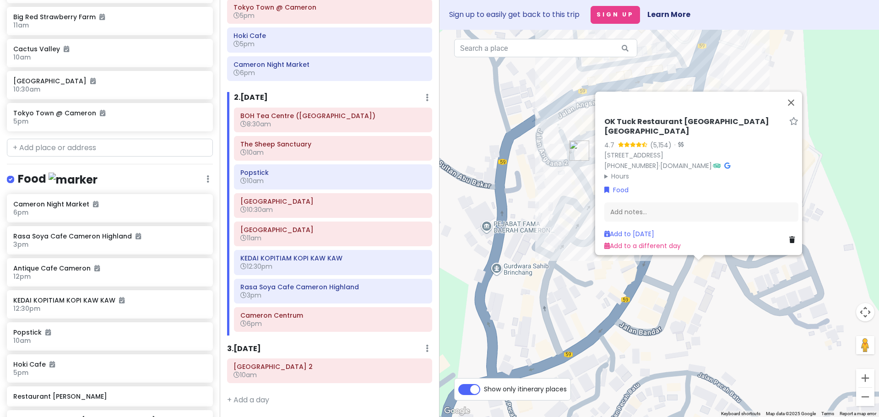
click at [682, 275] on div "OK Tuck Restaurant [GEOGRAPHIC_DATA] 4.7 (5,154) · [STREET_ADDRESS] [PHONE_NUMB…" at bounding box center [658, 223] width 439 height 387
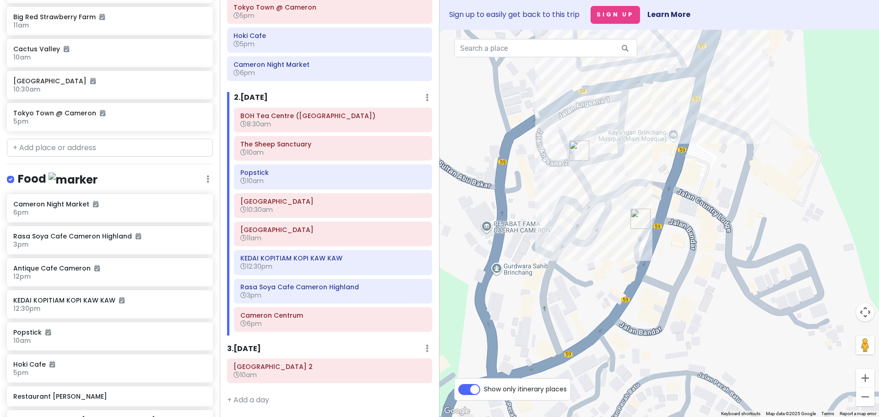
click at [632, 241] on div at bounding box center [658, 223] width 439 height 387
click at [636, 235] on img "Restaurant Tuan Yuan" at bounding box center [634, 235] width 7 height 7
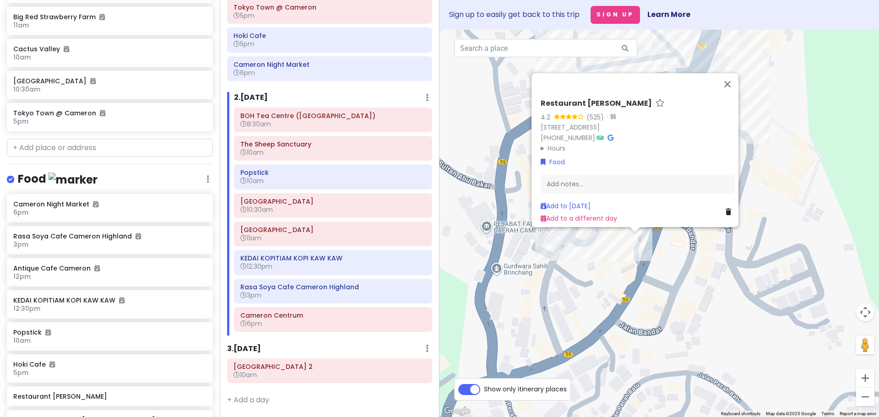
click at [701, 265] on img "OK Tuck Restaurant Brinchang Cameron Highlands" at bounding box center [698, 263] width 7 height 7
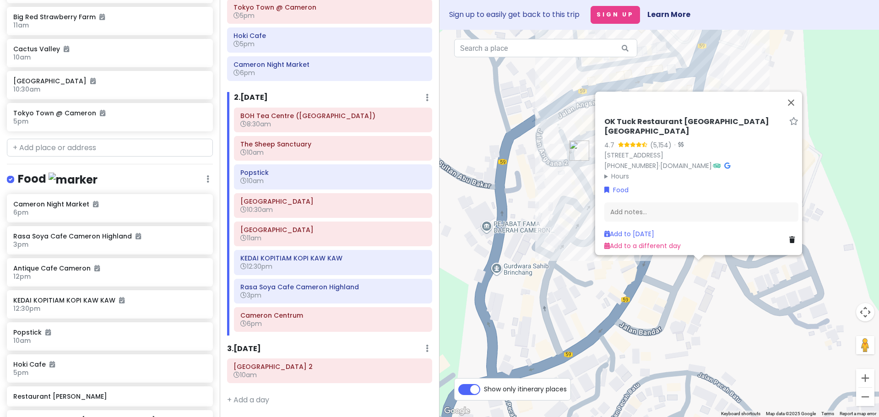
click at [582, 304] on div "OK Tuck Restaurant [GEOGRAPHIC_DATA] 4.7 (5,154) · [STREET_ADDRESS] [PHONE_NUMB…" at bounding box center [658, 223] width 439 height 387
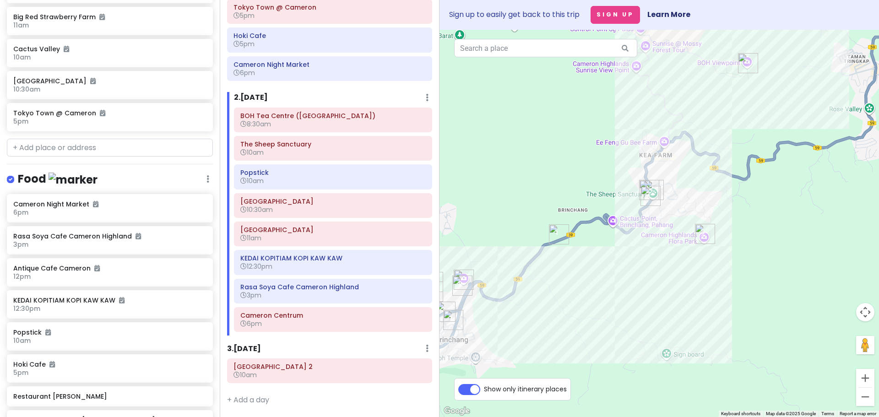
drag, startPoint x: 718, startPoint y: 243, endPoint x: 537, endPoint y: 318, distance: 195.4
click at [550, 319] on div at bounding box center [658, 223] width 439 height 387
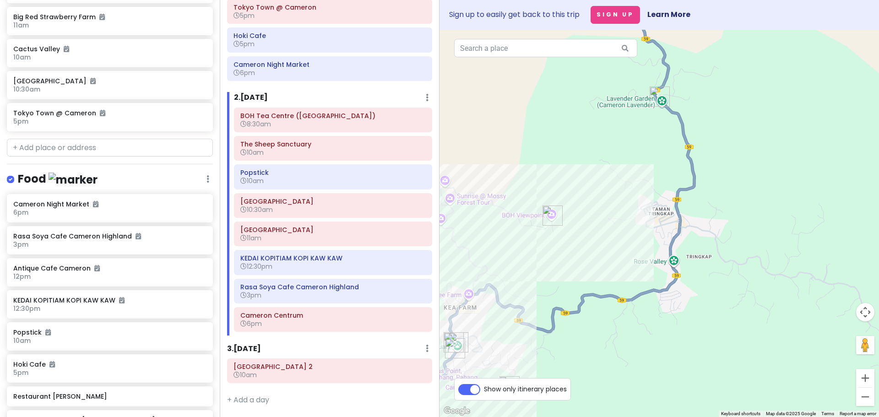
drag, startPoint x: 599, startPoint y: 255, endPoint x: 718, endPoint y: 319, distance: 133.9
click at [717, 319] on div at bounding box center [658, 223] width 439 height 387
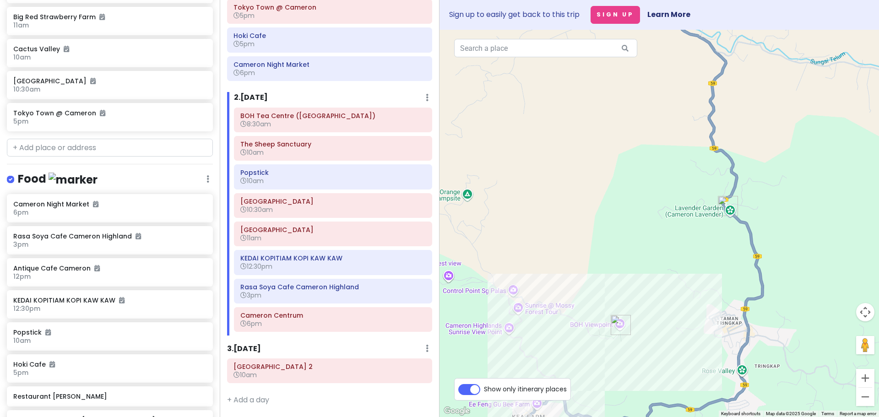
drag, startPoint x: 699, startPoint y: 232, endPoint x: 707, endPoint y: 326, distance: 94.7
click at [707, 326] on div at bounding box center [658, 223] width 439 height 387
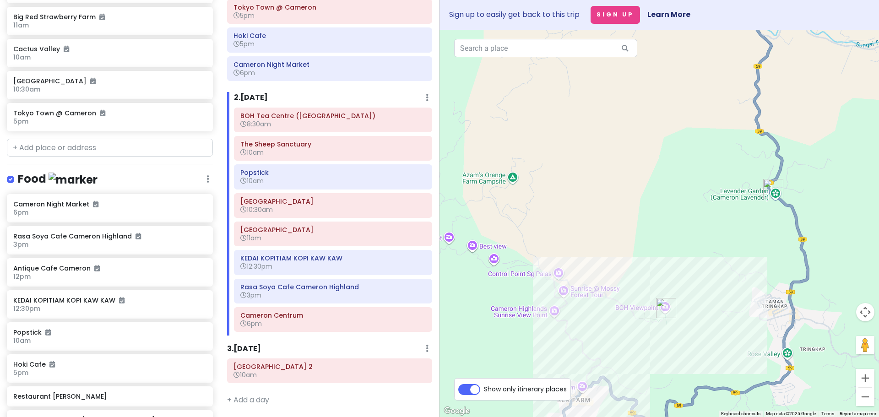
drag, startPoint x: 672, startPoint y: 295, endPoint x: 707, endPoint y: 216, distance: 86.7
click at [709, 214] on div at bounding box center [658, 223] width 439 height 387
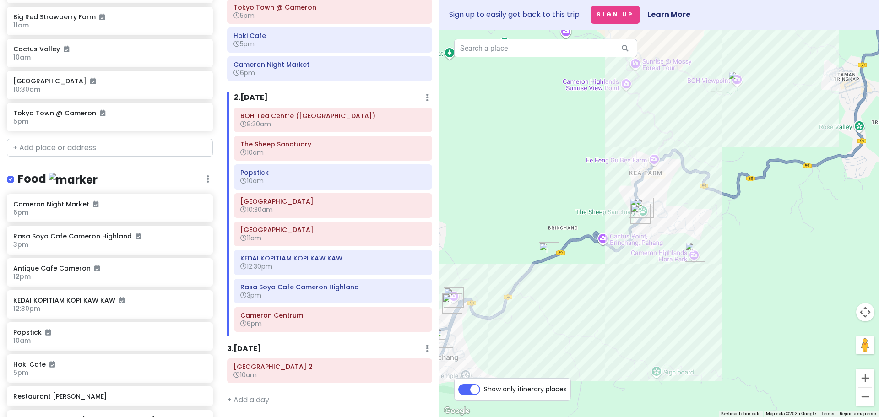
drag, startPoint x: 688, startPoint y: 321, endPoint x: 722, endPoint y: 196, distance: 129.9
click at [729, 189] on div at bounding box center [658, 223] width 439 height 387
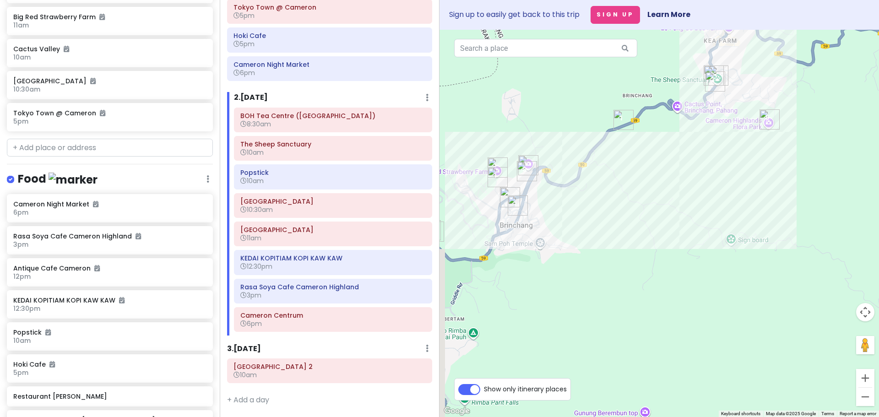
drag, startPoint x: 602, startPoint y: 263, endPoint x: 698, endPoint y: 267, distance: 96.2
click at [698, 267] on div at bounding box center [658, 223] width 439 height 387
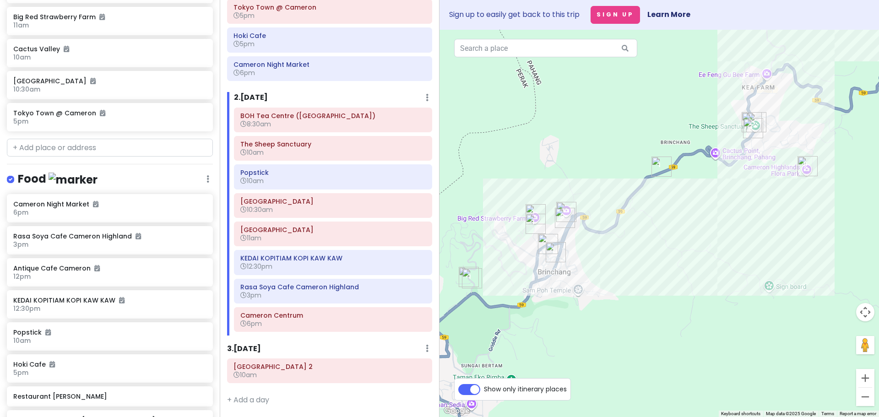
drag, startPoint x: 688, startPoint y: 268, endPoint x: 615, endPoint y: 315, distance: 87.1
click at [626, 314] on div at bounding box center [658, 223] width 439 height 387
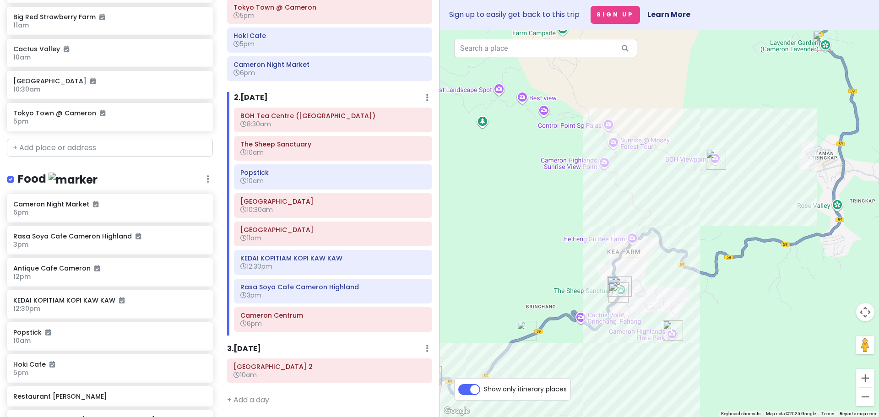
drag, startPoint x: 687, startPoint y: 220, endPoint x: 638, endPoint y: 323, distance: 114.0
click at [647, 314] on div at bounding box center [658, 223] width 439 height 387
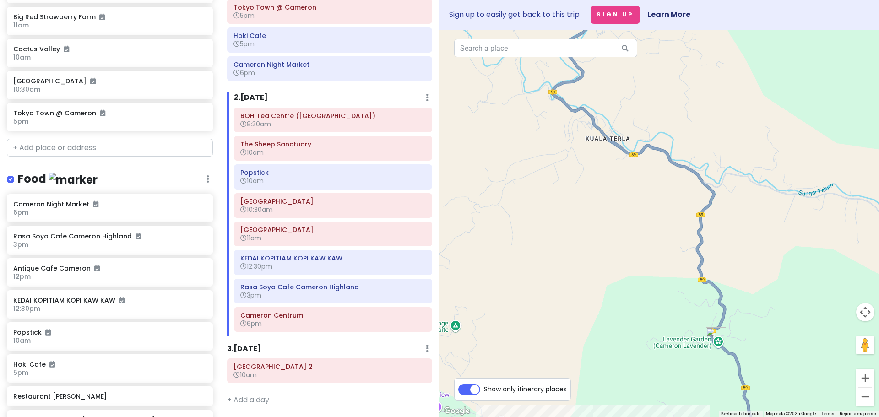
drag, startPoint x: 643, startPoint y: 262, endPoint x: 629, endPoint y: 344, distance: 83.2
click at [629, 344] on div at bounding box center [658, 223] width 439 height 387
click at [669, 153] on img "Cameron Adventurous (Kuala Terla Tea Plantation)" at bounding box center [665, 153] width 7 height 7
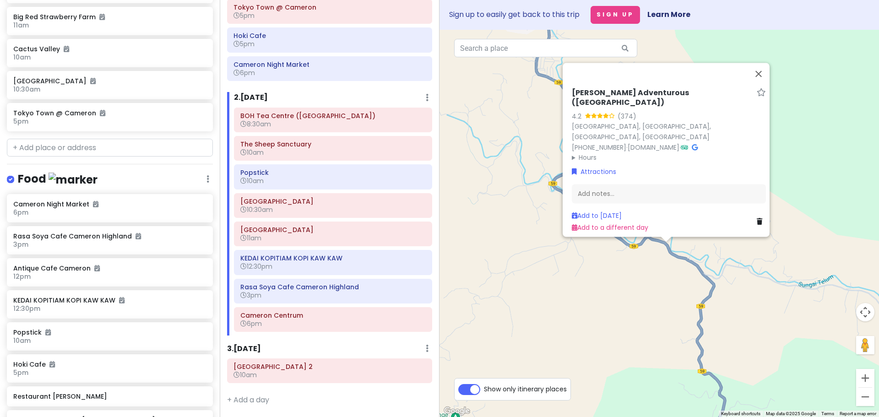
click at [616, 331] on div "[PERSON_NAME] Adventurous ([GEOGRAPHIC_DATA]) 4.2 (374) [GEOGRAPHIC_DATA], [GEO…" at bounding box center [658, 223] width 439 height 387
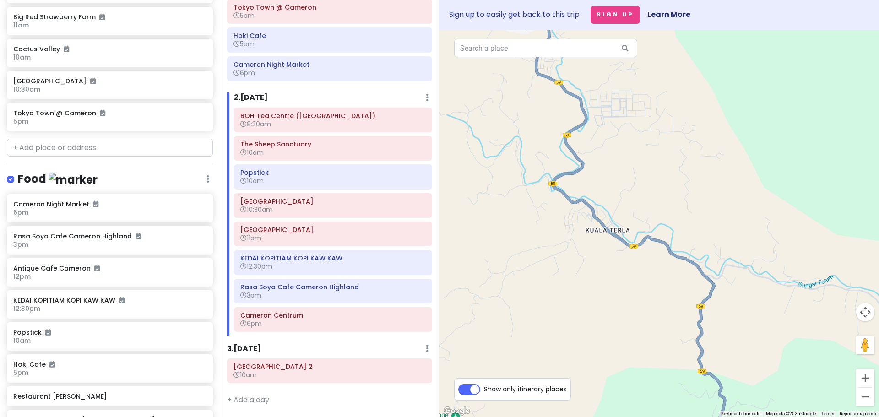
drag, startPoint x: 594, startPoint y: 383, endPoint x: 724, endPoint y: 90, distance: 320.4
click at [726, 101] on div at bounding box center [658, 223] width 439 height 387
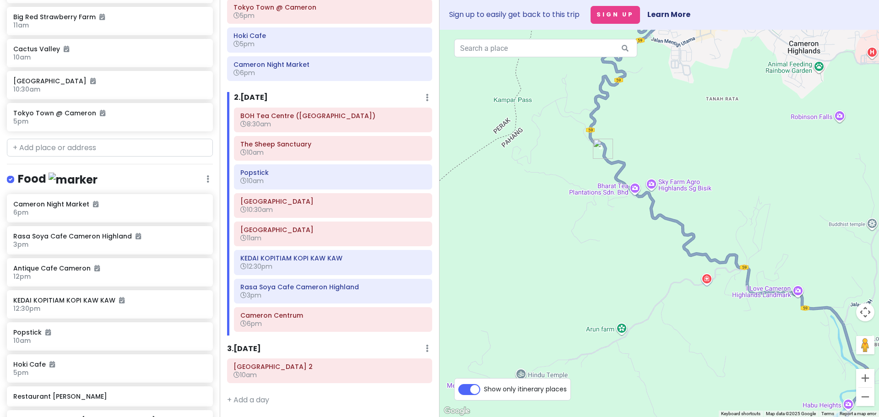
drag, startPoint x: 628, startPoint y: 238, endPoint x: 663, endPoint y: 309, distance: 79.4
click at [665, 309] on div at bounding box center [658, 223] width 439 height 387
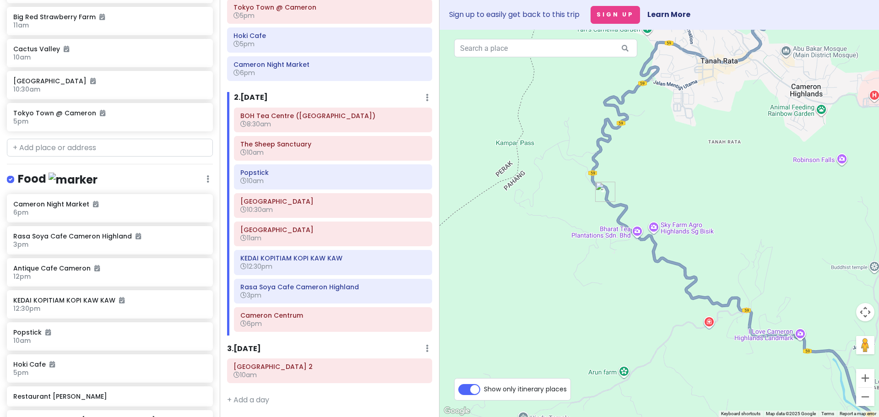
drag, startPoint x: 632, startPoint y: 232, endPoint x: 629, endPoint y: 317, distance: 85.2
click at [632, 310] on div at bounding box center [658, 223] width 439 height 387
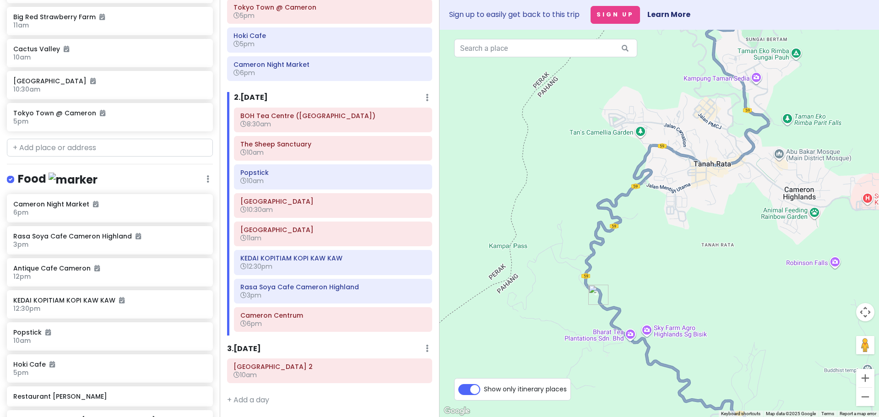
drag, startPoint x: 631, startPoint y: 267, endPoint x: 630, endPoint y: 294, distance: 27.0
click at [630, 294] on div at bounding box center [658, 223] width 439 height 387
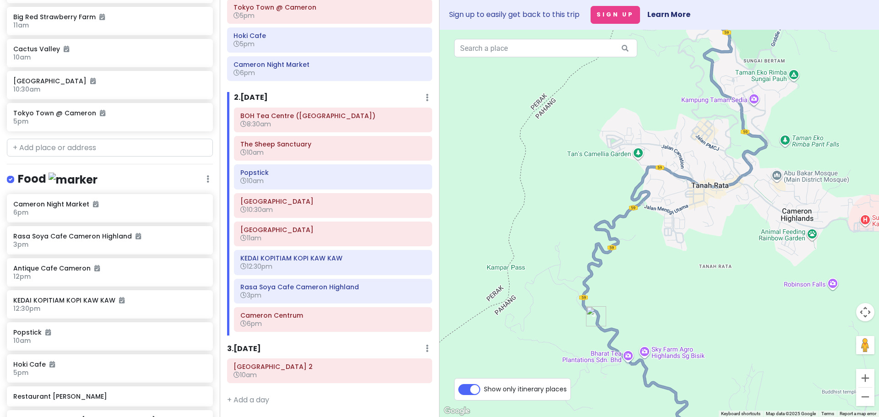
click at [594, 316] on img "Cameron Valley Tea House 2" at bounding box center [596, 316] width 20 height 20
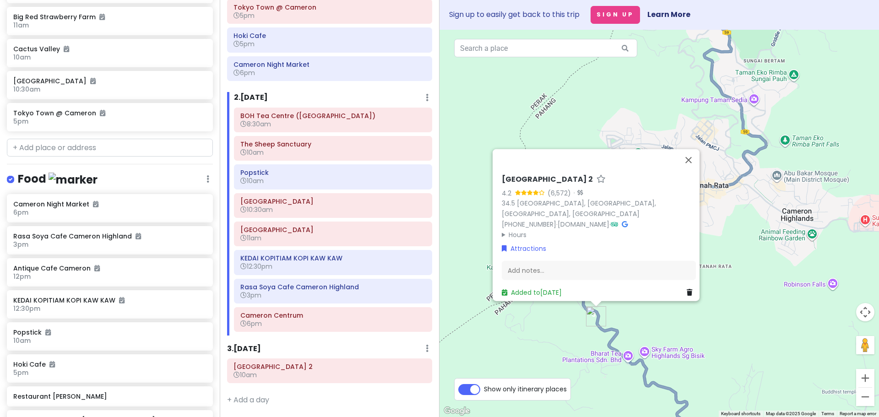
click at [653, 322] on div "[GEOGRAPHIC_DATA] 2 4.2 (6,572) · 34.5 [GEOGRAPHIC_DATA] [PHONE_NUMBER] · [DOMA…" at bounding box center [658, 223] width 439 height 387
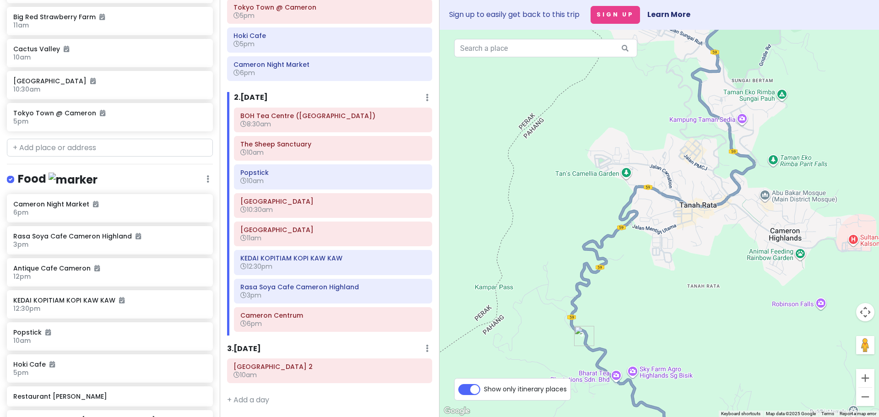
drag, startPoint x: 694, startPoint y: 217, endPoint x: 680, endPoint y: 240, distance: 27.1
click at [680, 240] on div at bounding box center [658, 223] width 439 height 387
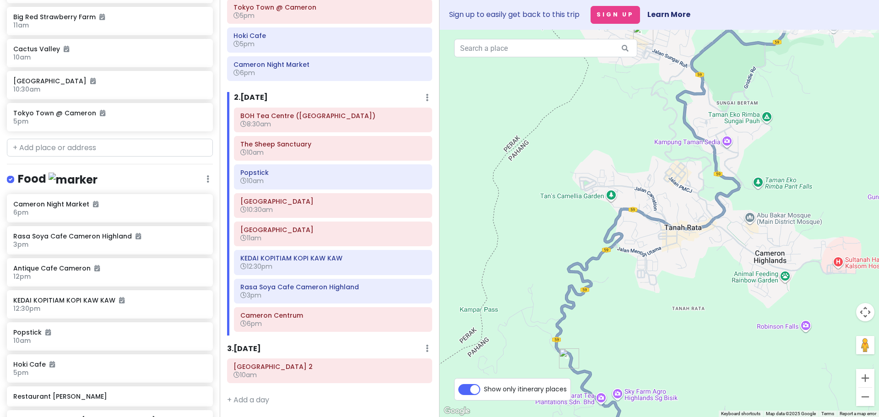
click at [698, 254] on div at bounding box center [658, 223] width 439 height 387
drag, startPoint x: 734, startPoint y: 296, endPoint x: 663, endPoint y: 314, distance: 73.3
click at [663, 314] on div at bounding box center [658, 223] width 439 height 387
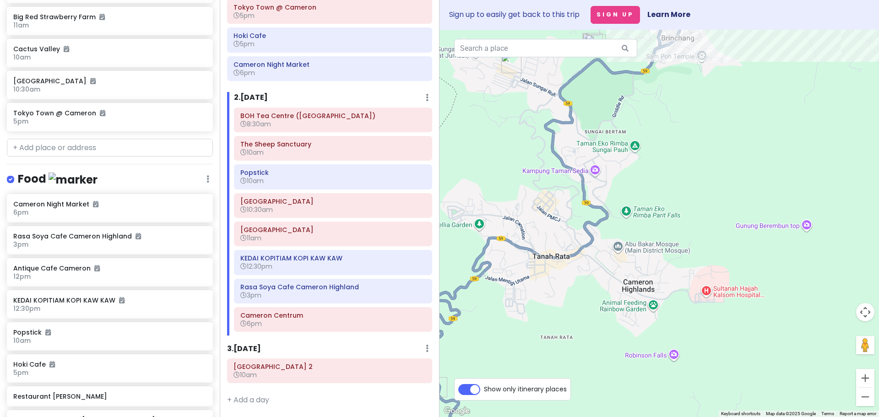
click at [715, 315] on div at bounding box center [658, 223] width 439 height 387
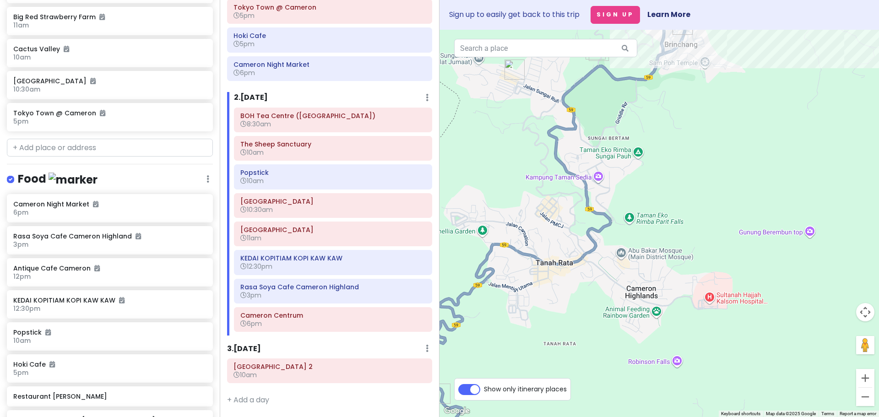
drag, startPoint x: 668, startPoint y: 292, endPoint x: 680, endPoint y: 318, distance: 28.7
click at [680, 318] on div at bounding box center [658, 223] width 439 height 387
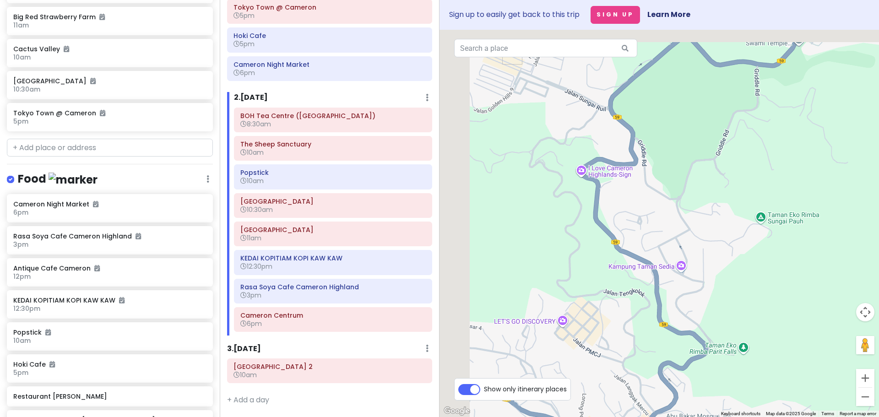
drag, startPoint x: 632, startPoint y: 193, endPoint x: 697, endPoint y: 286, distance: 113.3
click at [697, 284] on div at bounding box center [658, 223] width 439 height 387
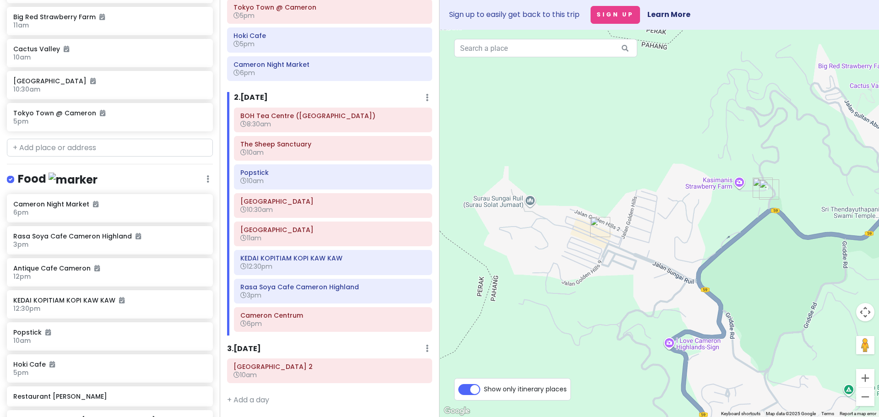
drag, startPoint x: 651, startPoint y: 318, endPoint x: 645, endPoint y: 324, distance: 7.8
click at [646, 323] on div at bounding box center [658, 223] width 439 height 387
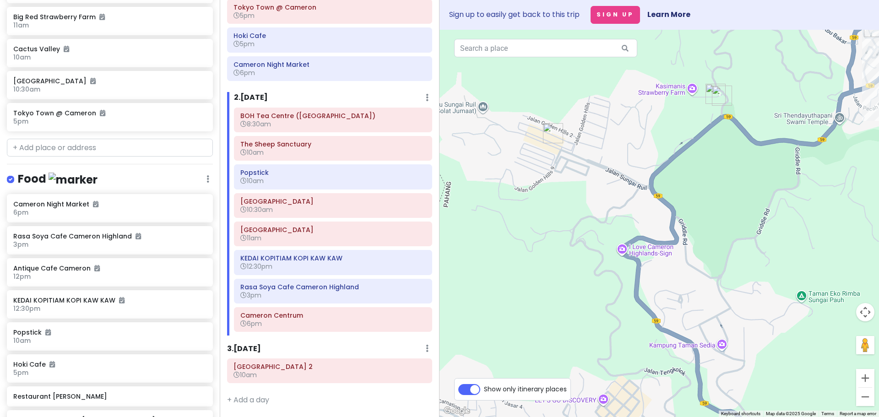
drag, startPoint x: 662, startPoint y: 279, endPoint x: 640, endPoint y: 216, distance: 66.6
click at [640, 216] on div at bounding box center [658, 223] width 439 height 387
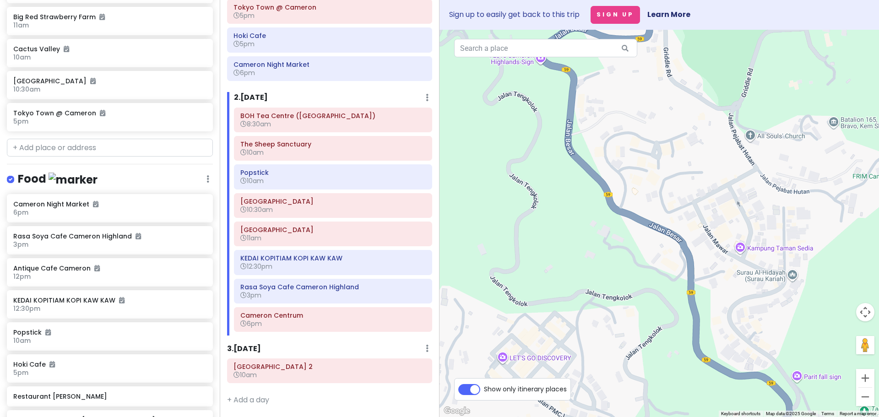
drag, startPoint x: 634, startPoint y: 262, endPoint x: 616, endPoint y: 373, distance: 113.1
click at [618, 372] on div at bounding box center [658, 223] width 439 height 387
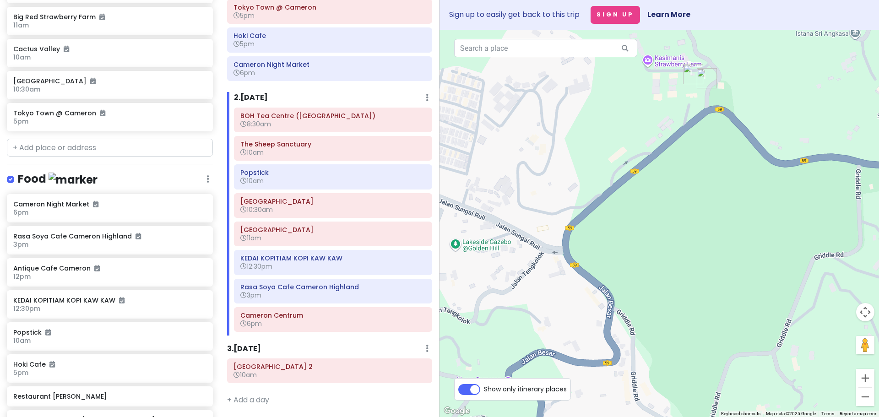
drag, startPoint x: 611, startPoint y: 275, endPoint x: 619, endPoint y: 371, distance: 96.9
click at [621, 372] on div at bounding box center [658, 223] width 439 height 387
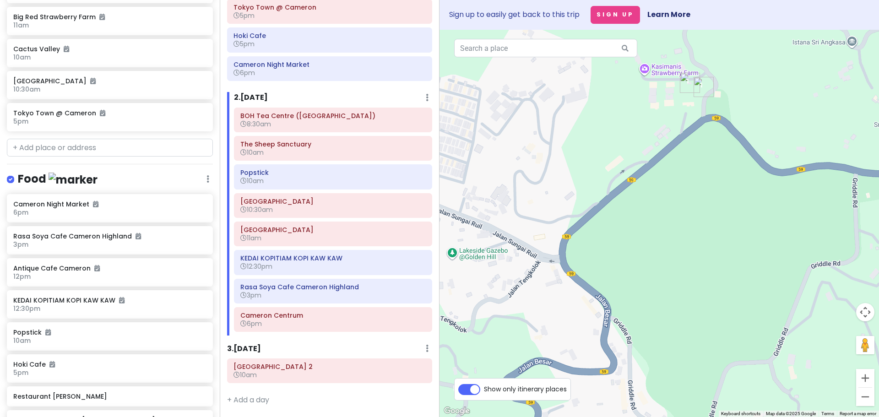
drag, startPoint x: 648, startPoint y: 331, endPoint x: 626, endPoint y: 347, distance: 26.5
click at [628, 346] on div at bounding box center [658, 223] width 439 height 387
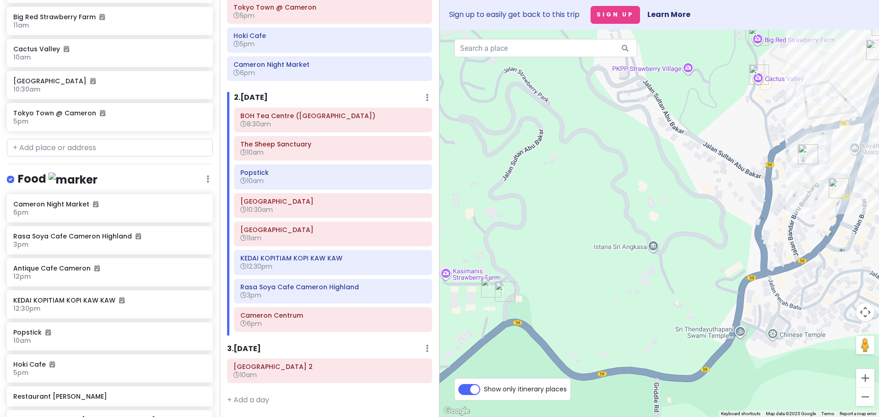
drag, startPoint x: 749, startPoint y: 236, endPoint x: 554, endPoint y: 349, distance: 226.0
click at [554, 349] on div at bounding box center [658, 223] width 439 height 387
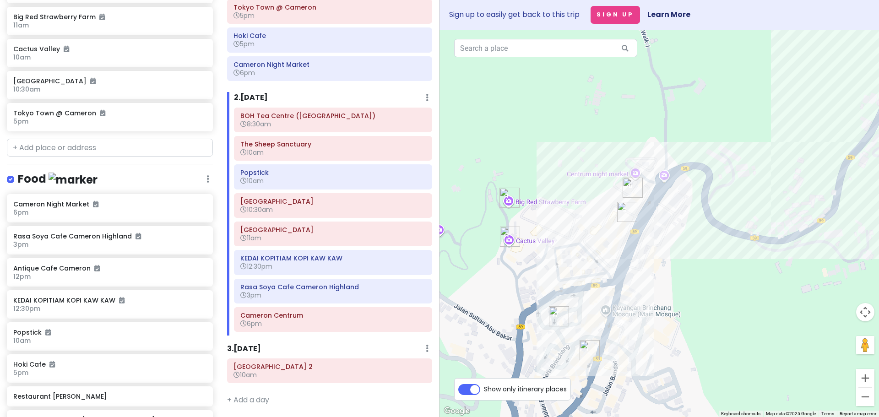
drag, startPoint x: 563, startPoint y: 328, endPoint x: 734, endPoint y: 273, distance: 179.2
click at [734, 273] on div at bounding box center [658, 223] width 439 height 387
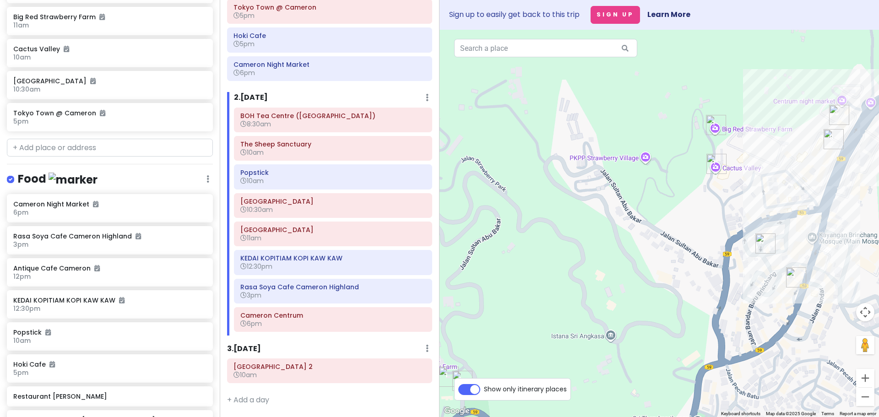
drag, startPoint x: 499, startPoint y: 259, endPoint x: 644, endPoint y: 251, distance: 145.3
click at [644, 251] on div at bounding box center [658, 223] width 439 height 387
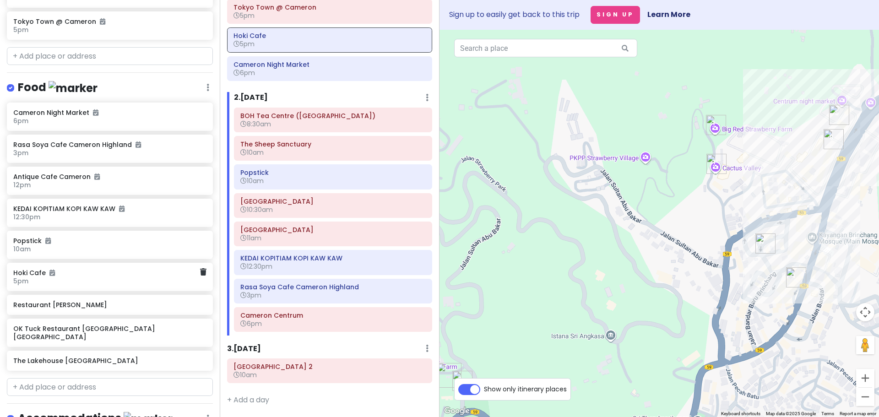
scroll to position [605, 0]
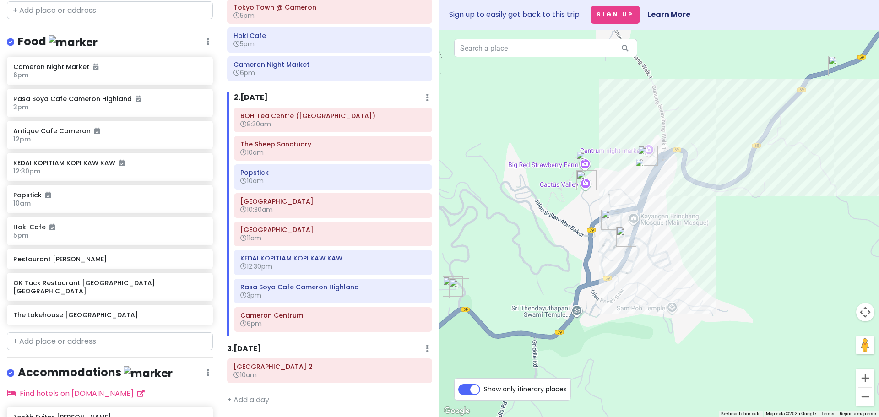
drag, startPoint x: 529, startPoint y: 324, endPoint x: 535, endPoint y: 257, distance: 67.1
click at [535, 257] on div at bounding box center [658, 223] width 439 height 387
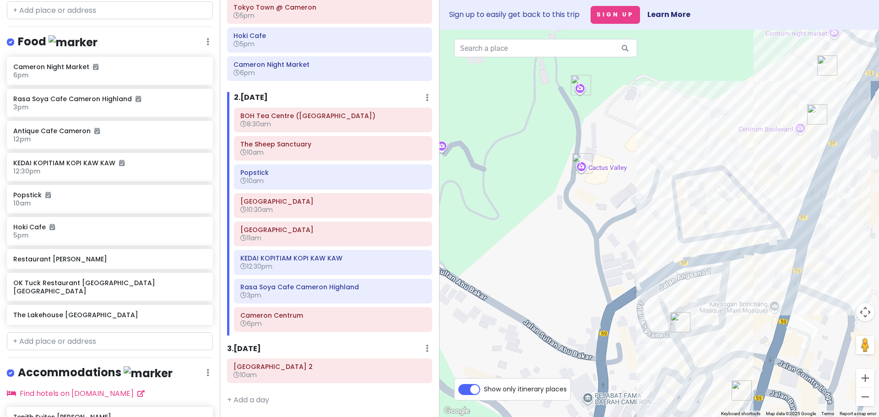
drag, startPoint x: 594, startPoint y: 223, endPoint x: 493, endPoint y: 338, distance: 152.7
click at [493, 338] on div at bounding box center [658, 223] width 439 height 387
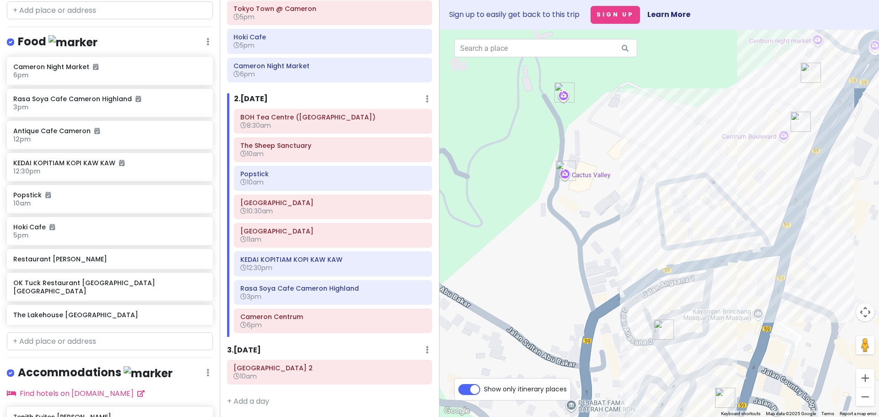
scroll to position [205, 0]
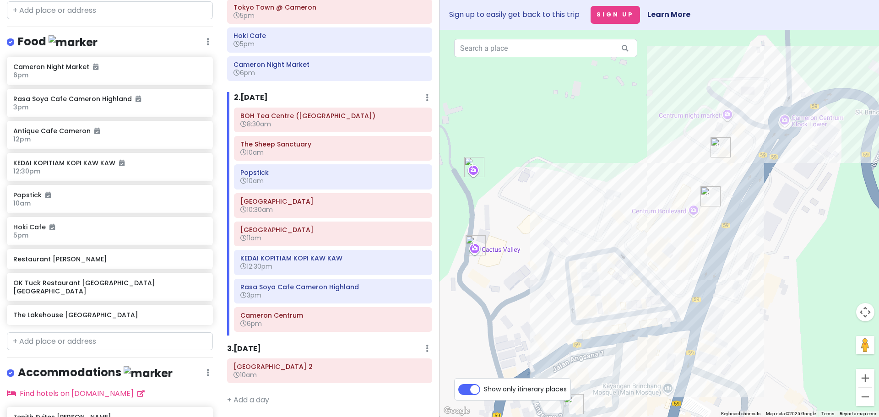
drag, startPoint x: 620, startPoint y: 237, endPoint x: 479, endPoint y: 321, distance: 164.4
click at [477, 321] on div at bounding box center [658, 223] width 439 height 387
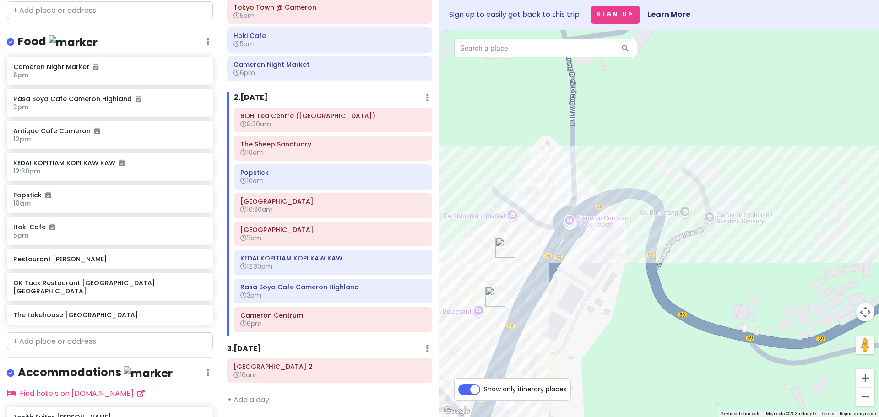
drag, startPoint x: 659, startPoint y: 262, endPoint x: 533, endPoint y: 351, distance: 154.0
click at [534, 351] on div at bounding box center [658, 223] width 439 height 387
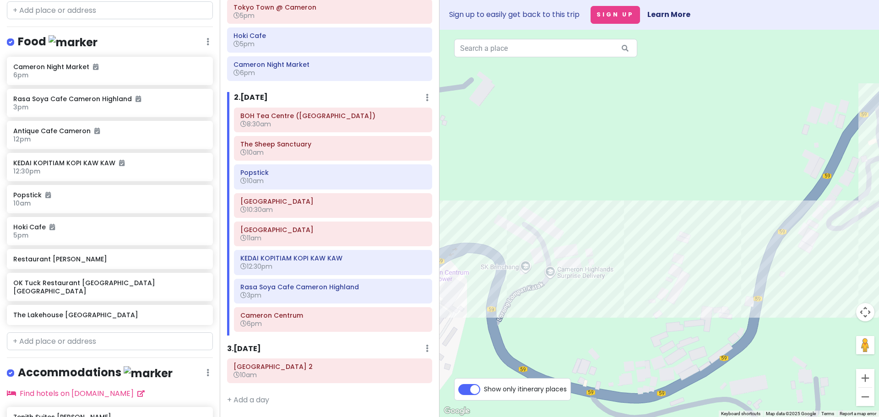
drag, startPoint x: 668, startPoint y: 333, endPoint x: 709, endPoint y: 232, distance: 108.2
click at [700, 243] on div at bounding box center [658, 223] width 439 height 387
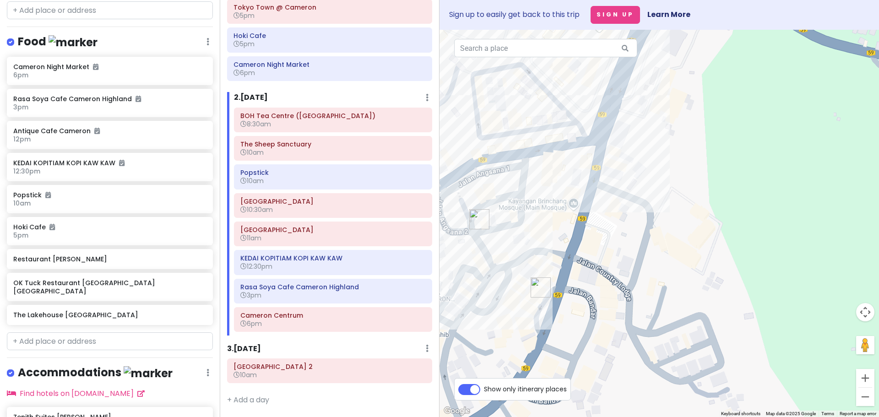
drag, startPoint x: 540, startPoint y: 308, endPoint x: 666, endPoint y: 188, distance: 174.5
click at [669, 185] on div at bounding box center [658, 223] width 439 height 387
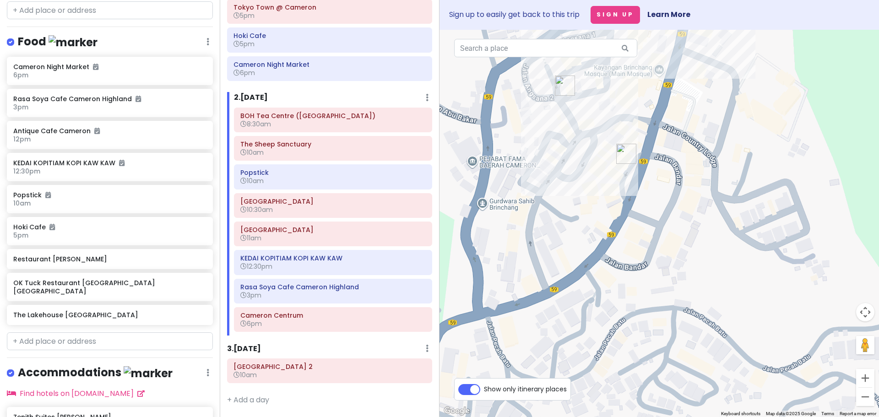
drag, startPoint x: 579, startPoint y: 311, endPoint x: 629, endPoint y: 220, distance: 103.4
click at [627, 222] on div at bounding box center [658, 223] width 439 height 387
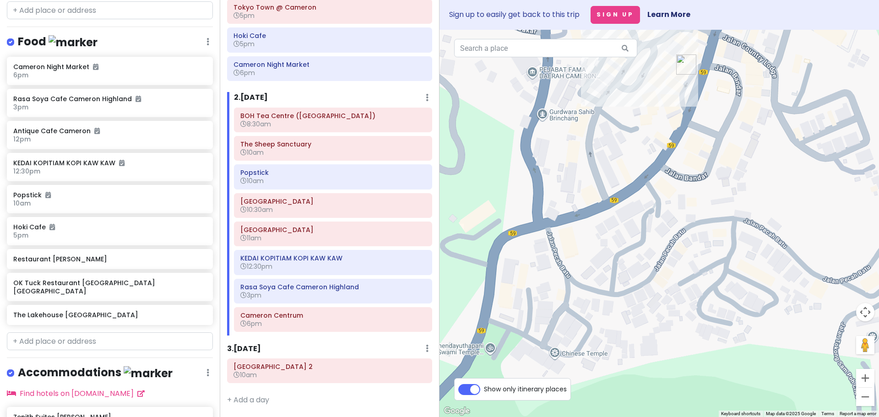
drag, startPoint x: 543, startPoint y: 314, endPoint x: 632, endPoint y: 179, distance: 161.6
click at [632, 179] on div at bounding box center [658, 223] width 439 height 387
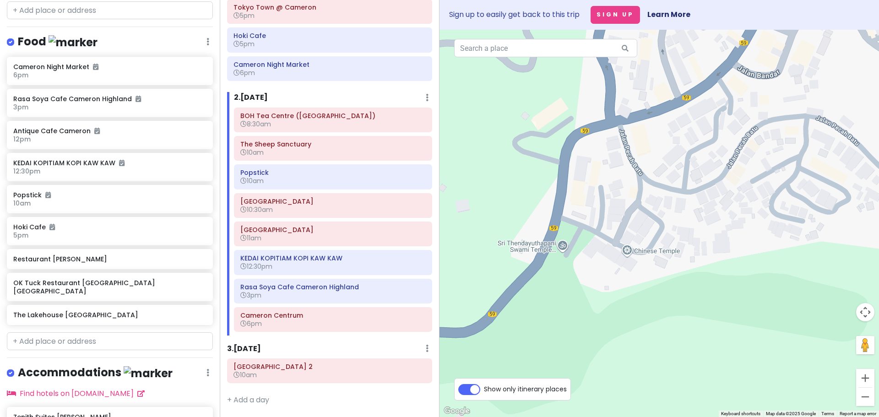
drag, startPoint x: 561, startPoint y: 295, endPoint x: 573, endPoint y: 288, distance: 14.1
click at [573, 288] on div at bounding box center [658, 223] width 439 height 387
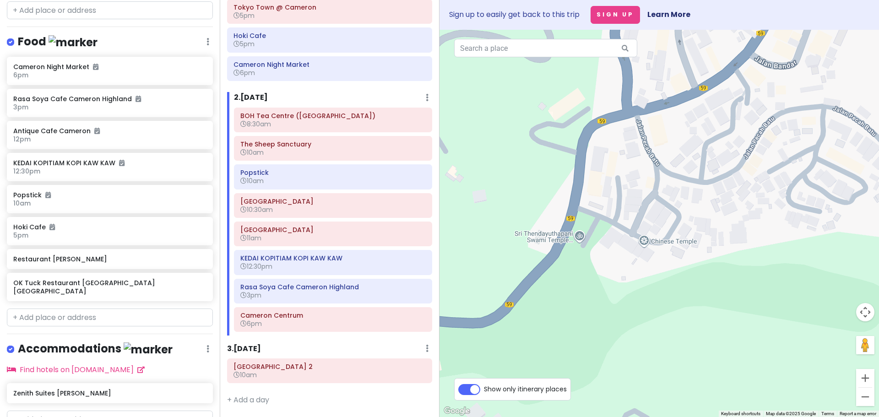
drag, startPoint x: 754, startPoint y: 187, endPoint x: 647, endPoint y: 320, distance: 170.6
click at [647, 320] on div at bounding box center [658, 223] width 439 height 387
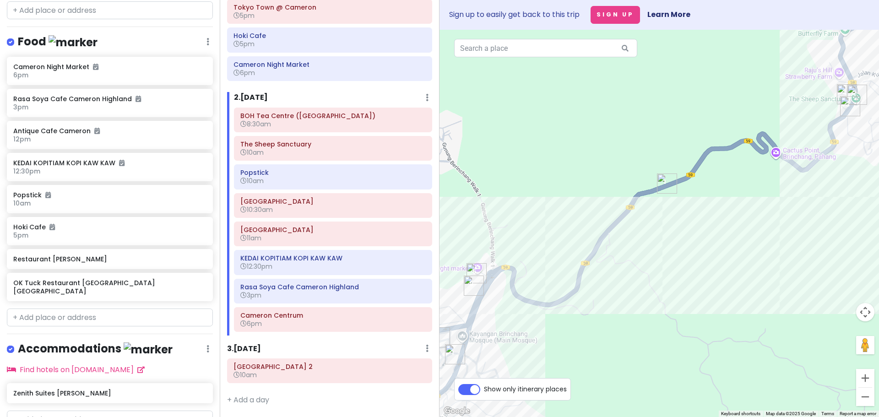
drag, startPoint x: 720, startPoint y: 261, endPoint x: 554, endPoint y: 344, distance: 185.8
click at [554, 344] on div at bounding box center [658, 223] width 439 height 387
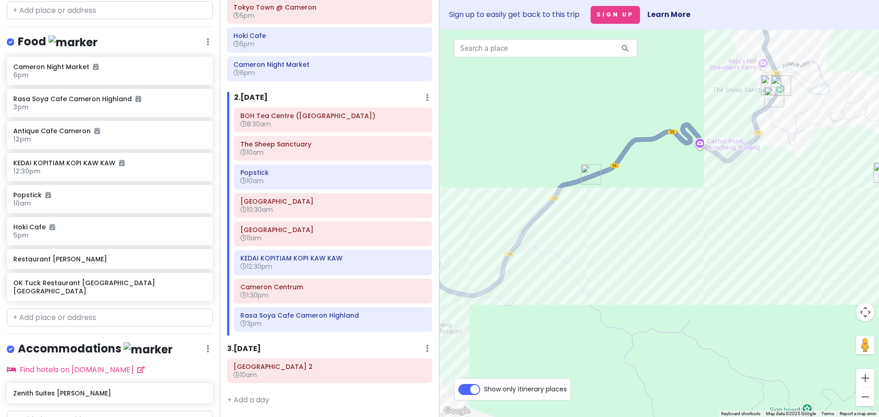
drag, startPoint x: 643, startPoint y: 266, endPoint x: 643, endPoint y: 196, distance: 69.6
click at [643, 197] on div at bounding box center [658, 223] width 439 height 387
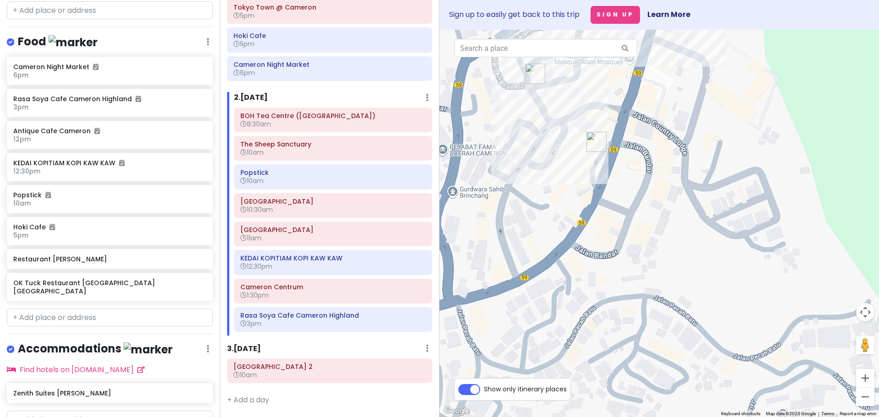
drag, startPoint x: 628, startPoint y: 173, endPoint x: 593, endPoint y: 276, distance: 108.4
click at [594, 276] on div at bounding box center [658, 223] width 439 height 387
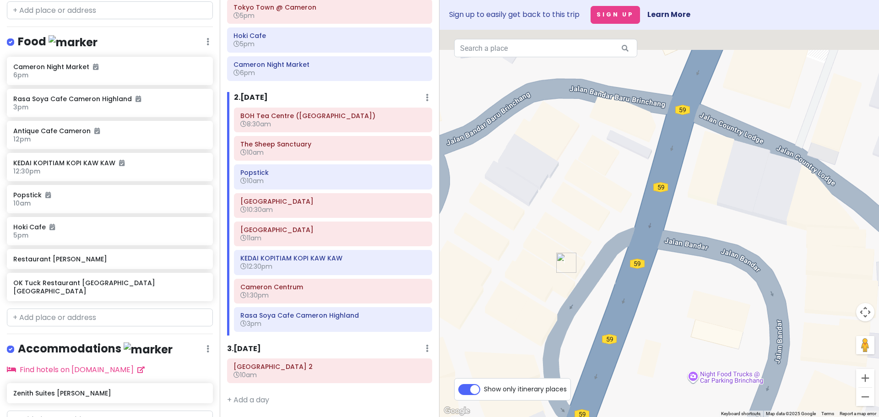
drag, startPoint x: 605, startPoint y: 243, endPoint x: 606, endPoint y: 361, distance: 118.1
click at [612, 356] on div at bounding box center [658, 223] width 439 height 387
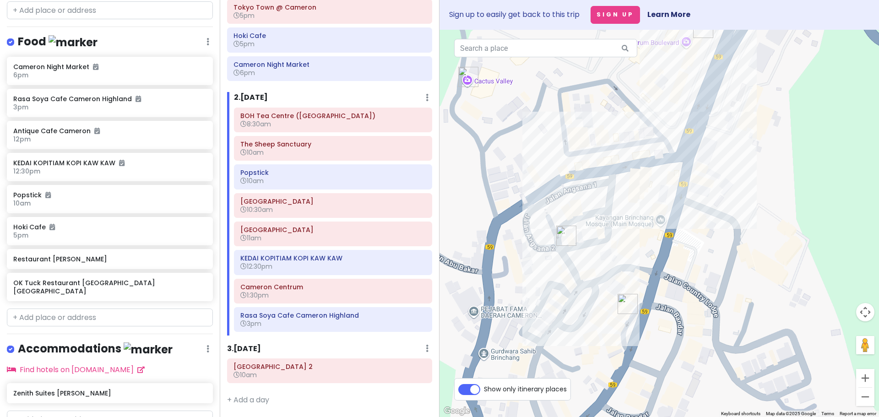
drag, startPoint x: 648, startPoint y: 278, endPoint x: 684, endPoint y: 186, distance: 98.7
click at [684, 186] on div at bounding box center [658, 223] width 439 height 387
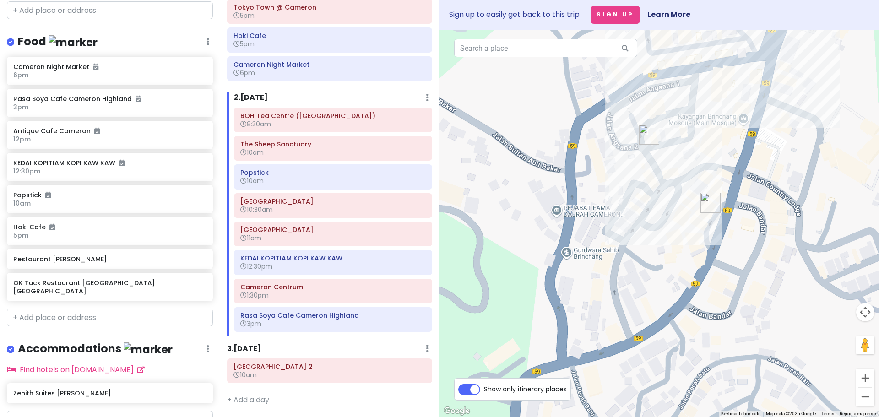
drag, startPoint x: 621, startPoint y: 297, endPoint x: 687, endPoint y: 193, distance: 123.0
click at [687, 193] on div at bounding box center [658, 223] width 439 height 387
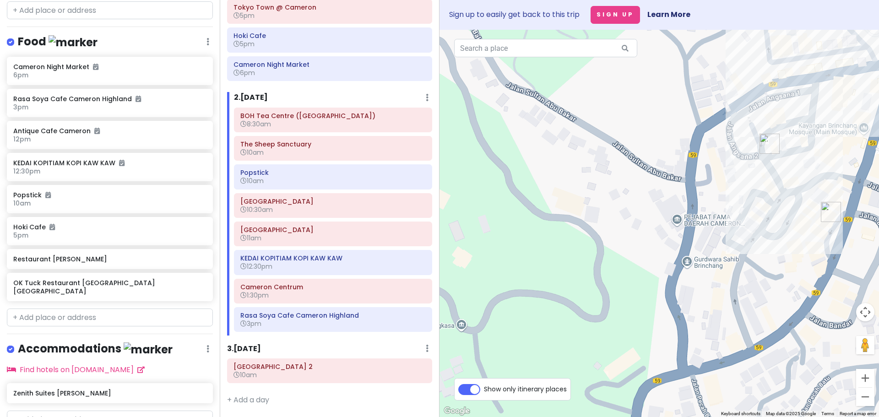
drag, startPoint x: 637, startPoint y: 311, endPoint x: 749, endPoint y: 386, distance: 134.5
click at [749, 386] on div at bounding box center [658, 223] width 439 height 387
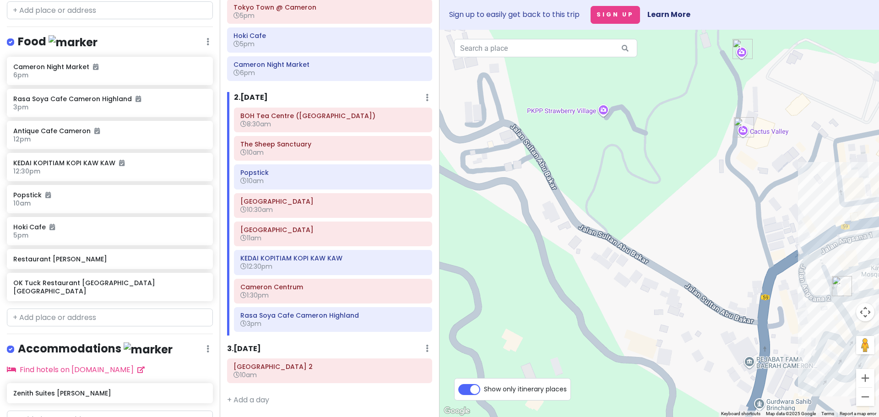
drag, startPoint x: 599, startPoint y: 286, endPoint x: 443, endPoint y: 307, distance: 157.0
click at [445, 308] on div at bounding box center [658, 223] width 439 height 387
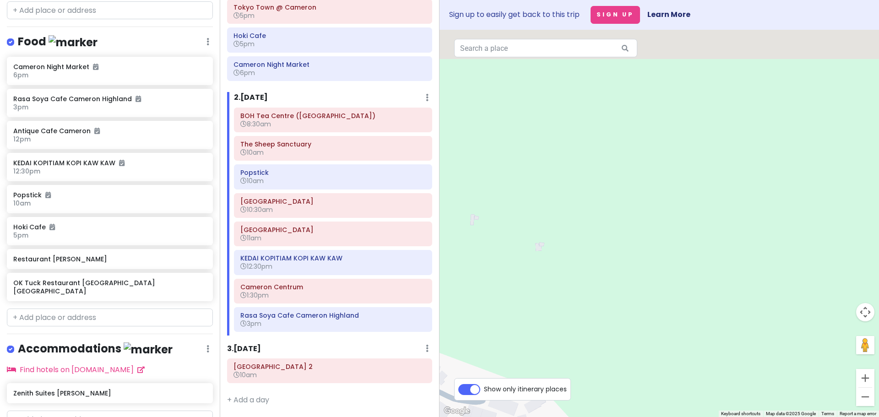
drag, startPoint x: 576, startPoint y: 231, endPoint x: 680, endPoint y: 379, distance: 180.4
click at [670, 375] on div at bounding box center [658, 223] width 439 height 387
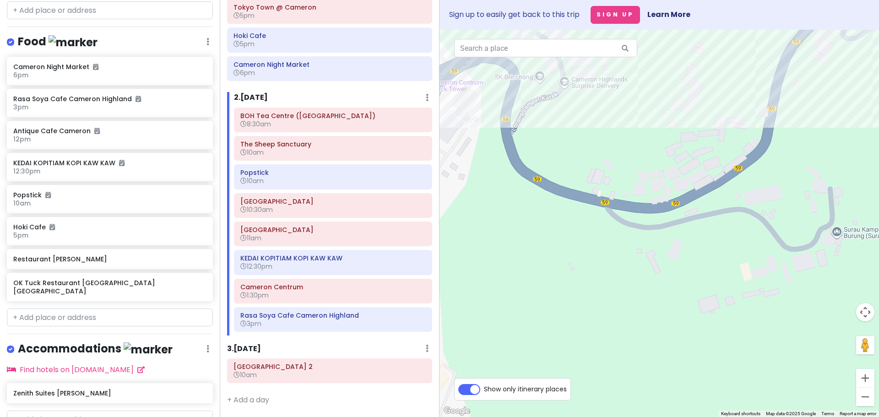
drag, startPoint x: 572, startPoint y: 273, endPoint x: 708, endPoint y: 299, distance: 139.3
click at [707, 300] on div at bounding box center [658, 223] width 439 height 387
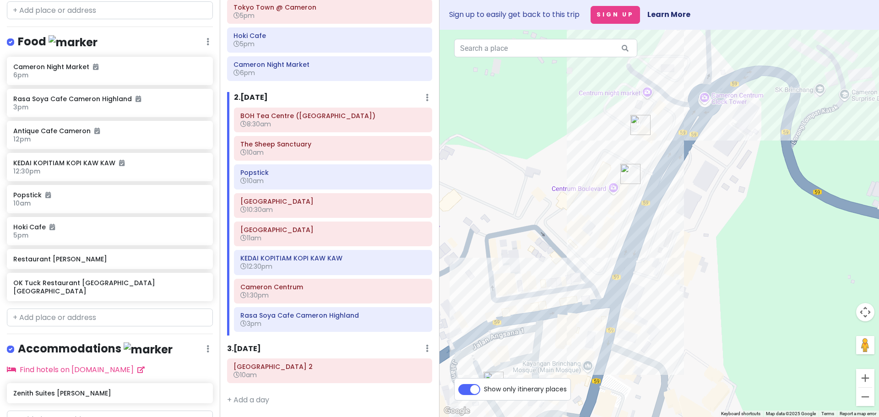
drag, startPoint x: 651, startPoint y: 275, endPoint x: 689, endPoint y: 245, distance: 48.5
click at [689, 245] on div at bounding box center [658, 223] width 439 height 387
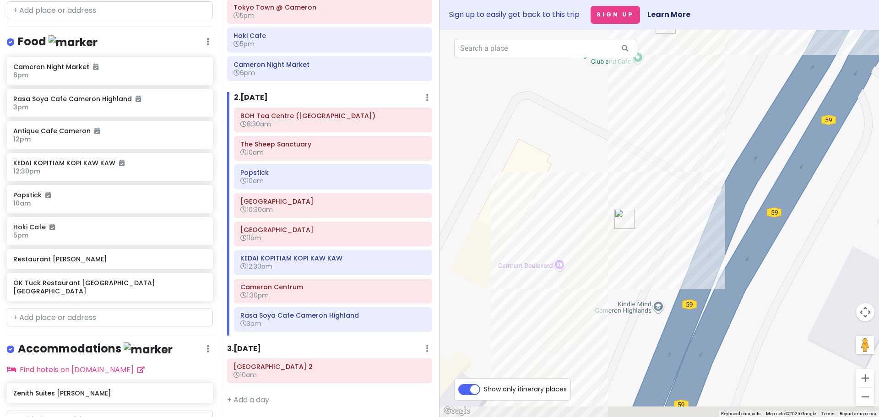
drag, startPoint x: 647, startPoint y: 289, endPoint x: 670, endPoint y: 193, distance: 98.8
click at [670, 197] on div at bounding box center [658, 223] width 439 height 387
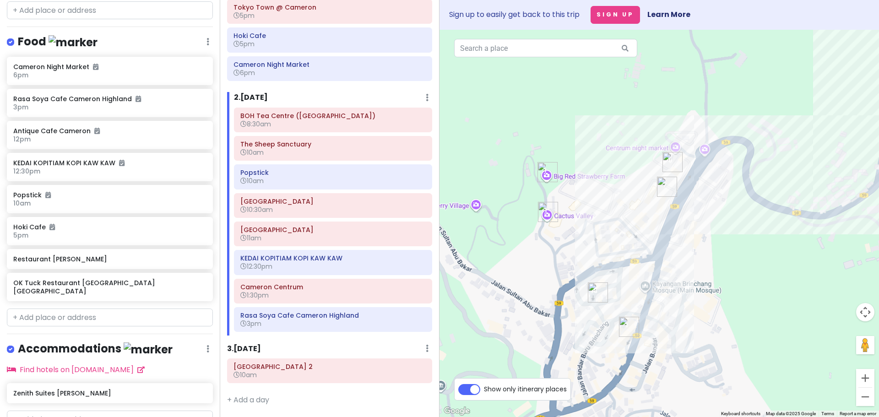
drag, startPoint x: 631, startPoint y: 338, endPoint x: 664, endPoint y: 248, distance: 95.7
click at [668, 246] on div at bounding box center [658, 223] width 439 height 387
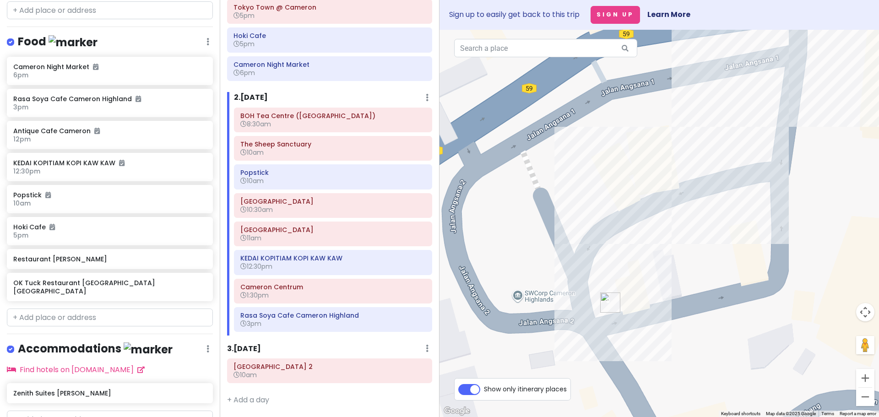
click at [607, 303] on img "Rasa Soya Cafe Cameron Highland" at bounding box center [610, 302] width 20 height 20
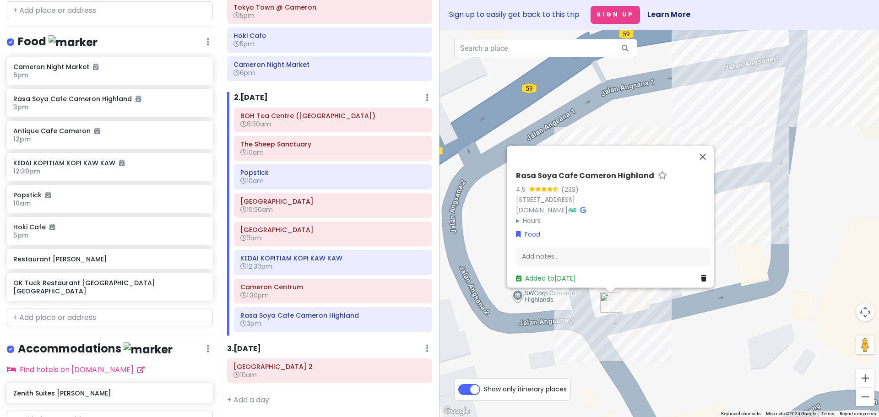
click at [626, 328] on div "Rasa Soya Cafe Cameron Highland 4.5 (233) [STREET_ADDRESS] [DOMAIN_NAME] · Hour…" at bounding box center [658, 223] width 439 height 387
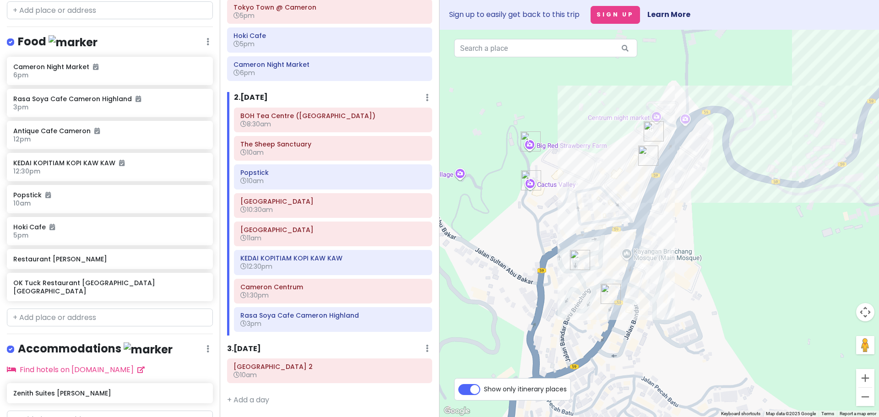
drag, startPoint x: 608, startPoint y: 329, endPoint x: 621, endPoint y: 220, distance: 109.6
click at [620, 213] on div at bounding box center [658, 223] width 439 height 387
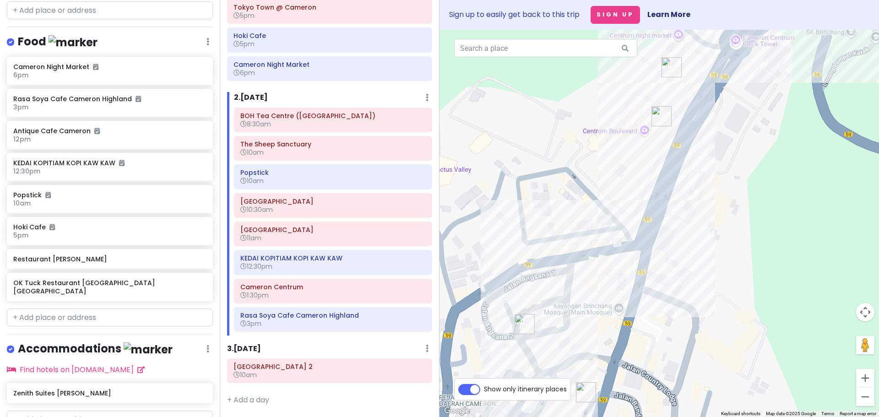
drag, startPoint x: 588, startPoint y: 278, endPoint x: 577, endPoint y: 327, distance: 50.3
click at [578, 325] on div at bounding box center [658, 223] width 439 height 387
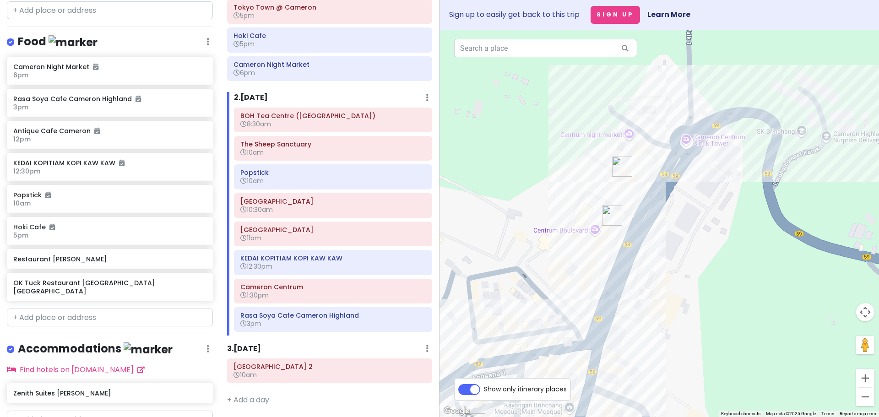
drag, startPoint x: 648, startPoint y: 235, endPoint x: 594, endPoint y: 333, distance: 112.2
click at [594, 335] on div at bounding box center [658, 223] width 439 height 387
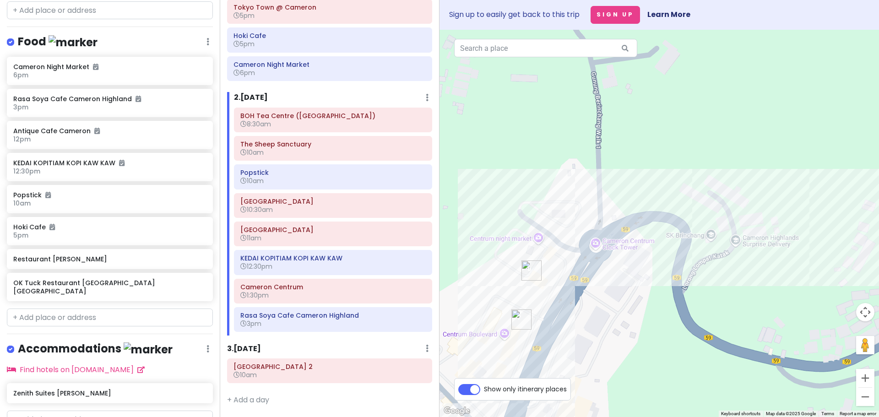
drag, startPoint x: 622, startPoint y: 339, endPoint x: 612, endPoint y: 310, distance: 30.5
click at [612, 310] on div at bounding box center [658, 223] width 439 height 387
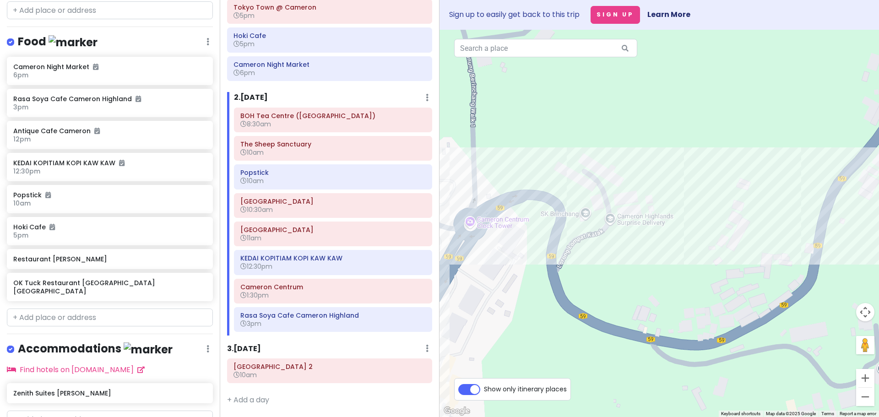
drag, startPoint x: 695, startPoint y: 302, endPoint x: 568, endPoint y: 281, distance: 128.5
click at [568, 281] on div at bounding box center [658, 223] width 439 height 387
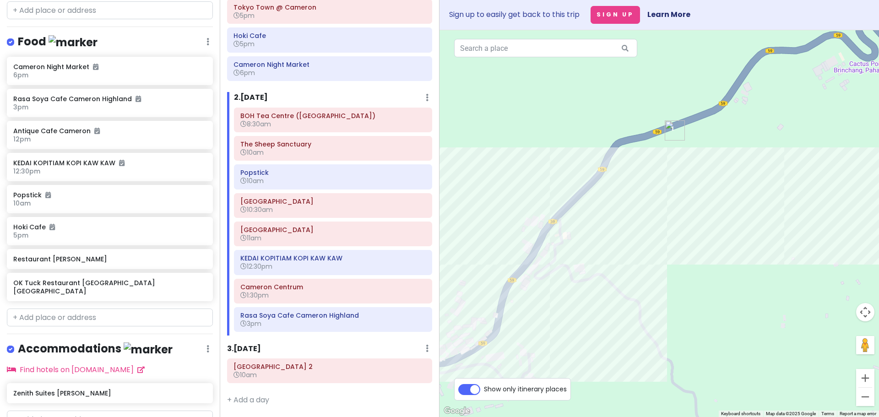
drag, startPoint x: 724, startPoint y: 294, endPoint x: 514, endPoint y: 339, distance: 214.9
click at [513, 342] on div at bounding box center [658, 223] width 439 height 387
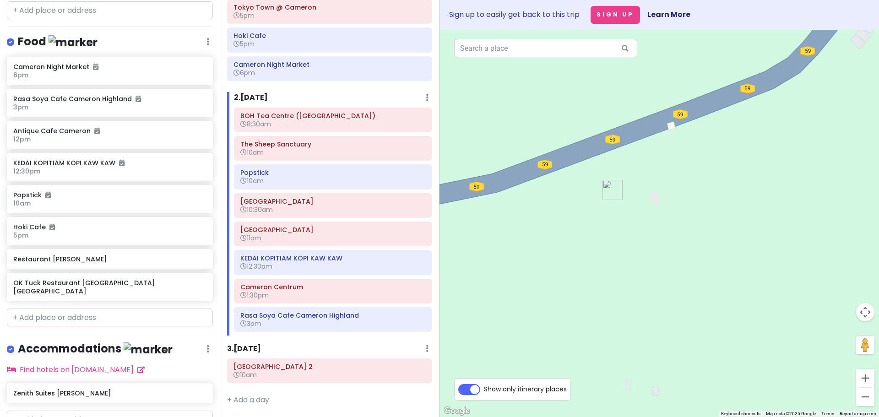
drag, startPoint x: 633, startPoint y: 158, endPoint x: 630, endPoint y: 249, distance: 90.7
click at [630, 249] on div at bounding box center [658, 223] width 439 height 387
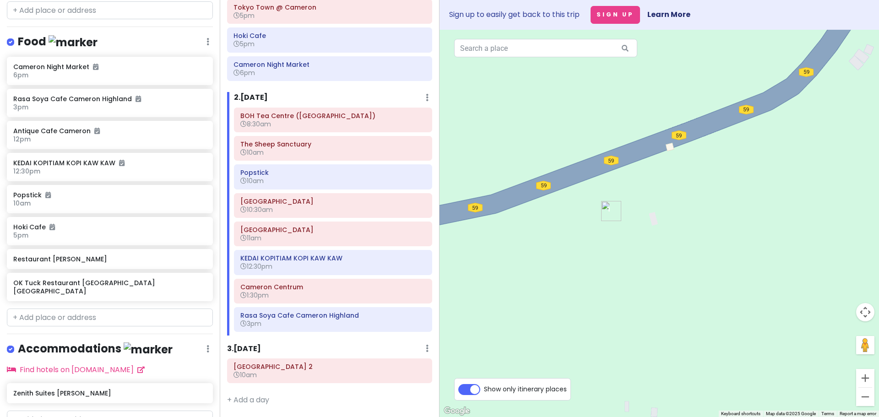
click at [608, 211] on img "Agro Market" at bounding box center [611, 211] width 20 height 20
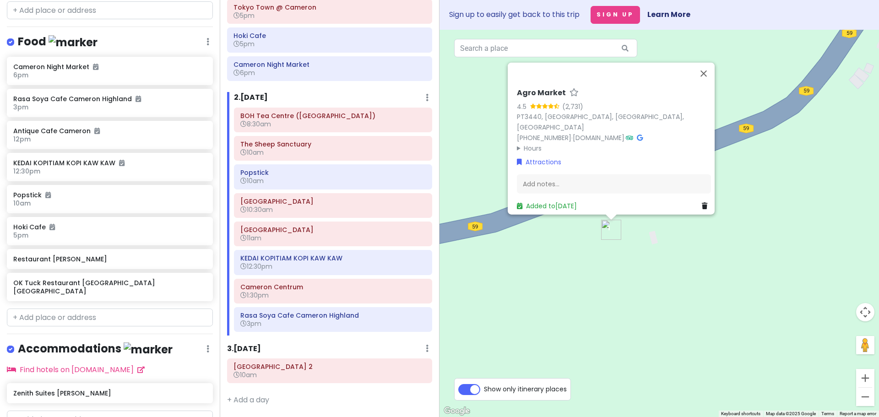
click at [578, 275] on div "Agro Market 4.5 (2,731) PT3440, [GEOGRAPHIC_DATA] [PHONE_NUMBER] · [DOMAIN_NAME…" at bounding box center [658, 223] width 439 height 387
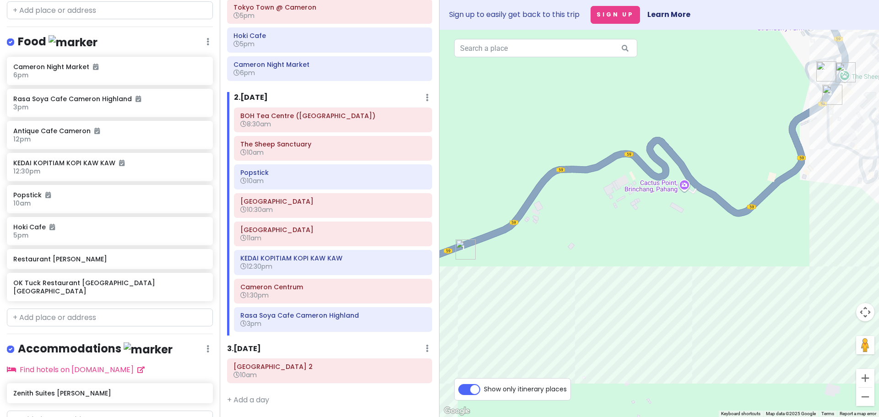
drag, startPoint x: 724, startPoint y: 286, endPoint x: 572, endPoint y: 265, distance: 153.3
click at [579, 265] on div at bounding box center [658, 223] width 439 height 387
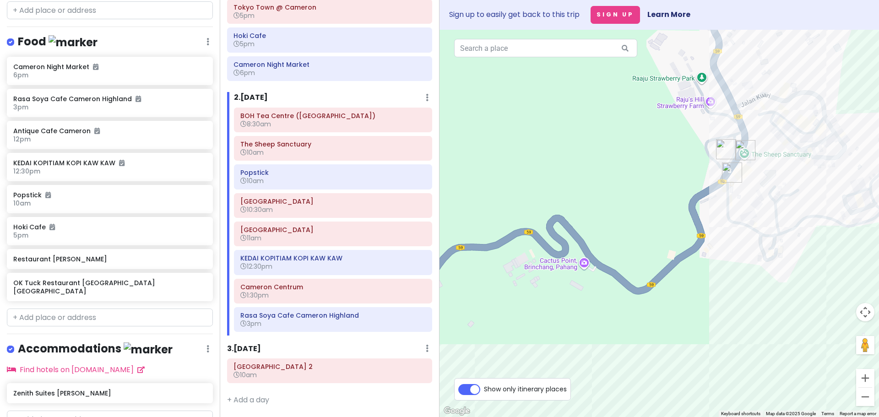
drag, startPoint x: 608, startPoint y: 262, endPoint x: 597, endPoint y: 302, distance: 40.7
click at [597, 302] on div at bounding box center [658, 223] width 439 height 387
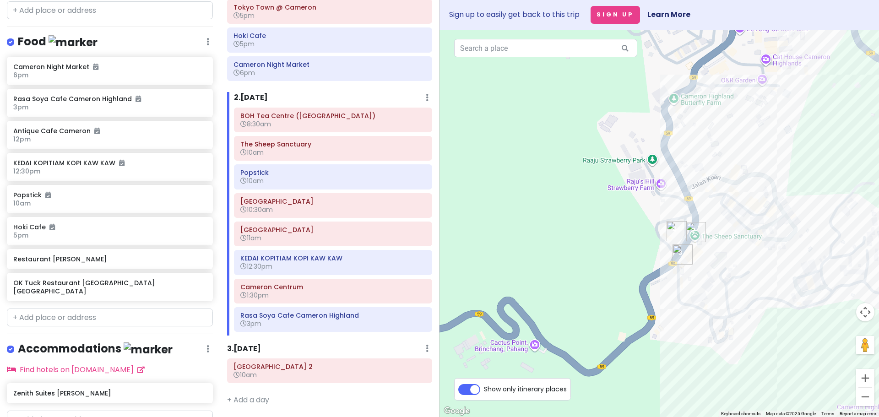
drag, startPoint x: 642, startPoint y: 236, endPoint x: 613, endPoint y: 305, distance: 74.6
click at [613, 305] on div at bounding box center [658, 223] width 439 height 387
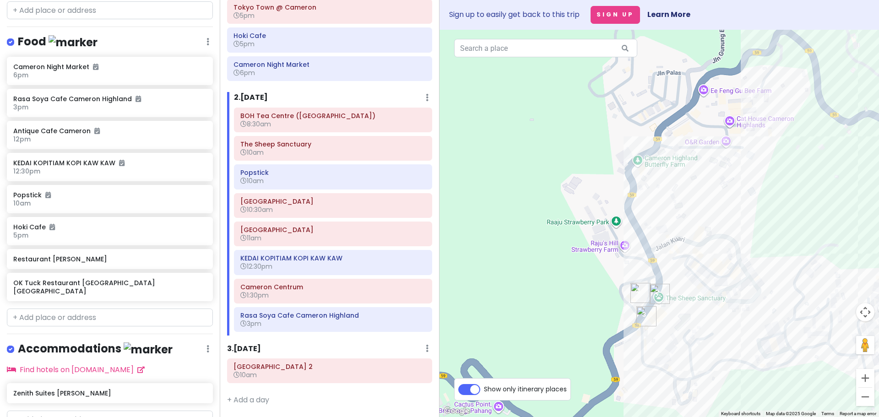
drag, startPoint x: 632, startPoint y: 235, endPoint x: 599, endPoint y: 289, distance: 63.9
click at [599, 289] on div at bounding box center [658, 223] width 439 height 387
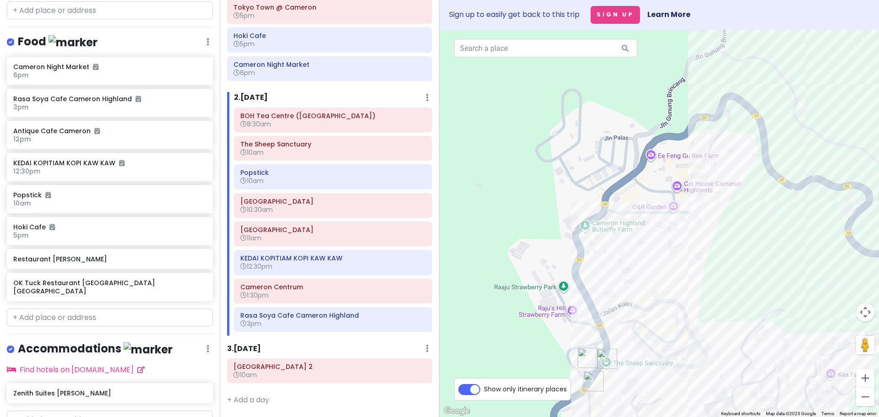
drag, startPoint x: 656, startPoint y: 225, endPoint x: 616, endPoint y: 269, distance: 59.0
click at [616, 269] on div at bounding box center [658, 223] width 439 height 387
drag, startPoint x: 648, startPoint y: 289, endPoint x: 551, endPoint y: 146, distance: 172.2
click at [552, 163] on div at bounding box center [658, 223] width 439 height 387
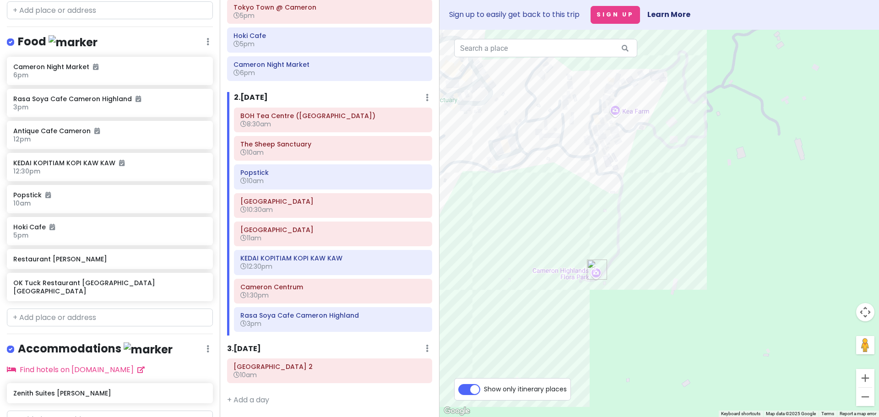
drag, startPoint x: 614, startPoint y: 262, endPoint x: 619, endPoint y: 382, distance: 120.5
click at [618, 381] on div at bounding box center [658, 223] width 439 height 387
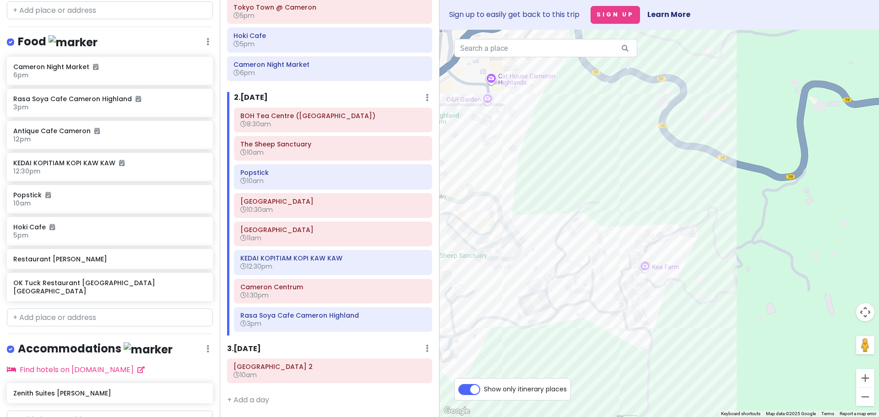
drag, startPoint x: 610, startPoint y: 261, endPoint x: 629, endPoint y: 351, distance: 91.6
click at [629, 351] on div at bounding box center [658, 223] width 439 height 387
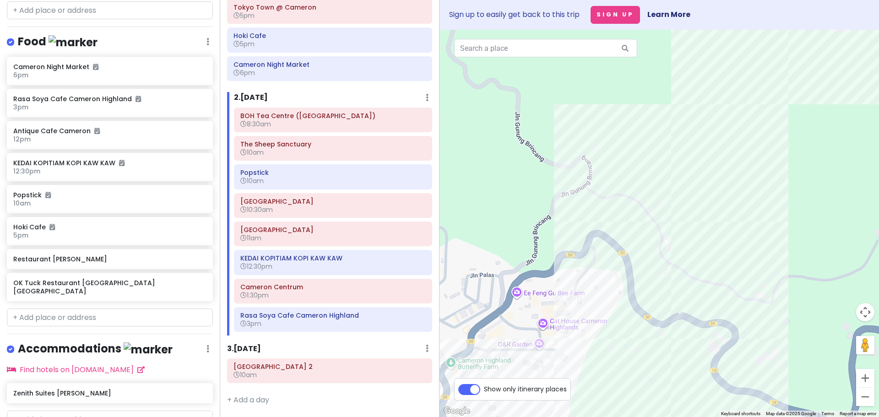
drag, startPoint x: 589, startPoint y: 220, endPoint x: 567, endPoint y: 311, distance: 93.6
click at [569, 305] on div at bounding box center [658, 223] width 439 height 387
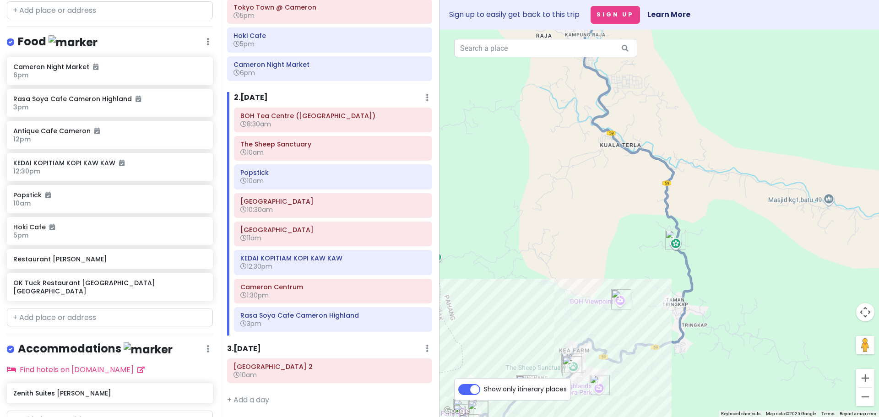
drag, startPoint x: 566, startPoint y: 324, endPoint x: 688, endPoint y: 130, distance: 228.5
click at [683, 142] on div at bounding box center [658, 223] width 439 height 387
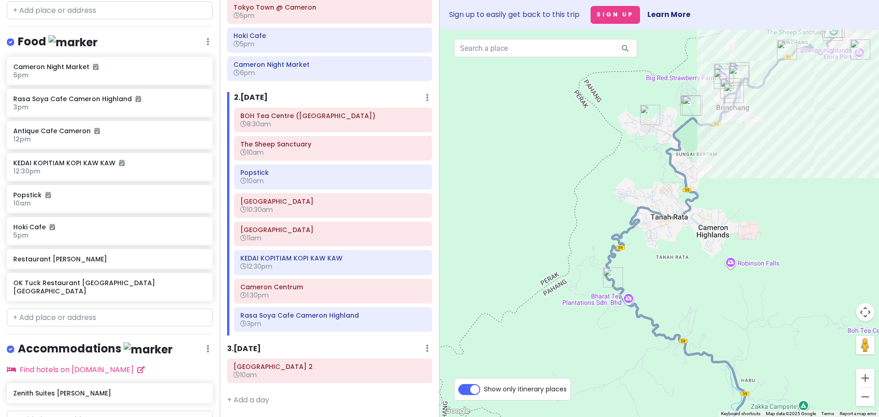
drag, startPoint x: 658, startPoint y: 195, endPoint x: 603, endPoint y: 330, distance: 146.2
click at [603, 329] on div at bounding box center [658, 223] width 439 height 387
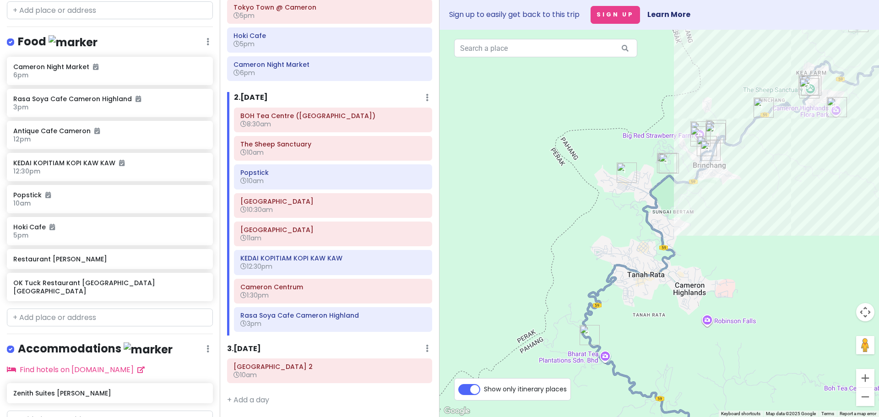
drag, startPoint x: 697, startPoint y: 235, endPoint x: 623, endPoint y: 326, distance: 116.8
click at [623, 325] on div at bounding box center [658, 223] width 439 height 387
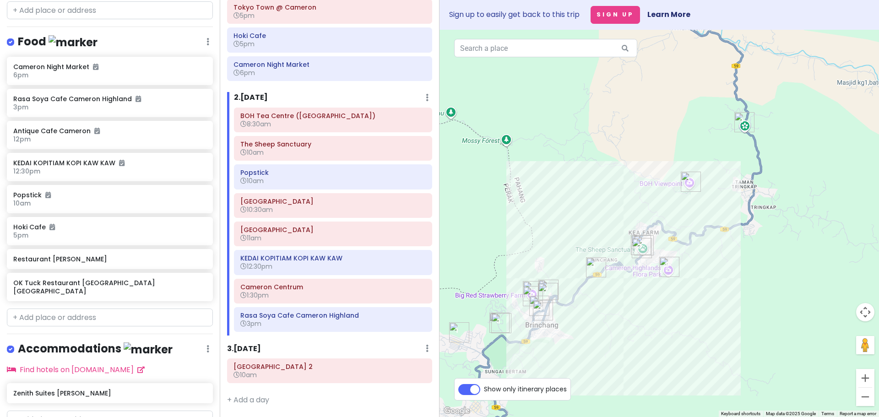
drag, startPoint x: 713, startPoint y: 240, endPoint x: 621, endPoint y: 330, distance: 128.1
click at [621, 330] on div at bounding box center [658, 223] width 439 height 387
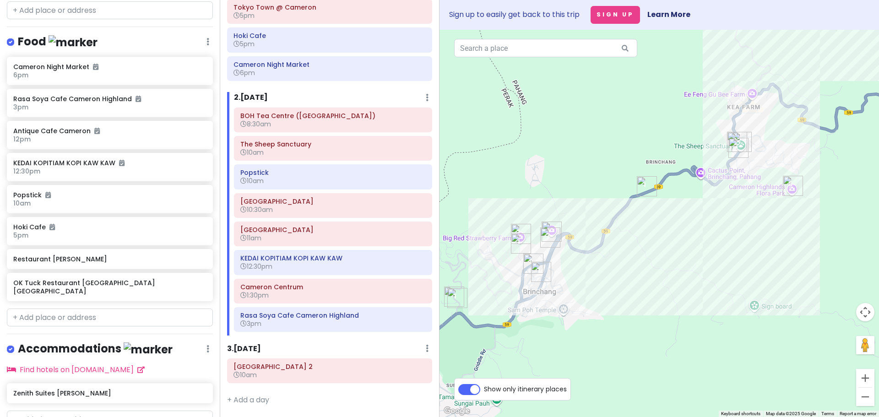
drag, startPoint x: 552, startPoint y: 302, endPoint x: 637, endPoint y: 247, distance: 101.8
click at [637, 247] on div at bounding box center [658, 223] width 439 height 387
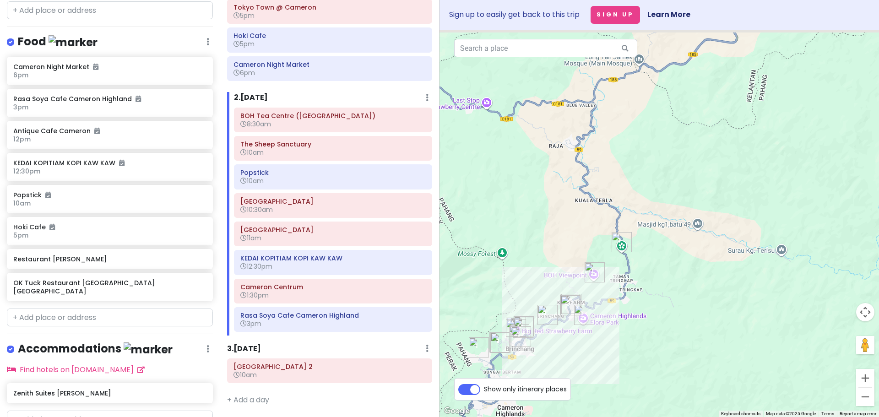
drag, startPoint x: 679, startPoint y: 272, endPoint x: 606, endPoint y: 374, distance: 125.2
click at [606, 374] on div at bounding box center [658, 223] width 439 height 387
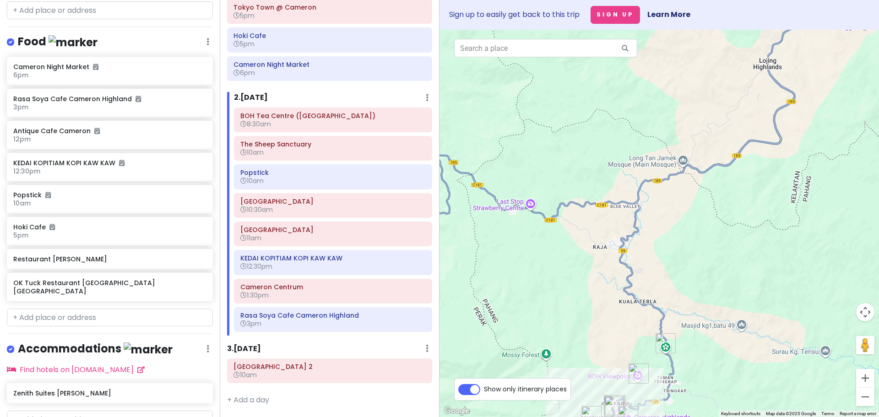
drag, startPoint x: 610, startPoint y: 200, endPoint x: 659, endPoint y: 273, distance: 88.2
click at [659, 273] on div at bounding box center [658, 223] width 439 height 387
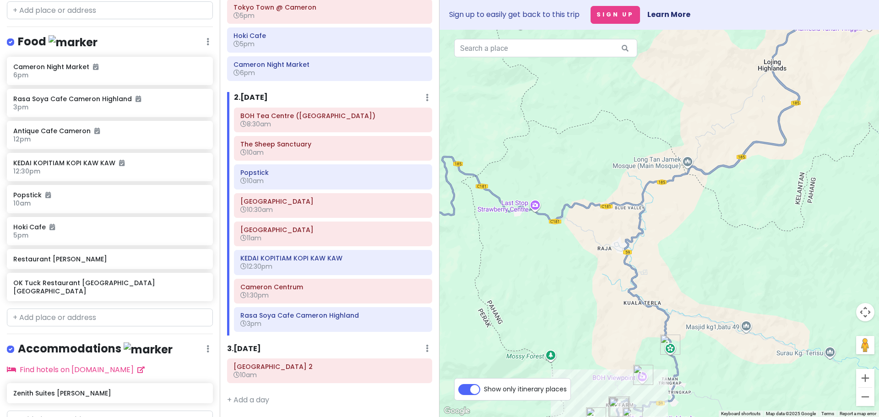
click at [546, 213] on img "Green View Garden Cameron Highlands" at bounding box center [545, 214] width 7 height 7
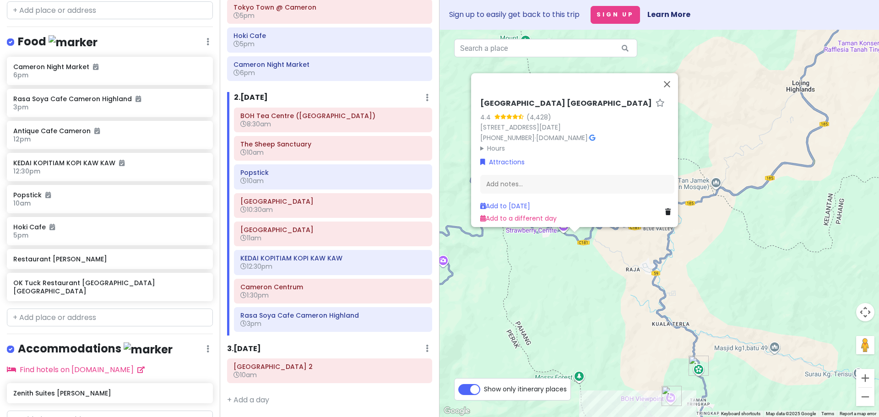
click at [574, 267] on div "[GEOGRAPHIC_DATA] [GEOGRAPHIC_DATA] 4.4 (4,428) 609, [GEOGRAPHIC_DATA]/[GEOGRAP…" at bounding box center [658, 223] width 439 height 387
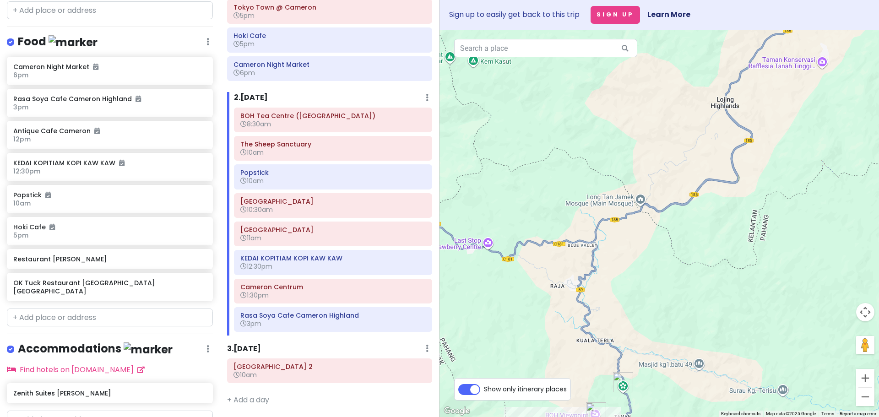
drag, startPoint x: 720, startPoint y: 284, endPoint x: 653, endPoint y: 278, distance: 67.1
click at [653, 280] on div at bounding box center [658, 223] width 439 height 387
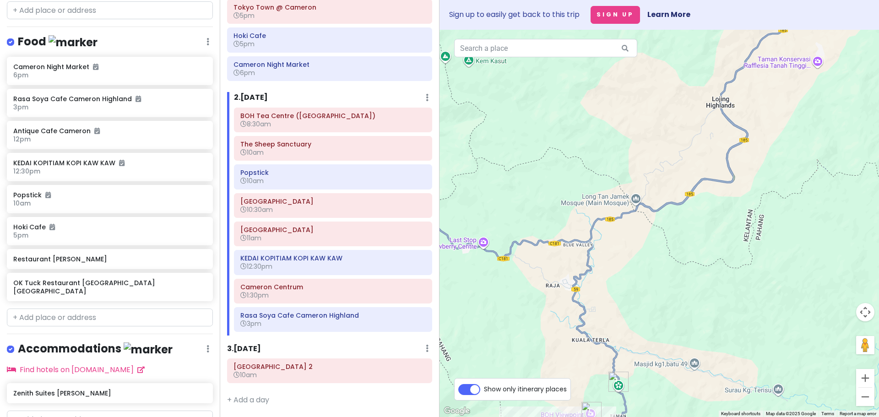
click at [670, 299] on div at bounding box center [658, 223] width 439 height 387
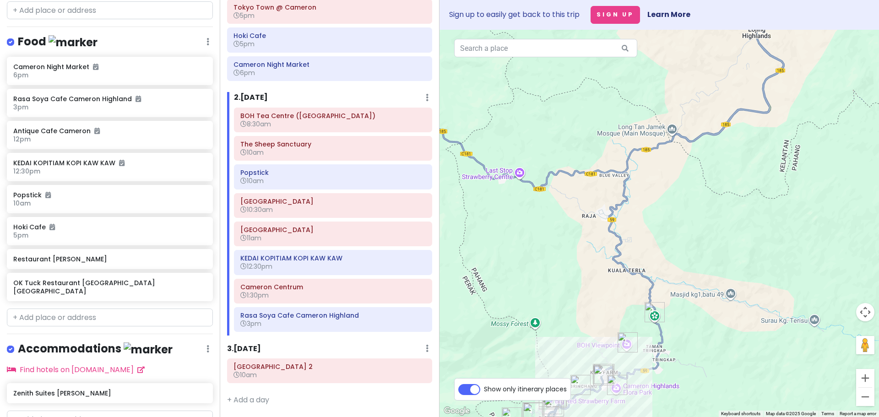
drag, startPoint x: 693, startPoint y: 326, endPoint x: 702, endPoint y: 288, distance: 38.4
click at [704, 288] on div at bounding box center [658, 223] width 439 height 387
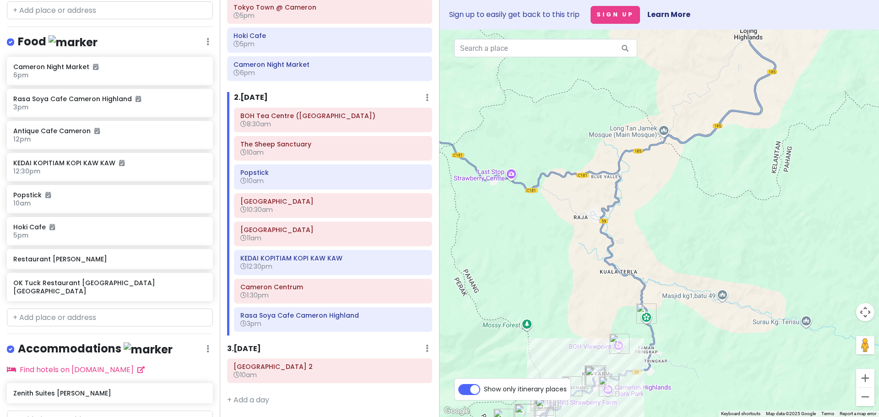
click at [635, 275] on img "Cameron Adventurous (Kuala Terla Tea Plantation)" at bounding box center [632, 275] width 7 height 7
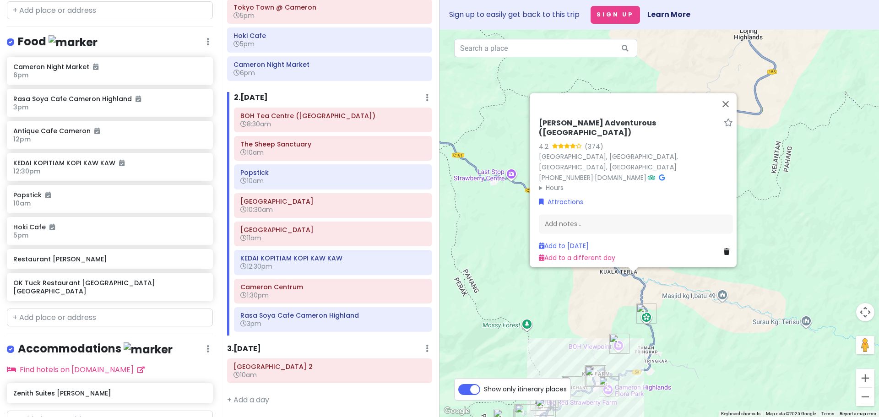
click at [585, 296] on div "[PERSON_NAME] Adventurous ([GEOGRAPHIC_DATA]) 4.2 (374) [GEOGRAPHIC_DATA], [GEO…" at bounding box center [658, 223] width 439 height 387
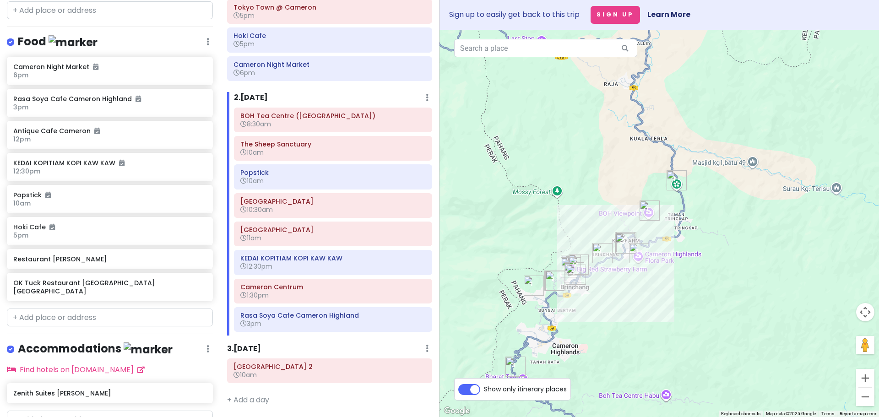
drag, startPoint x: 589, startPoint y: 316, endPoint x: 623, endPoint y: 181, distance: 138.9
click at [624, 157] on div at bounding box center [658, 223] width 439 height 387
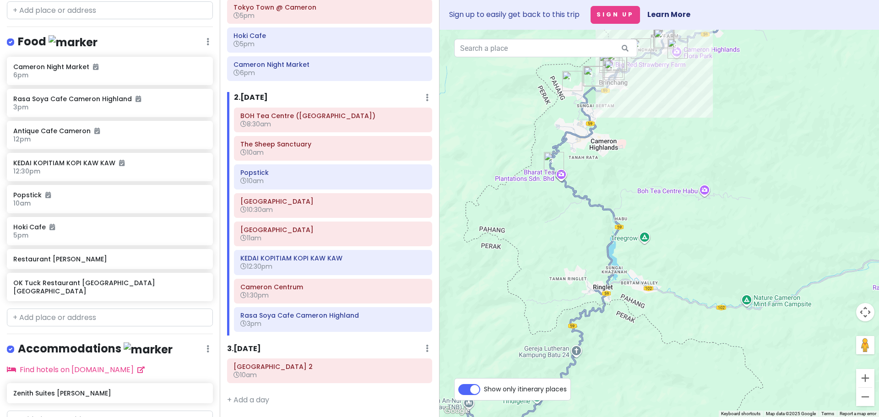
drag, startPoint x: 608, startPoint y: 288, endPoint x: 594, endPoint y: 333, distance: 47.0
click at [595, 332] on div at bounding box center [658, 223] width 439 height 387
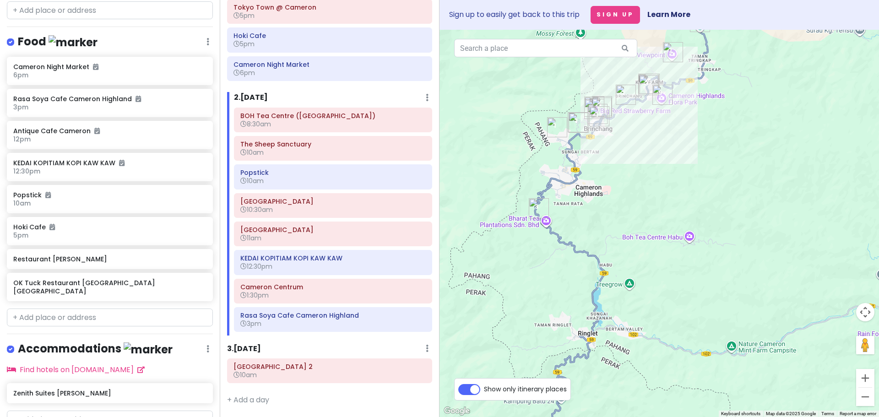
drag, startPoint x: 621, startPoint y: 229, endPoint x: 593, endPoint y: 323, distance: 97.9
click at [593, 322] on div at bounding box center [658, 223] width 439 height 387
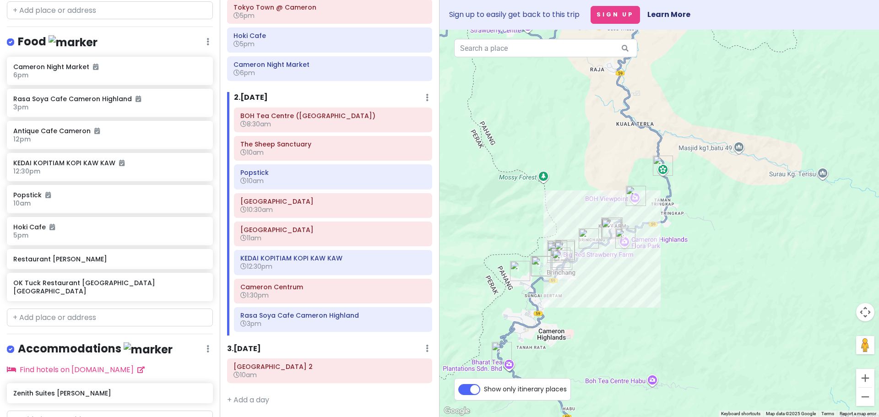
drag, startPoint x: 607, startPoint y: 256, endPoint x: 607, endPoint y: 294, distance: 38.0
click at [607, 294] on div at bounding box center [658, 223] width 439 height 387
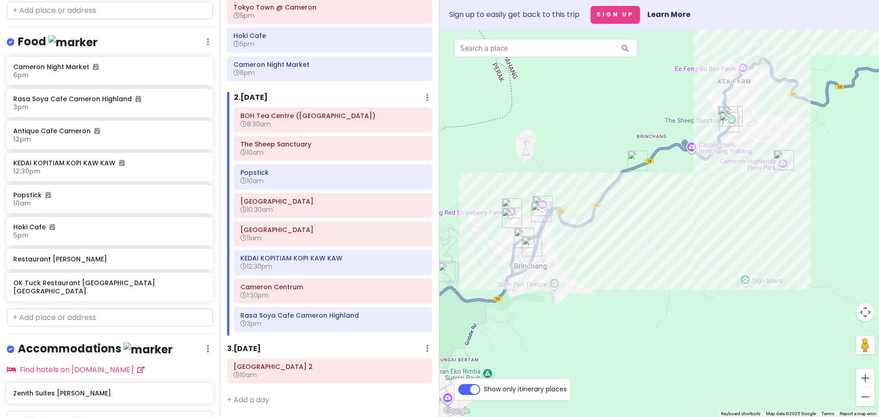
drag, startPoint x: 530, startPoint y: 286, endPoint x: 553, endPoint y: 309, distance: 32.4
click at [545, 312] on div at bounding box center [658, 223] width 439 height 387
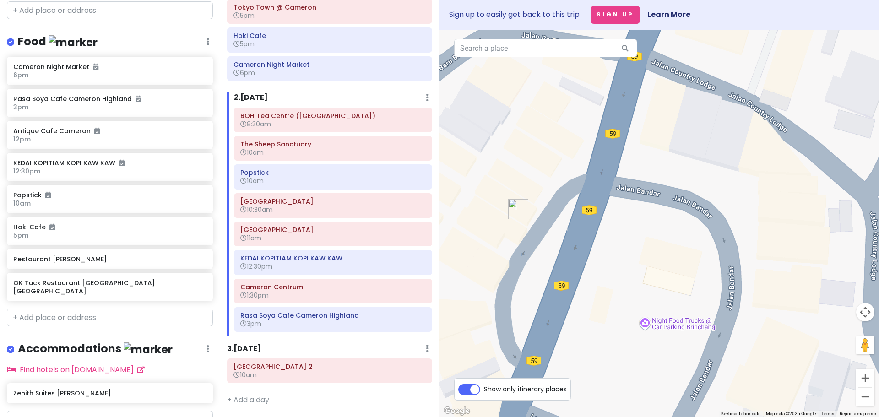
click at [496, 248] on img "Restaurant Tuan Yuan" at bounding box center [498, 246] width 7 height 7
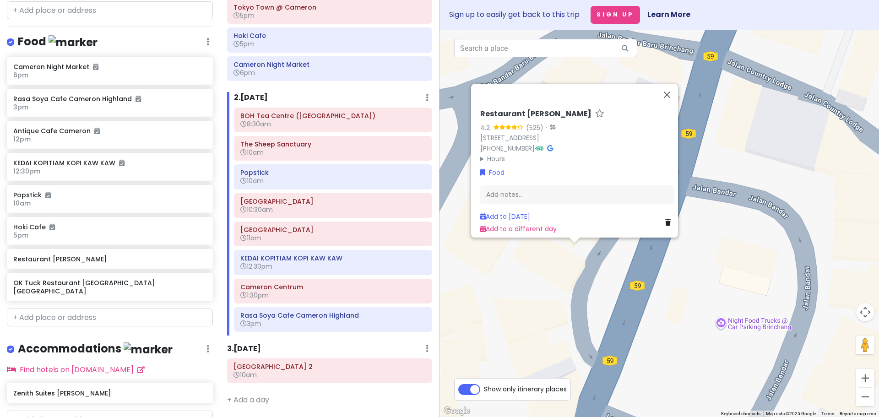
click at [540, 282] on div "Restaurant [PERSON_NAME] 4.2 (525) · [GEOGRAPHIC_DATA] [PHONE_NUMBER] · Hours […" at bounding box center [658, 223] width 439 height 387
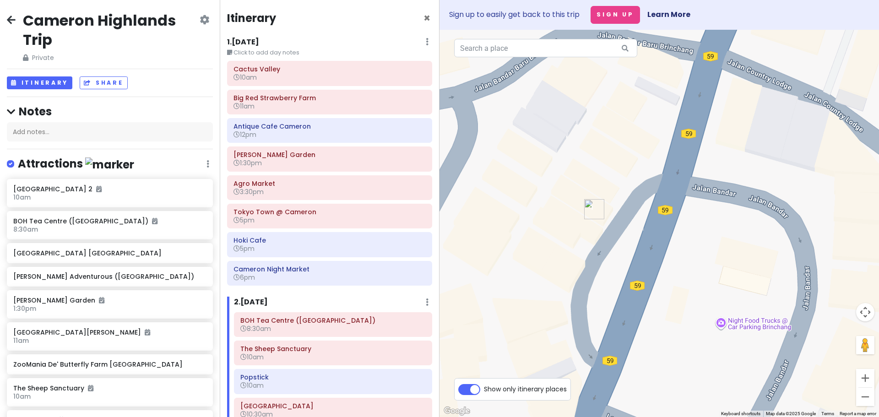
scroll to position [205, 0]
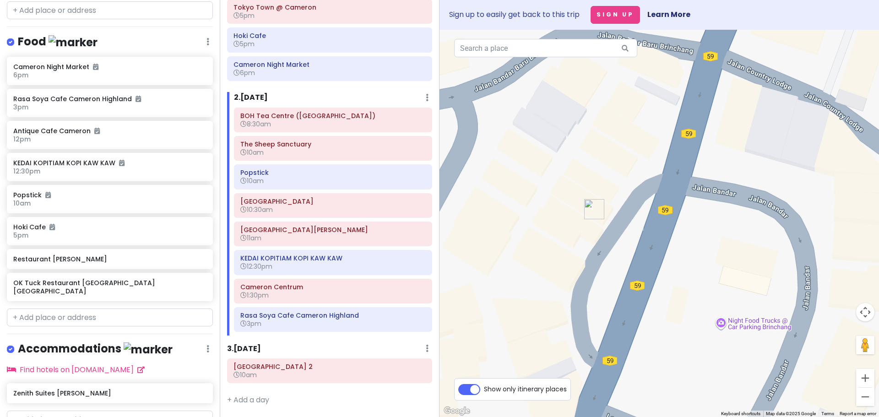
click at [828, 357] on img "OK Tuck Restaurant Brinchang Cameron Highlands" at bounding box center [828, 358] width 7 height 7
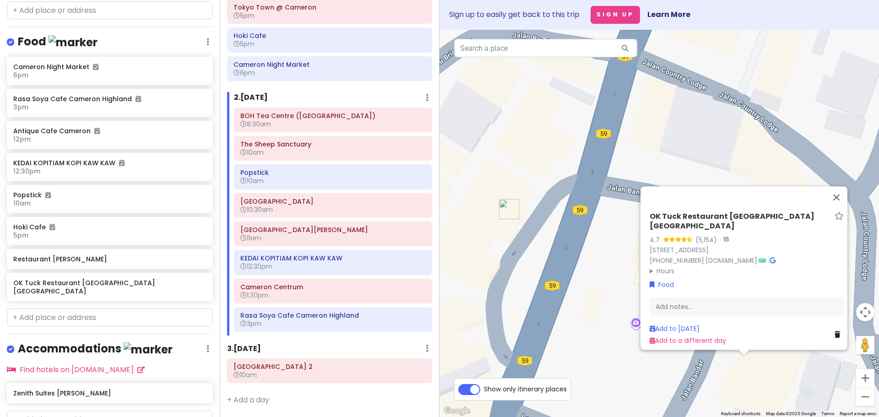
click at [593, 302] on div "OK Tuck Restaurant [GEOGRAPHIC_DATA] 4.7 (5,154) · [STREET_ADDRESS] [PHONE_NUMB…" at bounding box center [658, 223] width 439 height 387
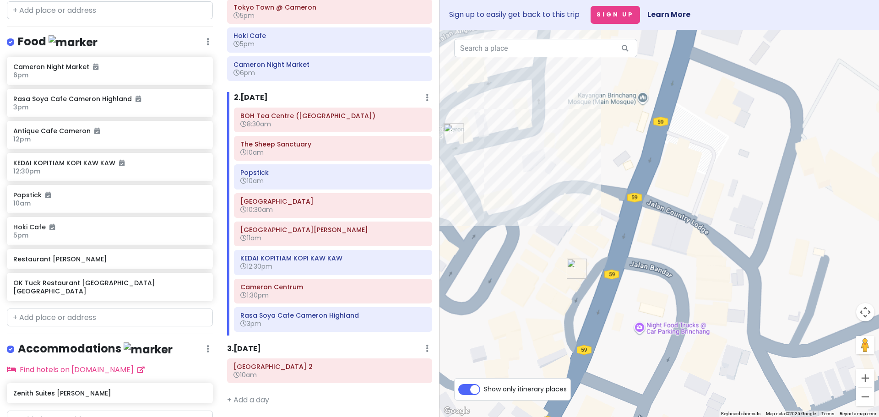
drag, startPoint x: 651, startPoint y: 219, endPoint x: 649, endPoint y: 267, distance: 48.5
click at [649, 267] on div at bounding box center [658, 223] width 439 height 387
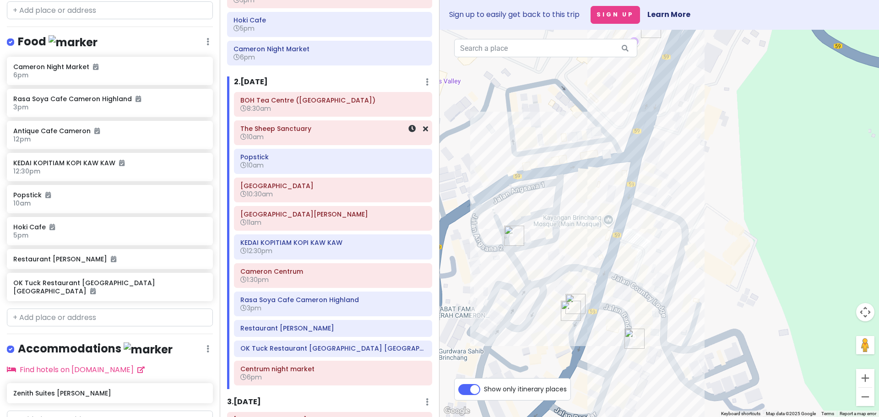
scroll to position [274, 0]
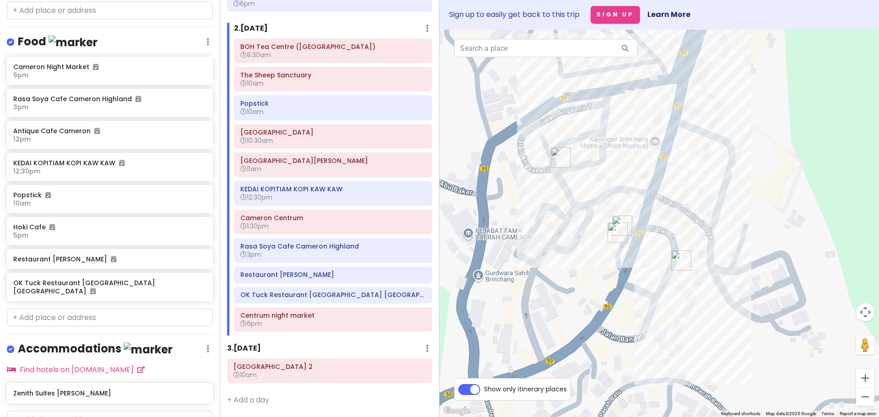
drag, startPoint x: 500, startPoint y: 351, endPoint x: 560, endPoint y: 256, distance: 112.5
click at [560, 256] on div at bounding box center [658, 223] width 439 height 387
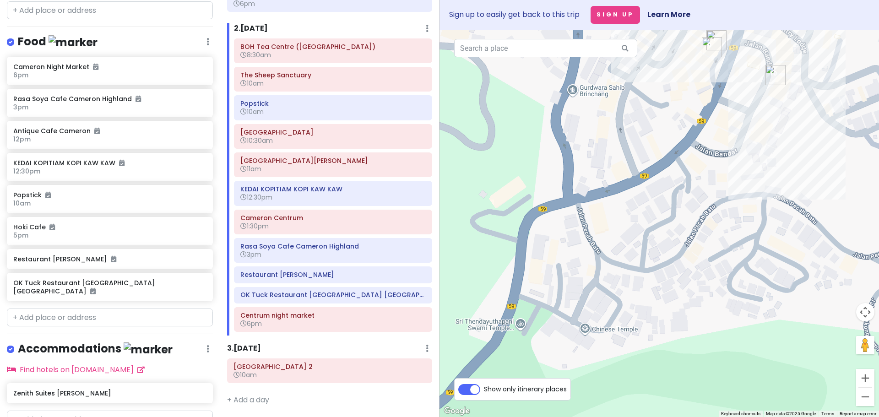
drag, startPoint x: 534, startPoint y: 306, endPoint x: 609, endPoint y: 139, distance: 183.3
click at [609, 140] on div at bounding box center [658, 223] width 439 height 387
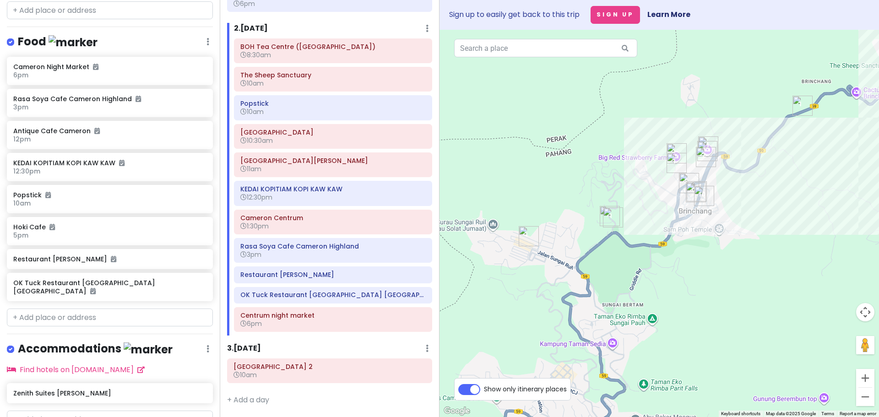
drag, startPoint x: 563, startPoint y: 323, endPoint x: 637, endPoint y: 268, distance: 92.5
click at [637, 268] on div at bounding box center [658, 223] width 439 height 387
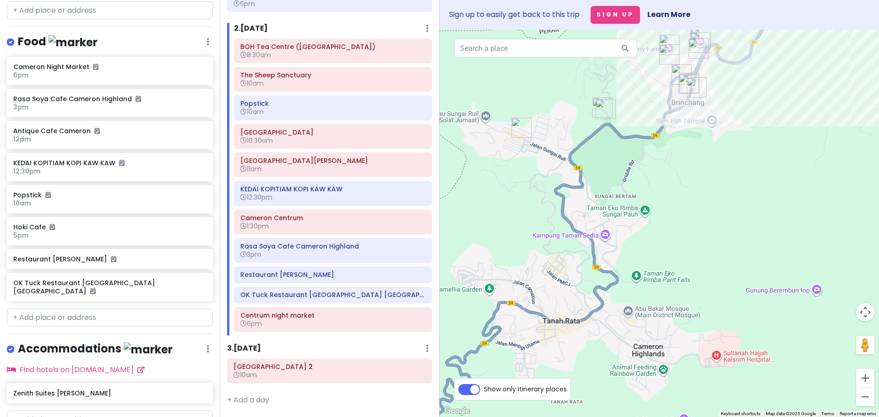
drag, startPoint x: 630, startPoint y: 319, endPoint x: 616, endPoint y: 203, distance: 116.6
click at [616, 203] on div at bounding box center [658, 223] width 439 height 387
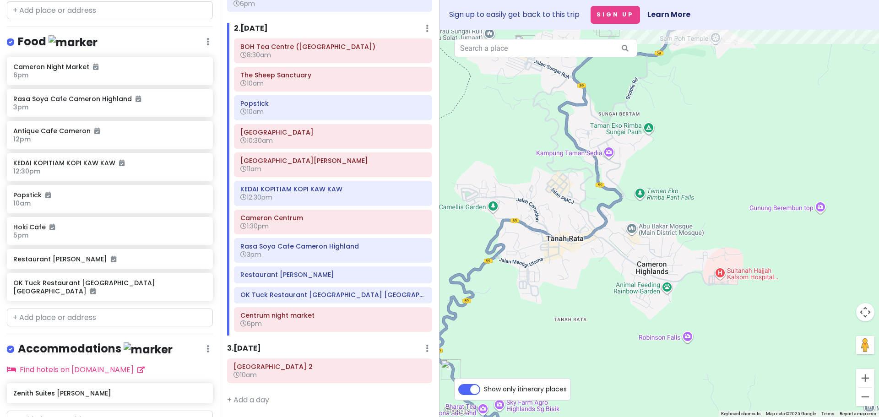
drag, startPoint x: 594, startPoint y: 351, endPoint x: 604, endPoint y: 276, distance: 75.7
click at [604, 276] on div at bounding box center [658, 223] width 439 height 387
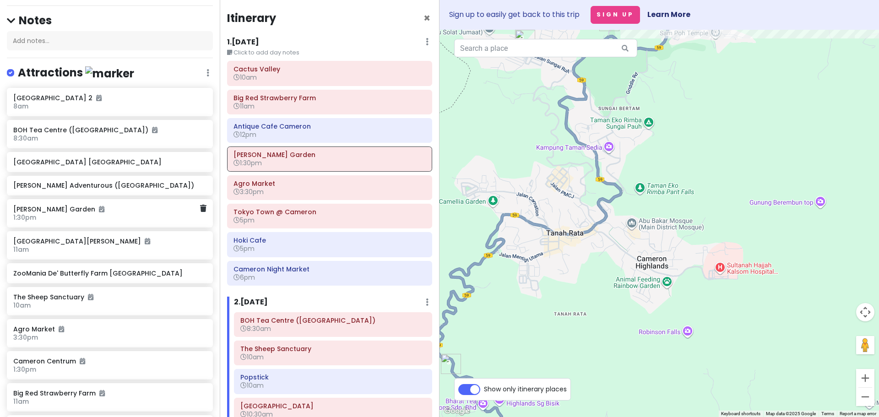
scroll to position [0, 0]
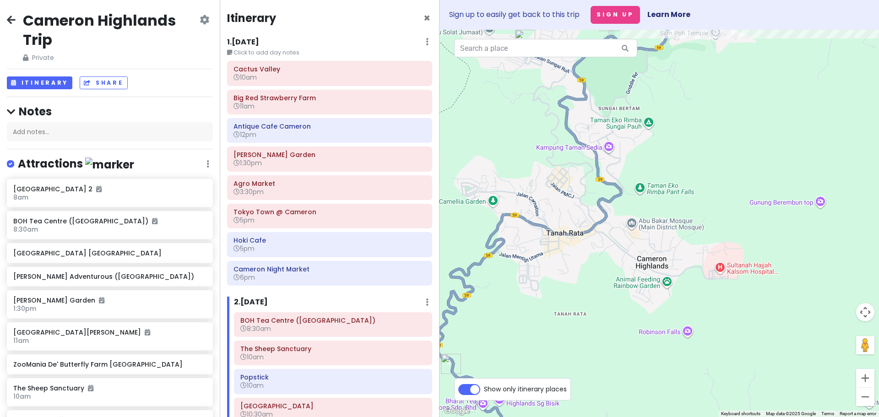
click at [200, 23] on icon at bounding box center [205, 19] width 10 height 7
click at [200, 12] on div "Cameron Highlands Trip Private Change Dates Make a Copy Delete Trip Go Pro ⚡️ G…" at bounding box center [110, 37] width 206 height 52
click at [200, 25] on link at bounding box center [205, 20] width 10 height 11
click at [101, 106] on h4 "Notes" at bounding box center [110, 111] width 206 height 14
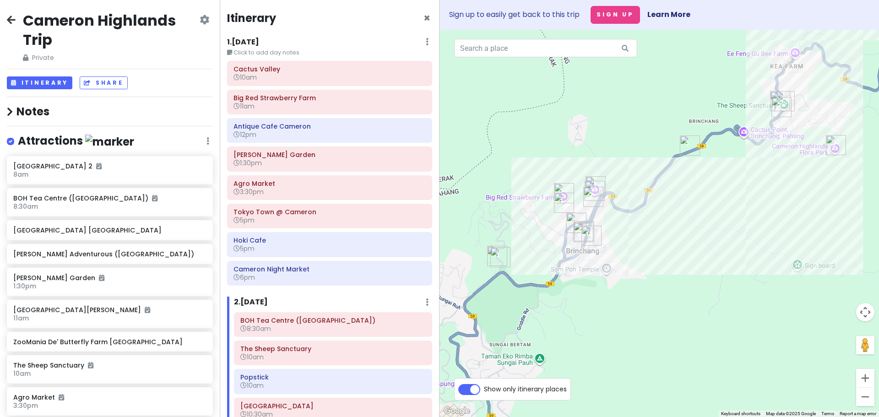
drag, startPoint x: 552, startPoint y: 254, endPoint x: 624, endPoint y: 167, distance: 112.4
click at [624, 167] on div at bounding box center [658, 223] width 439 height 387
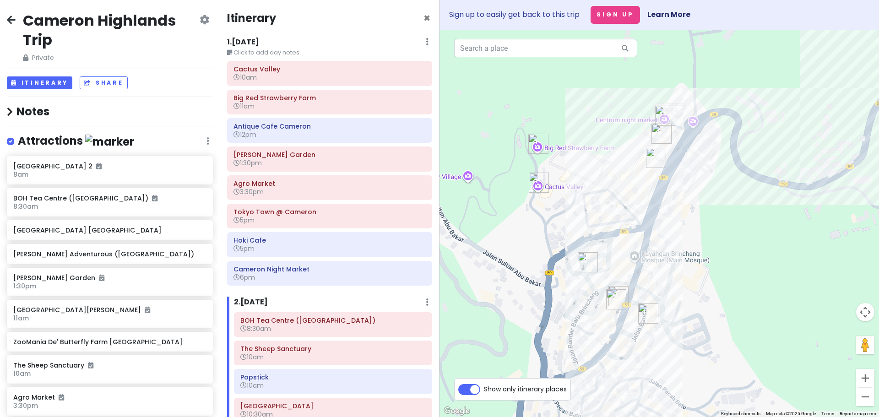
drag, startPoint x: 552, startPoint y: 178, endPoint x: 553, endPoint y: 243, distance: 64.1
click at [553, 243] on div at bounding box center [658, 223] width 439 height 387
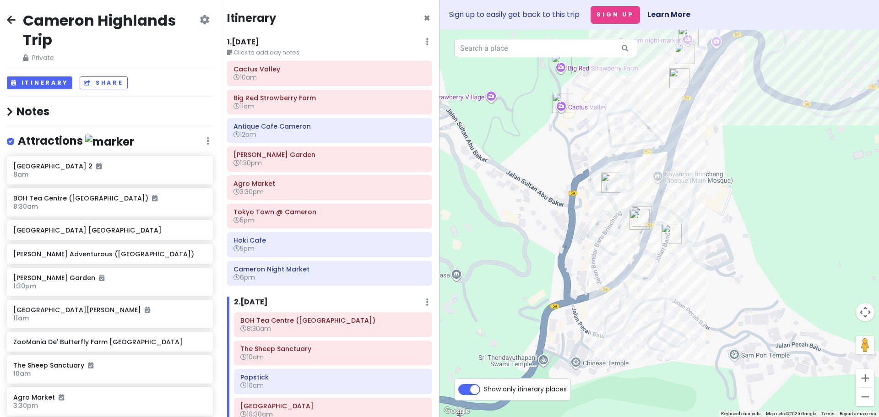
drag, startPoint x: 556, startPoint y: 222, endPoint x: 572, endPoint y: 149, distance: 75.4
click at [572, 149] on div at bounding box center [658, 223] width 439 height 387
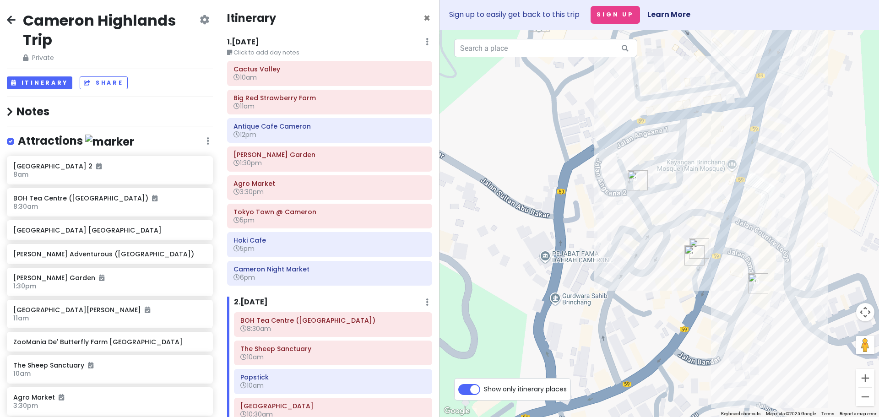
click at [224, 86] on div "[GEOGRAPHIC_DATA] 10am [GEOGRAPHIC_DATA] 11am Antique Cafe Cameron 12pm [PERSON…" at bounding box center [329, 175] width 219 height 228
click at [243, 78] on span "10am" at bounding box center [244, 77] width 23 height 9
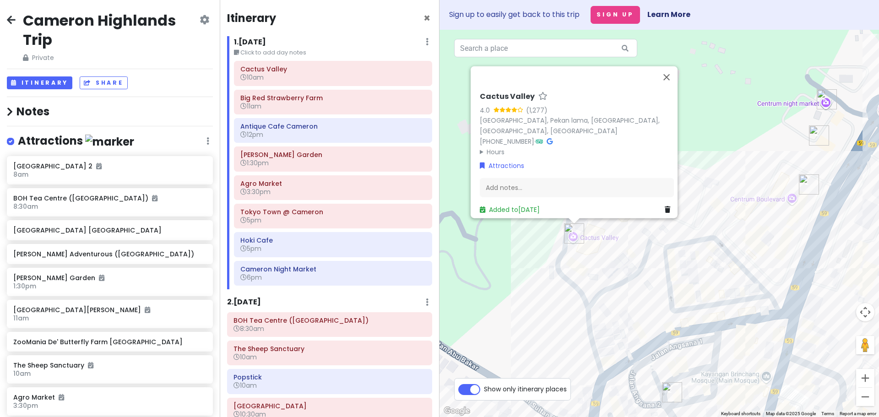
click at [576, 320] on div "Cactus Valley 4.0 (1,277) [GEOGRAPHIC_DATA], [GEOGRAPHIC_DATA], [GEOGRAPHIC_DAT…" at bounding box center [658, 223] width 439 height 387
click at [545, 268] on div "Cactus Valley 4.0 (1,277) [GEOGRAPHIC_DATA], [GEOGRAPHIC_DATA], [GEOGRAPHIC_DAT…" at bounding box center [658, 223] width 439 height 387
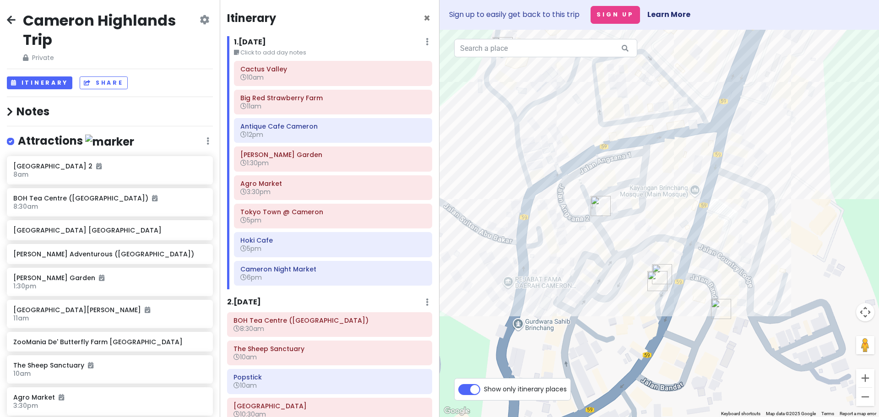
drag, startPoint x: 586, startPoint y: 270, endPoint x: 537, endPoint y: 132, distance: 146.2
click at [537, 132] on div at bounding box center [658, 223] width 439 height 387
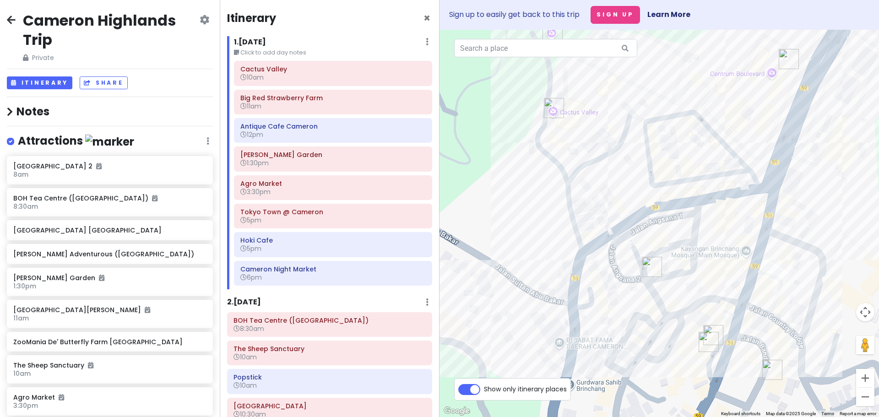
drag, startPoint x: 600, startPoint y: 296, endPoint x: 651, endPoint y: 365, distance: 85.4
click at [651, 365] on div at bounding box center [658, 223] width 439 height 387
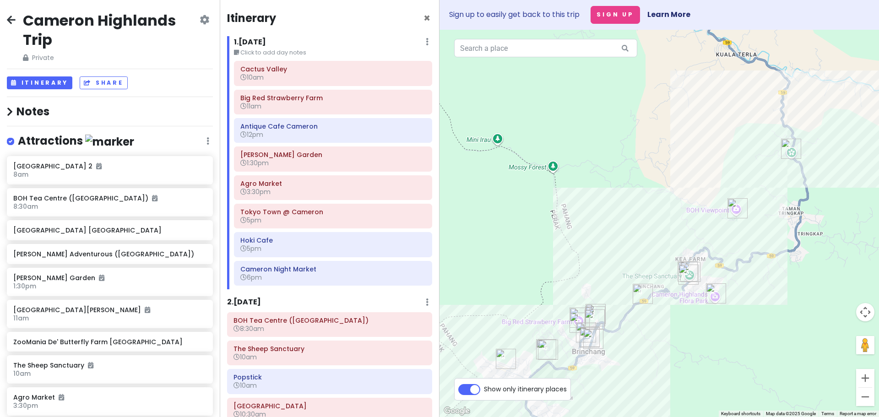
drag, startPoint x: 693, startPoint y: 312, endPoint x: 643, endPoint y: 350, distance: 63.0
click at [643, 350] on div at bounding box center [658, 223] width 439 height 387
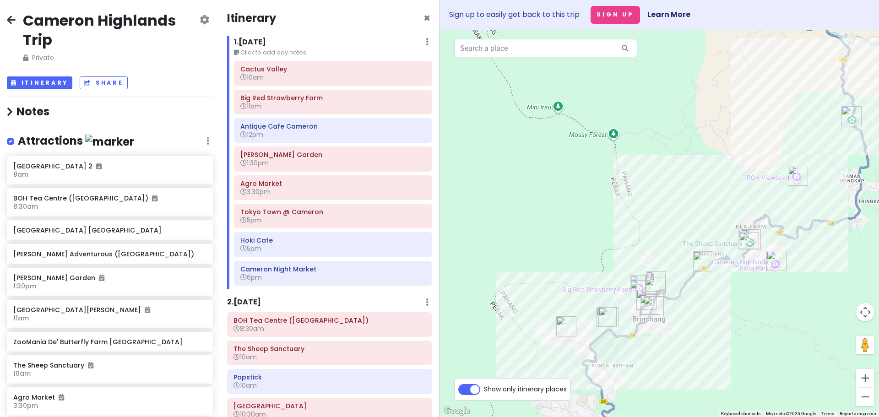
drag, startPoint x: 631, startPoint y: 333, endPoint x: 682, endPoint y: 297, distance: 63.4
click at [682, 297] on div at bounding box center [658, 223] width 439 height 387
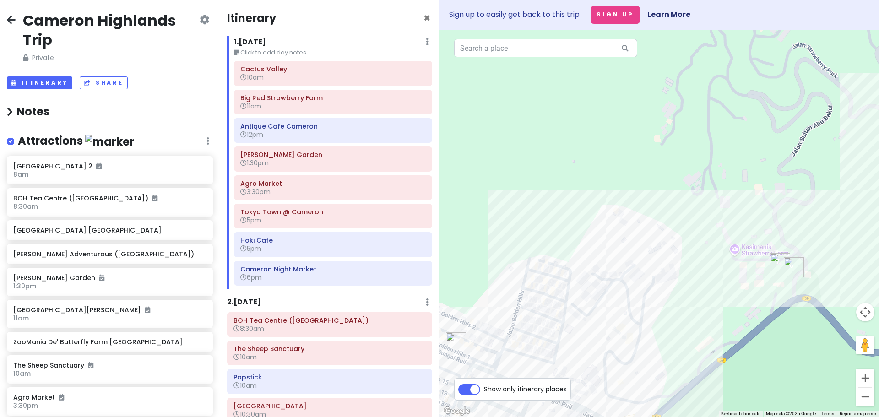
drag, startPoint x: 540, startPoint y: 343, endPoint x: 759, endPoint y: 295, distance: 224.9
click at [751, 298] on div at bounding box center [658, 223] width 439 height 387
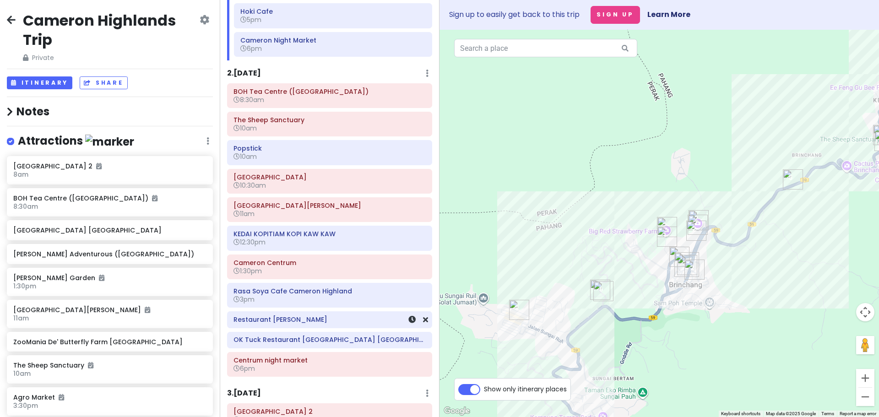
scroll to position [274, 0]
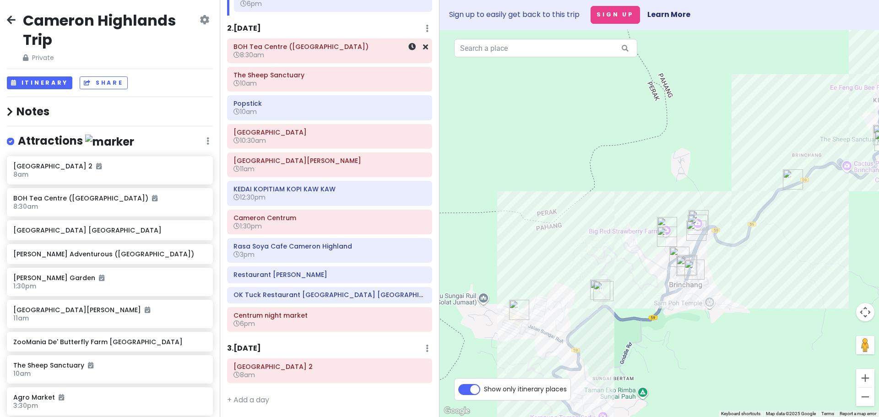
click at [274, 43] on h6 "BOH Tea Centre ([GEOGRAPHIC_DATA])" at bounding box center [329, 47] width 192 height 8
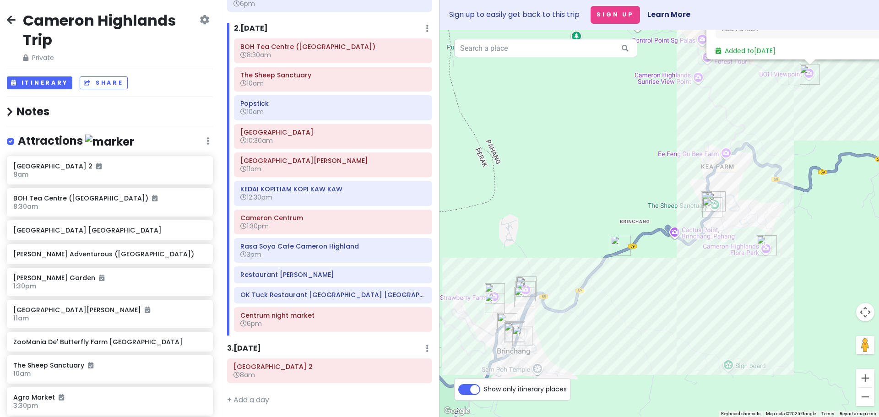
drag, startPoint x: 608, startPoint y: 247, endPoint x: 682, endPoint y: 166, distance: 109.5
click at [682, 166] on div "[GEOGRAPHIC_DATA] ([GEOGRAPHIC_DATA]) 4.3 (5,820) Brinchang, [GEOGRAPHIC_DATA] …" at bounding box center [658, 223] width 439 height 387
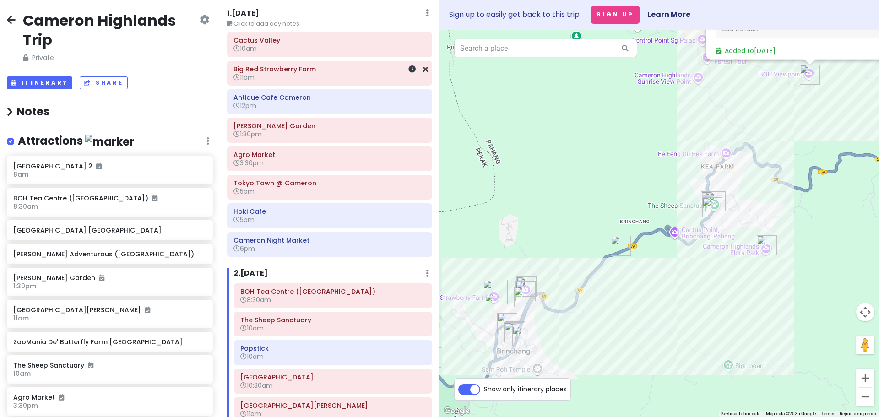
scroll to position [0, 0]
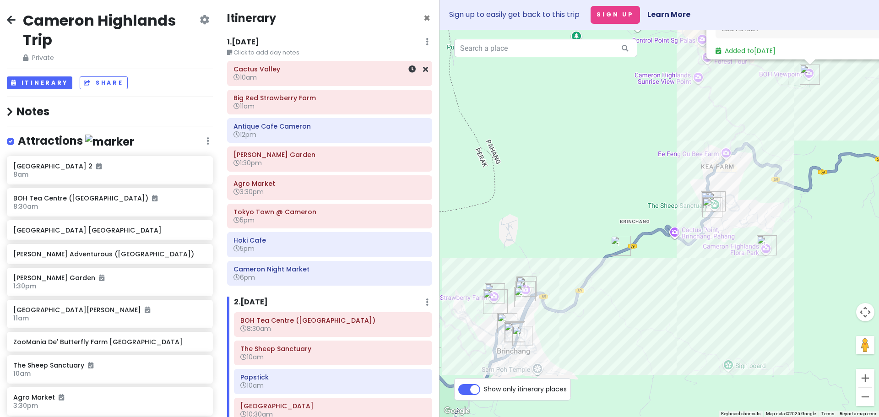
click at [254, 78] on span "10am" at bounding box center [244, 77] width 23 height 9
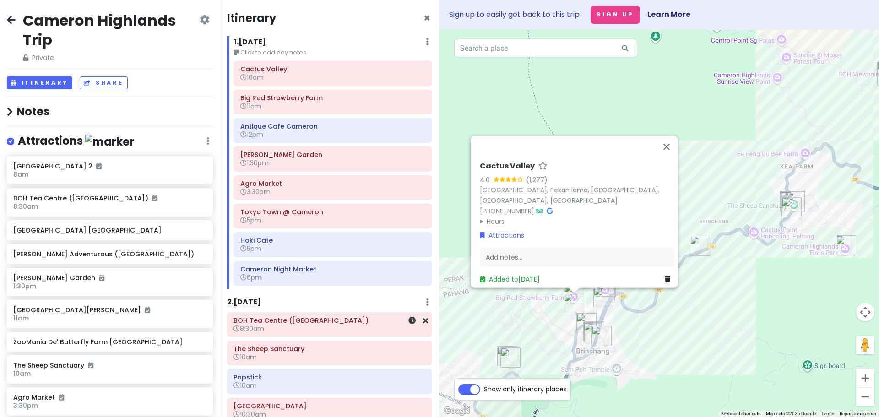
click at [310, 329] on h6 "8:30am" at bounding box center [329, 328] width 192 height 8
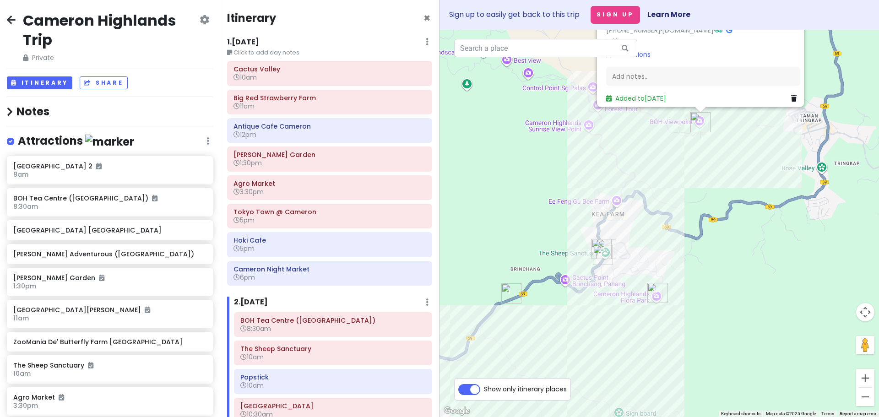
drag, startPoint x: 635, startPoint y: 283, endPoint x: 592, endPoint y: 181, distance: 110.7
click at [592, 181] on div "[GEOGRAPHIC_DATA] ([GEOGRAPHIC_DATA]) 4.3 (5,820) Brinchang, [GEOGRAPHIC_DATA] …" at bounding box center [658, 223] width 439 height 387
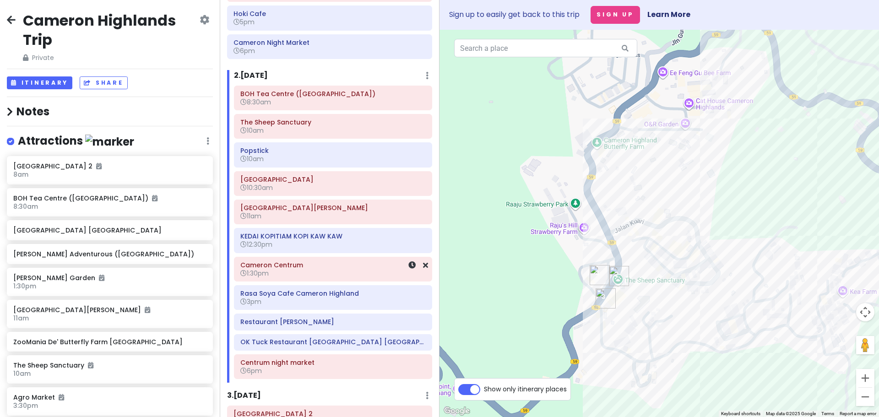
scroll to position [229, 0]
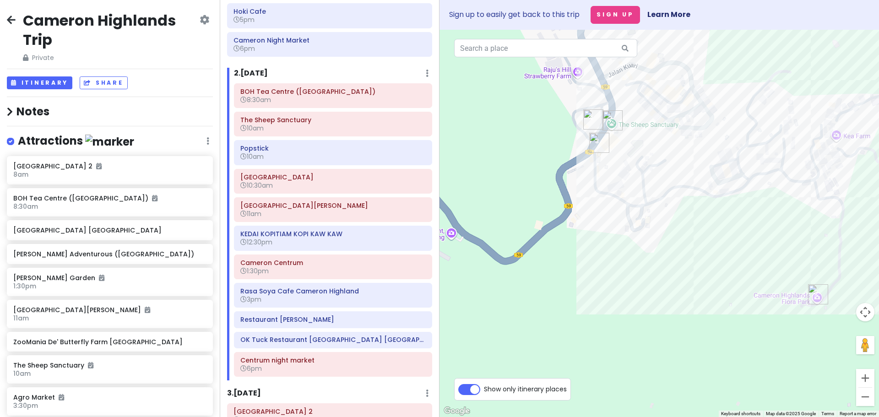
drag, startPoint x: 533, startPoint y: 309, endPoint x: 526, endPoint y: 160, distance: 149.8
click at [526, 160] on div "[GEOGRAPHIC_DATA] ([GEOGRAPHIC_DATA]) 4.3 (5,820) Brinchang, [GEOGRAPHIC_DATA] …" at bounding box center [658, 223] width 439 height 387
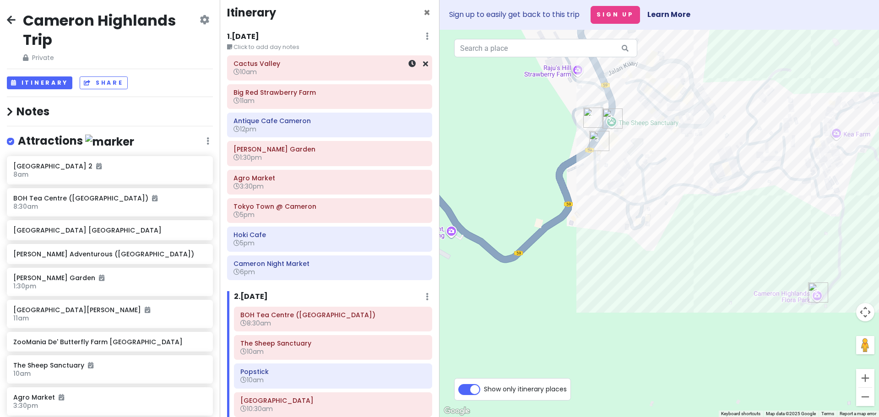
scroll to position [0, 0]
